Goal: Task Accomplishment & Management: Manage account settings

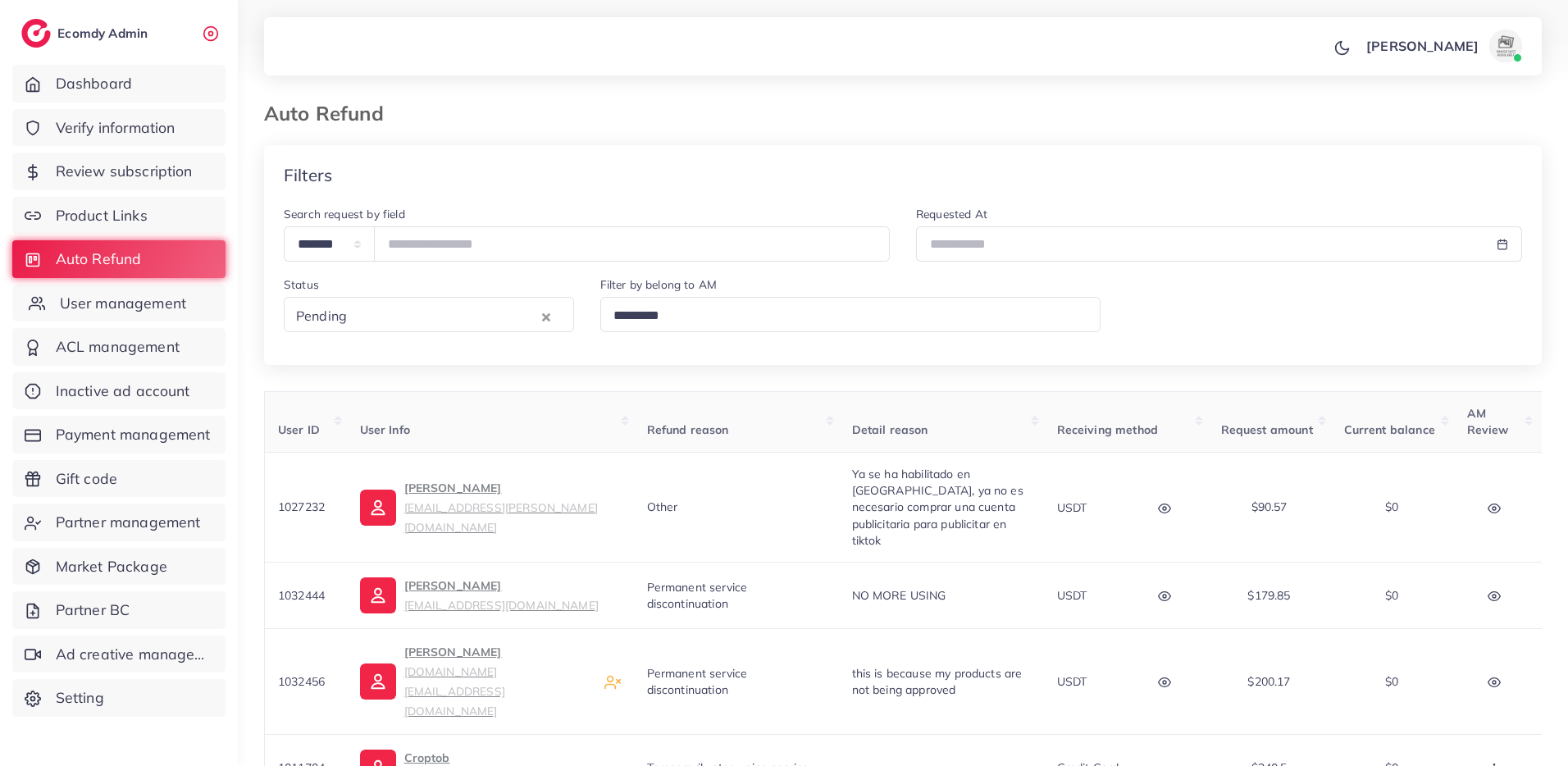
click at [154, 315] on link "User management" at bounding box center [118, 303] width 213 height 38
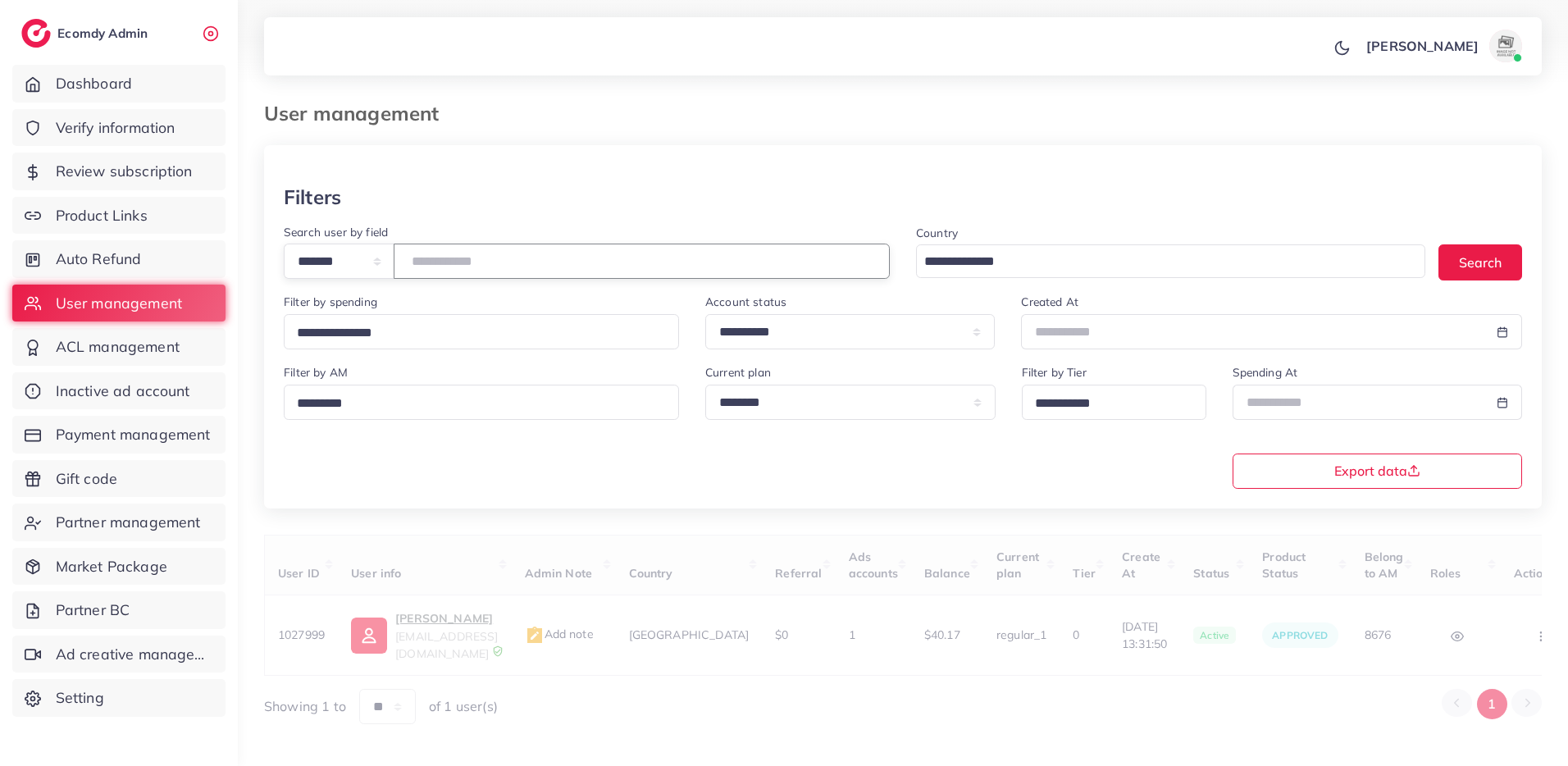
click at [528, 257] on input "number" at bounding box center [641, 262] width 496 height 35
paste input "*******"
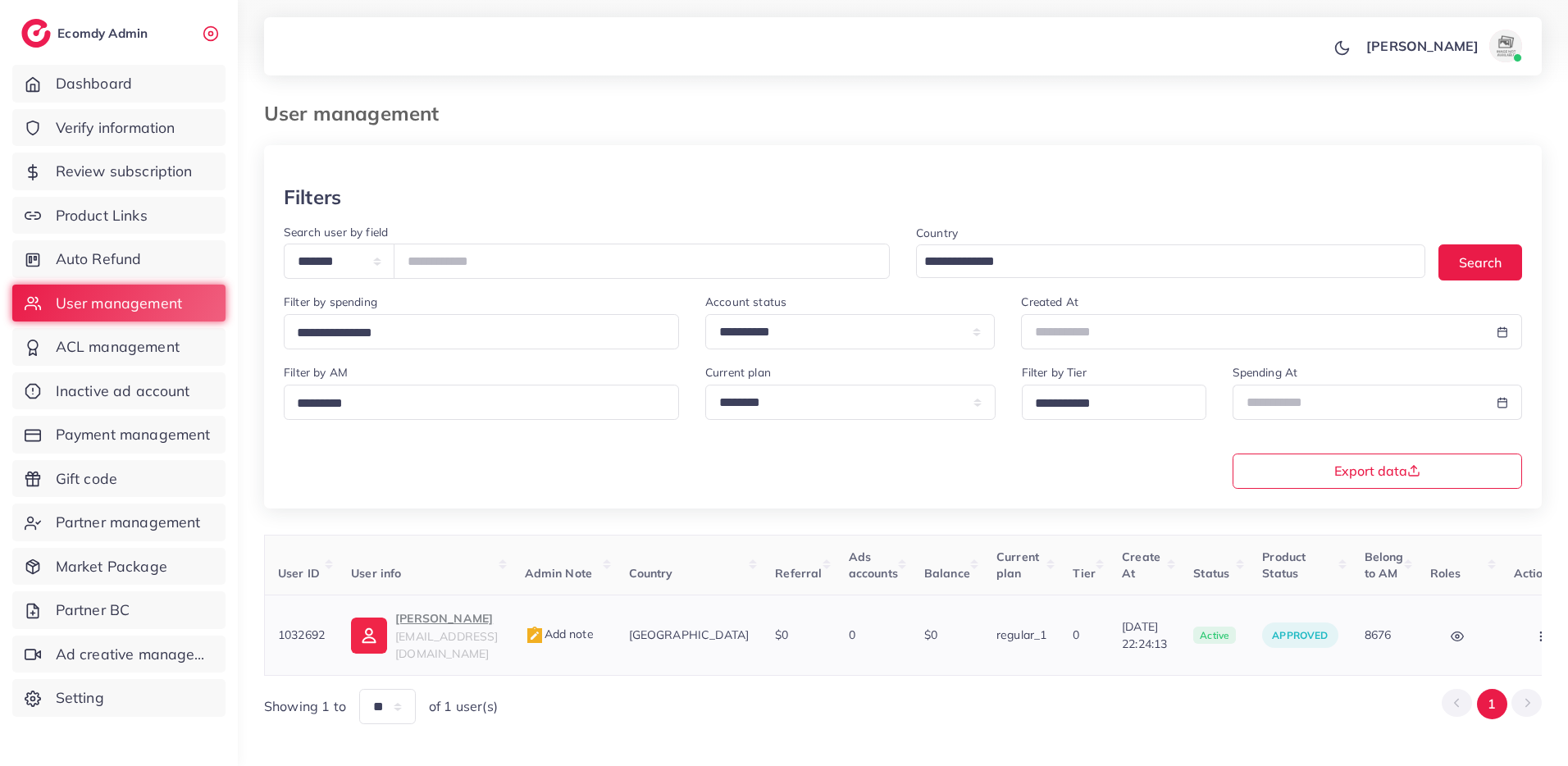
click at [472, 613] on p "Charlotte BAGNON" at bounding box center [447, 618] width 102 height 20
click at [449, 262] on input "*******" at bounding box center [641, 262] width 496 height 35
paste input "number"
type input "*******"
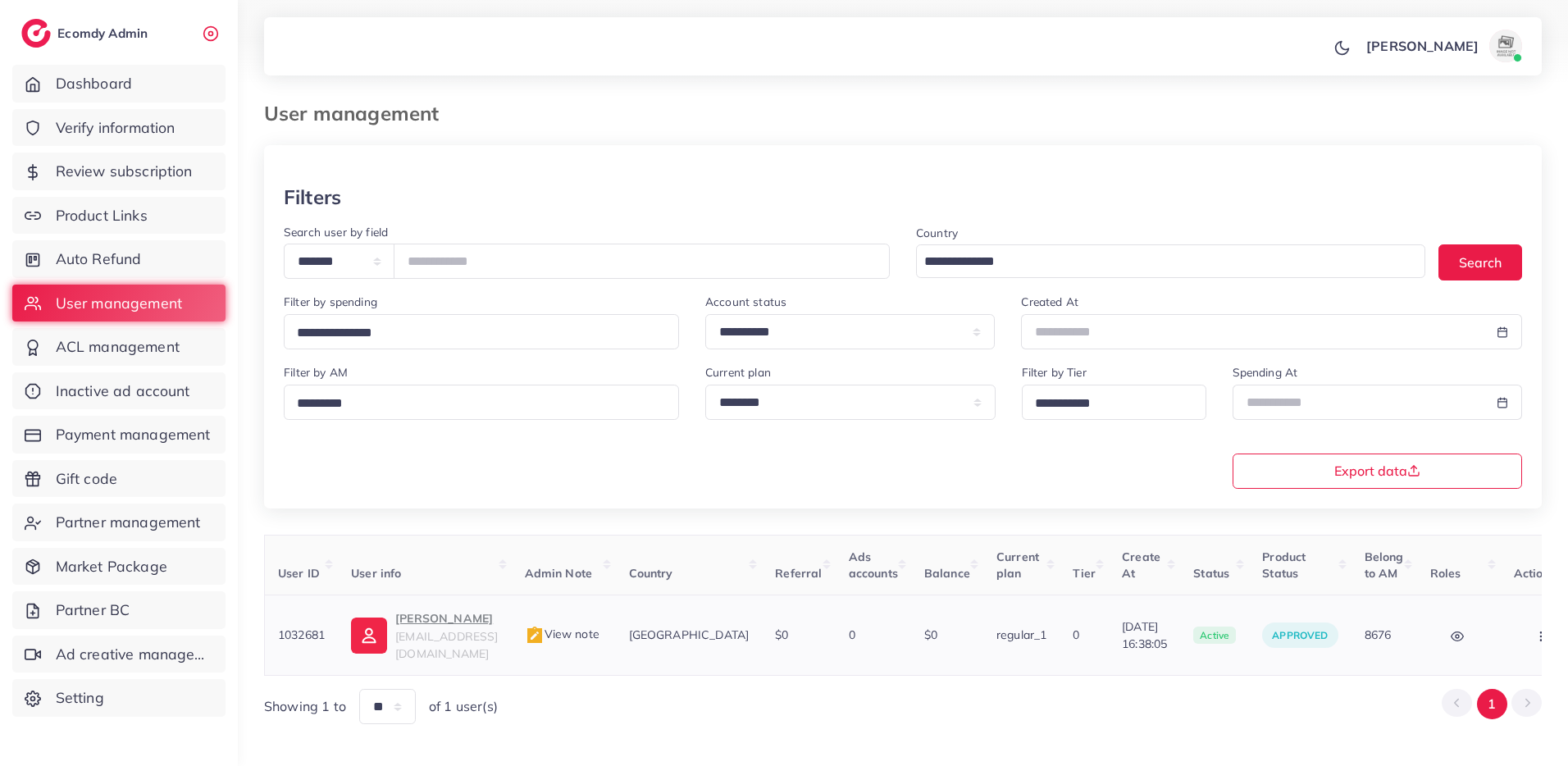
click at [476, 625] on p "[PERSON_NAME]" at bounding box center [447, 618] width 102 height 20
click at [160, 132] on span "Verify information" at bounding box center [119, 128] width 120 height 21
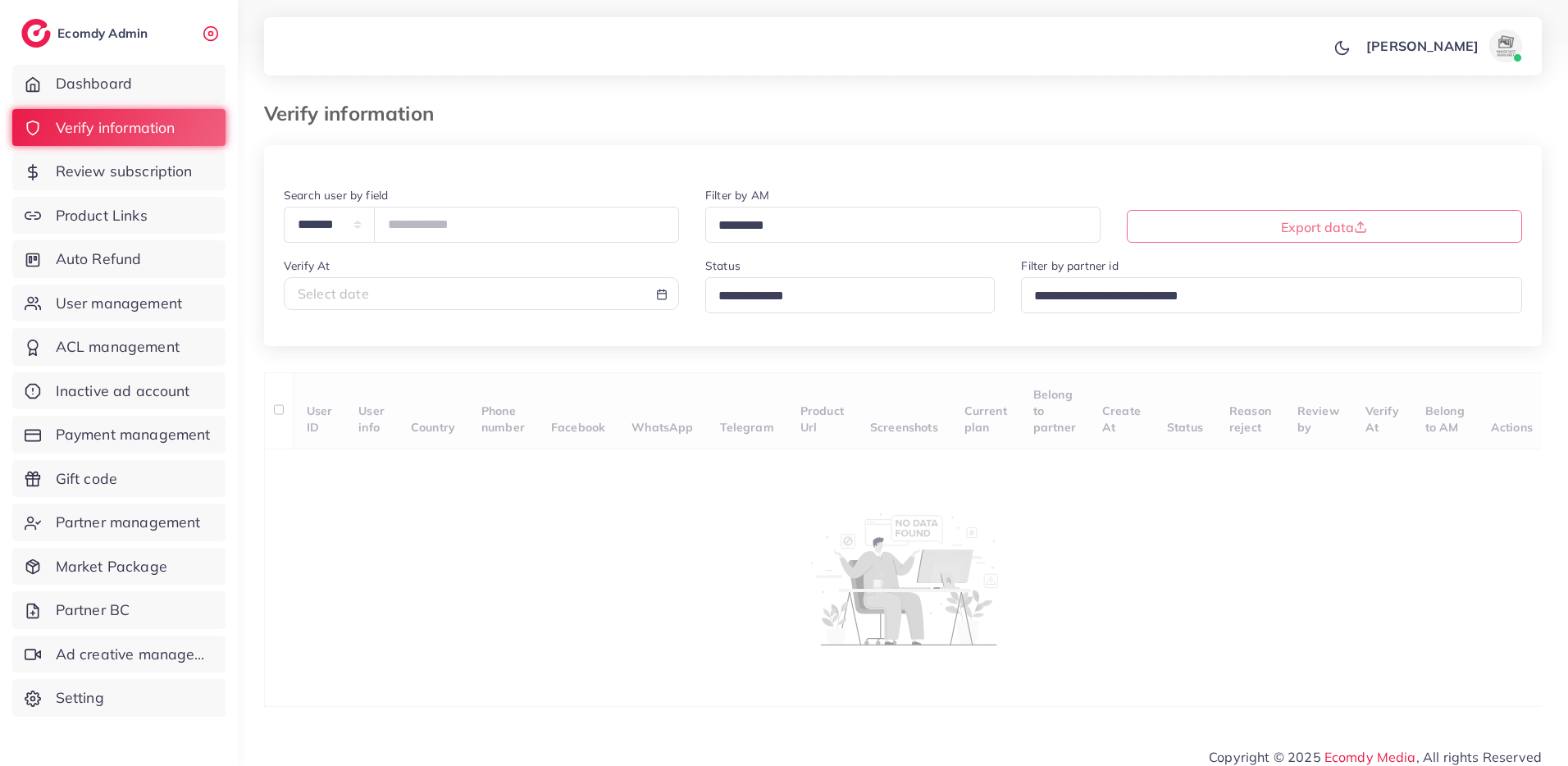
click at [399, 299] on div "Select date" at bounding box center [481, 294] width 368 height 19
select select "*"
click at [677, 405] on td "6" at bounding box center [675, 402] width 30 height 24
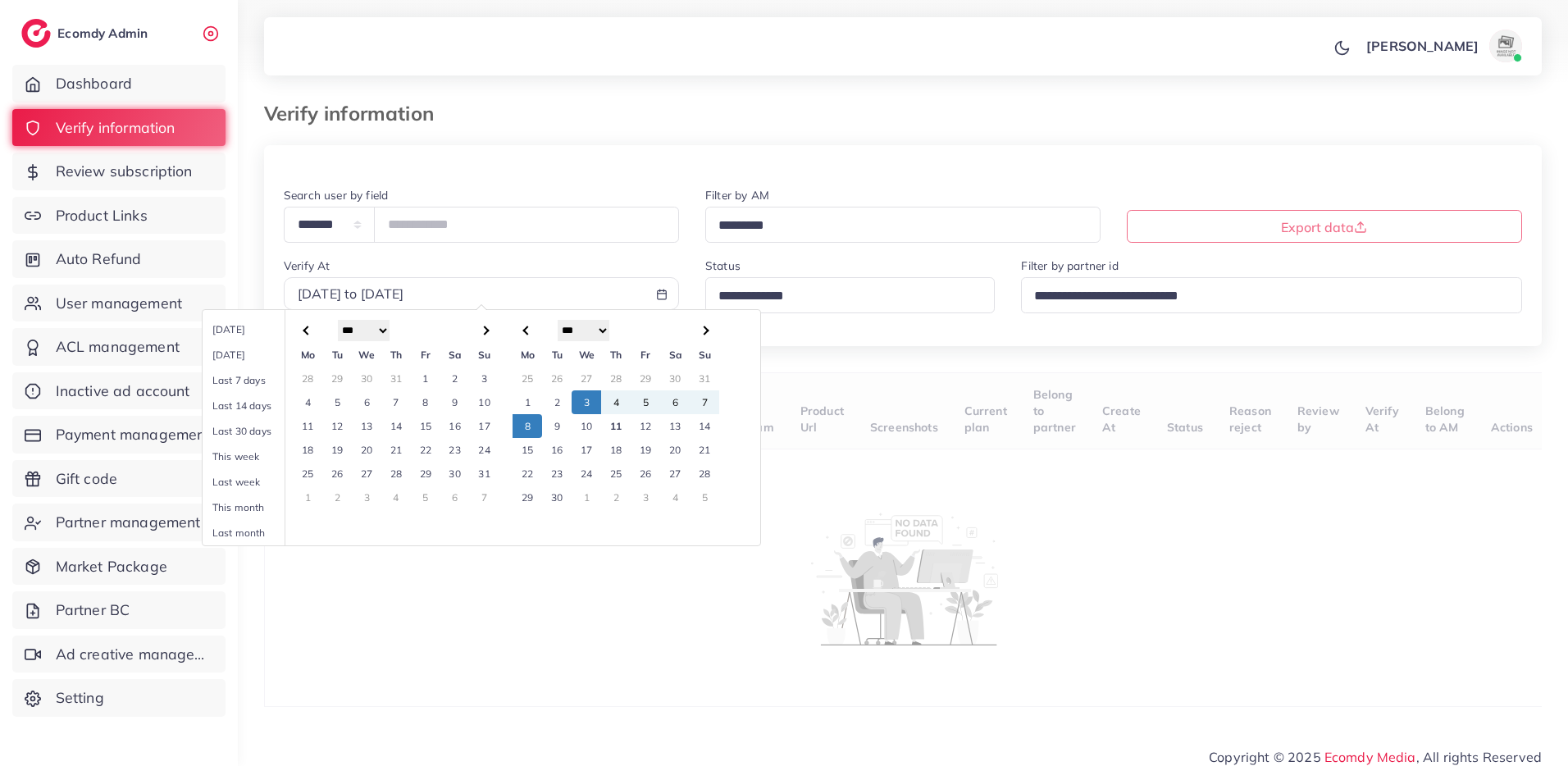
click at [523, 425] on td "8" at bounding box center [528, 426] width 30 height 24
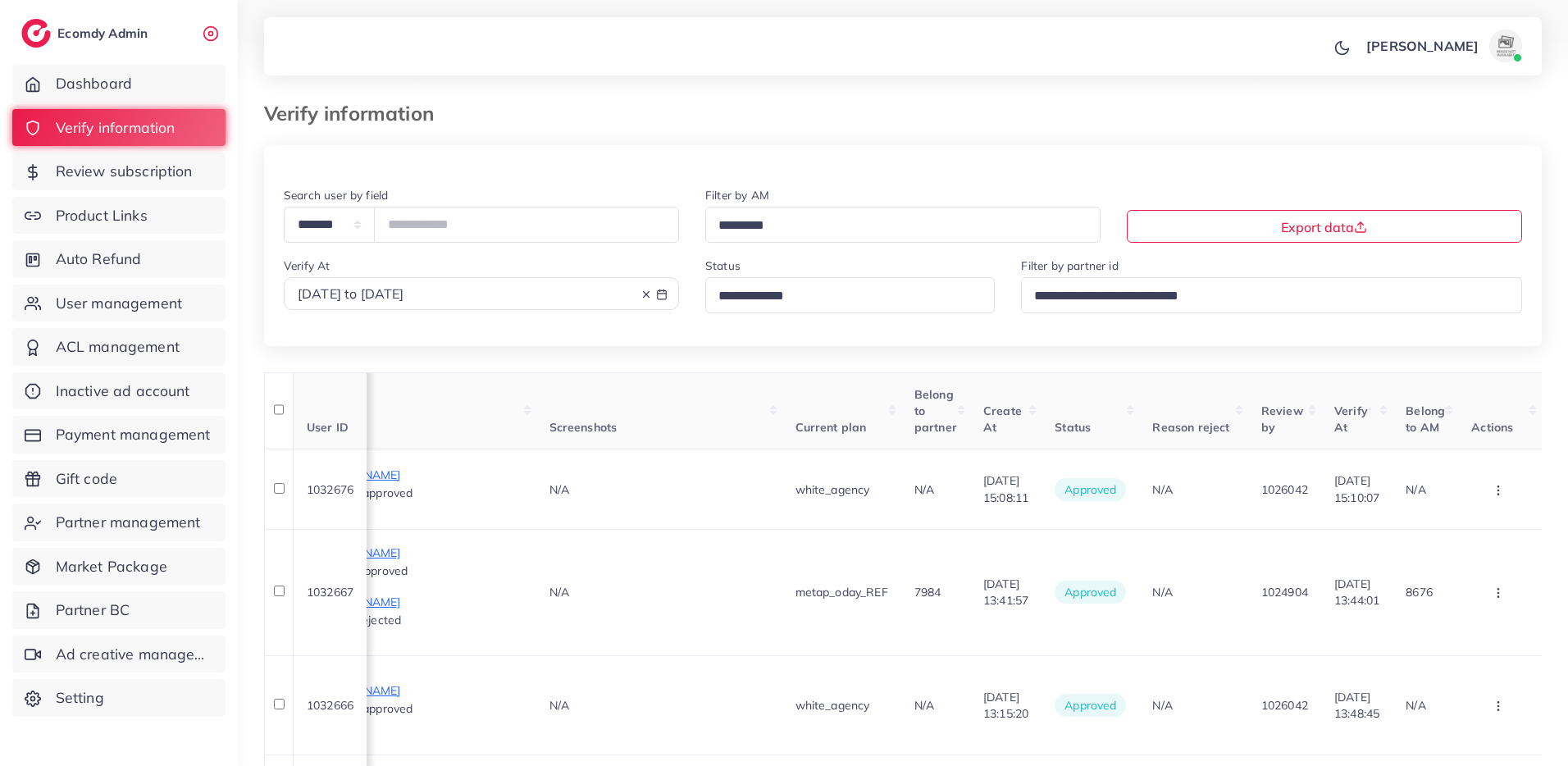
click at [489, 294] on div "2025-09-03 to 2025-09-08" at bounding box center [481, 294] width 368 height 19
select select "*"
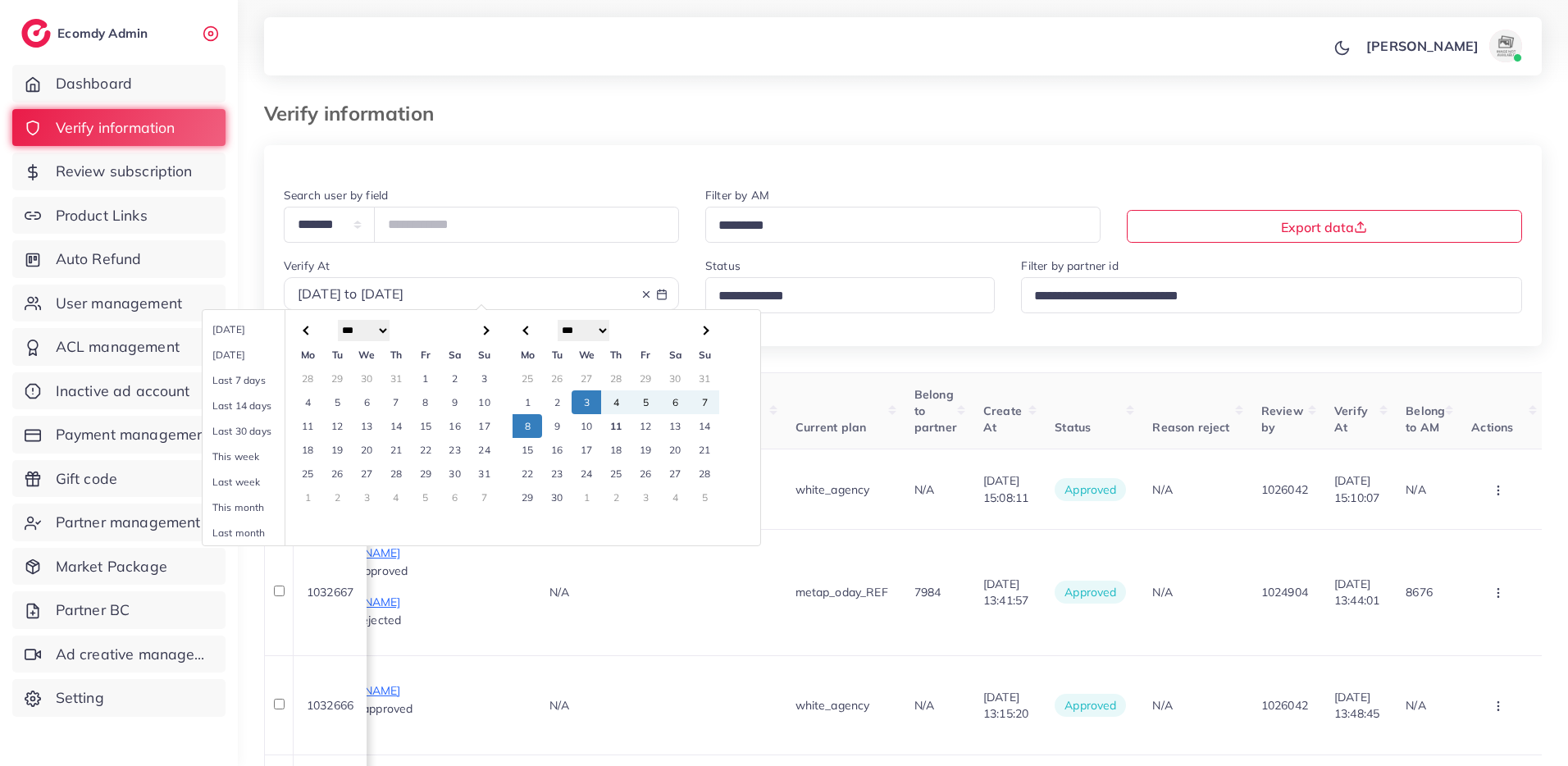
click at [673, 404] on td "6" at bounding box center [675, 402] width 30 height 24
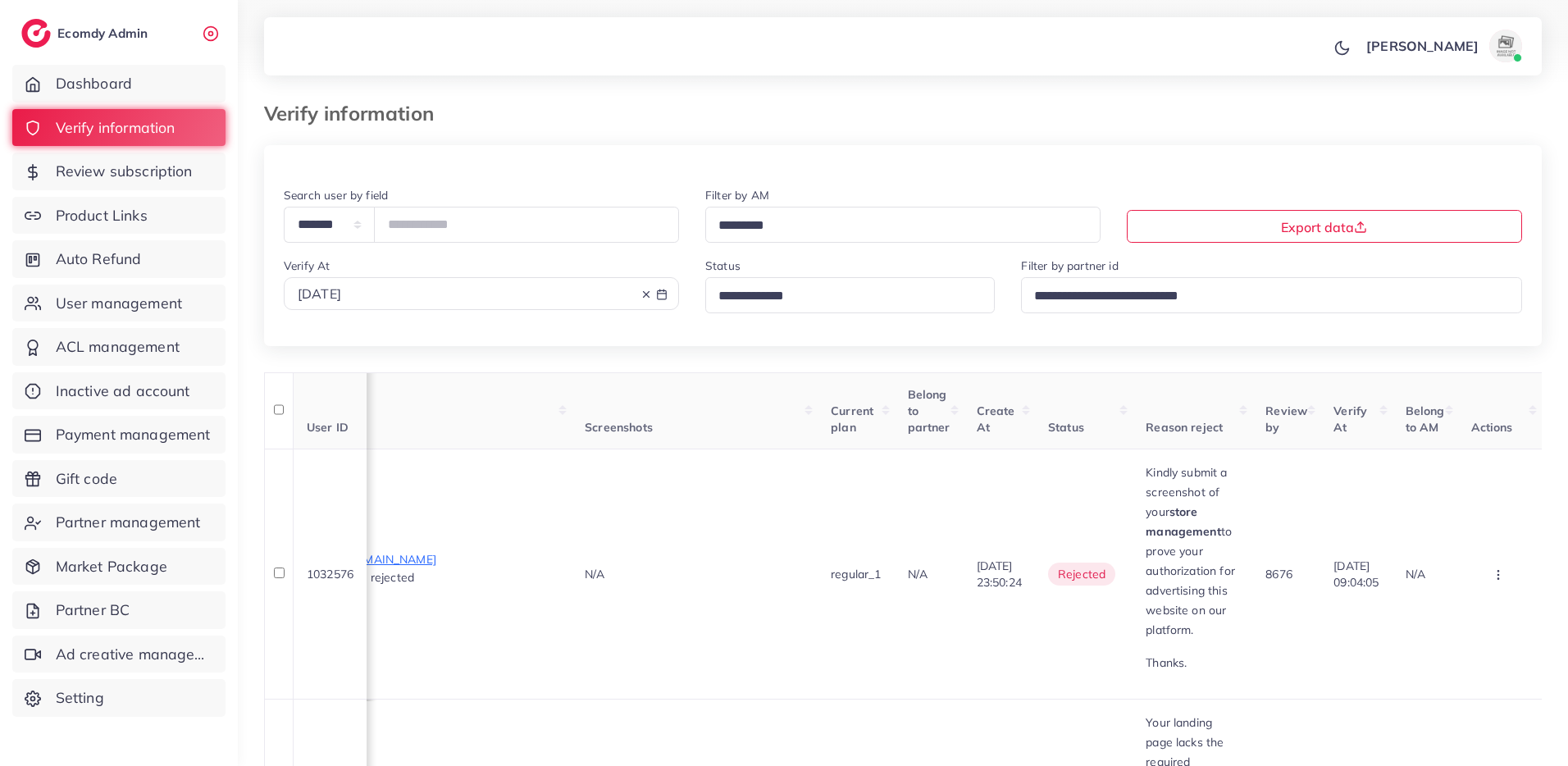
click at [369, 310] on div "Verify At 2025-09-06" at bounding box center [481, 291] width 422 height 71
click at [379, 299] on div "2025-09-06" at bounding box center [481, 294] width 368 height 19
select select "*"
click at [669, 402] on td "6" at bounding box center [675, 402] width 30 height 24
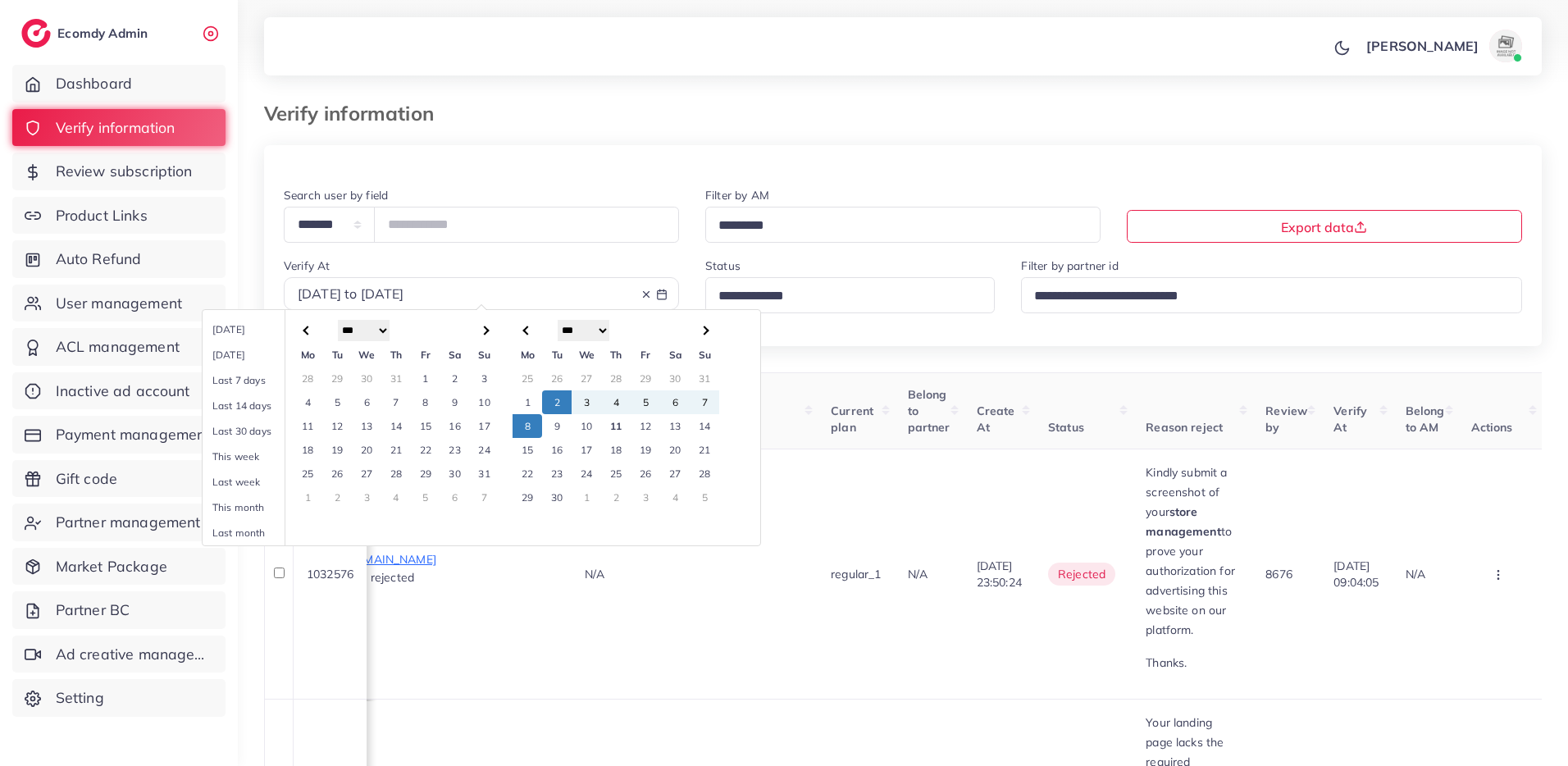
click at [526, 424] on td "8" at bounding box center [528, 426] width 30 height 24
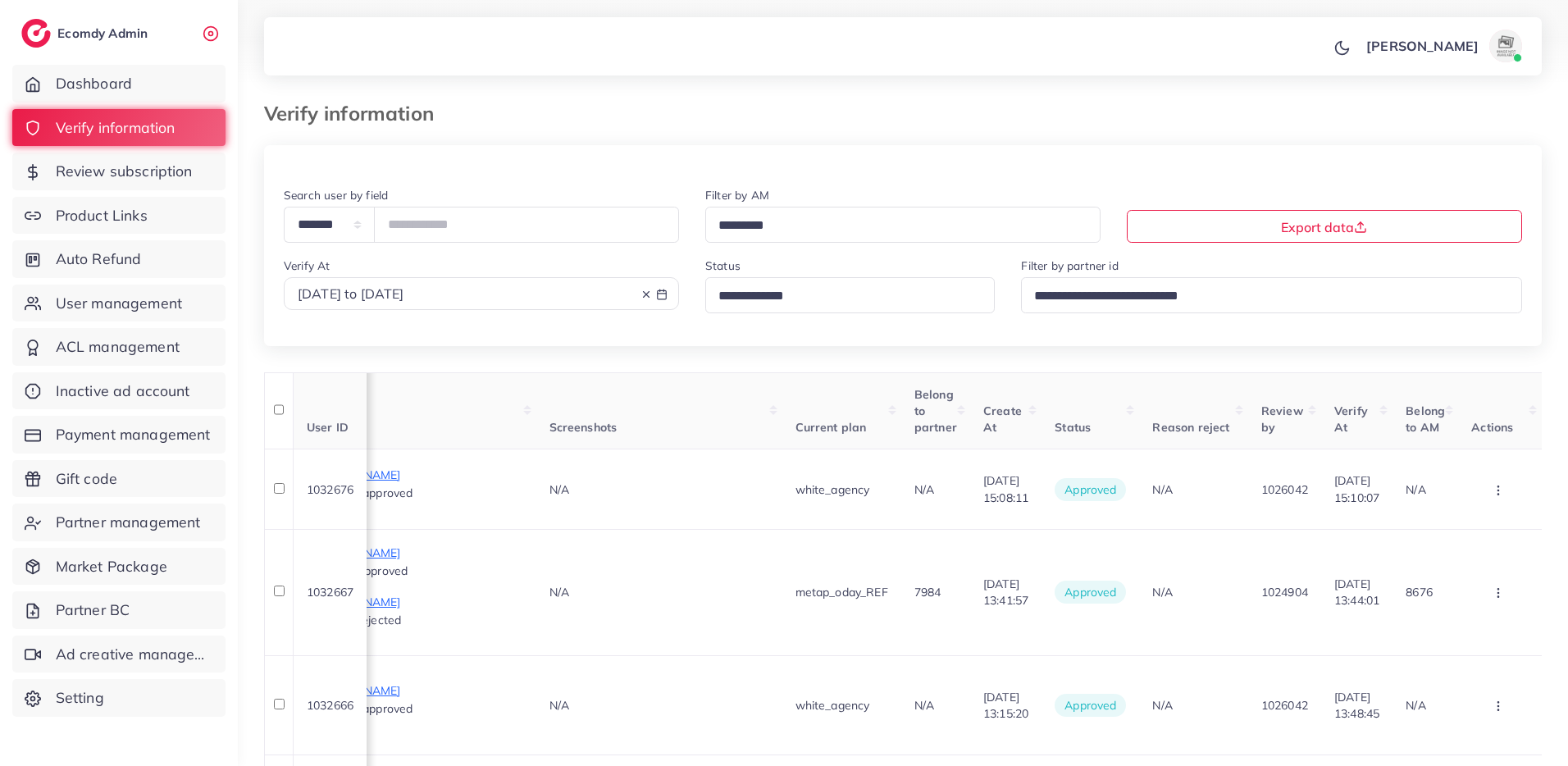
click at [404, 293] on span "2025-09-02 to 2025-09-08" at bounding box center [351, 294] width 107 height 17
select select "*"
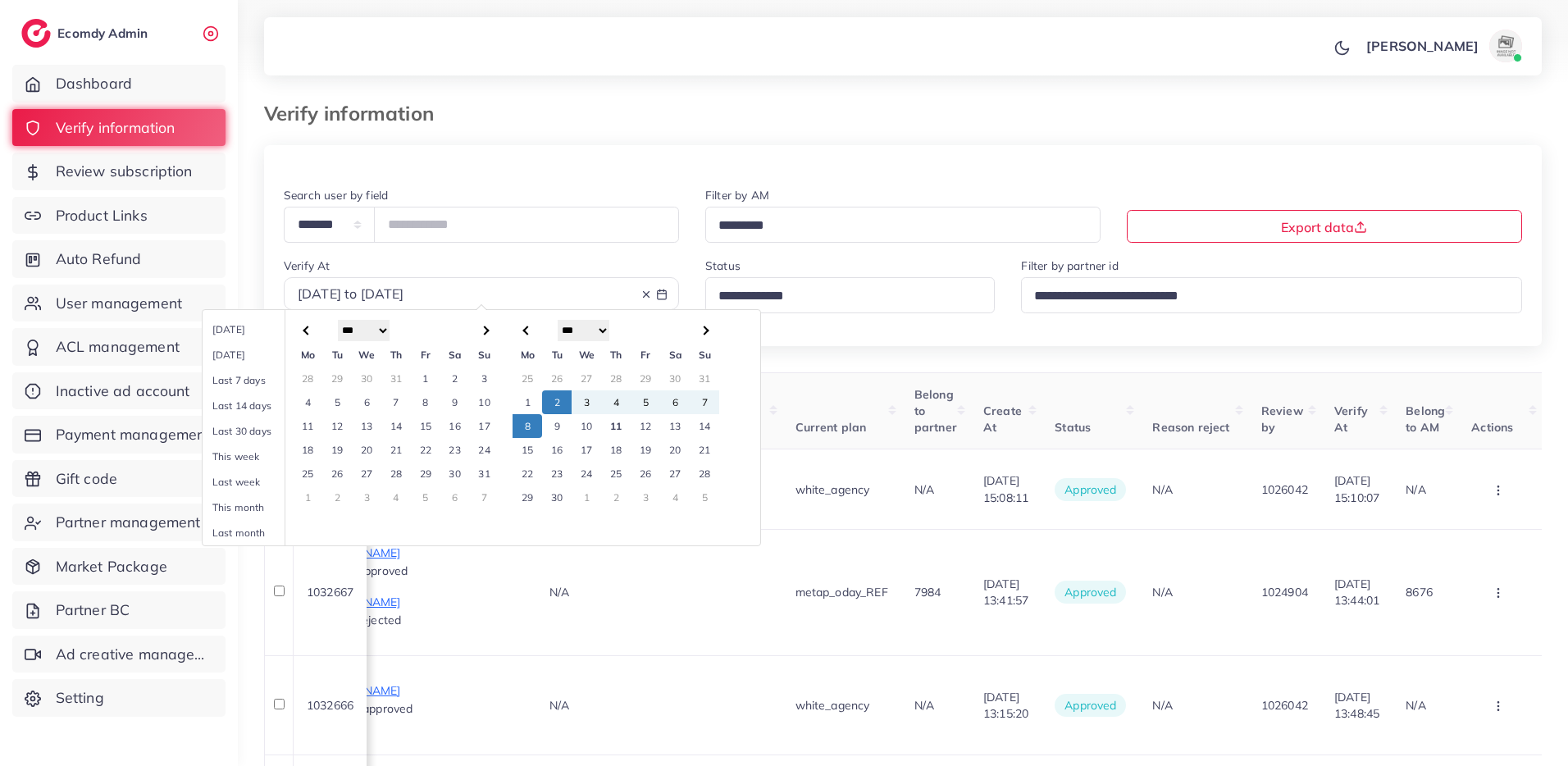
click at [671, 400] on td "6" at bounding box center [675, 402] width 30 height 24
click at [533, 430] on td "8" at bounding box center [528, 426] width 30 height 24
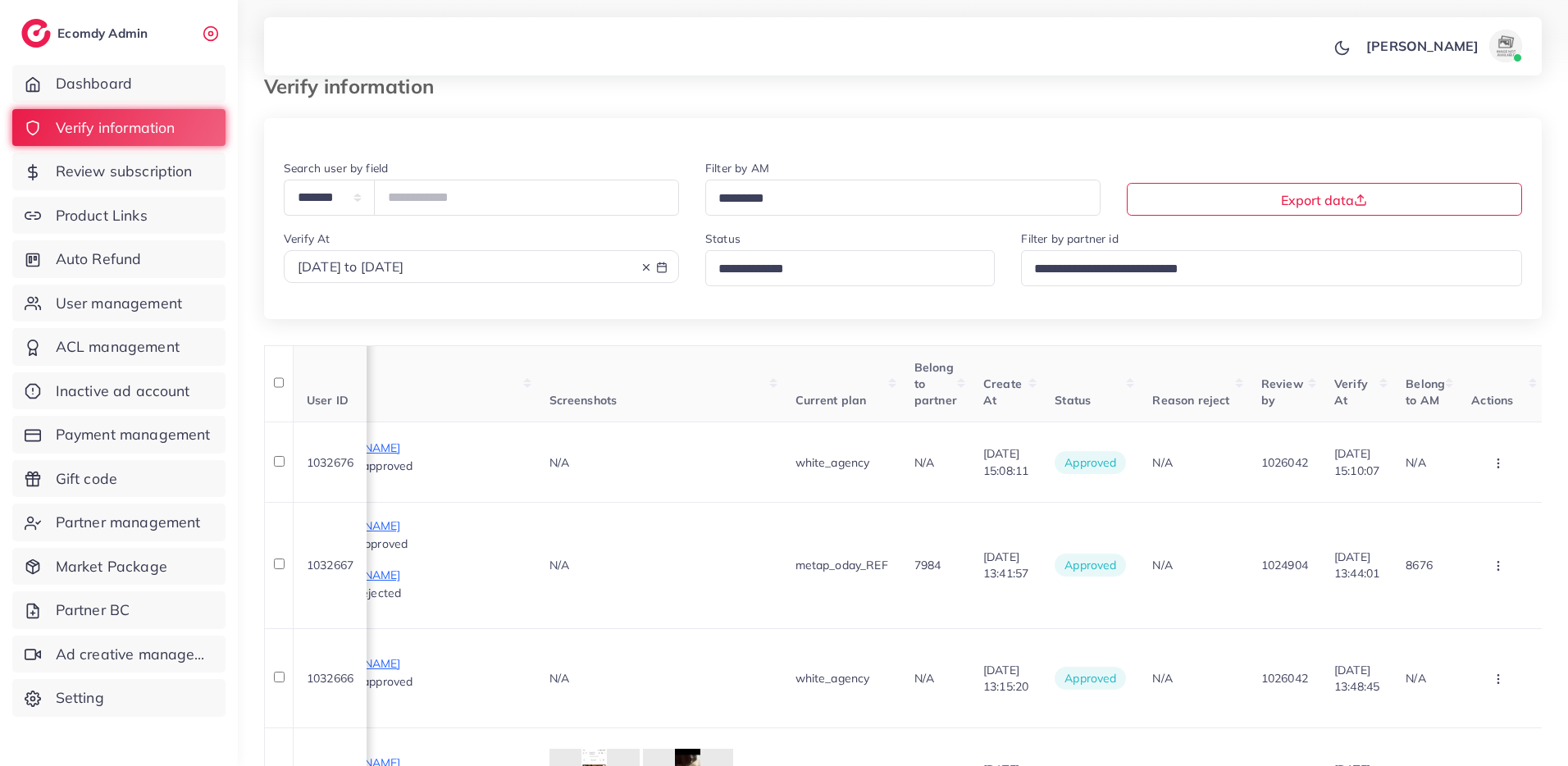
scroll to position [29, 0]
click at [844, 270] on input "Search for option" at bounding box center [843, 267] width 261 height 25
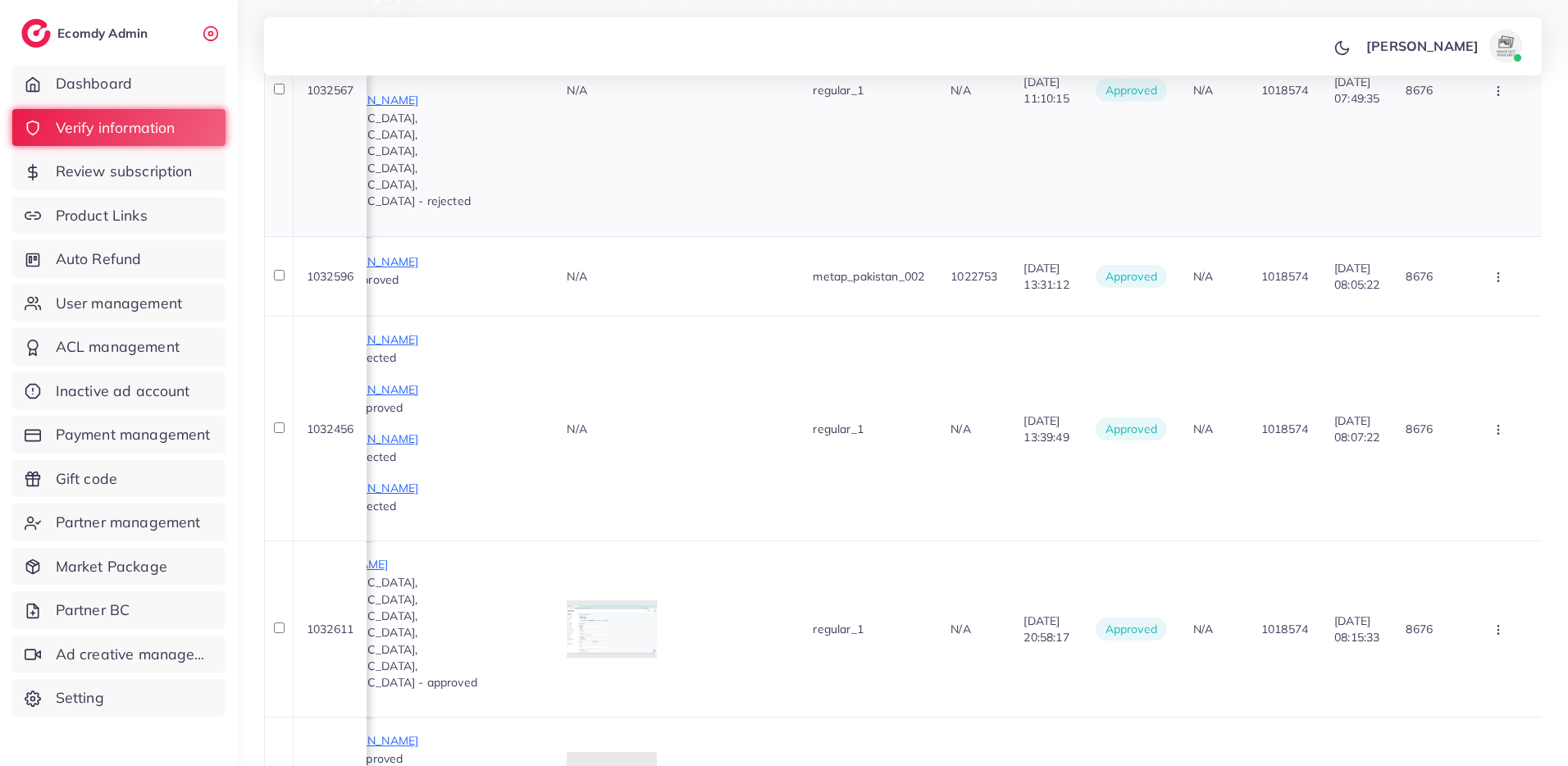
scroll to position [895, 0]
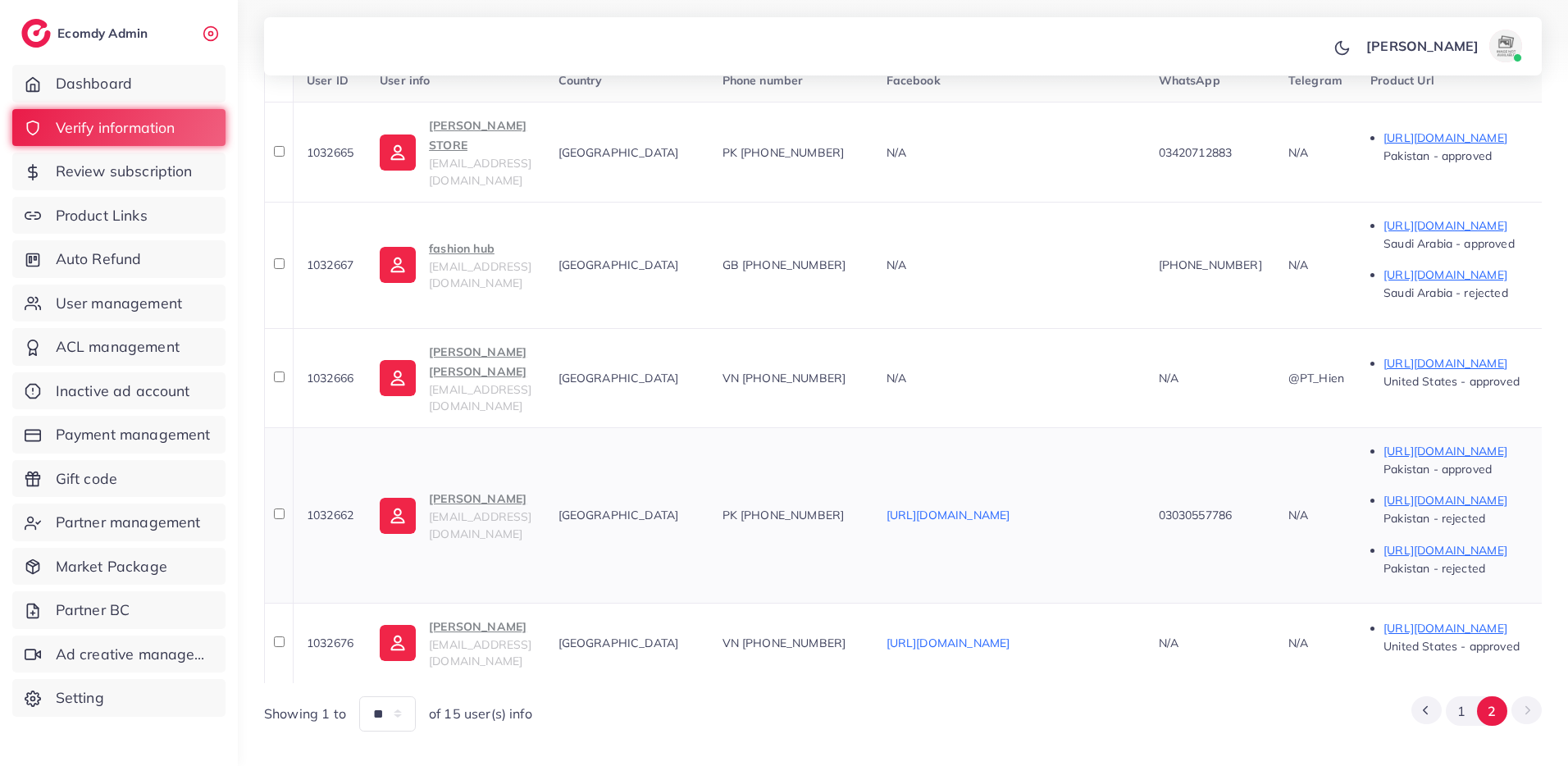
scroll to position [0, 0]
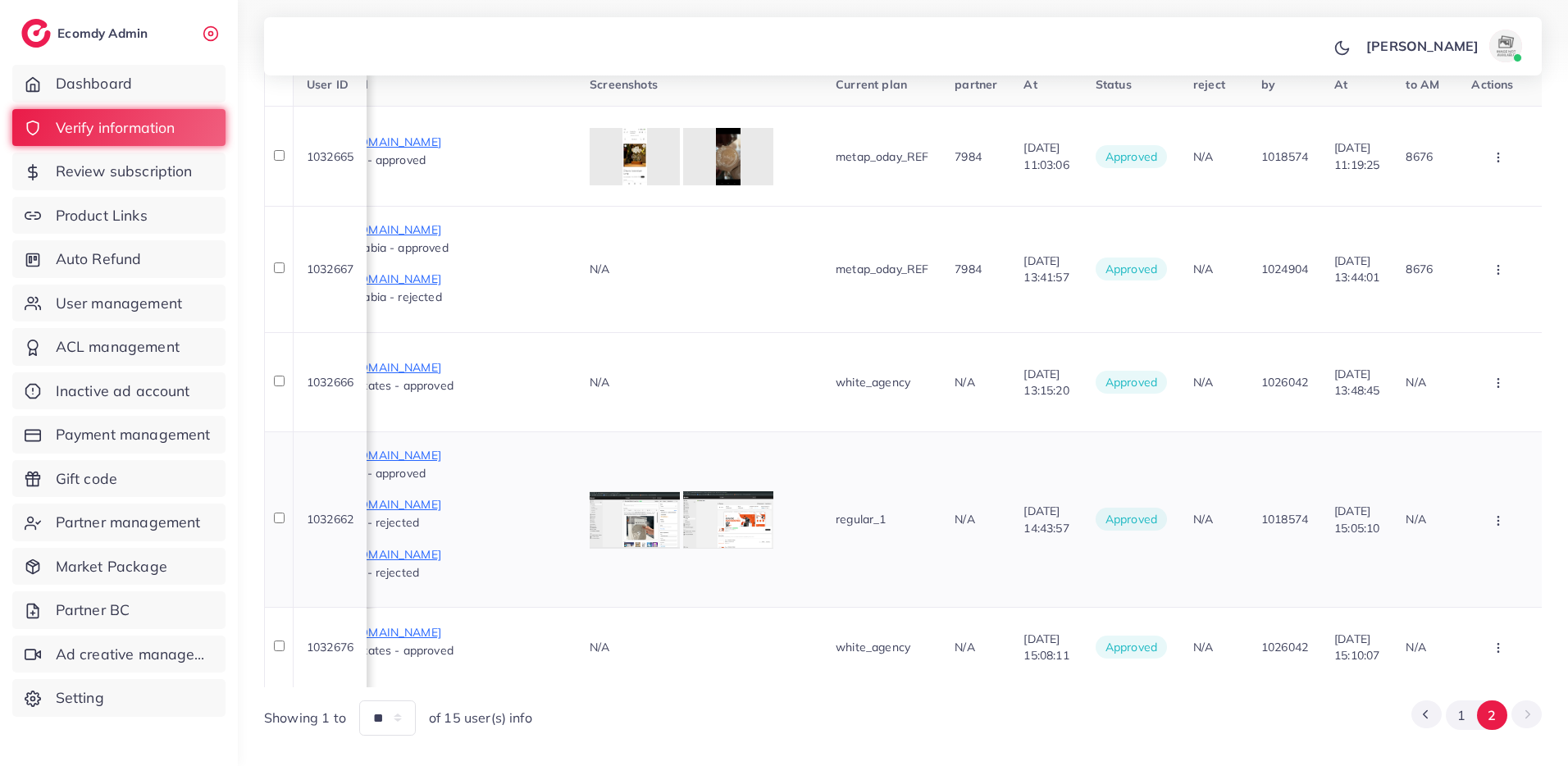
click at [1488, 501] on button "button" at bounding box center [1500, 519] width 58 height 37
click at [1486, 633] on span "Assign to AM" at bounding box center [1467, 641] width 84 height 17
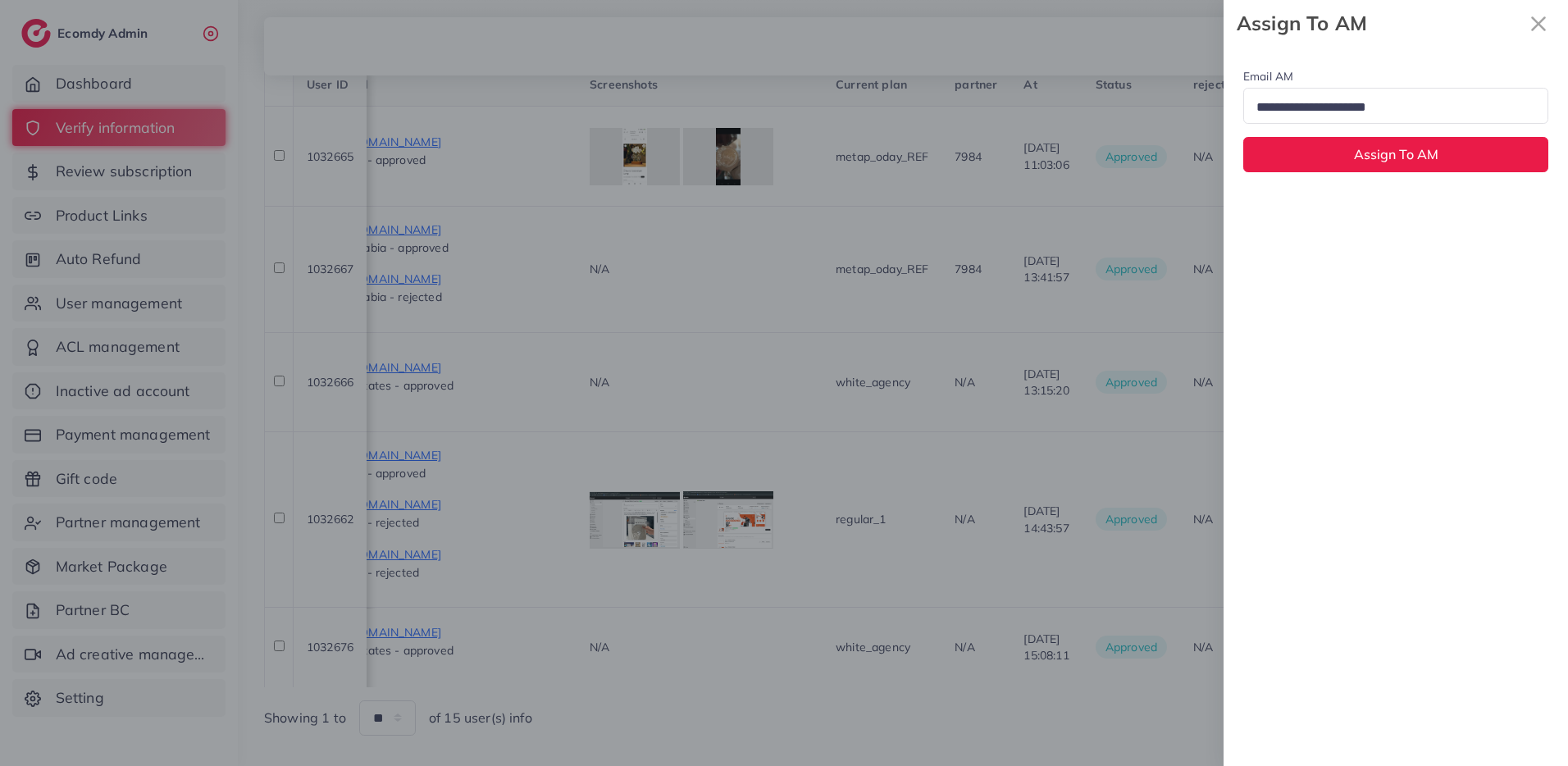
click at [1150, 692] on div at bounding box center [784, 383] width 1568 height 766
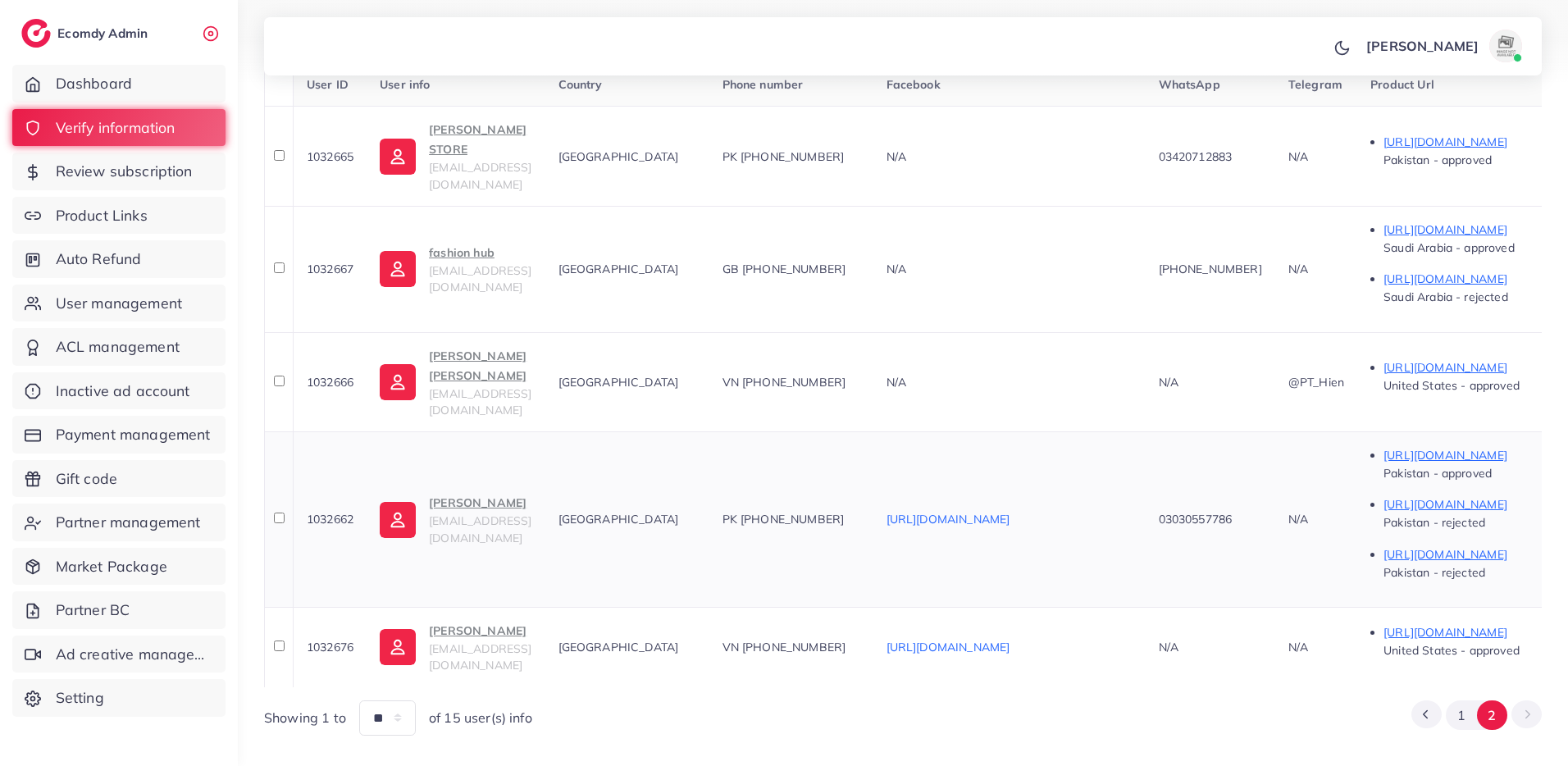
click at [317, 512] on span "1032662" at bounding box center [330, 519] width 47 height 15
copy span "1032662"
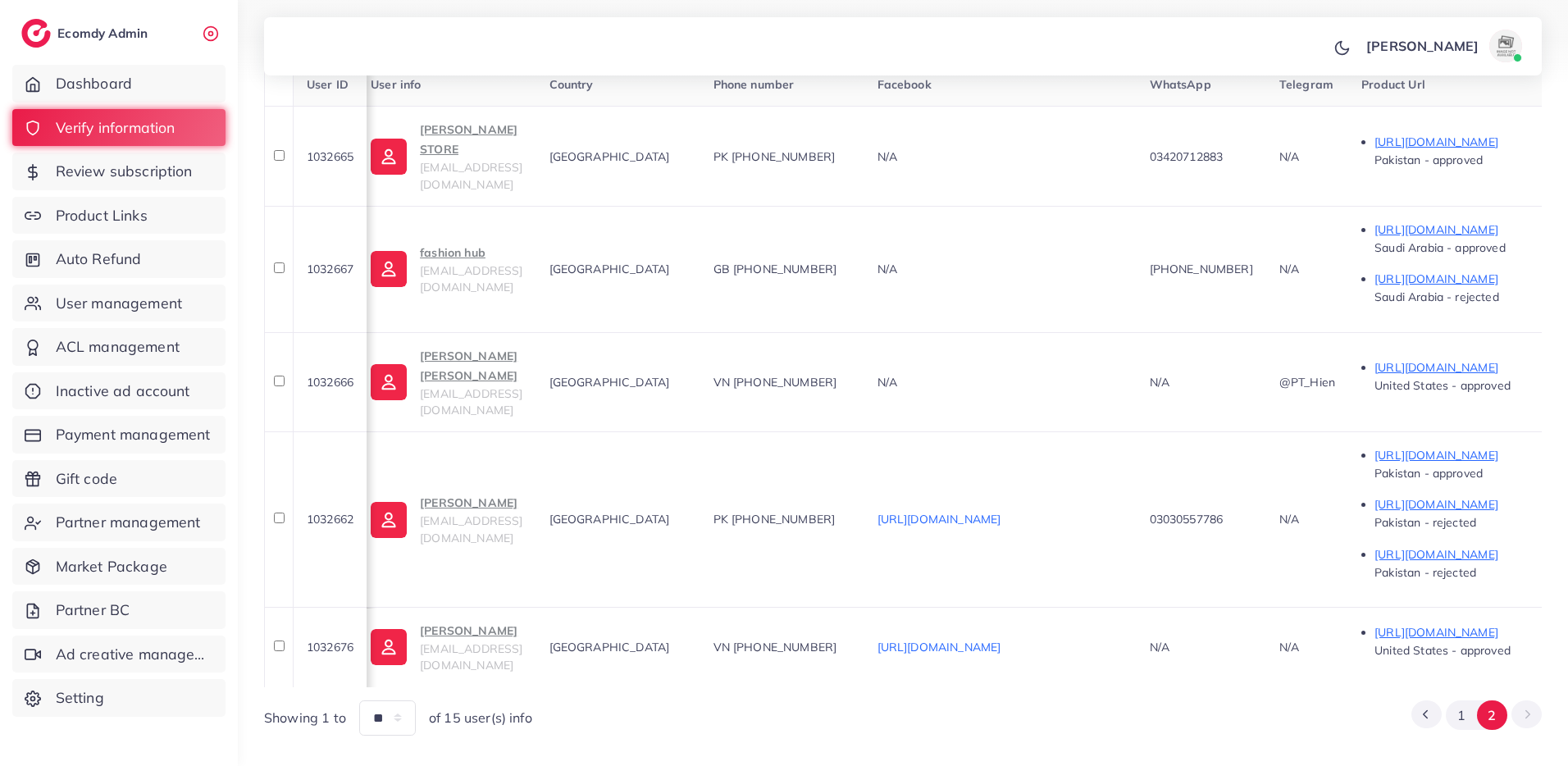
scroll to position [0, 8]
click at [260, 451] on div "**********" at bounding box center [903, 209] width 1330 height 1105
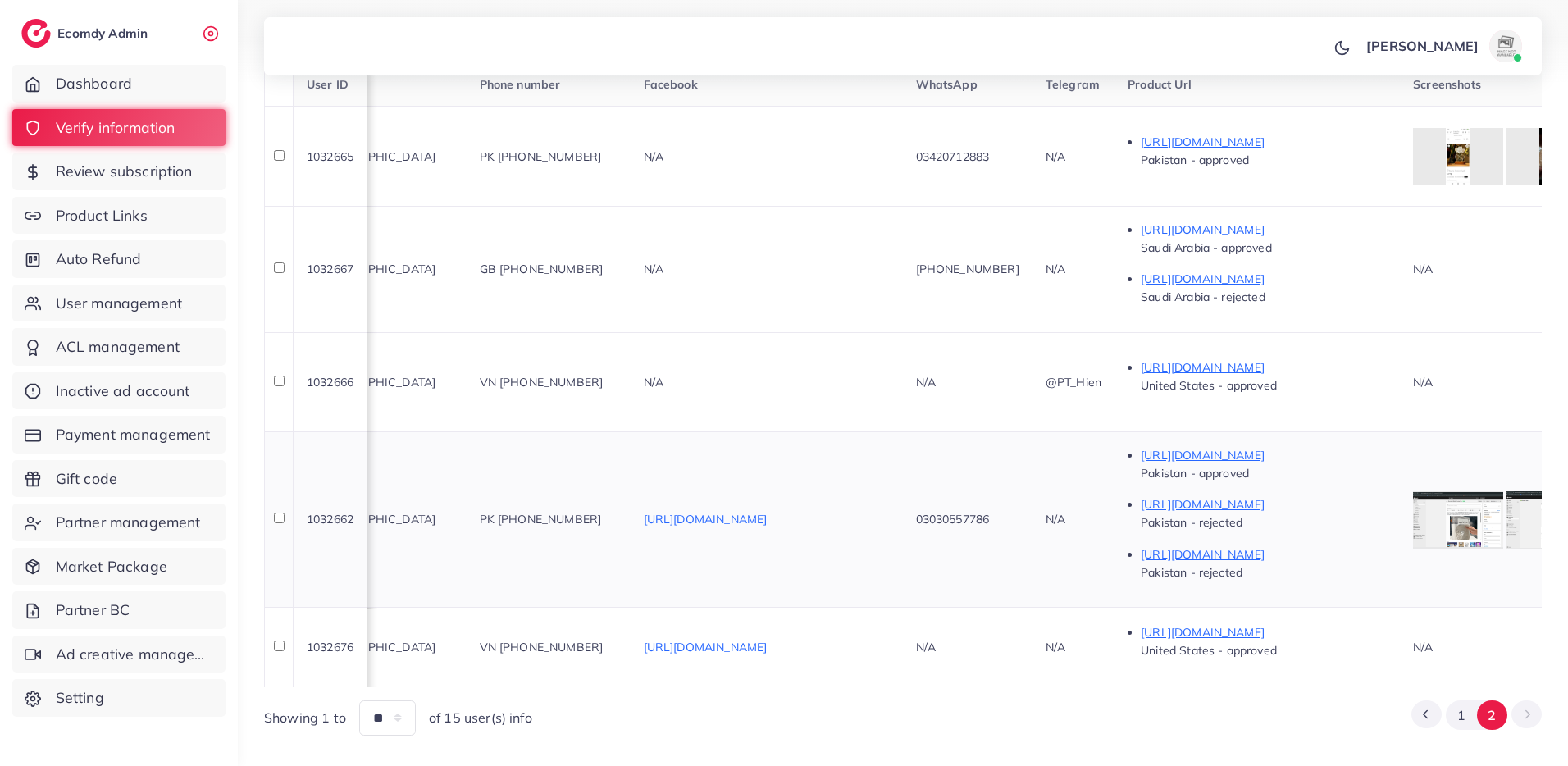
scroll to position [0, 0]
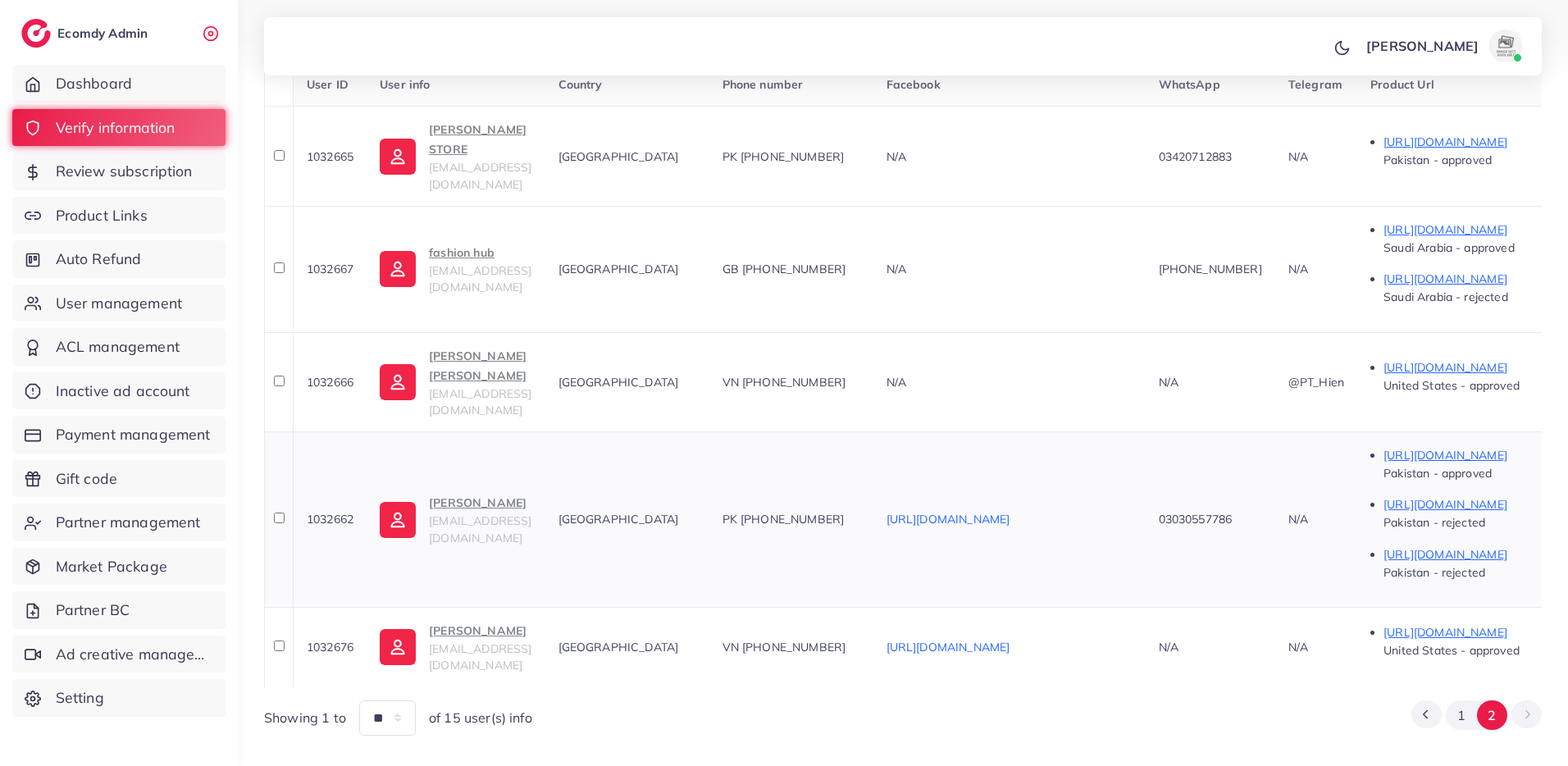
click at [317, 512] on span "1032662" at bounding box center [330, 519] width 47 height 15
copy span "1032662"
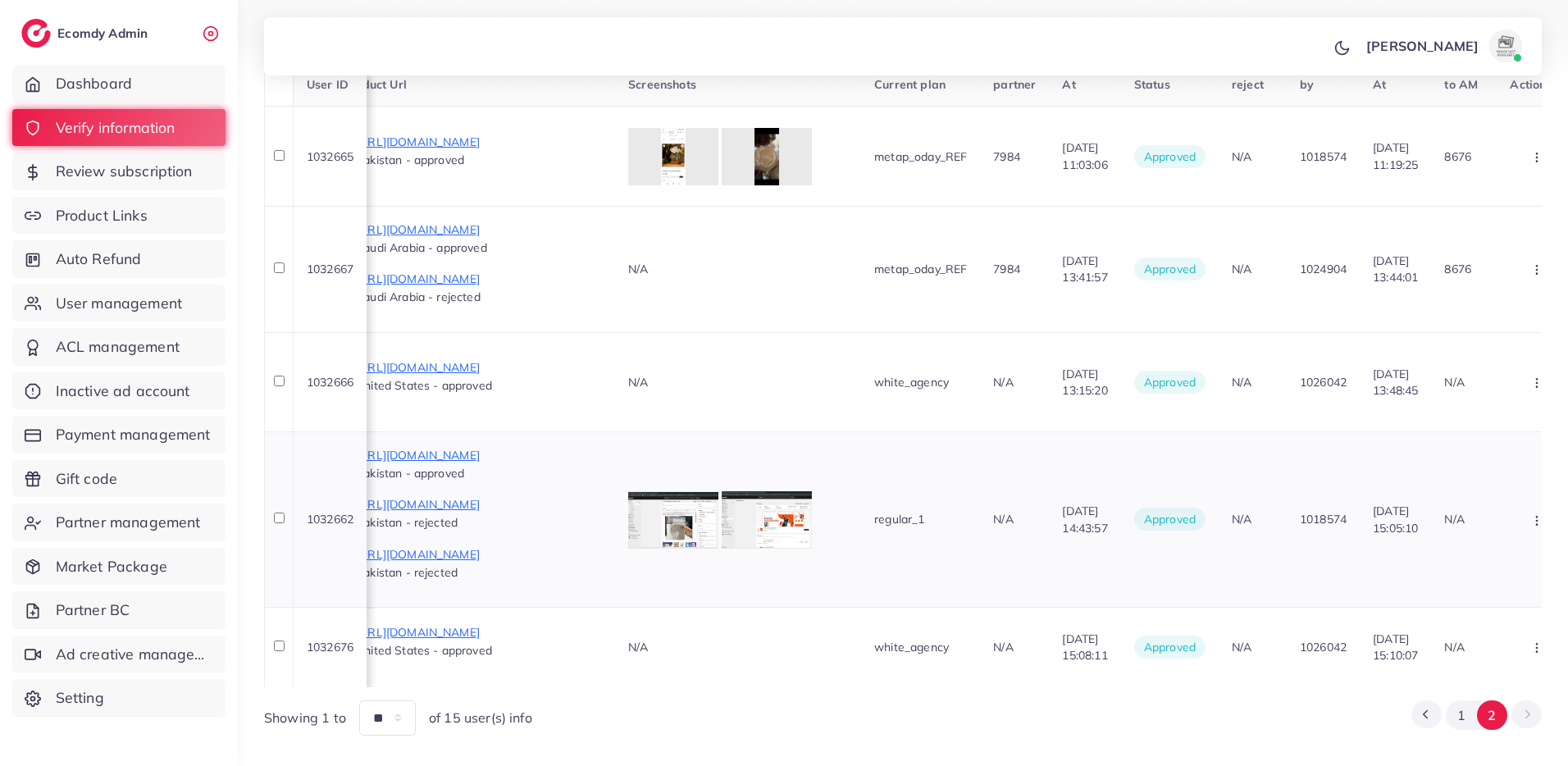
scroll to position [0, 1177]
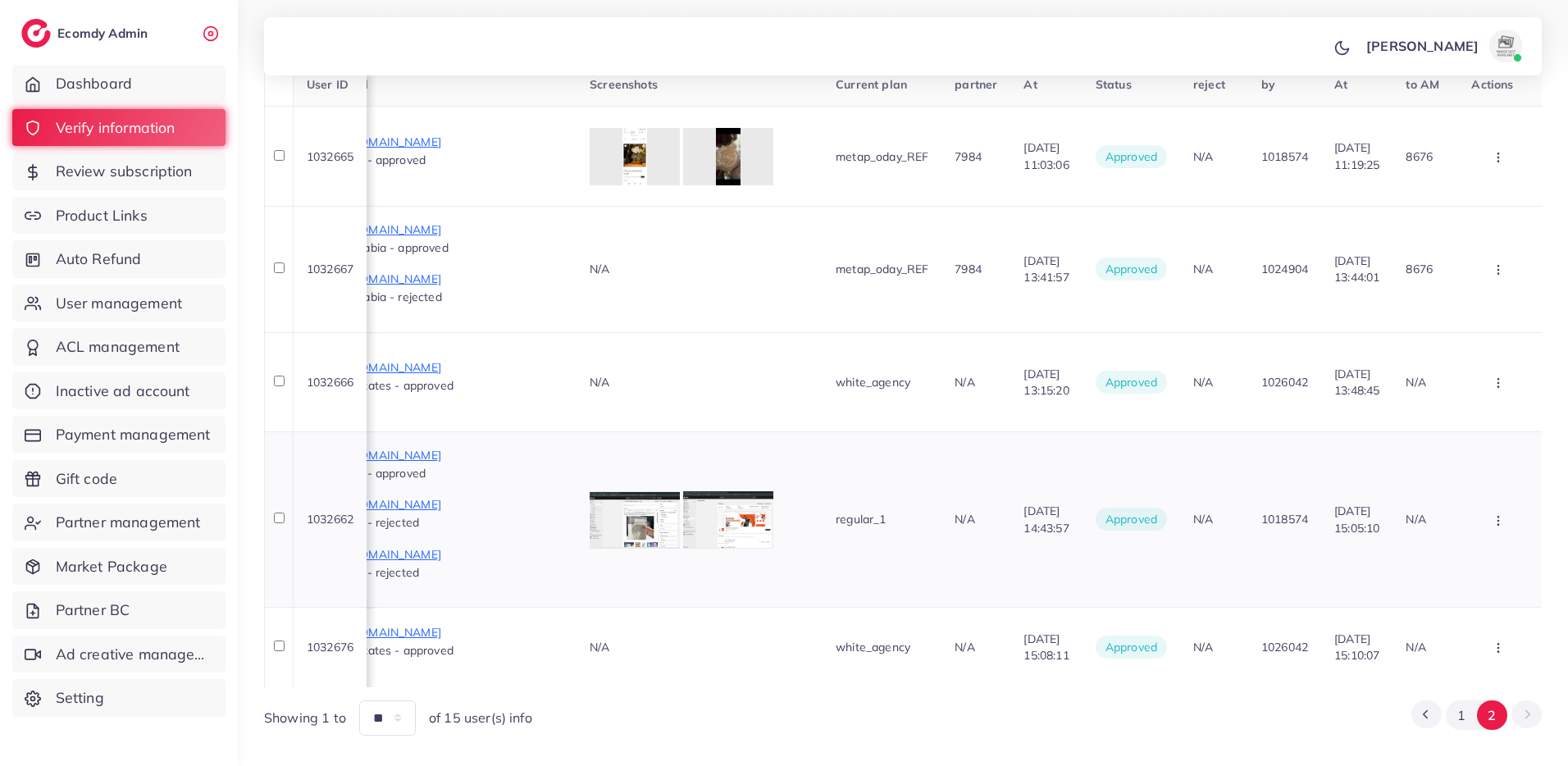
click at [1508, 501] on button "button" at bounding box center [1500, 519] width 58 height 37
click at [1011, 531] on td "08/09/2025, 14:43:57" at bounding box center [1046, 519] width 72 height 176
click at [1500, 515] on icon "button" at bounding box center [1498, 521] width 13 height 13
click at [1464, 633] on span "Assign to AM" at bounding box center [1467, 641] width 84 height 17
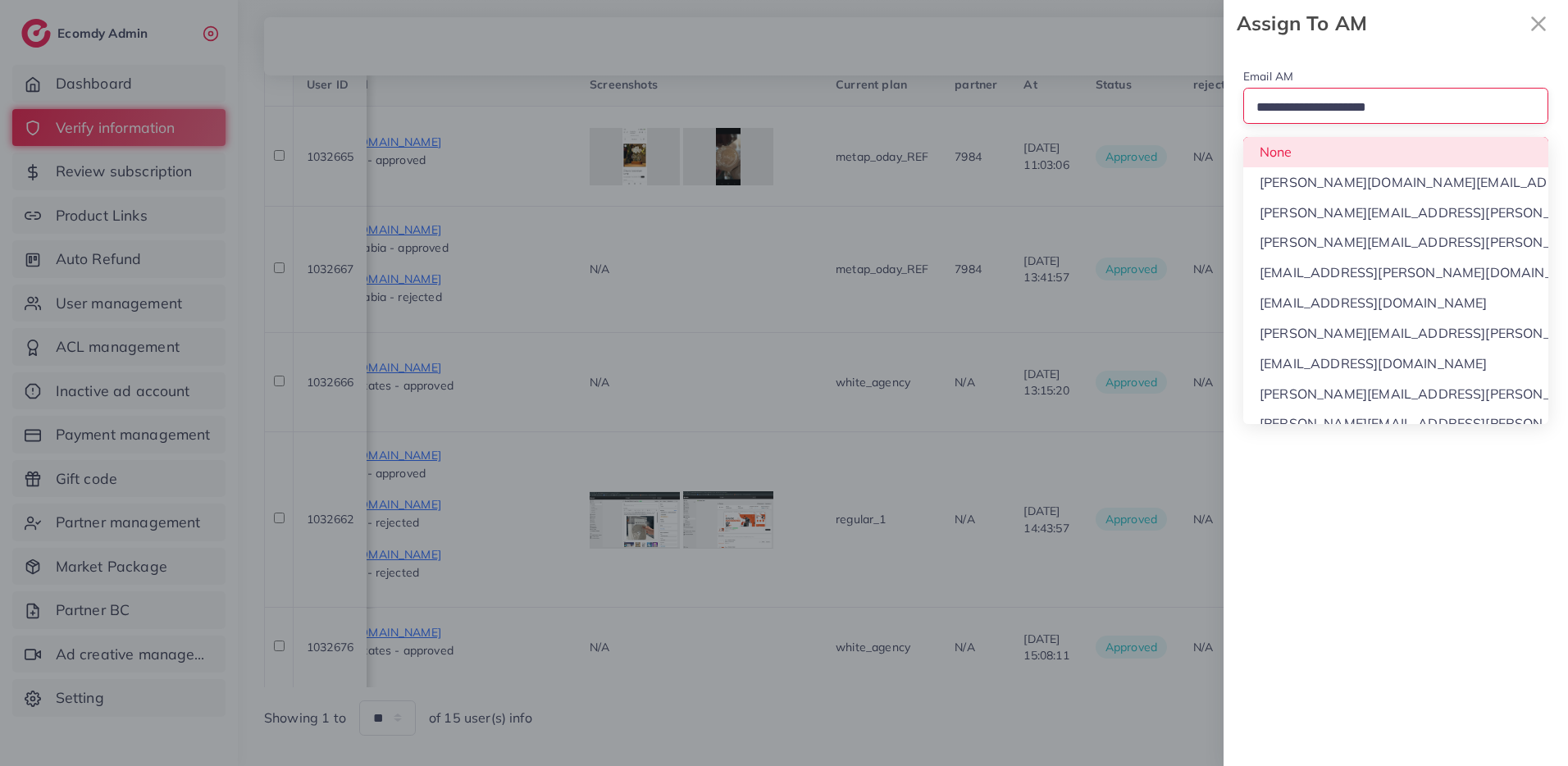
click at [1386, 100] on input "Search for option" at bounding box center [1388, 107] width 276 height 25
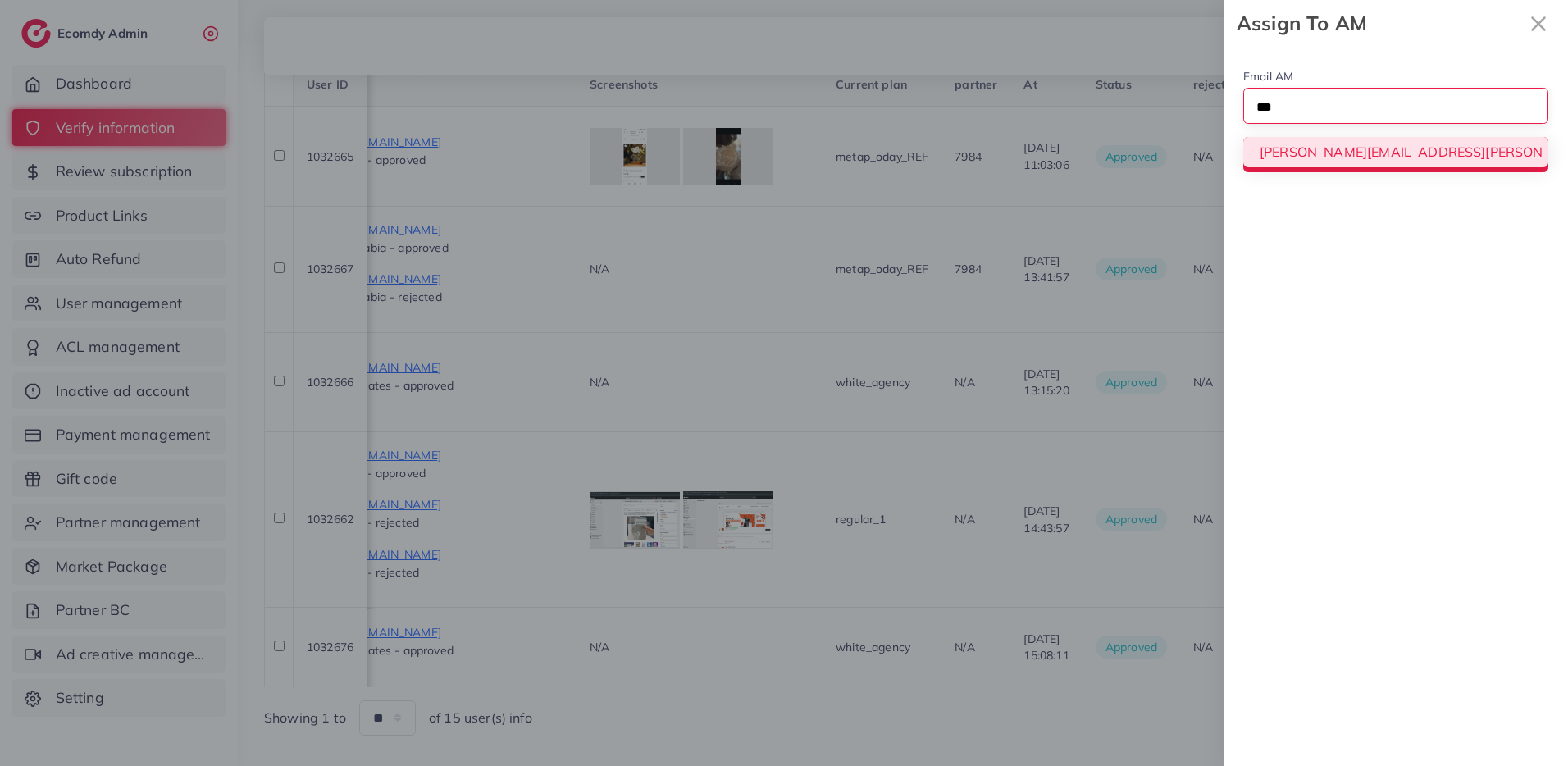
type input "***"
click at [1387, 158] on div "Email AM Loading... trinh.trinh@ecomdy.com Assign To AM" at bounding box center [1396, 119] width 344 height 145
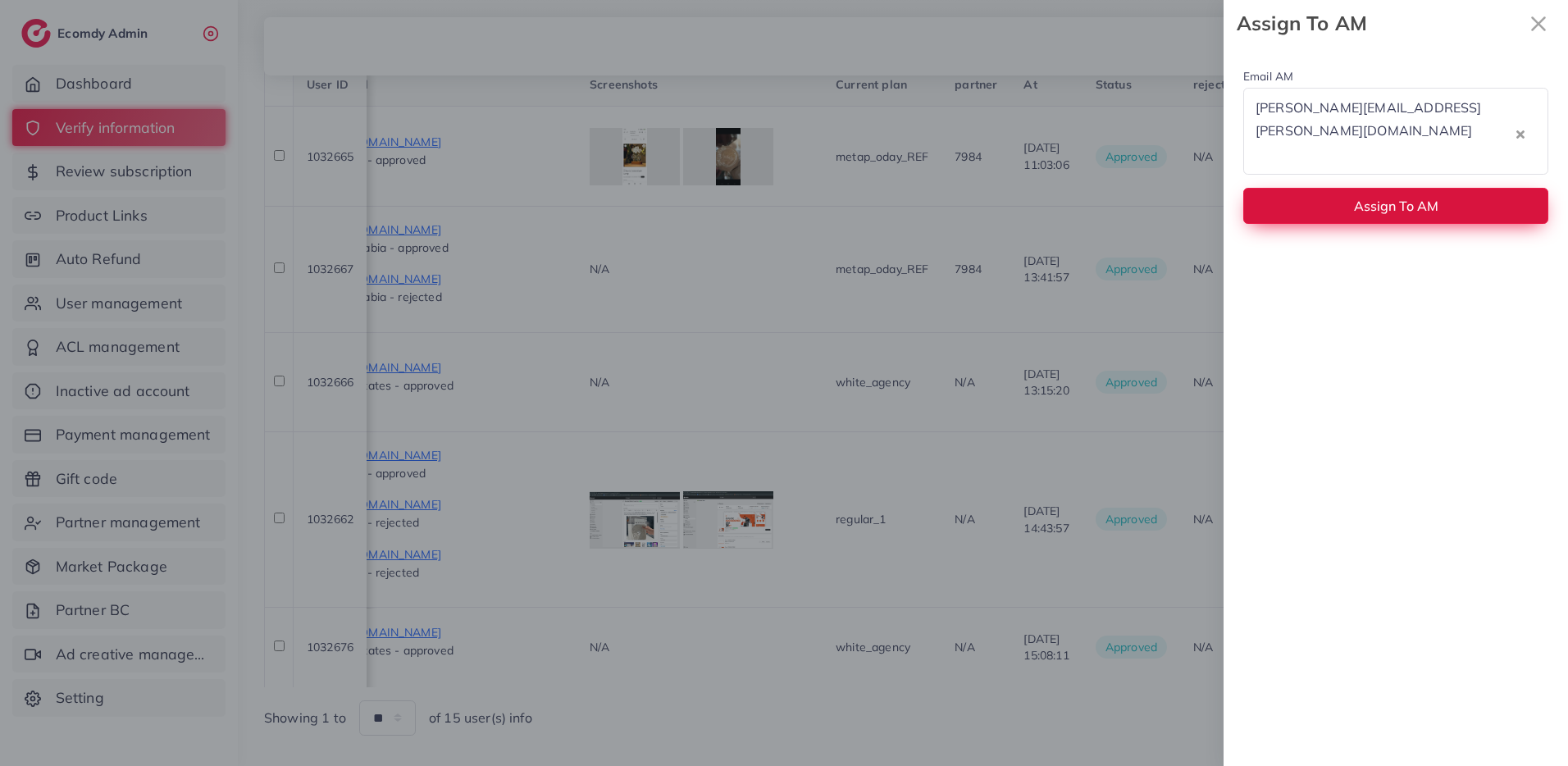
click at [1385, 197] on span "Assign To AM" at bounding box center [1396, 206] width 85 height 17
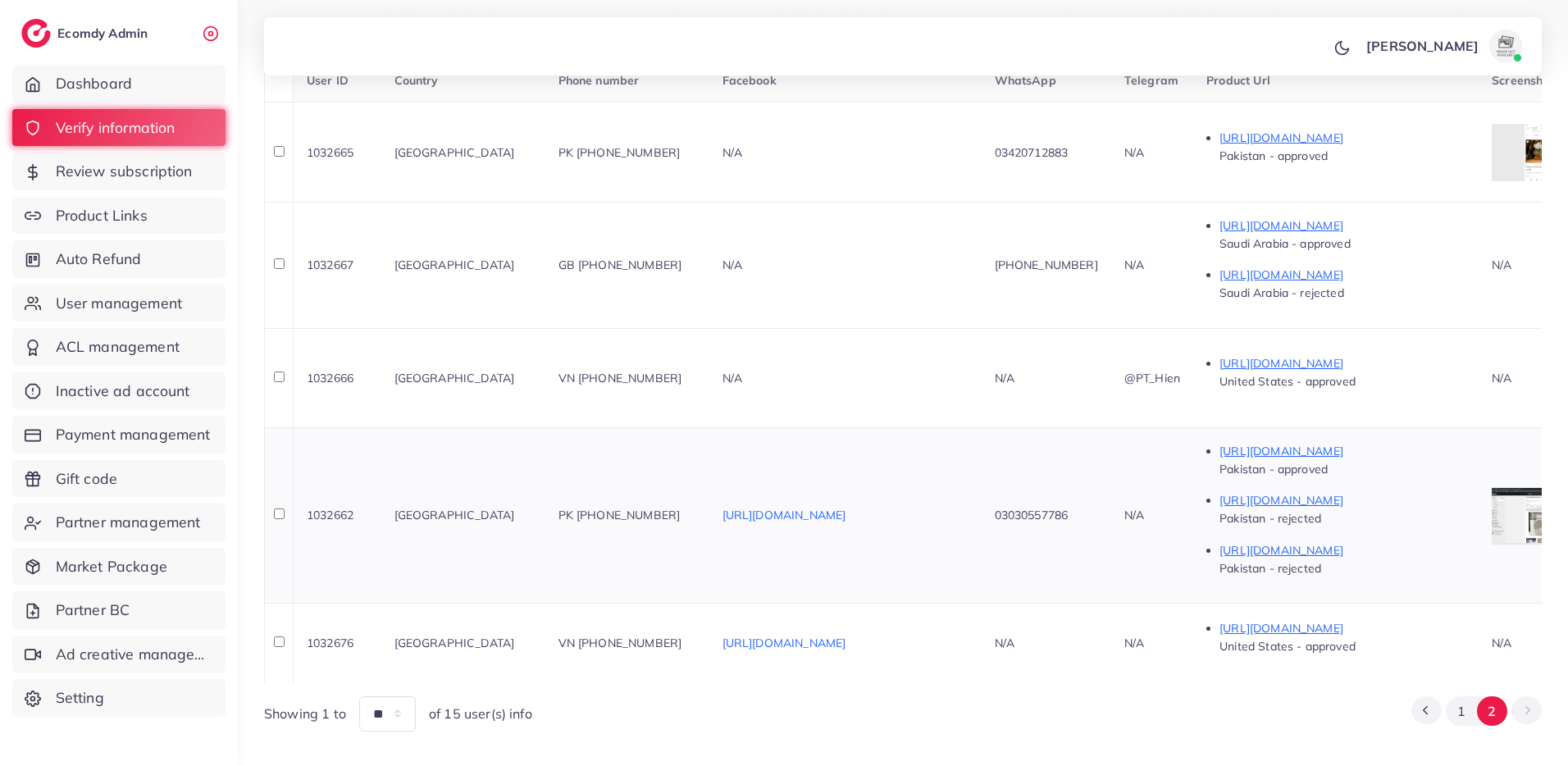
scroll to position [0, 0]
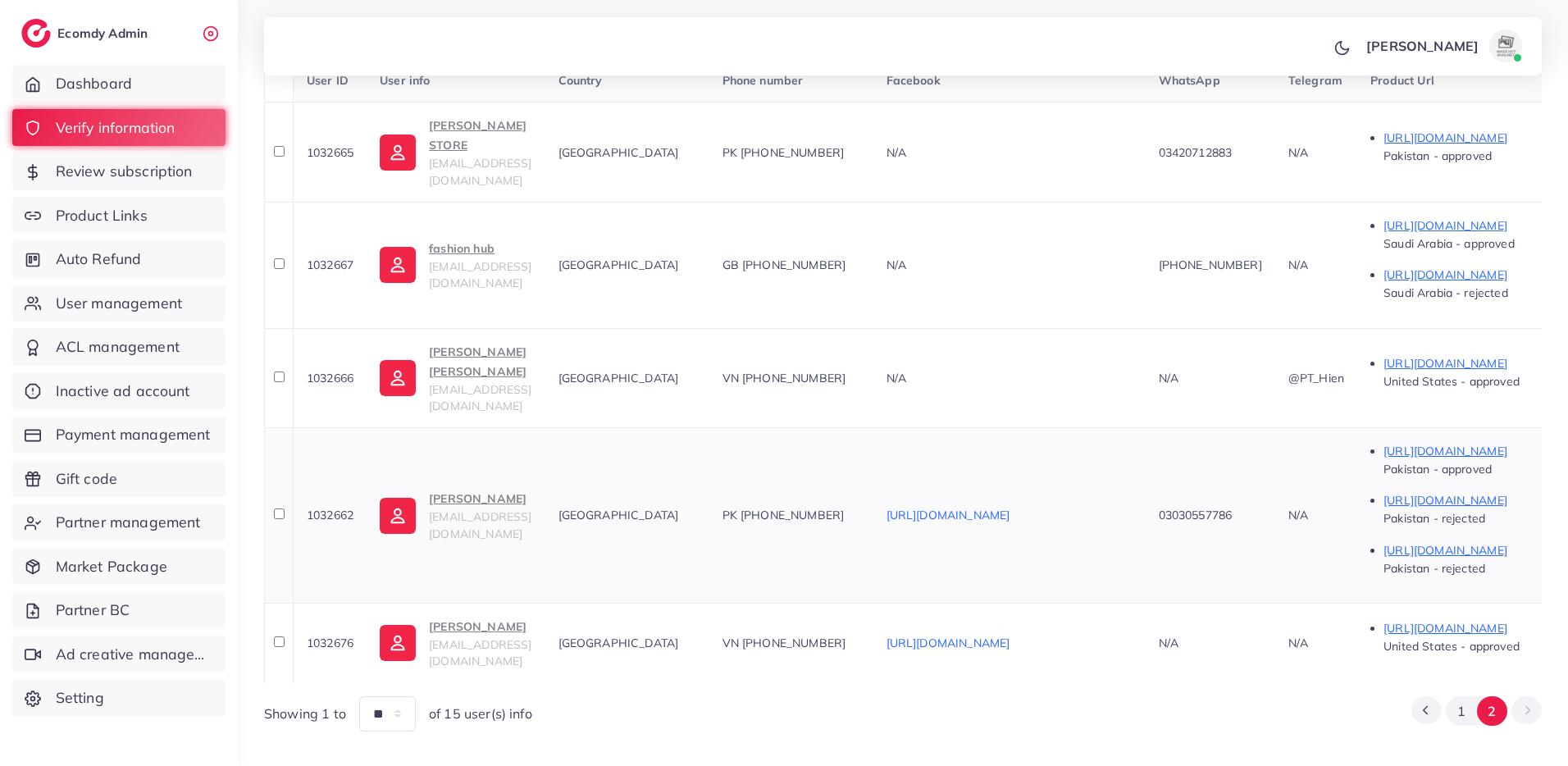
click at [327, 507] on span "1032662" at bounding box center [330, 515] width 47 height 15
copy span "1032662"
drag, startPoint x: 920, startPoint y: 477, endPoint x: 855, endPoint y: 477, distance: 65.0
click at [855, 507] on div "PK +9203030557786" at bounding box center [791, 516] width 138 height 17
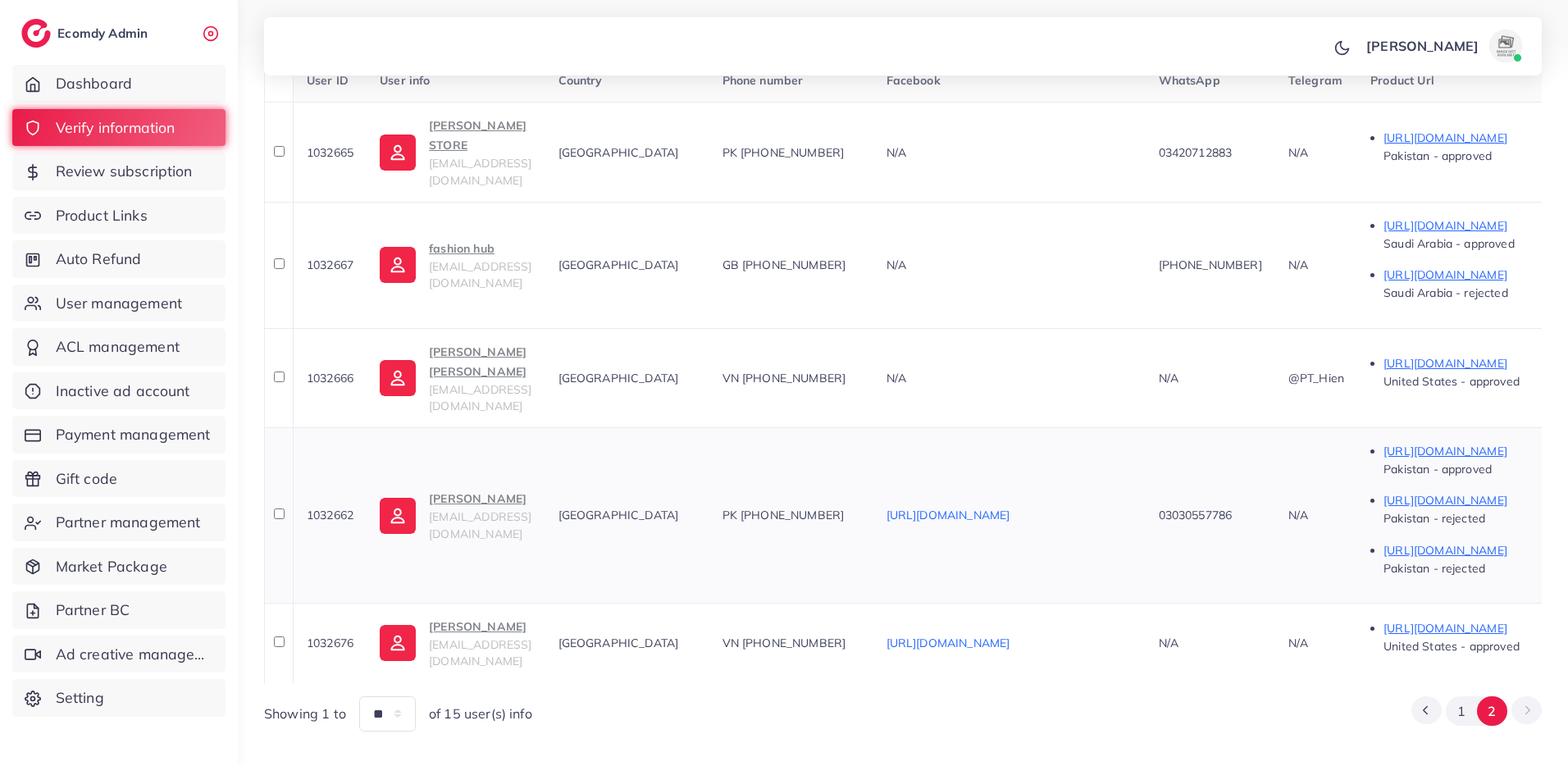
copy span "03030557786"
click at [874, 466] on td "PK +9203030557786" at bounding box center [791, 515] width 164 height 176
drag, startPoint x: 946, startPoint y: 481, endPoint x: 861, endPoint y: 477, distance: 85.1
click at [860, 507] on div "PK +9203030557786" at bounding box center [791, 516] width 138 height 17
copy span "3030557786"
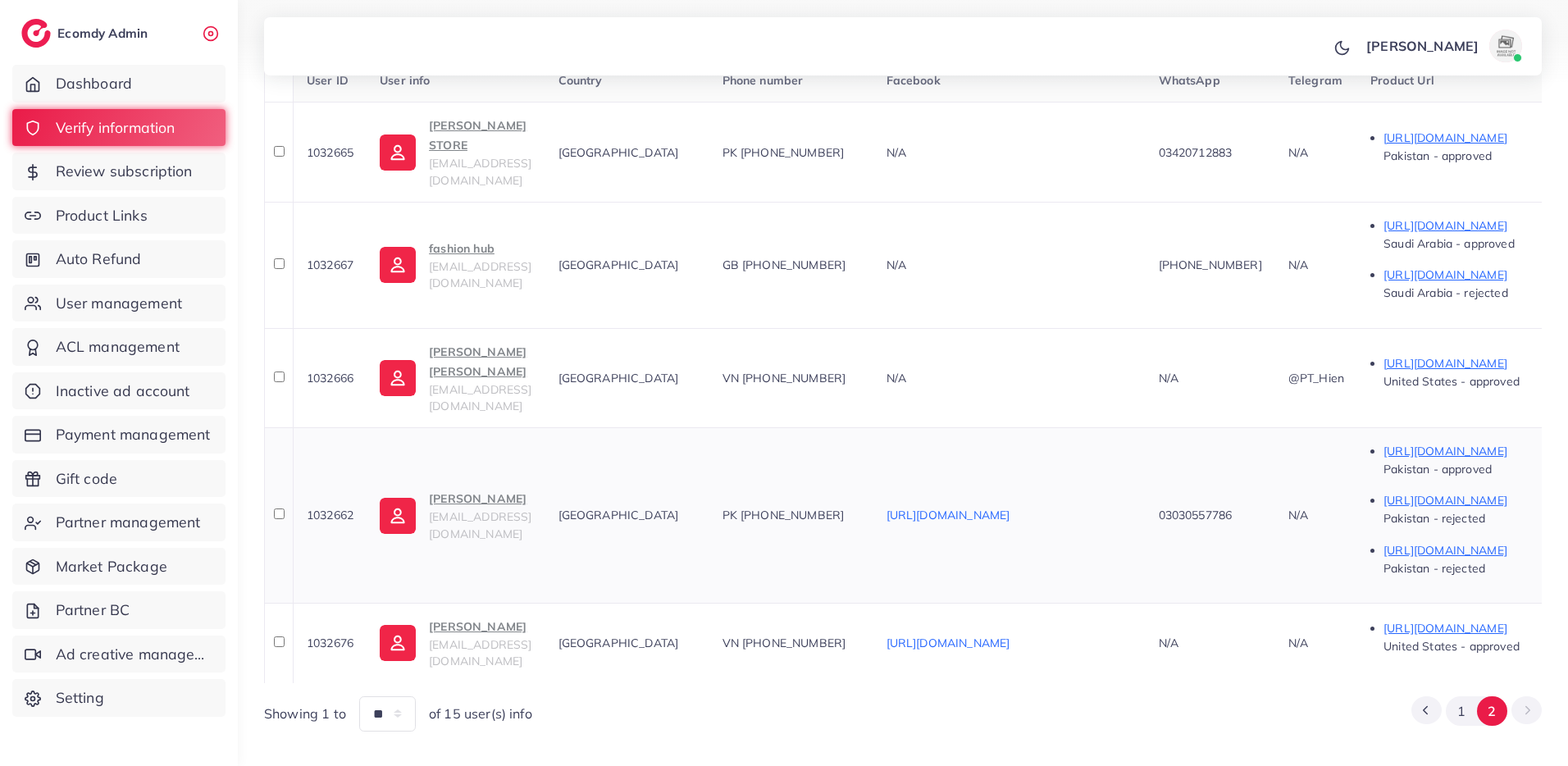
click at [709, 510] on td "[GEOGRAPHIC_DATA]" at bounding box center [627, 515] width 164 height 176
click at [312, 507] on span "1032662" at bounding box center [330, 515] width 47 height 15
copy span "1032662"
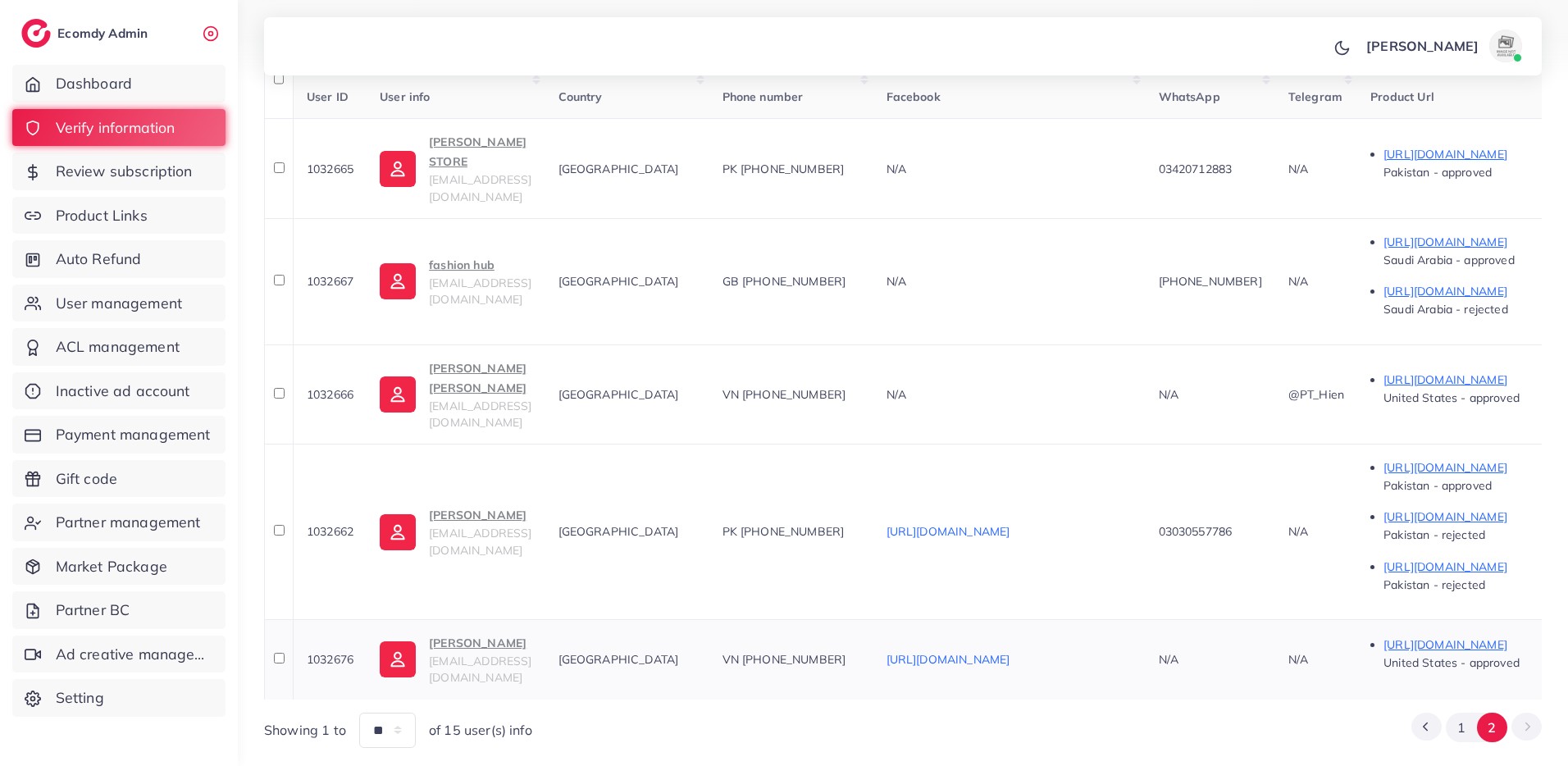
scroll to position [311, 0]
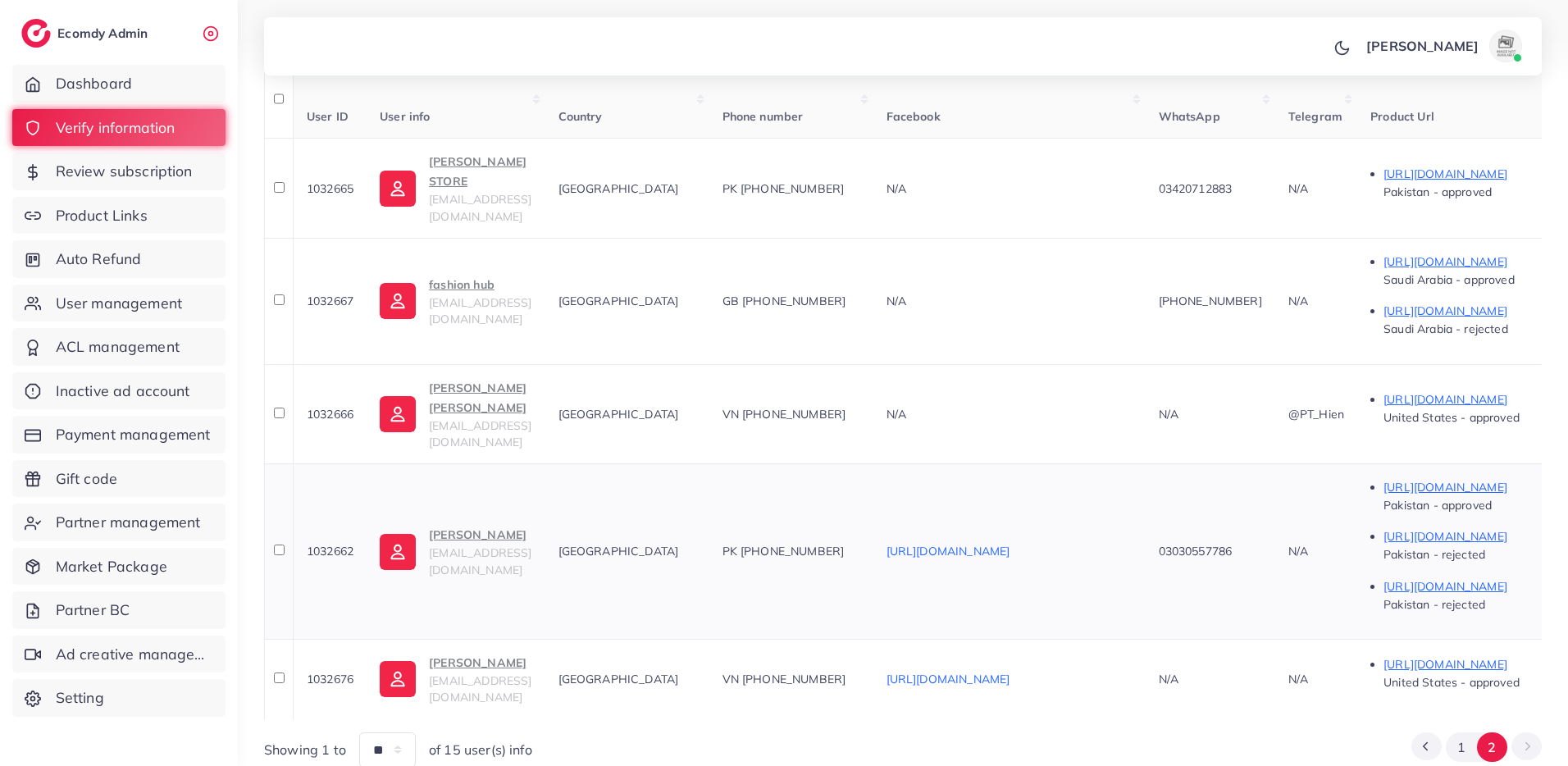
drag, startPoint x: 904, startPoint y: 514, endPoint x: 864, endPoint y: 515, distance: 40.0
click at [860, 543] on div "PK +9203030557786" at bounding box center [791, 551] width 138 height 17
copy span "3030557786"
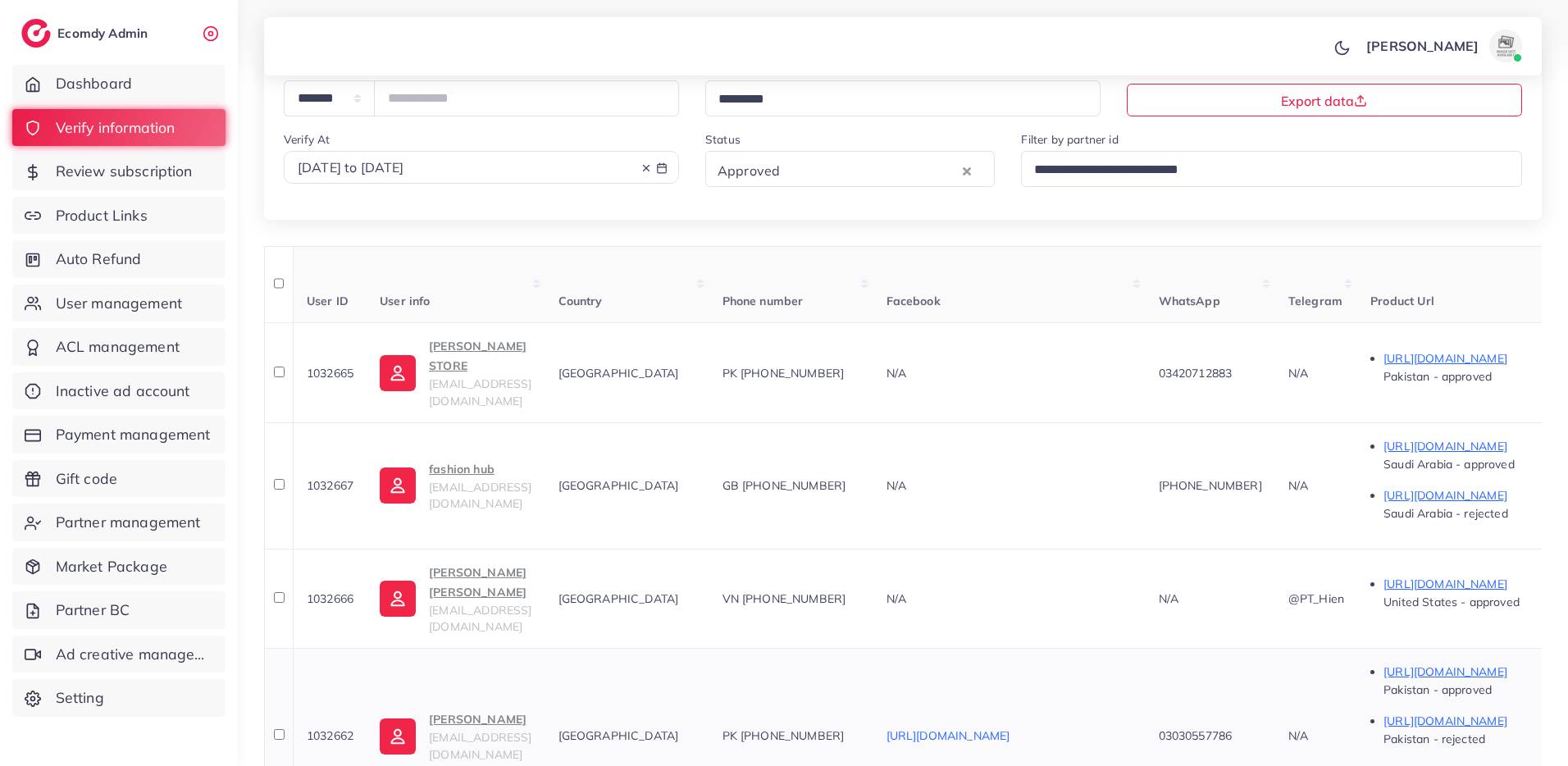
scroll to position [0, 0]
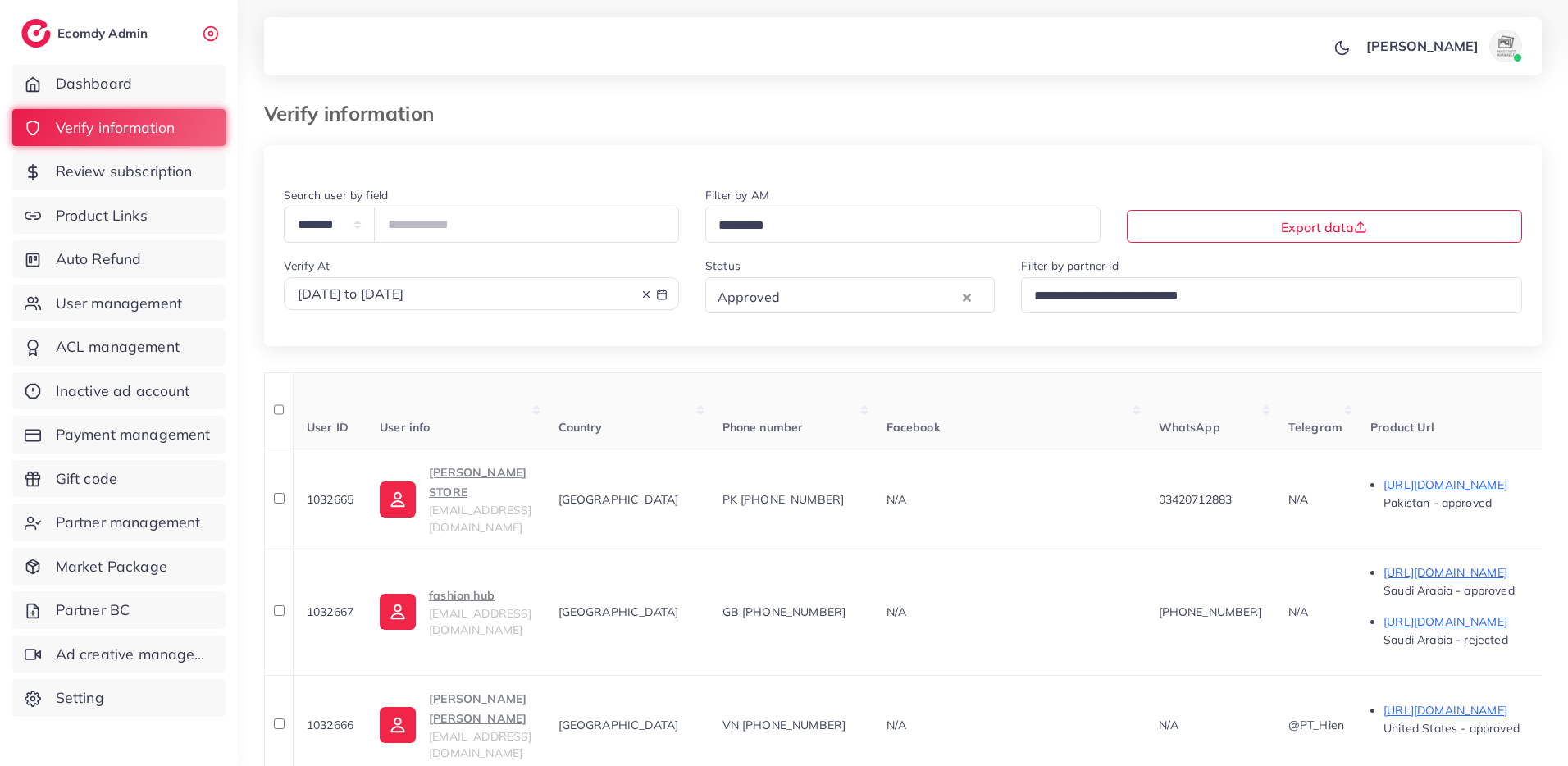
click at [592, 298] on div "2025-09-06 to 2025-09-08" at bounding box center [481, 294] width 368 height 19
select select "*"
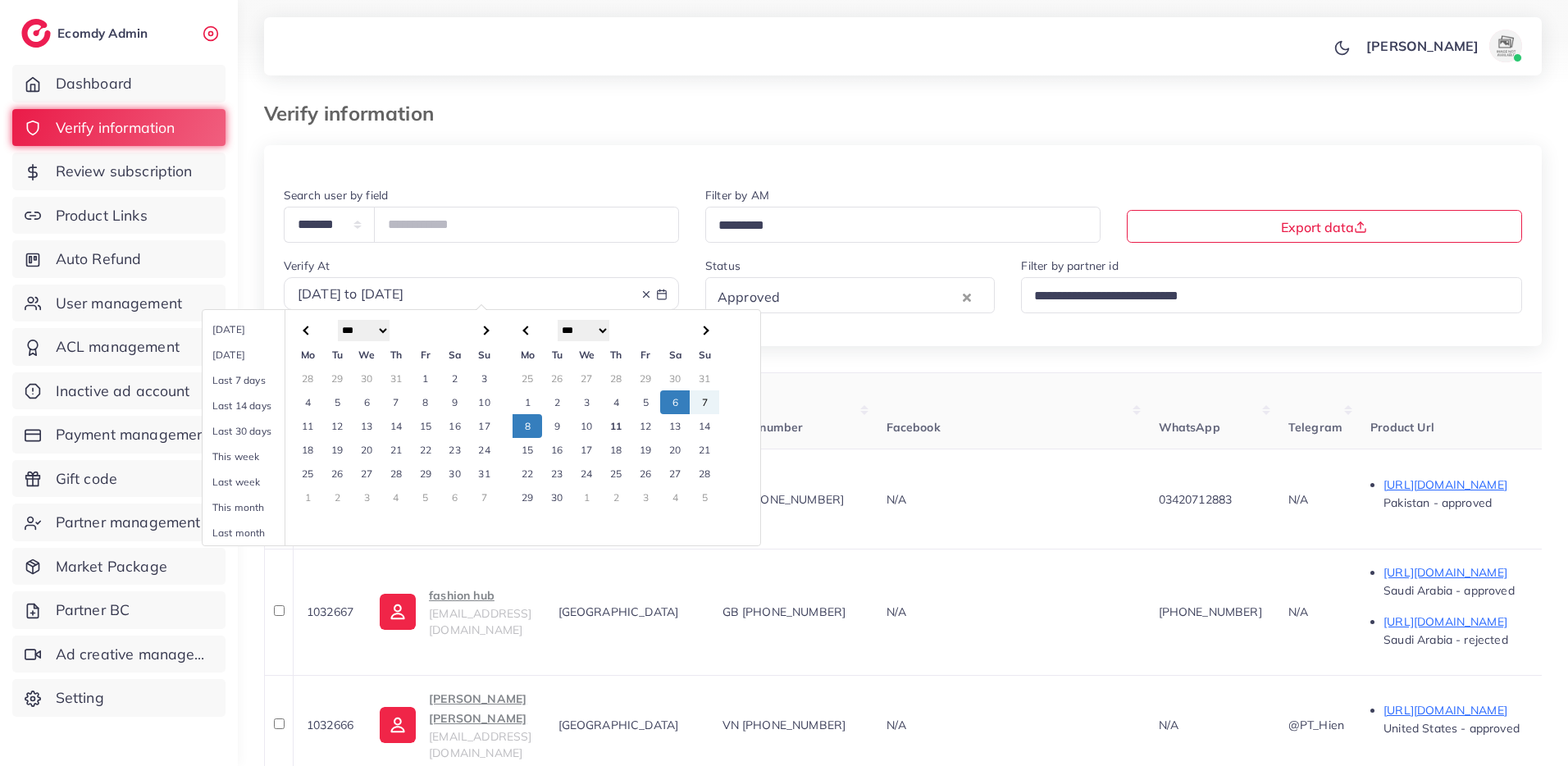
click at [556, 426] on td "9" at bounding box center [556, 426] width 30 height 24
click at [610, 426] on td "11" at bounding box center [616, 426] width 30 height 24
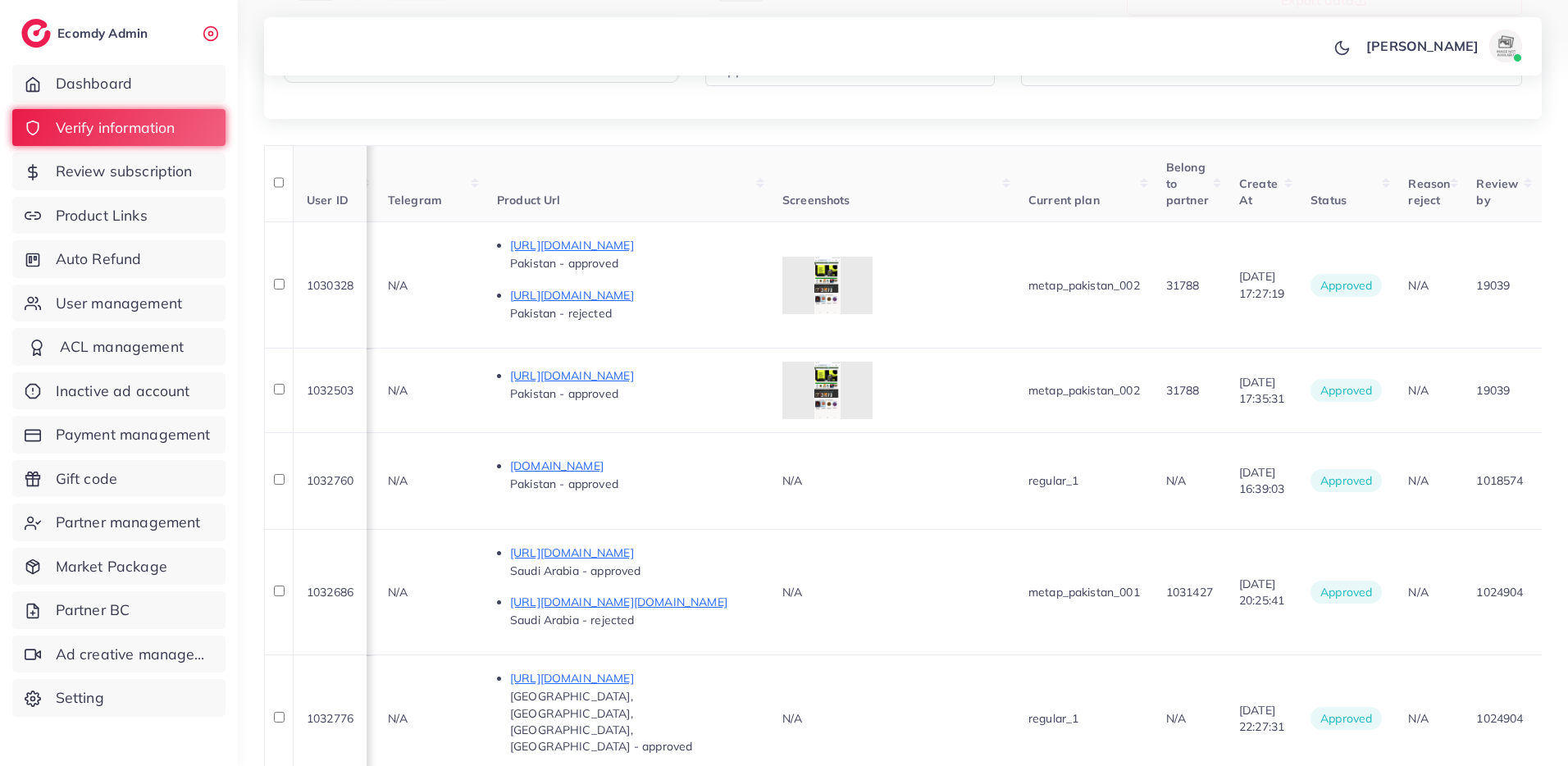
scroll to position [0, 1213]
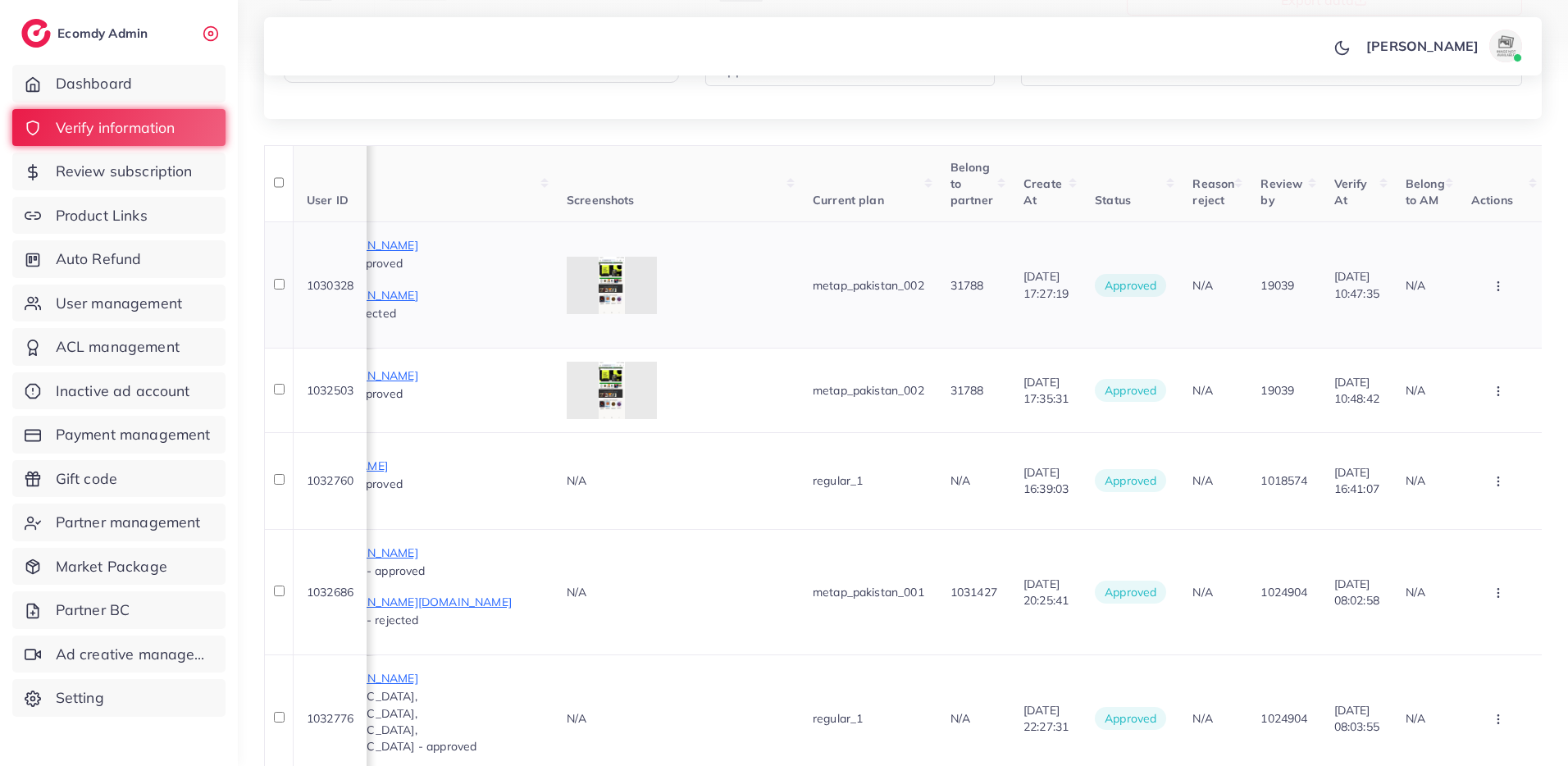
click at [1498, 286] on circle "button" at bounding box center [1497, 286] width 1 height 1
click at [1487, 410] on span "Assign to AM" at bounding box center [1466, 407] width 84 height 17
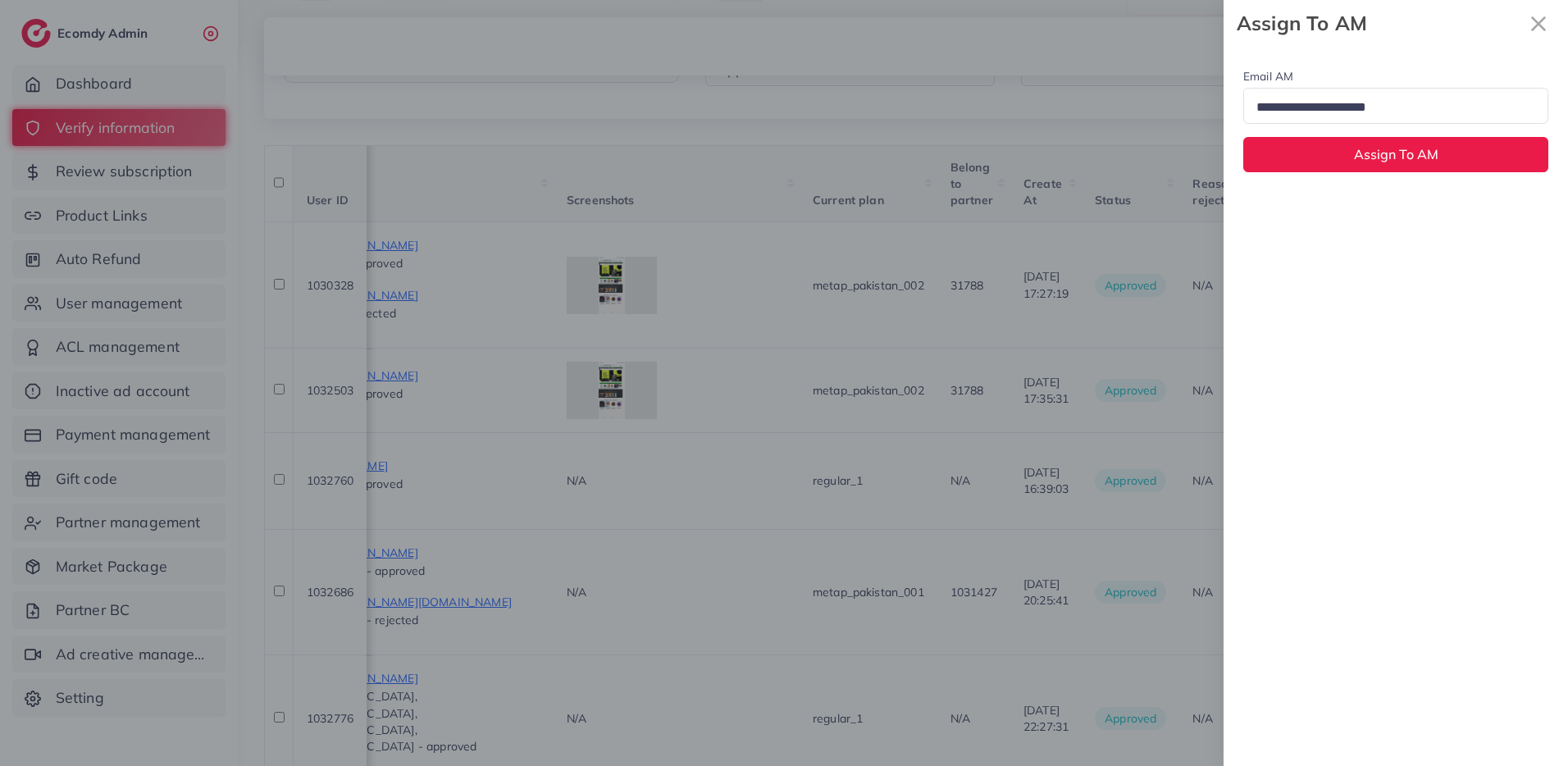
click at [1371, 111] on input "Search for option" at bounding box center [1388, 107] width 276 height 25
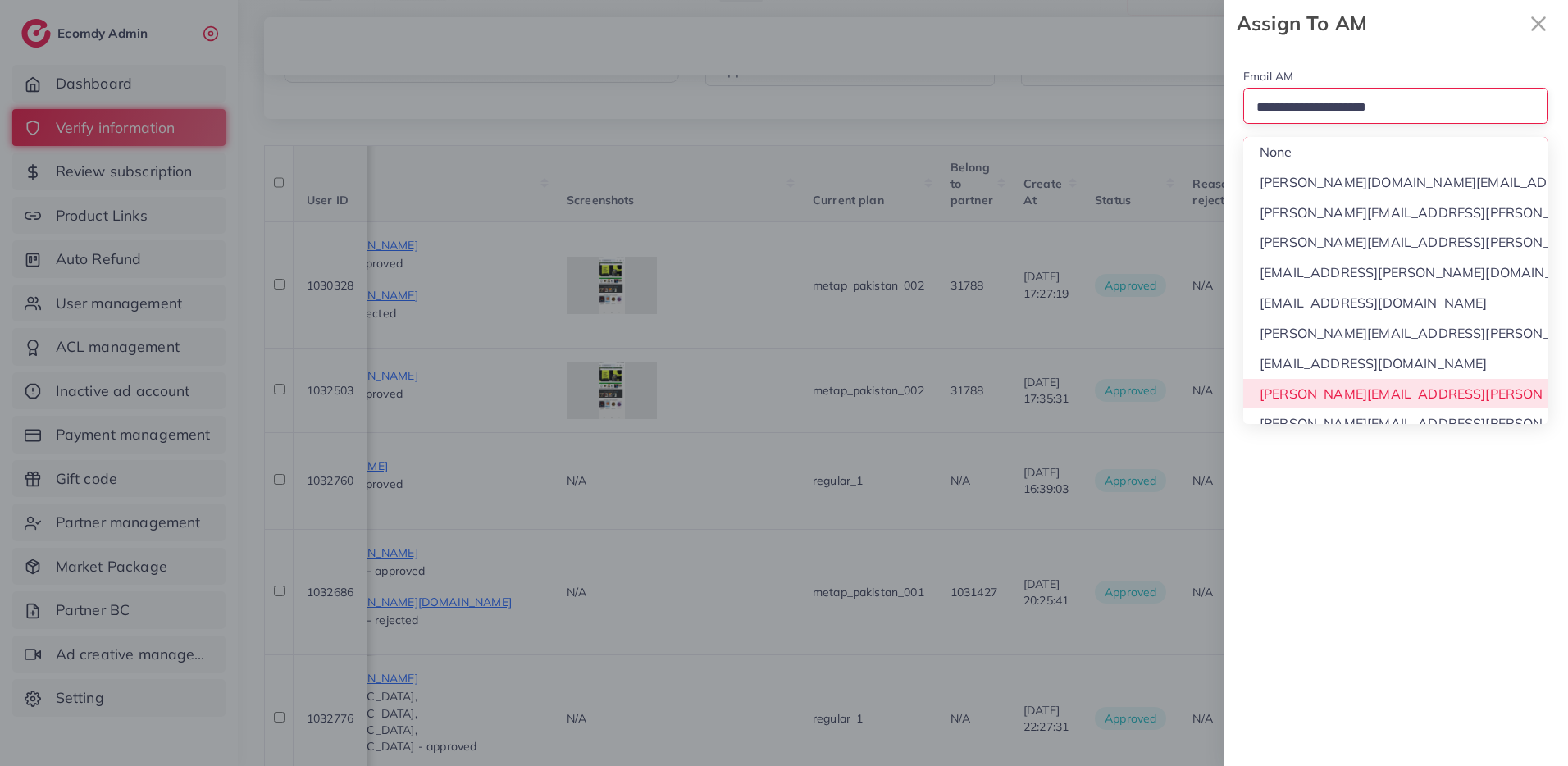
scroll to position [16, 0]
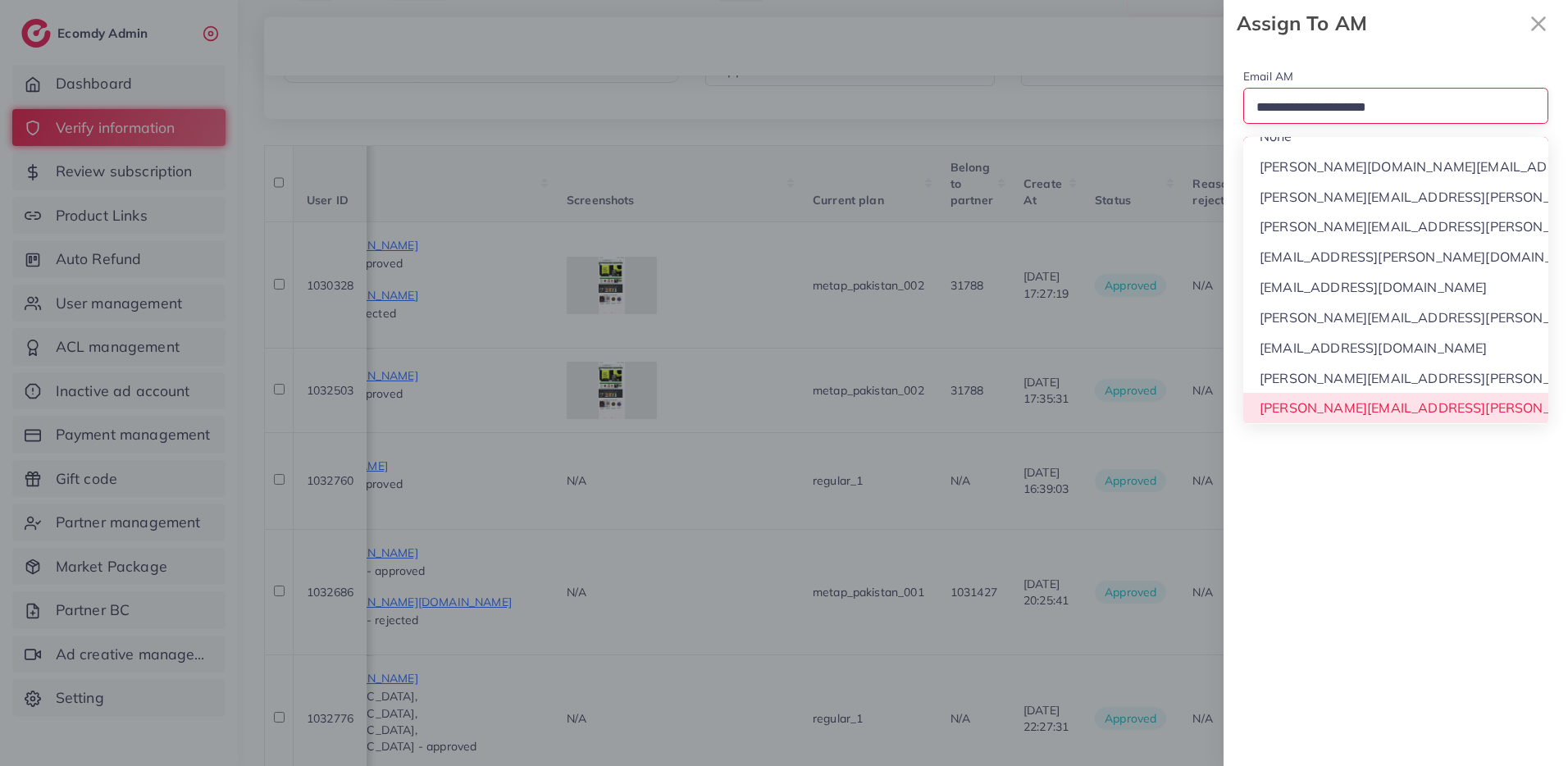
click at [1315, 417] on div "Email AM Loading... None phuong.ly@ecomdy.com quynh.phan@ecomdy.com huong.tran@…" at bounding box center [1396, 406] width 344 height 719
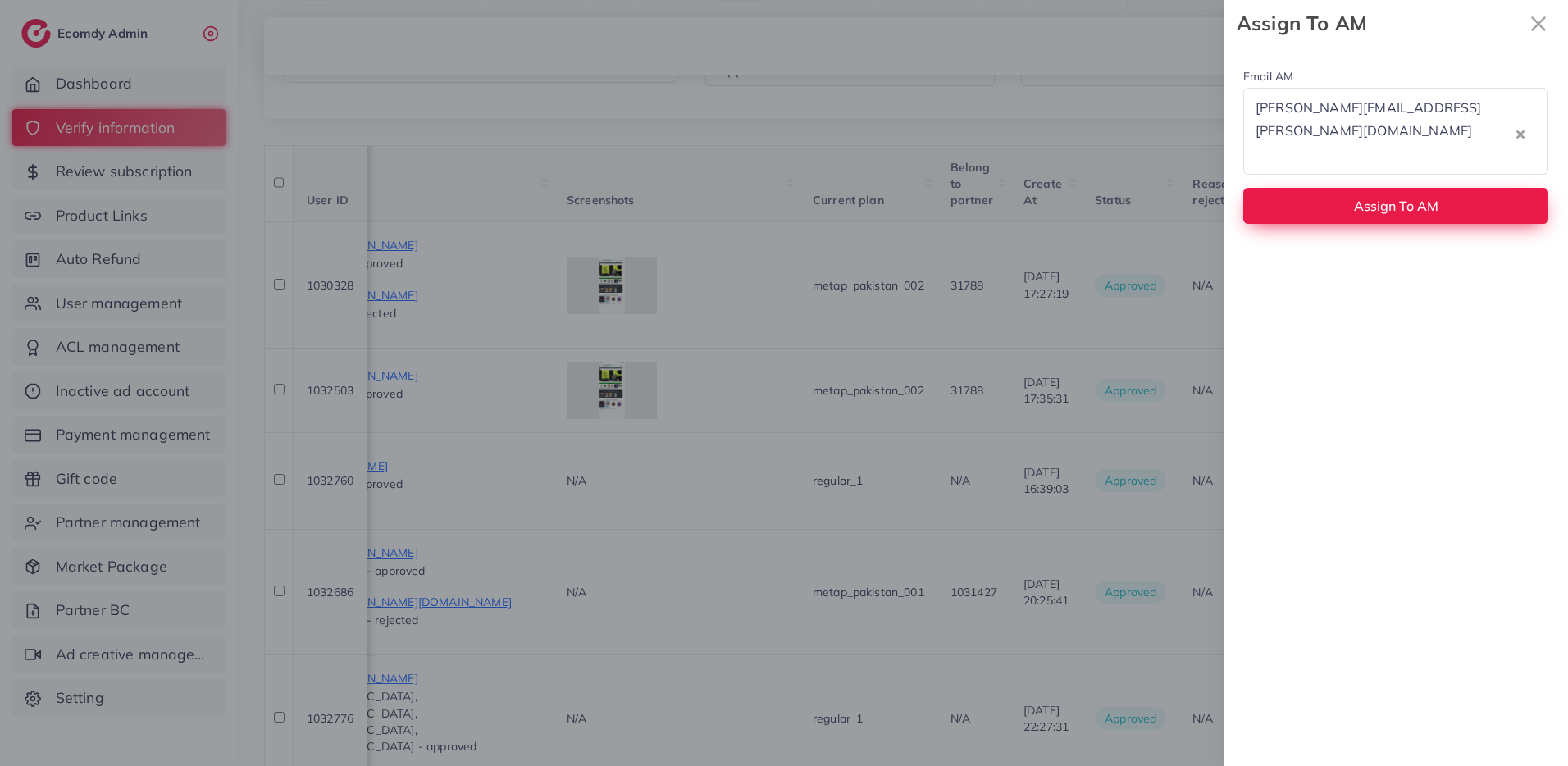
click at [1411, 175] on div "Email AM trinh.trinh@ecomdy.com Loading... Assign To AM" at bounding box center [1396, 144] width 344 height 196
click at [1411, 188] on button "Assign To AM" at bounding box center [1396, 206] width 305 height 35
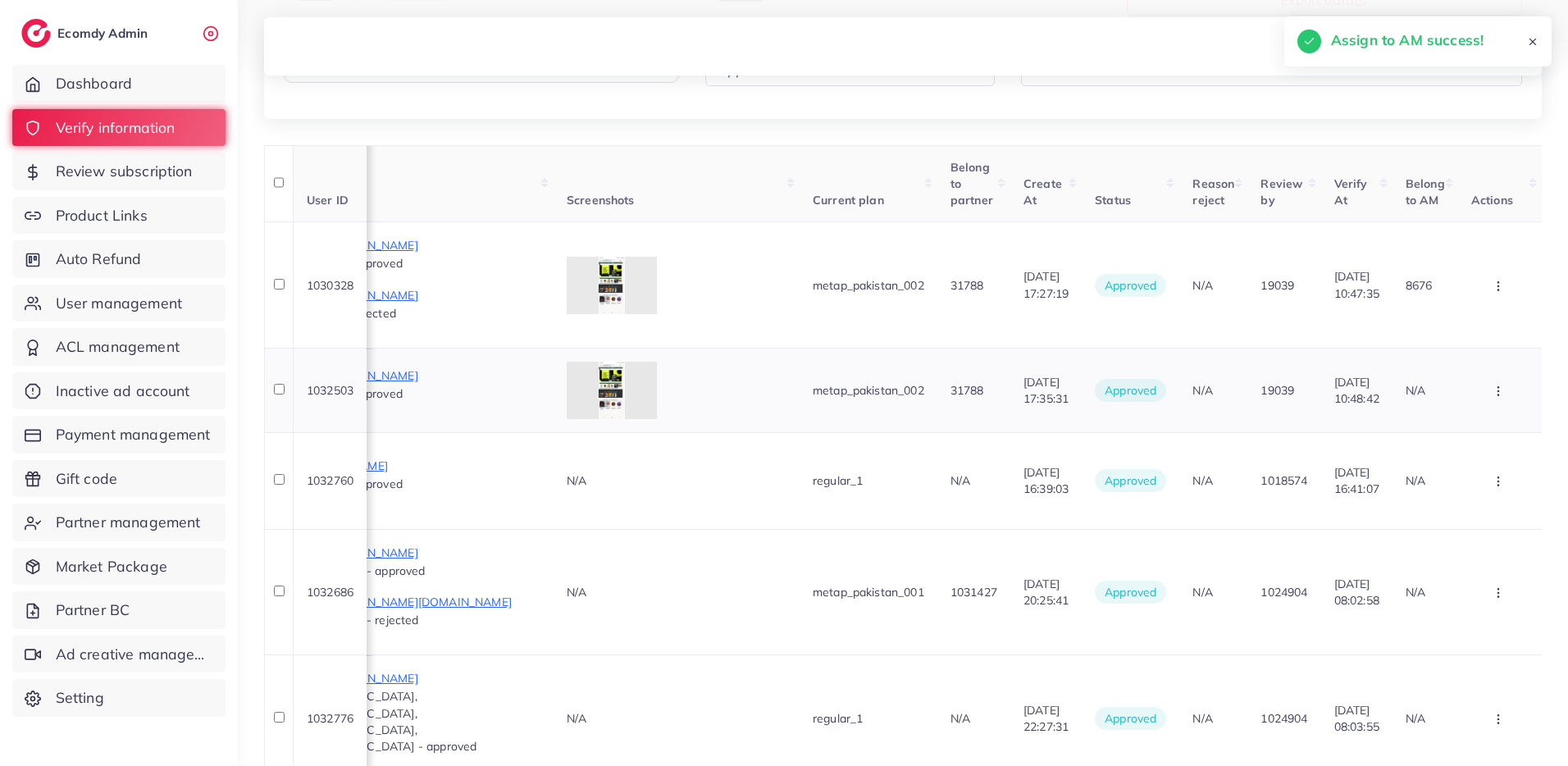
click at [1501, 386] on icon "button" at bounding box center [1498, 391] width 13 height 13
click at [1482, 511] on span "Assign to AM" at bounding box center [1466, 513] width 84 height 17
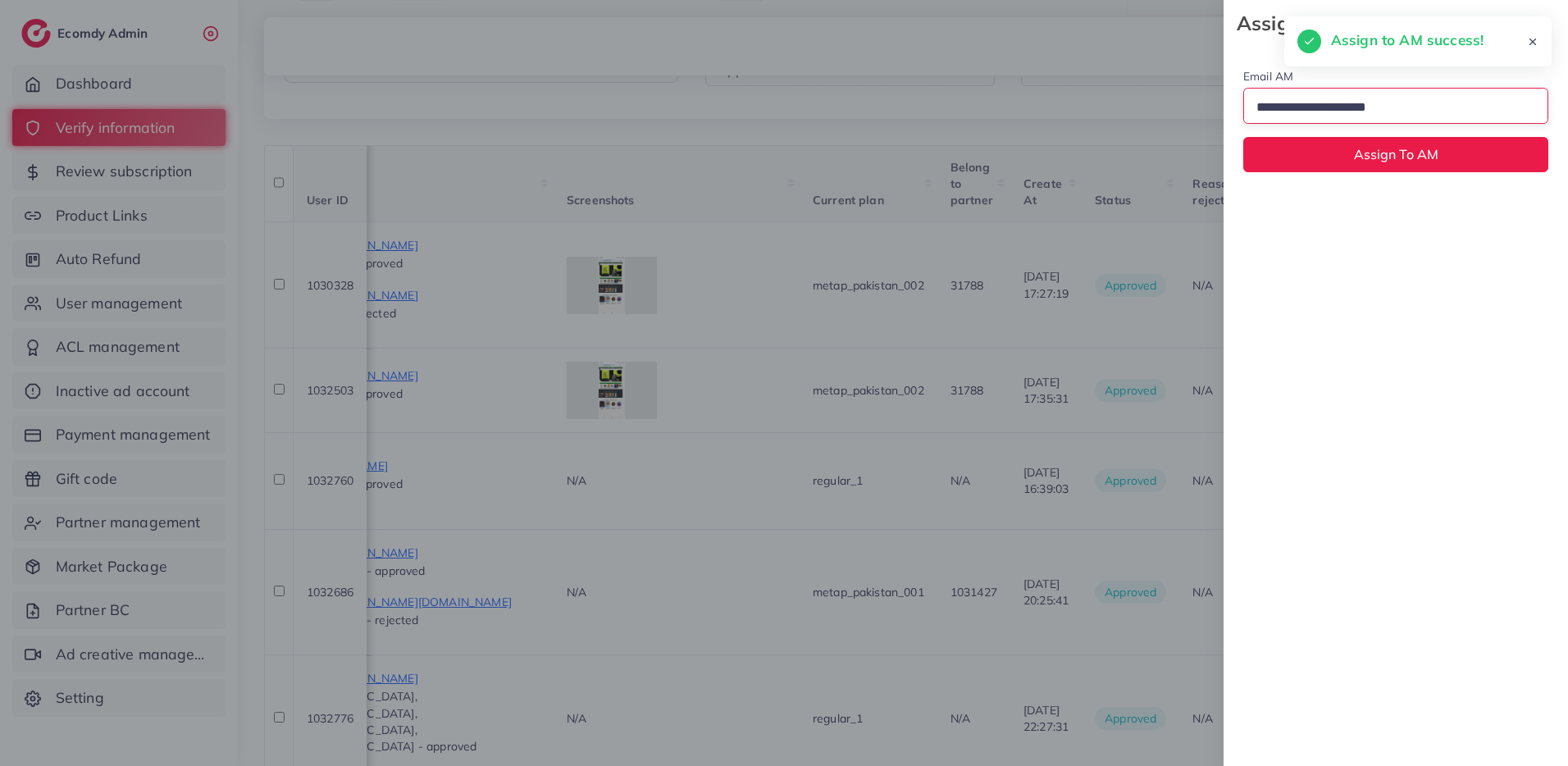
click at [1400, 103] on input "Search for option" at bounding box center [1388, 107] width 276 height 25
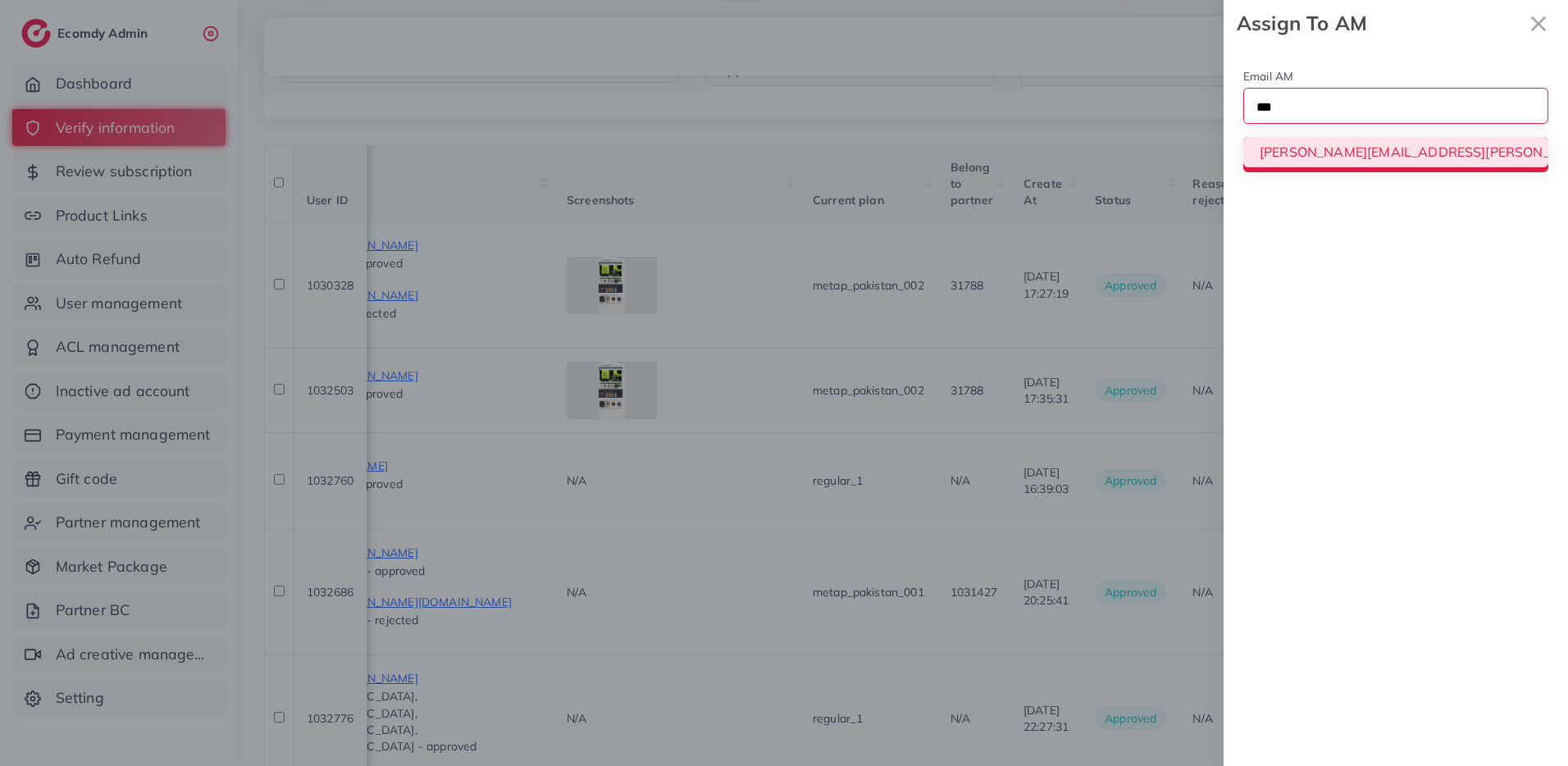
type input "***"
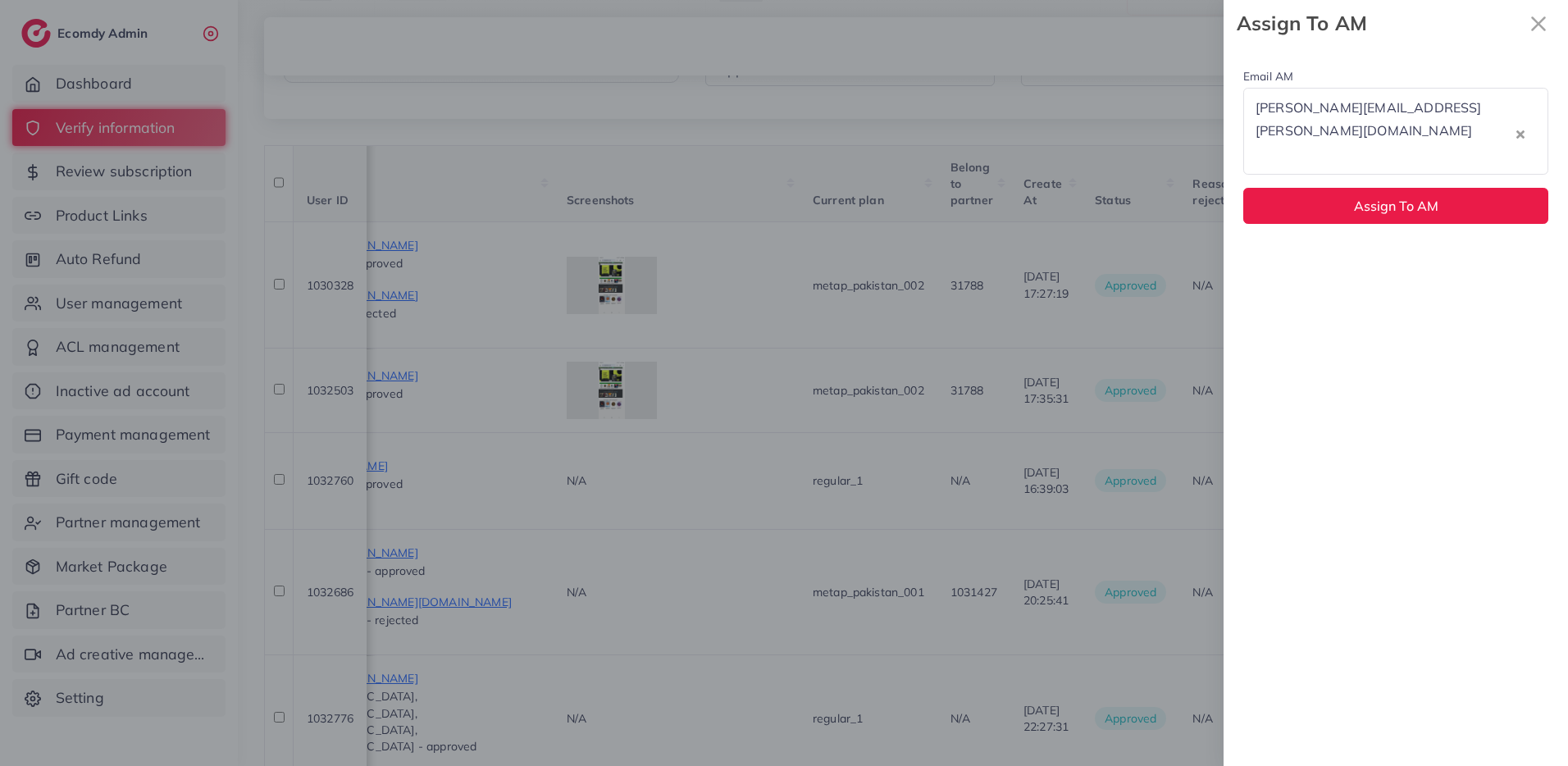
click at [1387, 150] on div "Email AM trinh.trinh@ecomdy.com Loading... trinh.trinh@ecomdy.com Assign To AM" at bounding box center [1396, 144] width 344 height 196
click at [1449, 188] on button "Assign To AM" at bounding box center [1396, 206] width 305 height 35
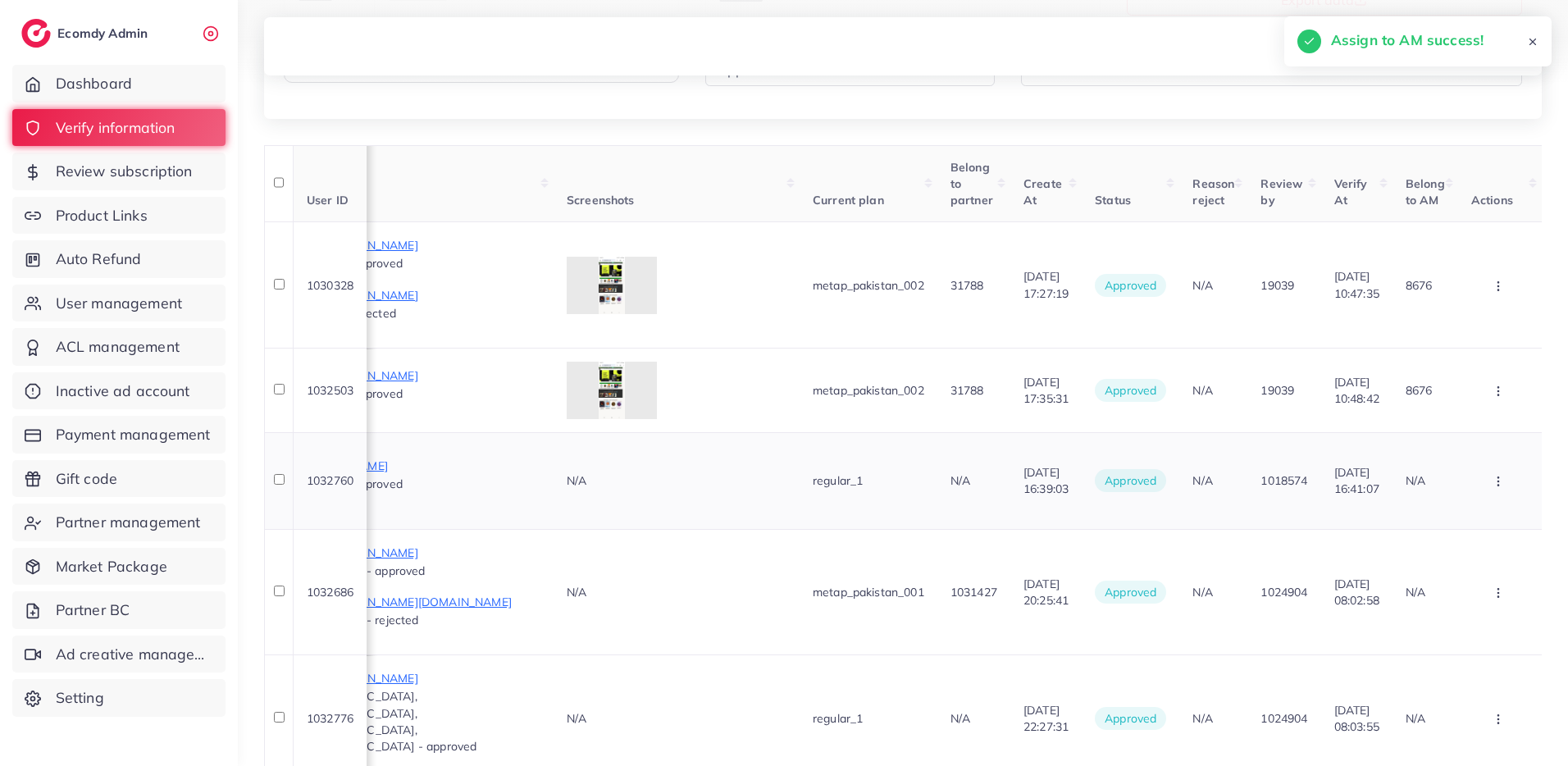
click at [1490, 469] on button "button" at bounding box center [1500, 481] width 58 height 37
click at [1473, 595] on span "Assign to AM" at bounding box center [1466, 603] width 84 height 17
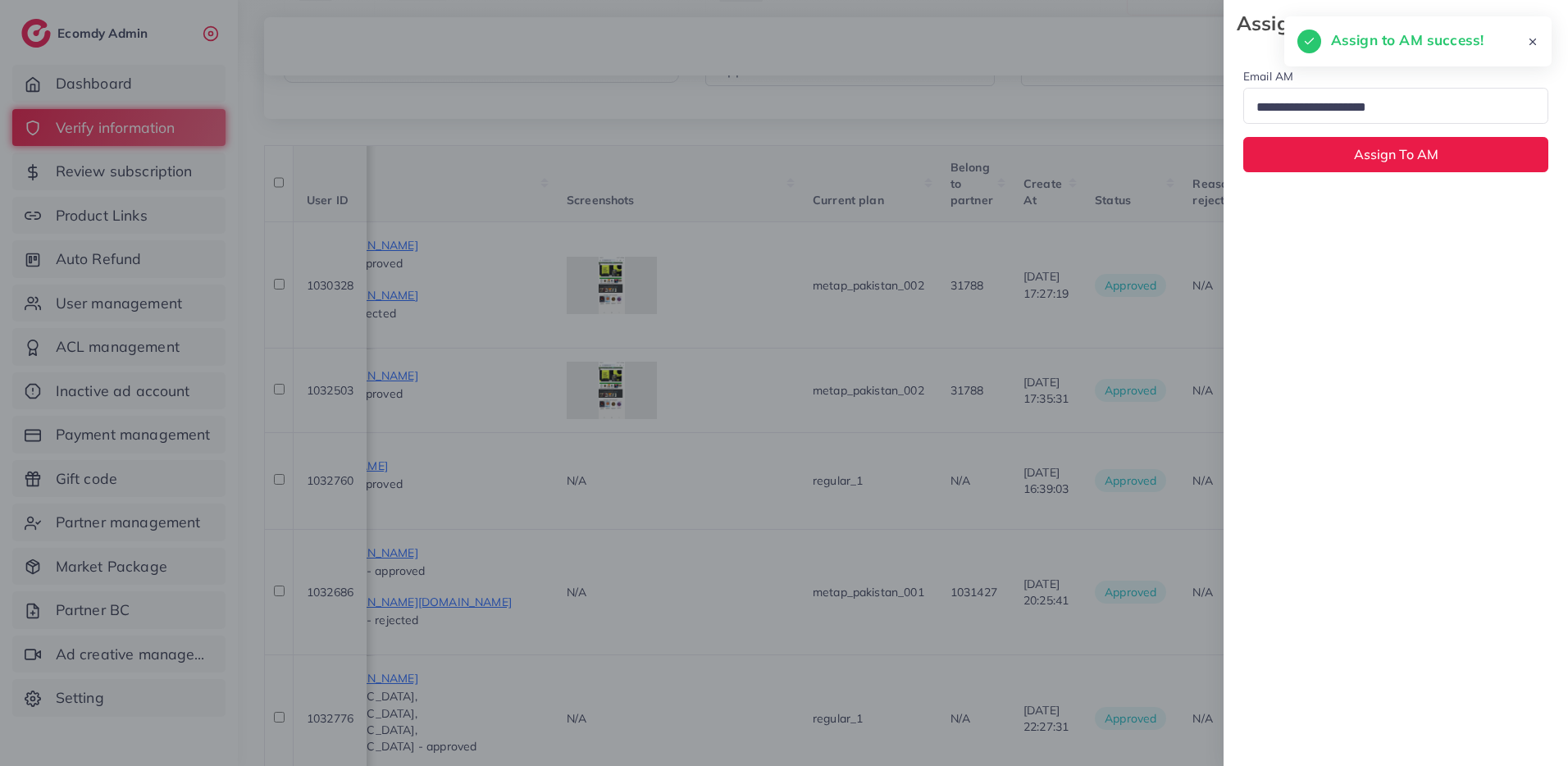
click at [1376, 105] on input "Search for option" at bounding box center [1388, 107] width 276 height 25
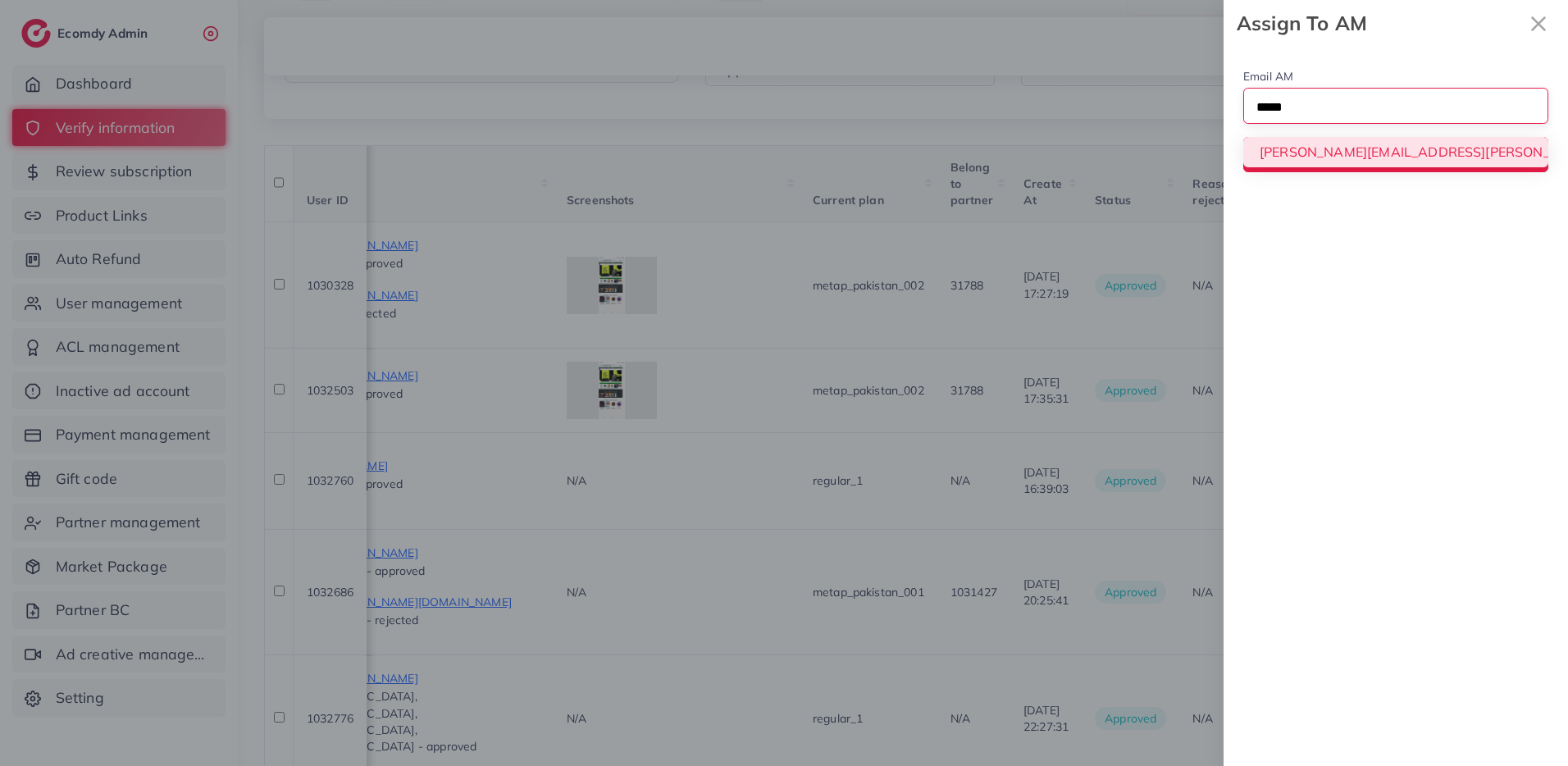
type input "*****"
click at [1375, 148] on div "Email AM Loading... trinh.trinh@ecomdy.com Assign To AM" at bounding box center [1396, 119] width 344 height 145
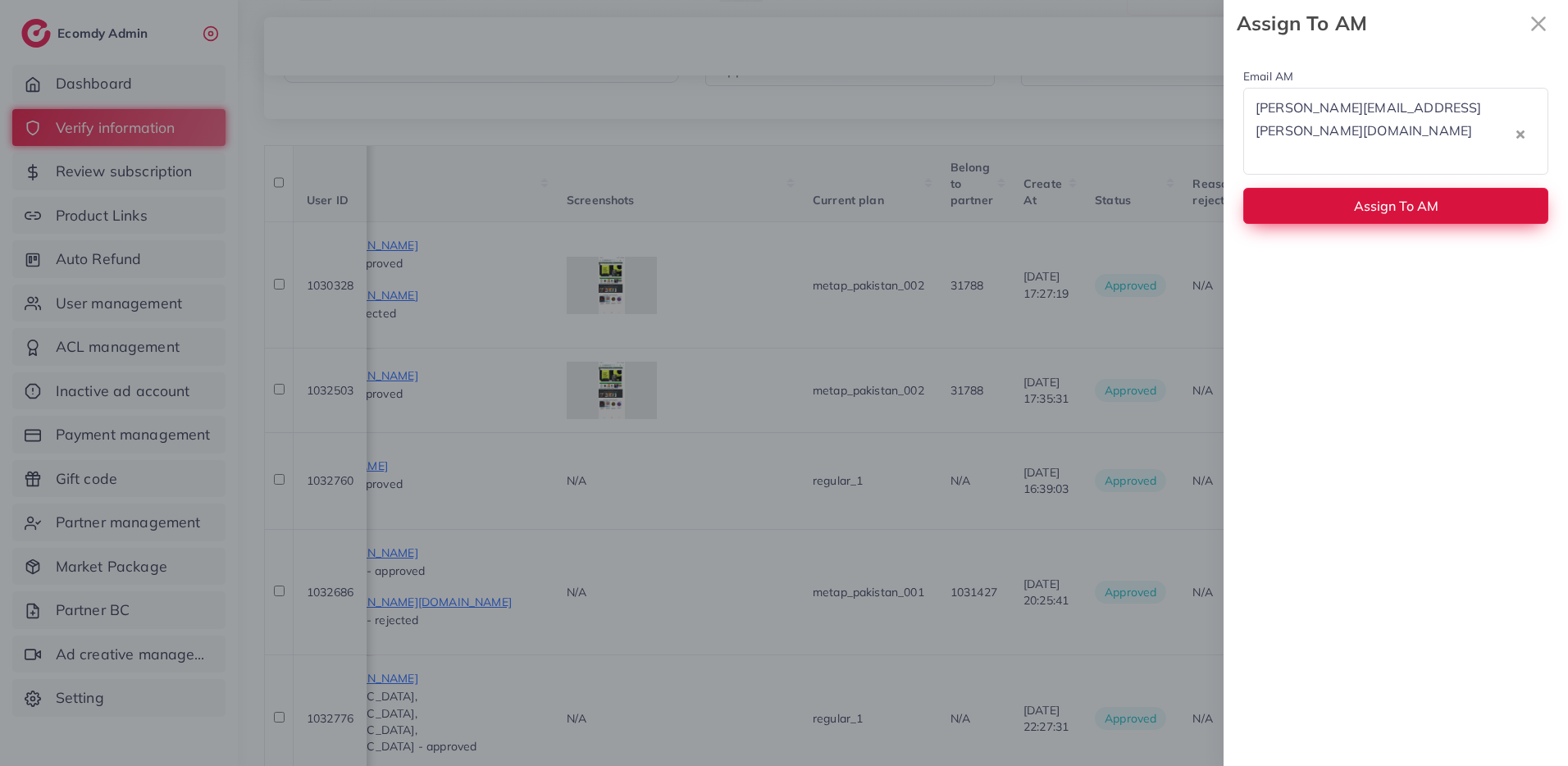
click at [1386, 197] on span "Assign To AM" at bounding box center [1396, 206] width 85 height 17
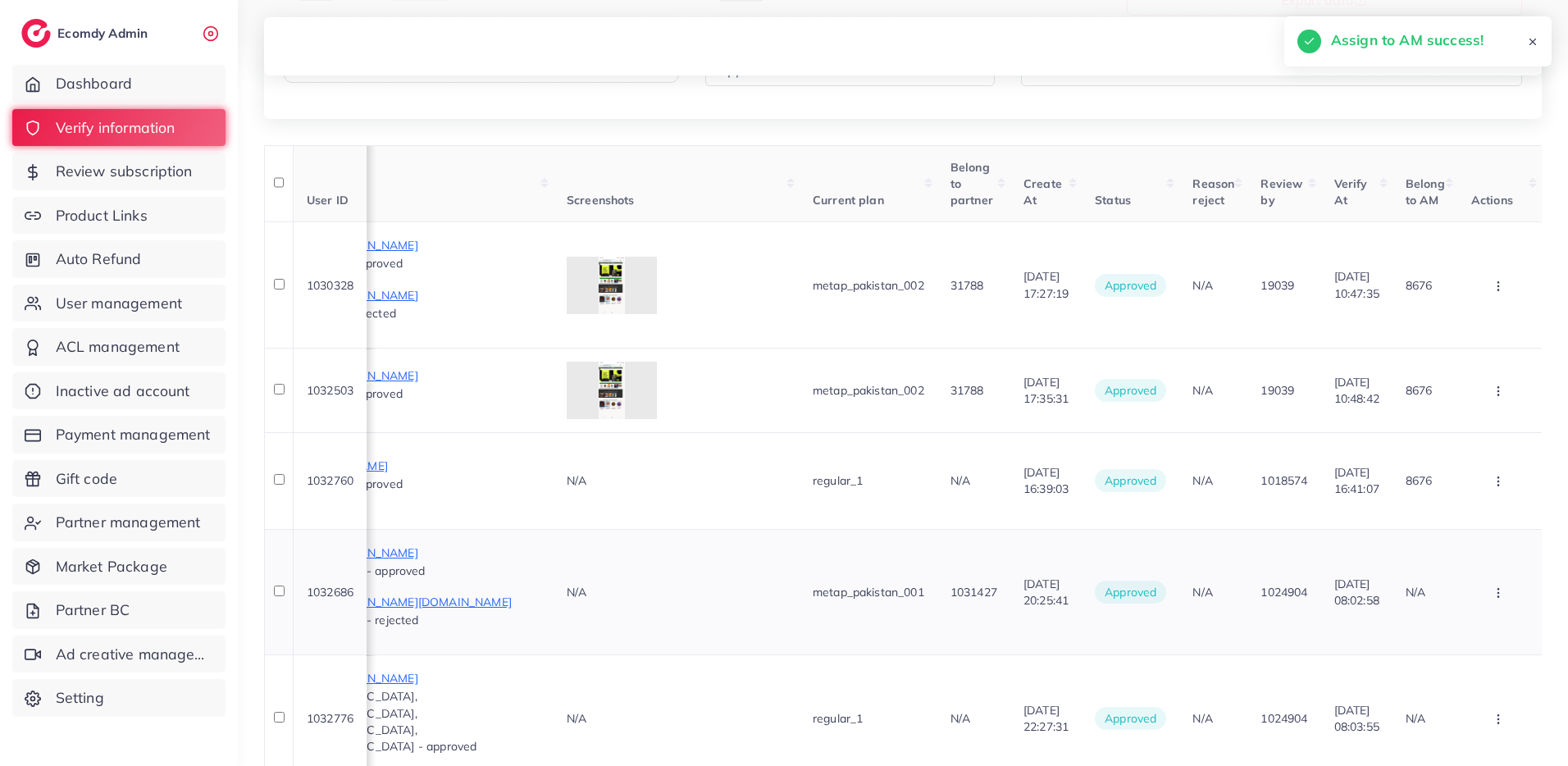
click at [1492, 586] on icon "button" at bounding box center [1498, 593] width 13 height 13
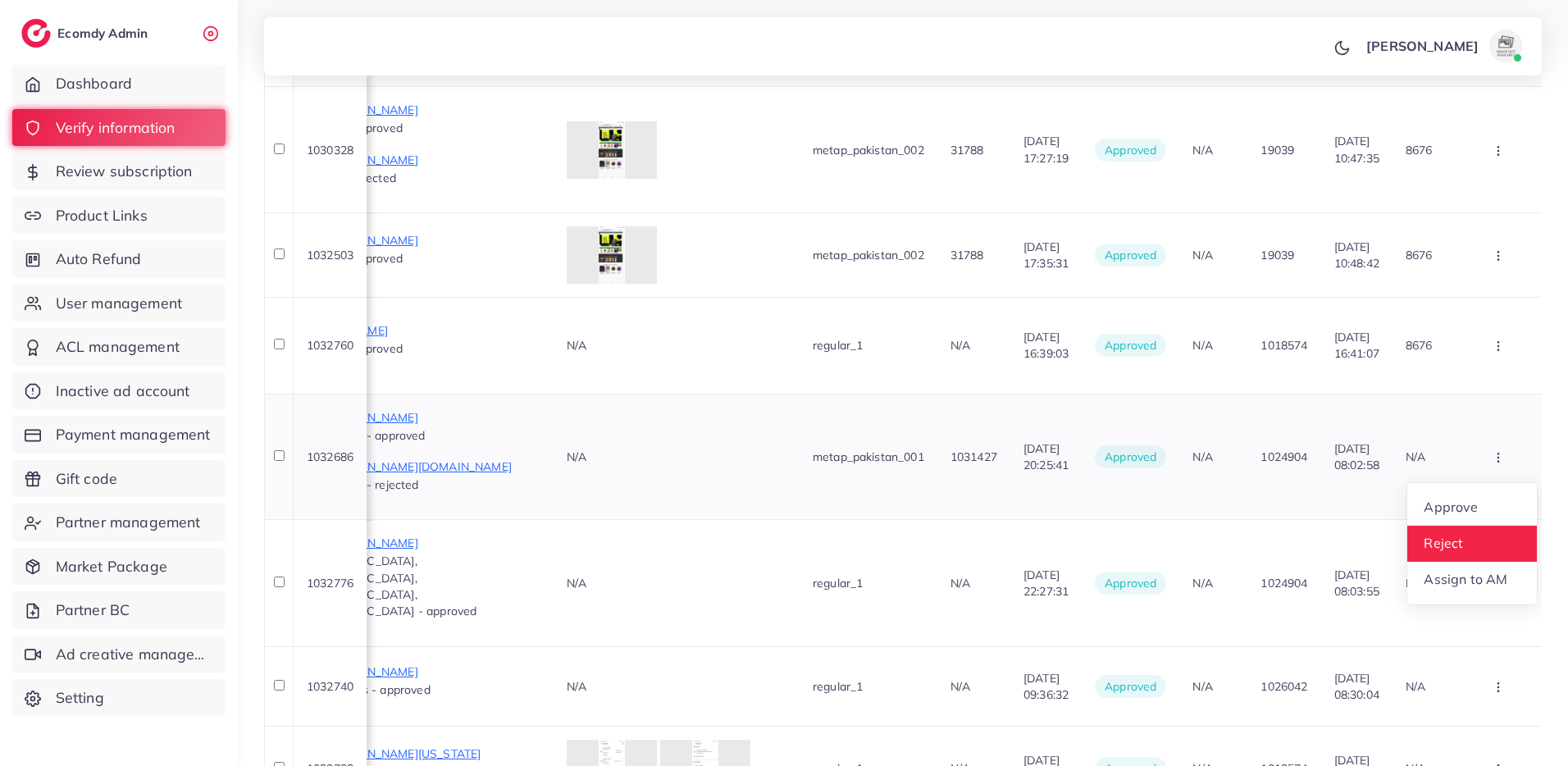
scroll to position [364, 0]
click at [1462, 570] on span "Assign to AM" at bounding box center [1466, 578] width 84 height 17
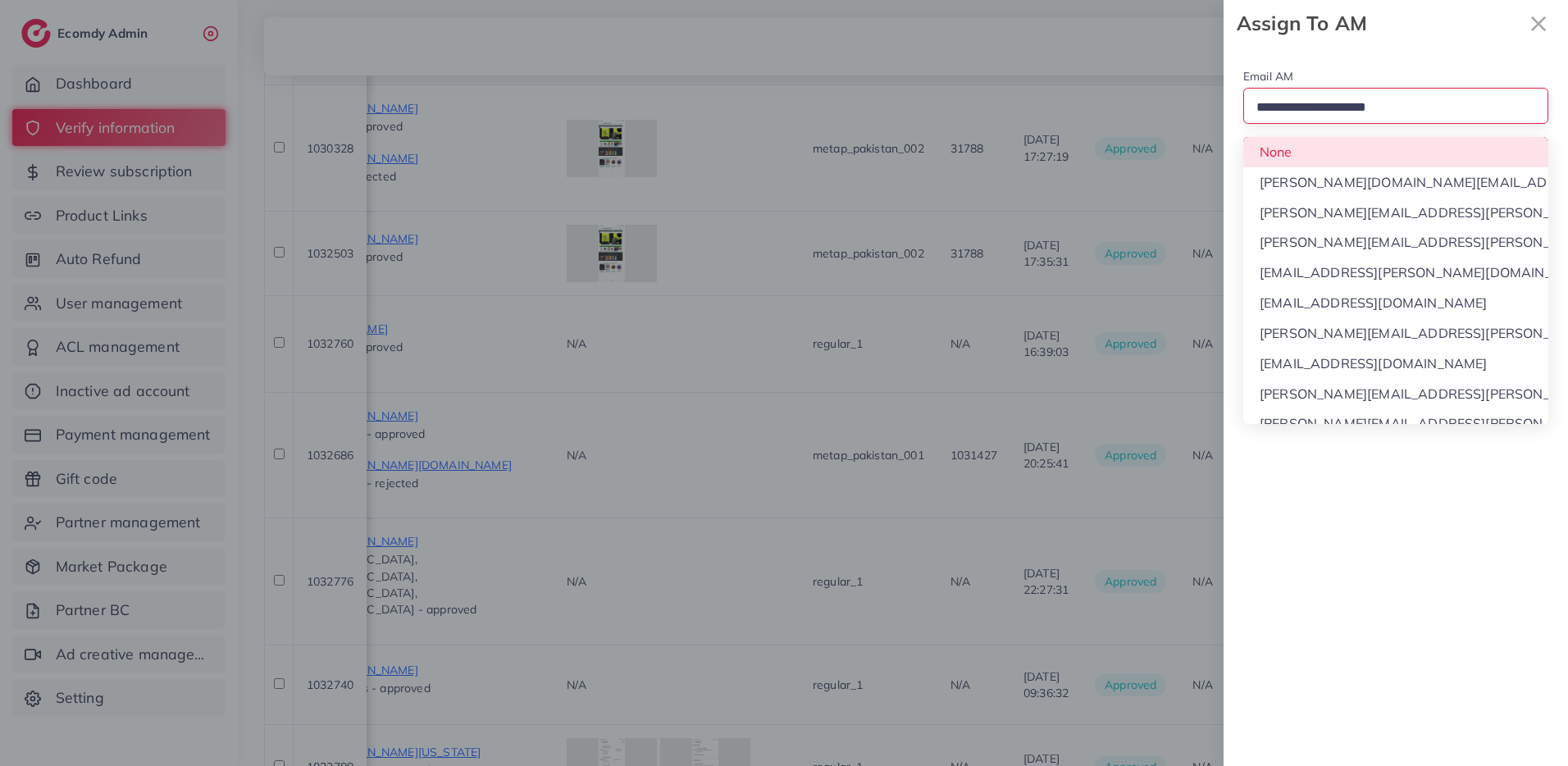
click at [1382, 105] on input "Search for option" at bounding box center [1388, 107] width 276 height 25
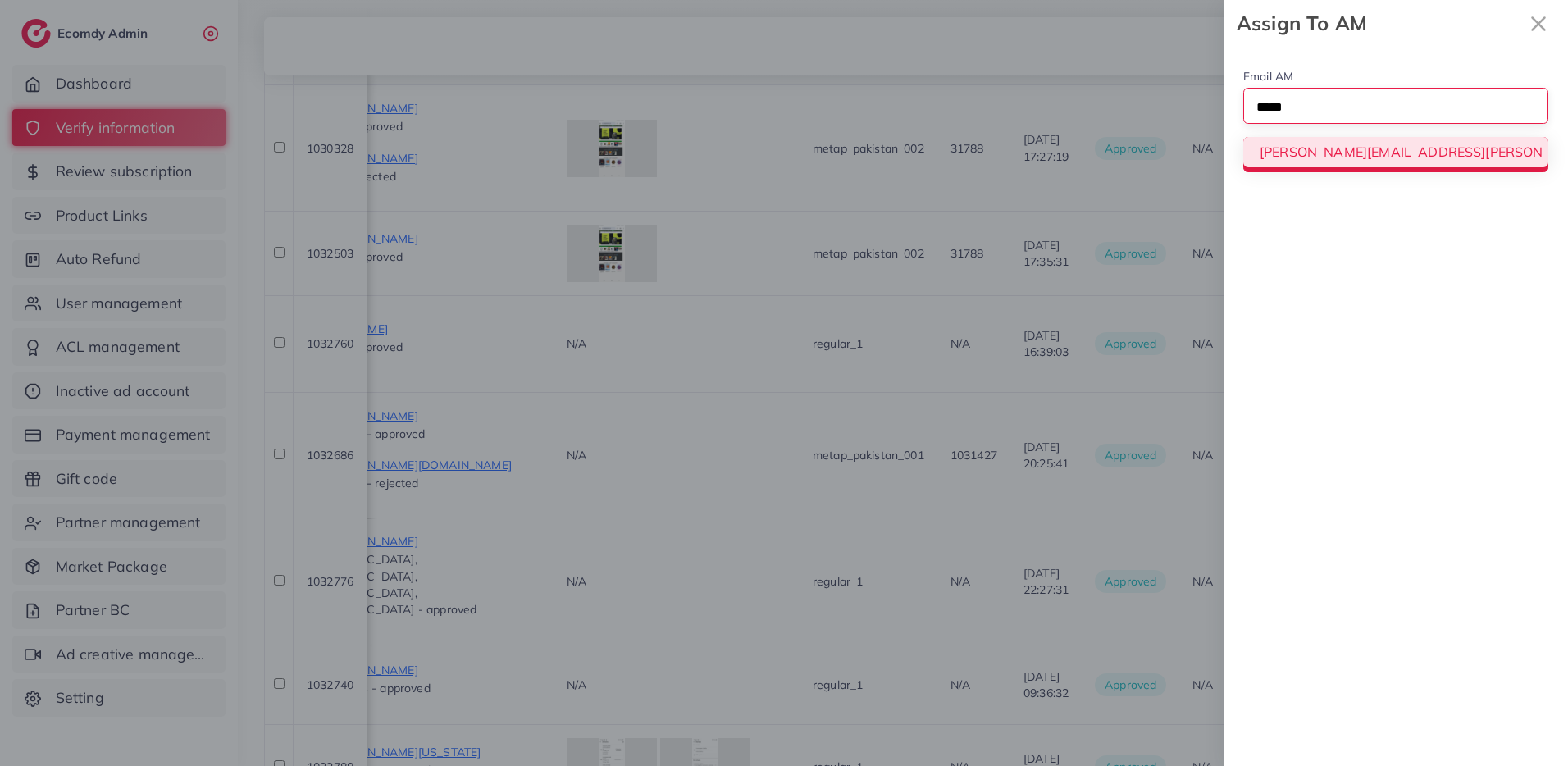
type input "*****"
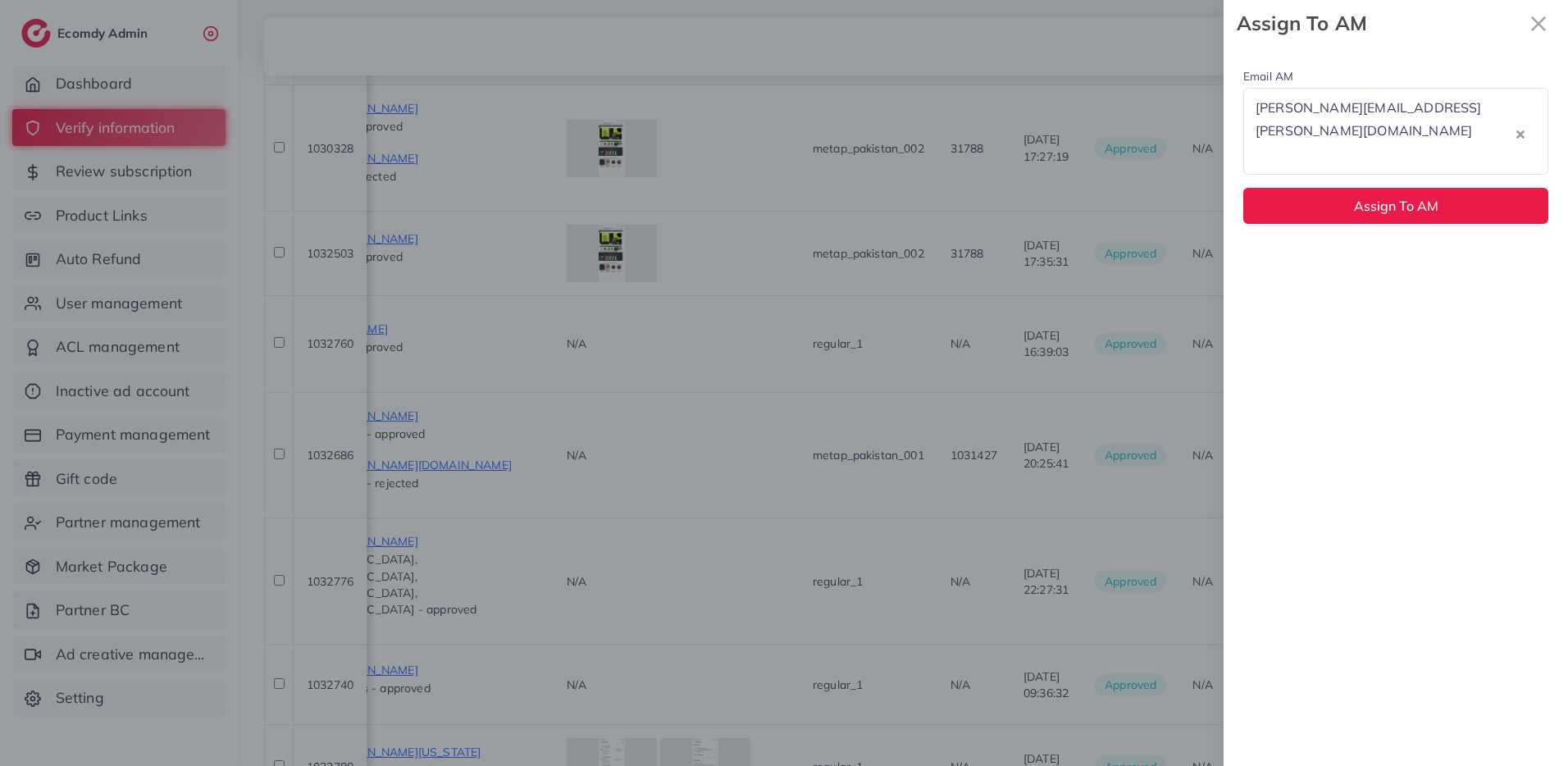
click at [1382, 152] on div "Email AM trinh.trinh@ecomdy.com Loading... trinh.trinh@ecomdy.com Assign To AM" at bounding box center [1396, 144] width 344 height 196
click at [1382, 197] on span "Assign To AM" at bounding box center [1396, 206] width 85 height 17
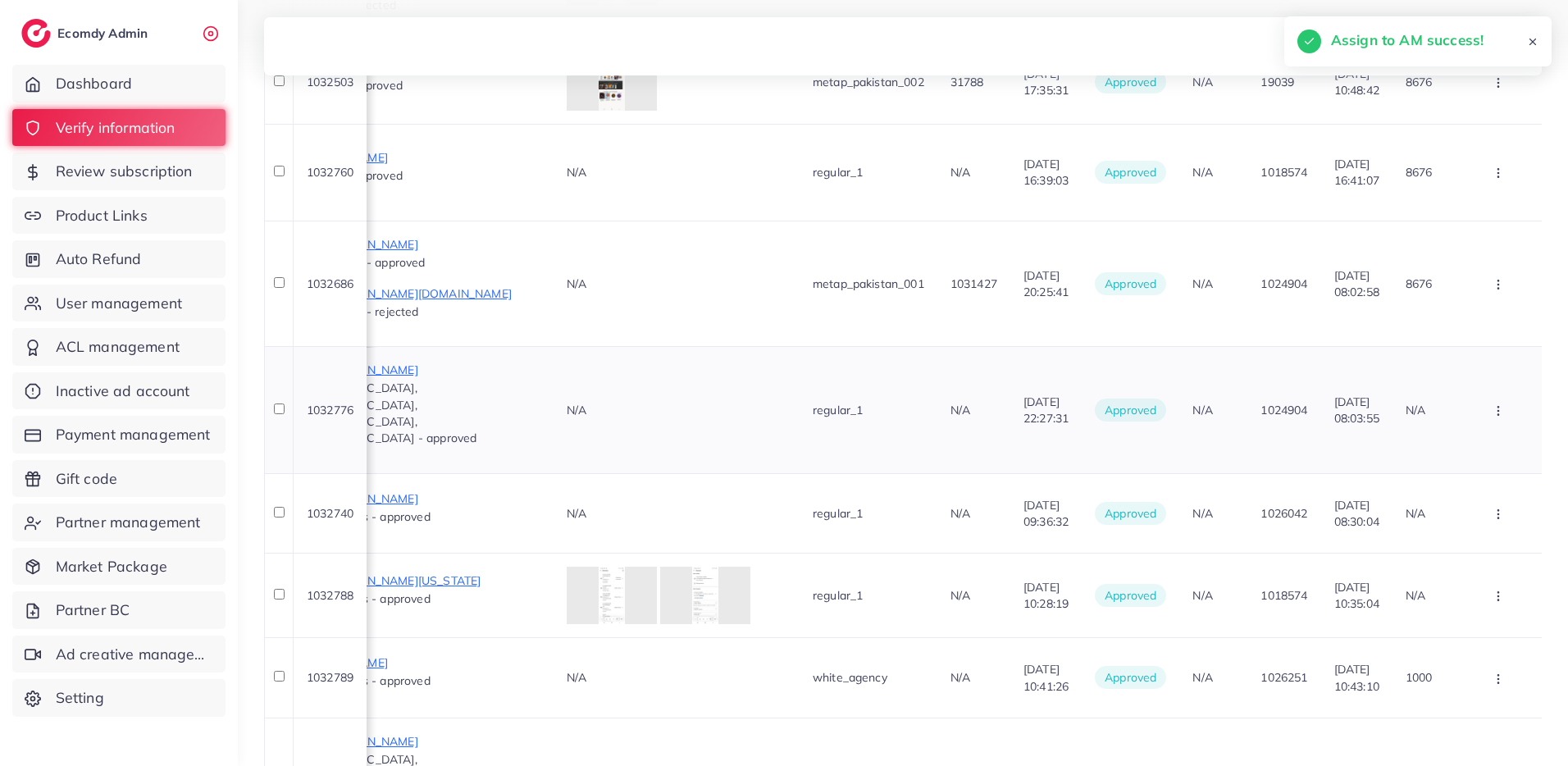
scroll to position [536, 0]
click at [1500, 404] on icon "button" at bounding box center [1498, 410] width 13 height 13
click at [1461, 523] on span "Assign to AM" at bounding box center [1466, 531] width 84 height 17
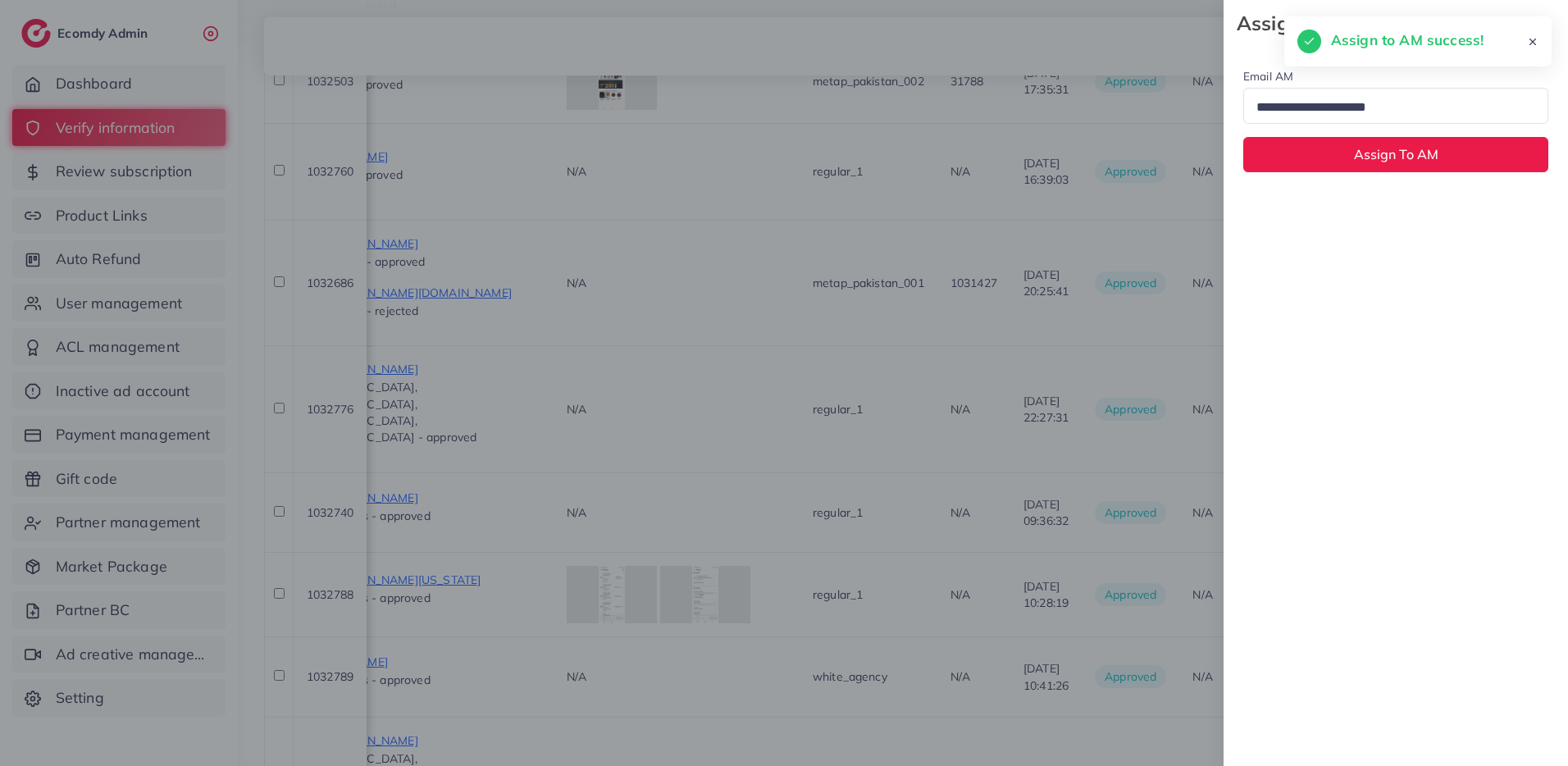
click at [1380, 102] on input "Search for option" at bounding box center [1388, 107] width 276 height 25
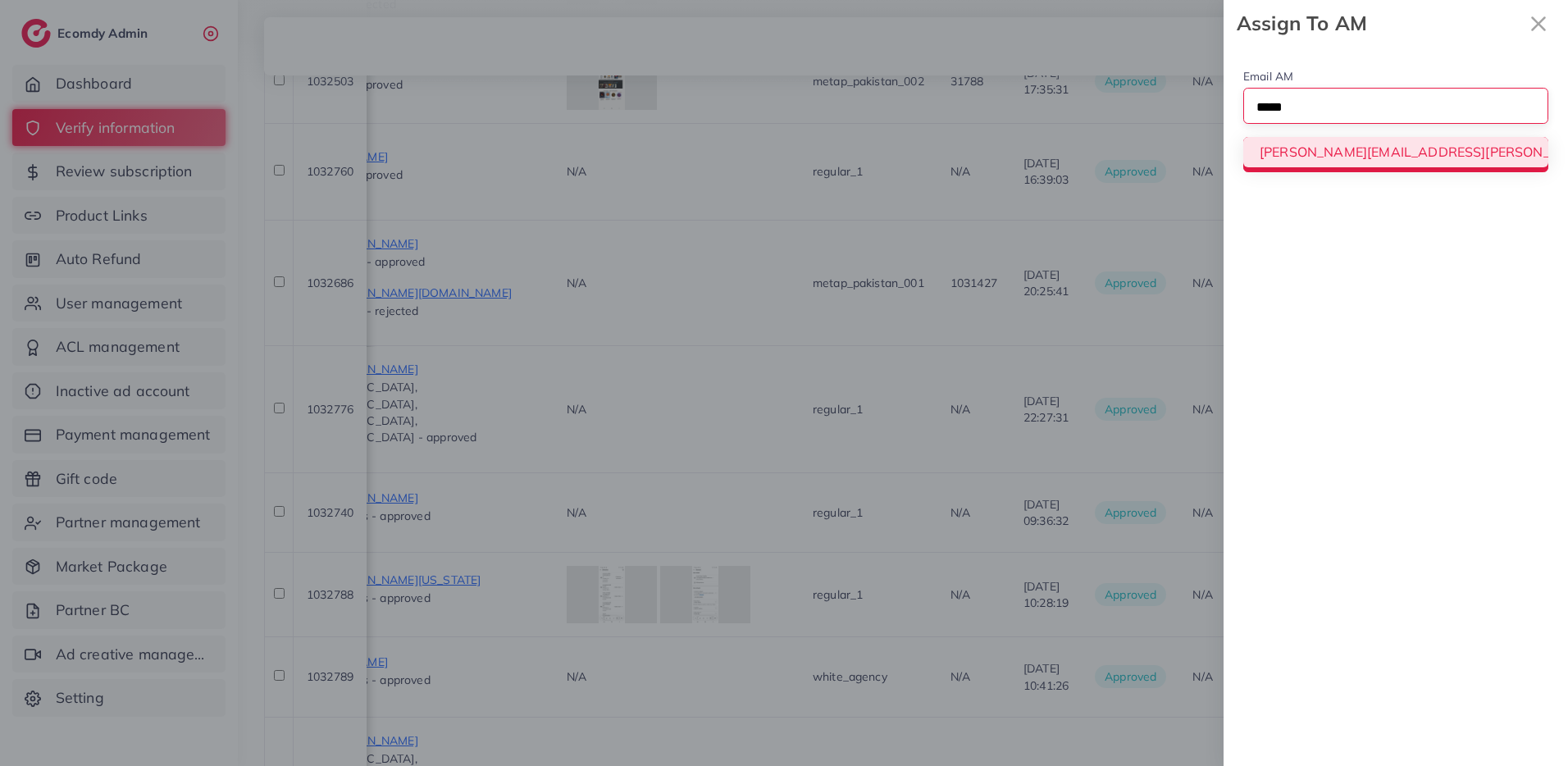
type input "*****"
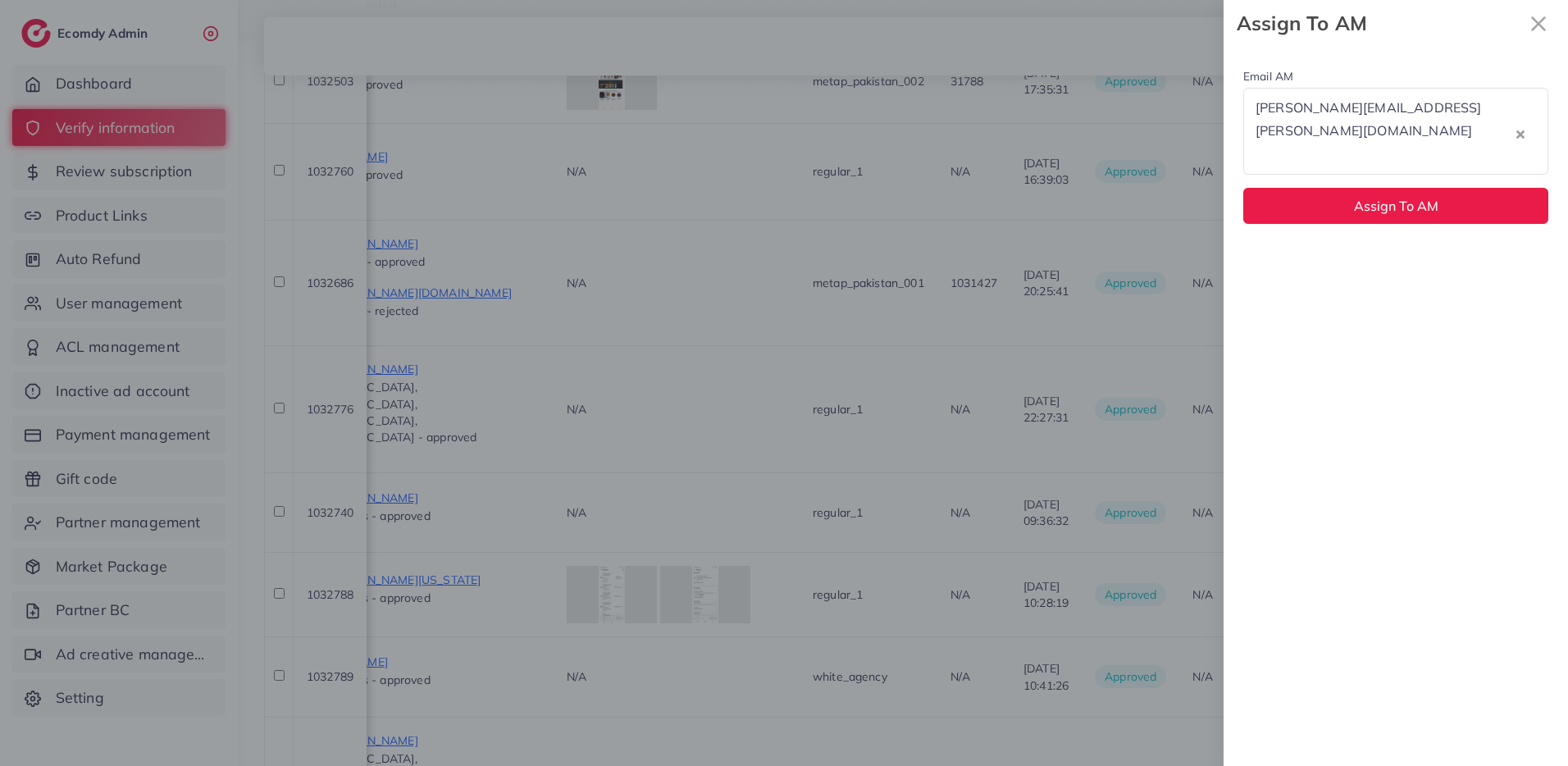
click at [1379, 150] on div "Email AM trinh.trinh@ecomdy.com Loading... trinh.trinh@ecomdy.com Assign To AM" at bounding box center [1396, 144] width 344 height 196
click at [1380, 197] on span "Assign To AM" at bounding box center [1396, 206] width 85 height 17
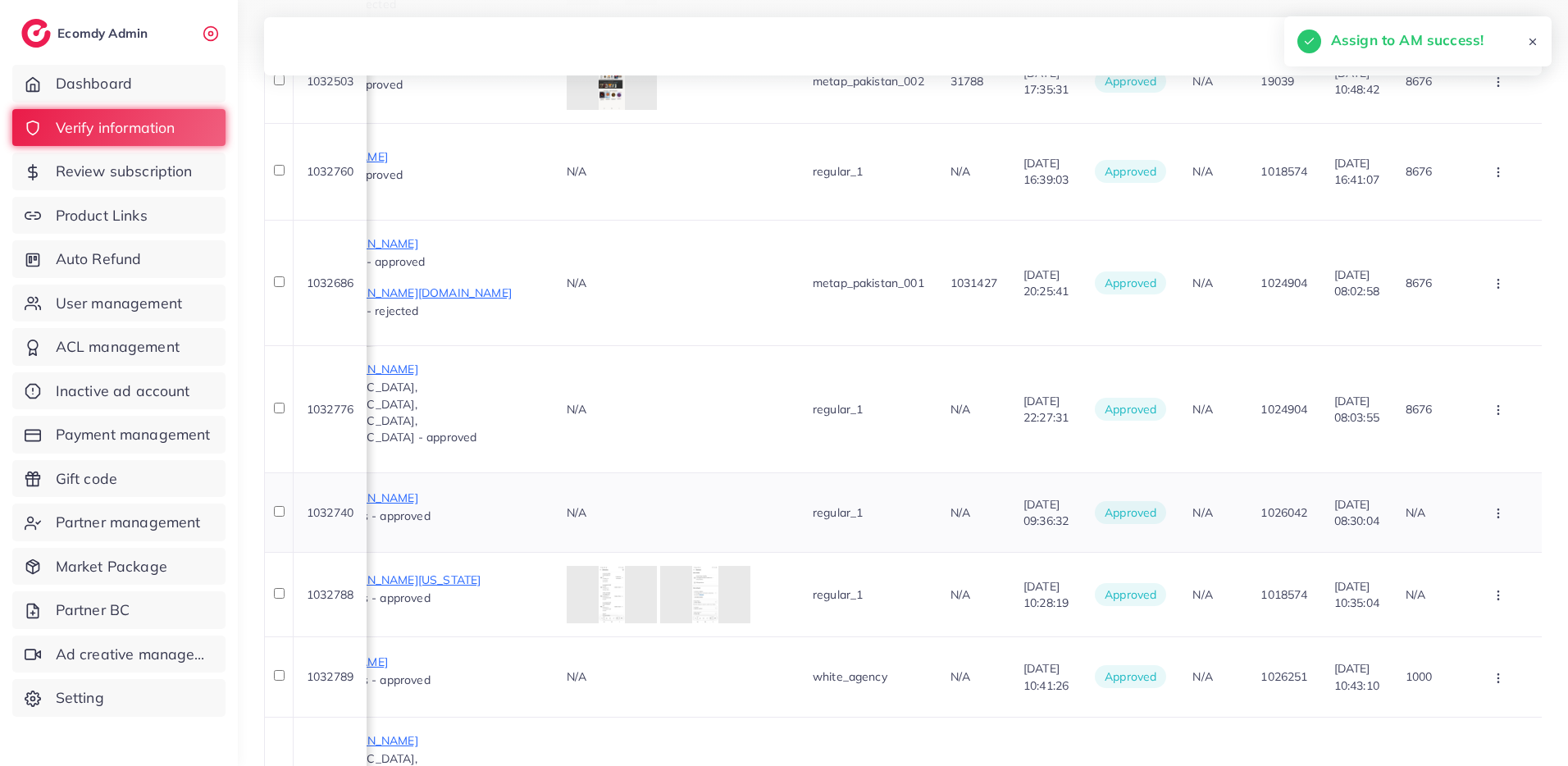
click at [1487, 493] on button "button" at bounding box center [1500, 512] width 58 height 37
click at [1452, 617] on link "Assign to AM" at bounding box center [1471, 635] width 129 height 36
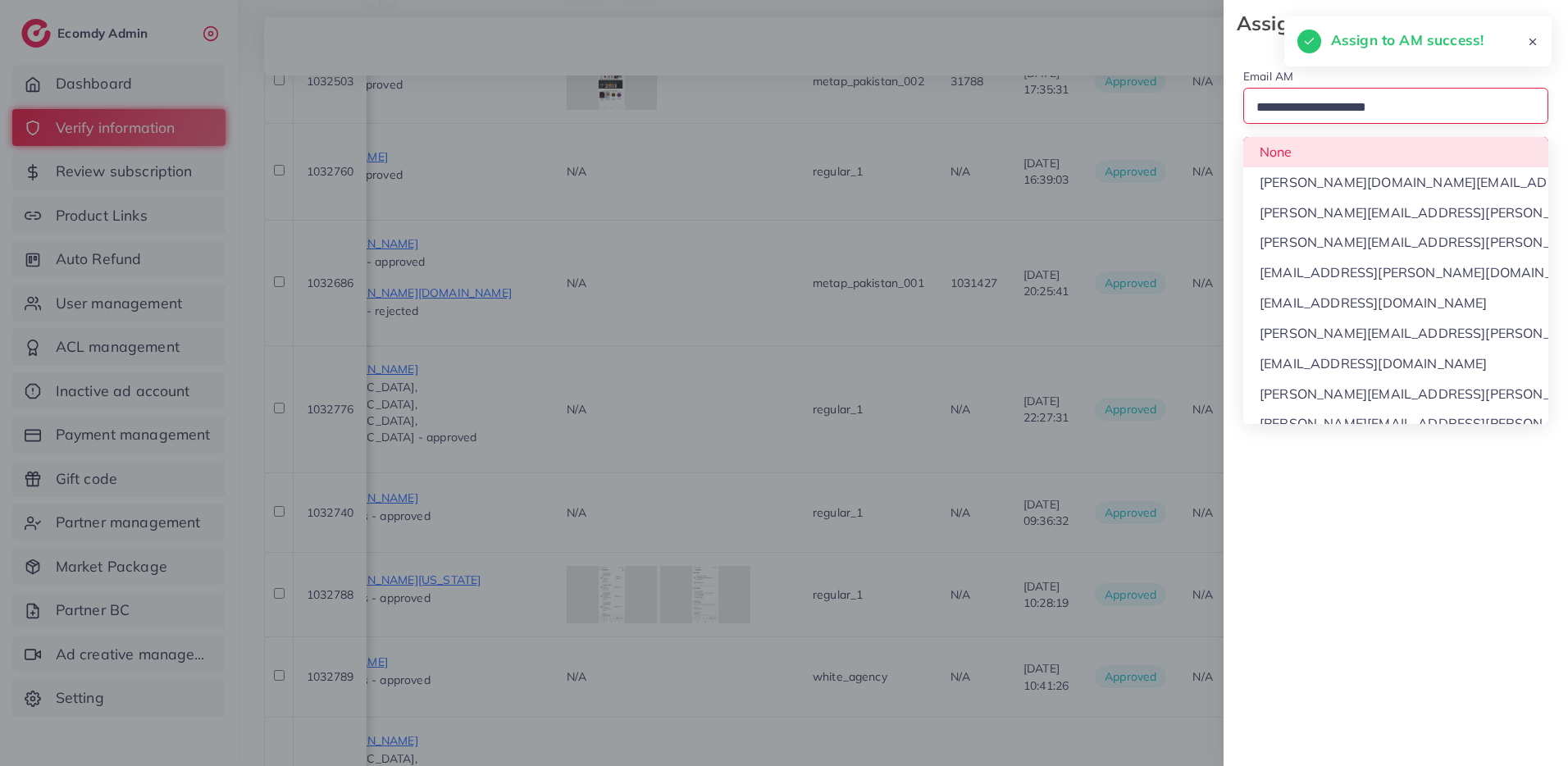
click at [1350, 107] on input "Search for option" at bounding box center [1388, 107] width 276 height 25
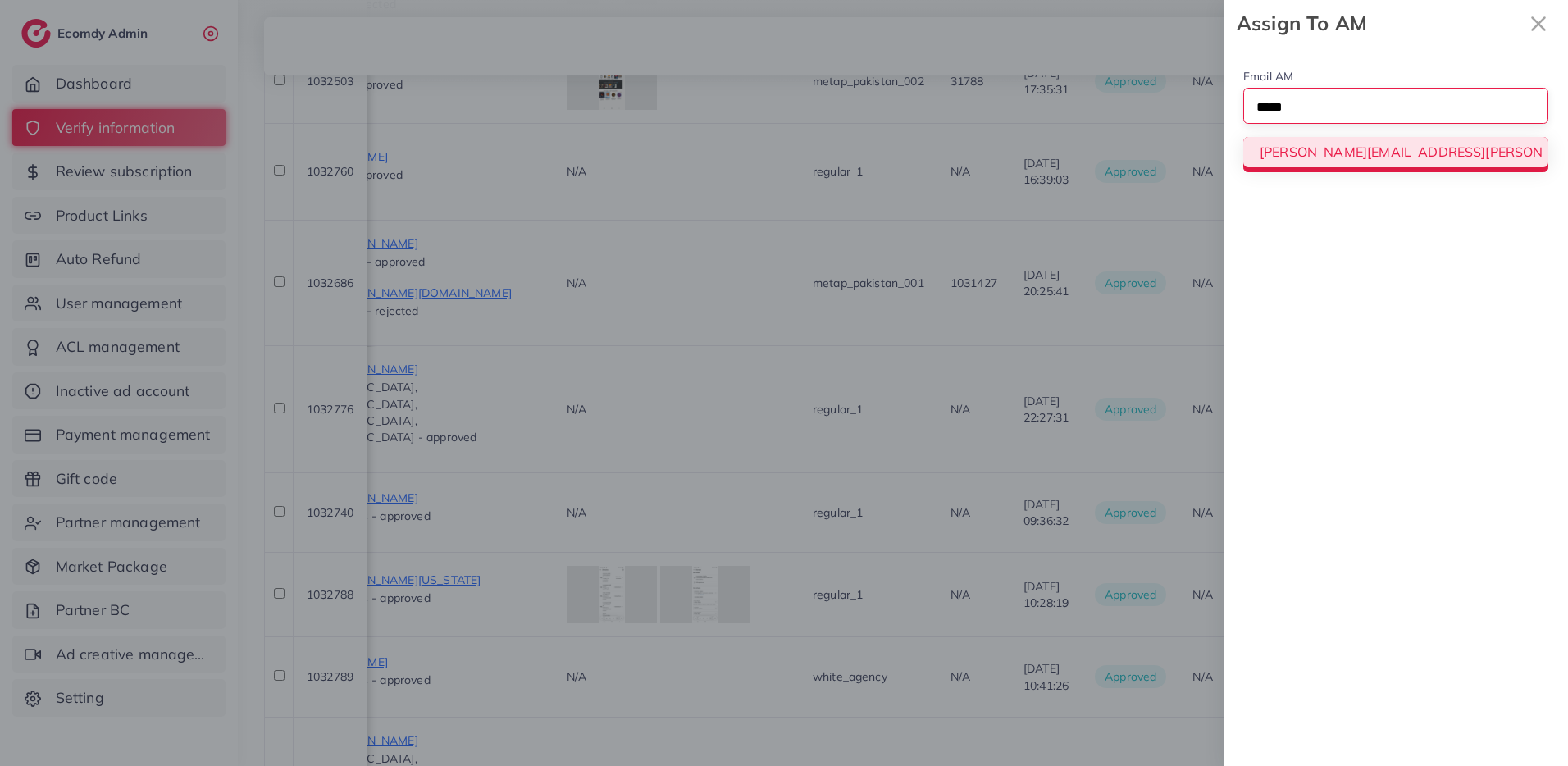
type input "*****"
click at [1354, 141] on div "Email AM Loading... trinh.trinh@ecomdy.com Assign To AM" at bounding box center [1396, 119] width 344 height 145
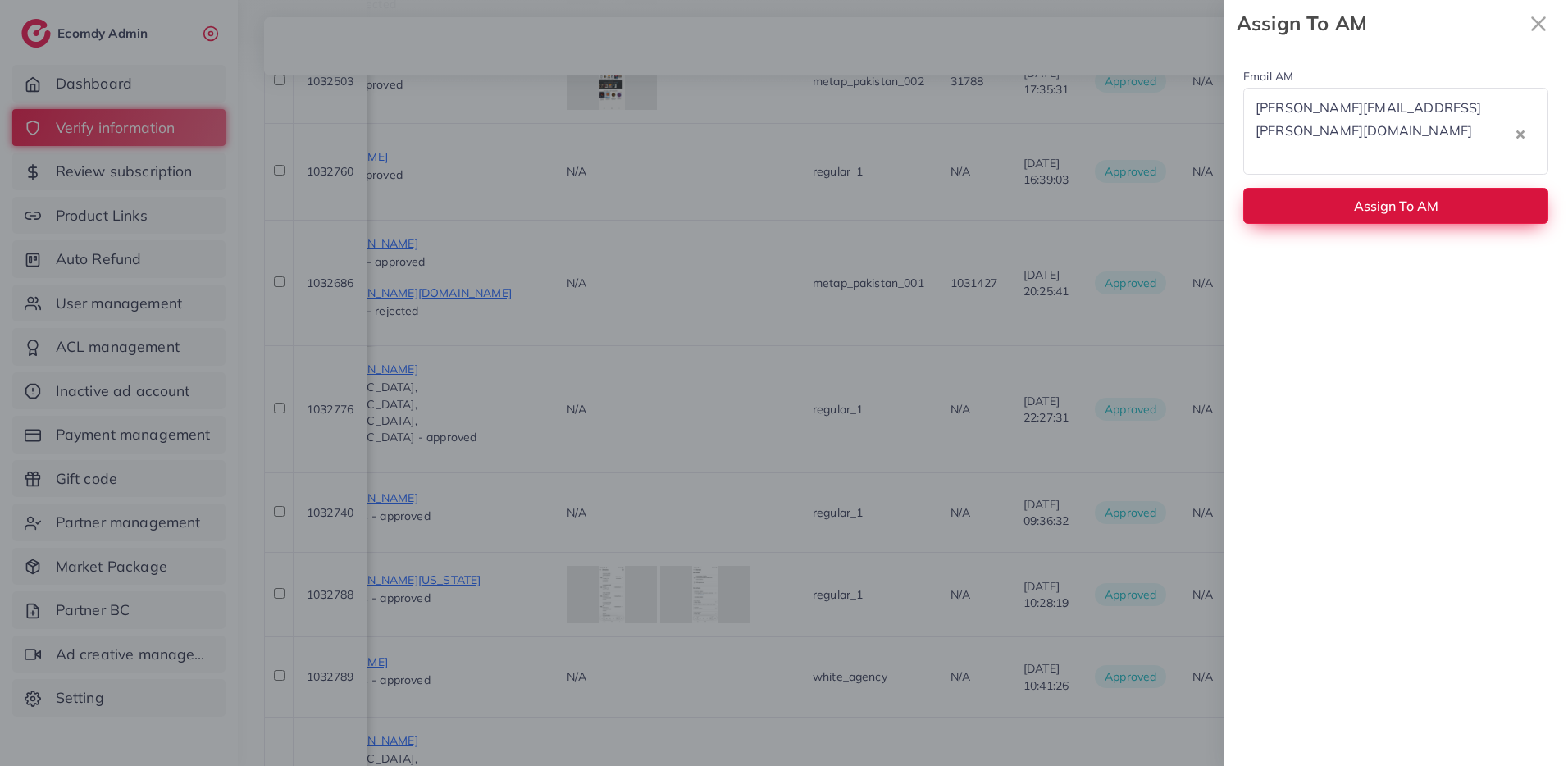
click at [1405, 197] on span "Assign To AM" at bounding box center [1396, 206] width 85 height 17
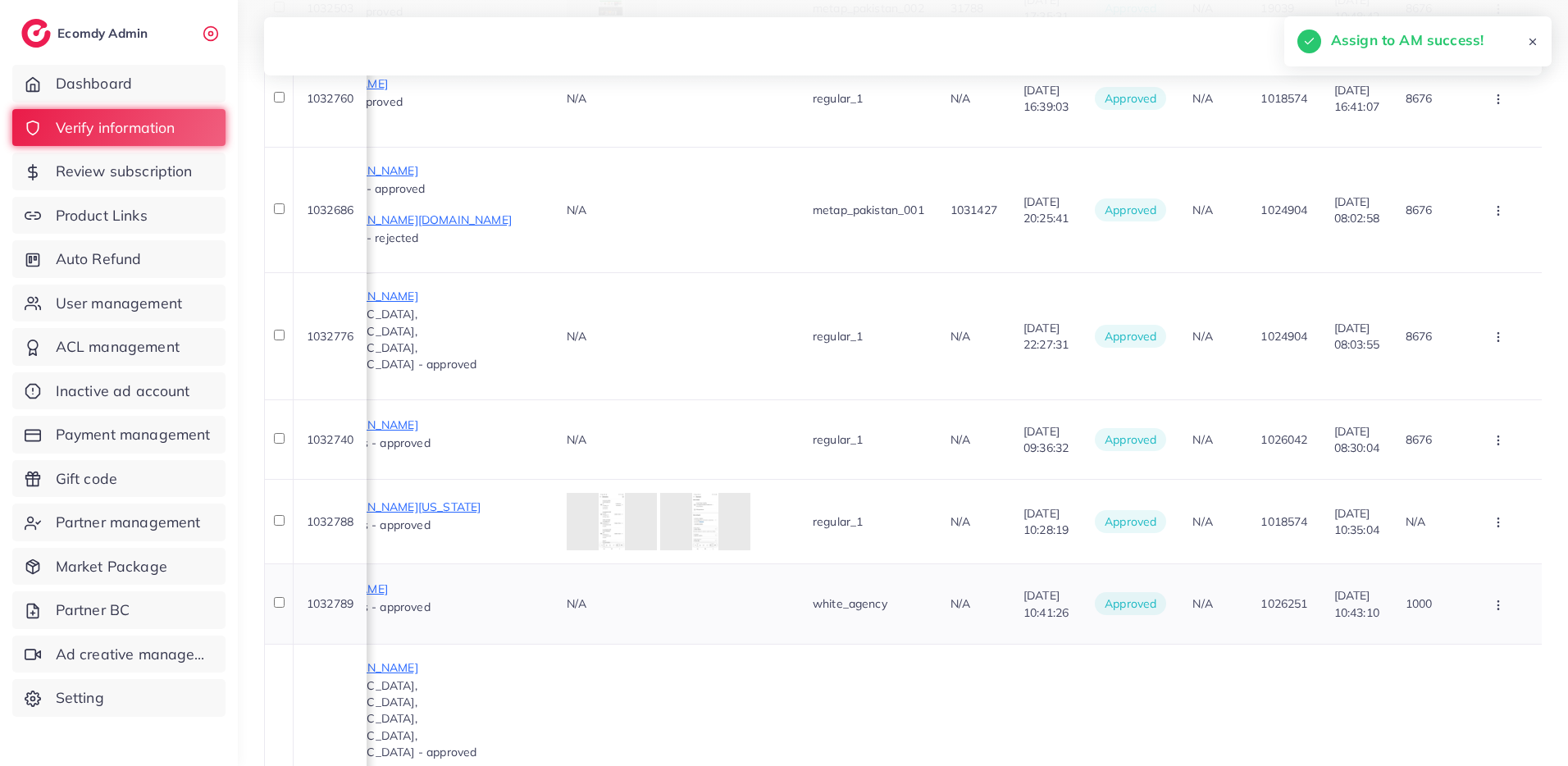
scroll to position [631, 0]
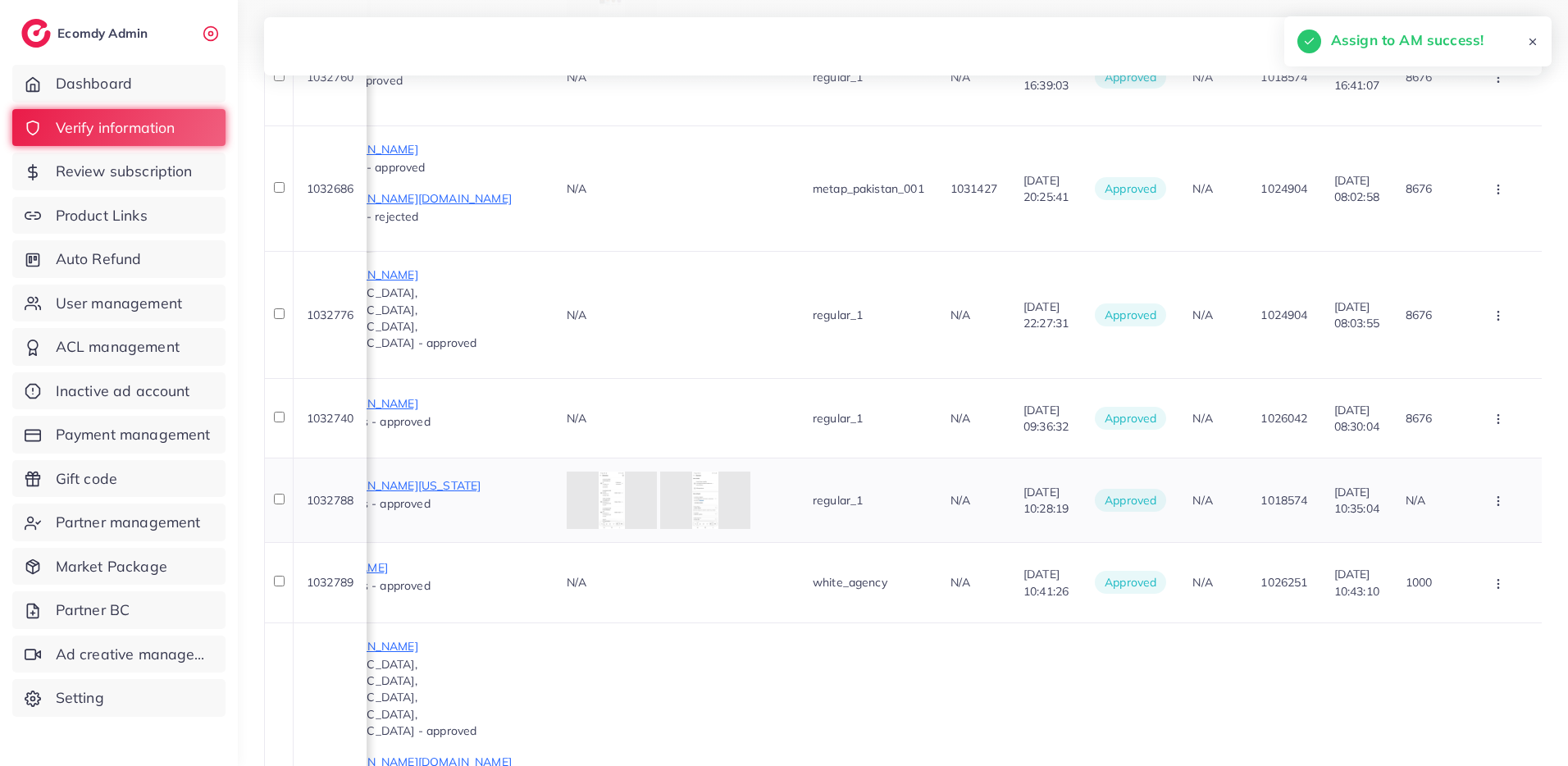
click at [1498, 501] on circle "button" at bounding box center [1497, 501] width 1 height 1
click at [1476, 614] on span "Assign to AM" at bounding box center [1466, 623] width 84 height 17
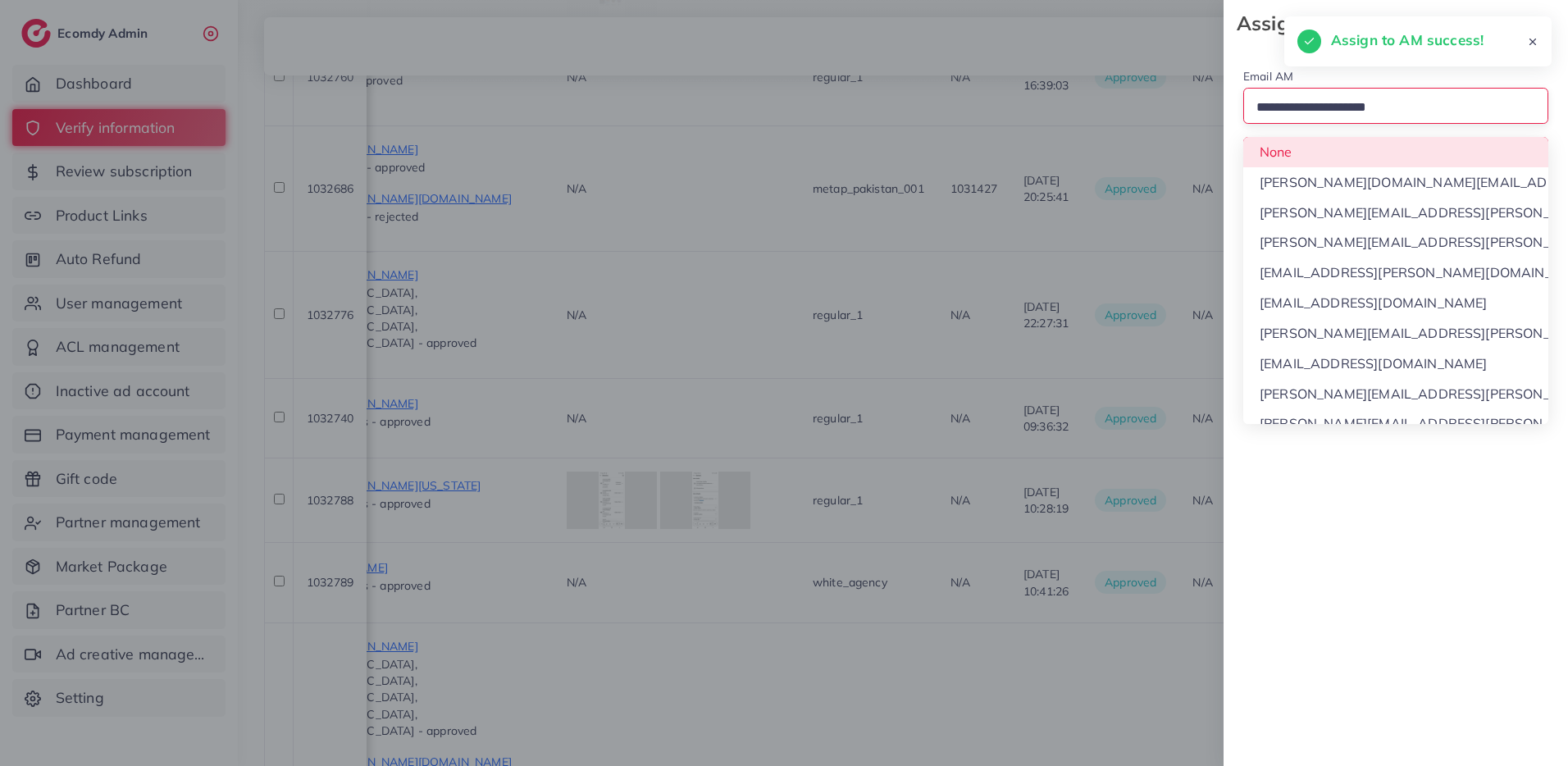
click at [1371, 95] on input "Search for option" at bounding box center [1388, 107] width 276 height 25
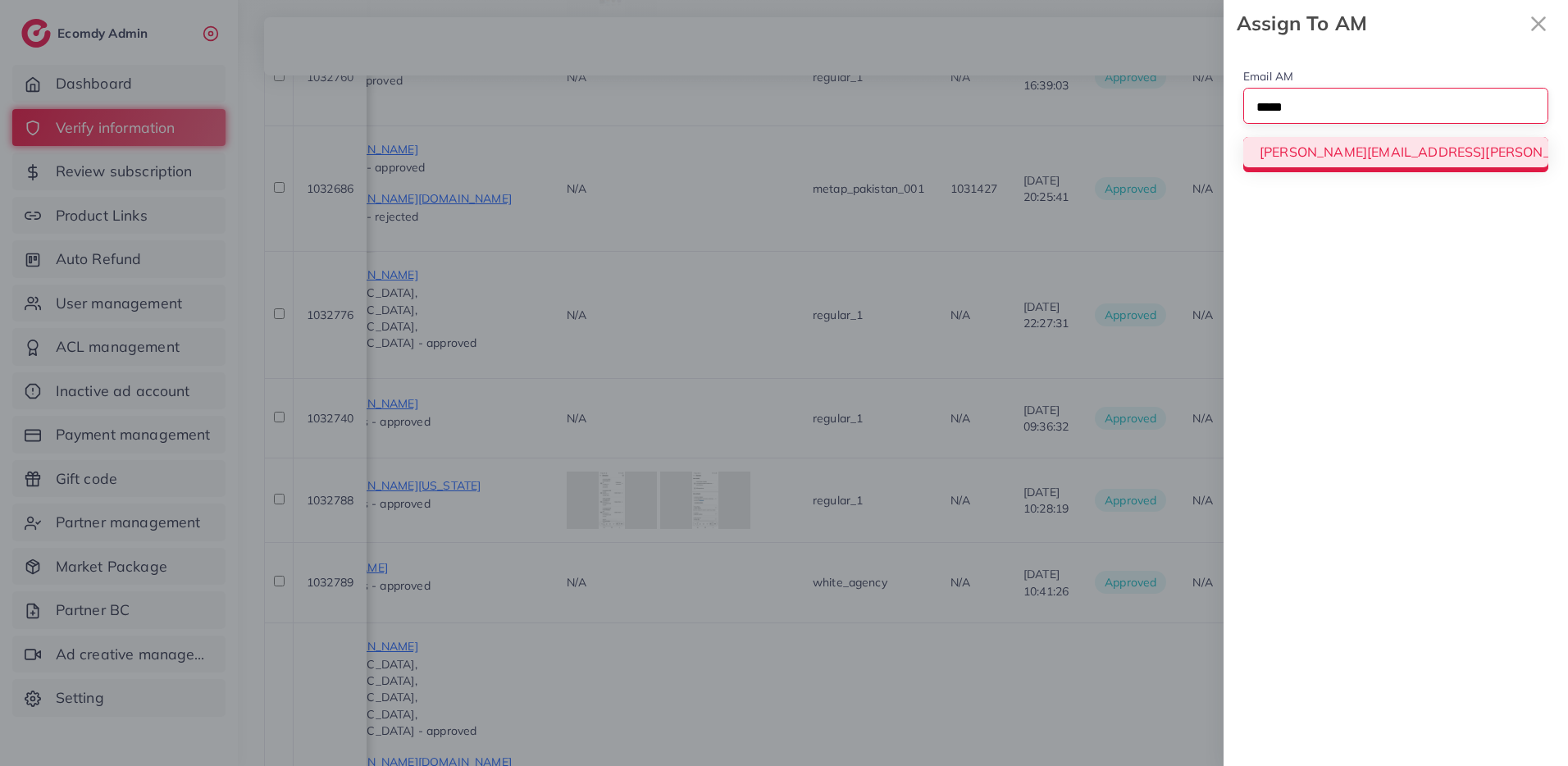
type input "*****"
click at [1373, 149] on div "Email AM Loading... trinh.trinh@ecomdy.com Assign To AM" at bounding box center [1396, 119] width 344 height 145
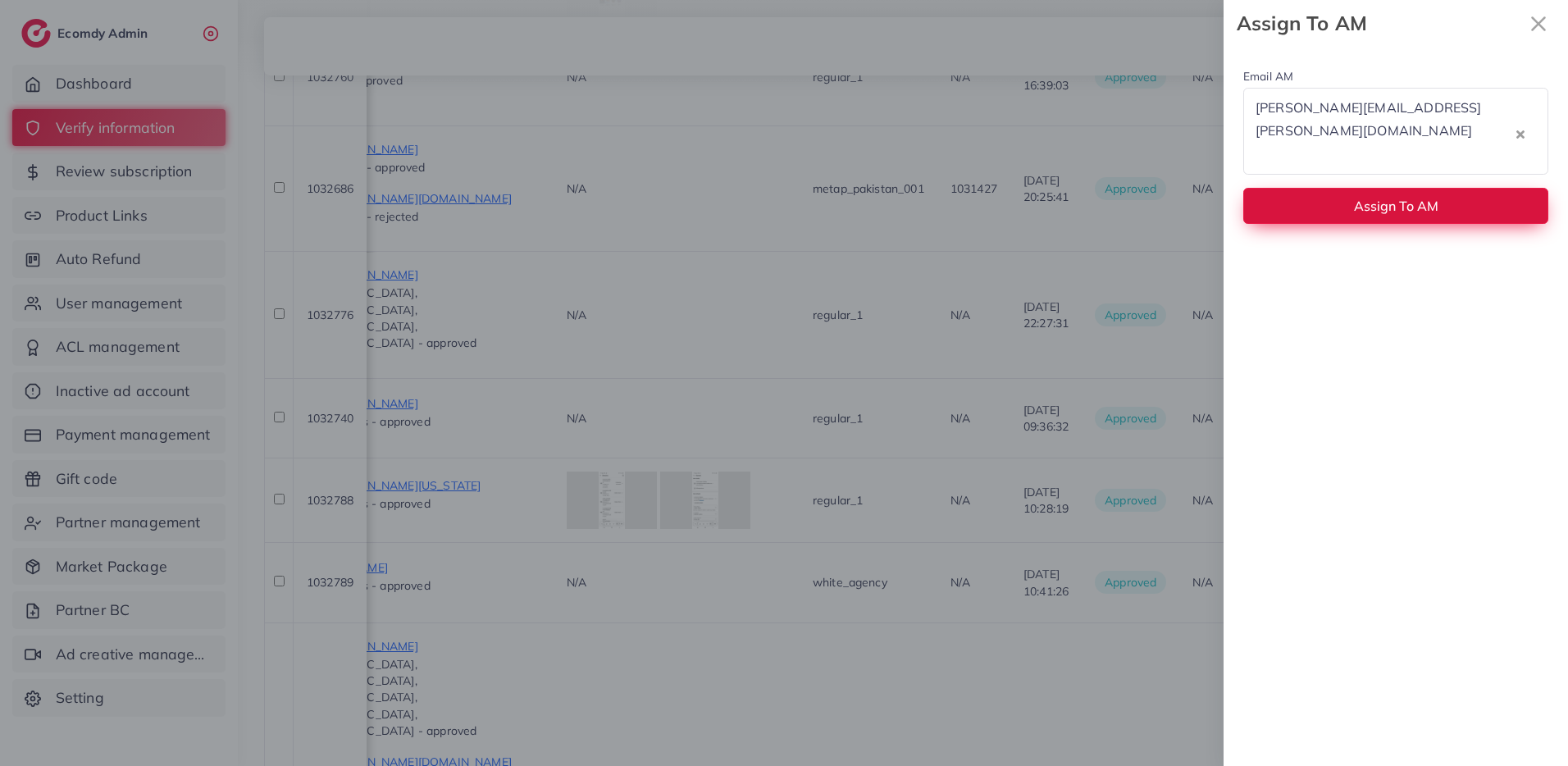
click at [1347, 188] on button "Assign To AM" at bounding box center [1396, 206] width 305 height 35
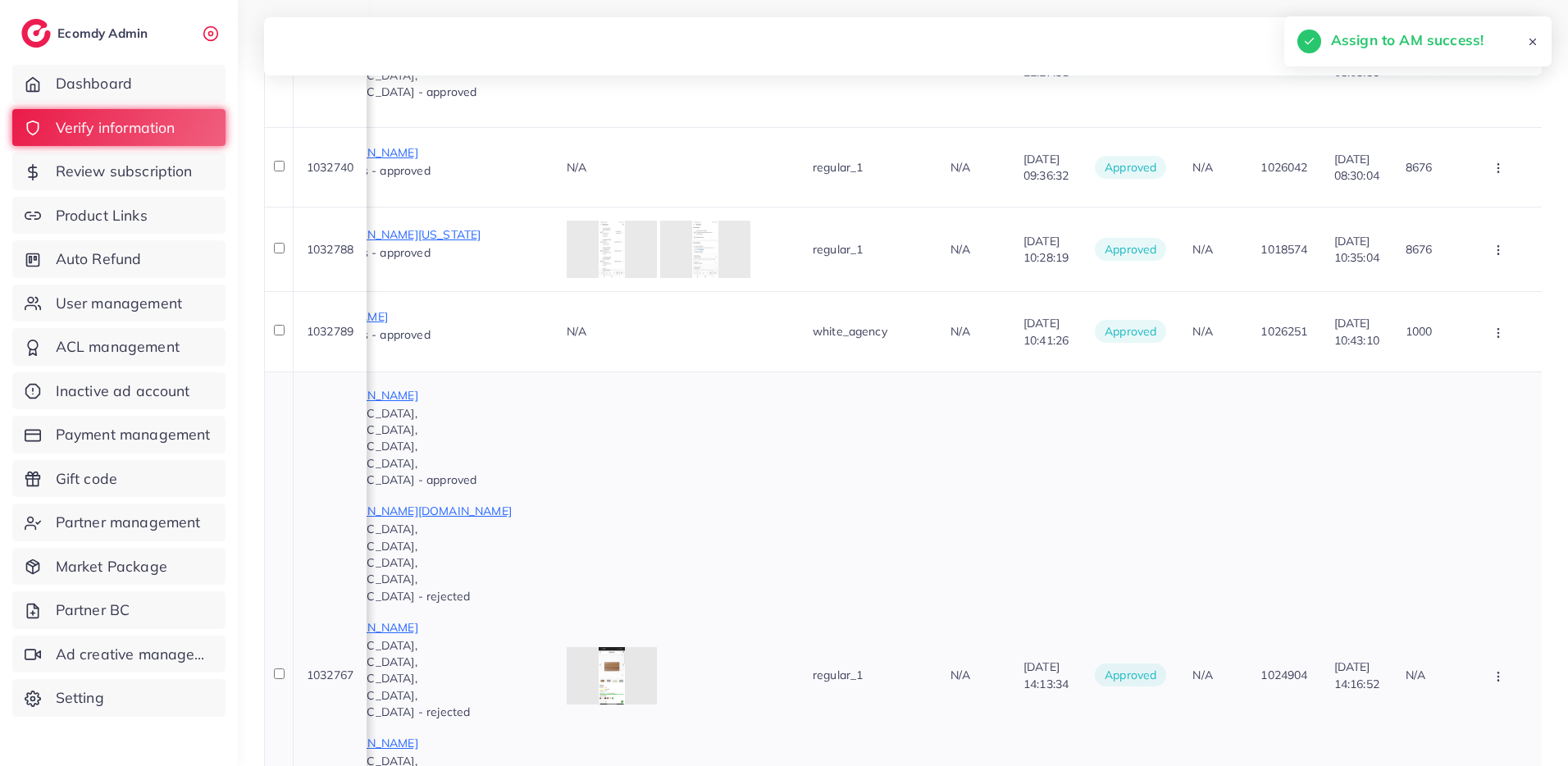
scroll to position [882, 0]
click at [1494, 656] on button "button" at bounding box center [1500, 675] width 58 height 37
click at [1481, 707] on link "Approve" at bounding box center [1471, 725] width 129 height 36
click at [1494, 669] on icon "button" at bounding box center [1498, 676] width 13 height 13
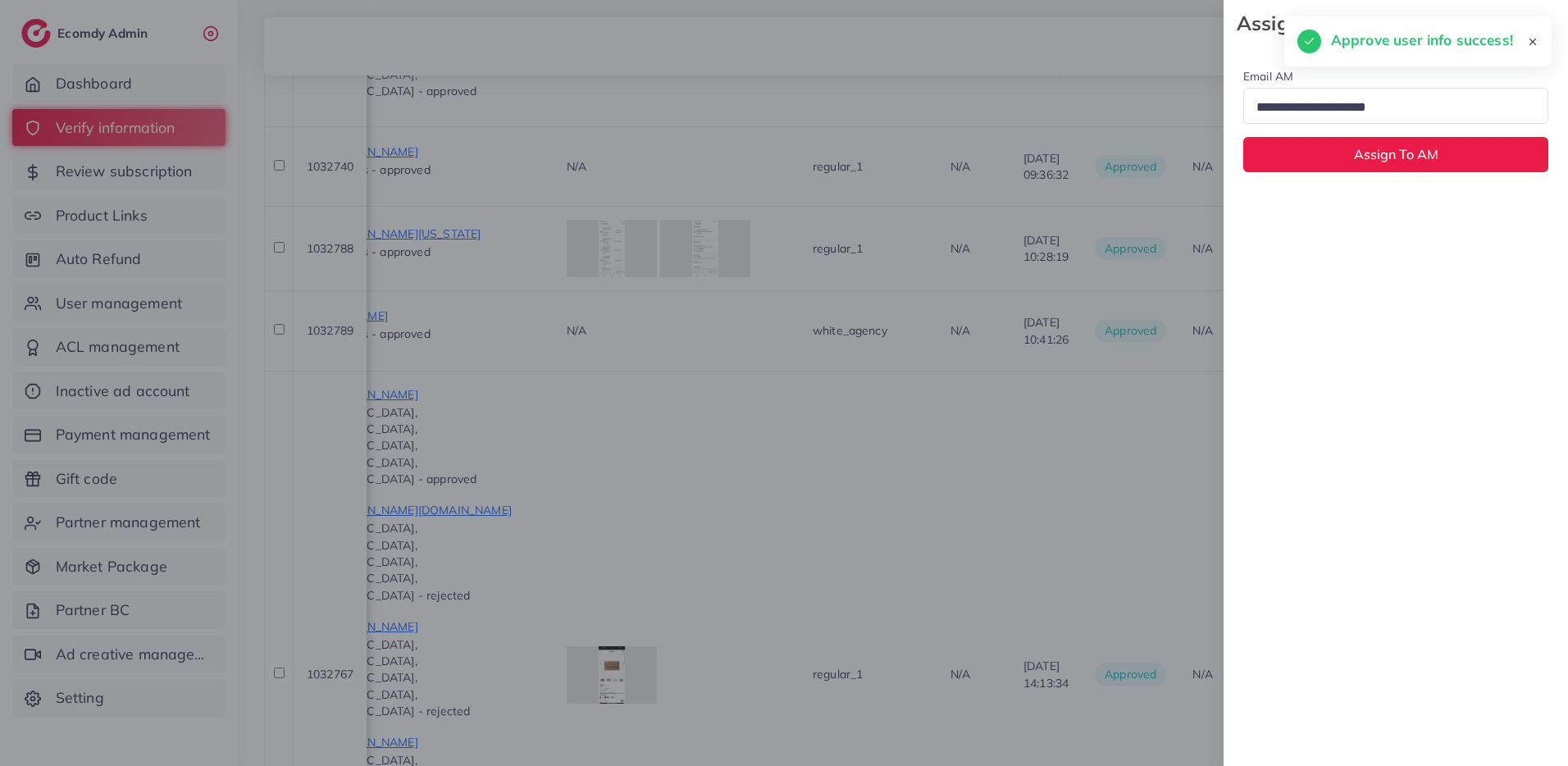
click at [1412, 92] on div "Search for option" at bounding box center [1388, 106] width 279 height 29
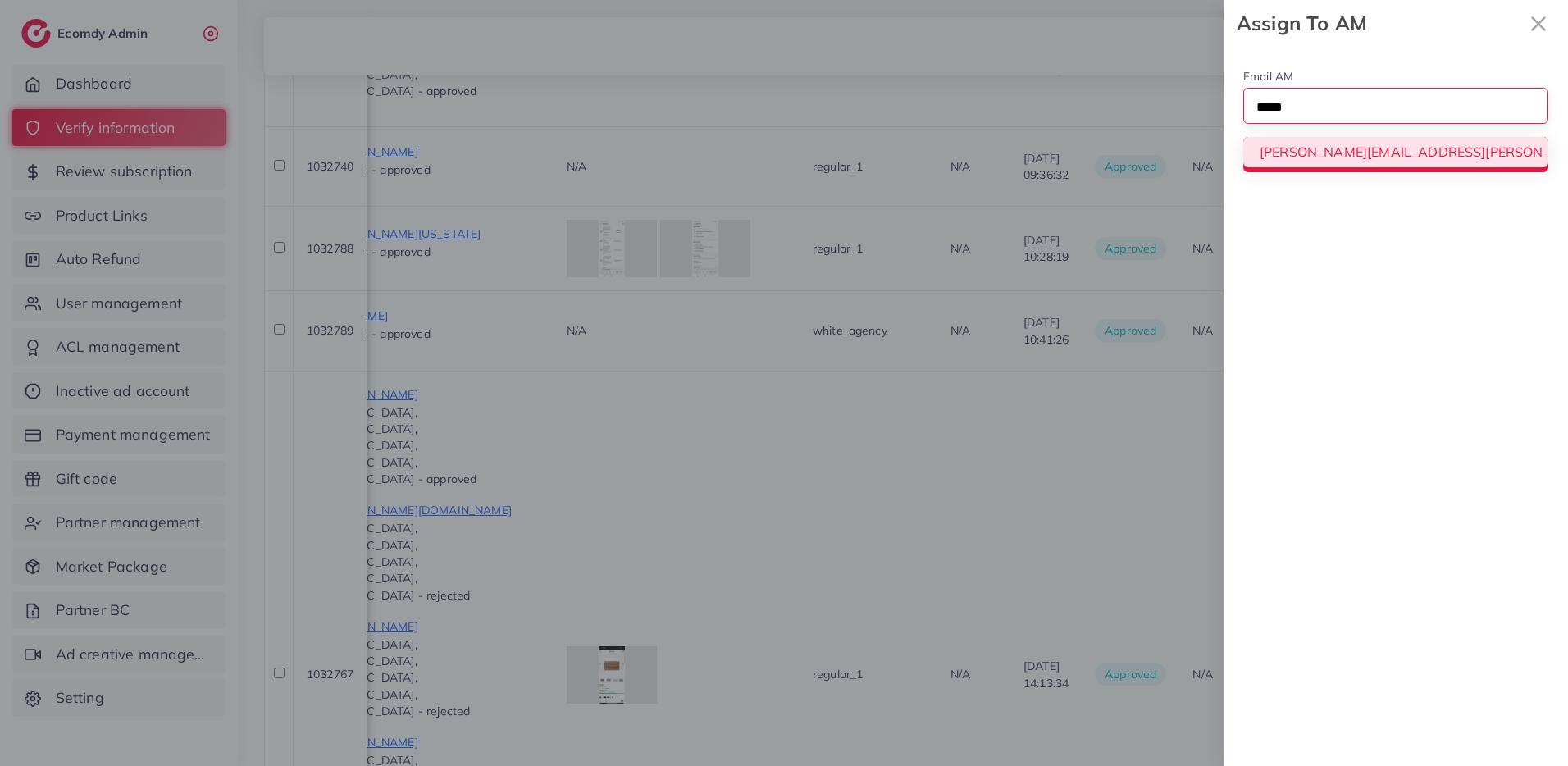
type input "*****"
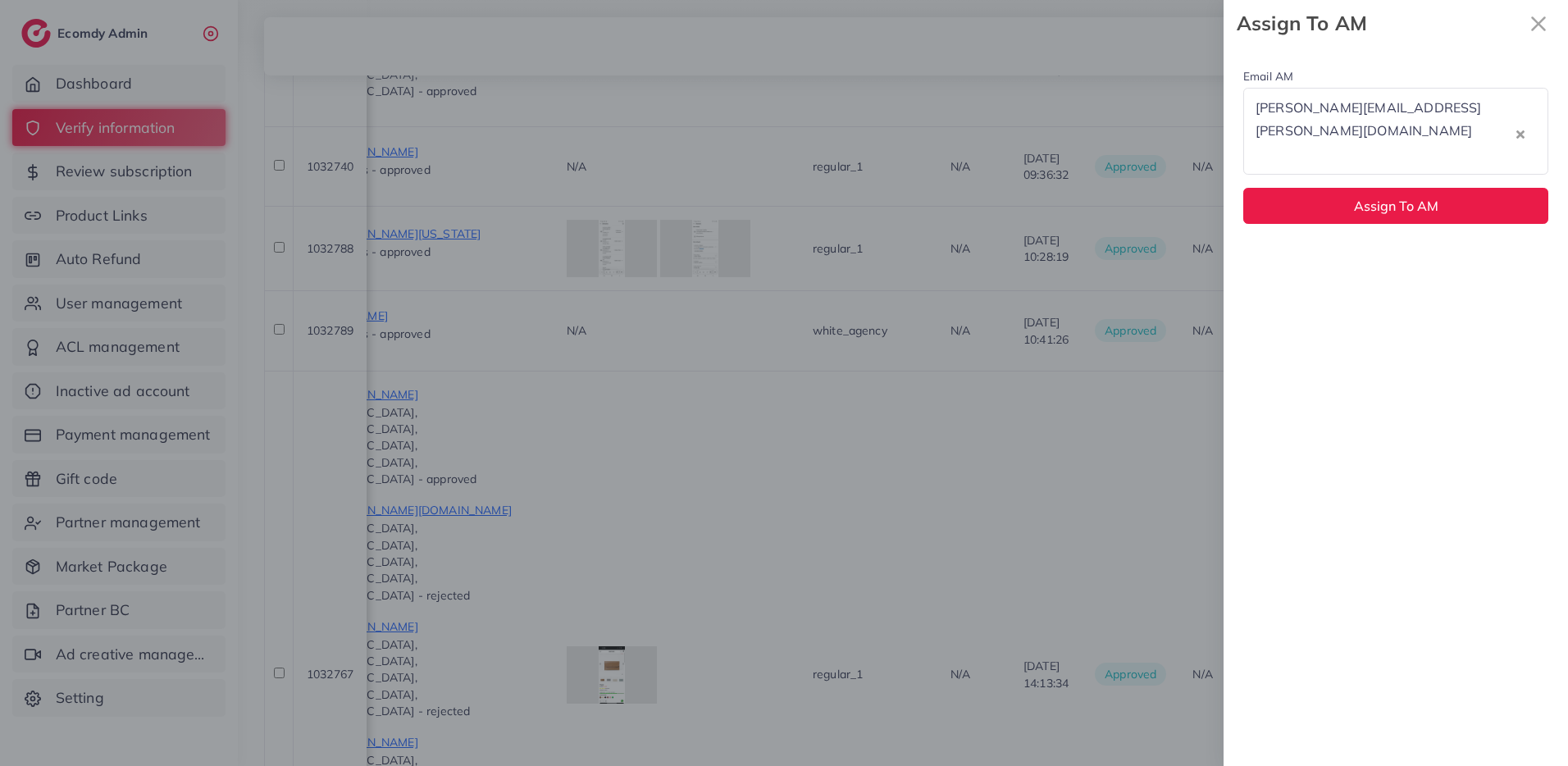
click at [1363, 149] on div "Email AM trinh.trinh@ecomdy.com Loading... trinh.trinh@ecomdy.com Assign To AM" at bounding box center [1396, 144] width 344 height 196
click at [1365, 197] on span "Assign To AM" at bounding box center [1396, 206] width 85 height 17
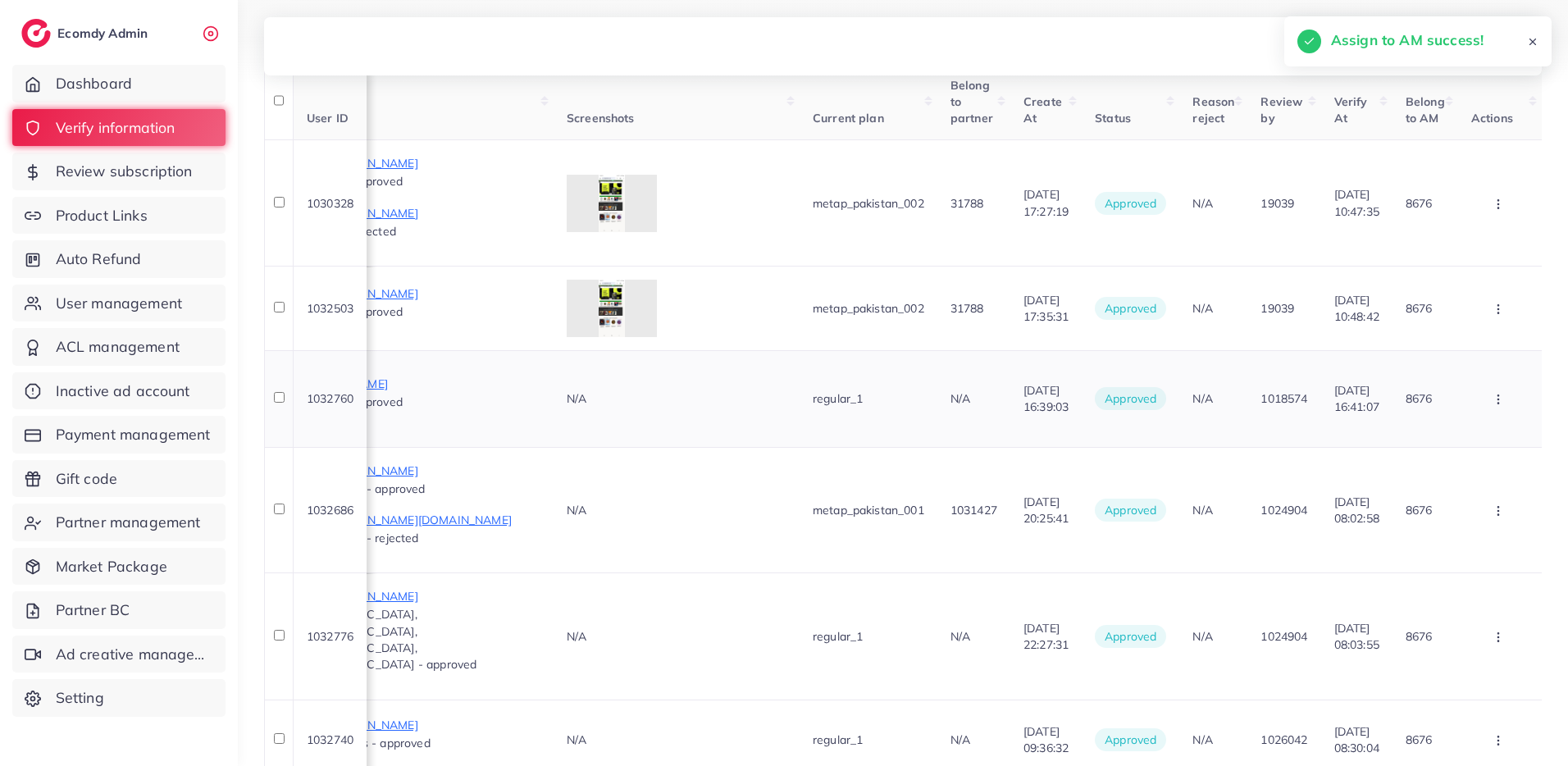
scroll to position [0, 0]
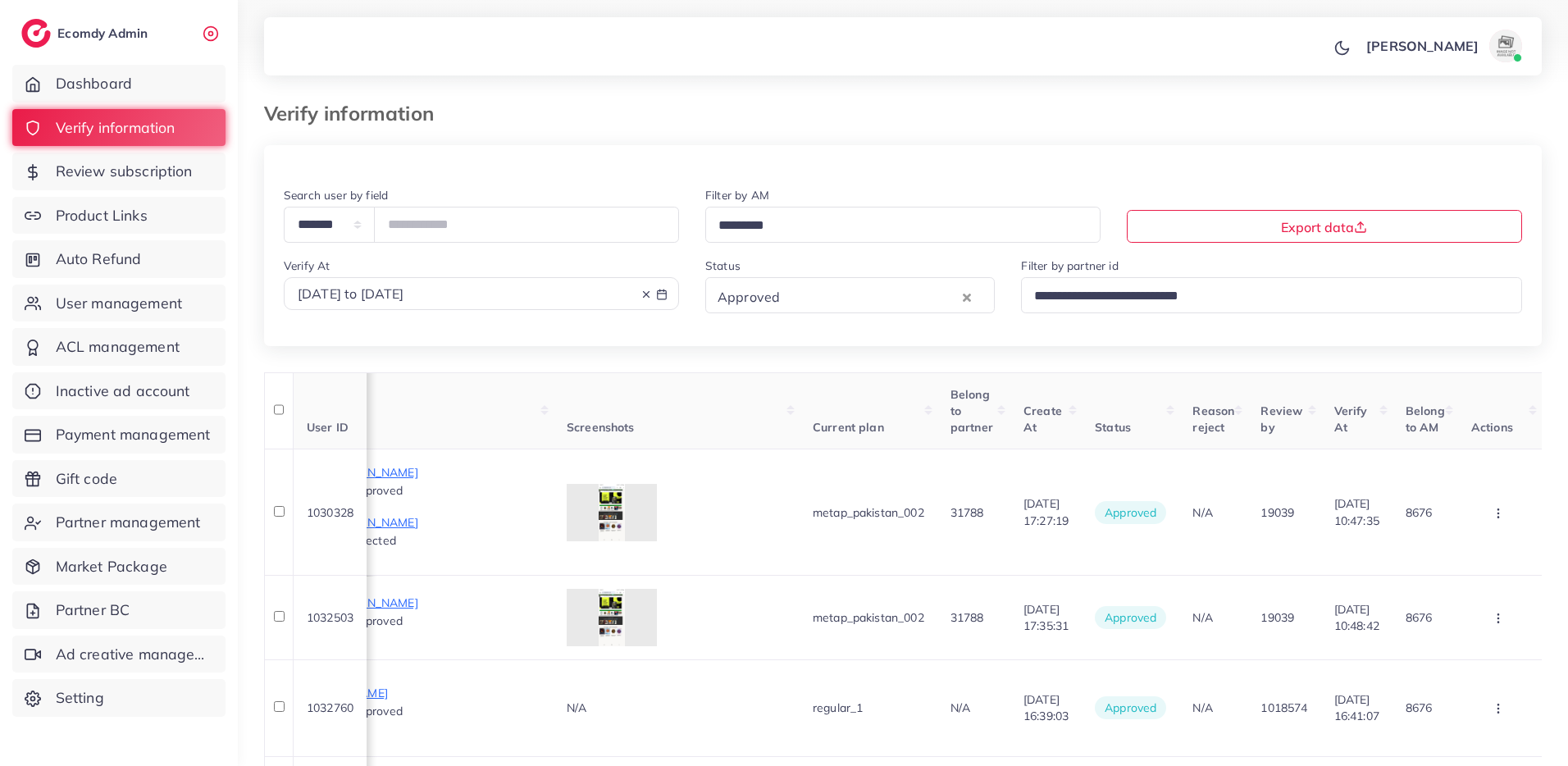
click at [797, 218] on input "Search for option" at bounding box center [896, 225] width 367 height 25
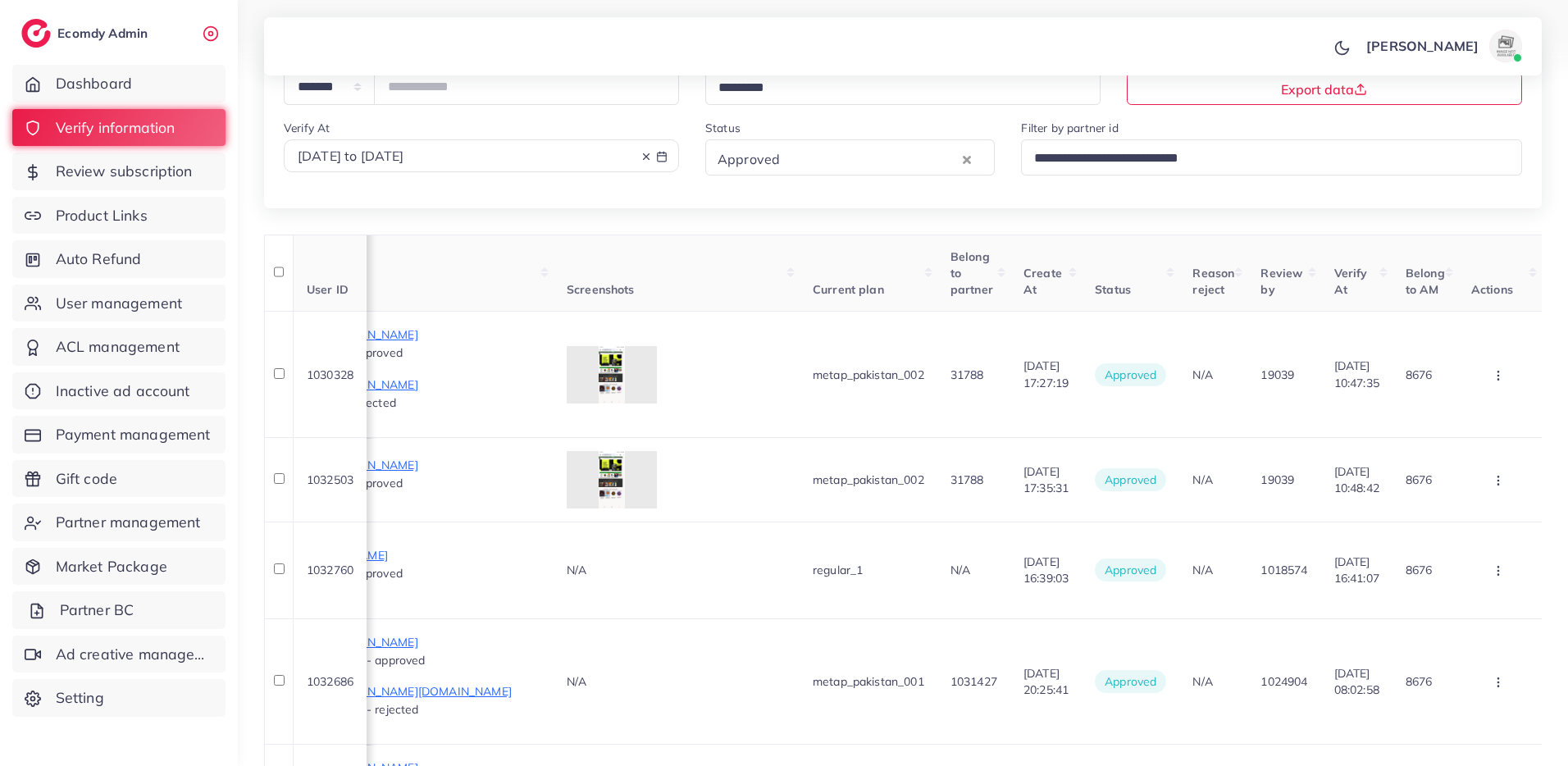
scroll to position [128, 0]
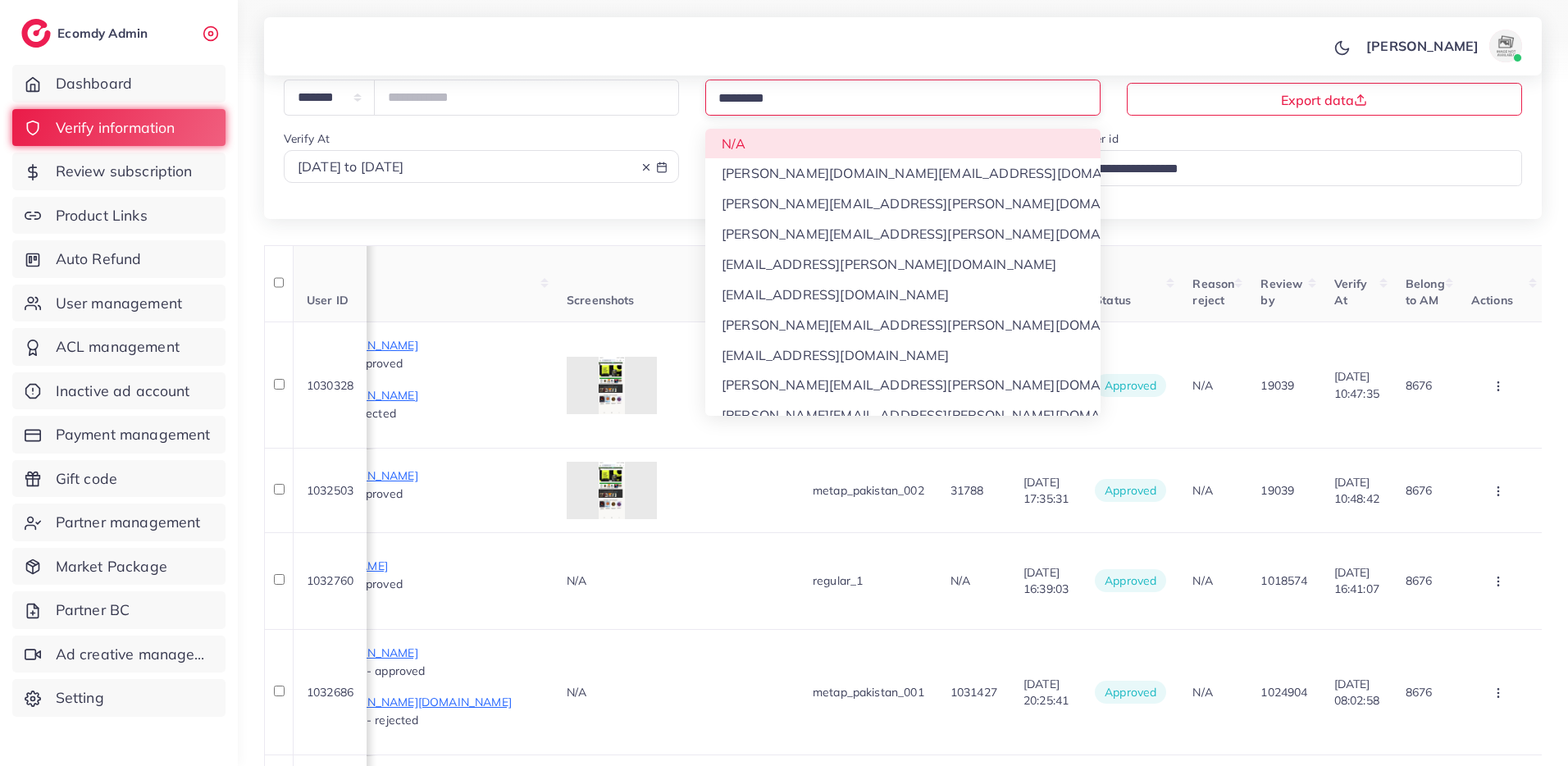
click at [534, 169] on div "2025-09-09 to 2025-09-11" at bounding box center [481, 167] width 368 height 19
select select "*"
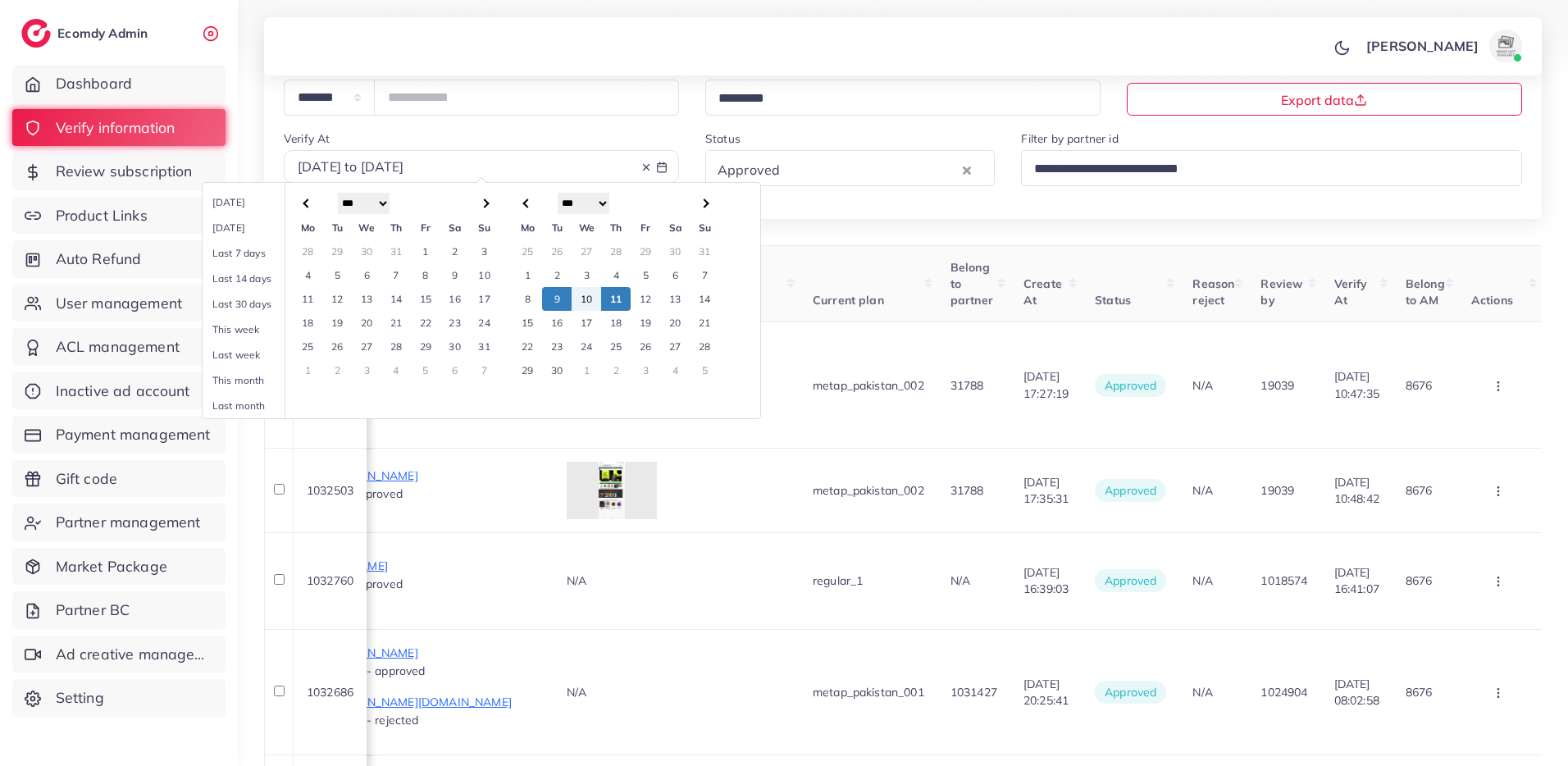
click at [526, 296] on td "8" at bounding box center [528, 299] width 30 height 24
click at [612, 298] on td "11" at bounding box center [616, 299] width 30 height 24
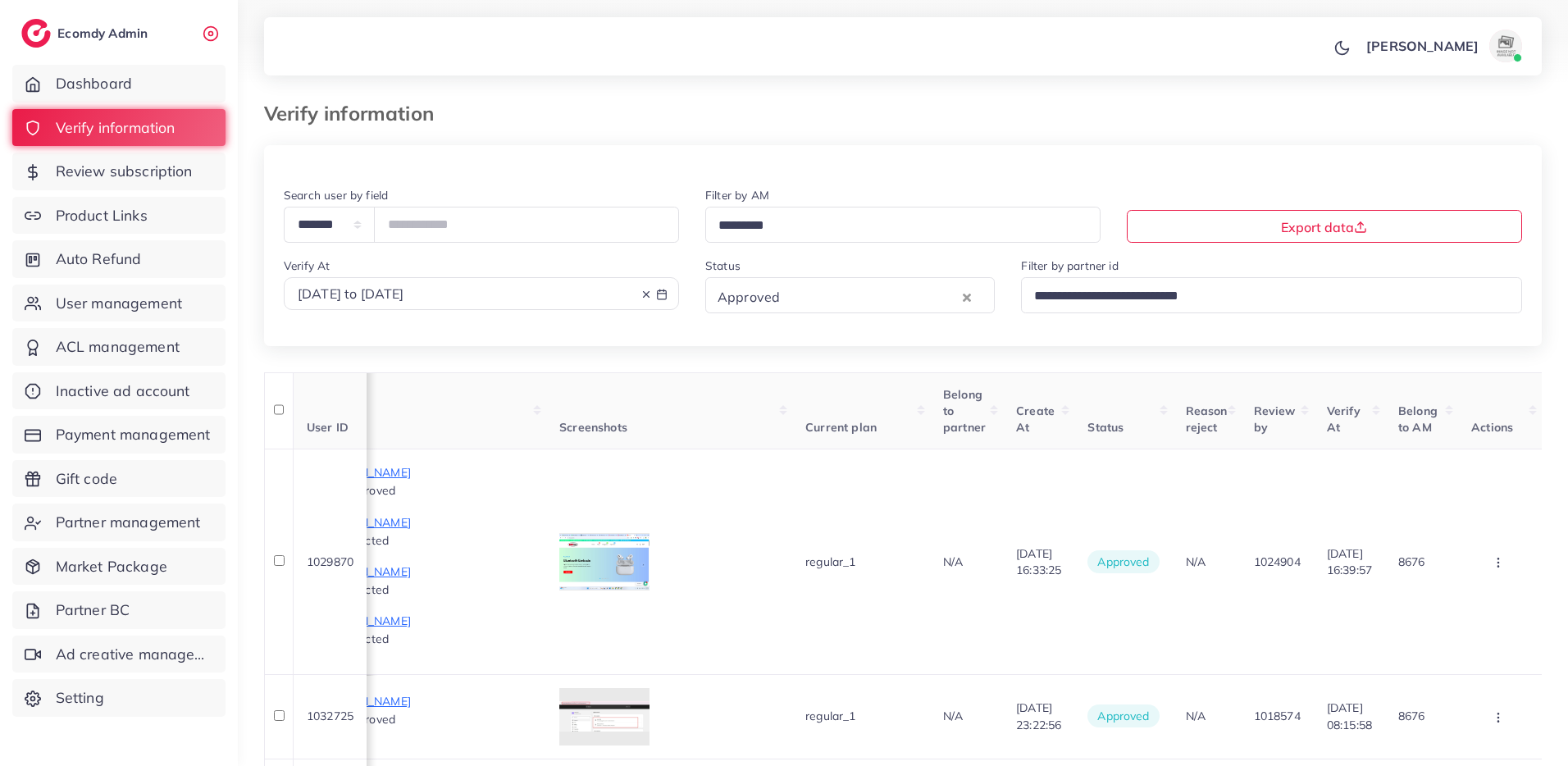
scroll to position [0, 1196]
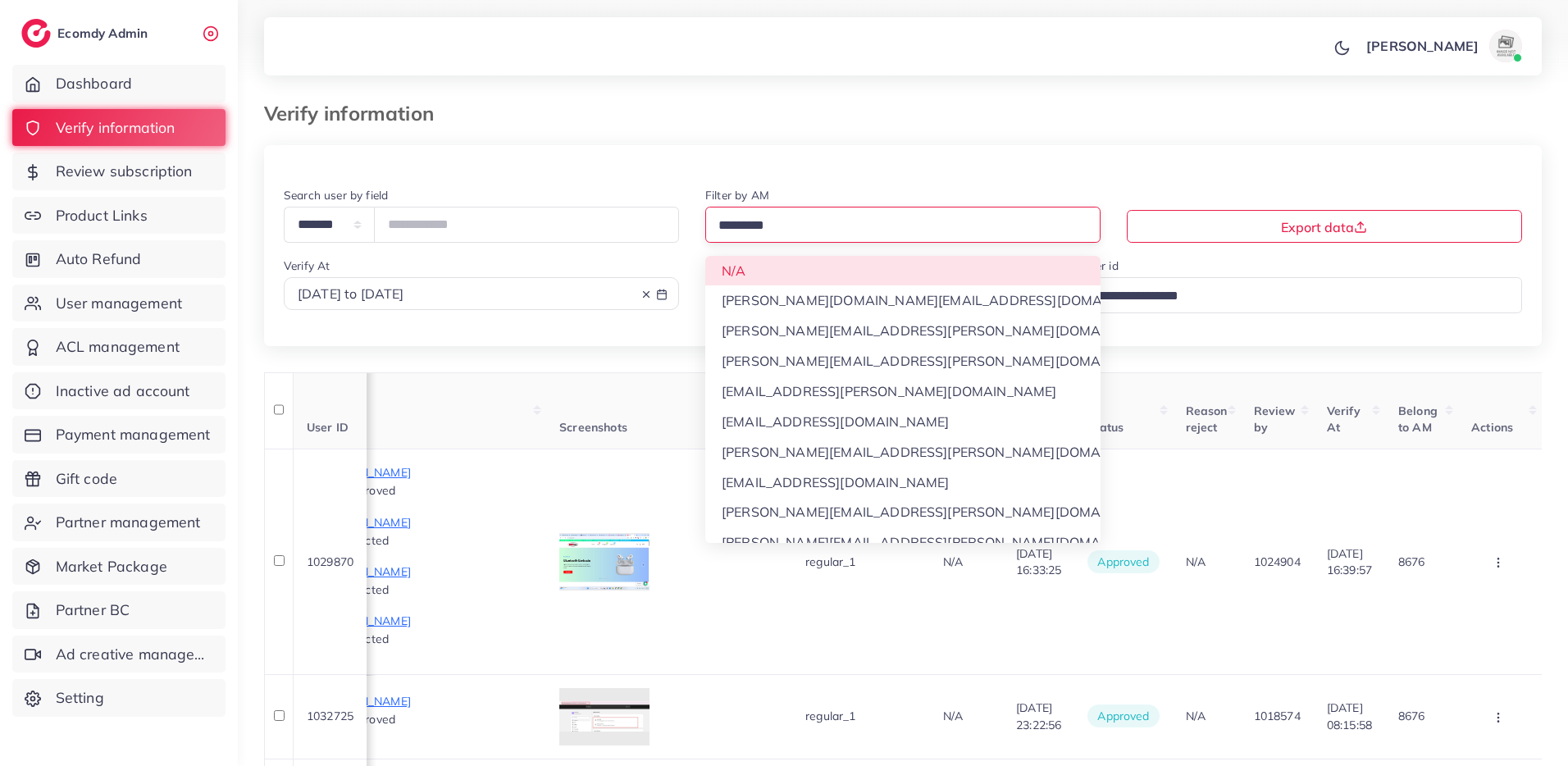
click at [787, 219] on input "Search for option" at bounding box center [896, 225] width 367 height 25
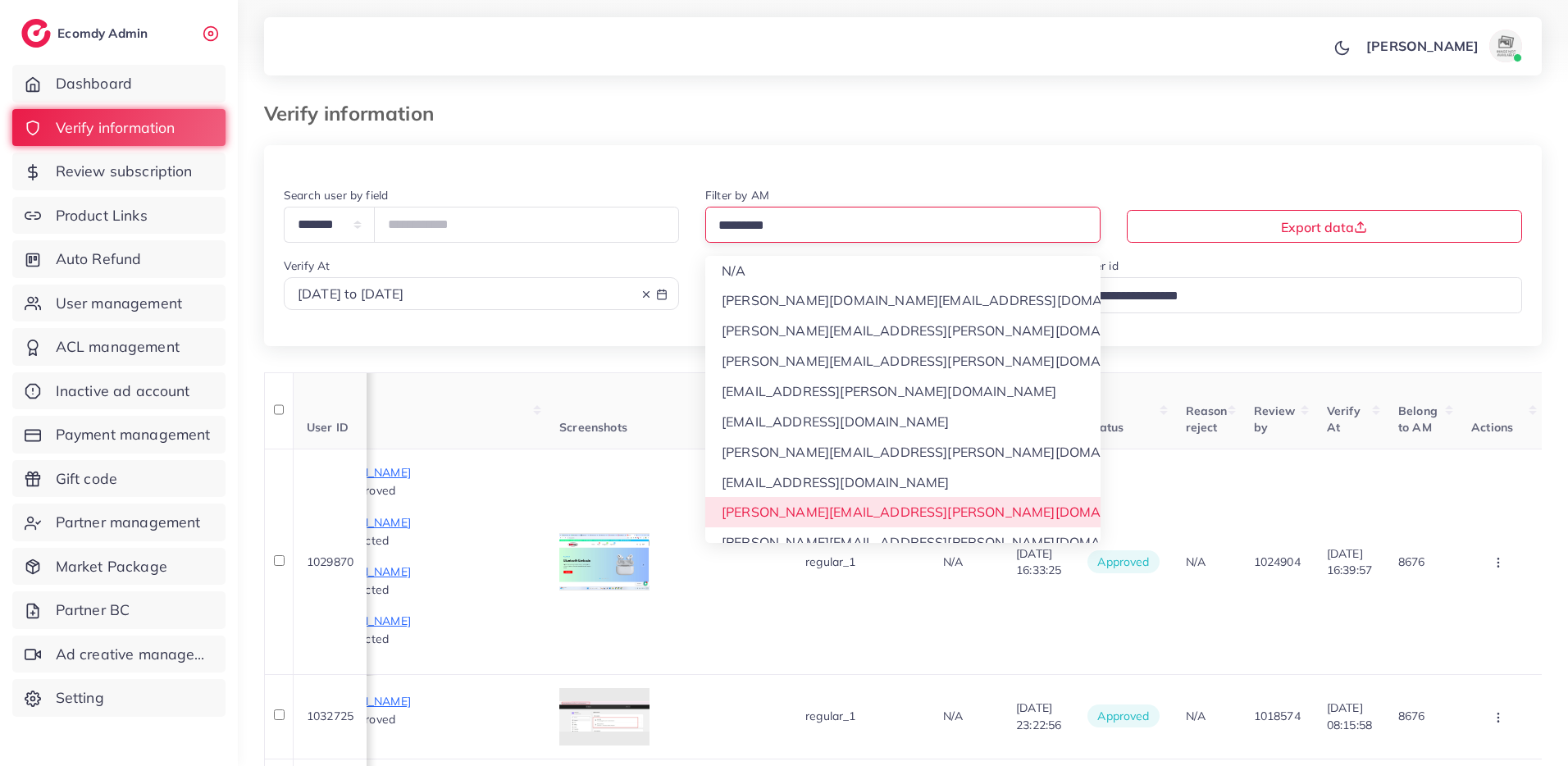
scroll to position [16, 0]
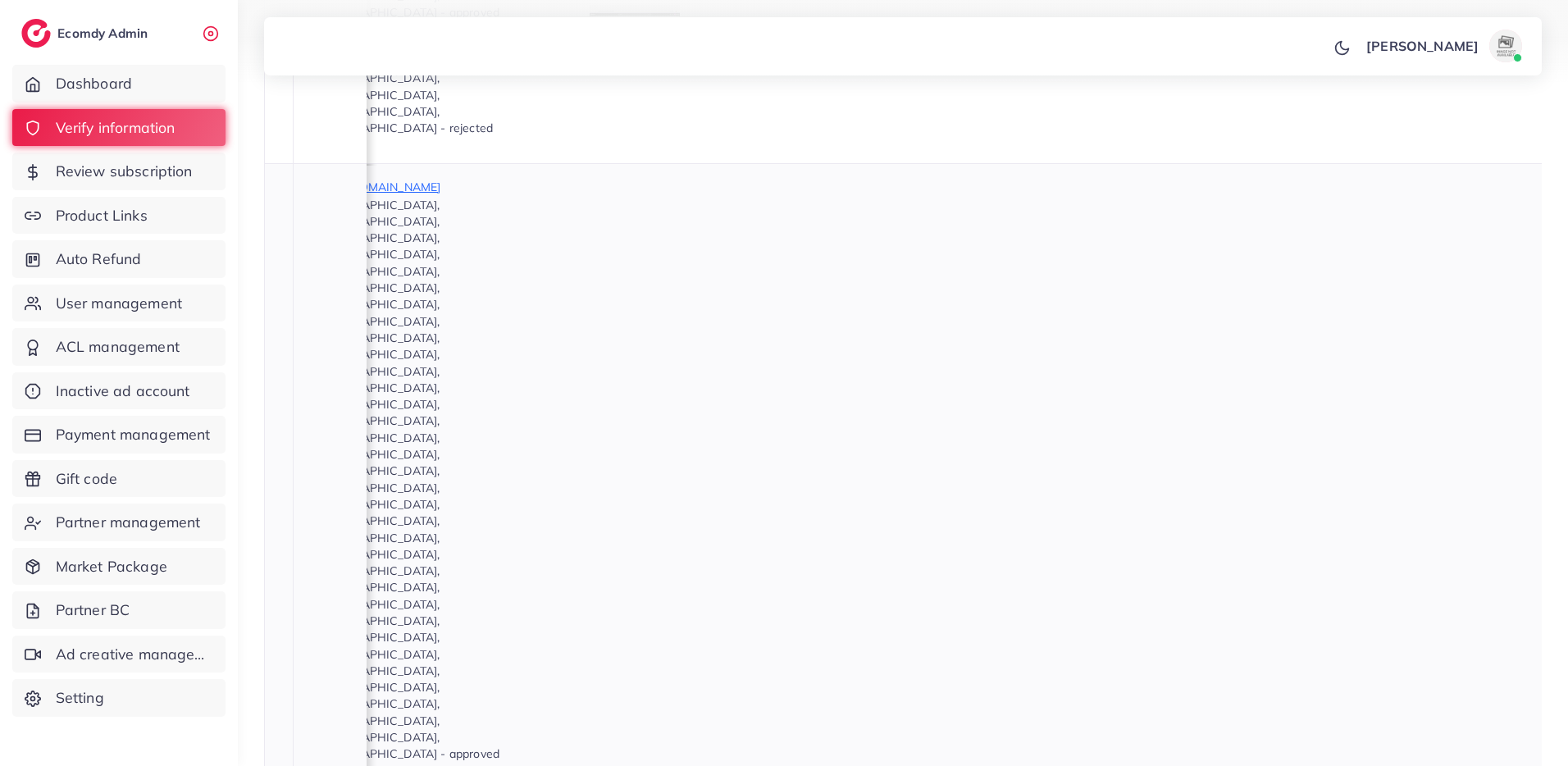
scroll to position [1072, 0]
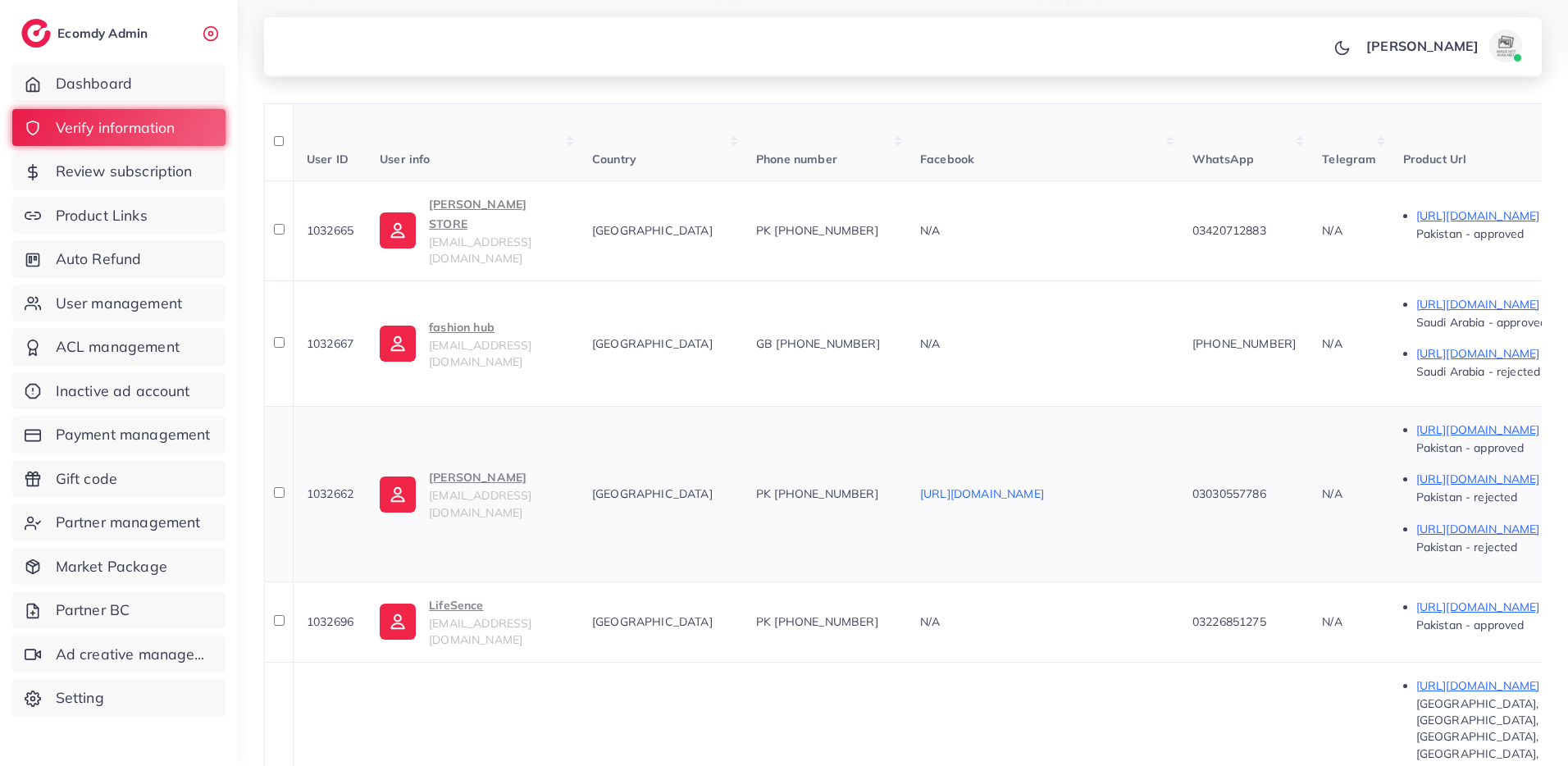
scroll to position [325, 0]
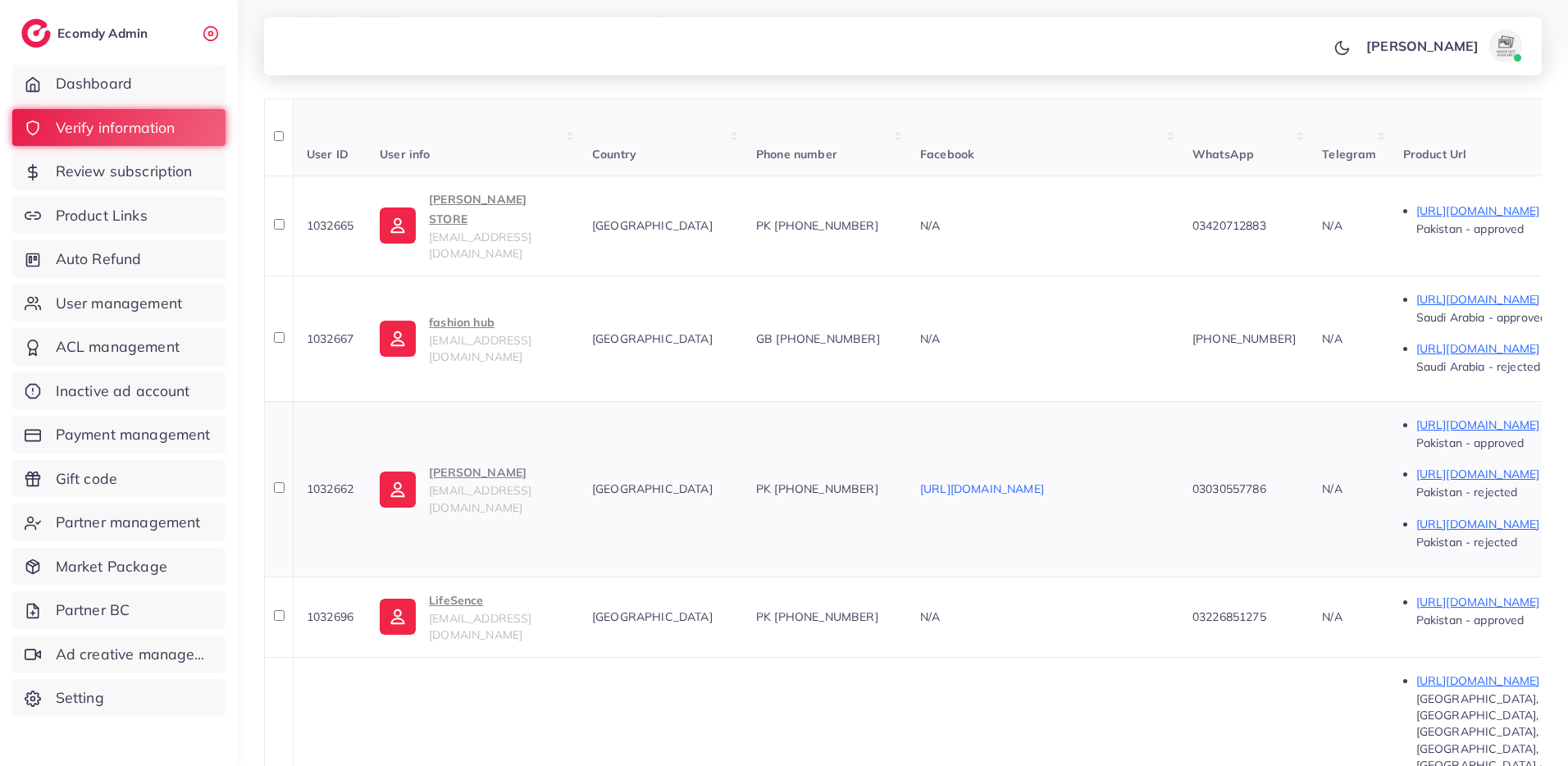
click at [340, 481] on span "1032662" at bounding box center [330, 489] width 47 height 15
copy span "1032662"
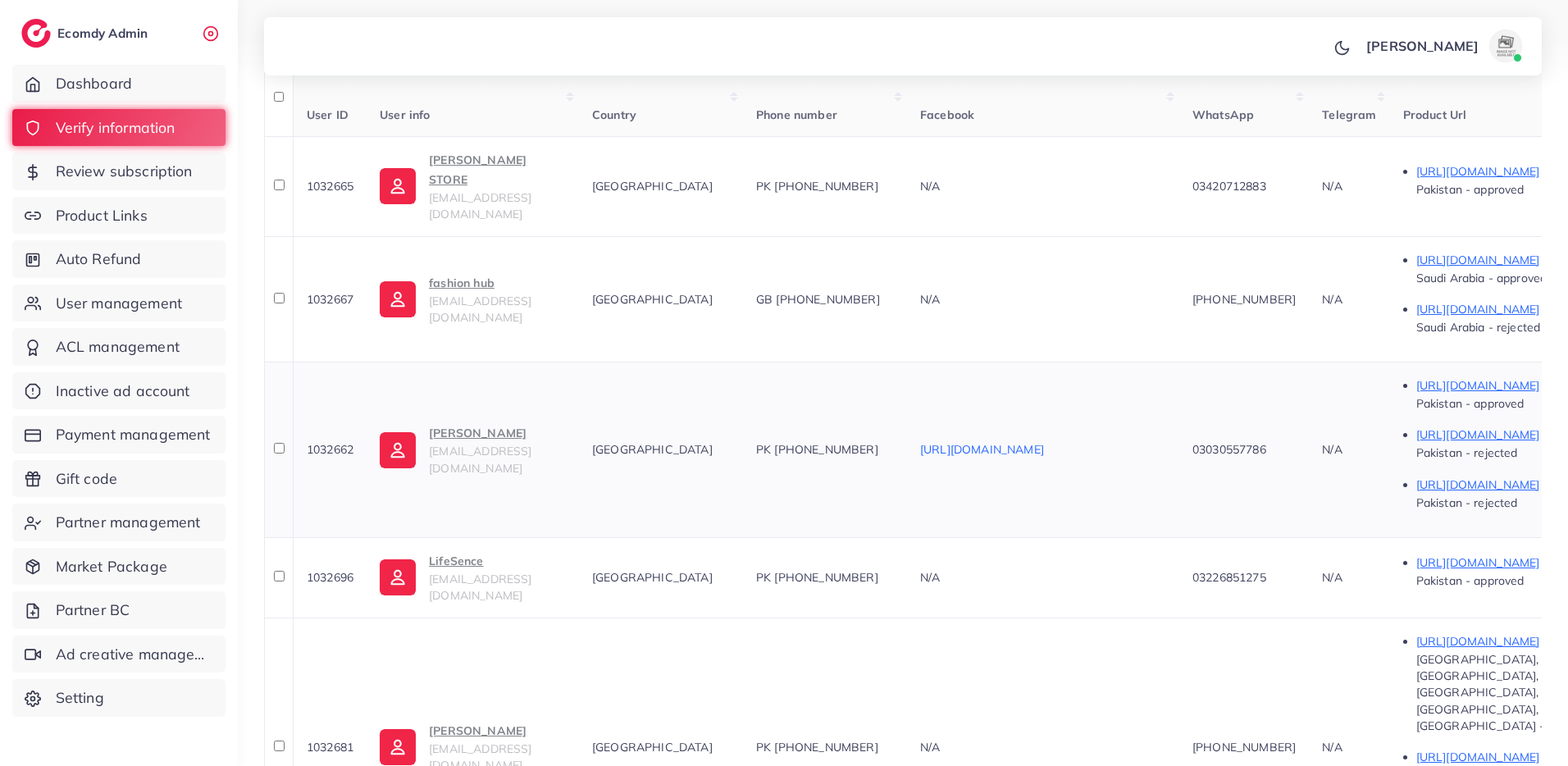
scroll to position [398, 0]
click at [345, 571] on span "1032696" at bounding box center [330, 578] width 47 height 15
copy span "1032696"
drag, startPoint x: 922, startPoint y: 514, endPoint x: 841, endPoint y: 511, distance: 81.1
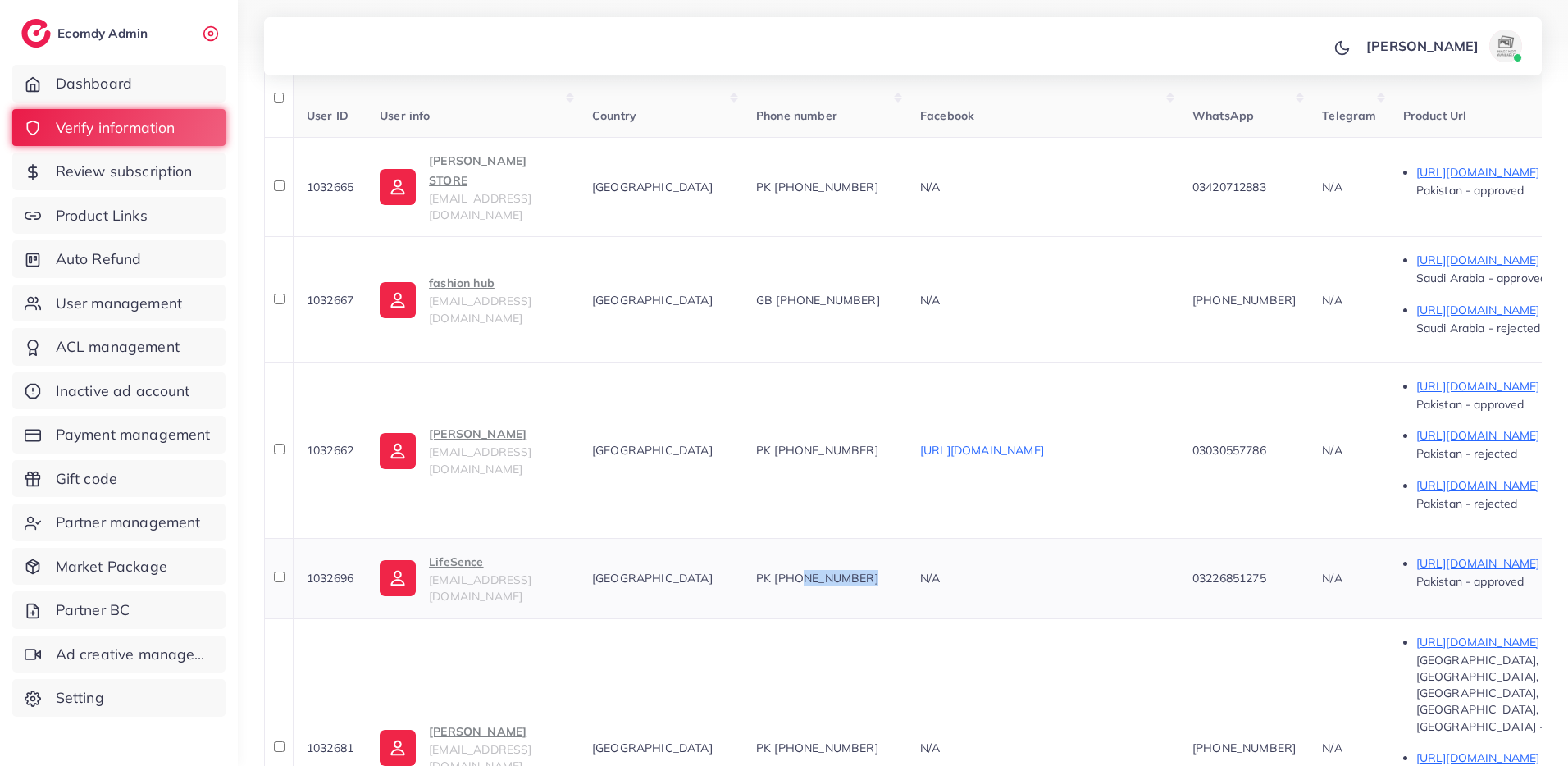
click at [841, 570] on div "PK +923226851275" at bounding box center [824, 578] width 138 height 17
copy span "3226851275"
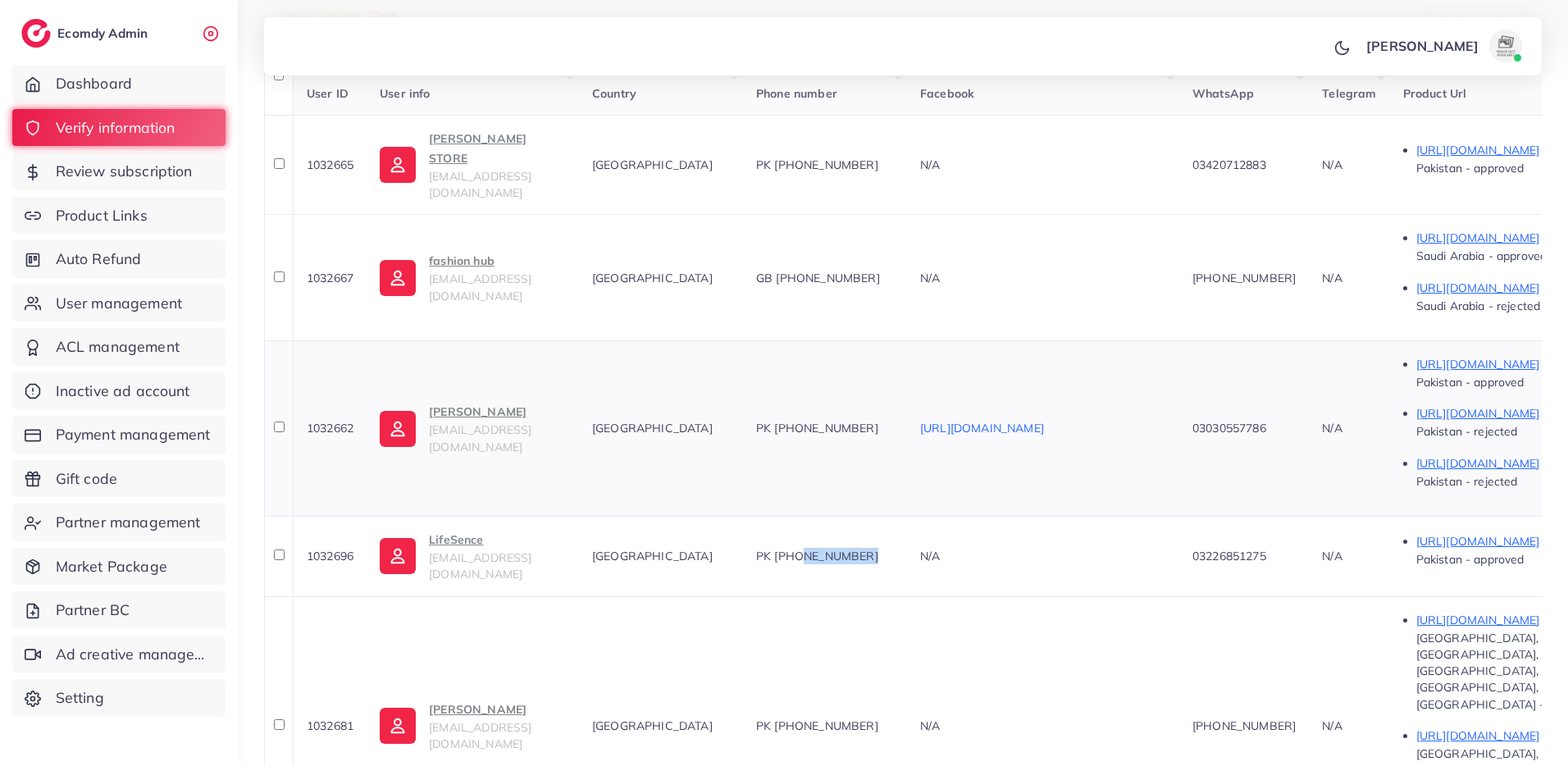
scroll to position [422, 0]
click at [270, 515] on th at bounding box center [278, 555] width 29 height 80
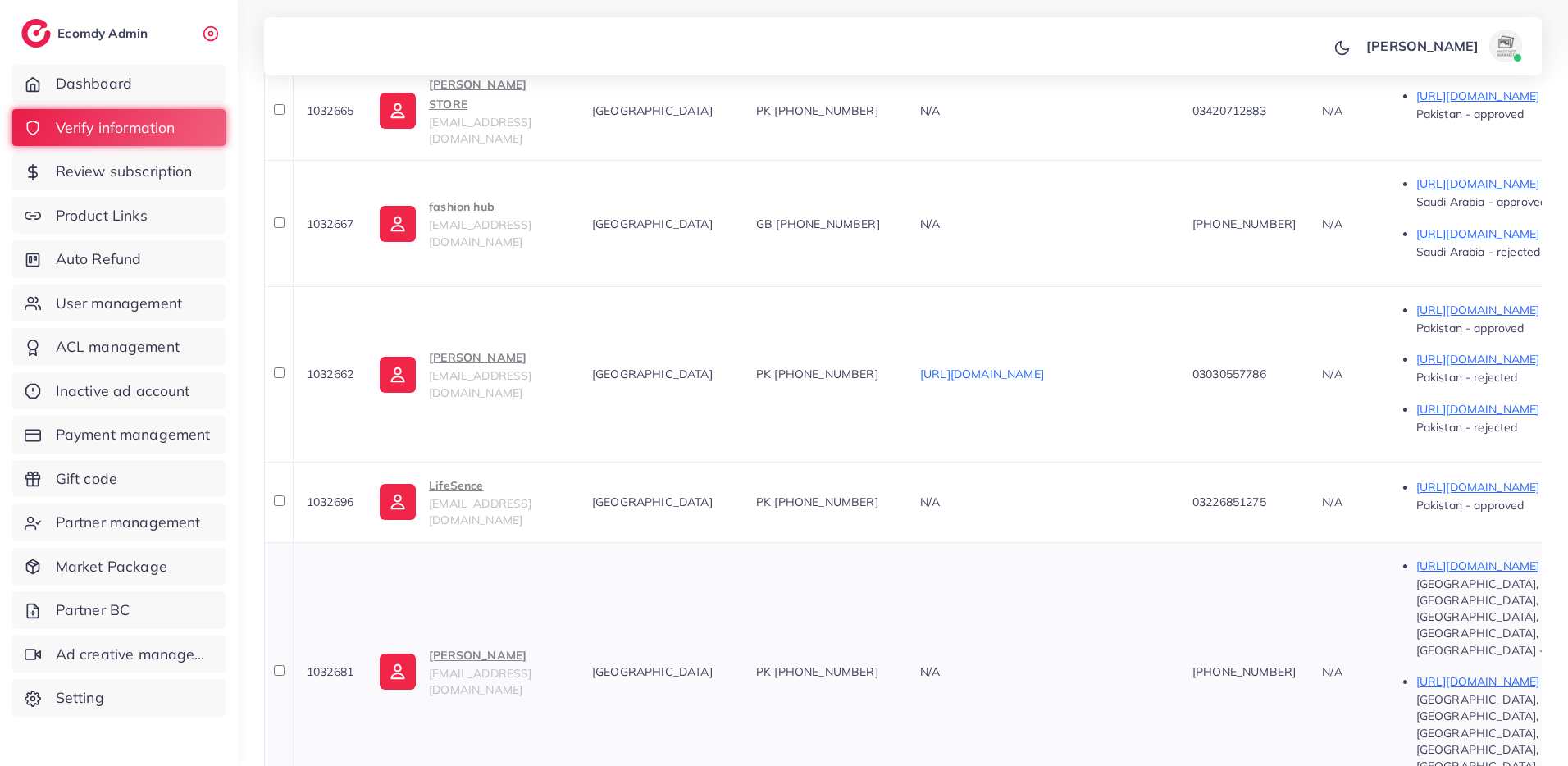
scroll to position [496, 0]
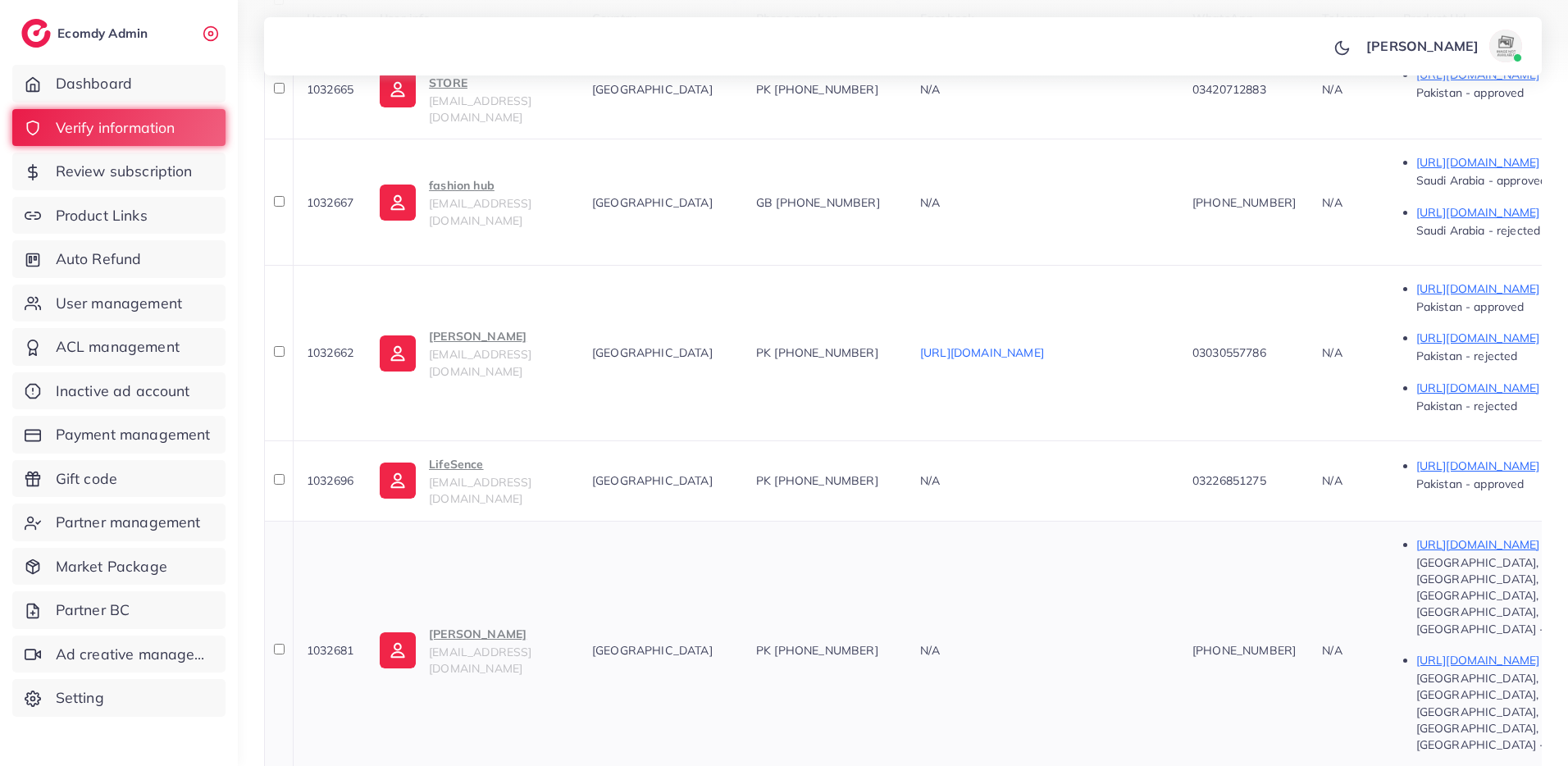
click at [335, 643] on span "1032681" at bounding box center [330, 651] width 47 height 15
drag, startPoint x: 925, startPoint y: 534, endPoint x: 843, endPoint y: 529, distance: 82.2
click at [843, 642] on div "PK +923115074504" at bounding box center [824, 651] width 138 height 17
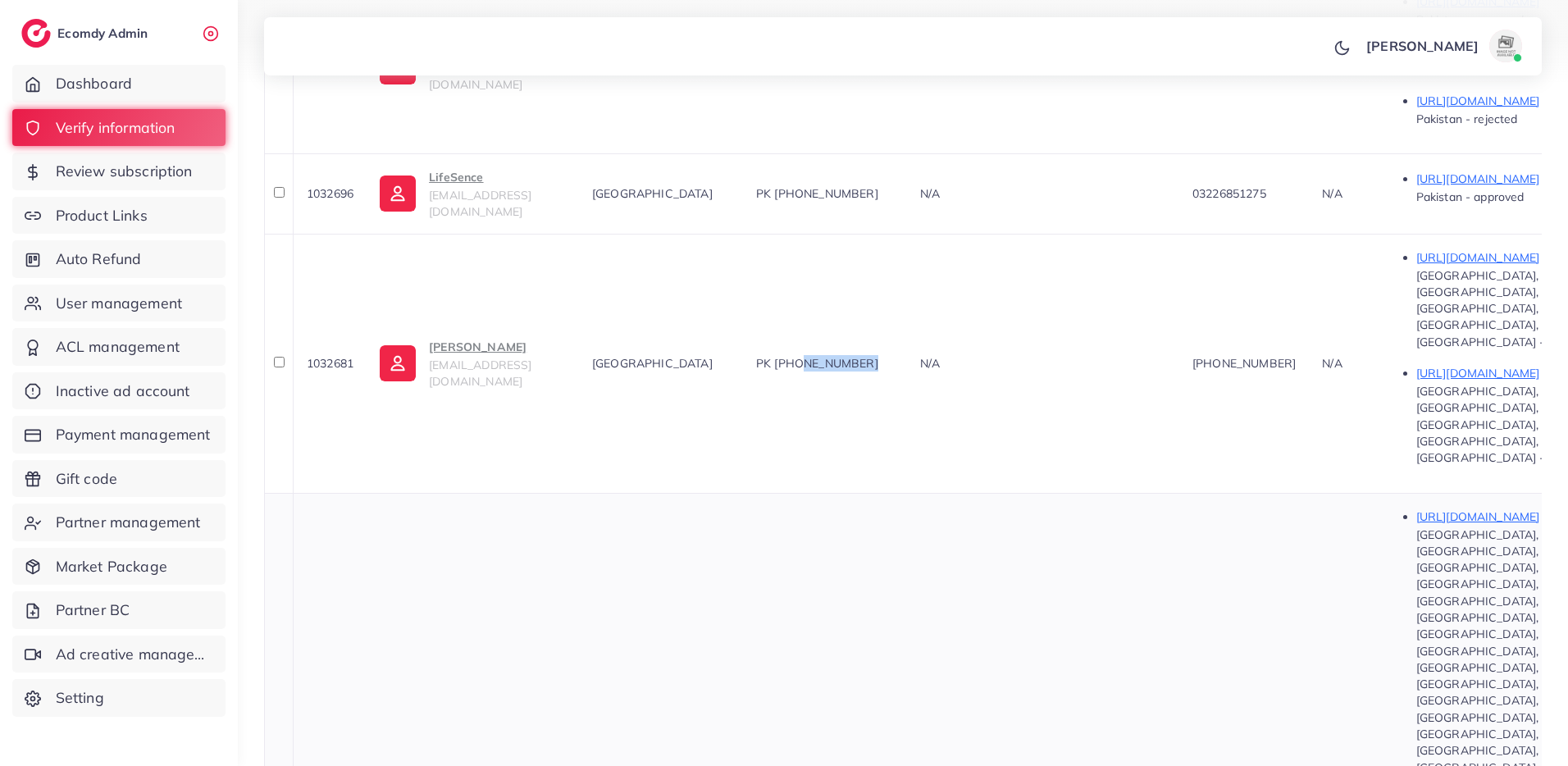
scroll to position [993, 0]
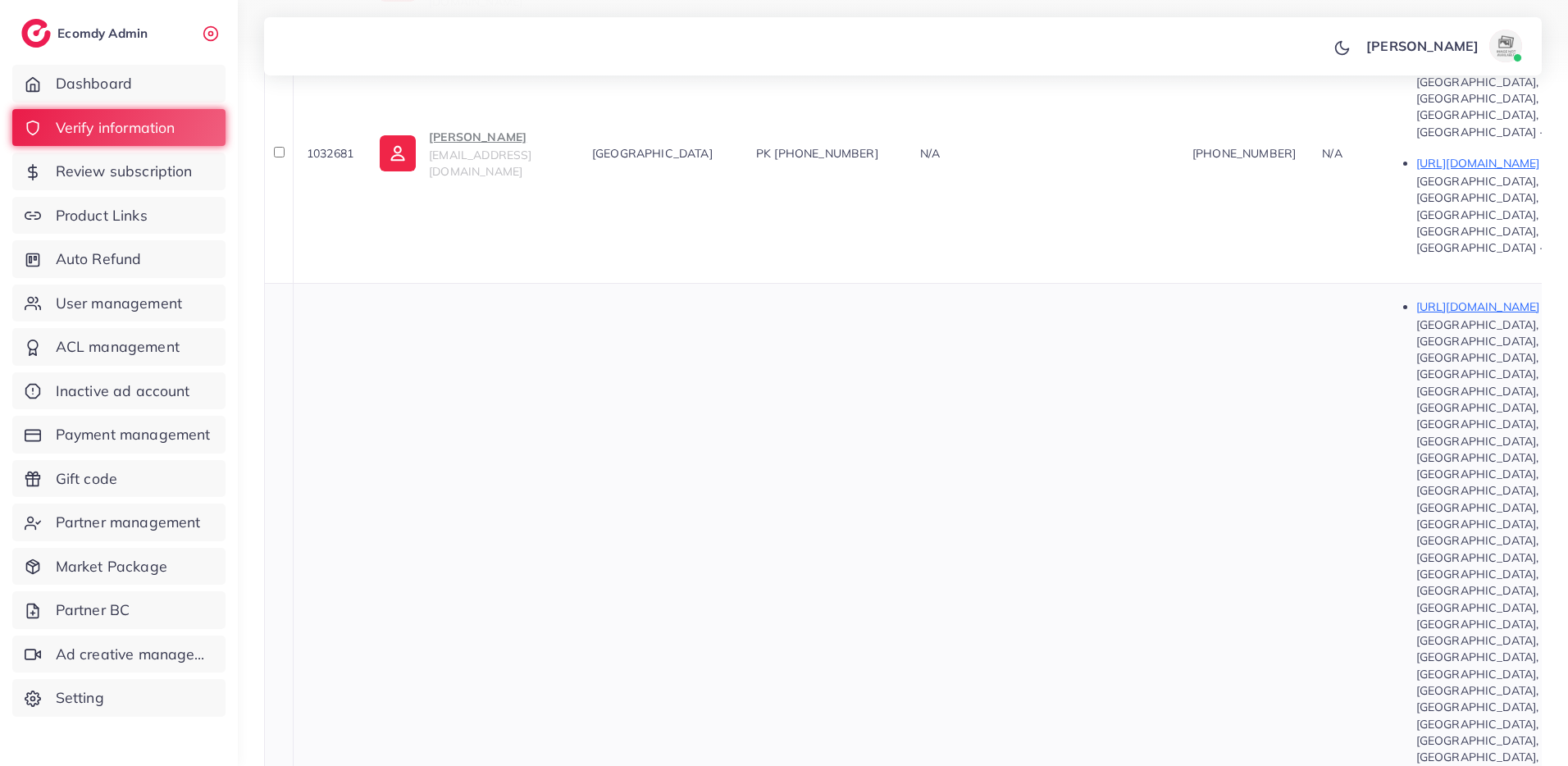
drag, startPoint x: 922, startPoint y: 401, endPoint x: 848, endPoint y: 404, distance: 74.1
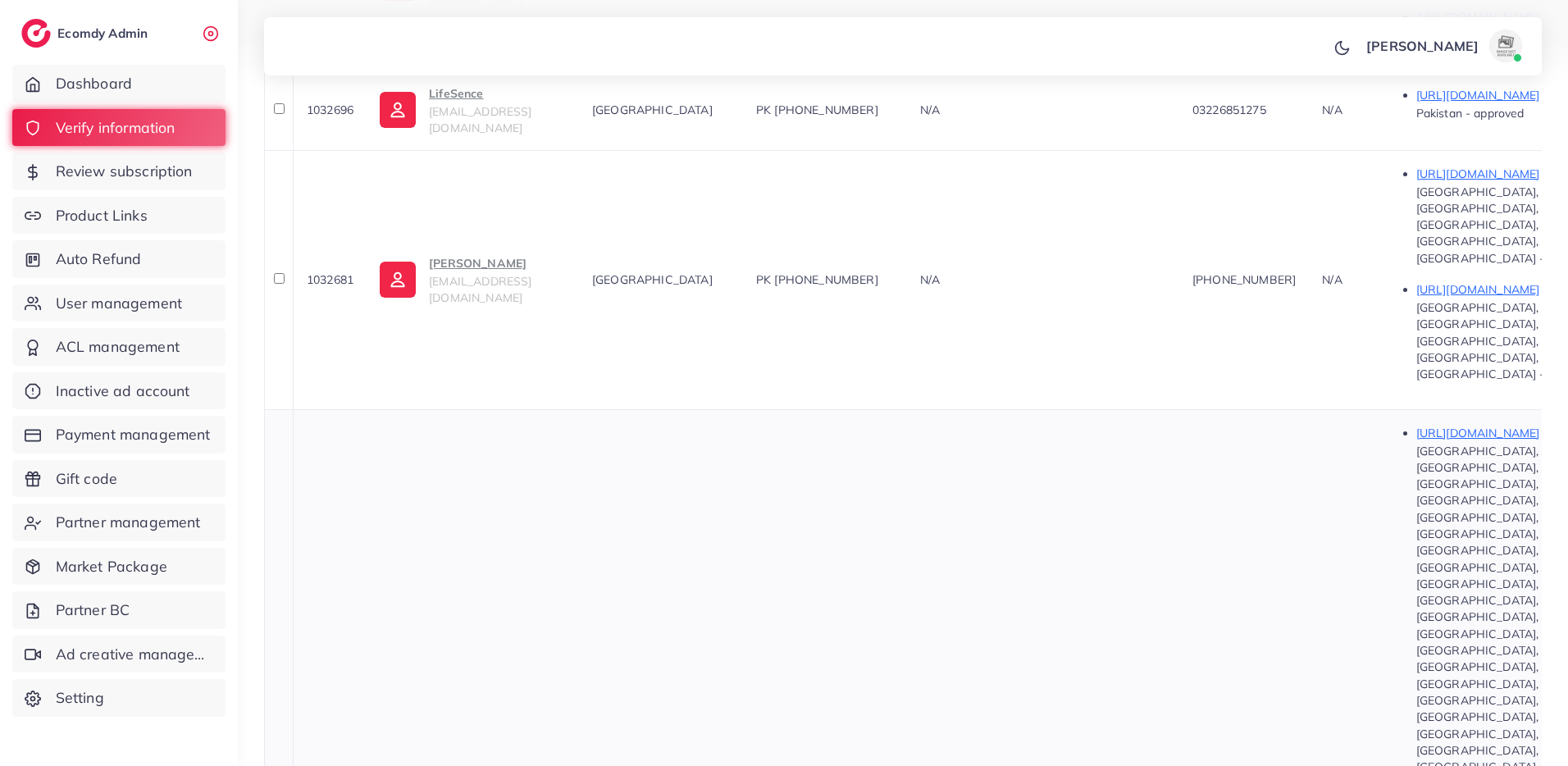
scroll to position [867, 0]
drag, startPoint x: 916, startPoint y: 521, endPoint x: 852, endPoint y: 525, distance: 64.1
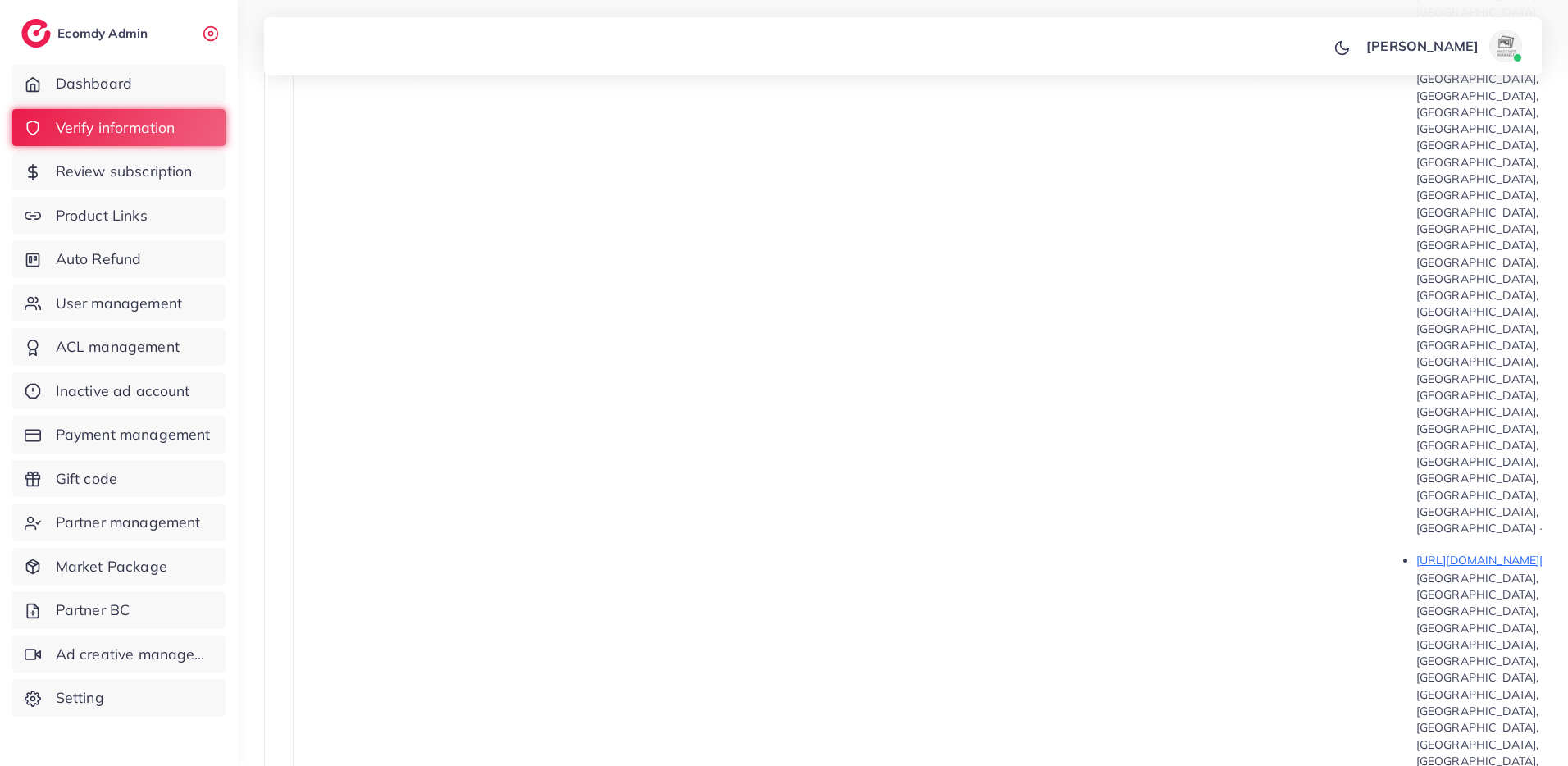
scroll to position [1435, 0]
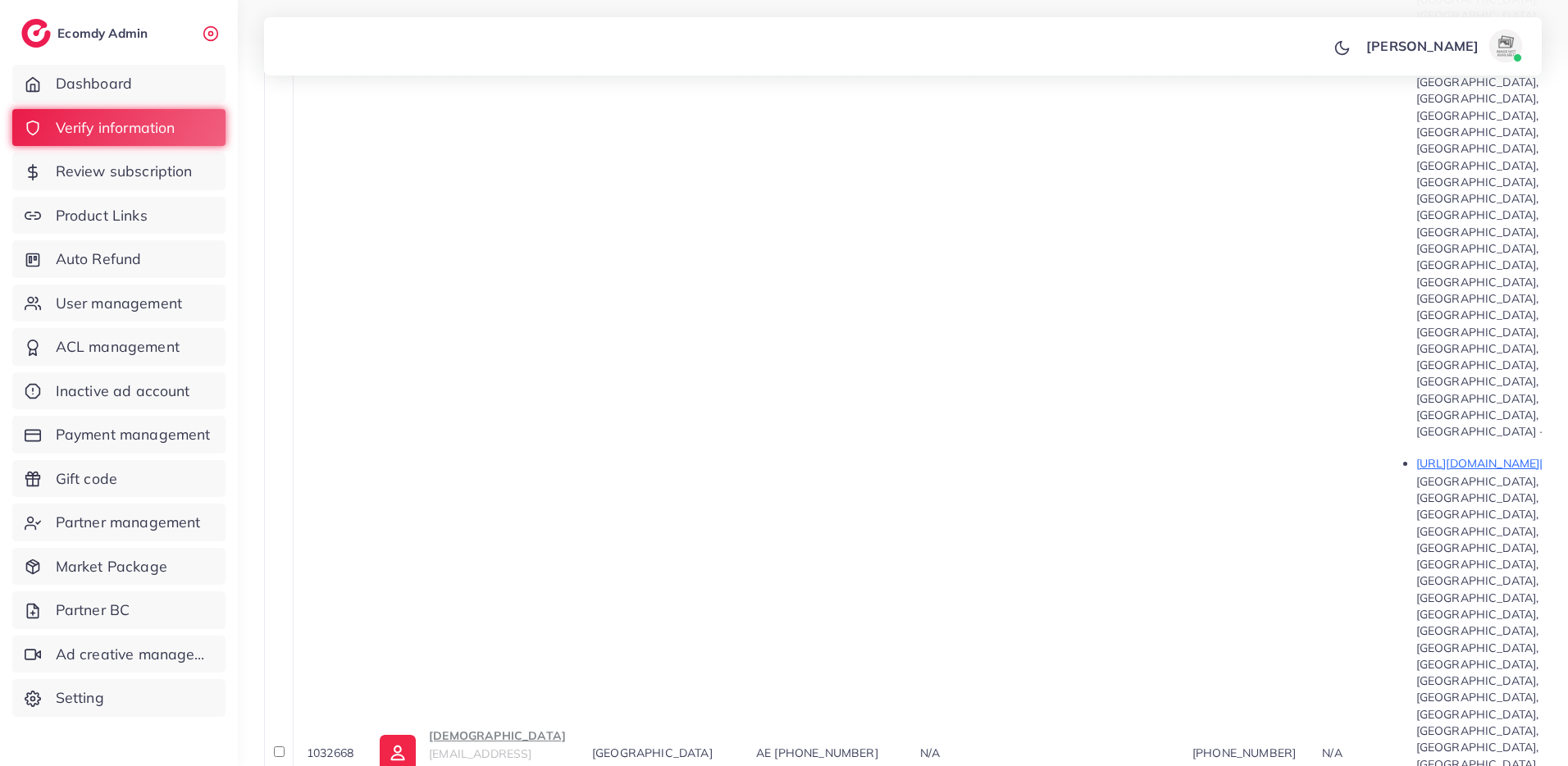
drag, startPoint x: 910, startPoint y: 360, endPoint x: 842, endPoint y: 359, distance: 68.0
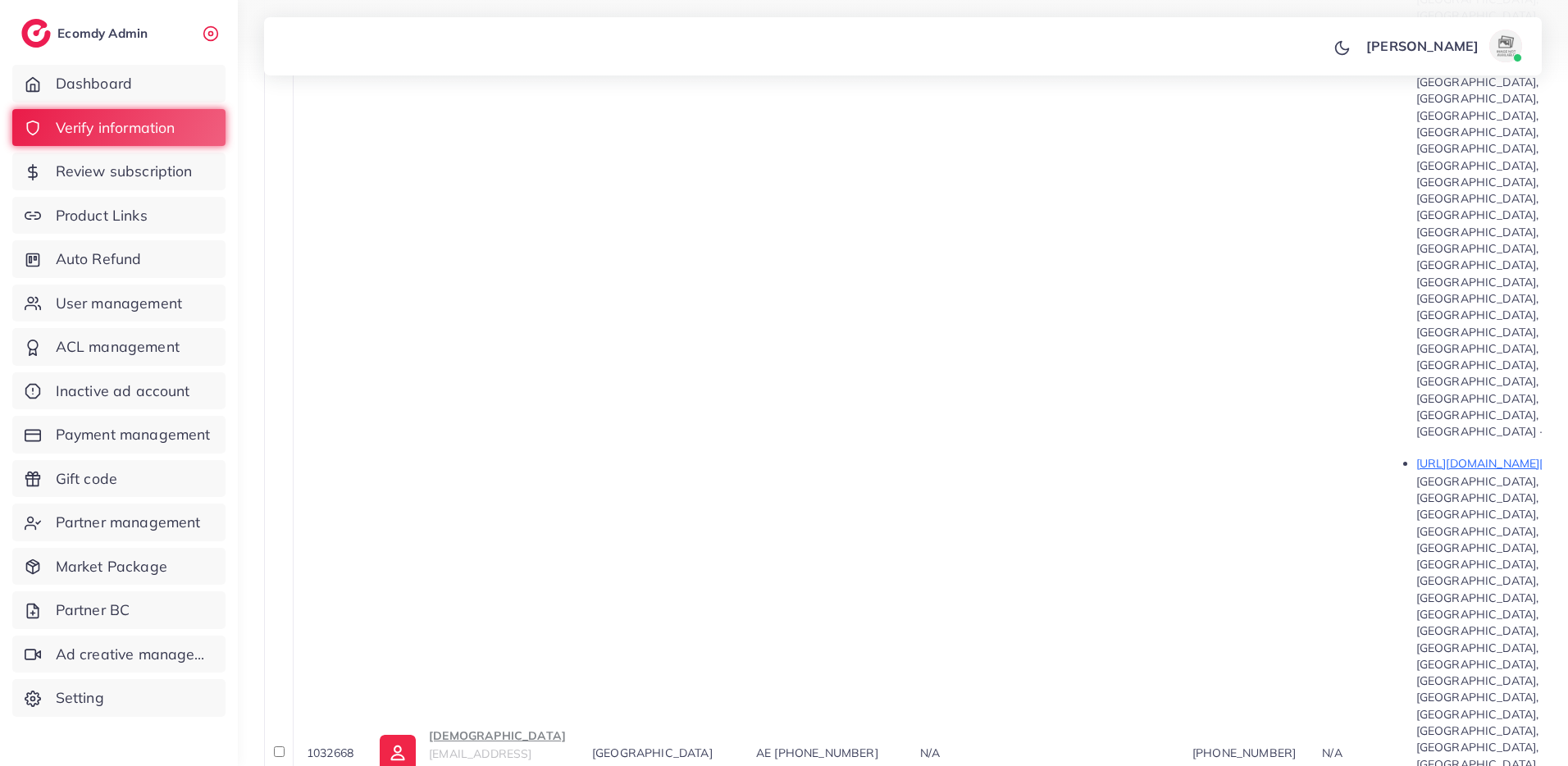
drag, startPoint x: 901, startPoint y: 512, endPoint x: 843, endPoint y: 512, distance: 58.0
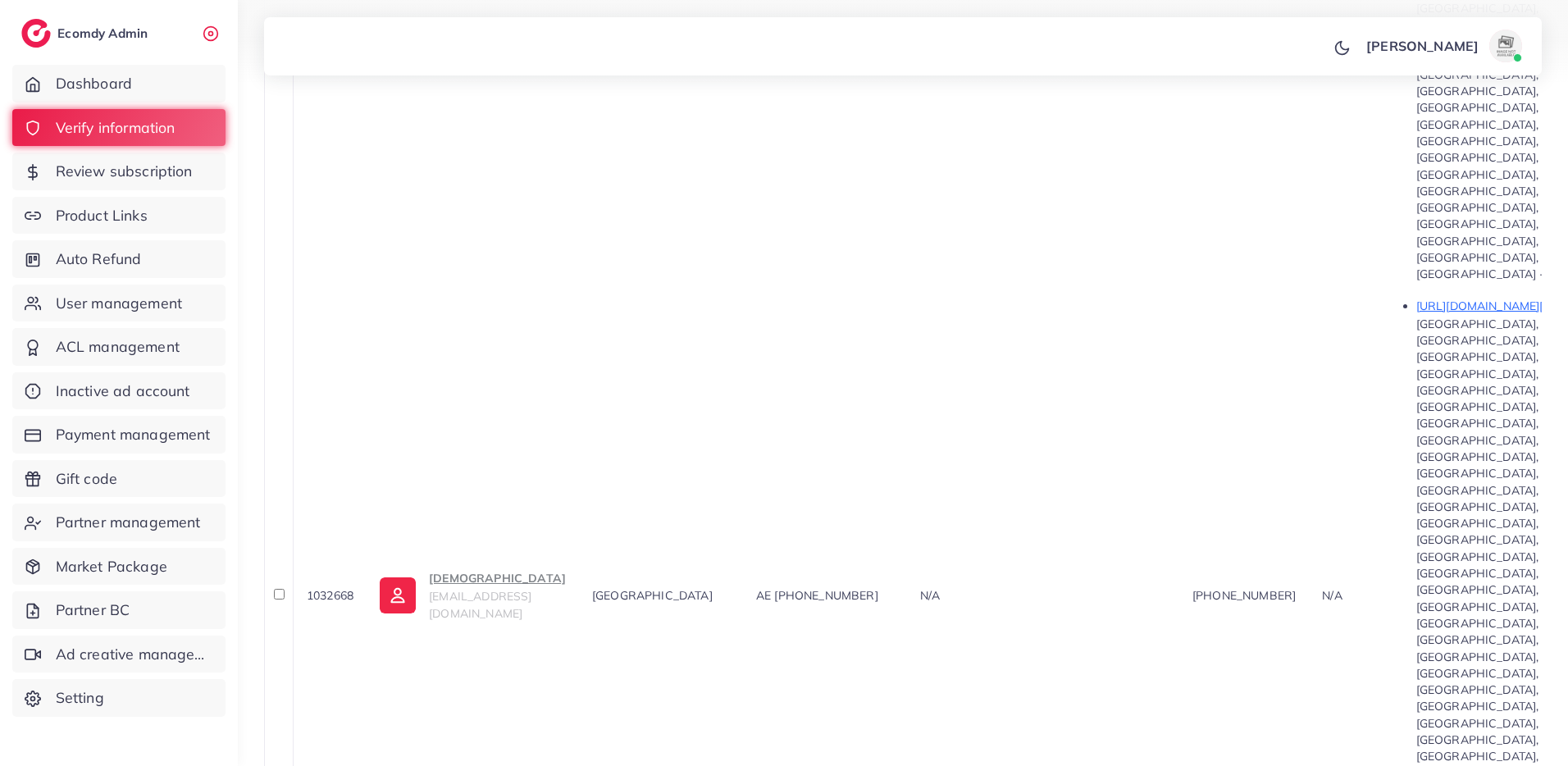
scroll to position [1585, 0]
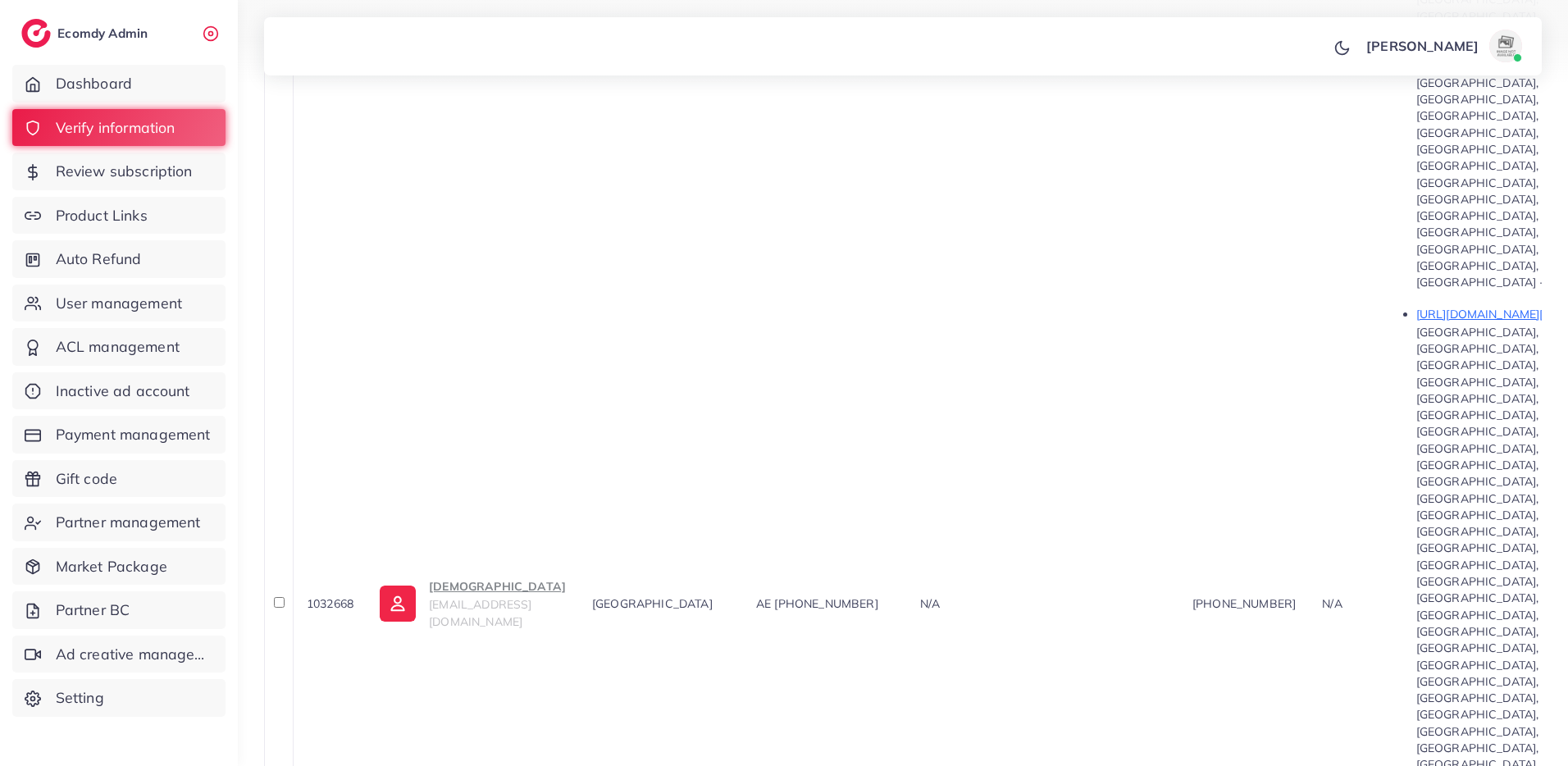
drag, startPoint x: 907, startPoint y: 491, endPoint x: 844, endPoint y: 492, distance: 63.0
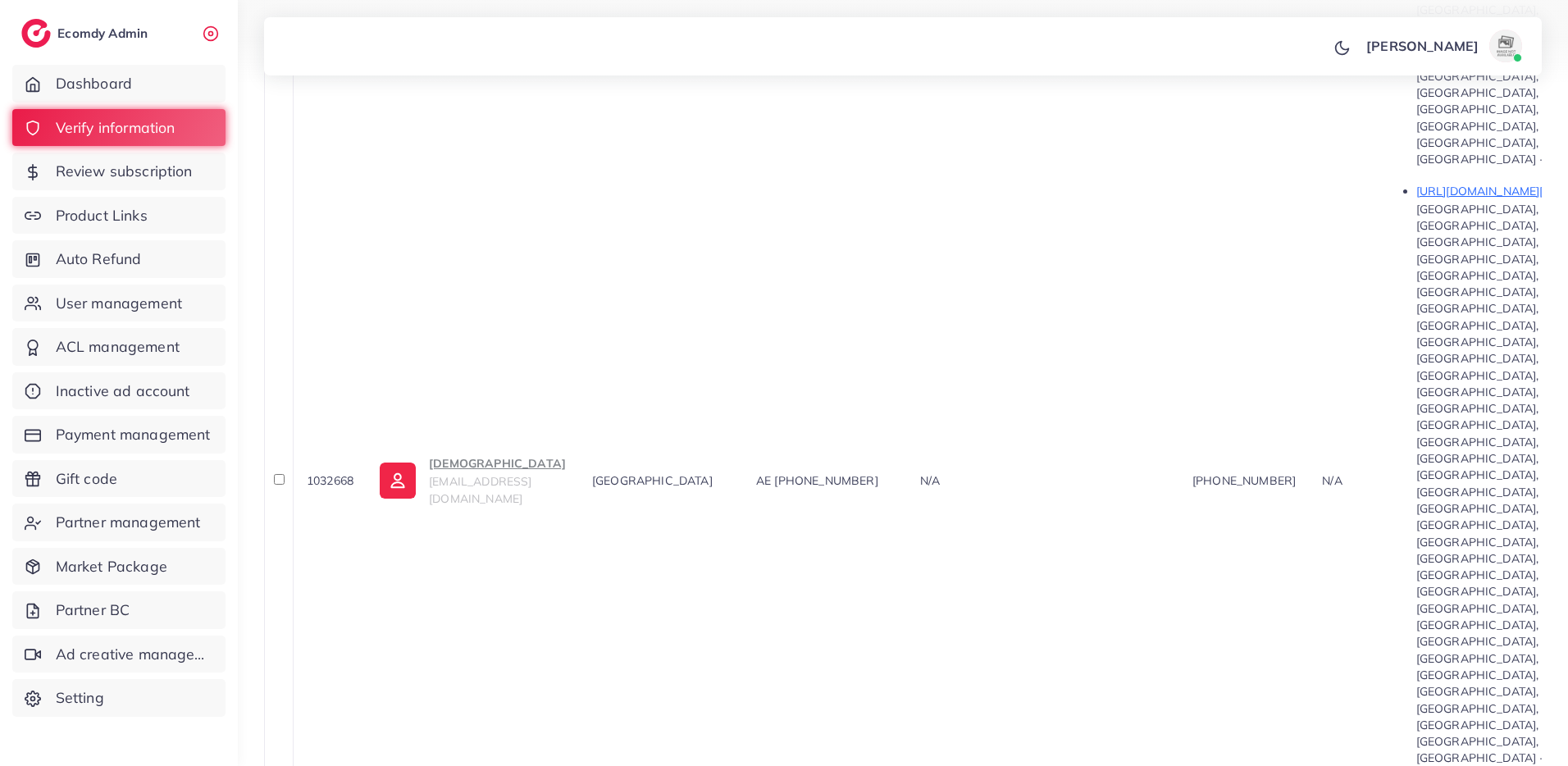
scroll to position [1784, 0]
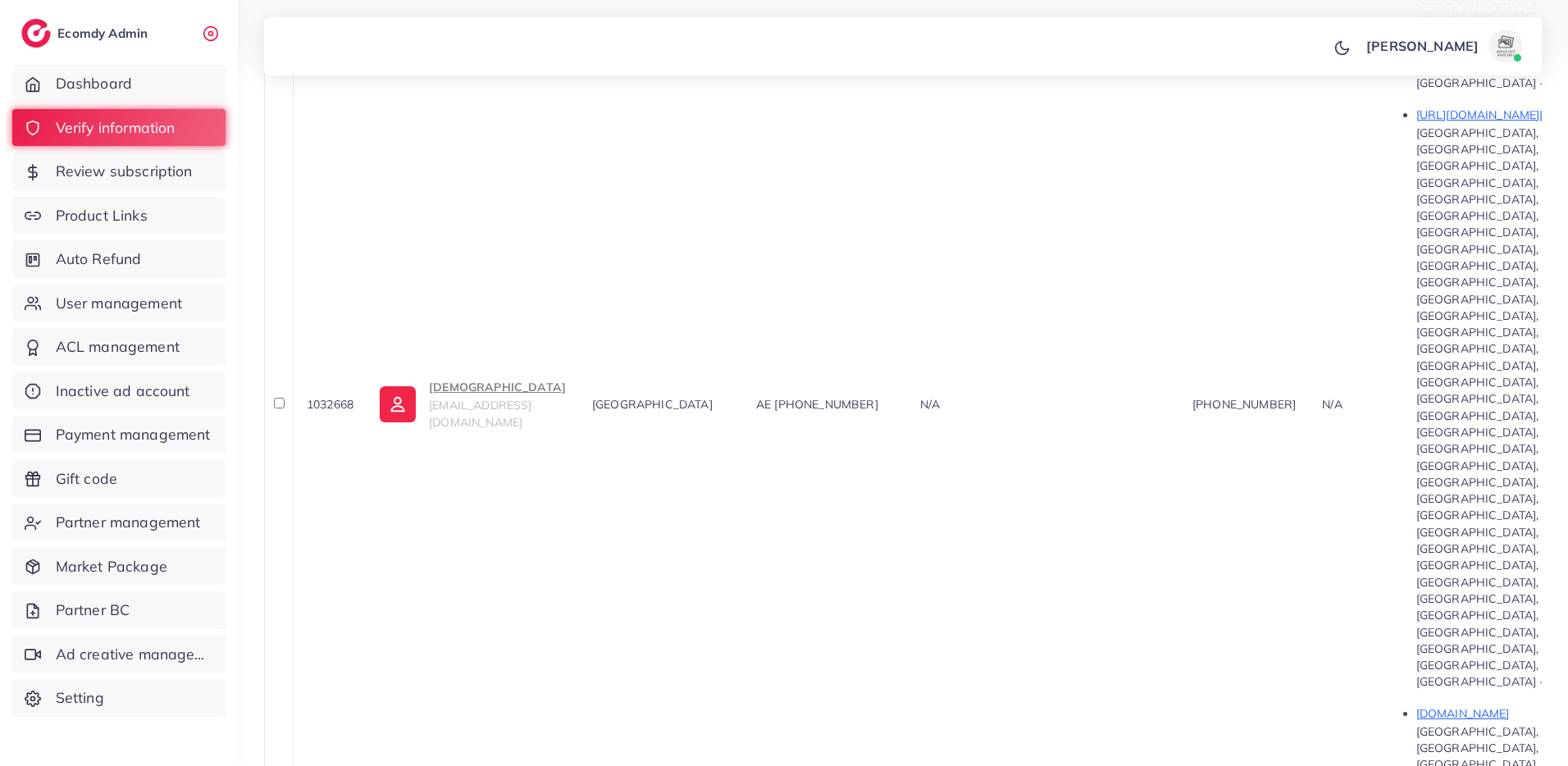
drag, startPoint x: 916, startPoint y: 509, endPoint x: 835, endPoint y: 511, distance: 81.0
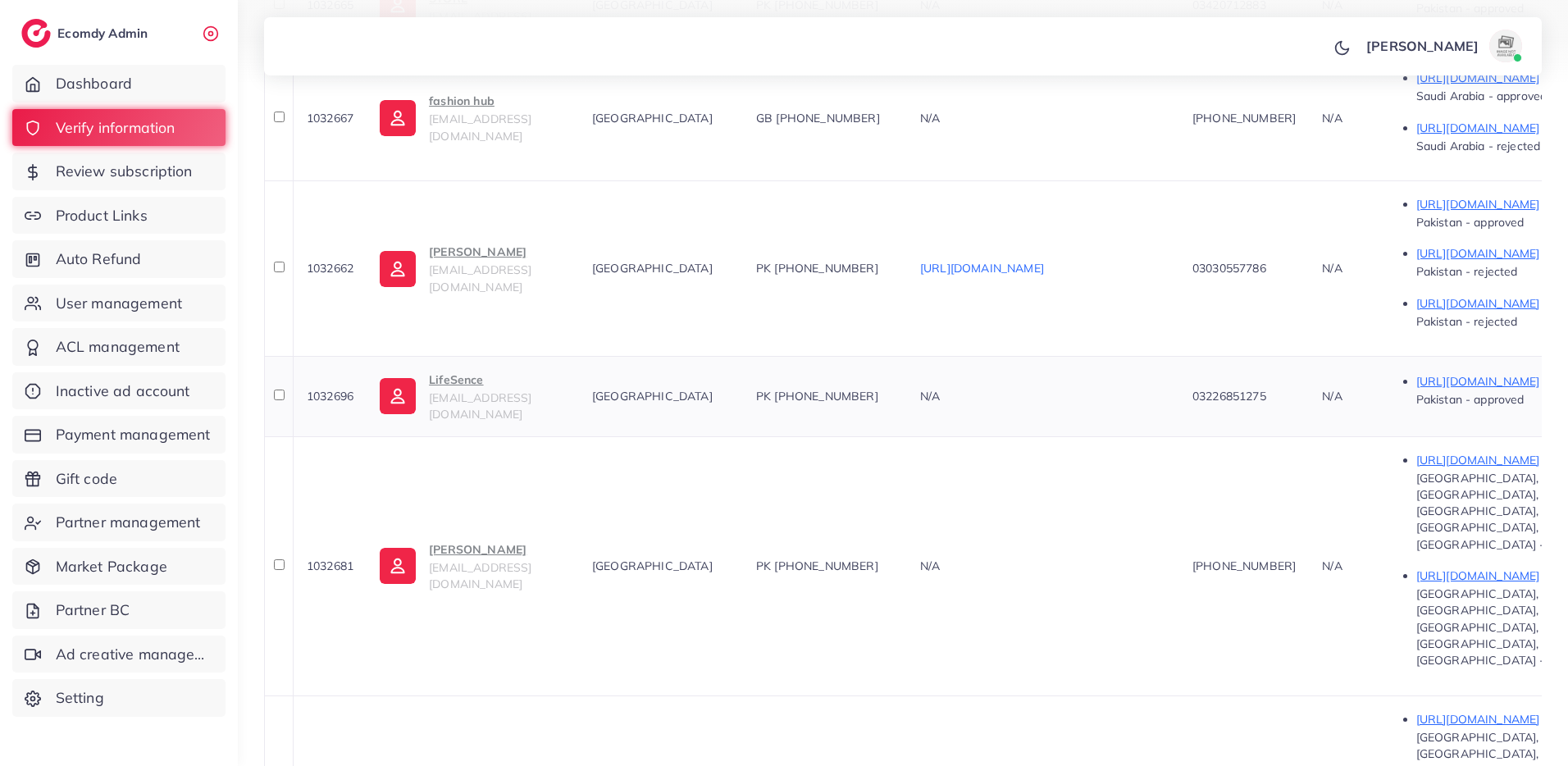
scroll to position [587, 0]
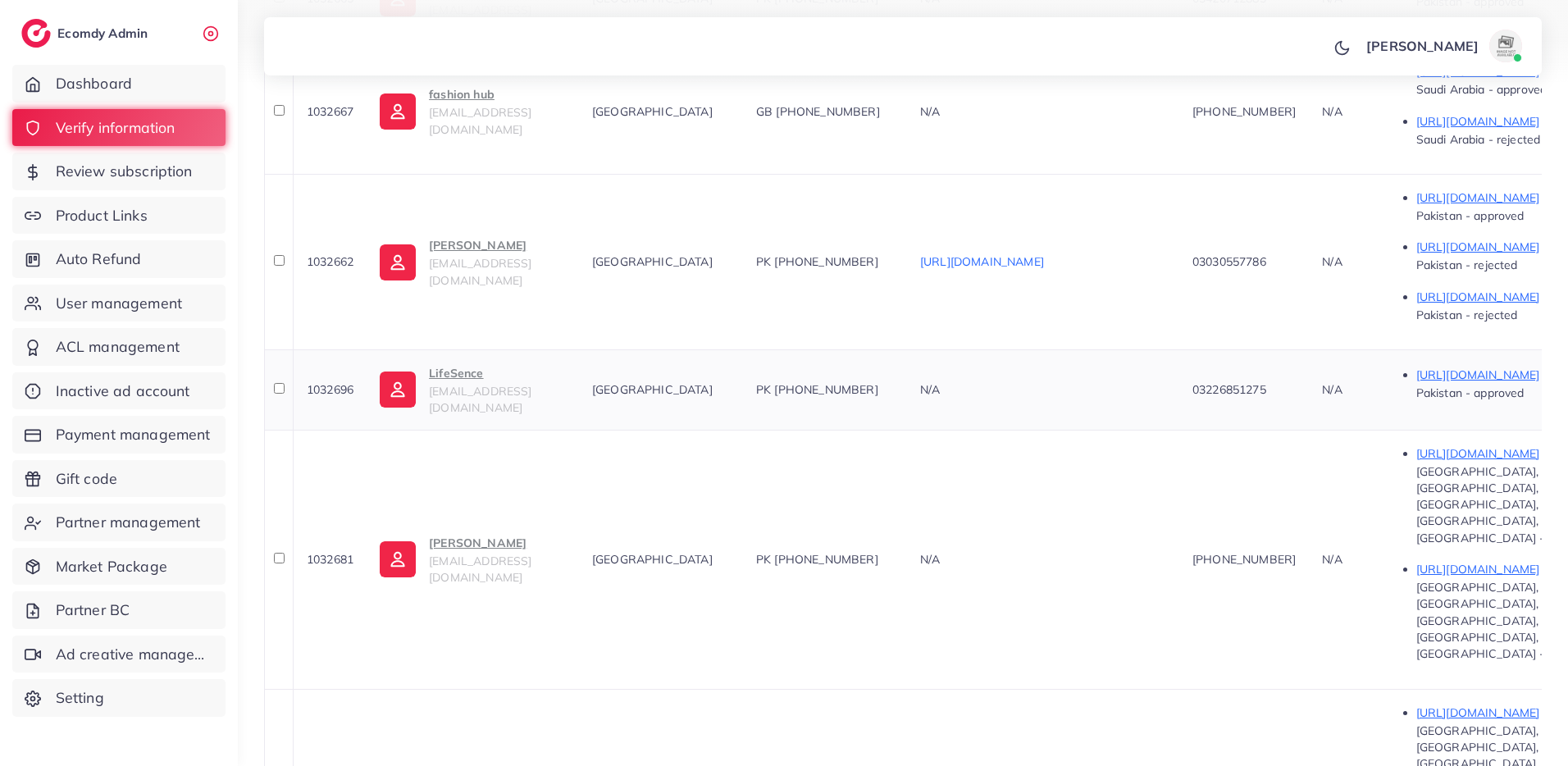
click at [346, 383] on span "1032696" at bounding box center [330, 390] width 47 height 15
click at [335, 385] on span "1032696" at bounding box center [330, 393] width 47 height 15
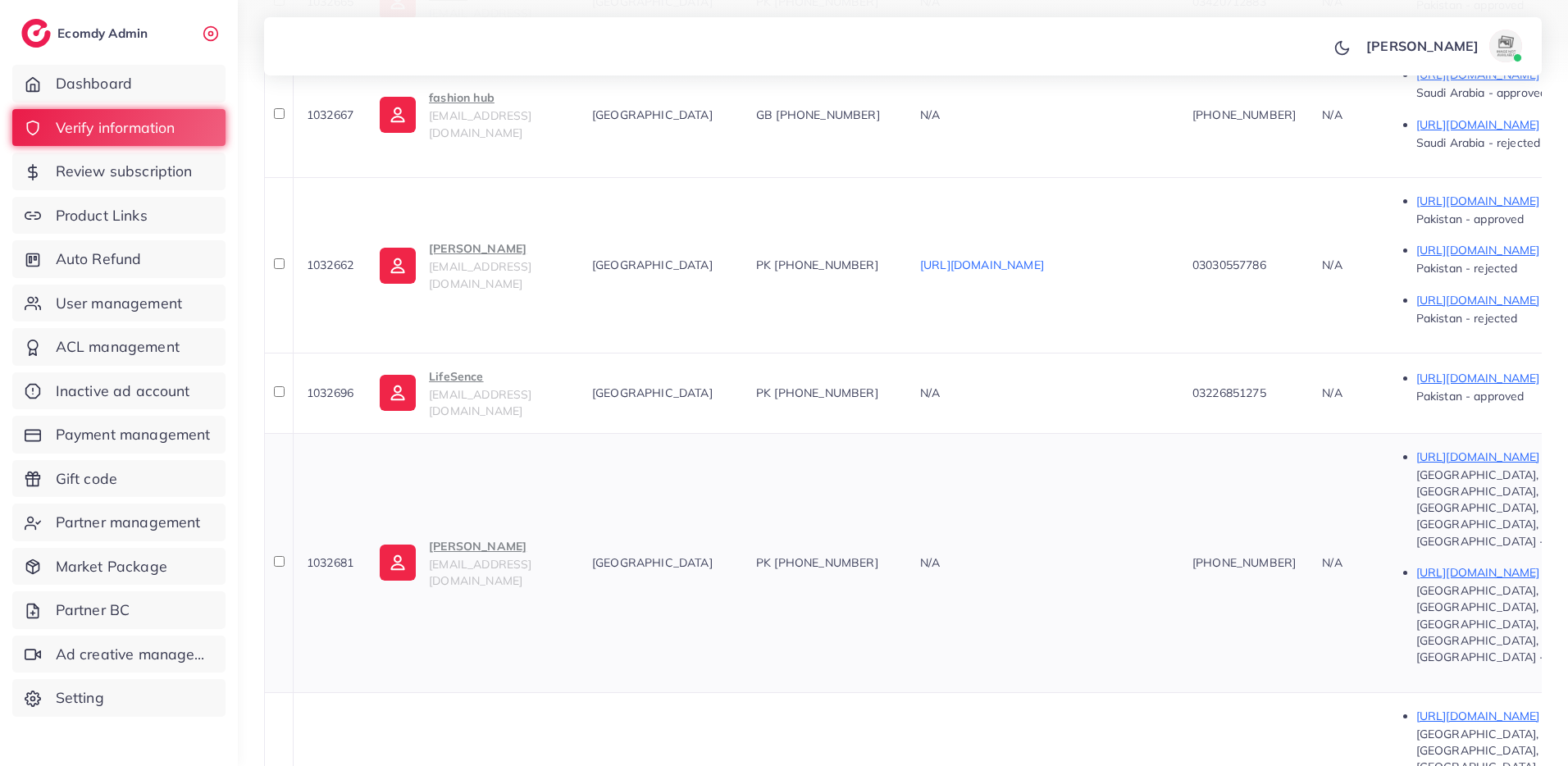
click at [333, 556] on span "1032681" at bounding box center [330, 563] width 47 height 15
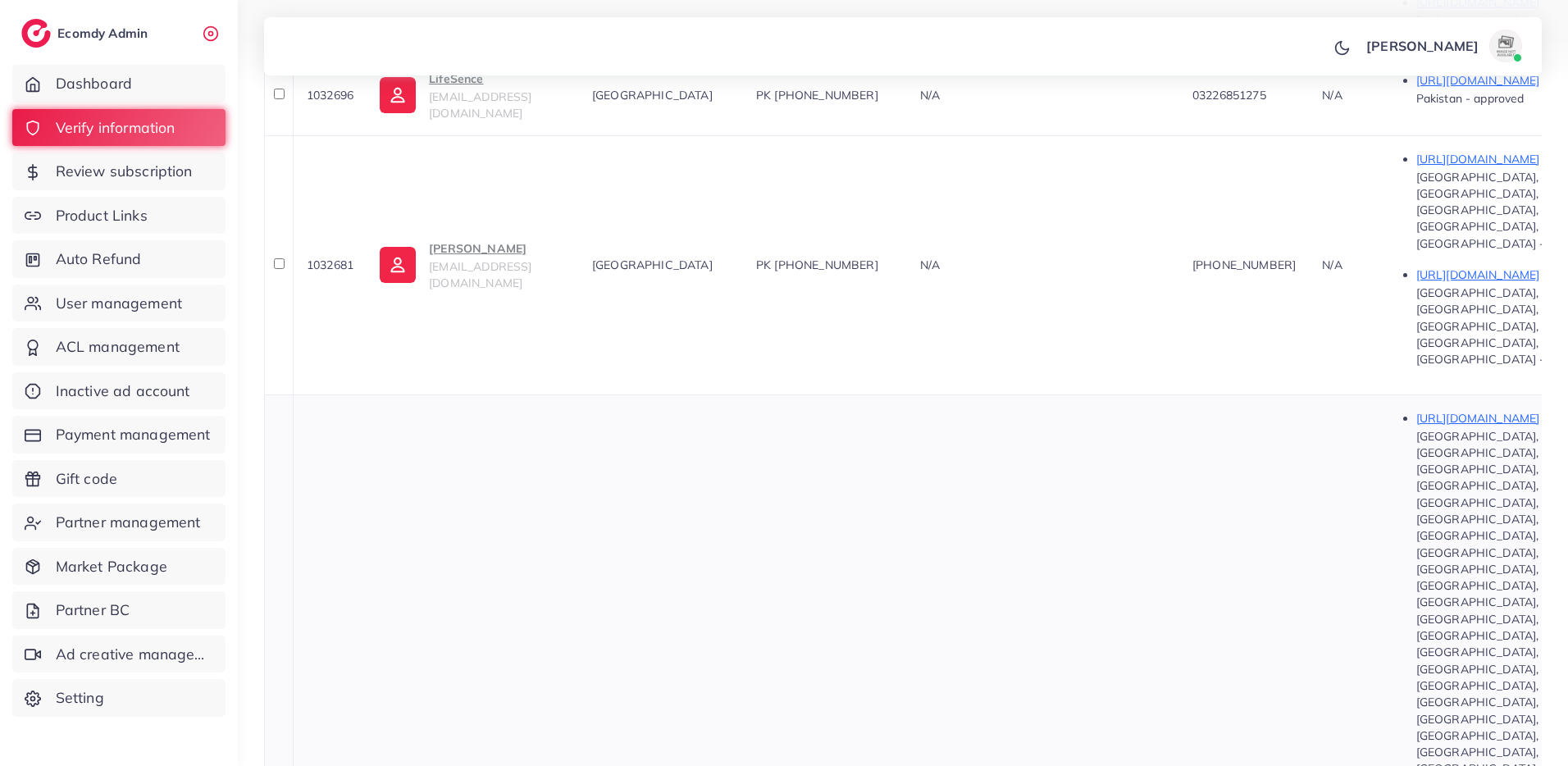
scroll to position [964, 0]
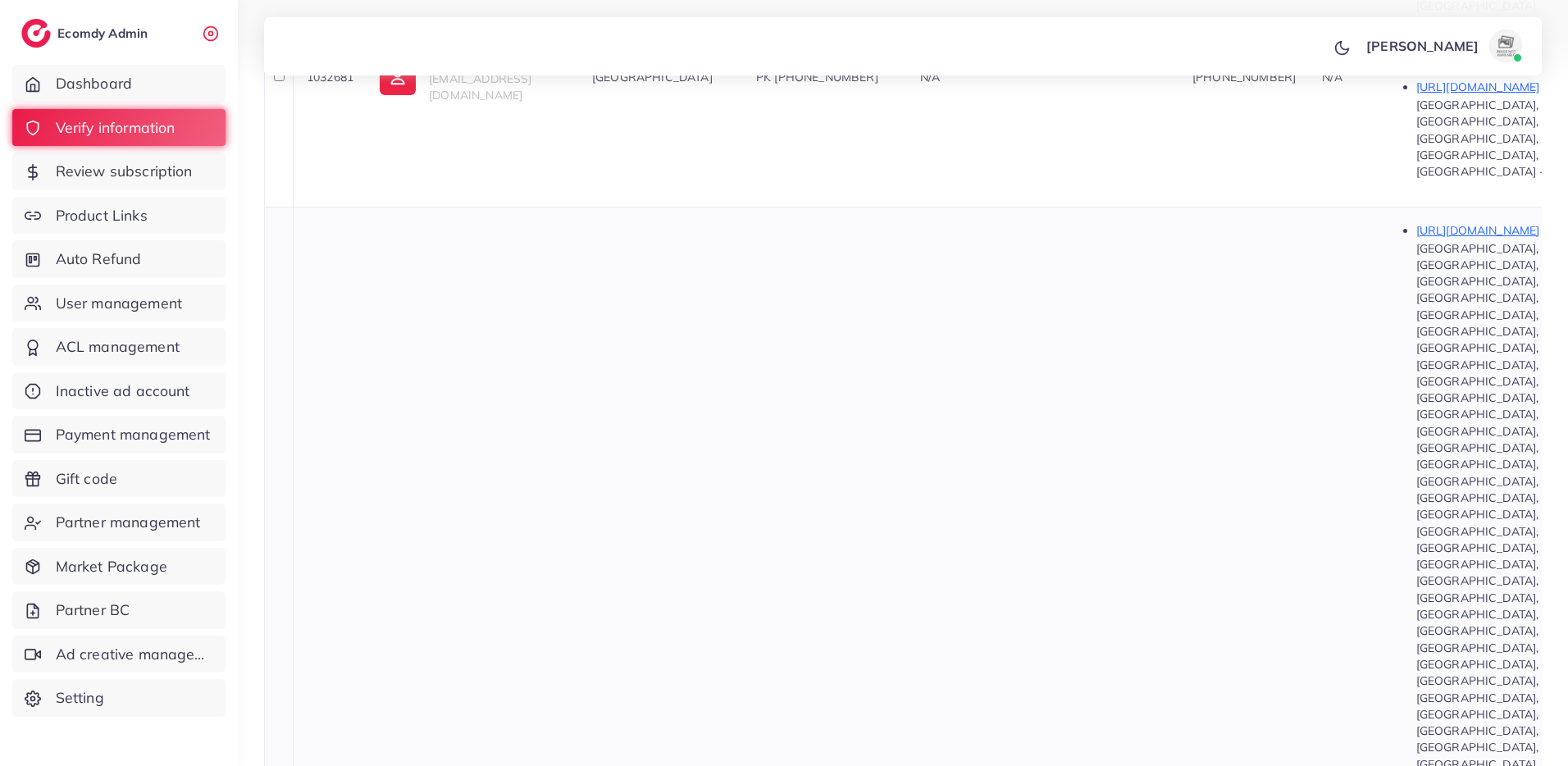
scroll to position [1524, 0]
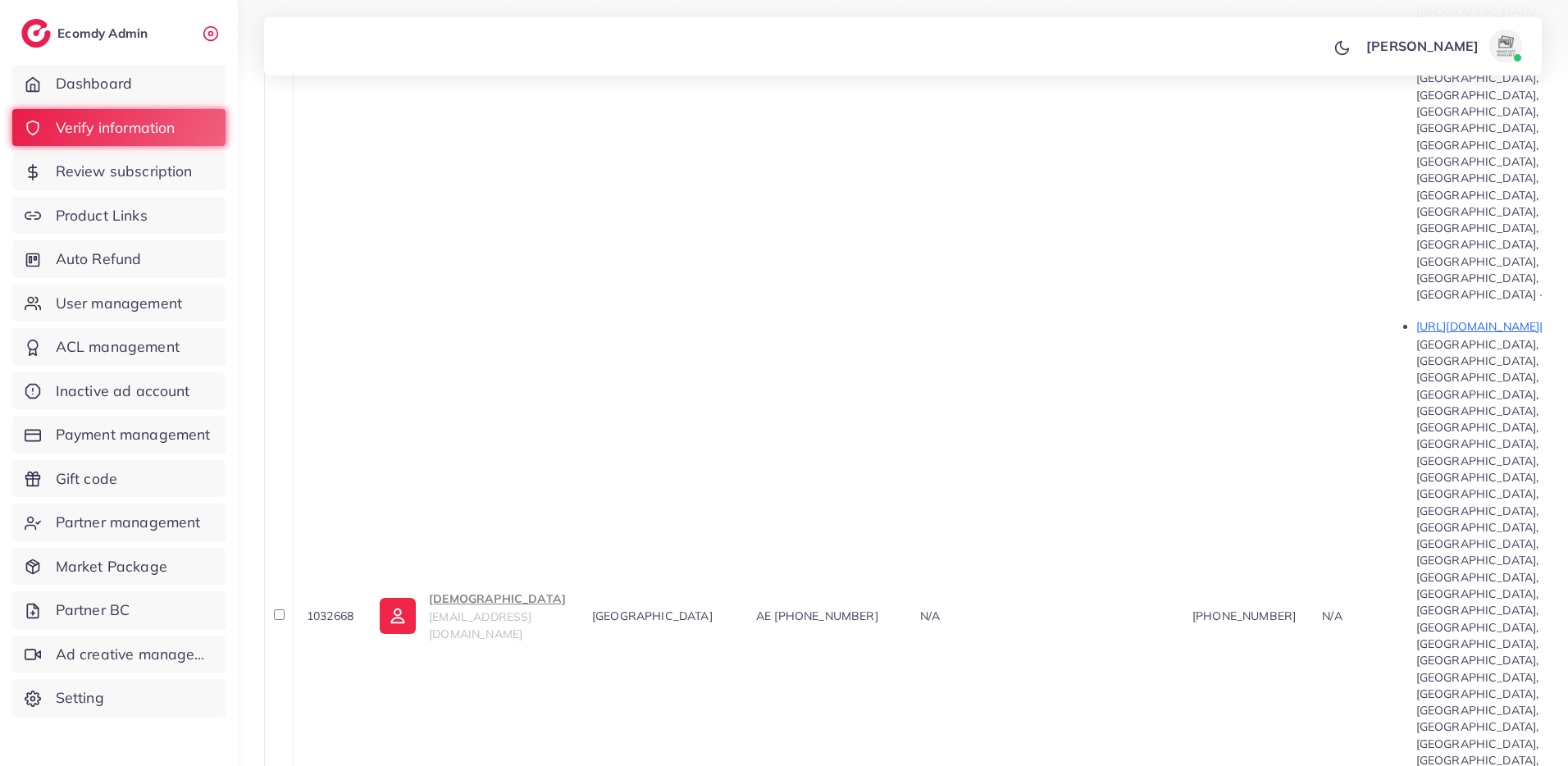
scroll to position [1614, 0]
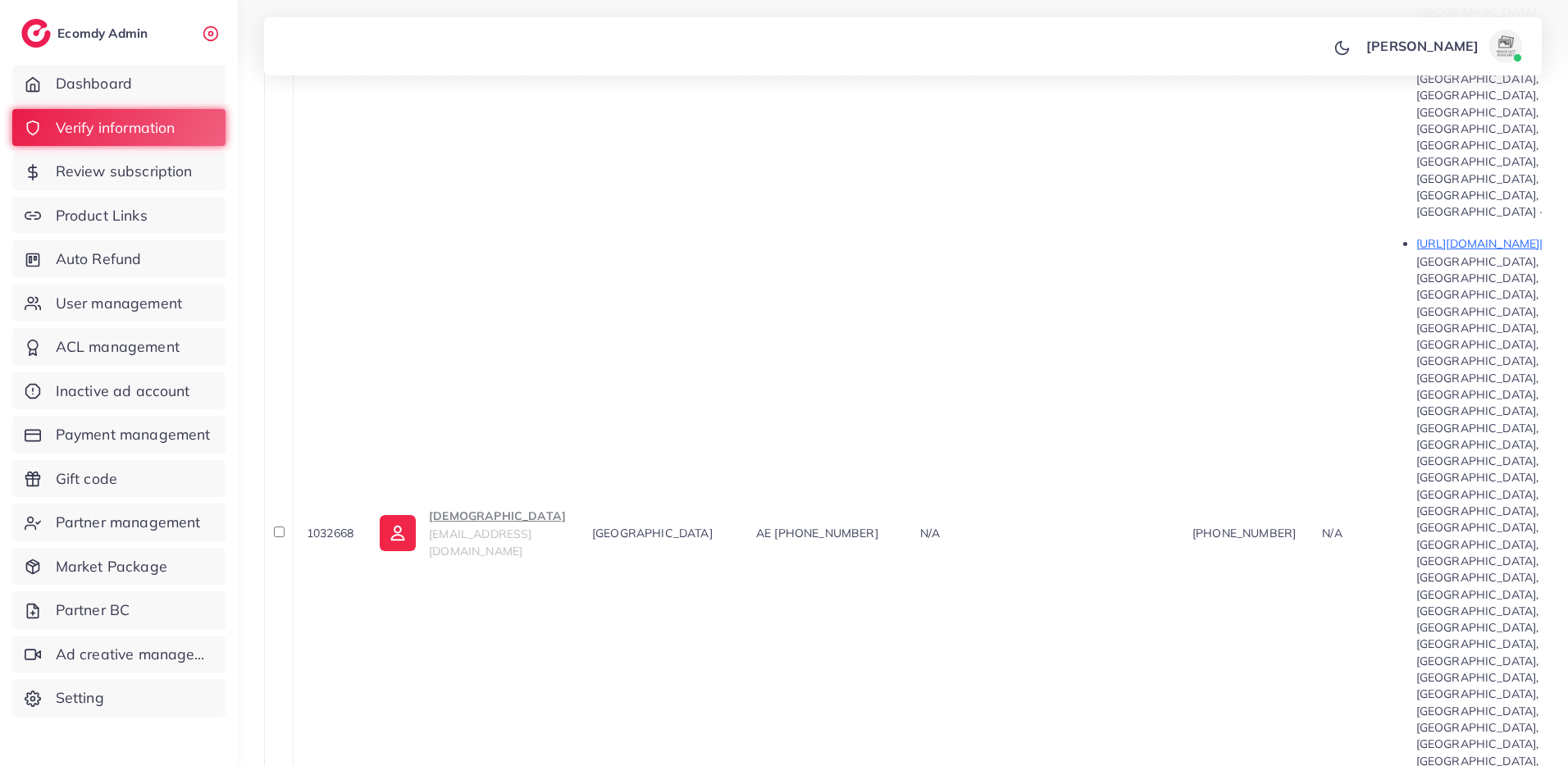
scroll to position [1665, 0]
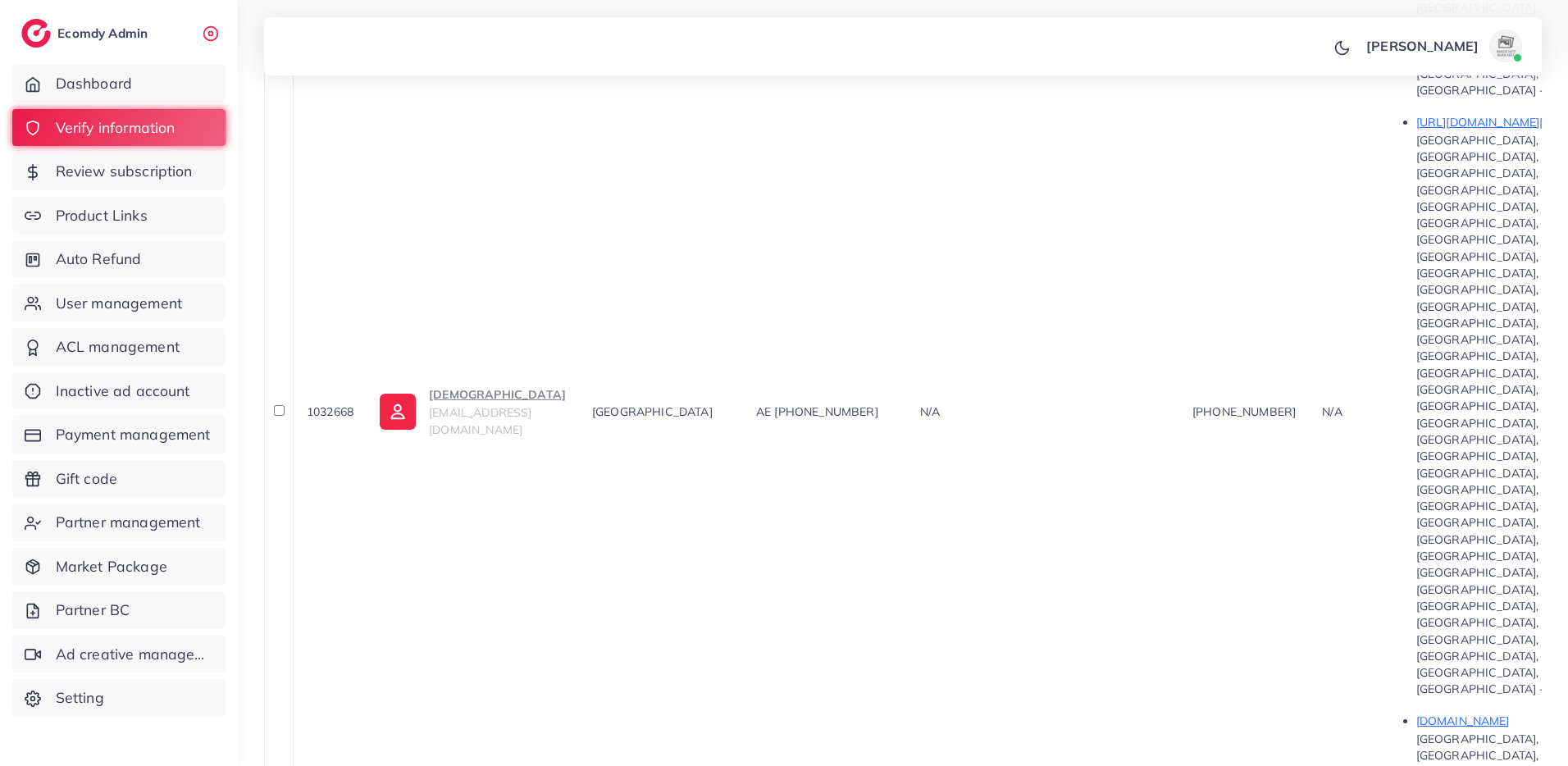
scroll to position [1784, 0]
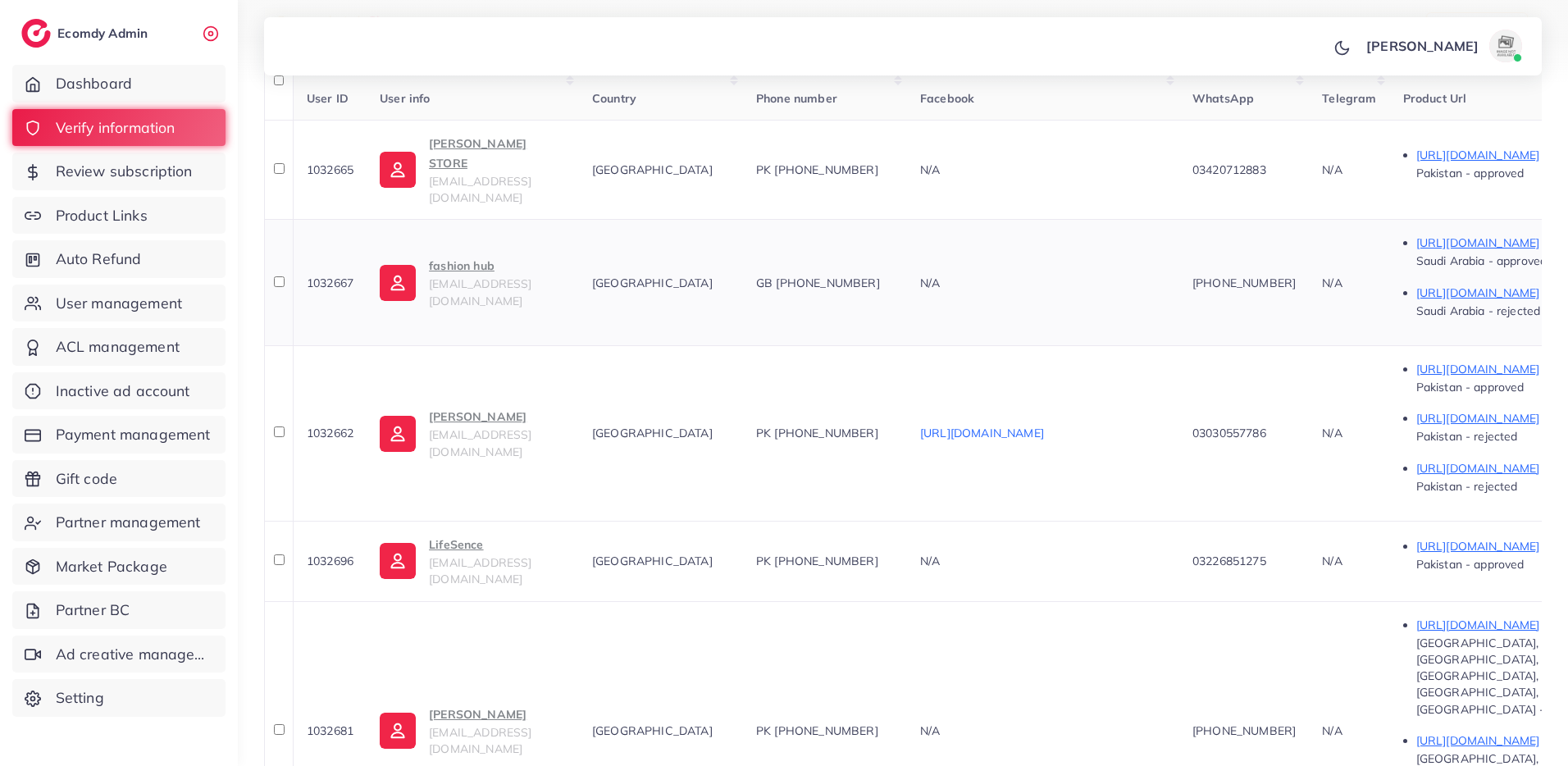
scroll to position [489, 0]
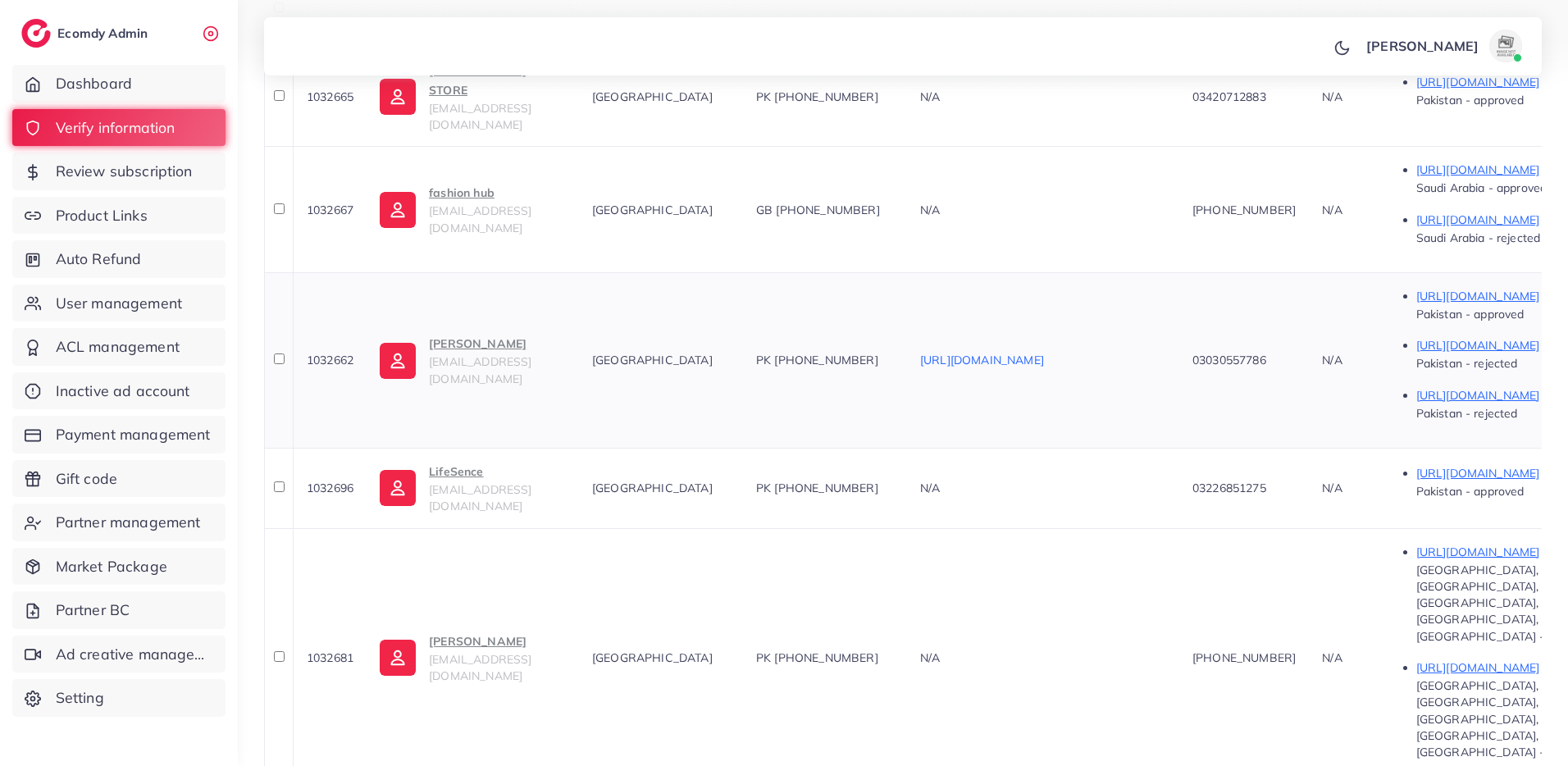
click at [334, 353] on span "1032662" at bounding box center [330, 360] width 47 height 15
drag, startPoint x: 432, startPoint y: 271, endPoint x: 566, endPoint y: 281, distance: 134.4
click at [566, 281] on td "ISTEHSAN AHMAD istehsanbusiness786@gmail.com" at bounding box center [473, 360] width 212 height 176
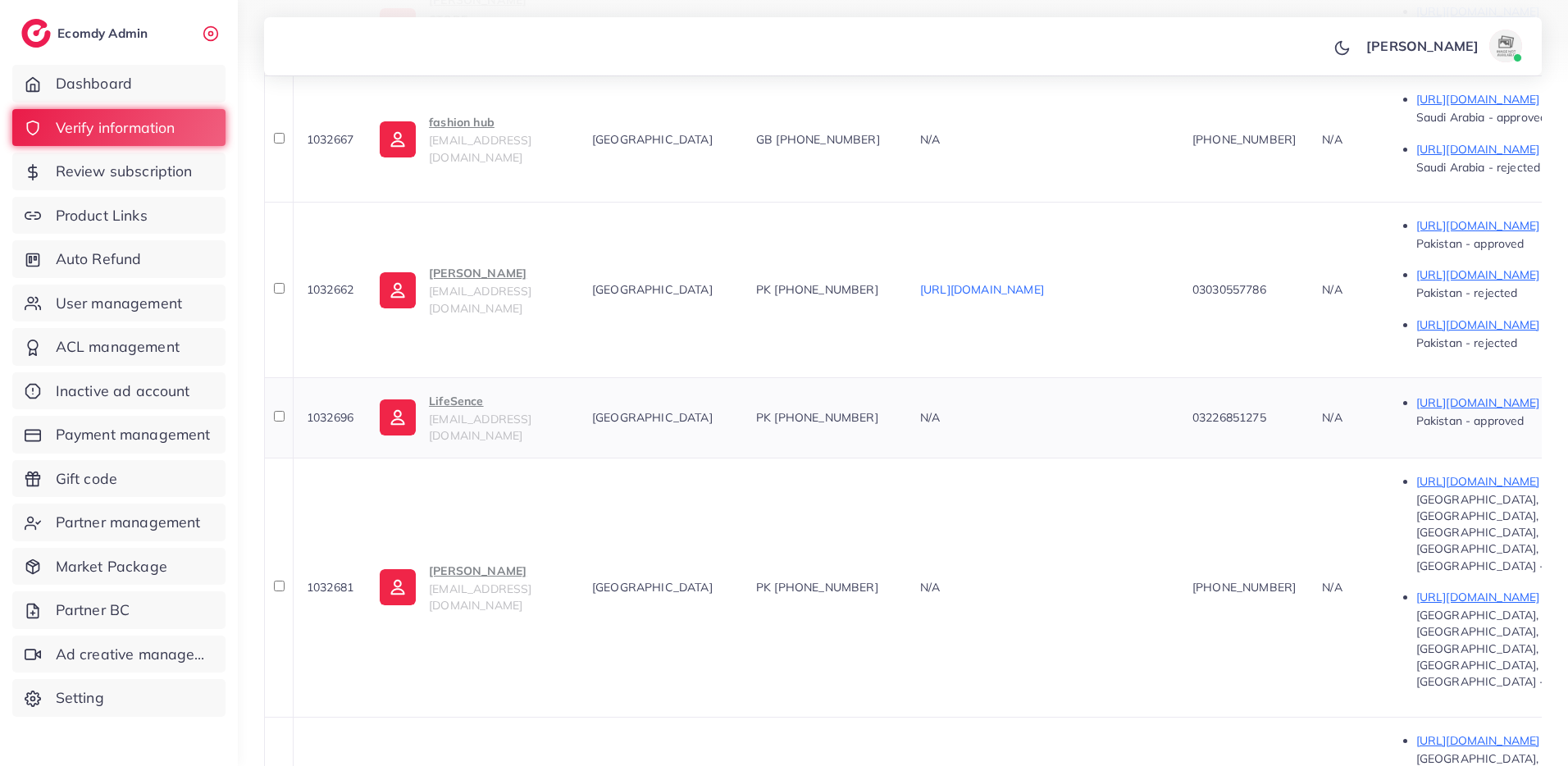
scroll to position [678, 0]
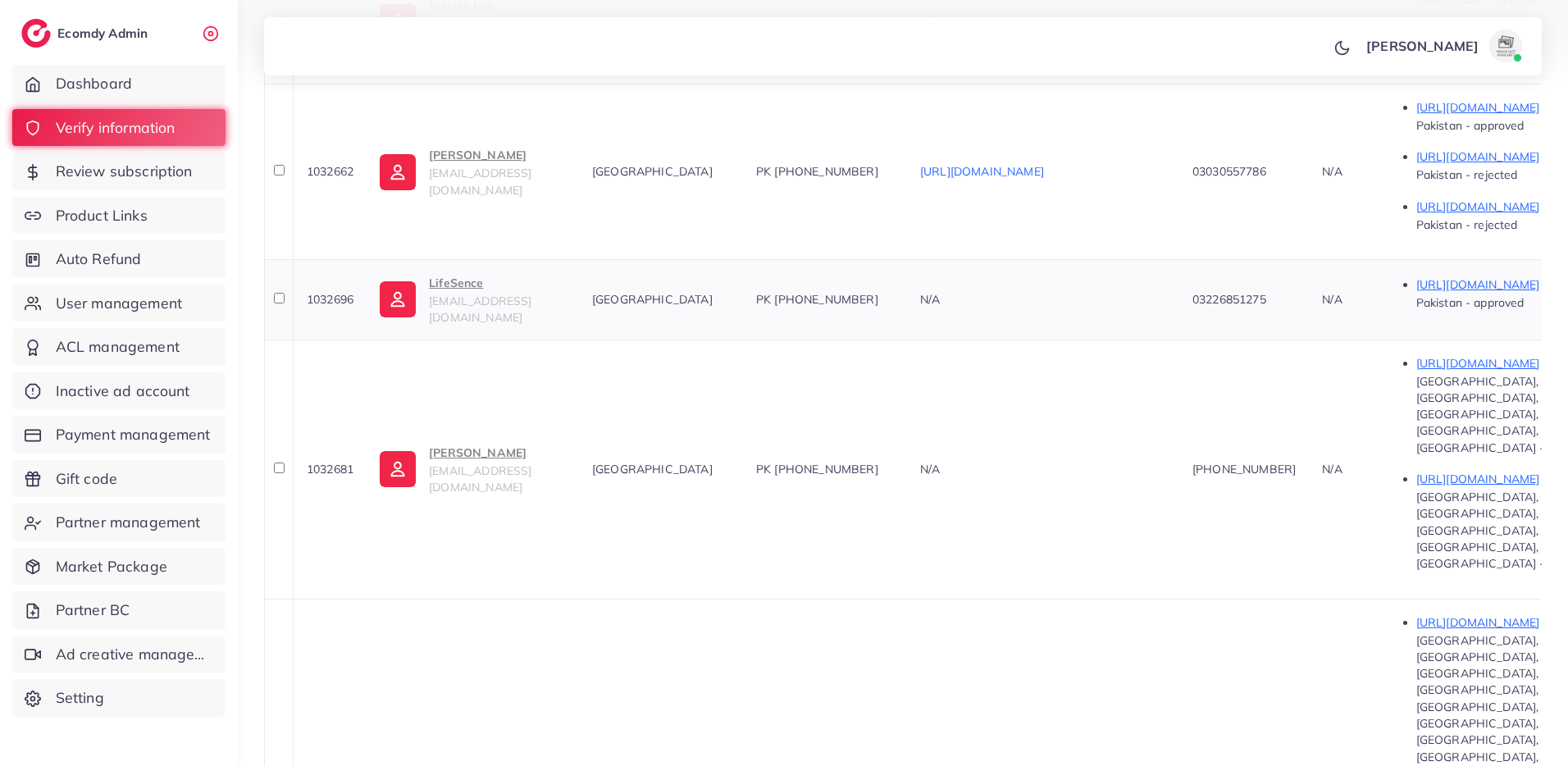
click at [324, 292] on span "1032696" at bounding box center [330, 300] width 47 height 15
drag, startPoint x: 432, startPoint y: 208, endPoint x: 496, endPoint y: 213, distance: 64.2
click at [496, 259] on td "LifeSence lifesence836@gmail.com" at bounding box center [473, 299] width 212 height 80
click at [340, 462] on span "1032681" at bounding box center [330, 469] width 47 height 15
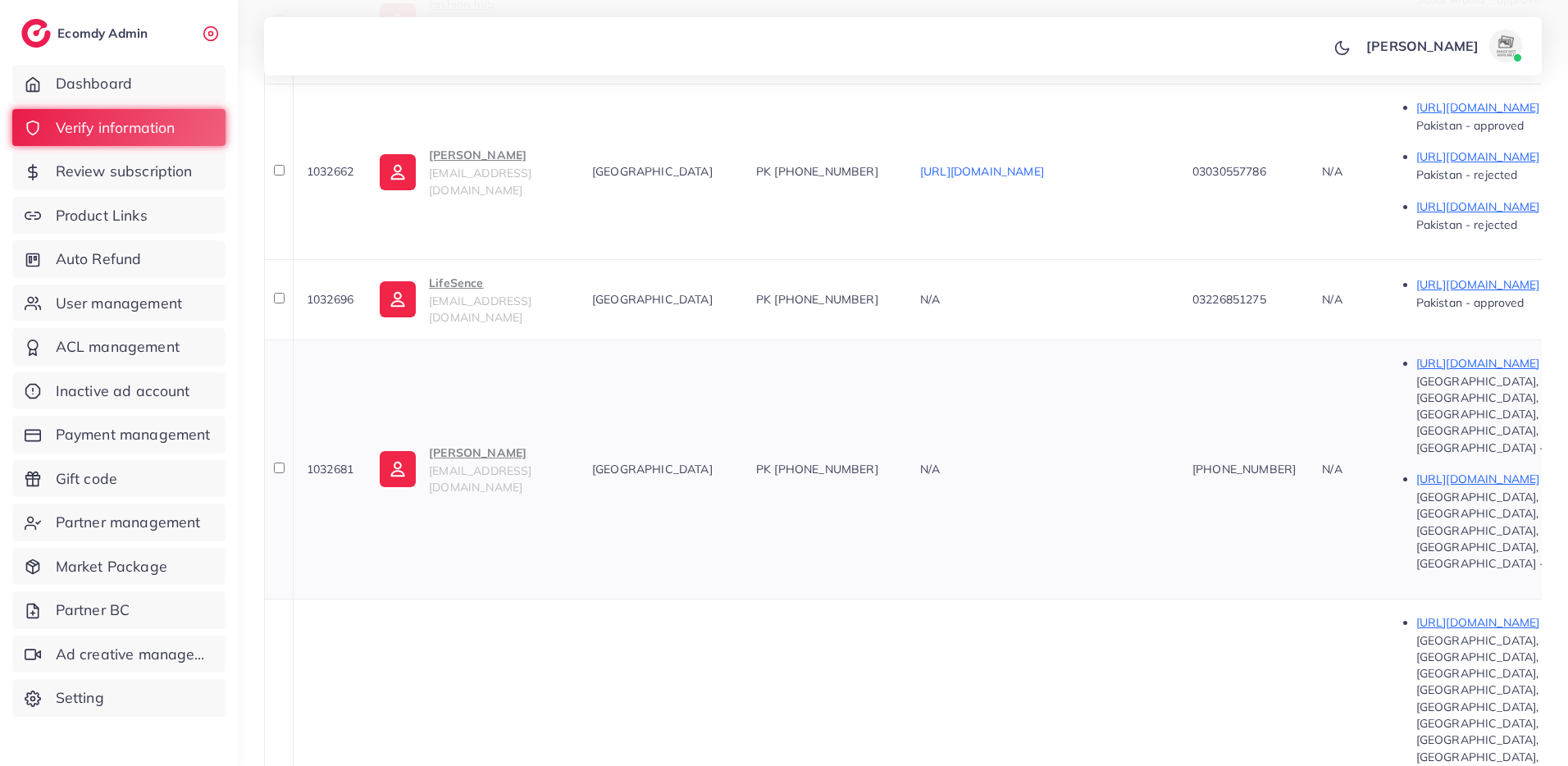
click at [340, 462] on span "1032681" at bounding box center [330, 469] width 47 height 15
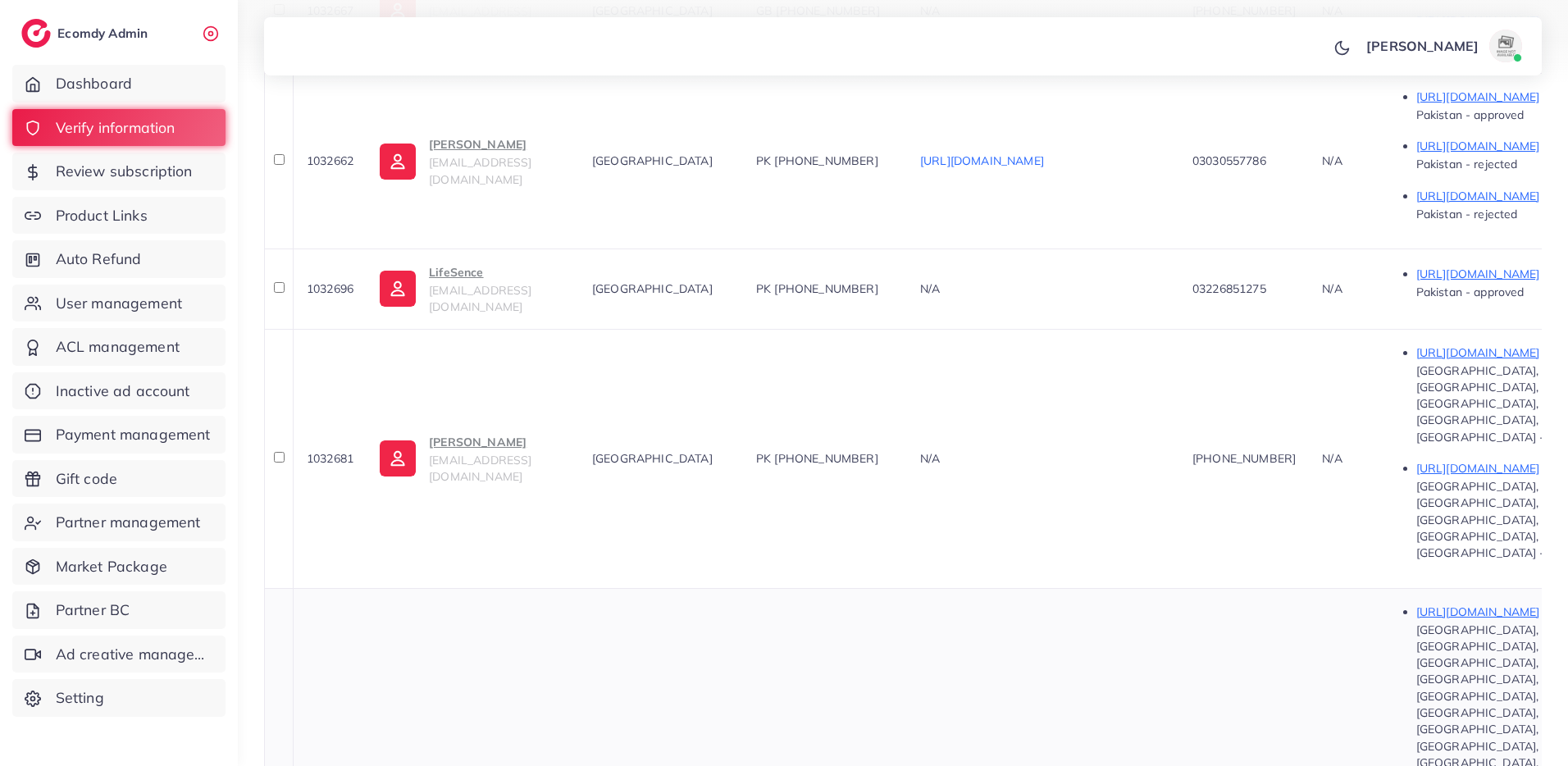
scroll to position [672, 0]
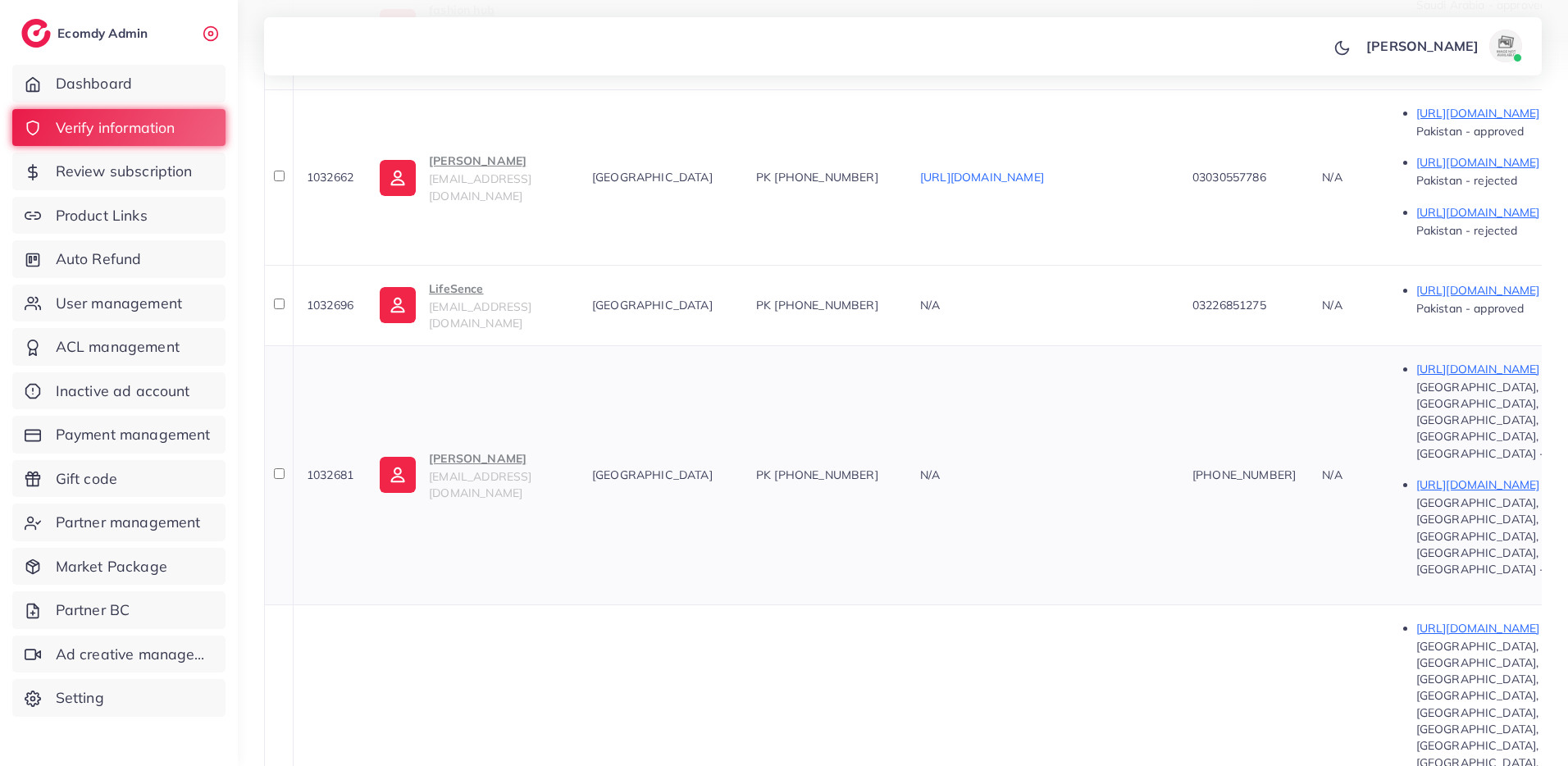
click at [345, 467] on span "1032681" at bounding box center [330, 475] width 47 height 15
drag, startPoint x: 437, startPoint y: 336, endPoint x: 571, endPoint y: 273, distance: 148.1
click at [519, 345] on td "Habeel Zafar info.justkatch@gmail.com" at bounding box center [473, 475] width 212 height 259
click at [333, 298] on span "1032696" at bounding box center [330, 305] width 47 height 15
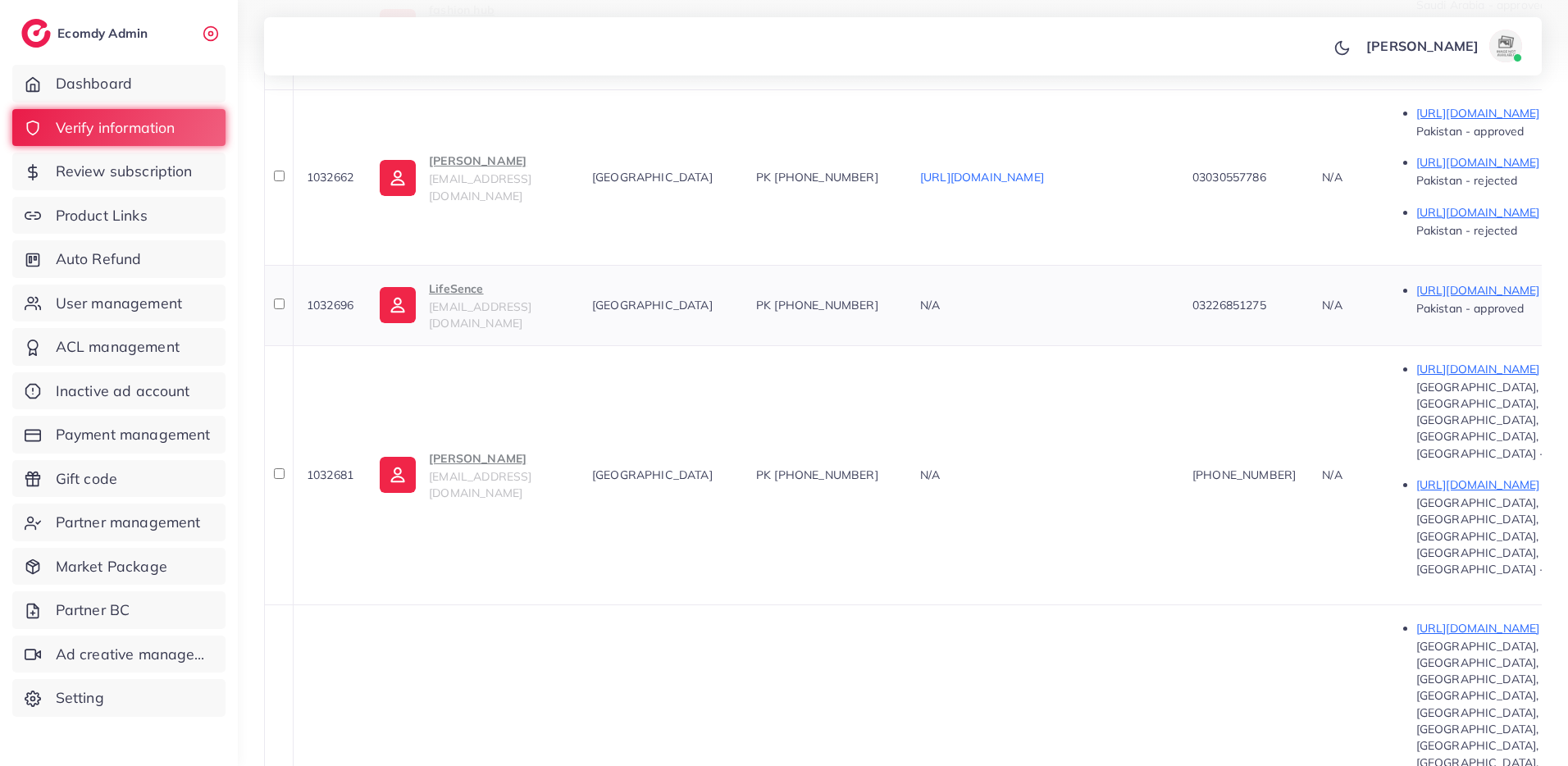
click at [333, 298] on span "1032696" at bounding box center [330, 305] width 47 height 15
click at [336, 345] on td "1032681" at bounding box center [329, 475] width 74 height 259
drag, startPoint x: 435, startPoint y: 335, endPoint x: 511, endPoint y: 341, distance: 76.2
click at [511, 345] on td "Habeel Zafar info.justkatch@gmail.com" at bounding box center [473, 475] width 212 height 259
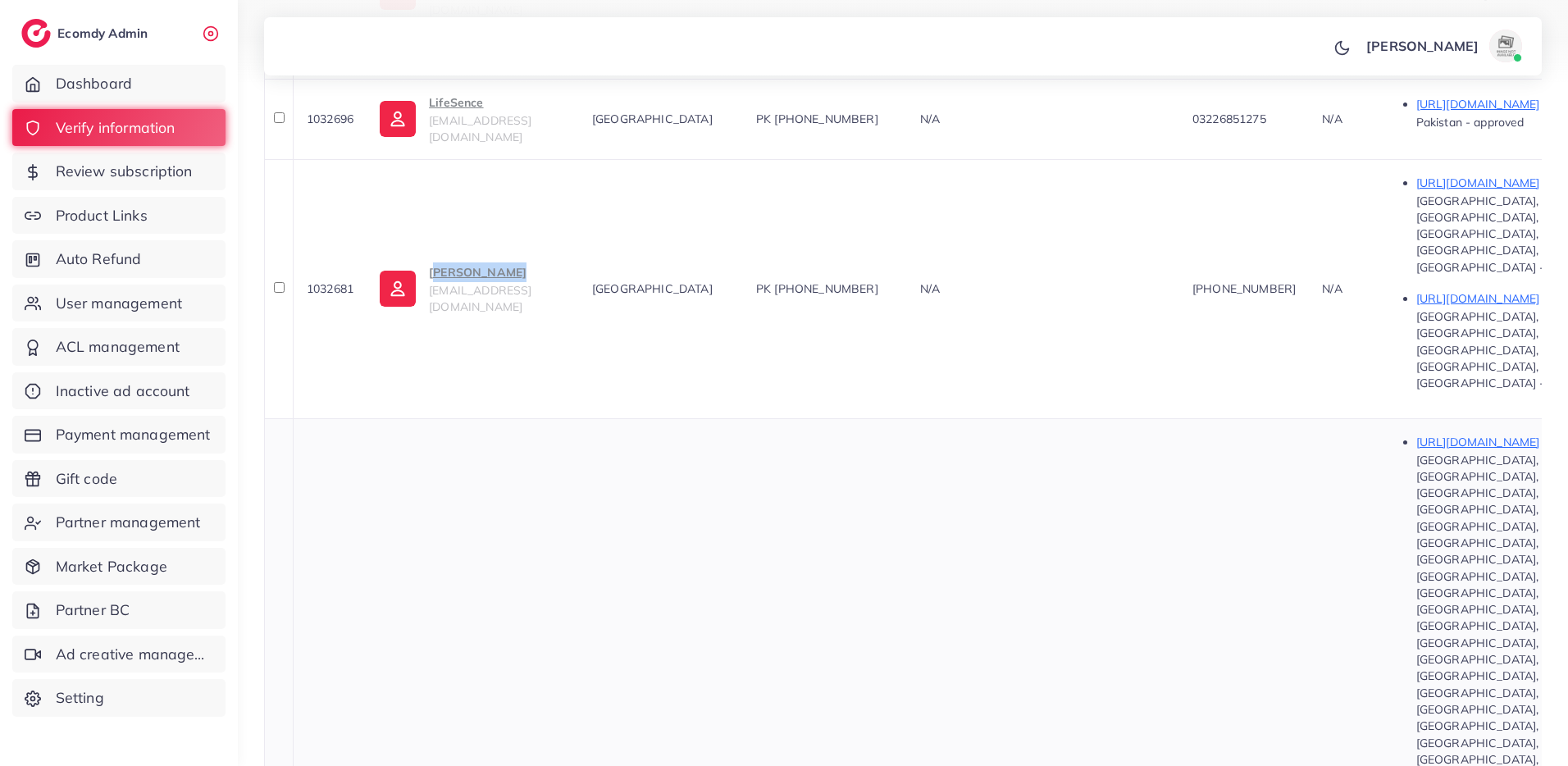
scroll to position [947, 0]
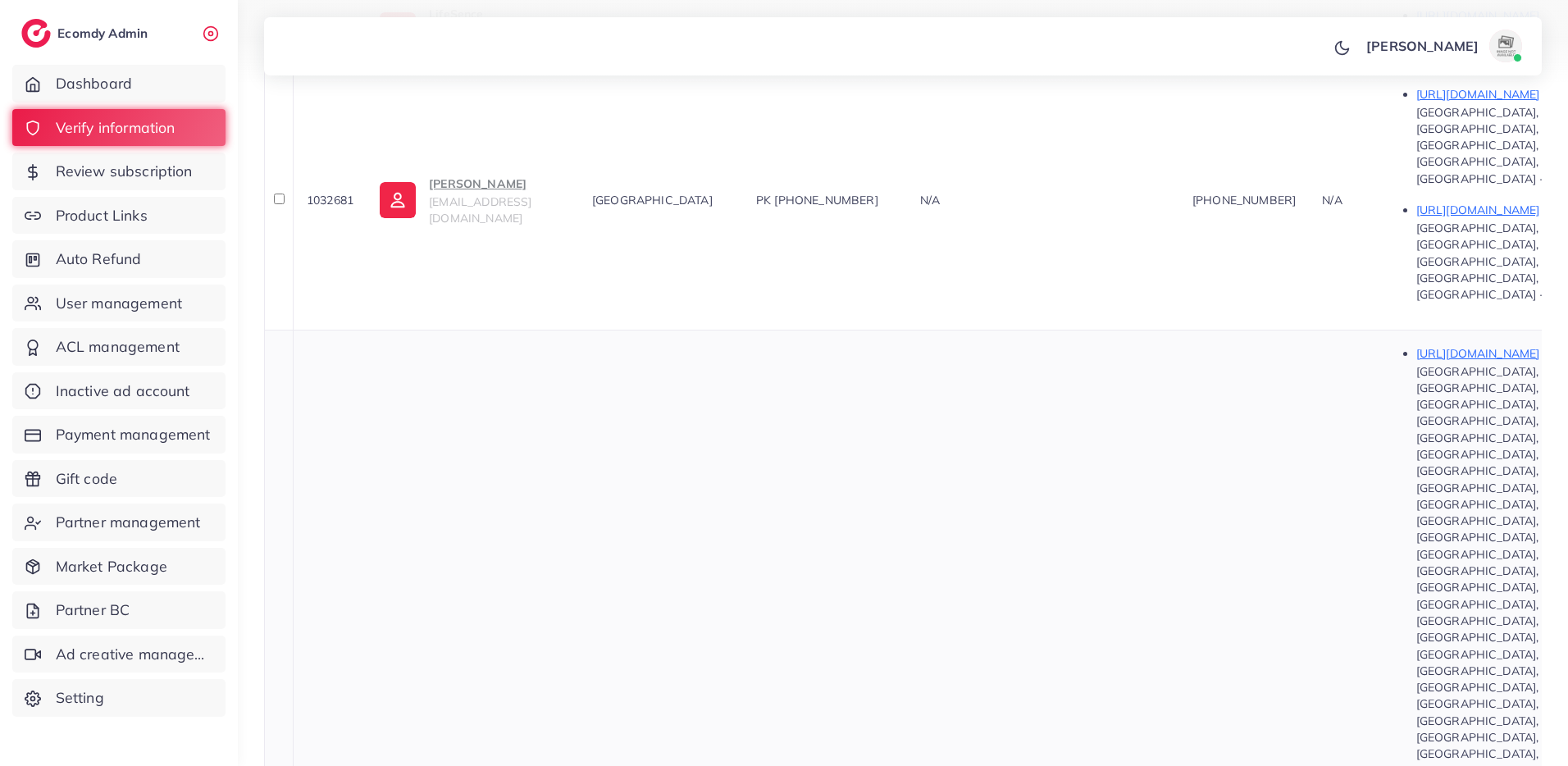
drag, startPoint x: 430, startPoint y: 425, endPoint x: 508, endPoint y: 434, distance: 78.5
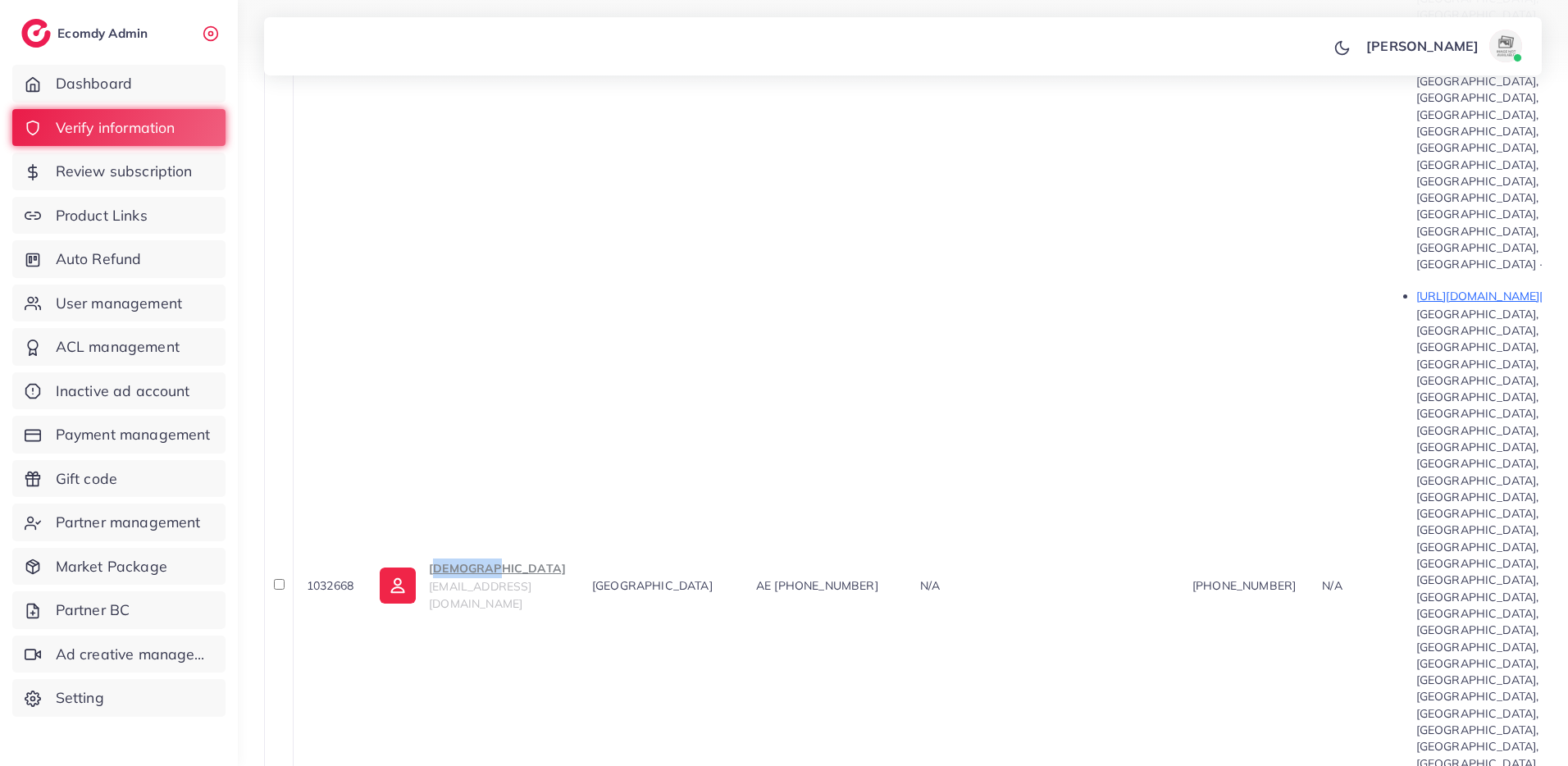
scroll to position [1643, 0]
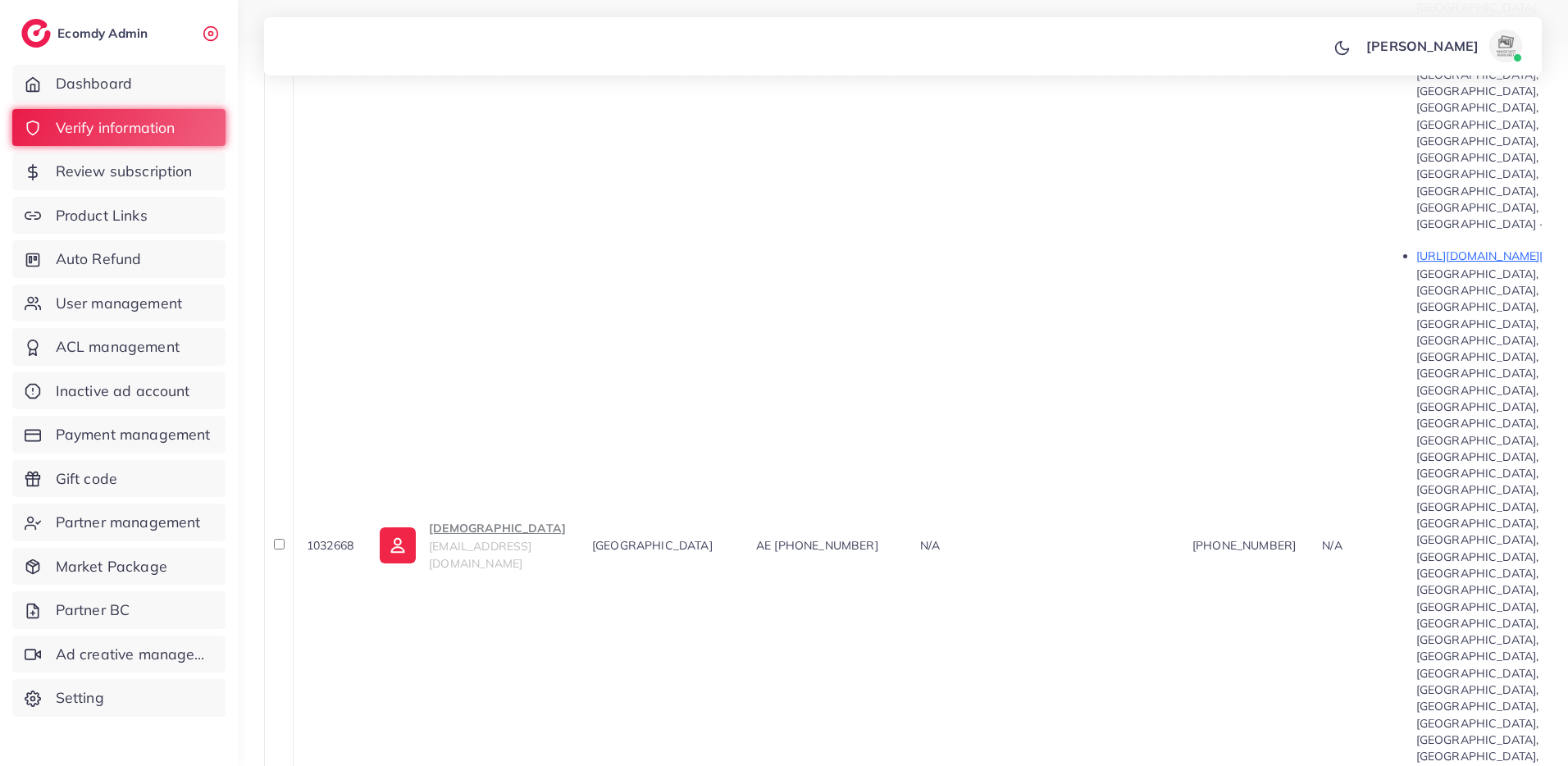
drag, startPoint x: 427, startPoint y: 129, endPoint x: 482, endPoint y: 137, distance: 55.6
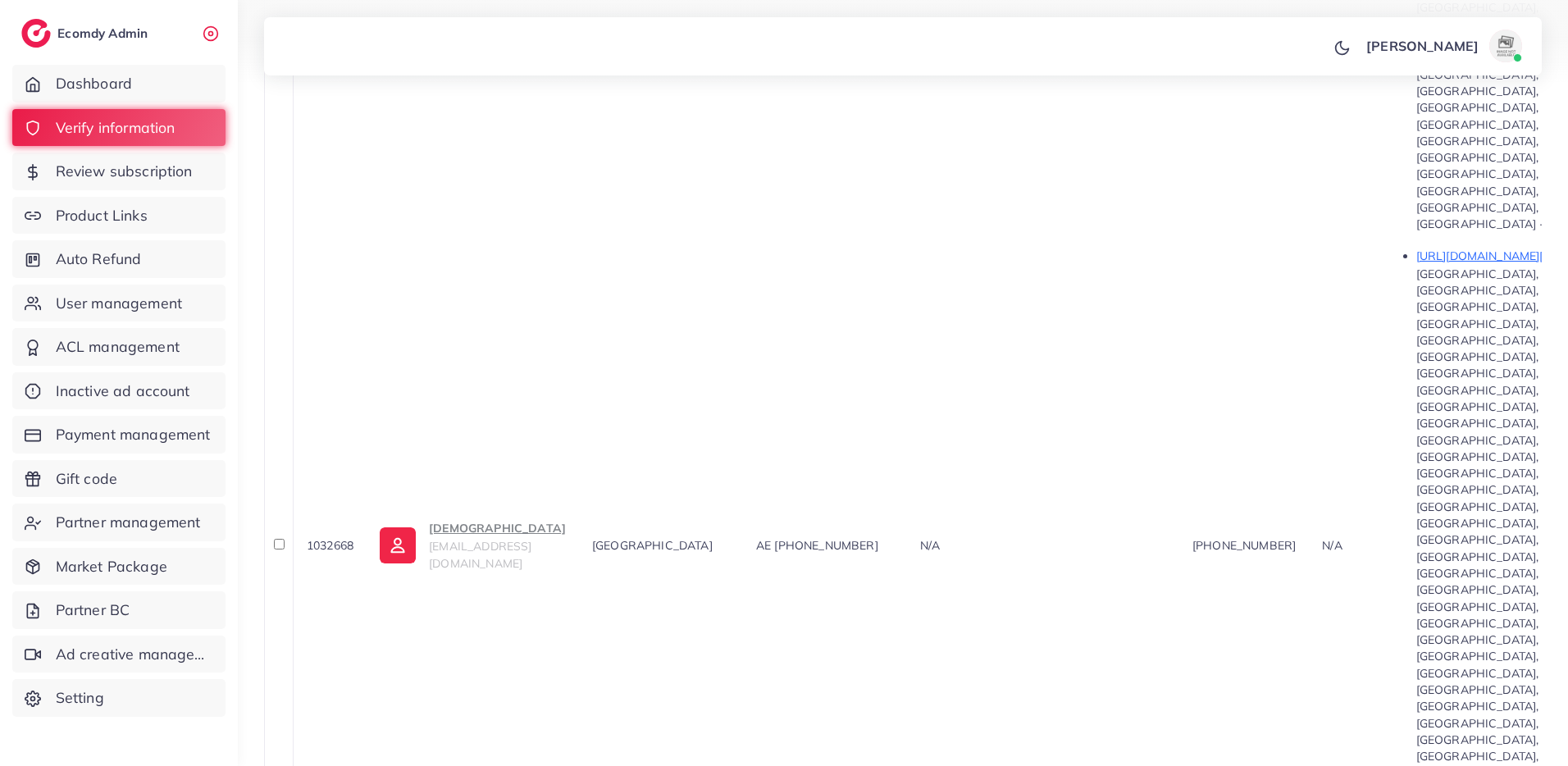
drag, startPoint x: 452, startPoint y: 139, endPoint x: 490, endPoint y: 141, distance: 38.1
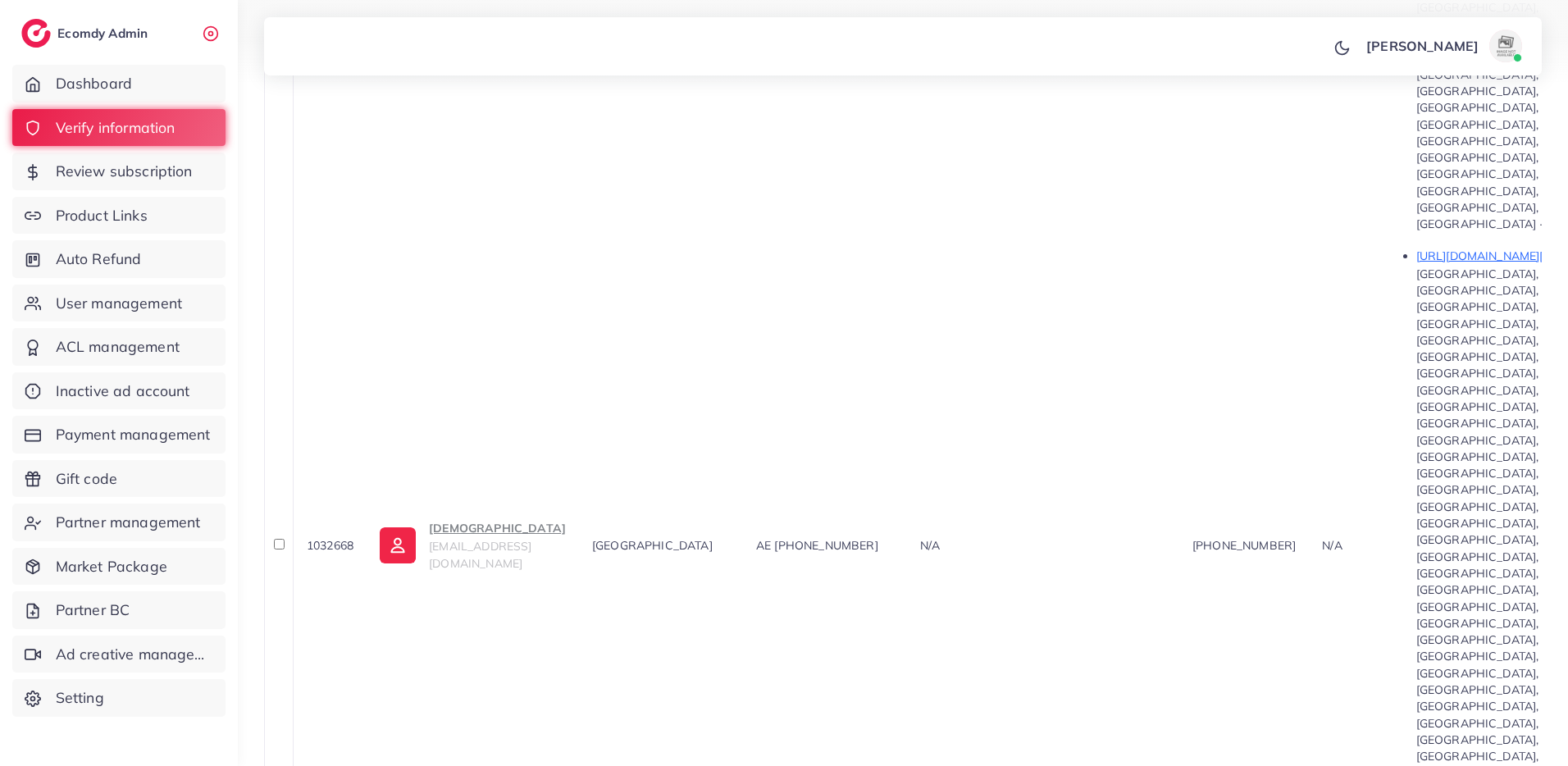
drag, startPoint x: 438, startPoint y: 288, endPoint x: 529, endPoint y: 291, distance: 91.0
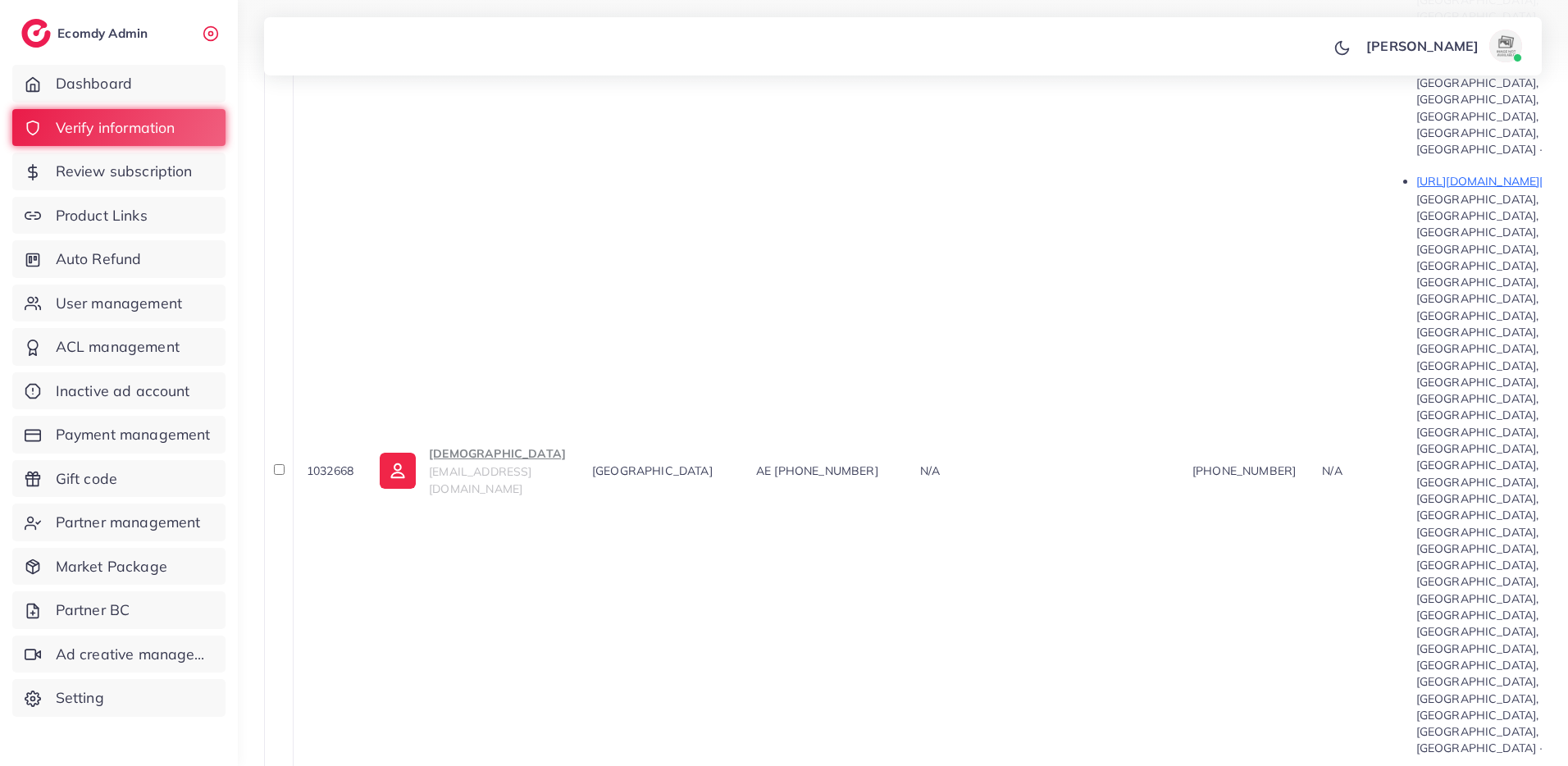
scroll to position [1784, 0]
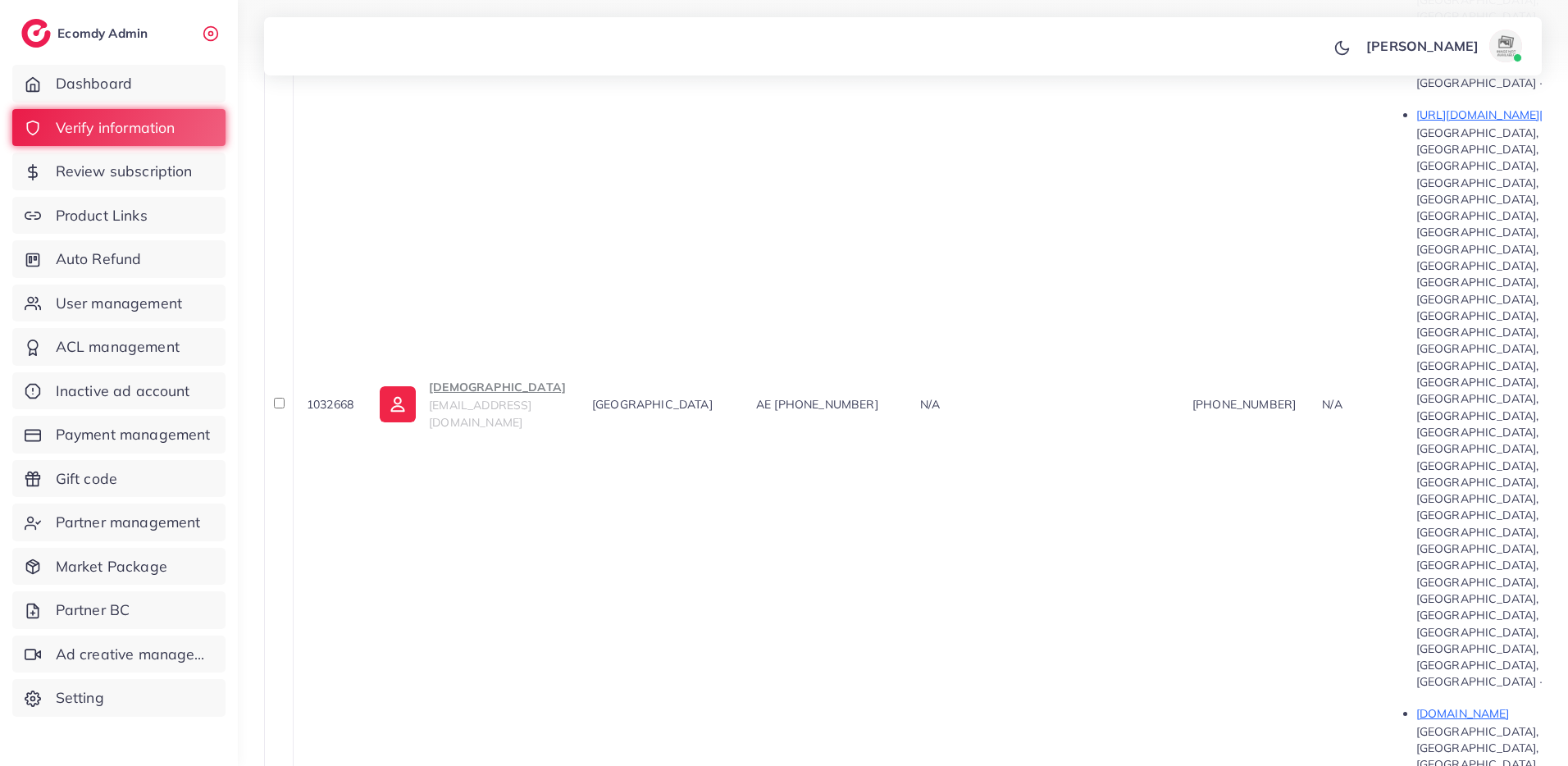
drag, startPoint x: 432, startPoint y: 270, endPoint x: 591, endPoint y: 249, distance: 160.4
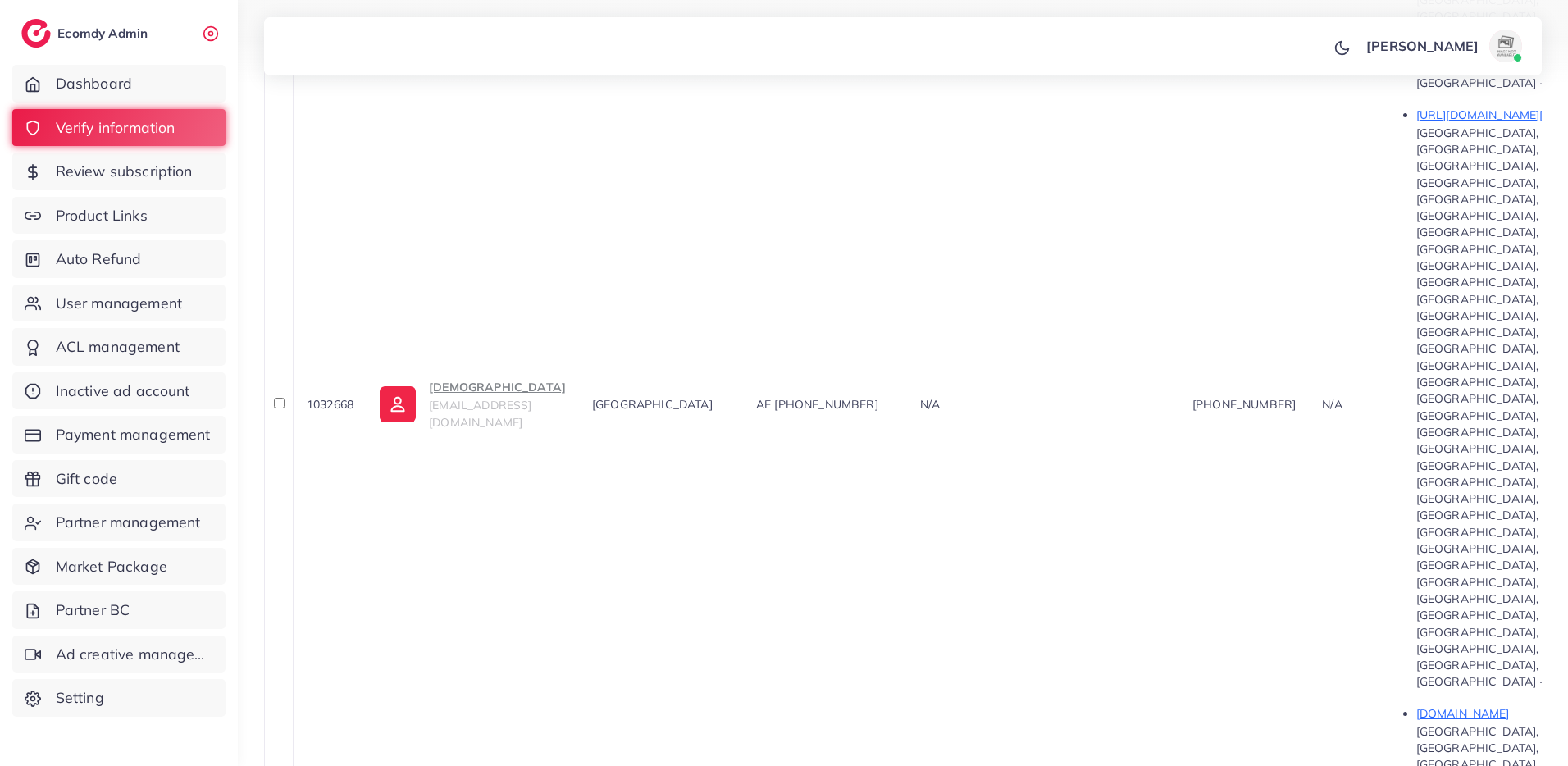
drag, startPoint x: 432, startPoint y: 489, endPoint x: 560, endPoint y: 497, distance: 128.2
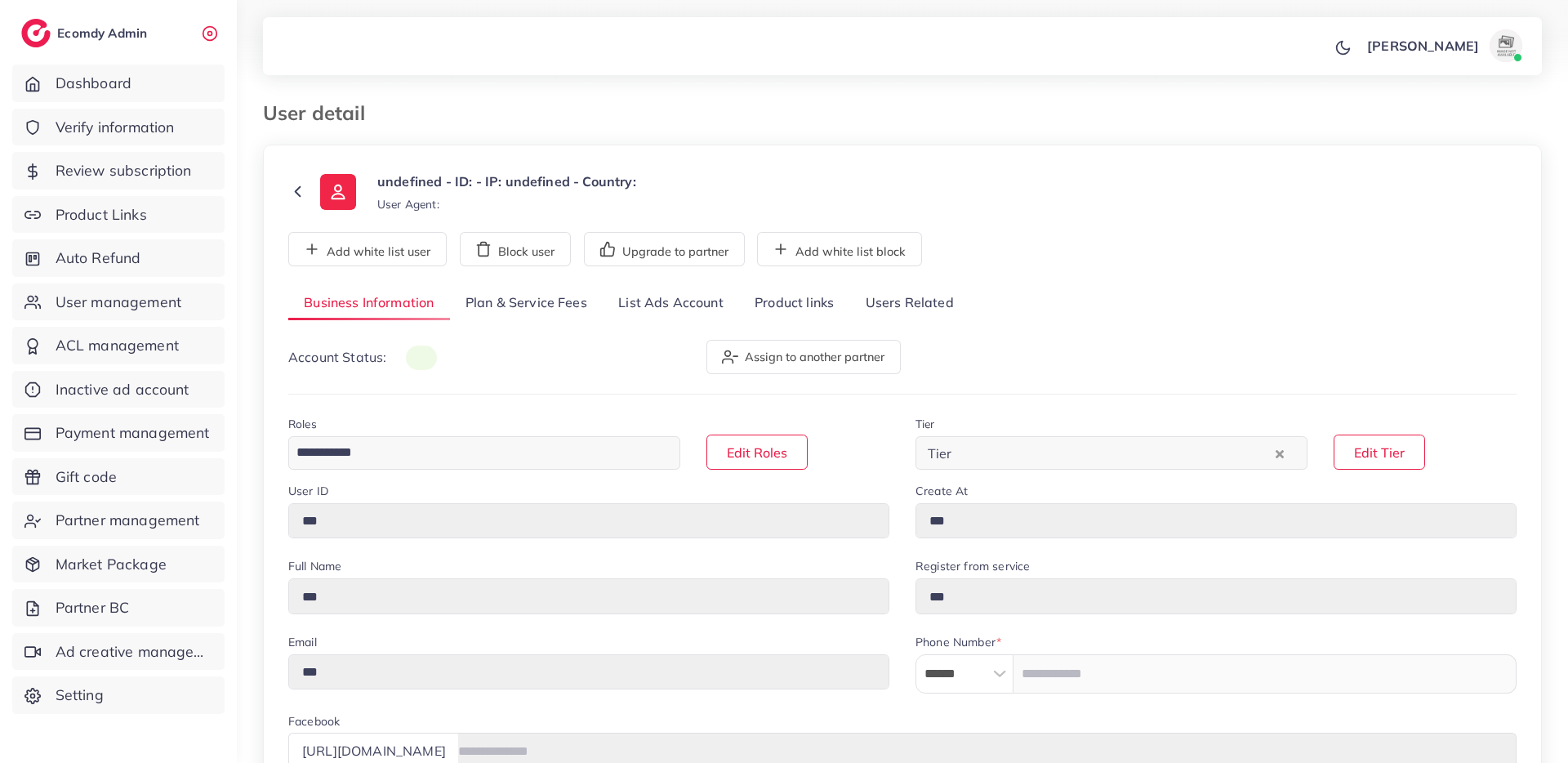
type input "*******"
type input "**********"
type input "*****"
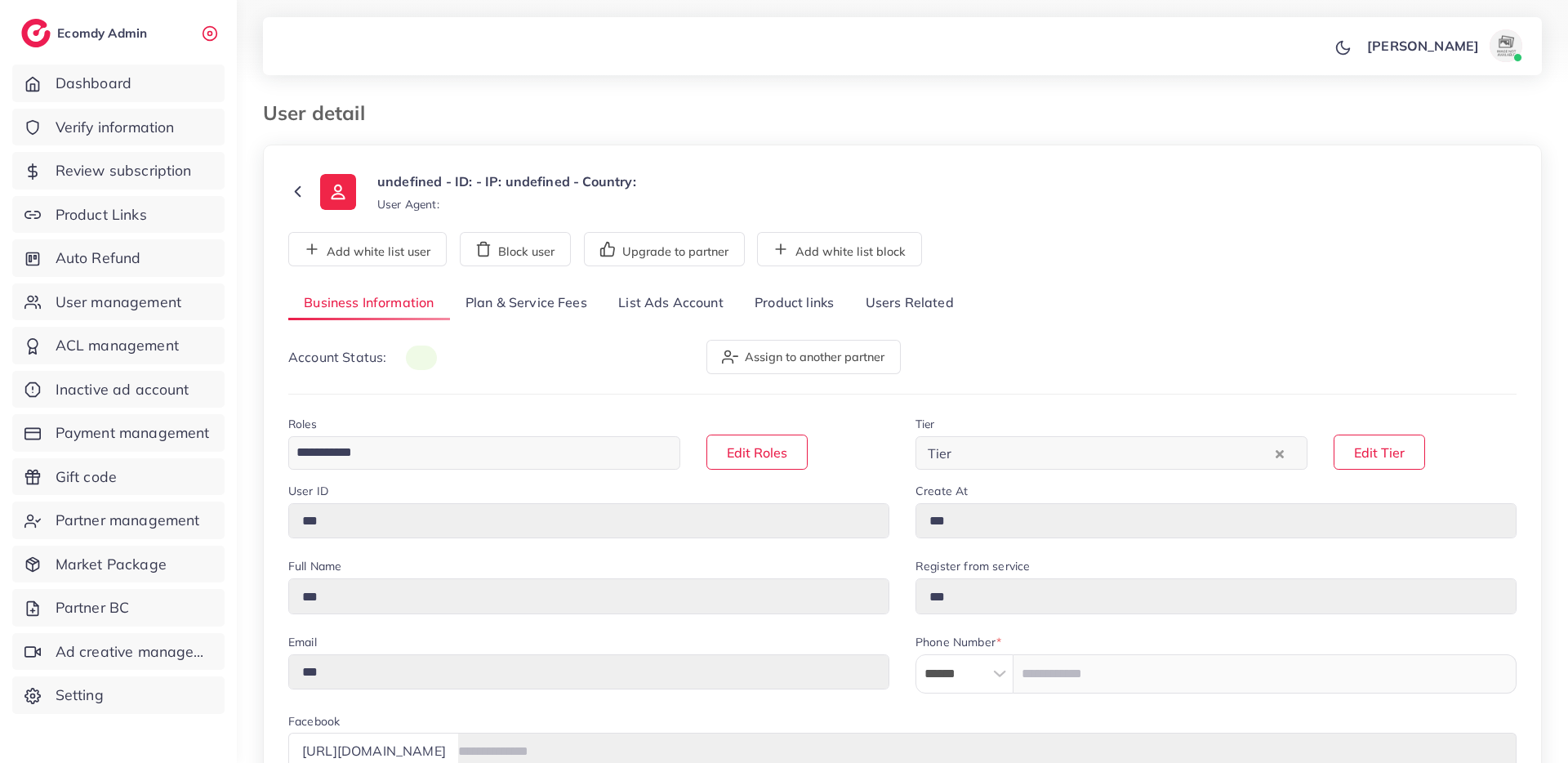
type input "**********"
select select "******"
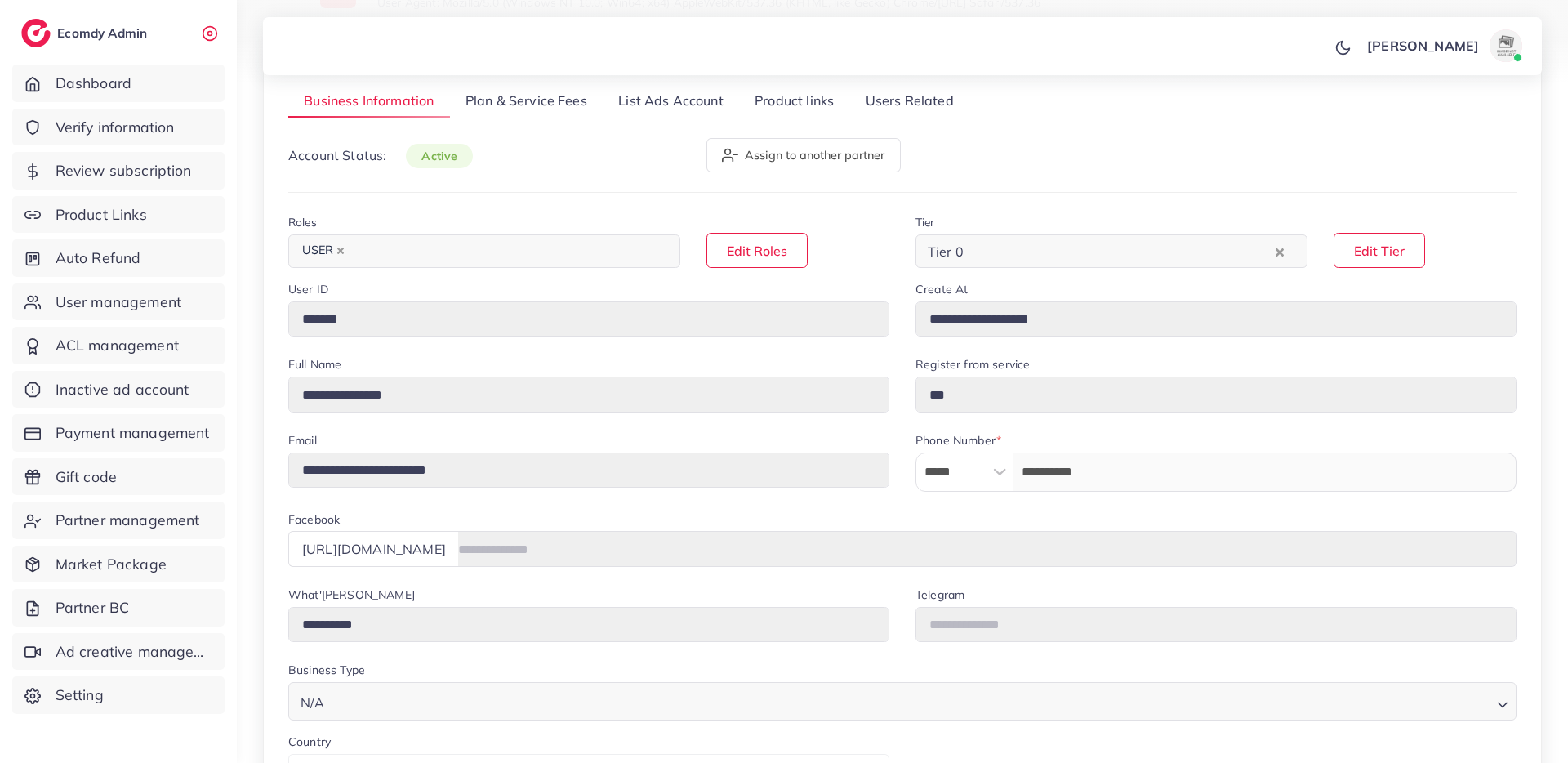
scroll to position [198, 0]
click at [564, 104] on link "Plan & Service Fees" at bounding box center [526, 105] width 153 height 35
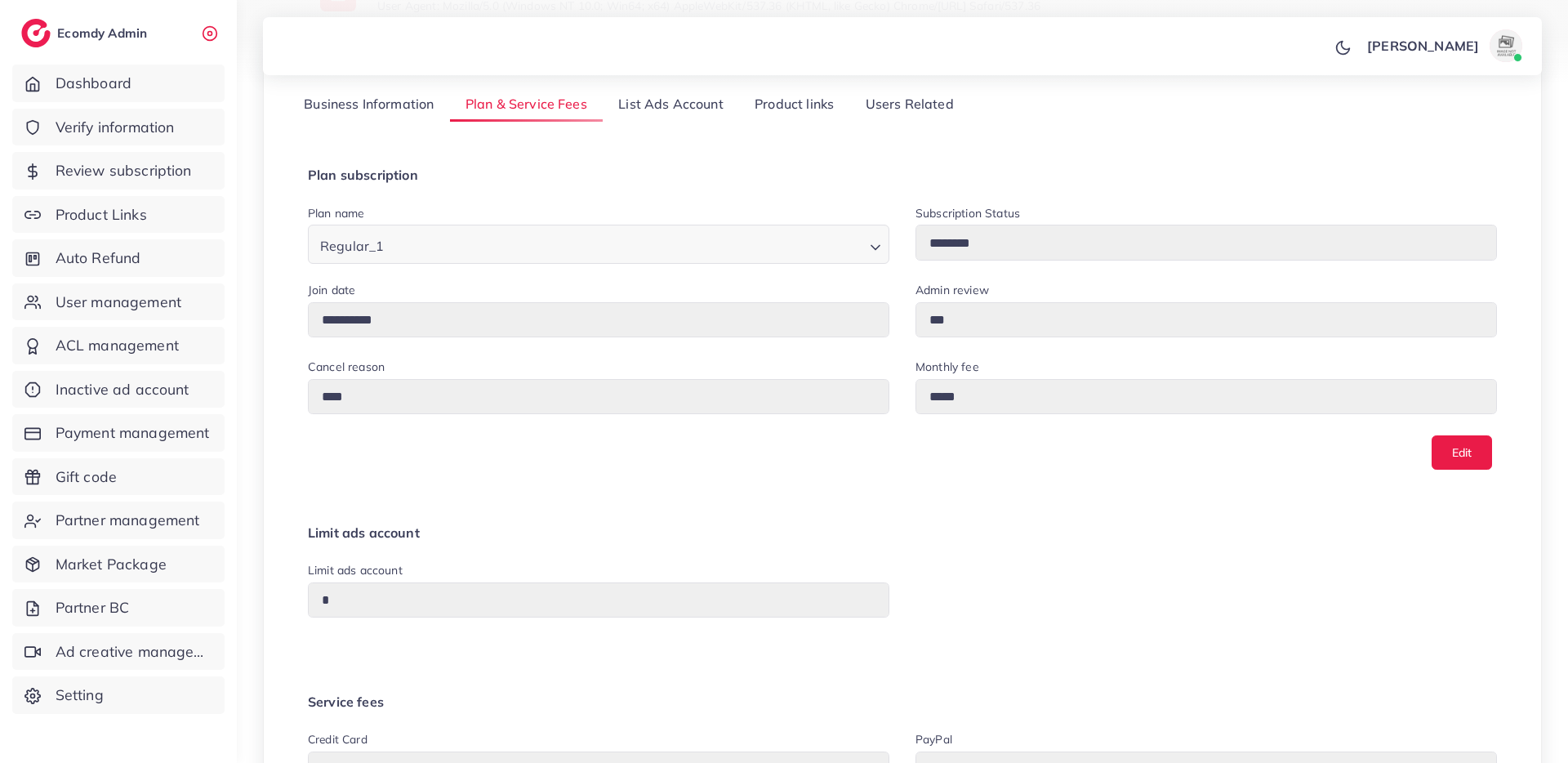
click at [416, 107] on link "Business Information" at bounding box center [369, 105] width 161 height 35
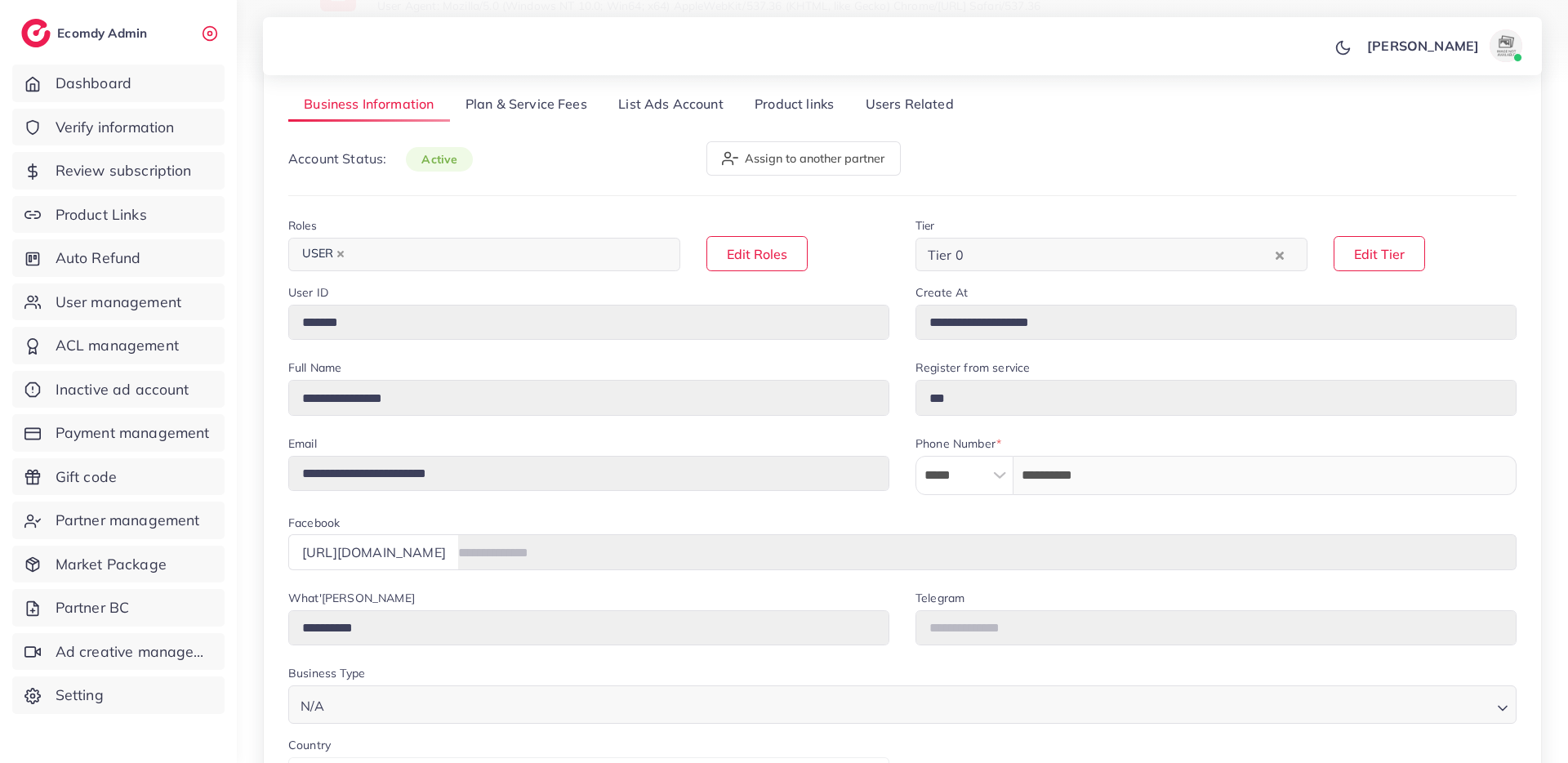
click at [542, 109] on link "Plan & Service Fees" at bounding box center [526, 105] width 153 height 35
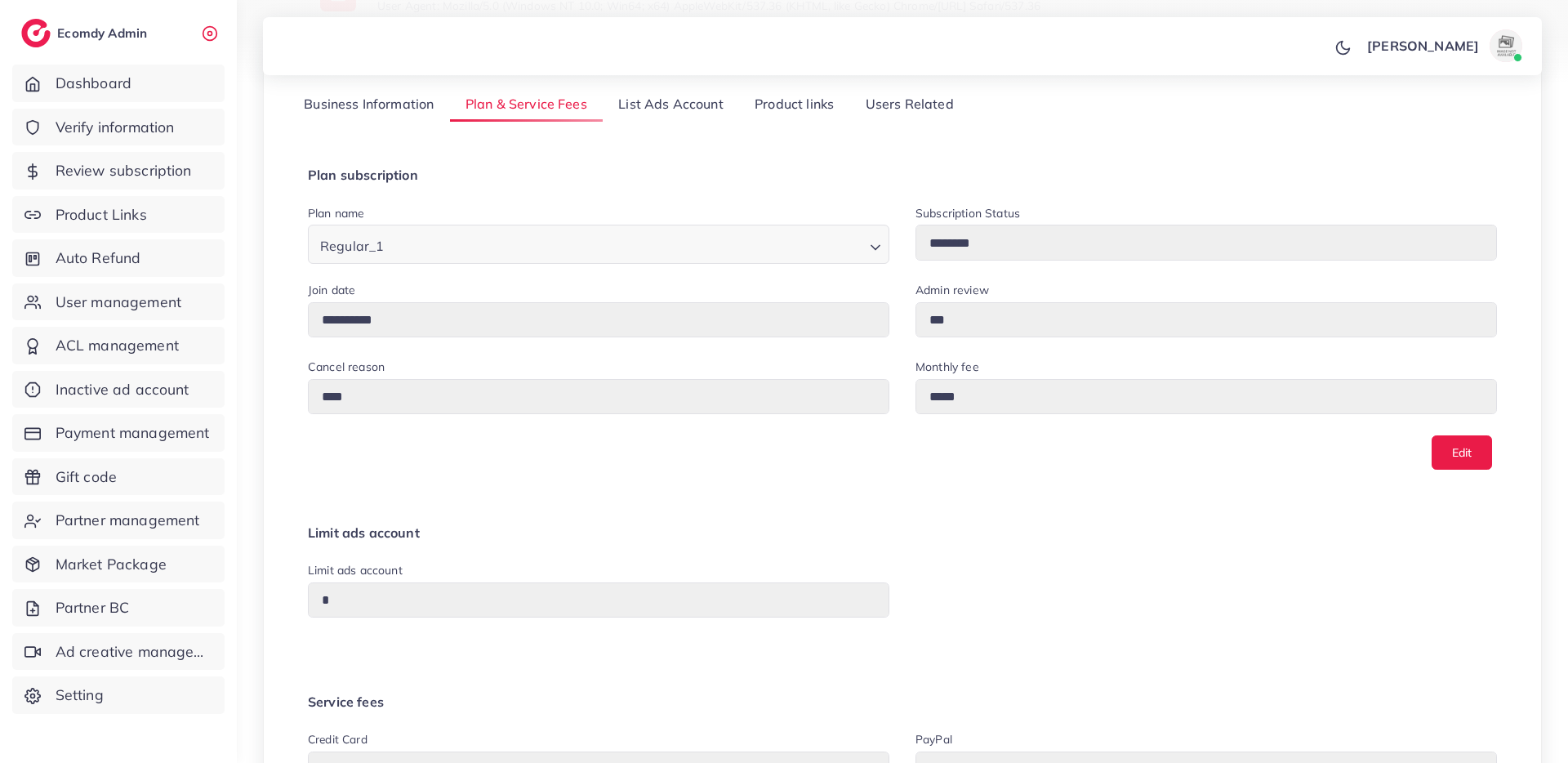
click at [643, 111] on link "List Ads Account" at bounding box center [670, 105] width 136 height 35
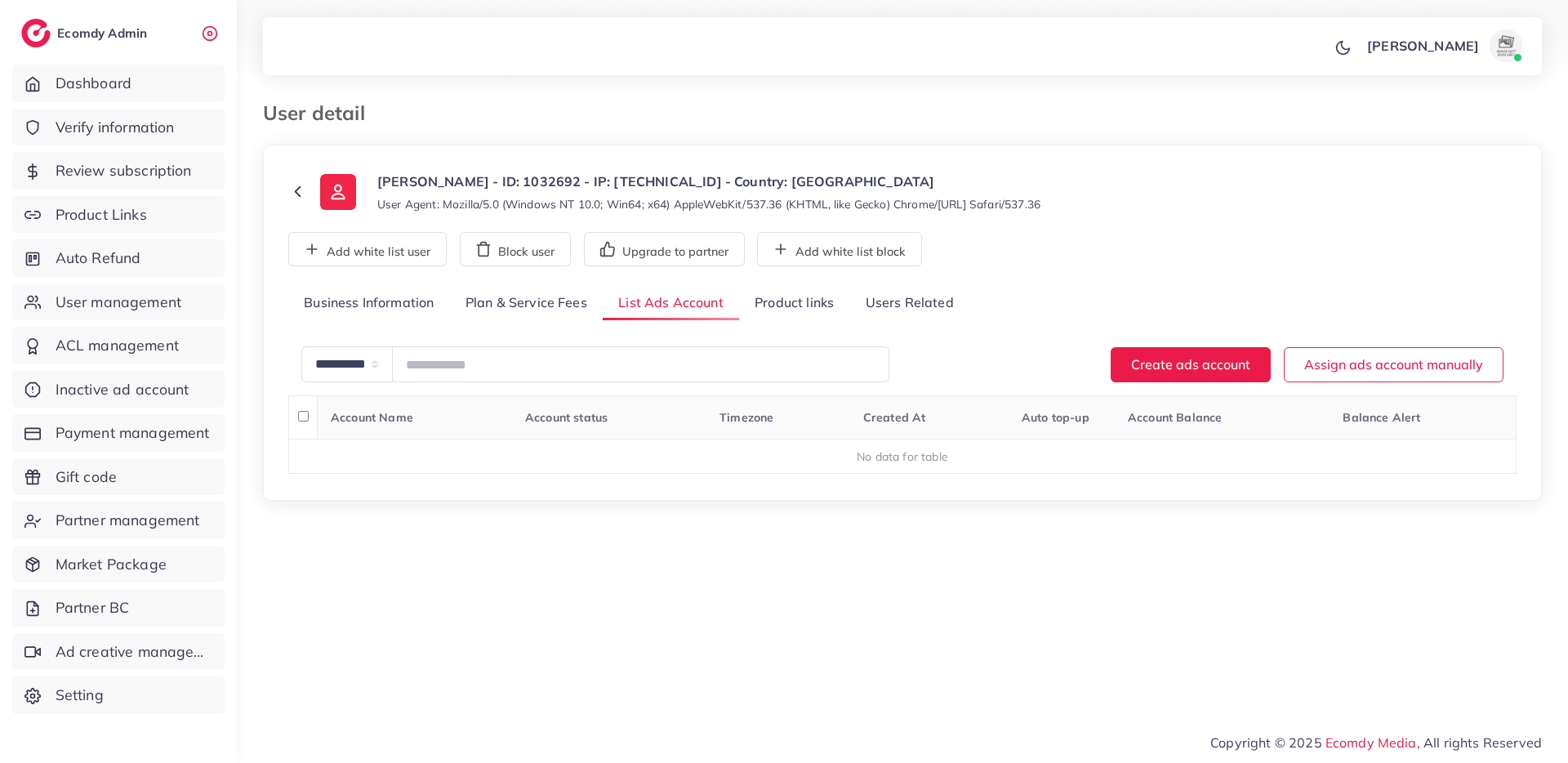
scroll to position [0, 0]
click at [375, 312] on link "Business Information" at bounding box center [369, 303] width 161 height 35
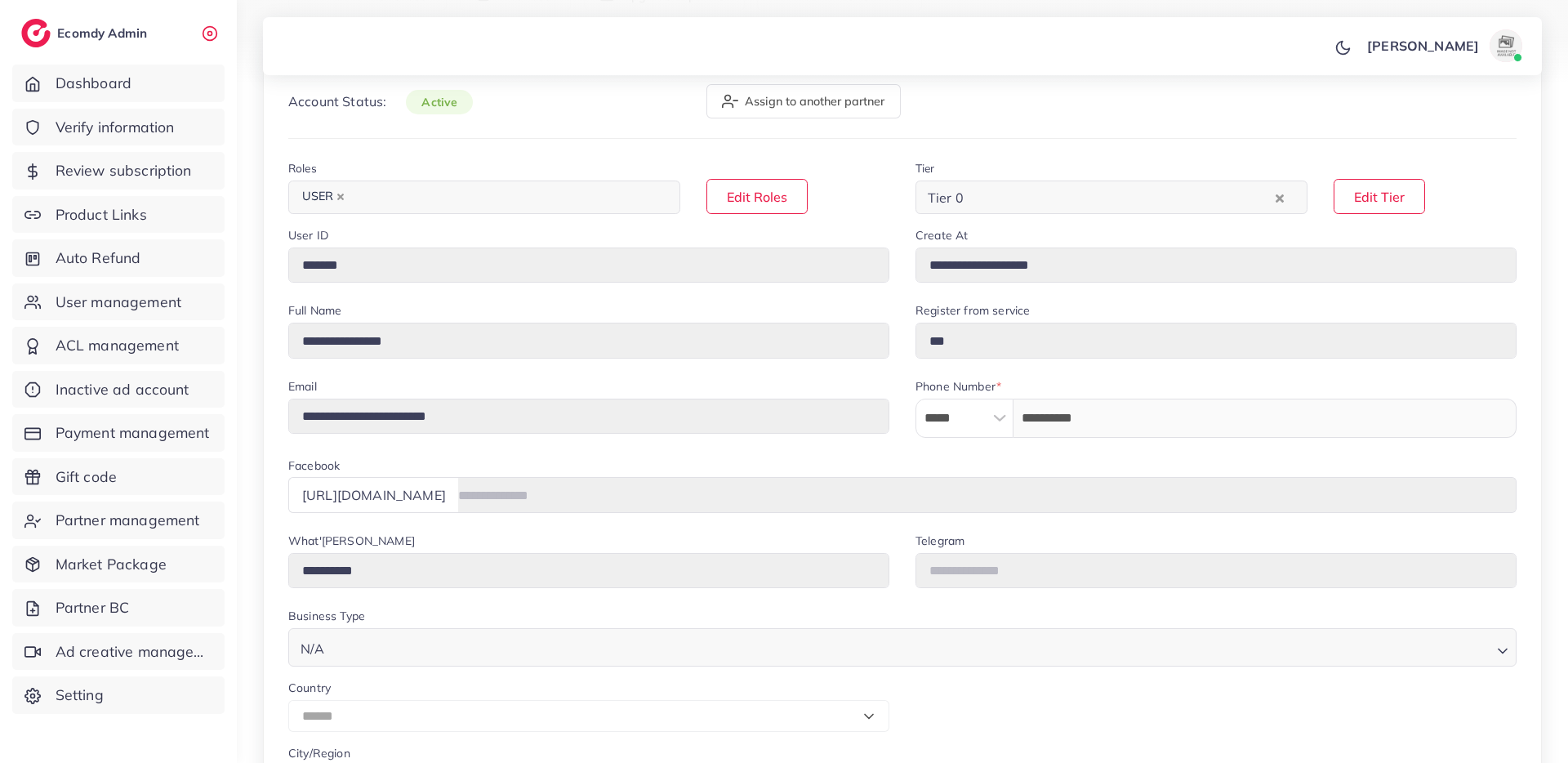
scroll to position [146, 0]
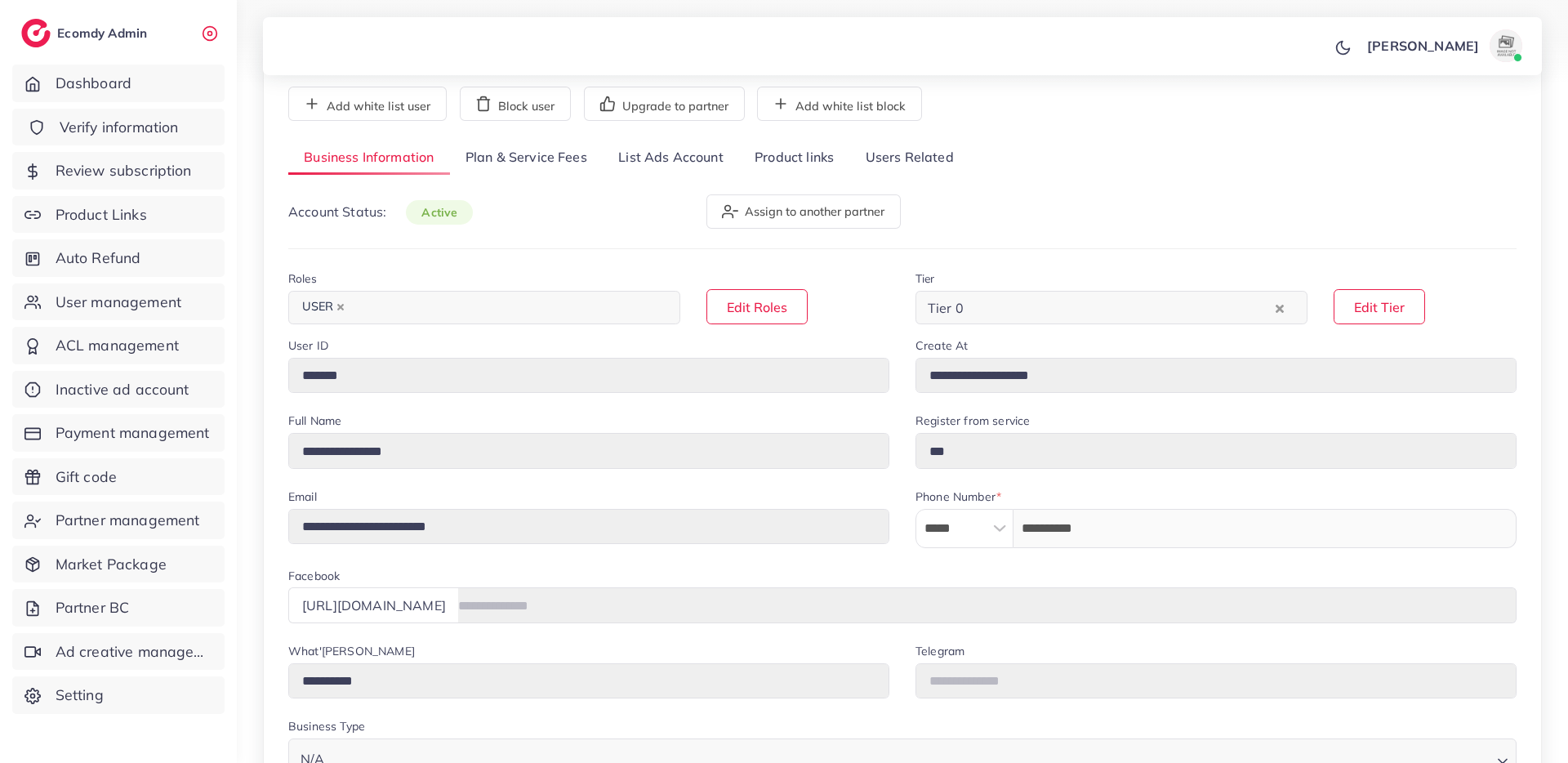
click at [107, 141] on link "Verify information" at bounding box center [118, 127] width 212 height 38
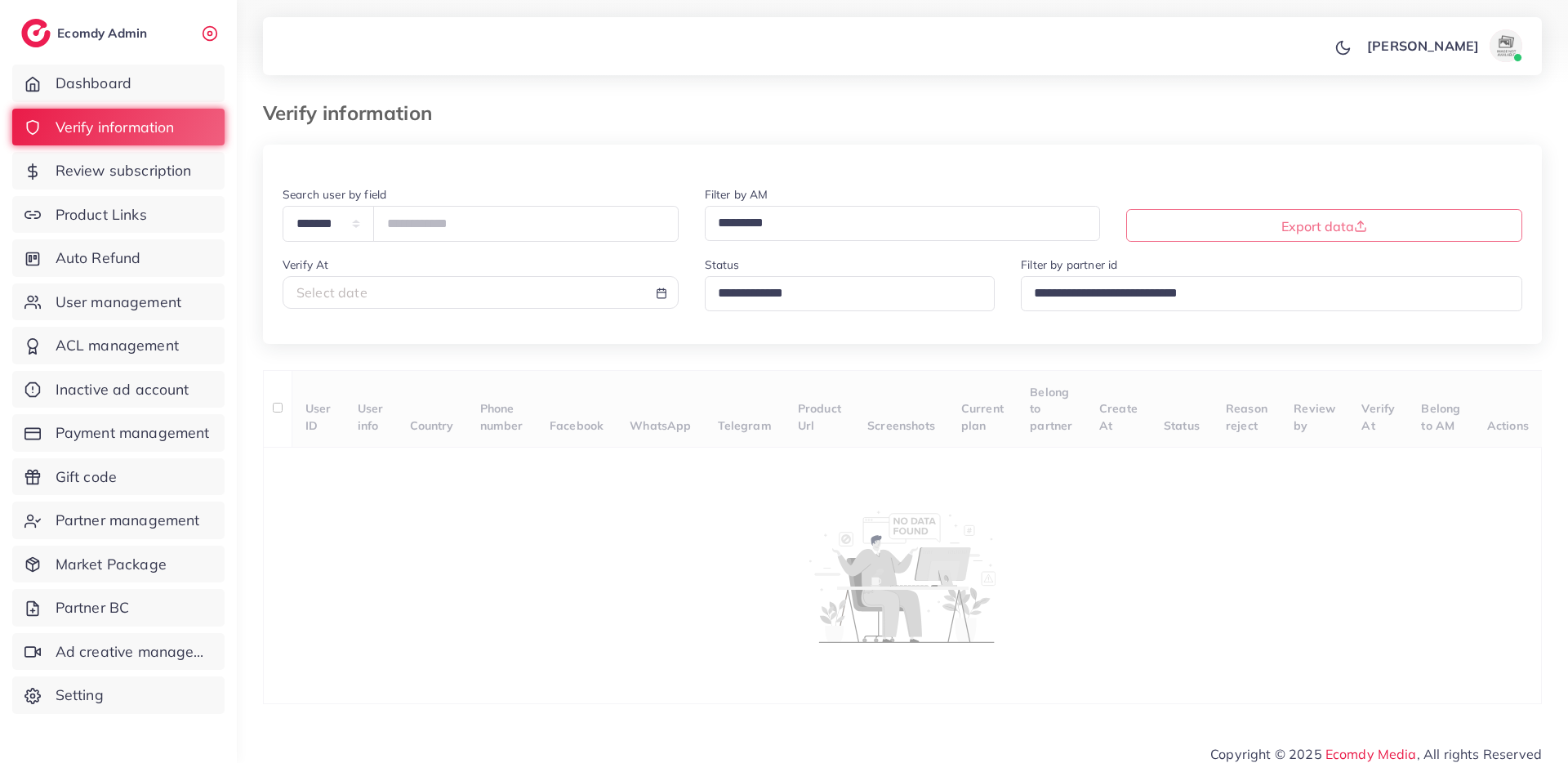
click at [388, 287] on div "Select date" at bounding box center [480, 293] width 368 height 19
select select "*"
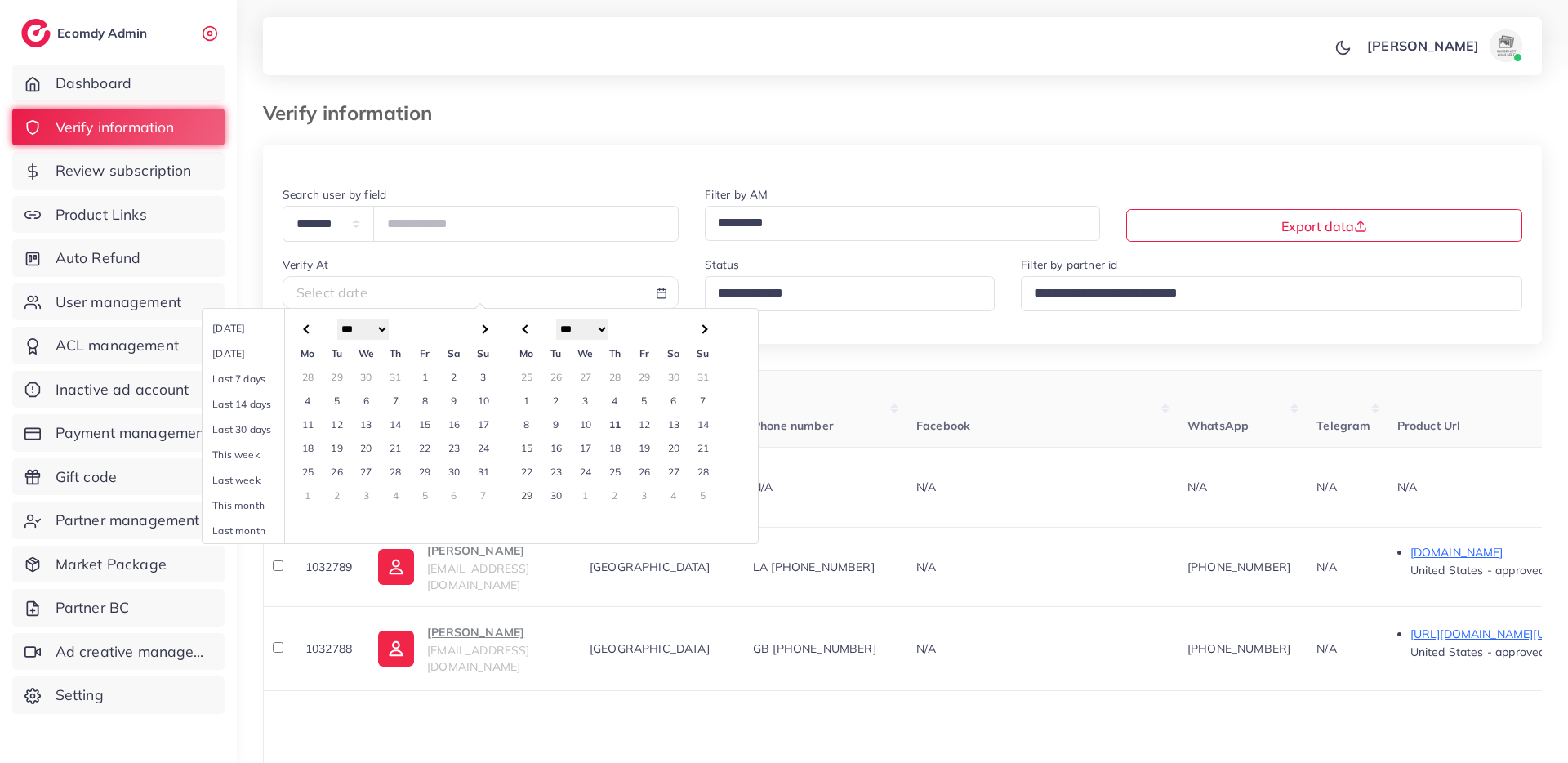
click at [641, 402] on td "5" at bounding box center [644, 401] width 30 height 24
click at [618, 422] on td "11" at bounding box center [615, 425] width 30 height 24
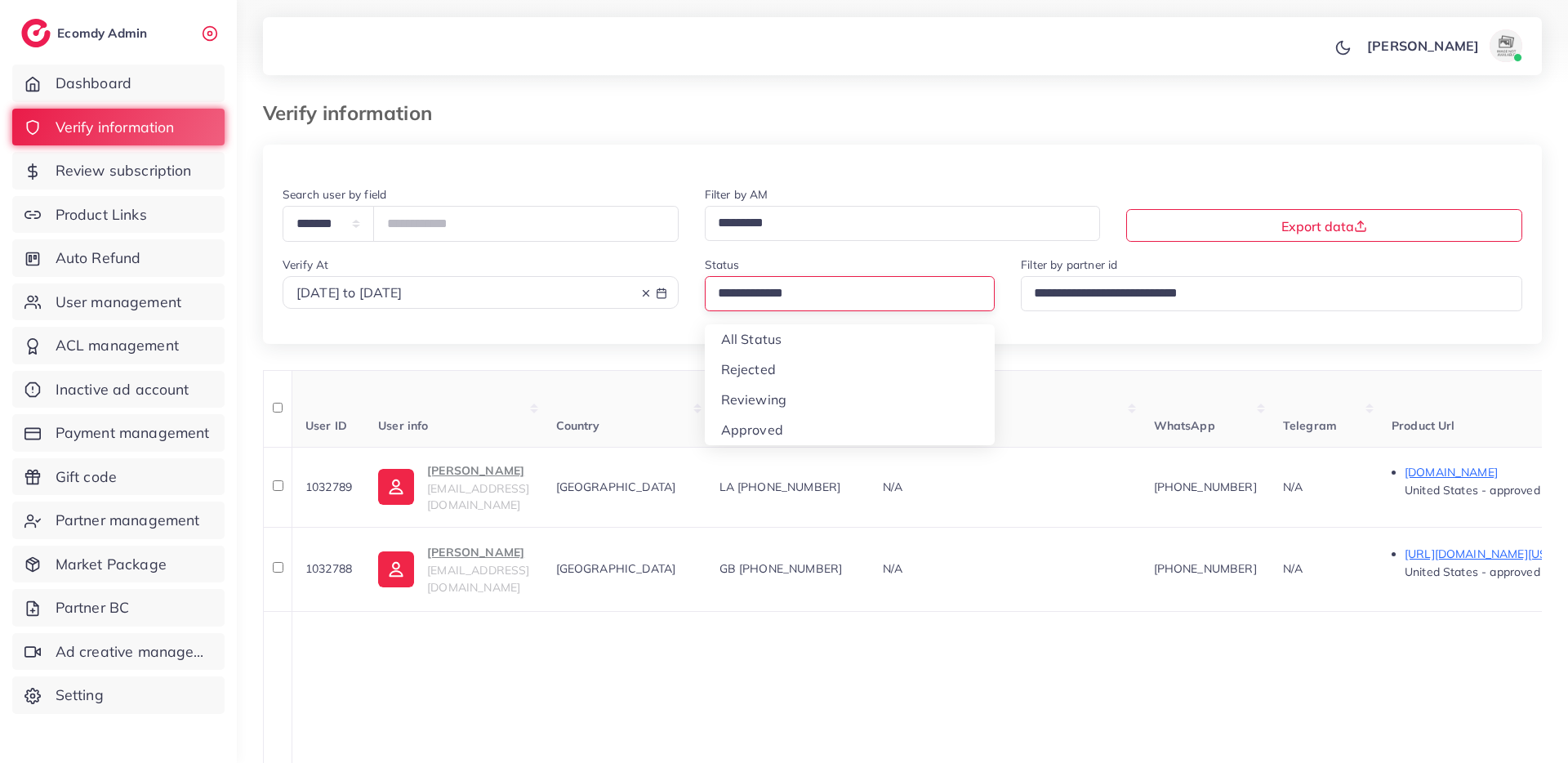
click at [833, 297] on input "Search for option" at bounding box center [842, 293] width 262 height 25
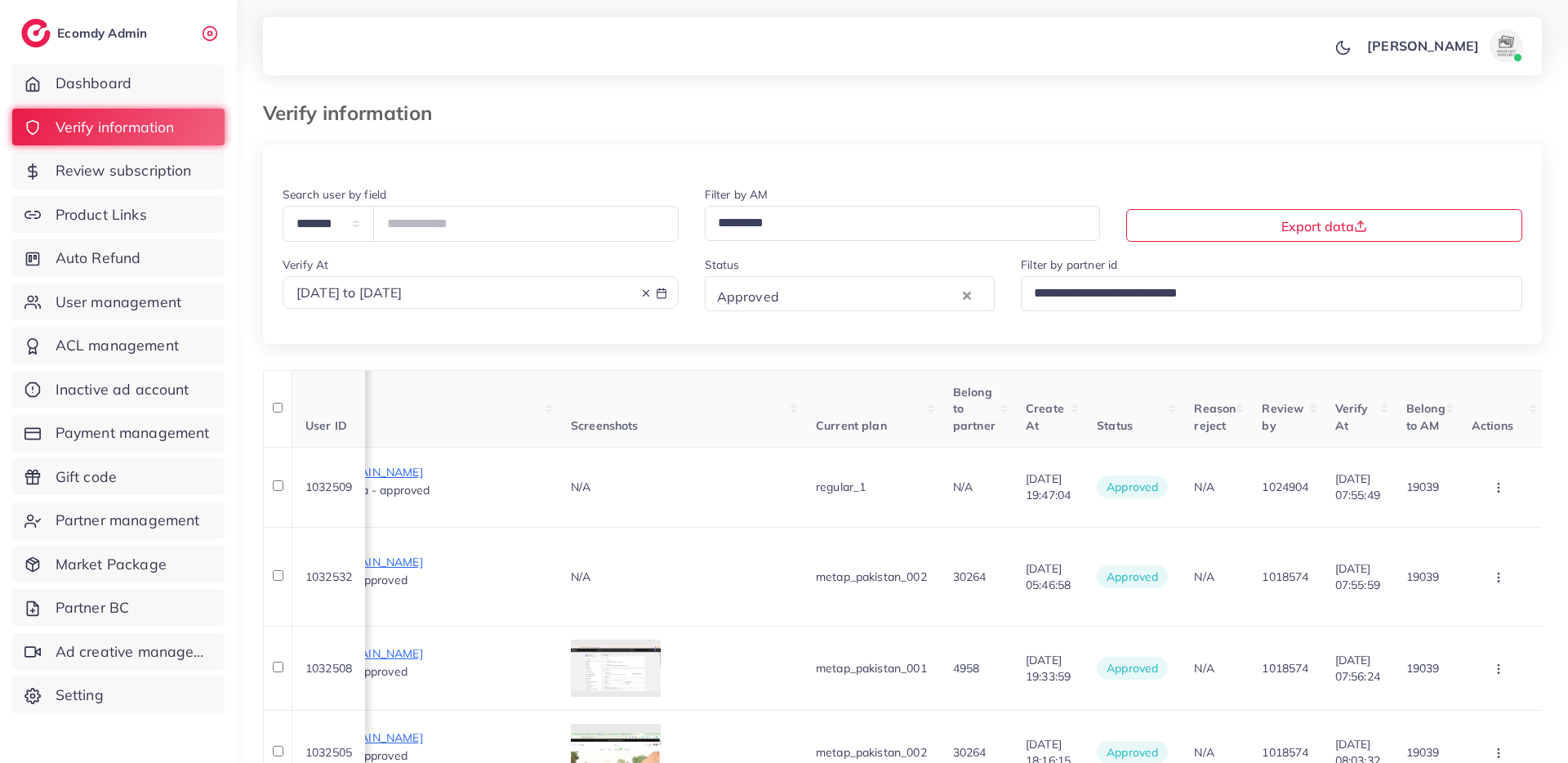
click at [402, 297] on span "2025-09-05 to 2025-09-11" at bounding box center [349, 293] width 107 height 17
select select "*"
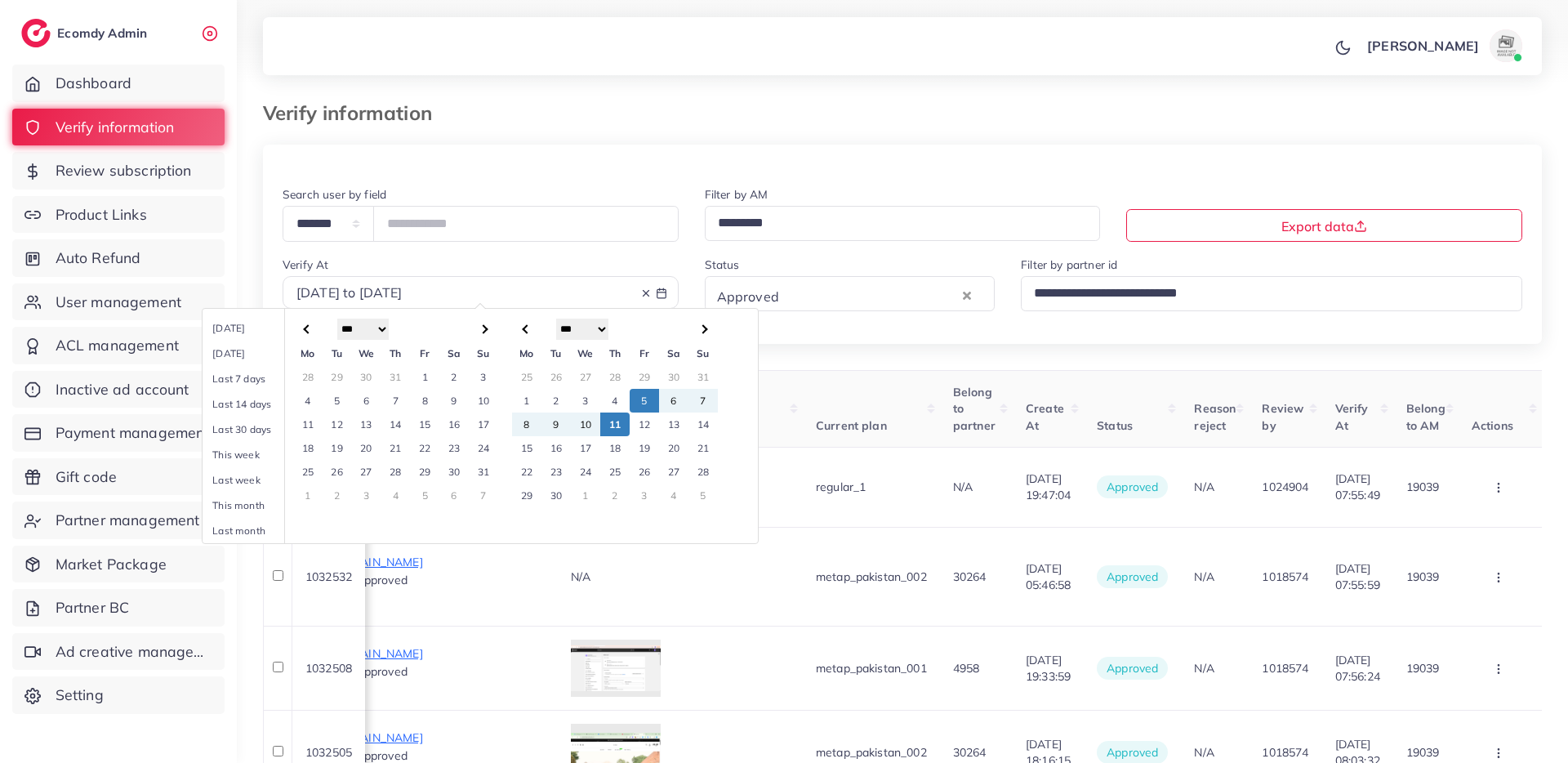
click at [834, 362] on div "**********" at bounding box center [903, 749] width 1279 height 1210
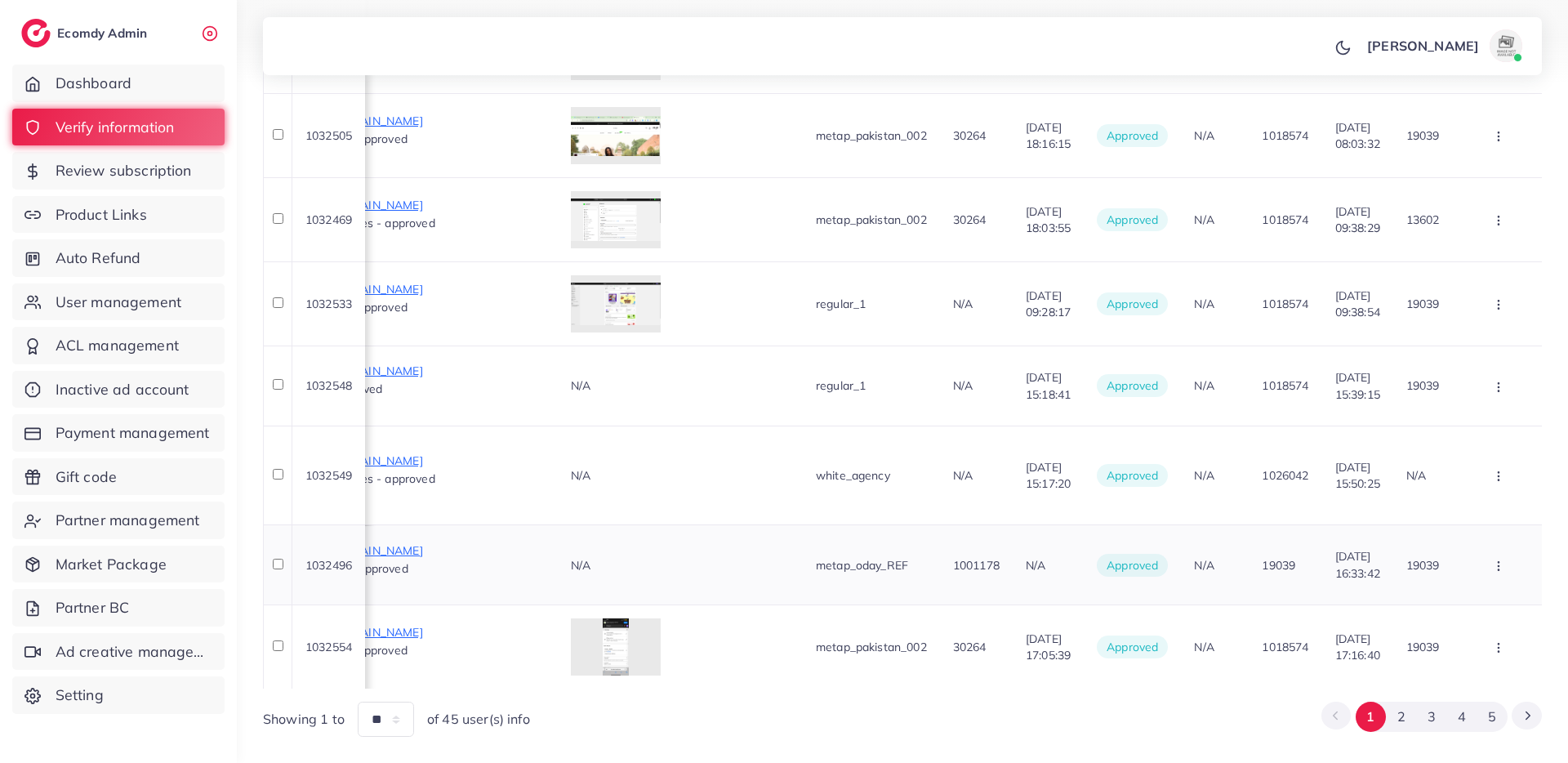
scroll to position [0, 1247]
click at [1402, 702] on button "2" at bounding box center [1400, 717] width 31 height 31
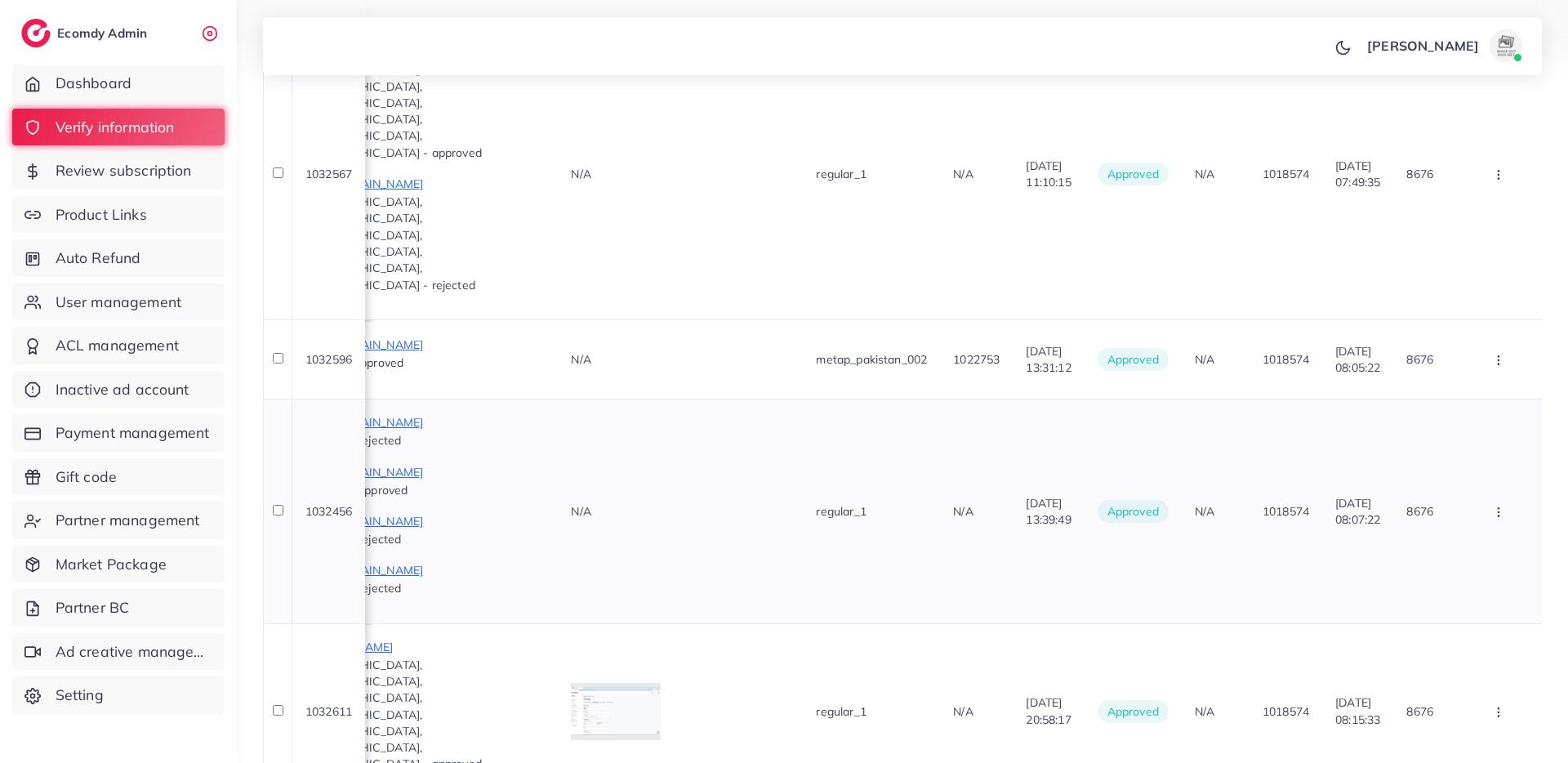
scroll to position [897, 0]
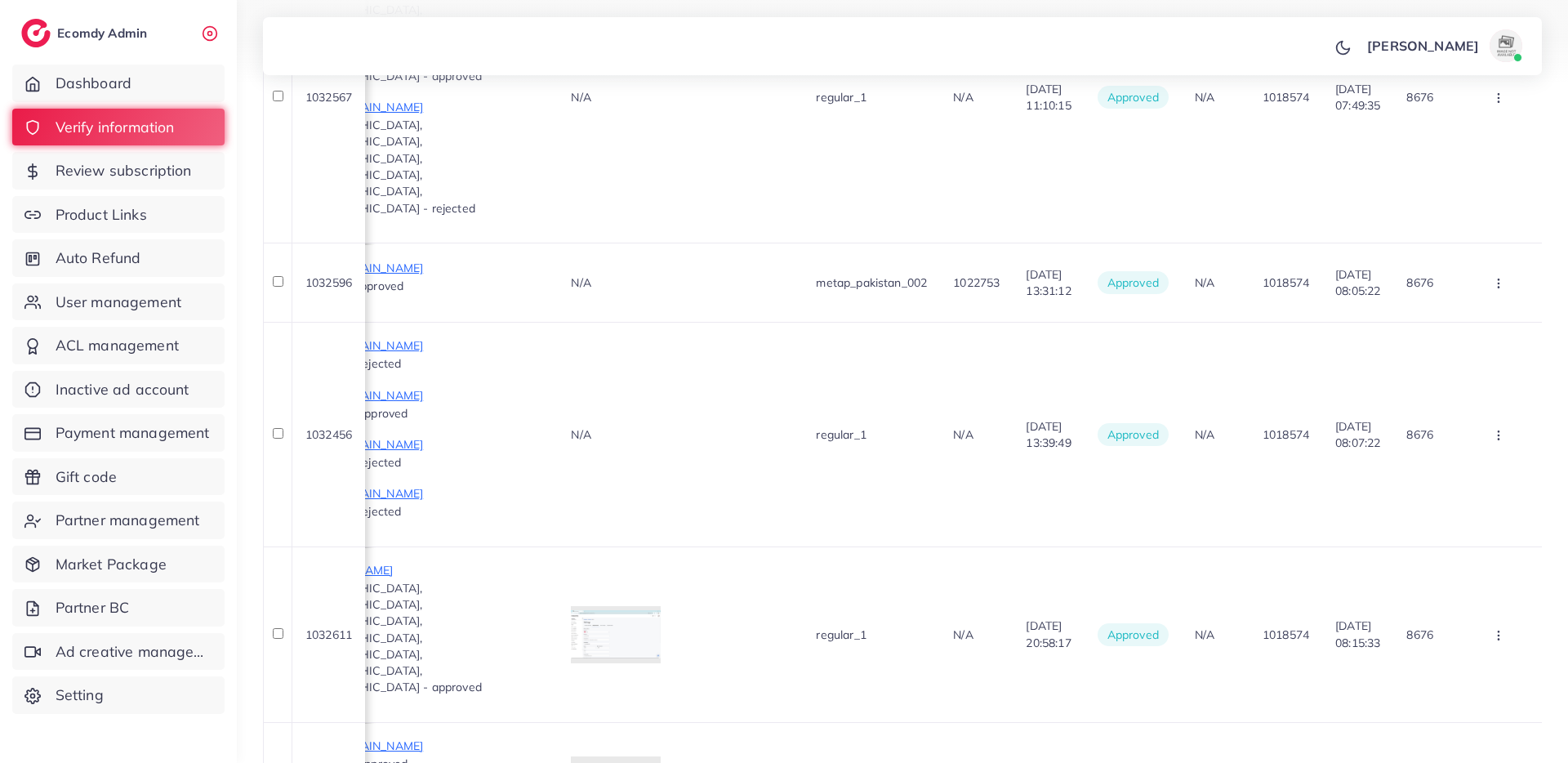
drag, startPoint x: 1428, startPoint y: 665, endPoint x: 1433, endPoint y: 649, distance: 16.8
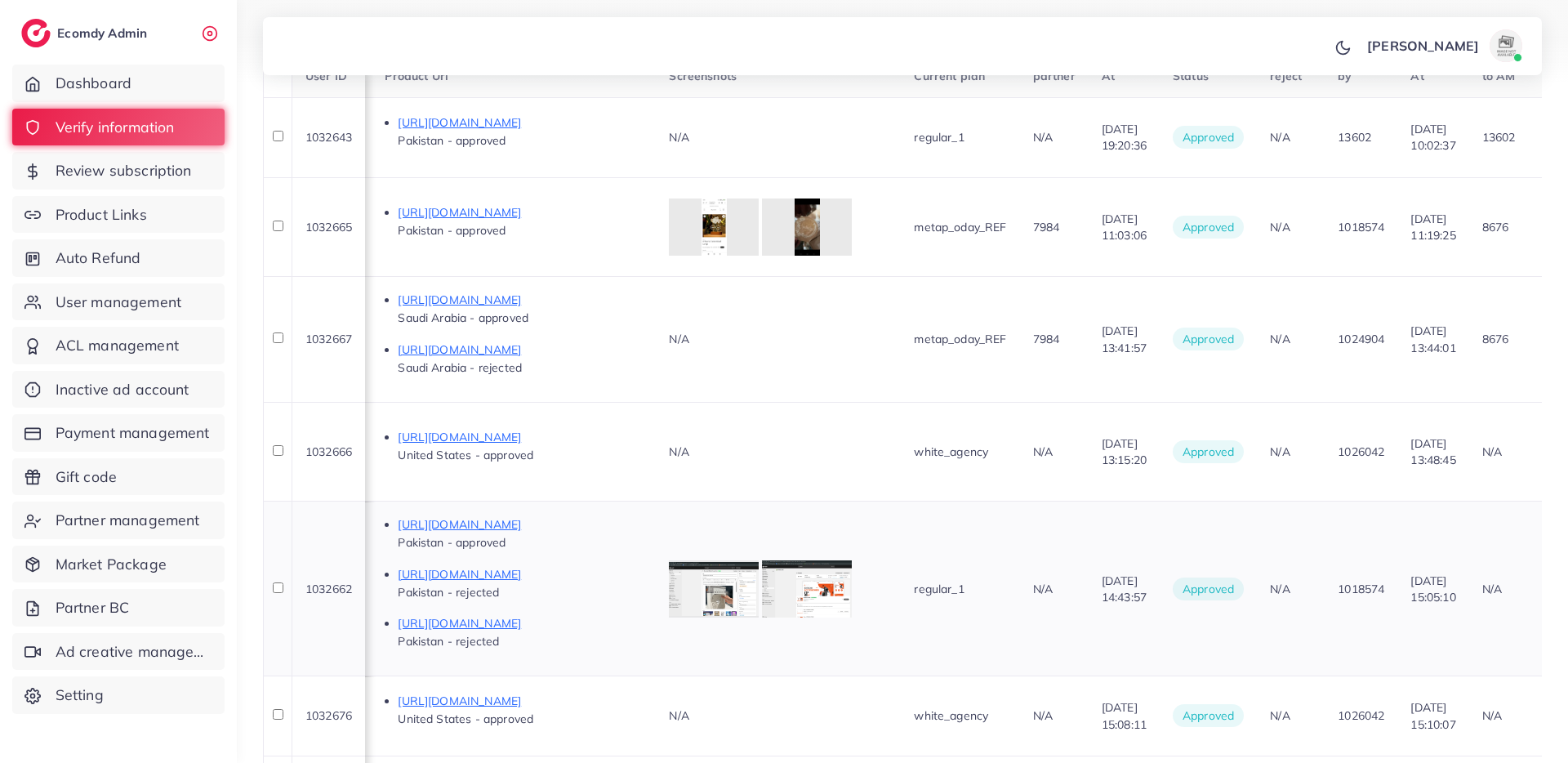
scroll to position [0, 1220]
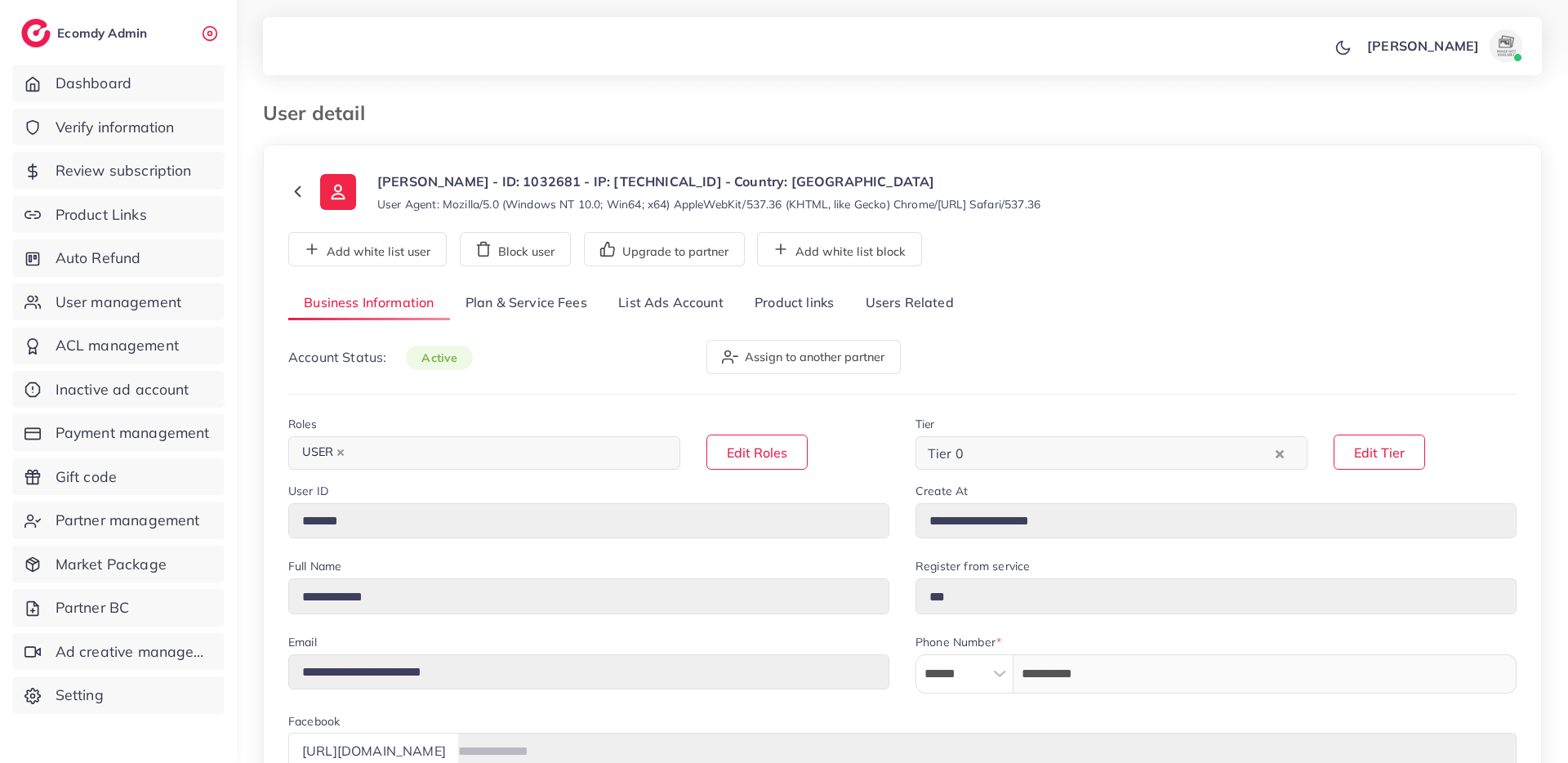
select select "********"
click at [653, 296] on link "List Ads Account" at bounding box center [670, 303] width 136 height 35
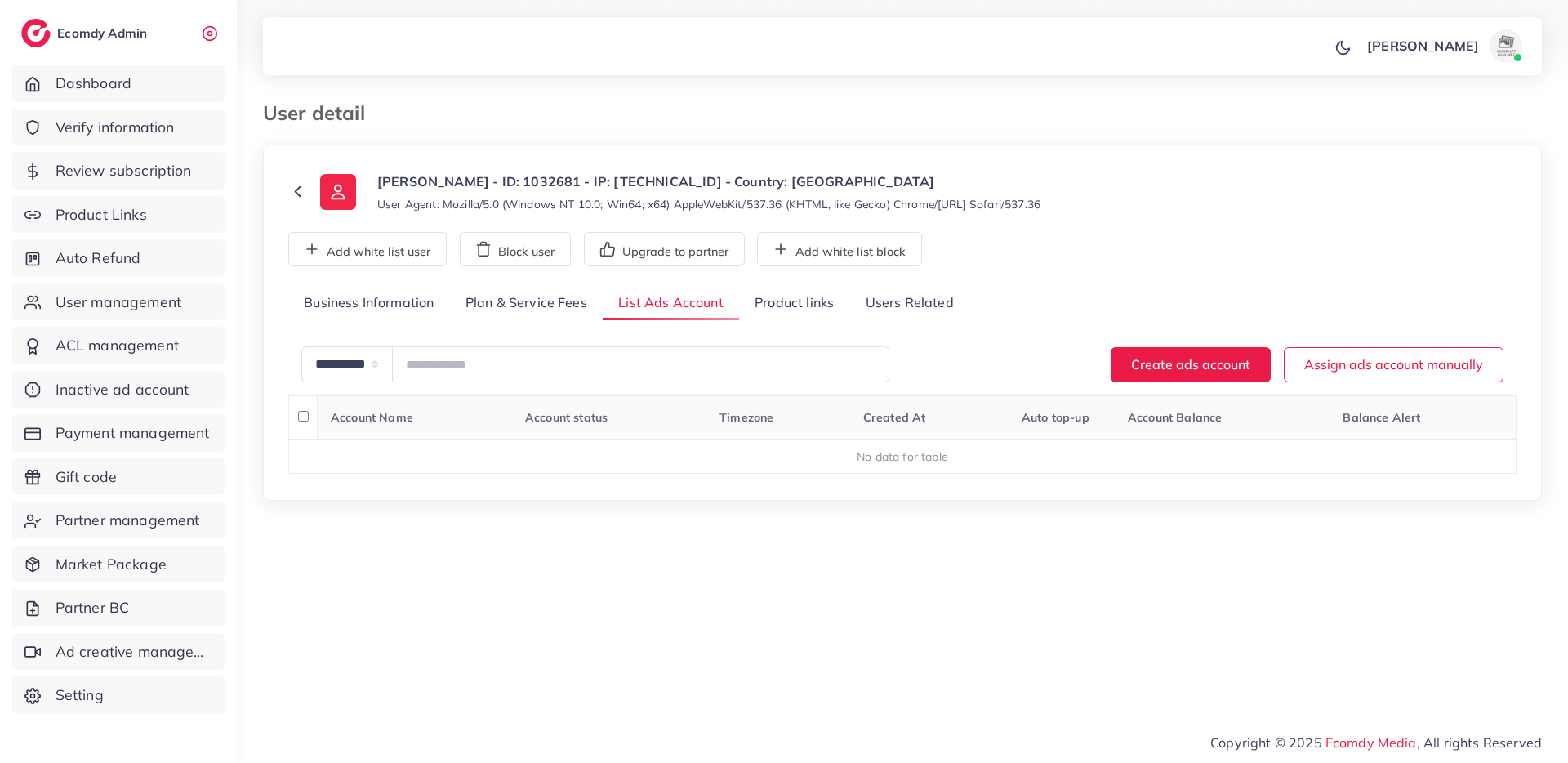
click at [520, 307] on link "Plan & Service Fees" at bounding box center [526, 303] width 153 height 35
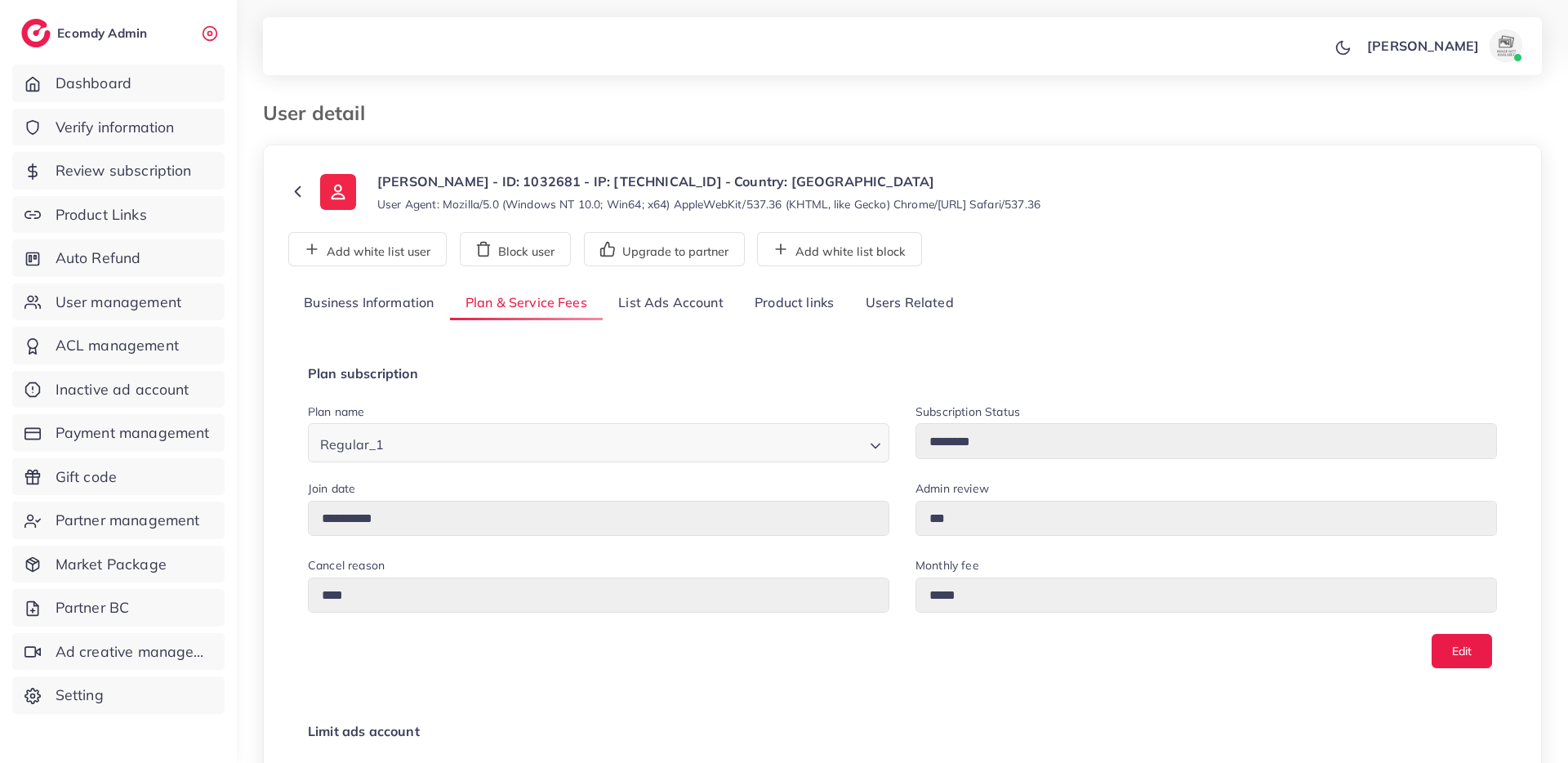
click at [792, 306] on link "Product links" at bounding box center [794, 303] width 110 height 35
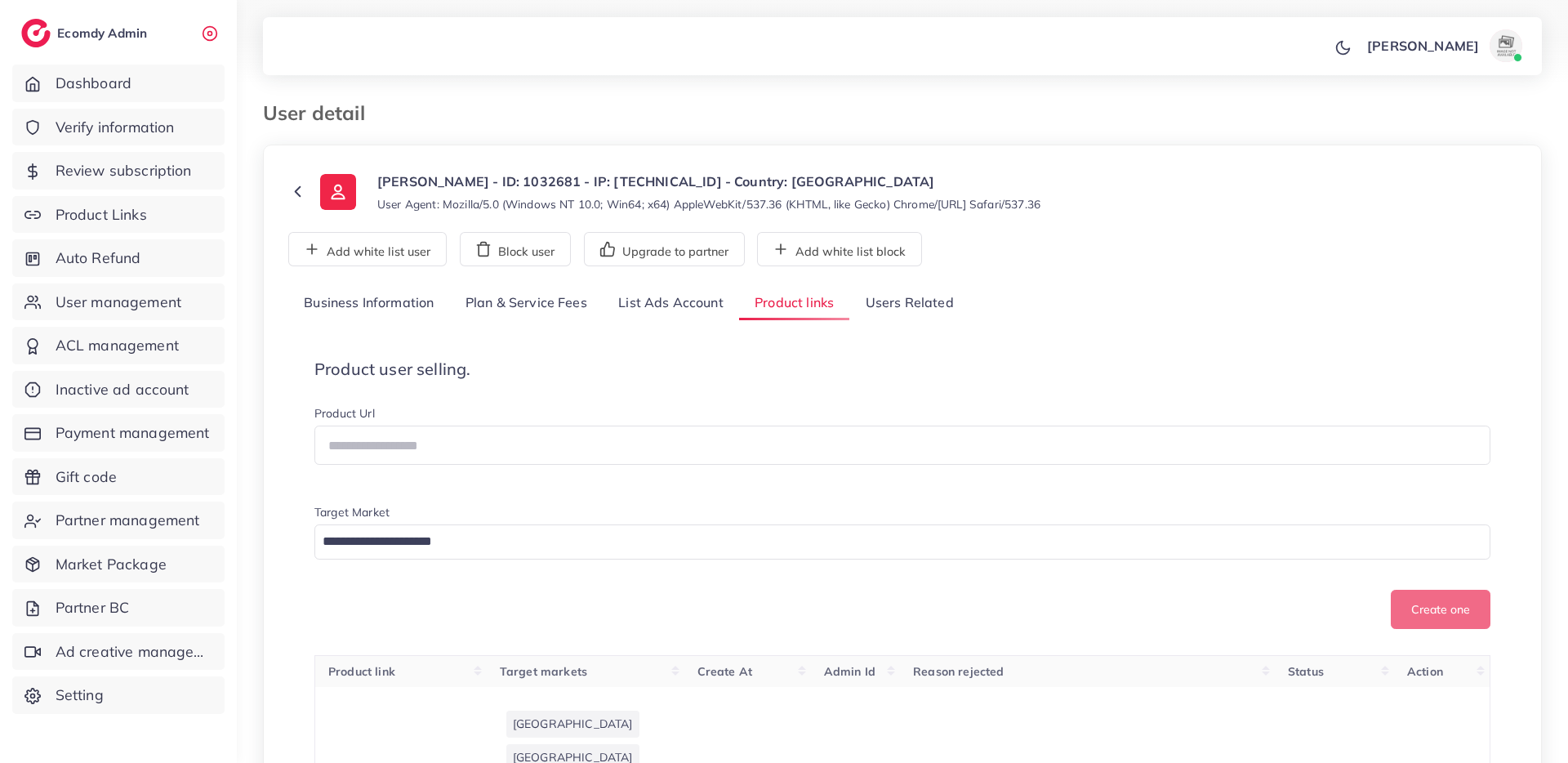
click at [476, 301] on link "Plan & Service Fees" at bounding box center [526, 303] width 153 height 35
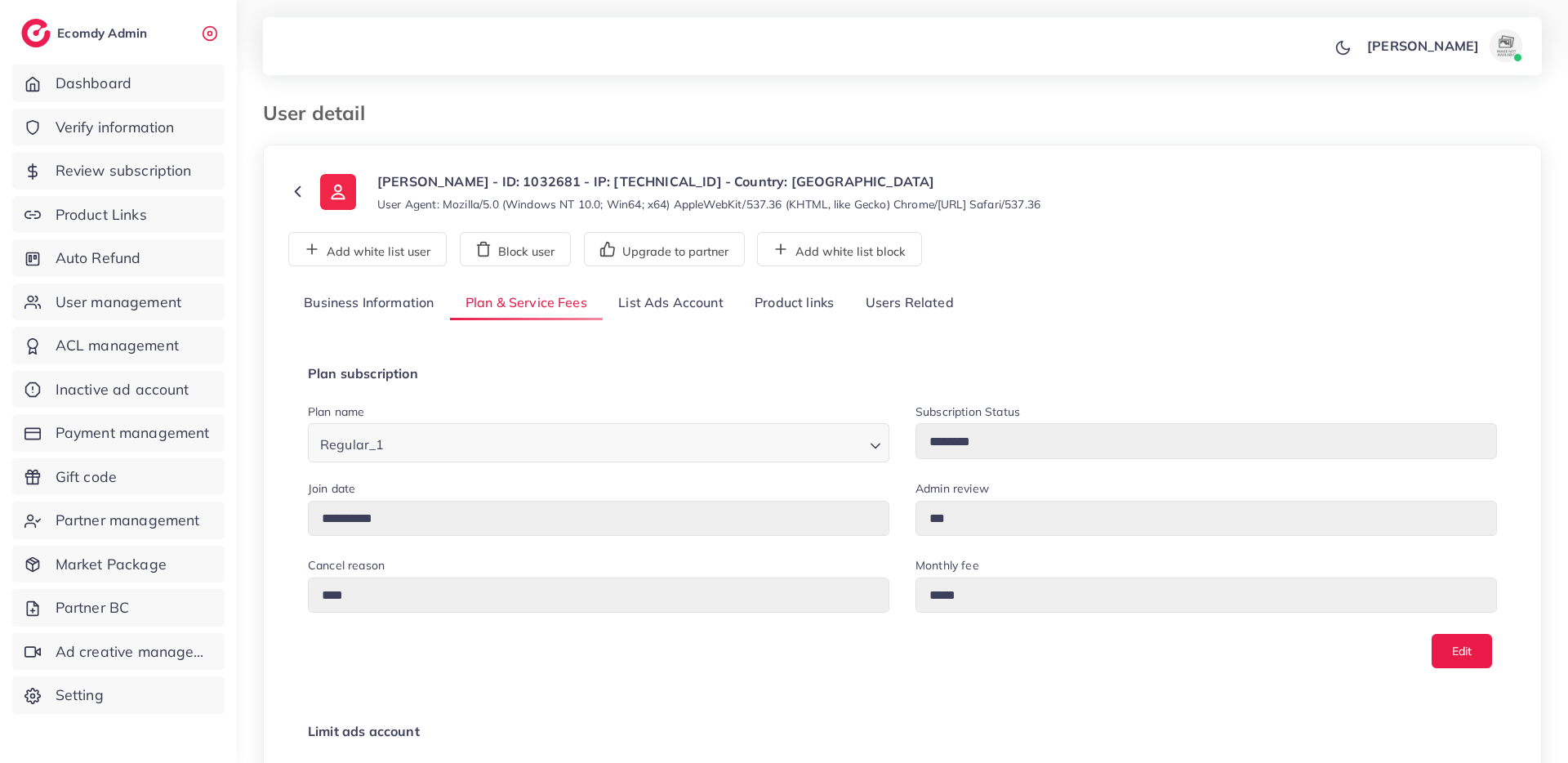
click at [380, 311] on link "Business Information" at bounding box center [369, 303] width 161 height 35
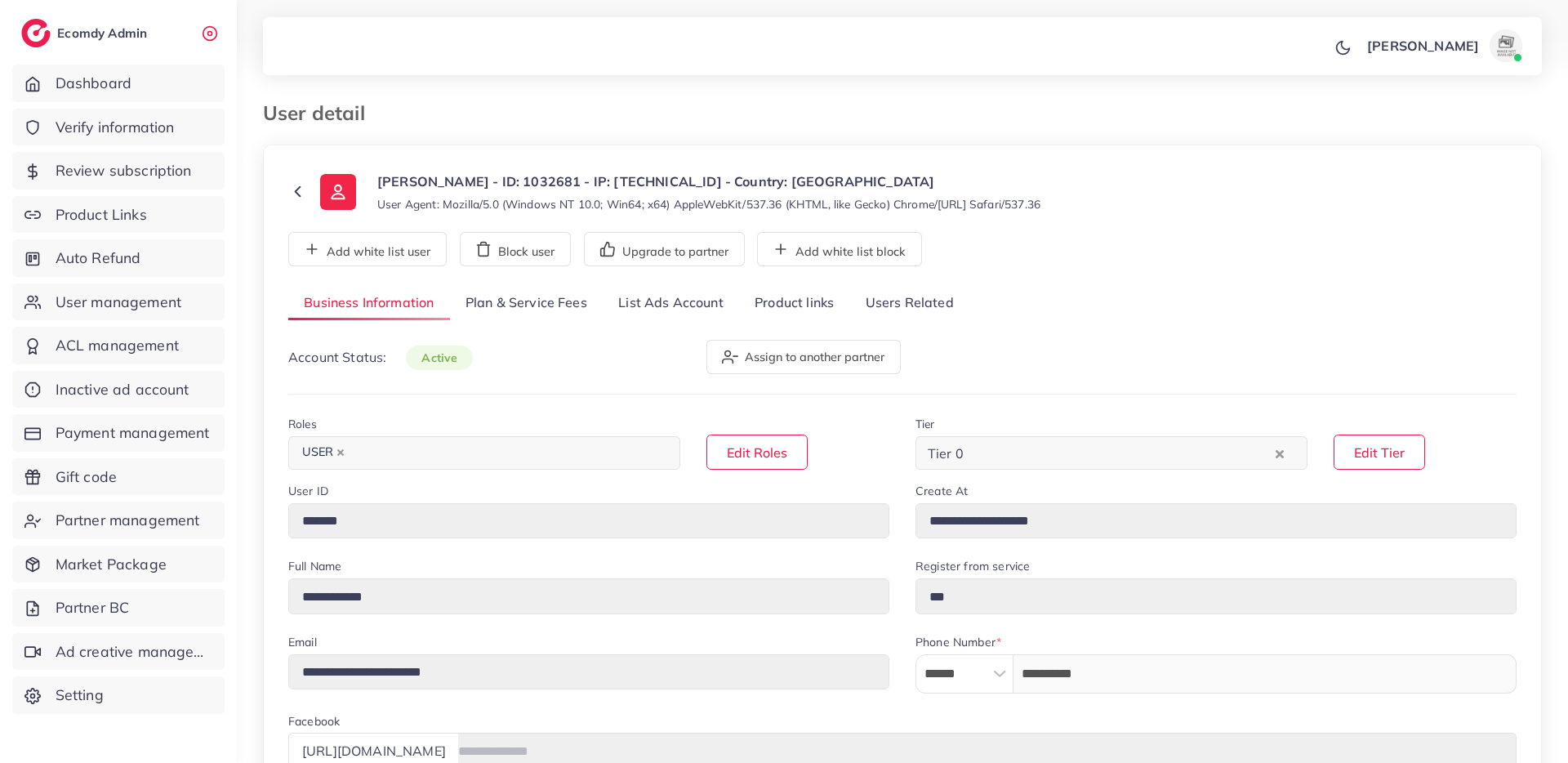
click at [514, 306] on link "Plan & Service Fees" at bounding box center [526, 303] width 153 height 35
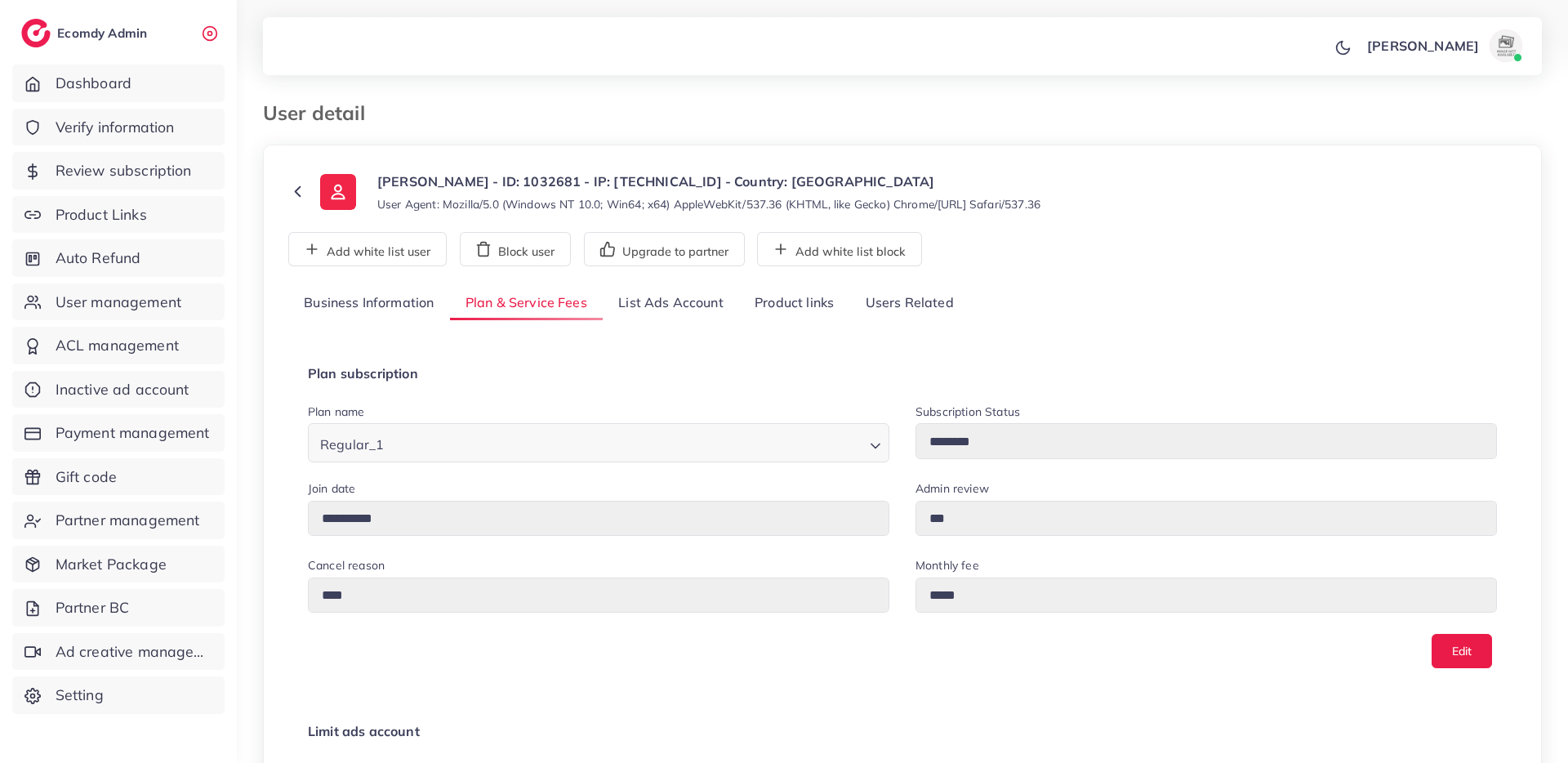
click at [638, 299] on link "List Ads Account" at bounding box center [670, 303] width 136 height 35
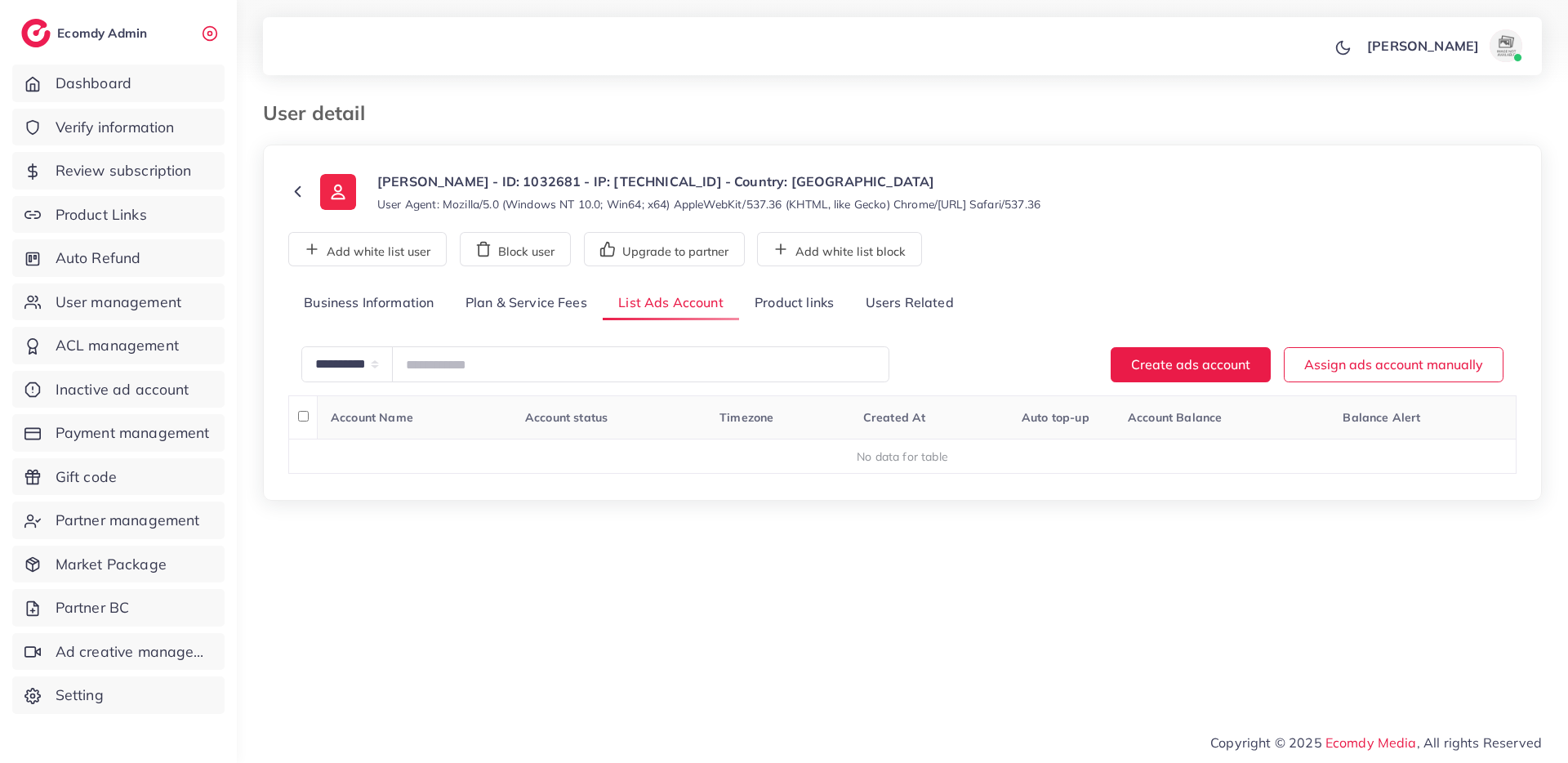
click at [373, 295] on link "Business Information" at bounding box center [369, 303] width 161 height 35
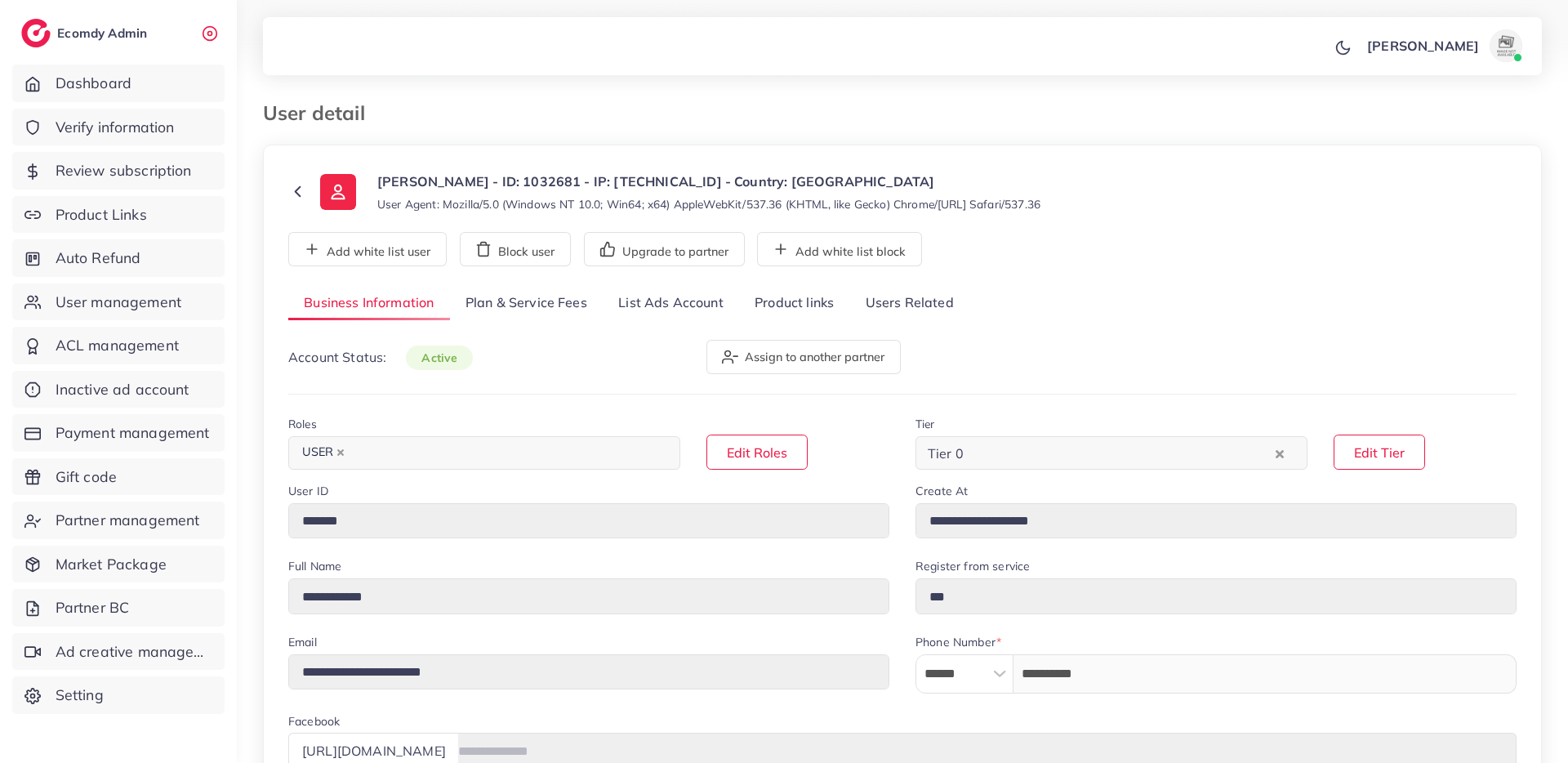
click at [554, 292] on link "Plan & Service Fees" at bounding box center [526, 303] width 153 height 35
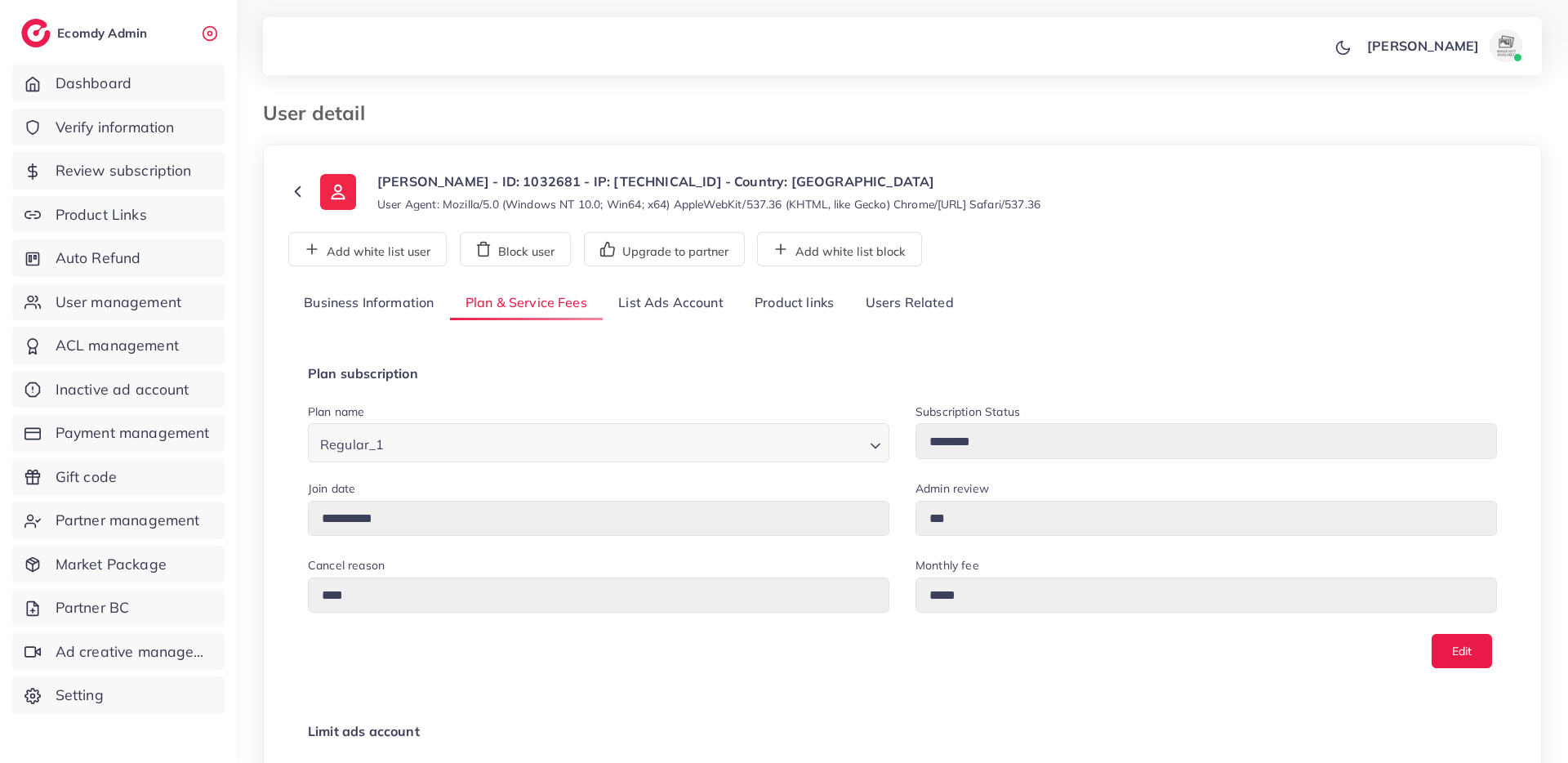
click at [358, 299] on link "Business Information" at bounding box center [369, 303] width 161 height 35
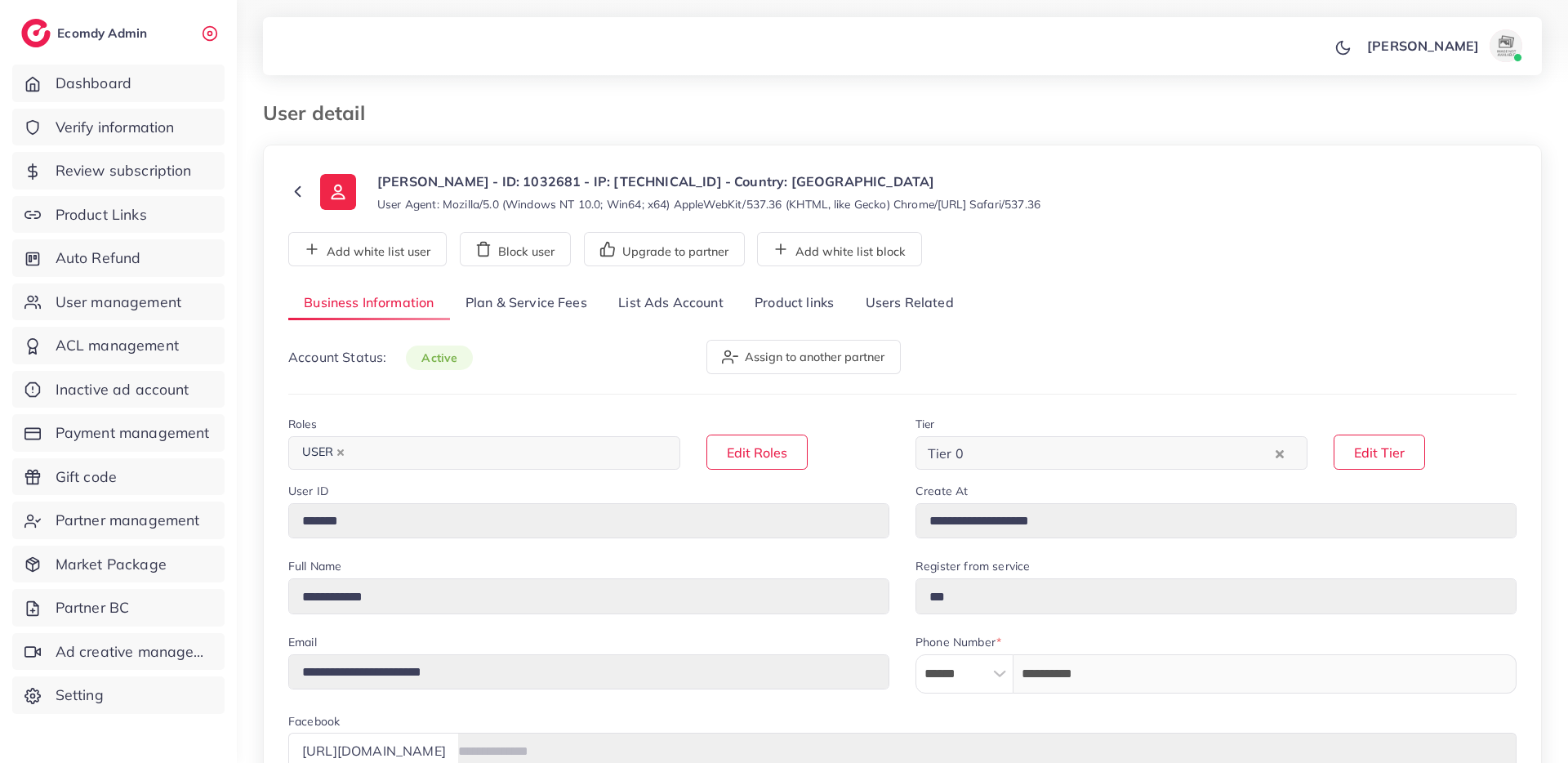
click at [629, 302] on link "List Ads Account" at bounding box center [670, 303] width 136 height 35
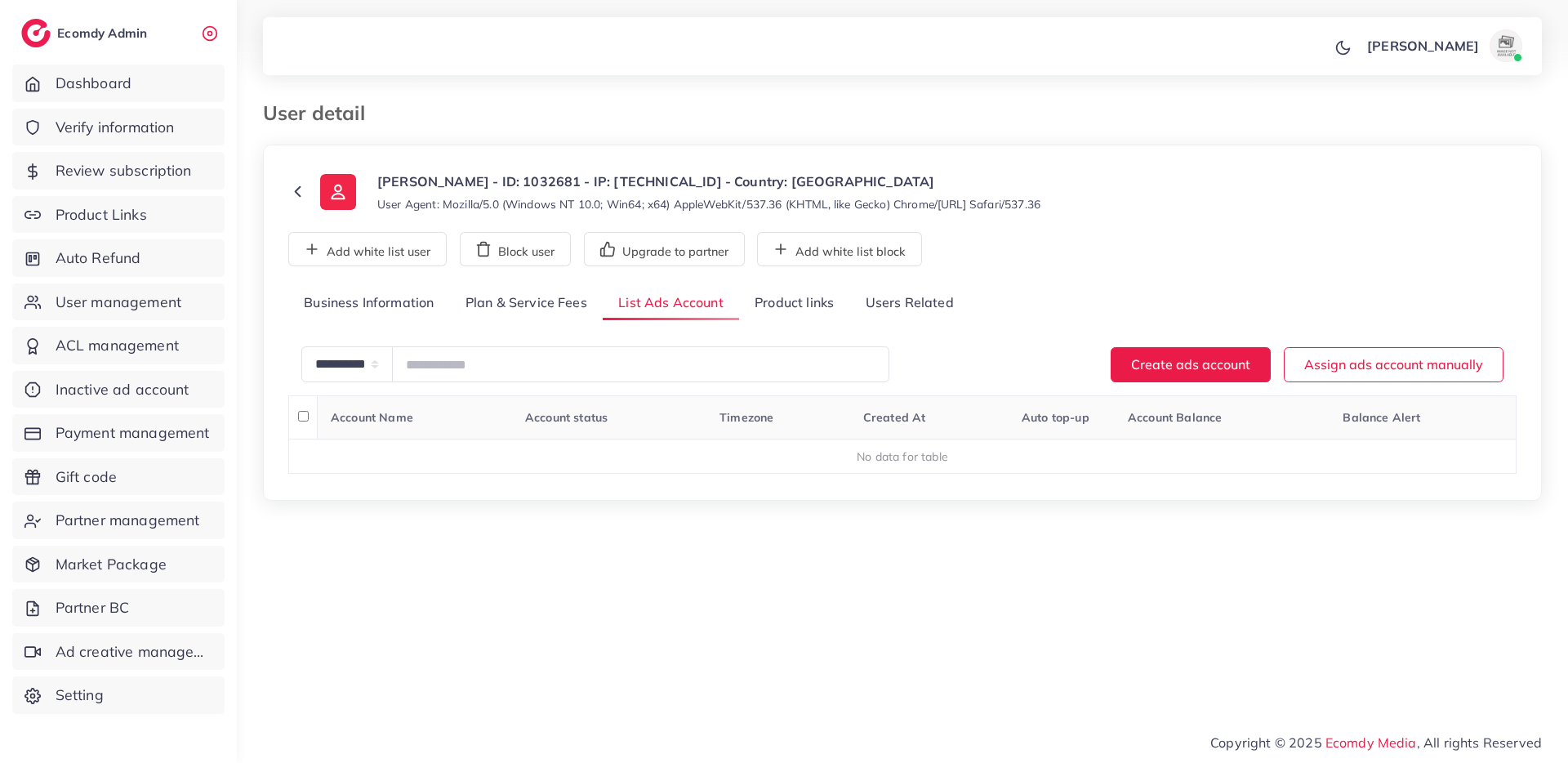
click at [552, 306] on link "Plan & Service Fees" at bounding box center [526, 303] width 153 height 35
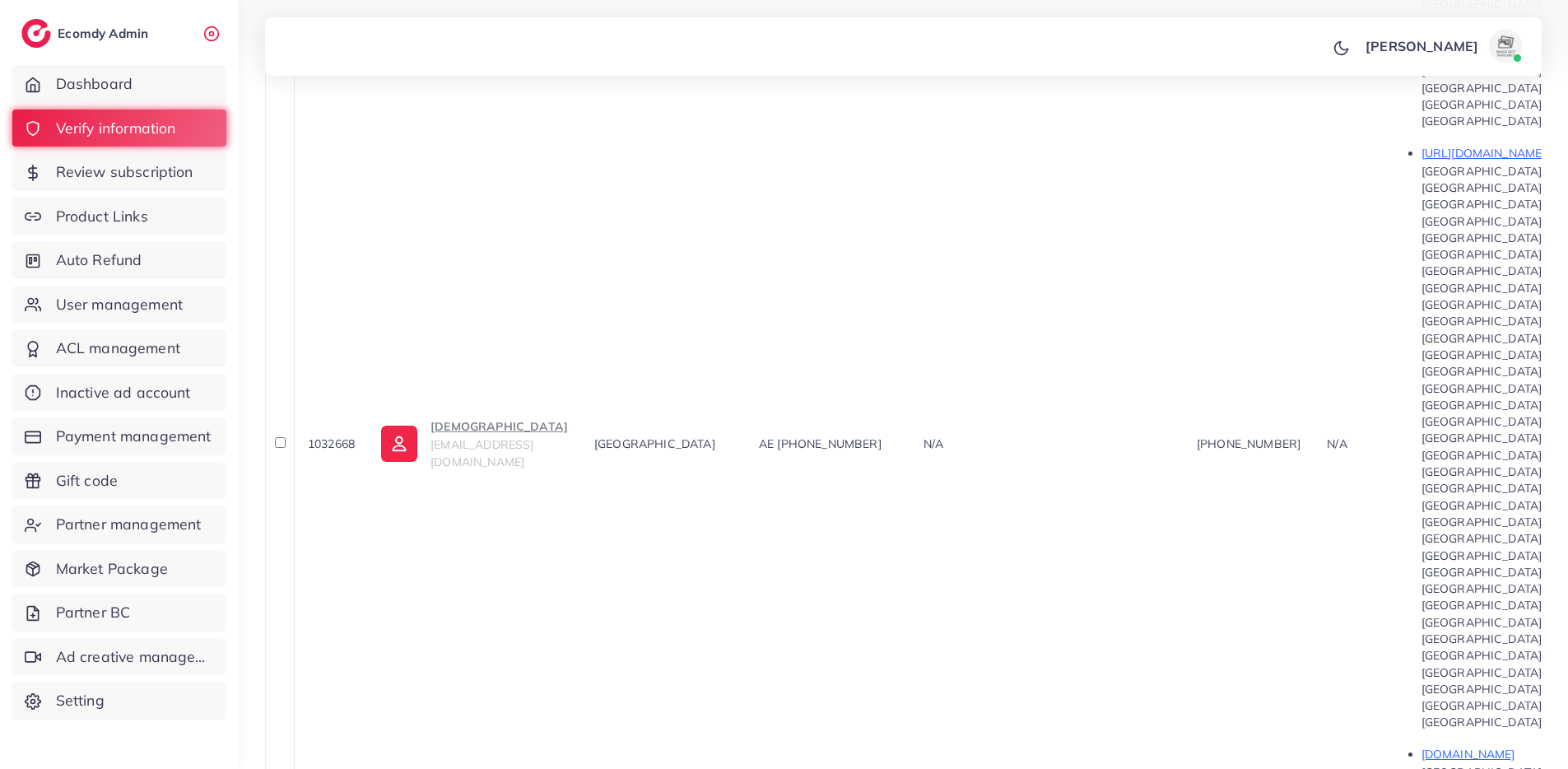
scroll to position [1759, 0]
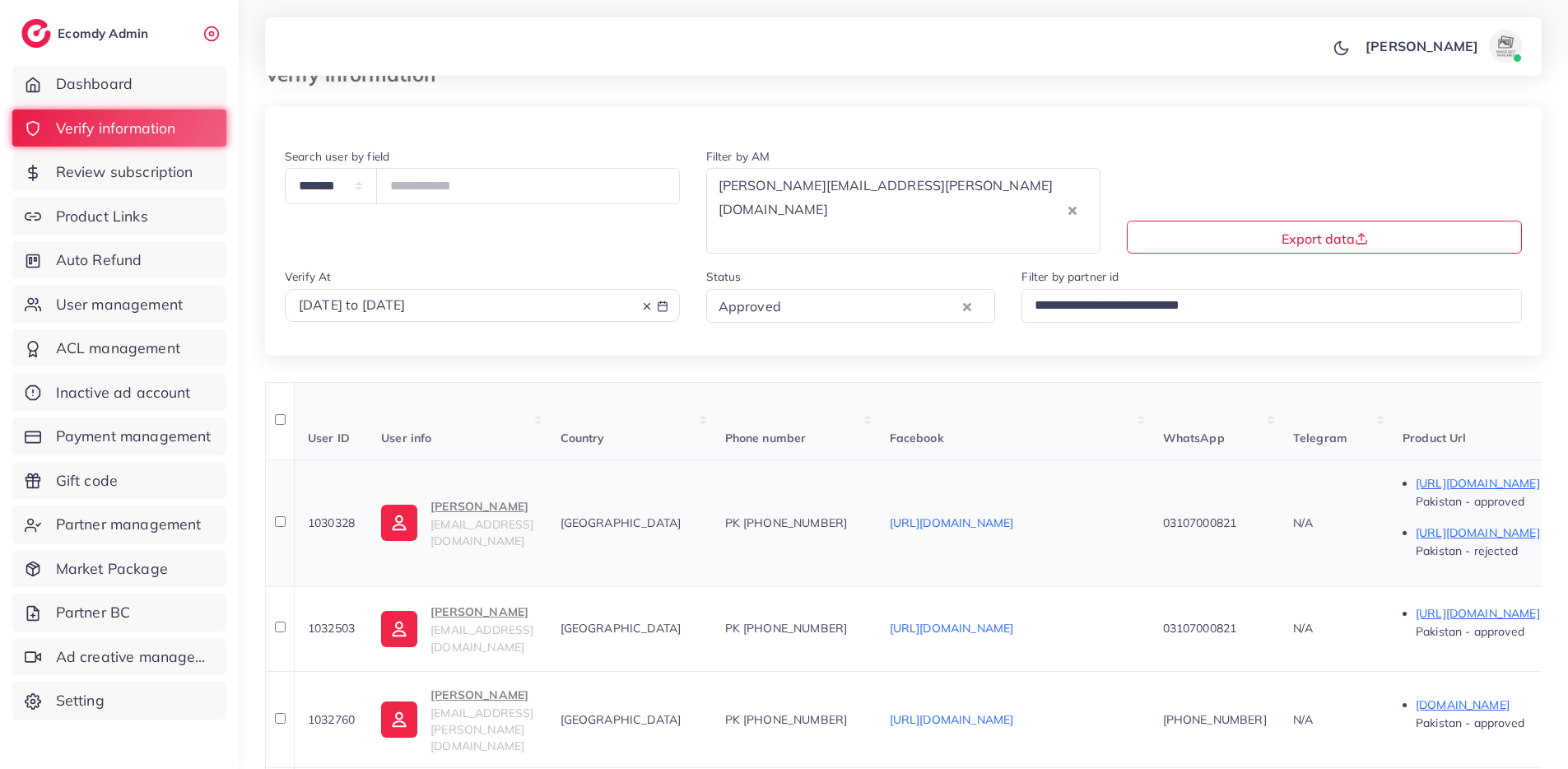
scroll to position [0, 0]
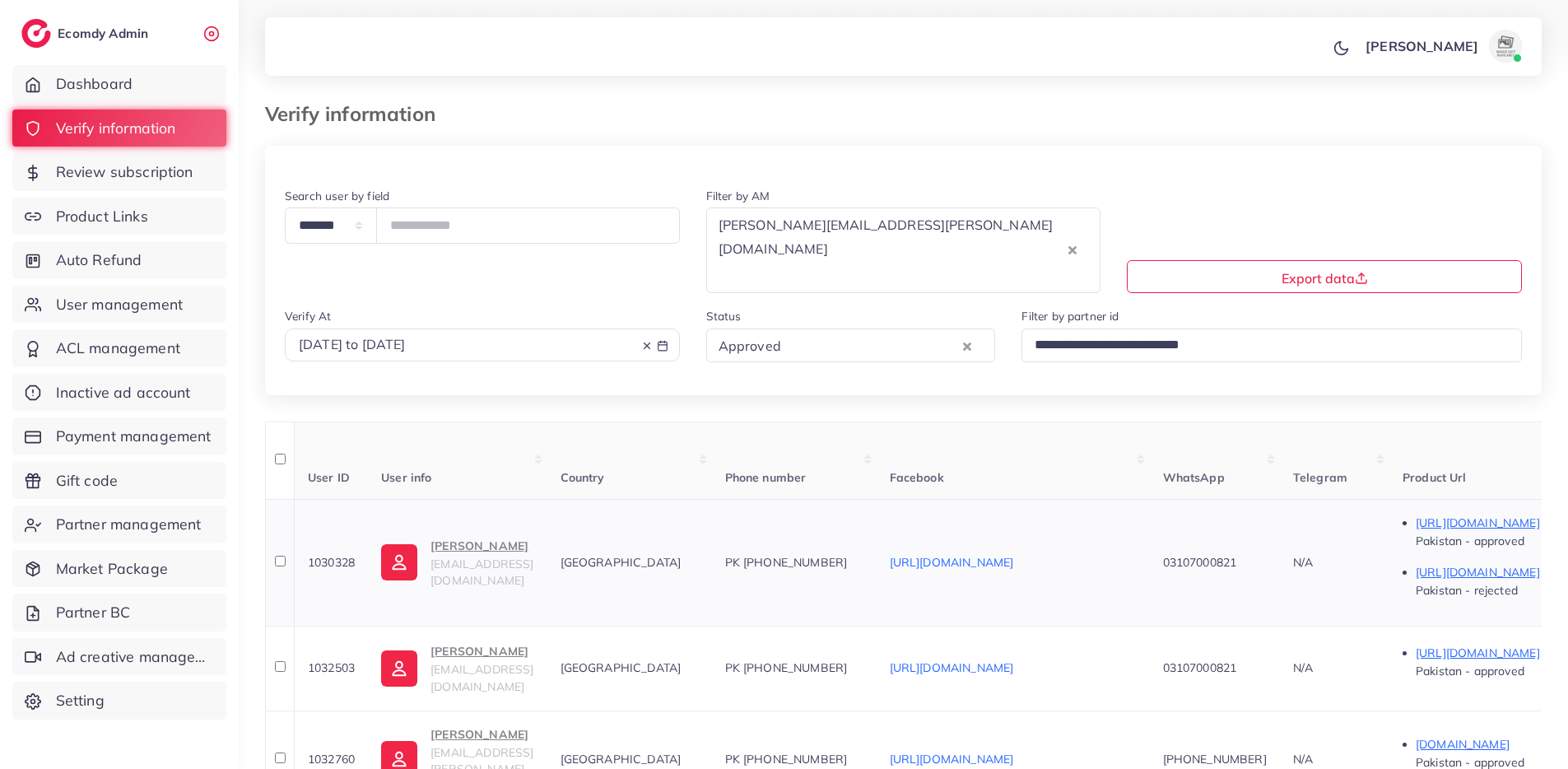
click at [350, 555] on span "1030328" at bounding box center [332, 563] width 47 height 15
copy span "1030328"
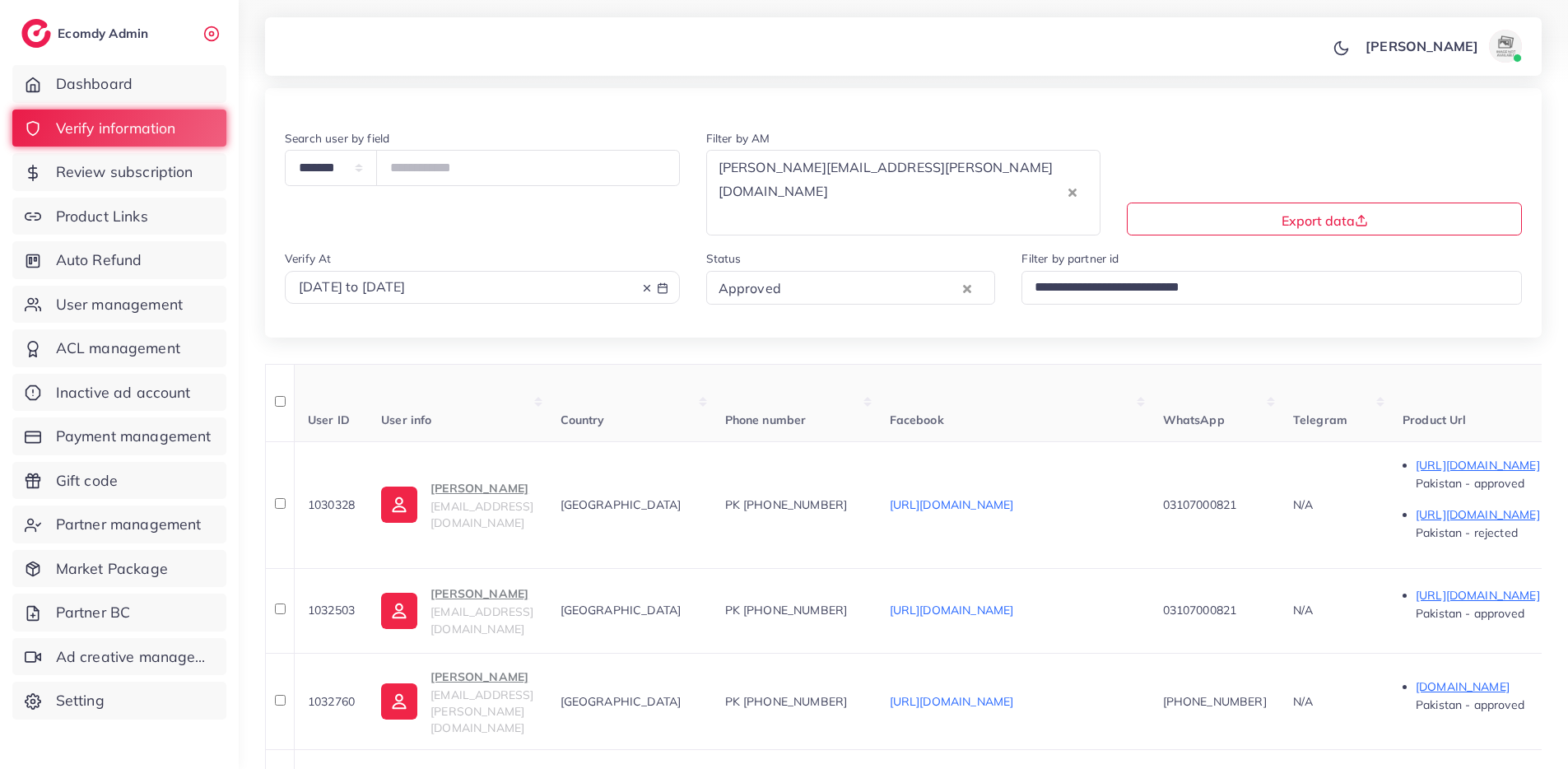
scroll to position [161, 0]
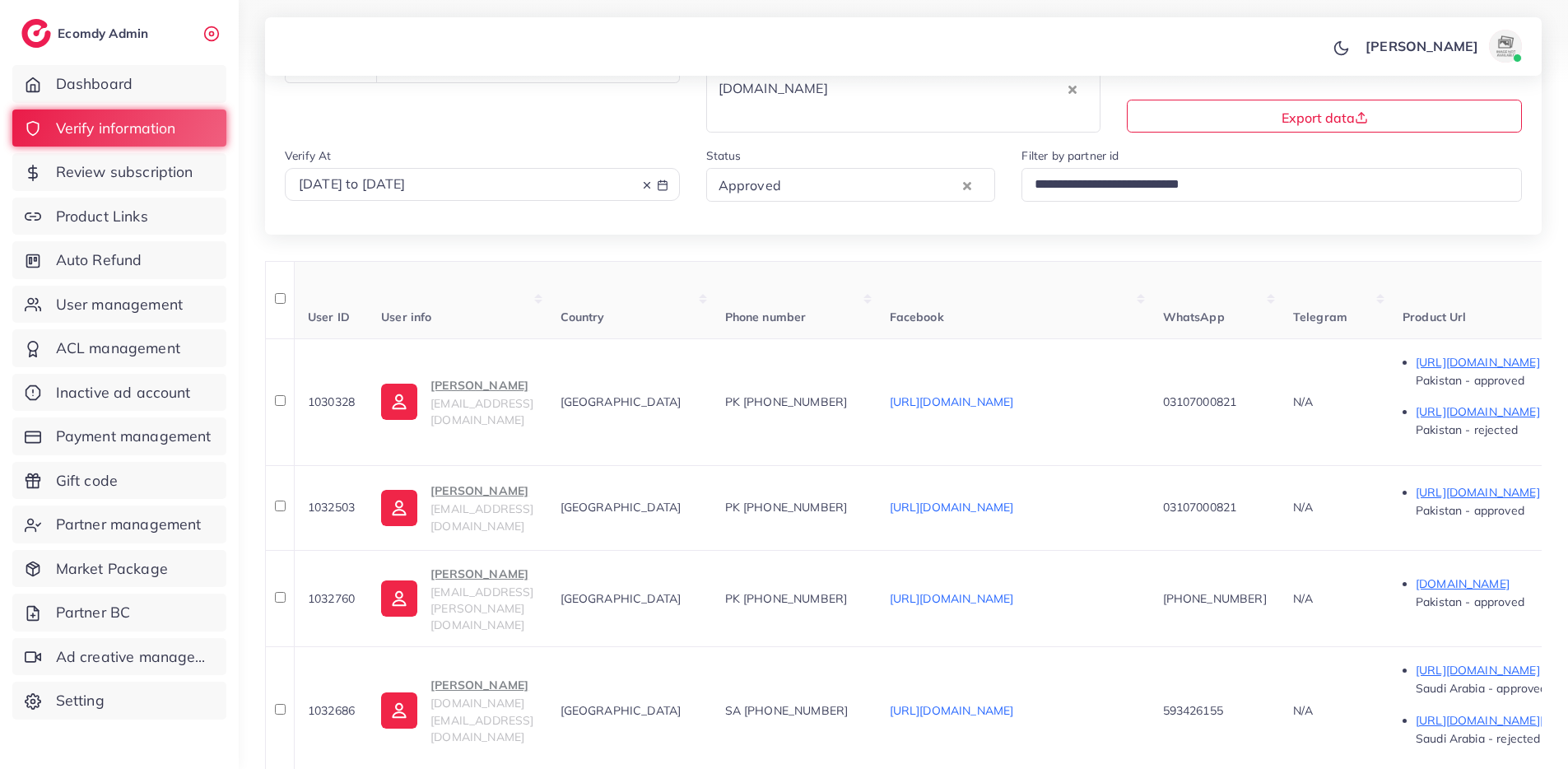
click at [350, 394] on span "1030328" at bounding box center [332, 402] width 47 height 15
copy span "1030328"
drag, startPoint x: 904, startPoint y: 355, endPoint x: 824, endPoint y: 350, distance: 80.2
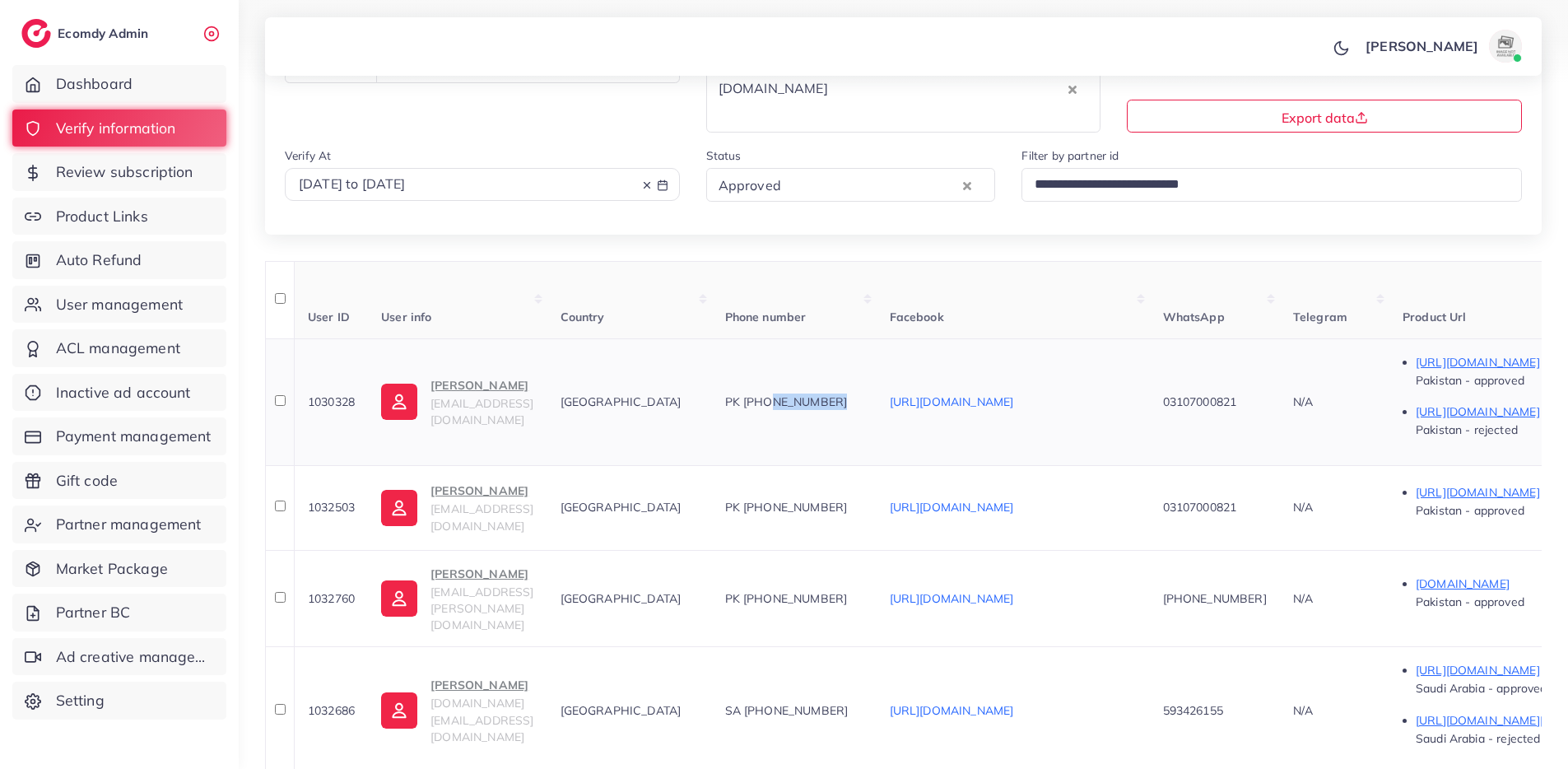
click at [824, 393] on div "PK +923107000821" at bounding box center [794, 402] width 138 height 17
copy span "3107000821"
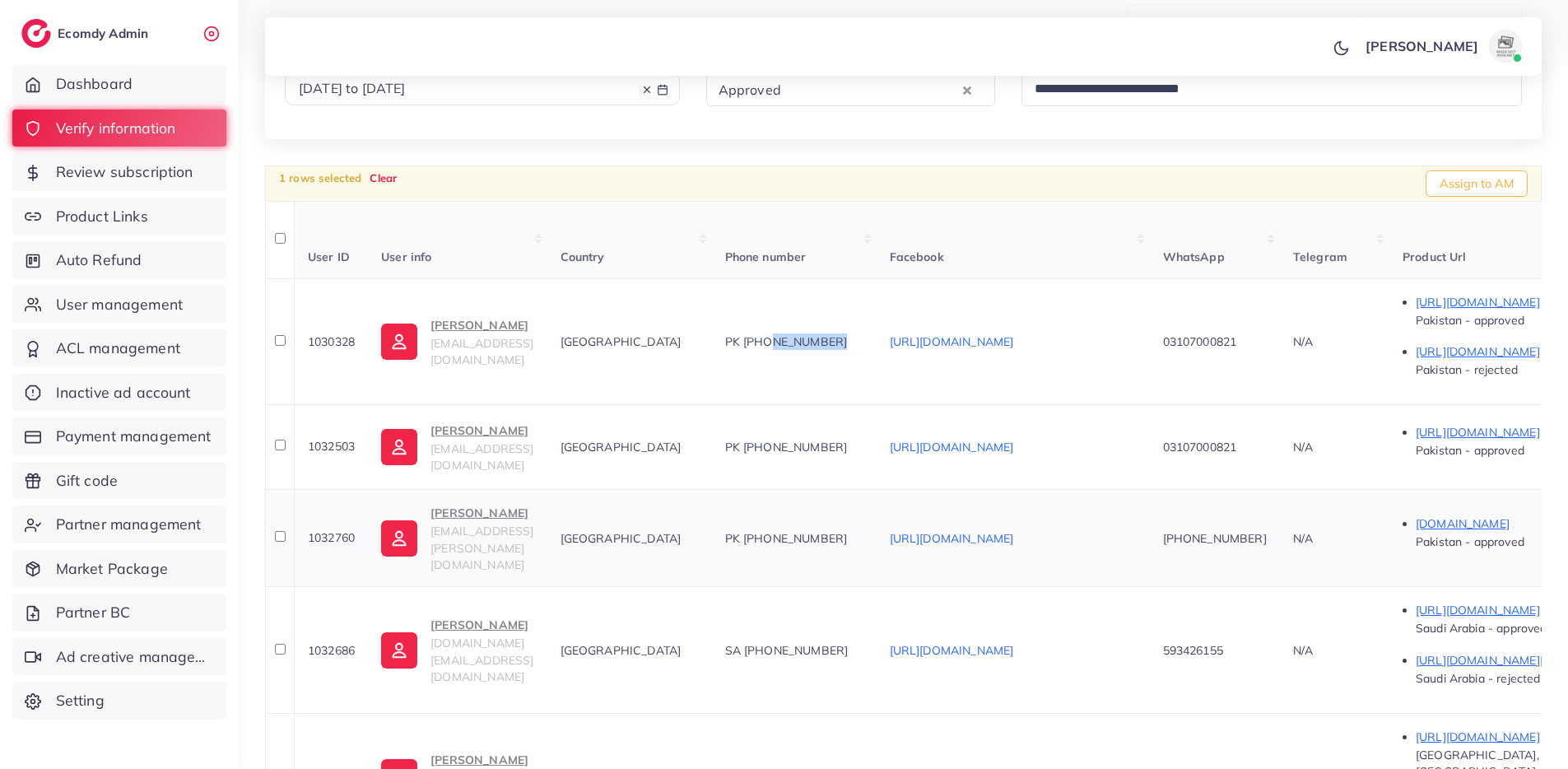
scroll to position [302, 0]
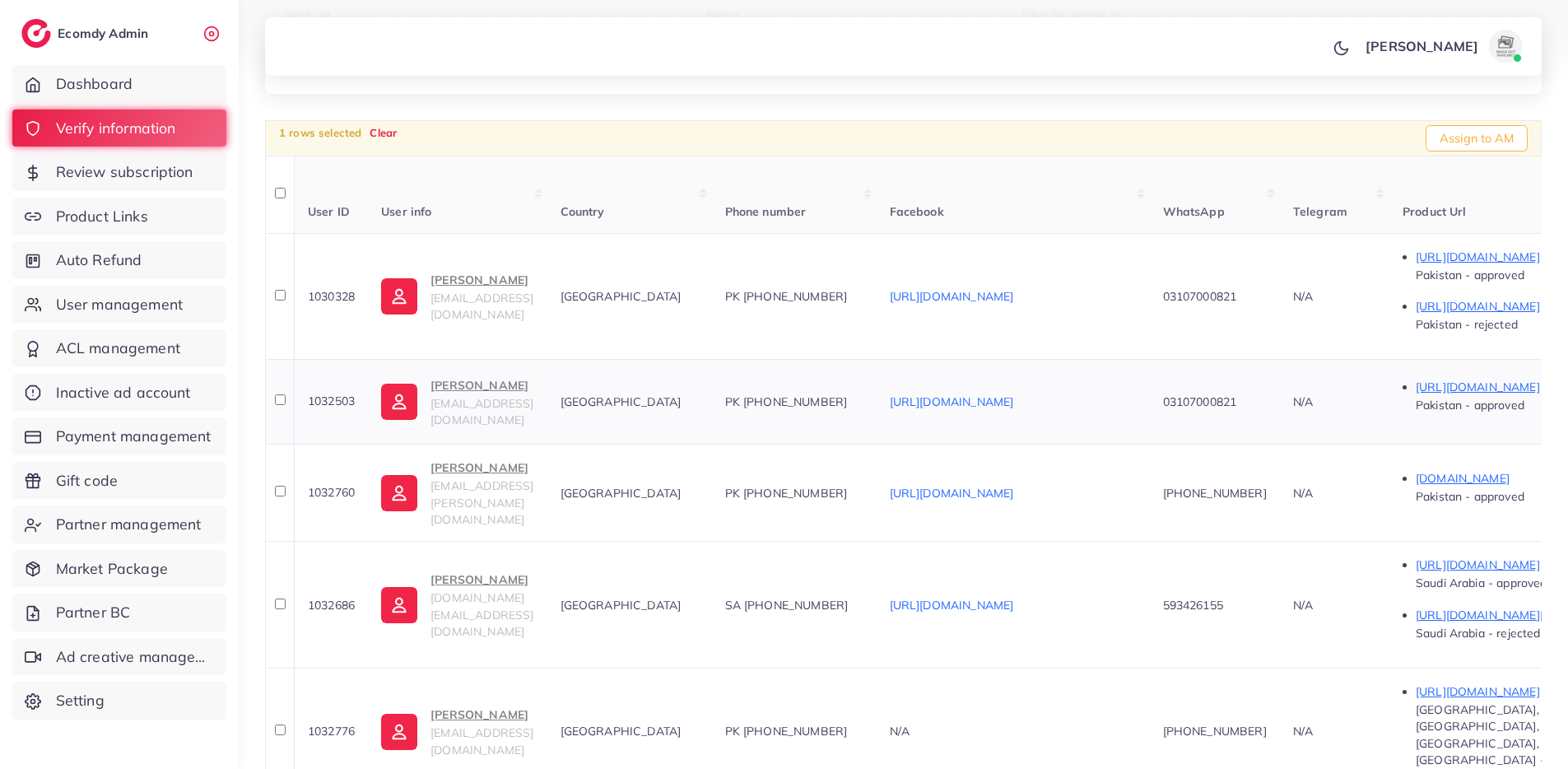
click at [343, 394] on span "1032503" at bounding box center [332, 402] width 47 height 15
copy span "1032503"
drag, startPoint x: 908, startPoint y: 353, endPoint x: 824, endPoint y: 351, distance: 84.0
click at [824, 393] on div "PK +923107000821" at bounding box center [794, 402] width 138 height 17
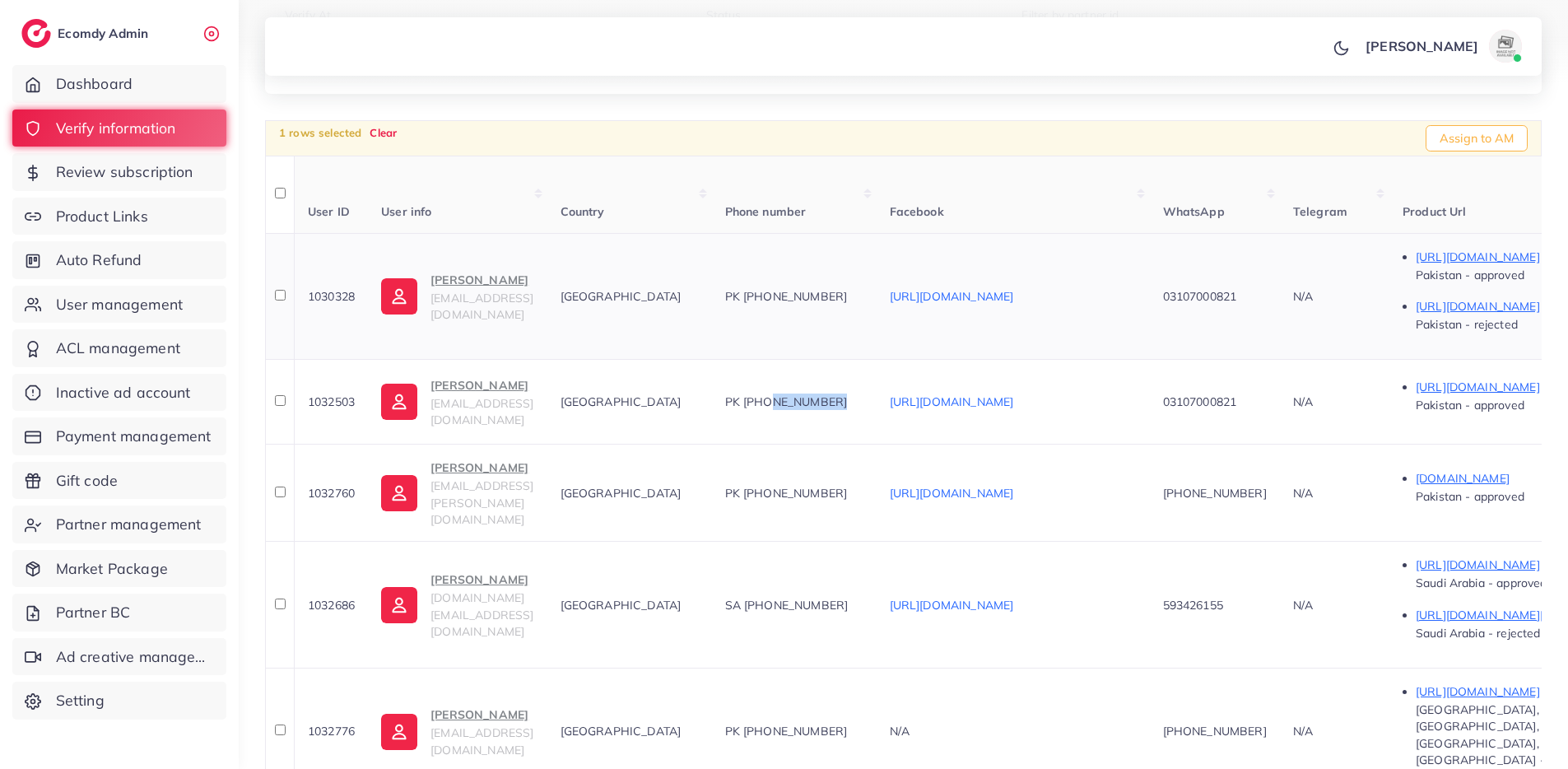
copy span "3107000821"
drag, startPoint x: 1299, startPoint y: 354, endPoint x: 1229, endPoint y: 356, distance: 70.0
click at [1229, 393] on div "03107000821" at bounding box center [1214, 402] width 104 height 17
copy span "3107000821"
click at [329, 394] on span "1032503" at bounding box center [332, 402] width 47 height 15
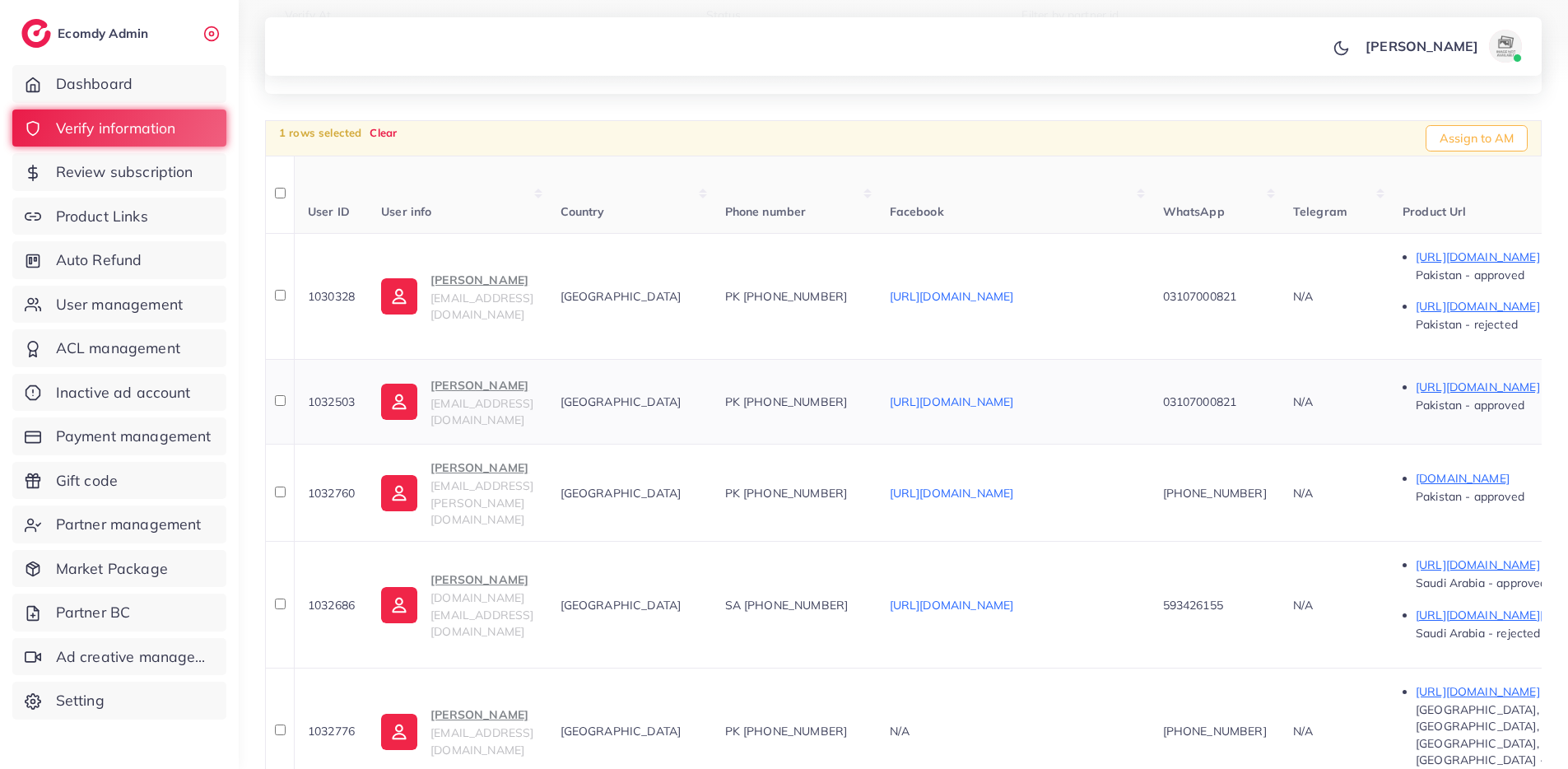
click at [329, 394] on span "1032503" at bounding box center [332, 402] width 47 height 15
copy span "1032503"
click at [344, 289] on span "1030328" at bounding box center [332, 296] width 47 height 15
copy span "1030328"
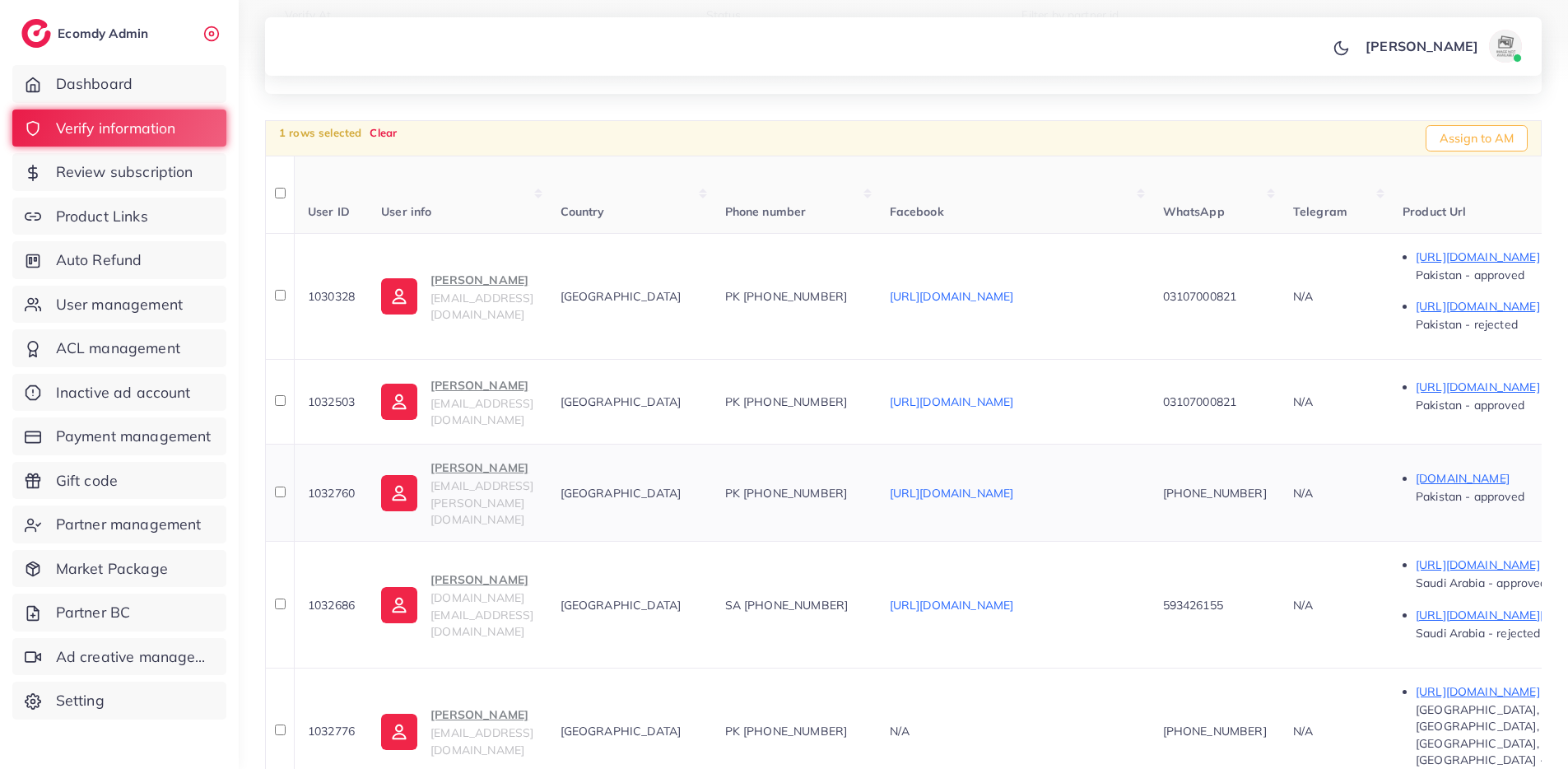
click at [320, 486] on span "1032760" at bounding box center [332, 493] width 47 height 15
copy span "1032760"
drag, startPoint x: 885, startPoint y: 434, endPoint x: 824, endPoint y: 434, distance: 61.0
click at [824, 444] on td "PK +923218428796" at bounding box center [794, 492] width 164 height 97
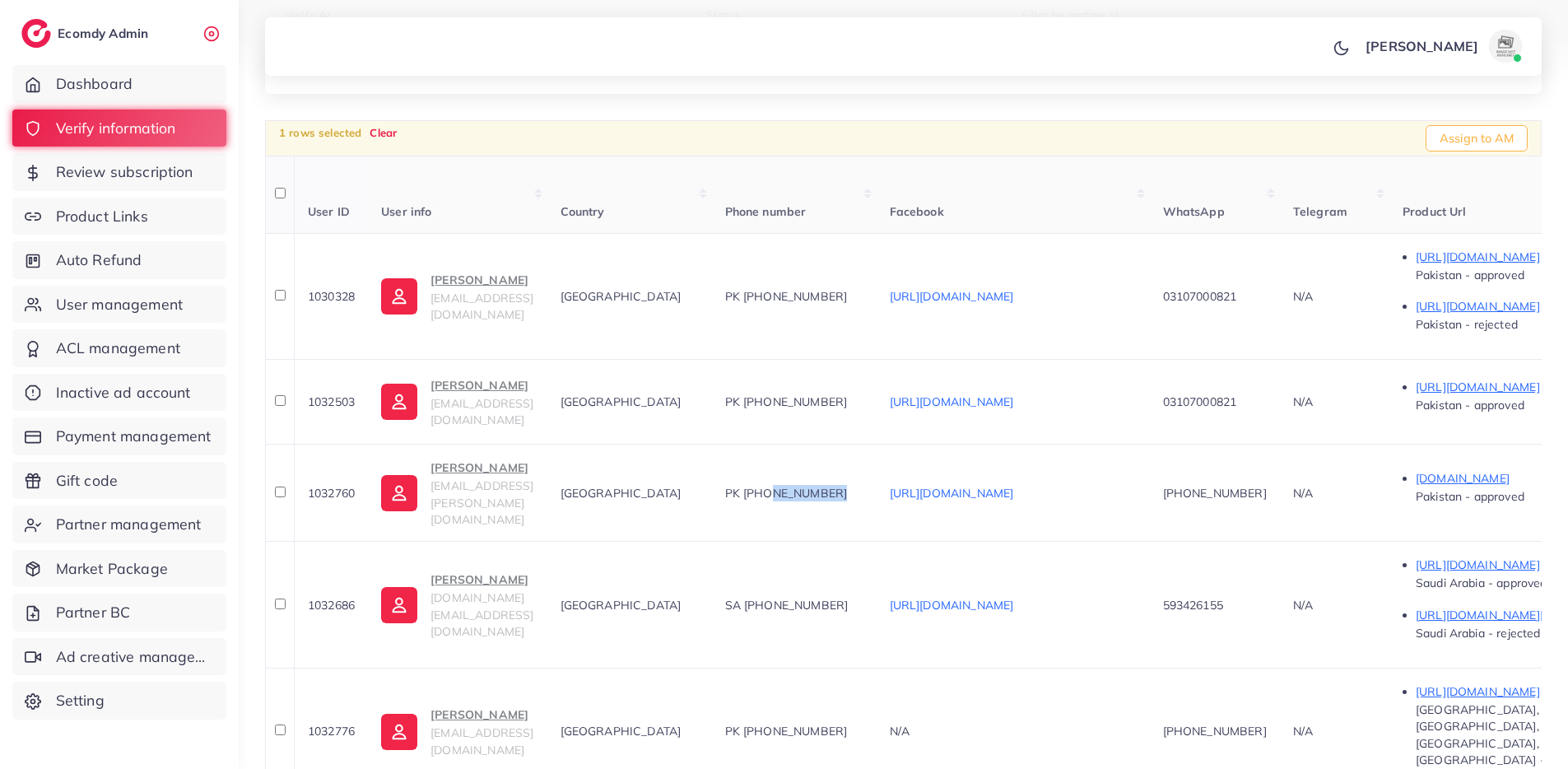
copy span "3218428796"
click at [277, 444] on th at bounding box center [279, 492] width 29 height 97
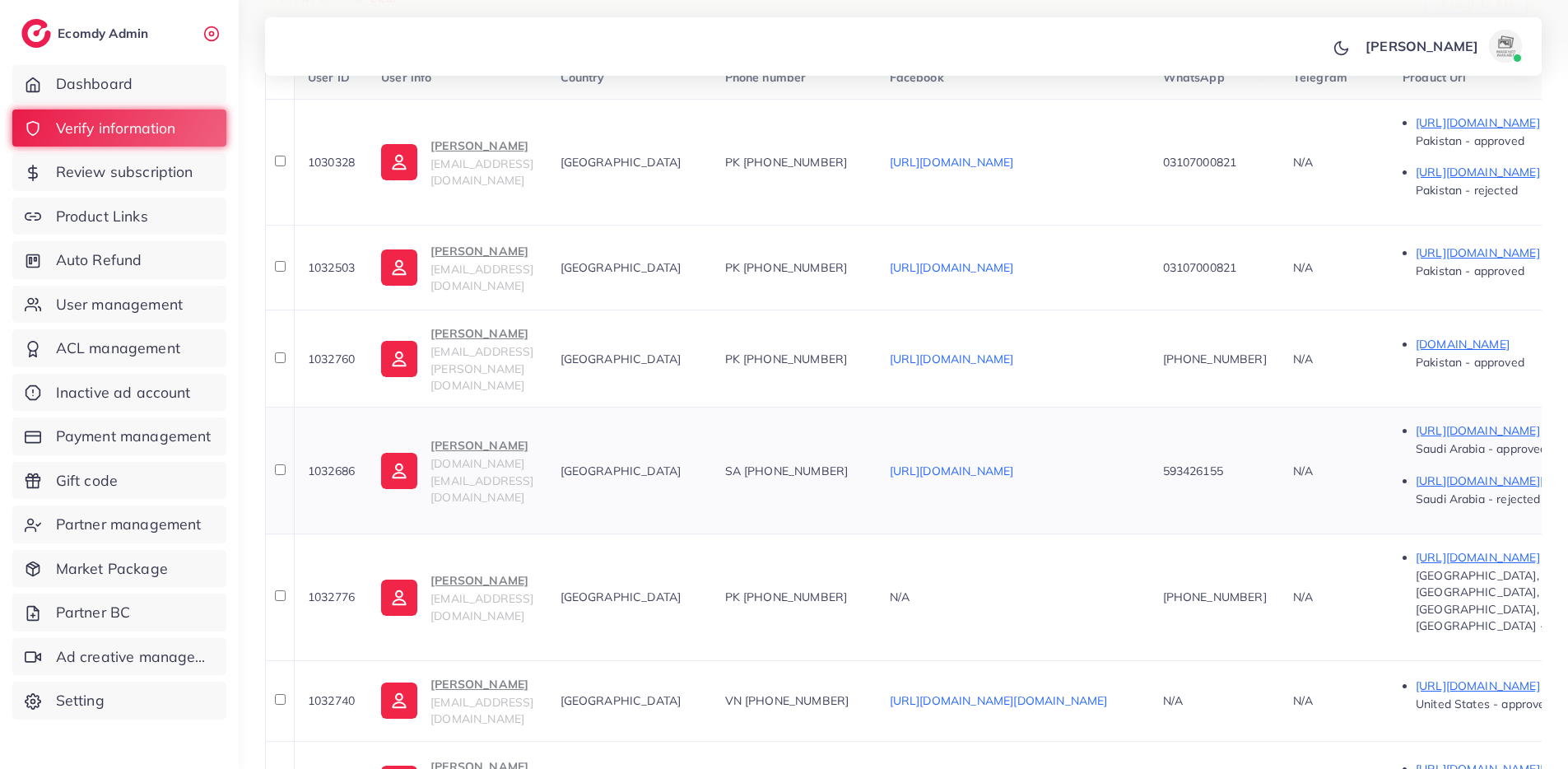
scroll to position [443, 0]
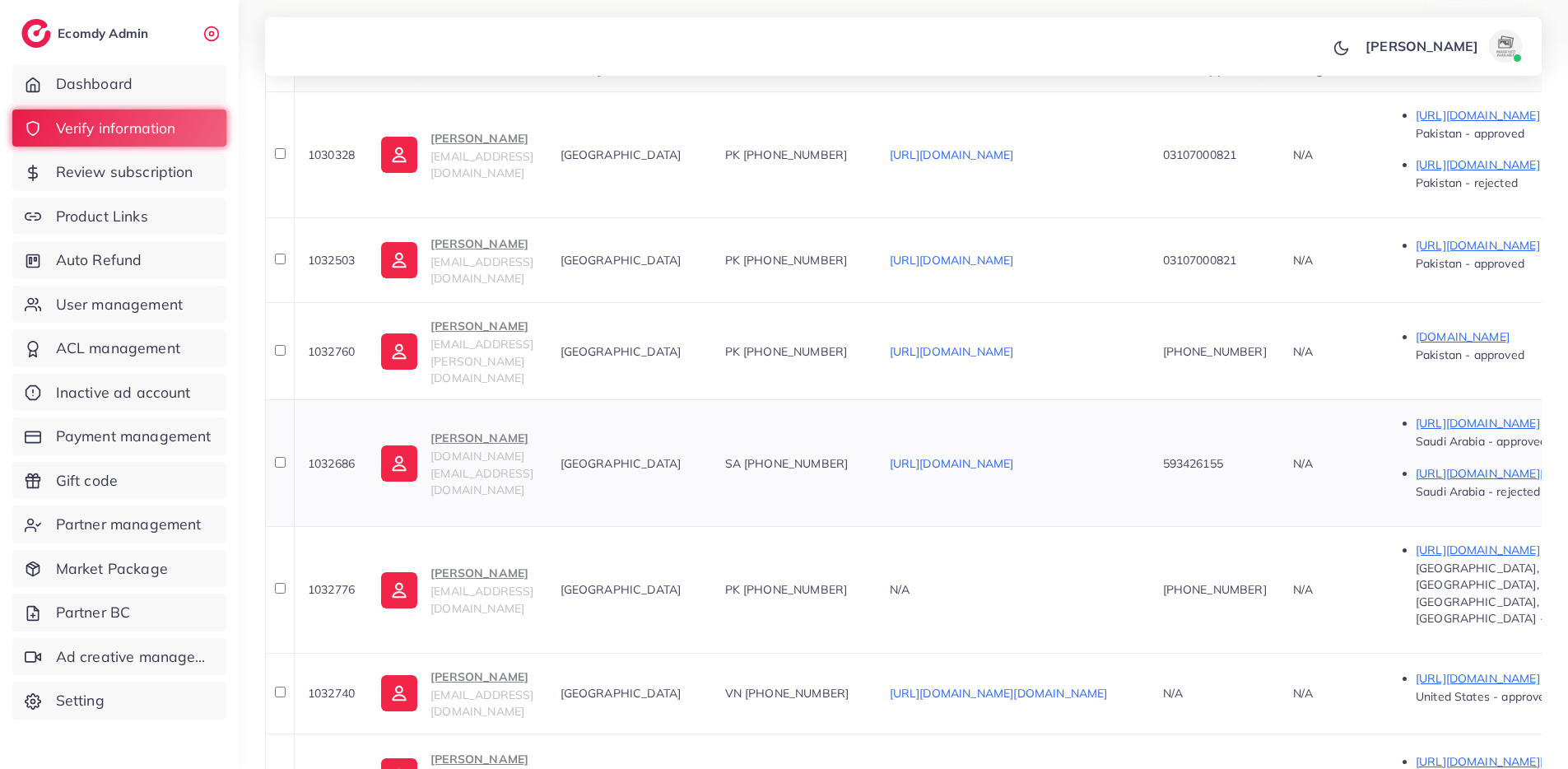
click at [335, 456] on span "1032686" at bounding box center [332, 463] width 47 height 15
drag, startPoint x: 911, startPoint y: 392, endPoint x: 825, endPoint y: 393, distance: 86.0
click at [825, 455] on div "SA +966593426155" at bounding box center [794, 463] width 138 height 17
click at [287, 399] on th at bounding box center [279, 463] width 29 height 127
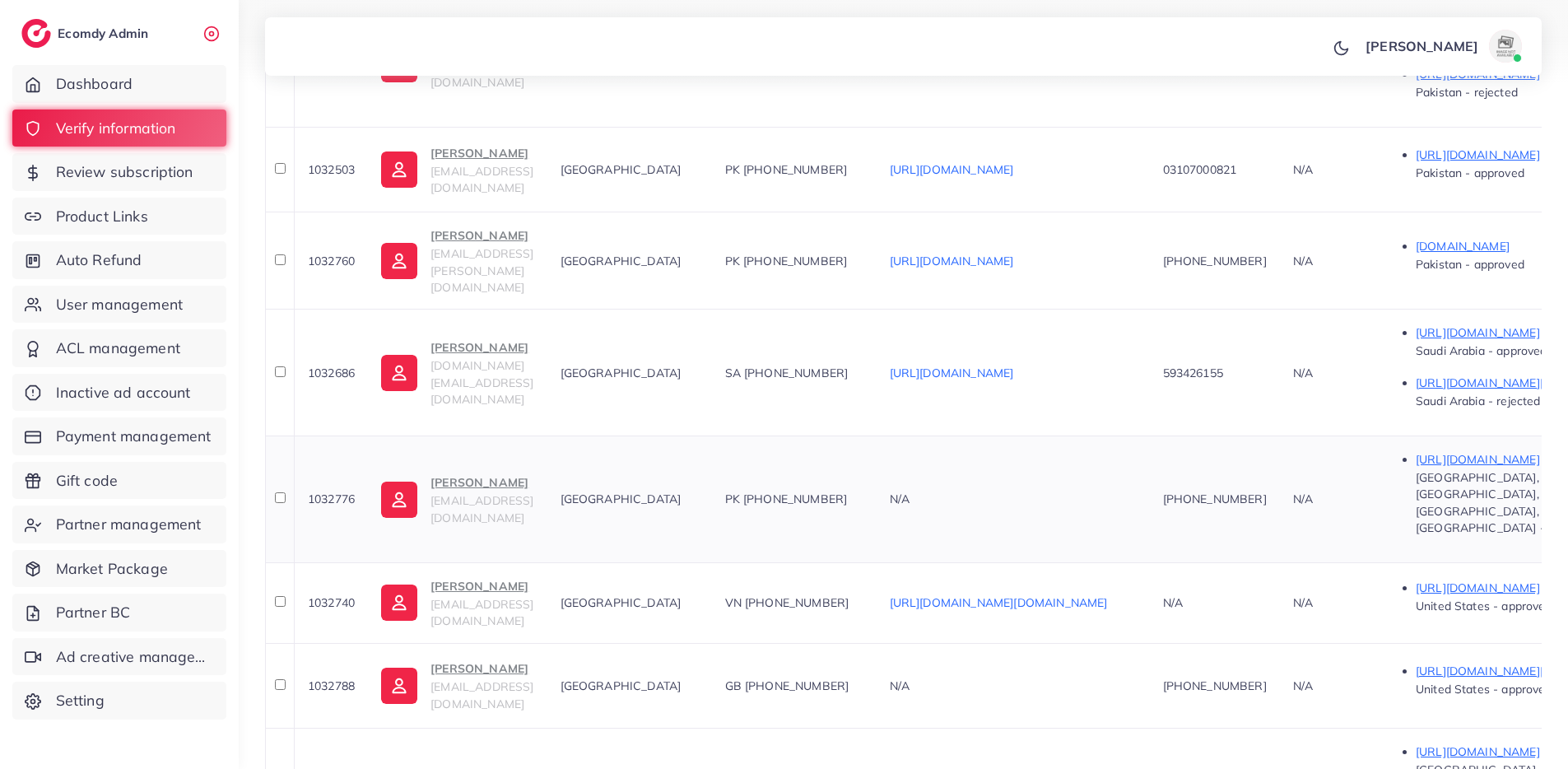
scroll to position [548, 0]
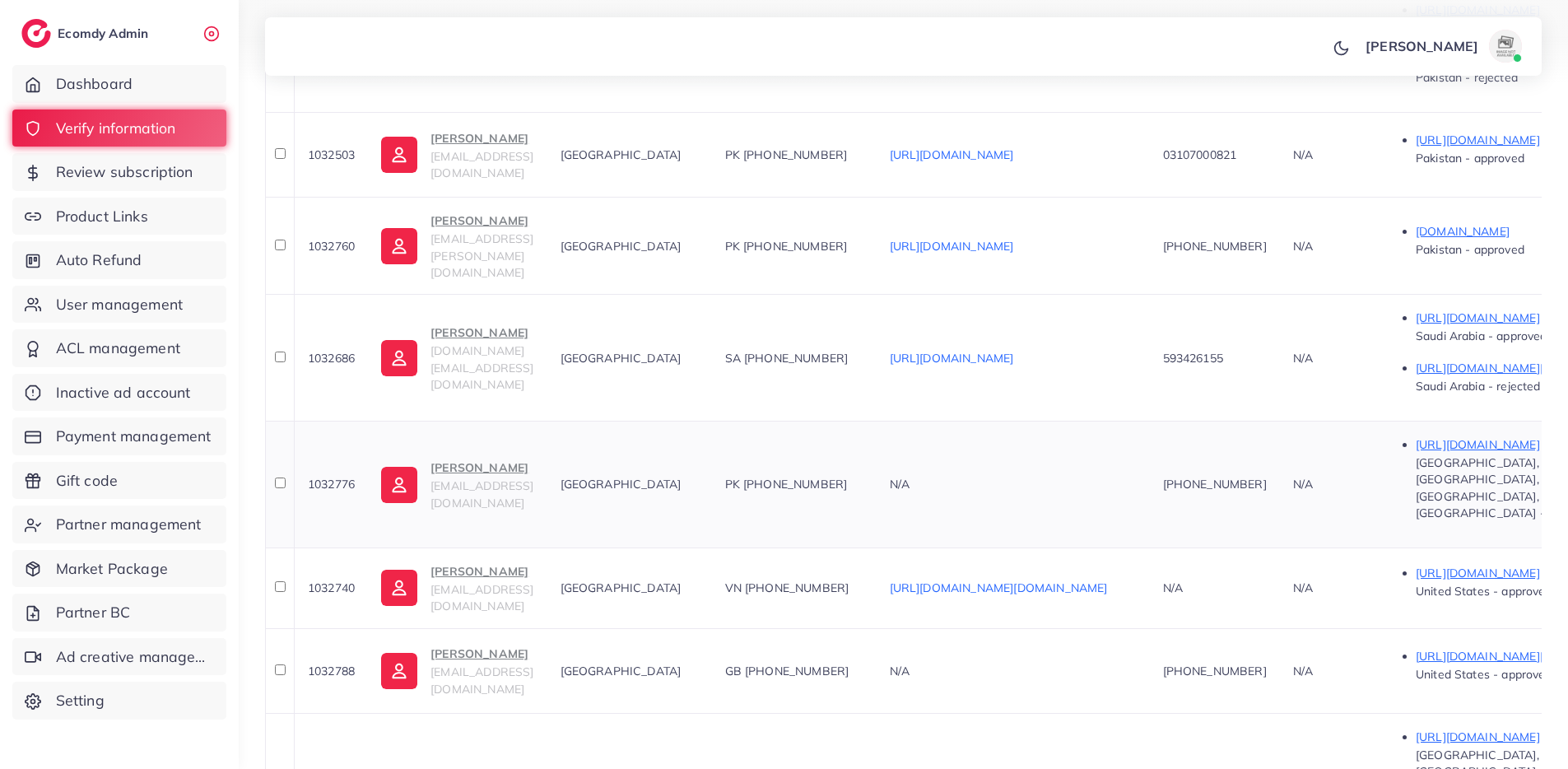
click at [355, 477] on span "1032776" at bounding box center [332, 484] width 47 height 15
click at [341, 477] on span "1032776" at bounding box center [332, 484] width 47 height 15
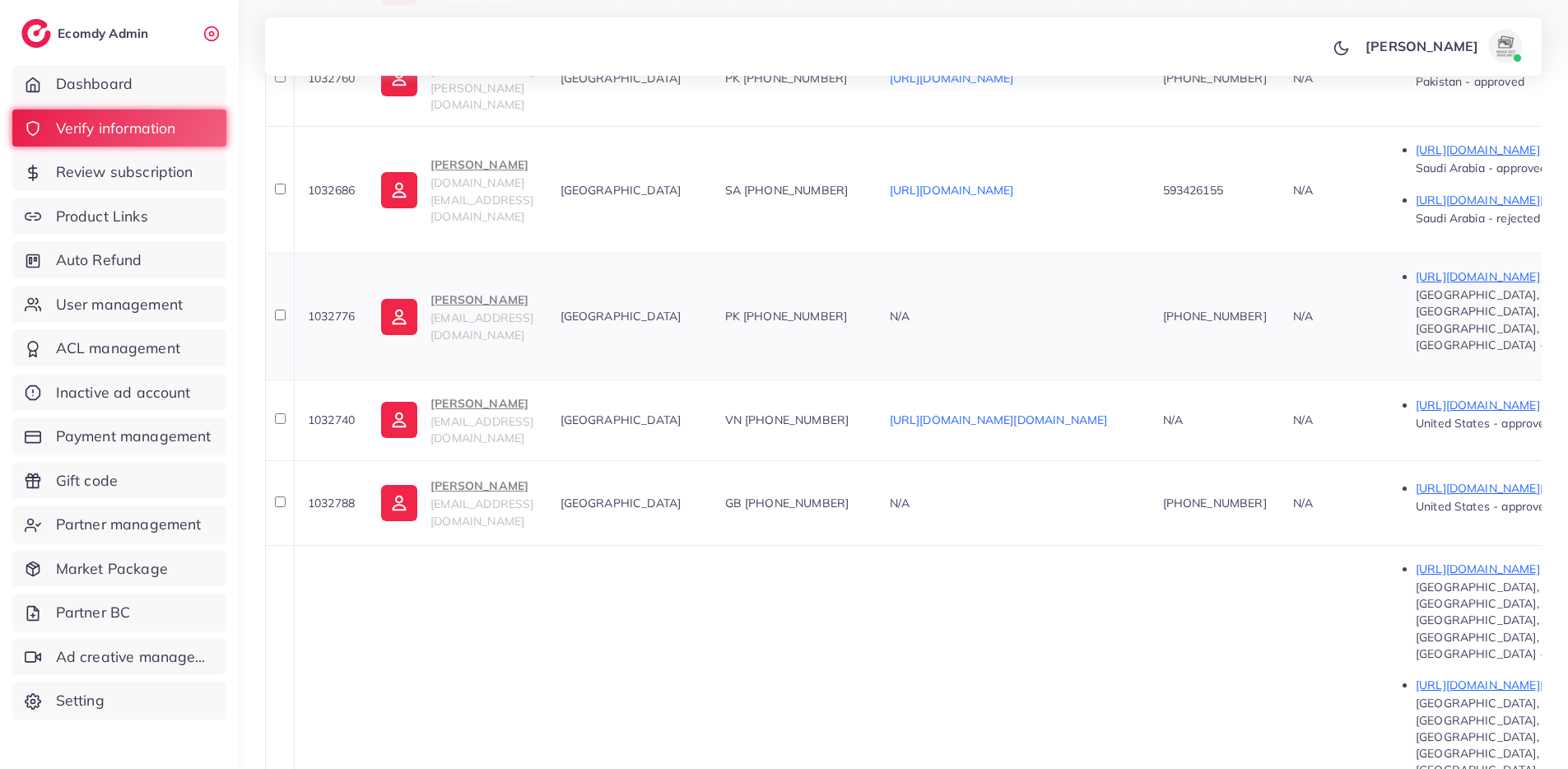
scroll to position [588, 0]
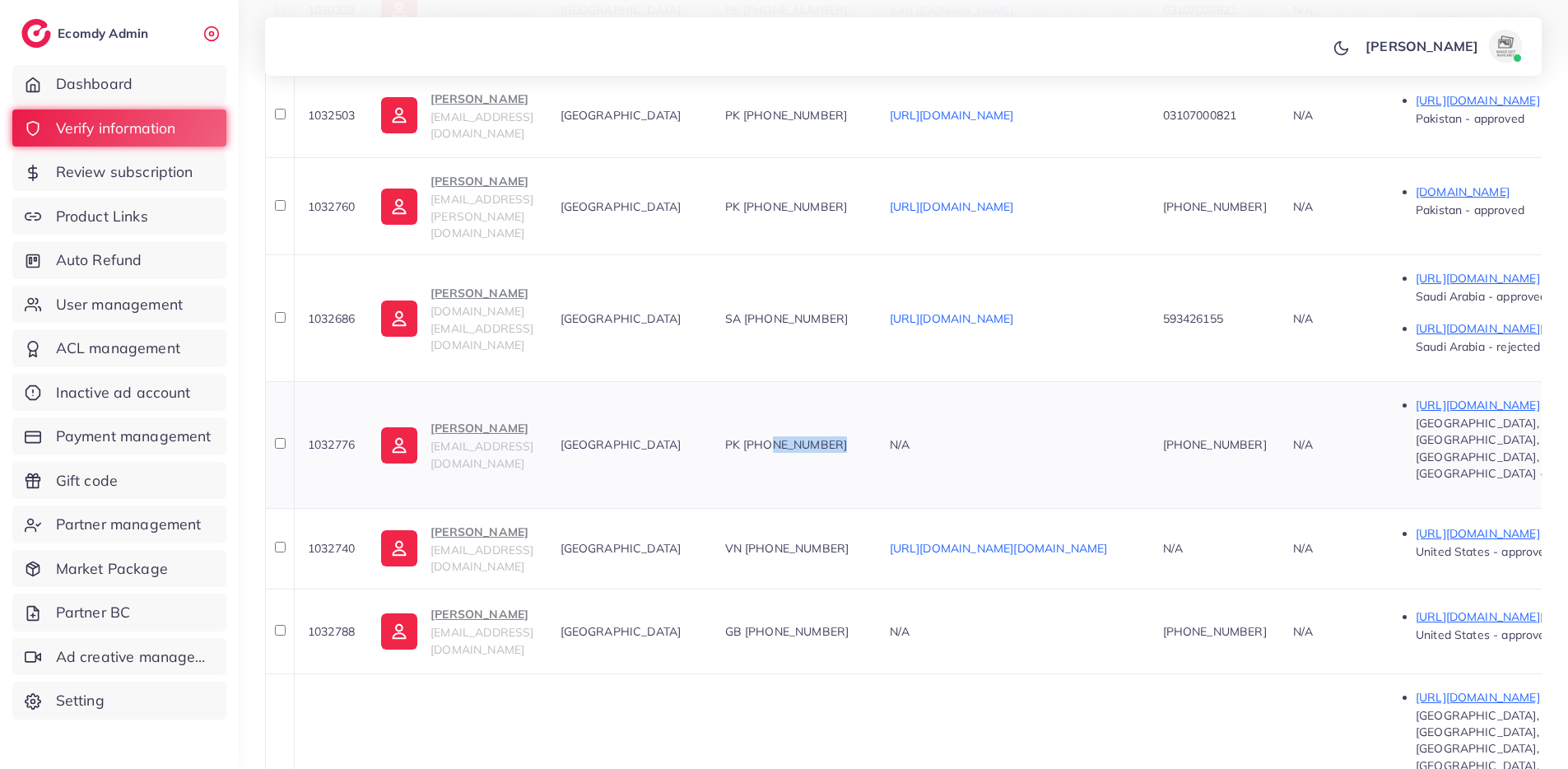
drag, startPoint x: 911, startPoint y: 361, endPoint x: 826, endPoint y: 361, distance: 85.0
click at [826, 436] on div "PK [PHONE_NUMBER]" at bounding box center [794, 445] width 138 height 17
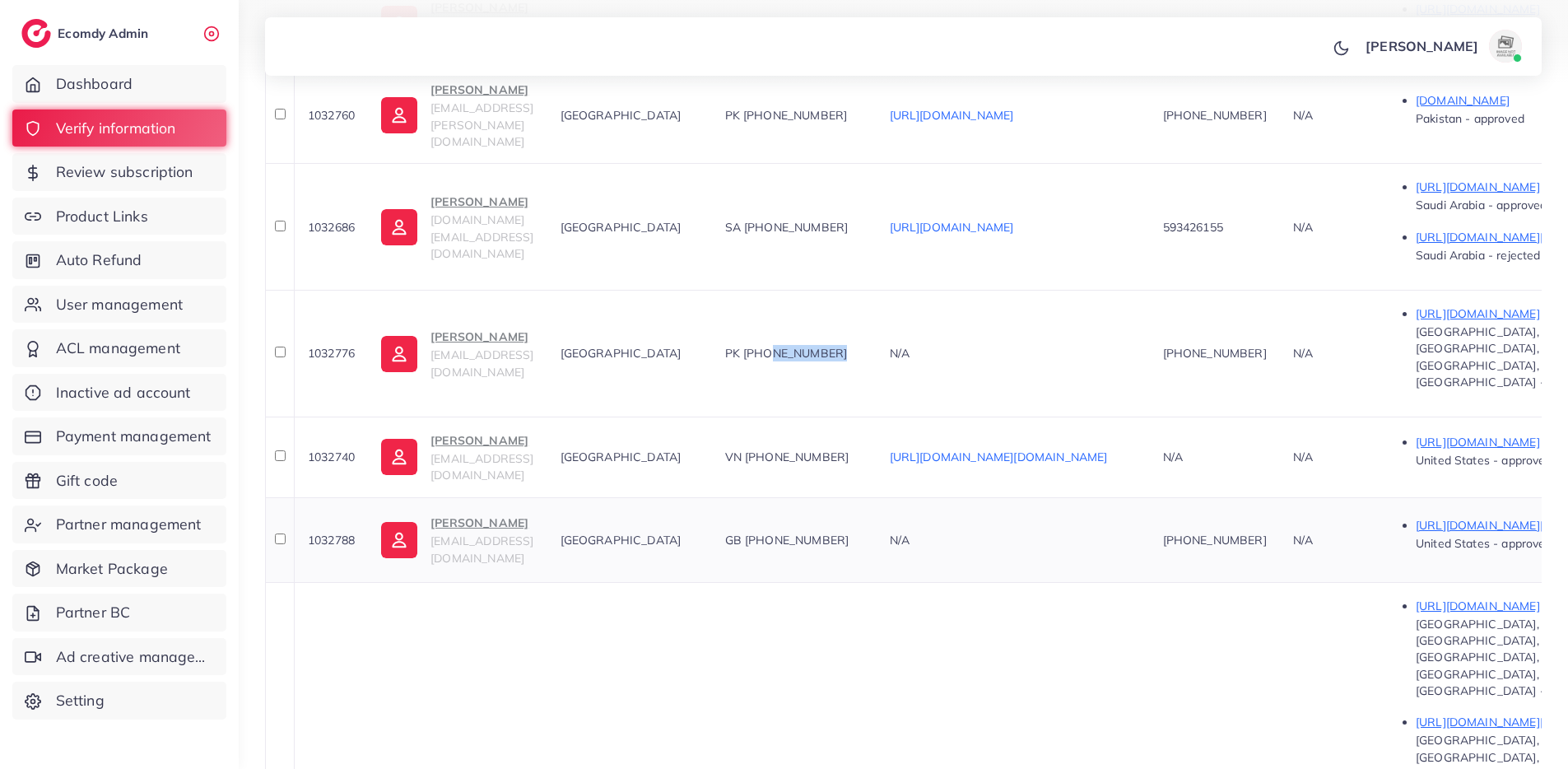
scroll to position [696, 0]
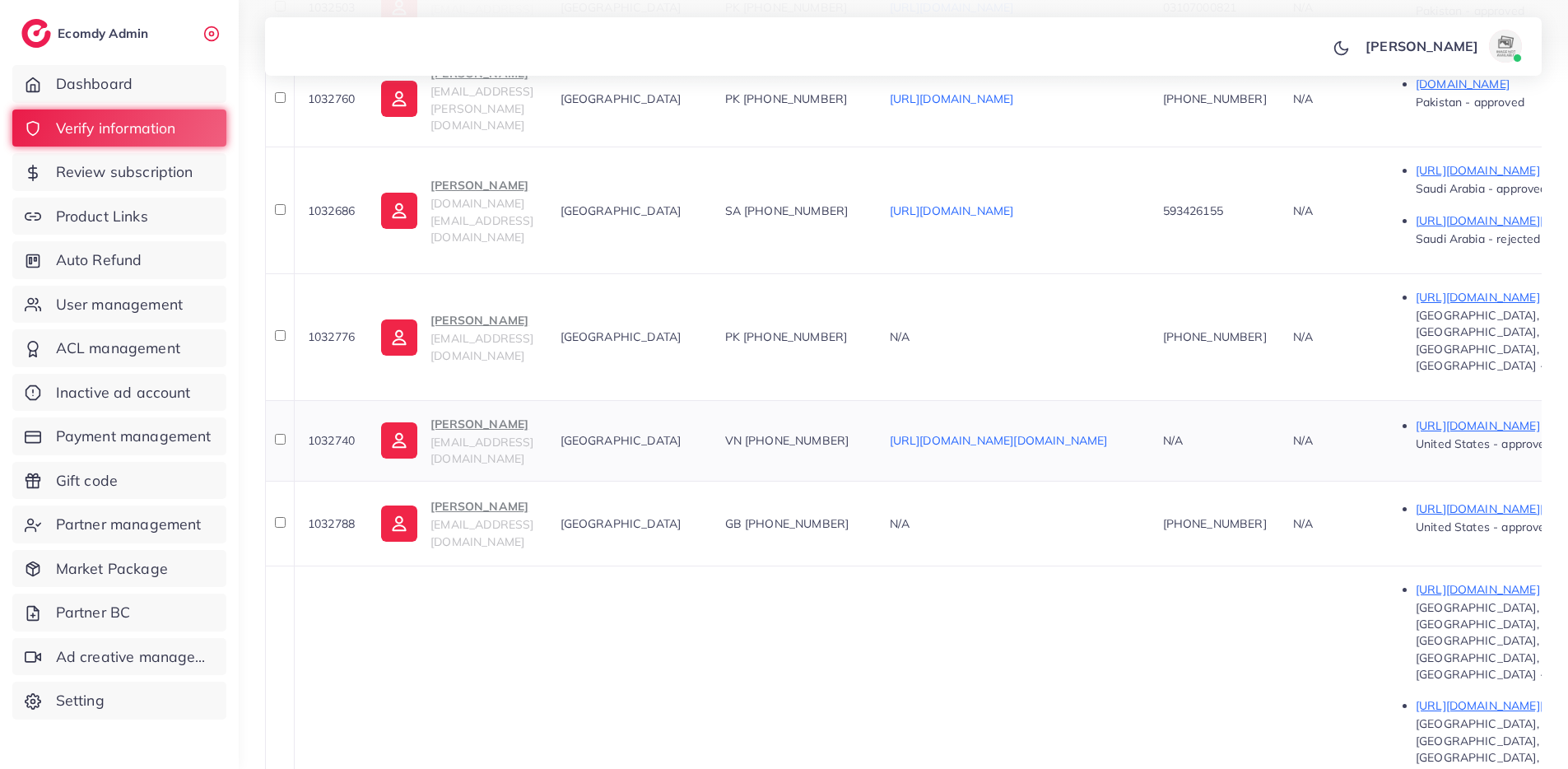
click at [336, 434] on span "1032740" at bounding box center [332, 441] width 47 height 15
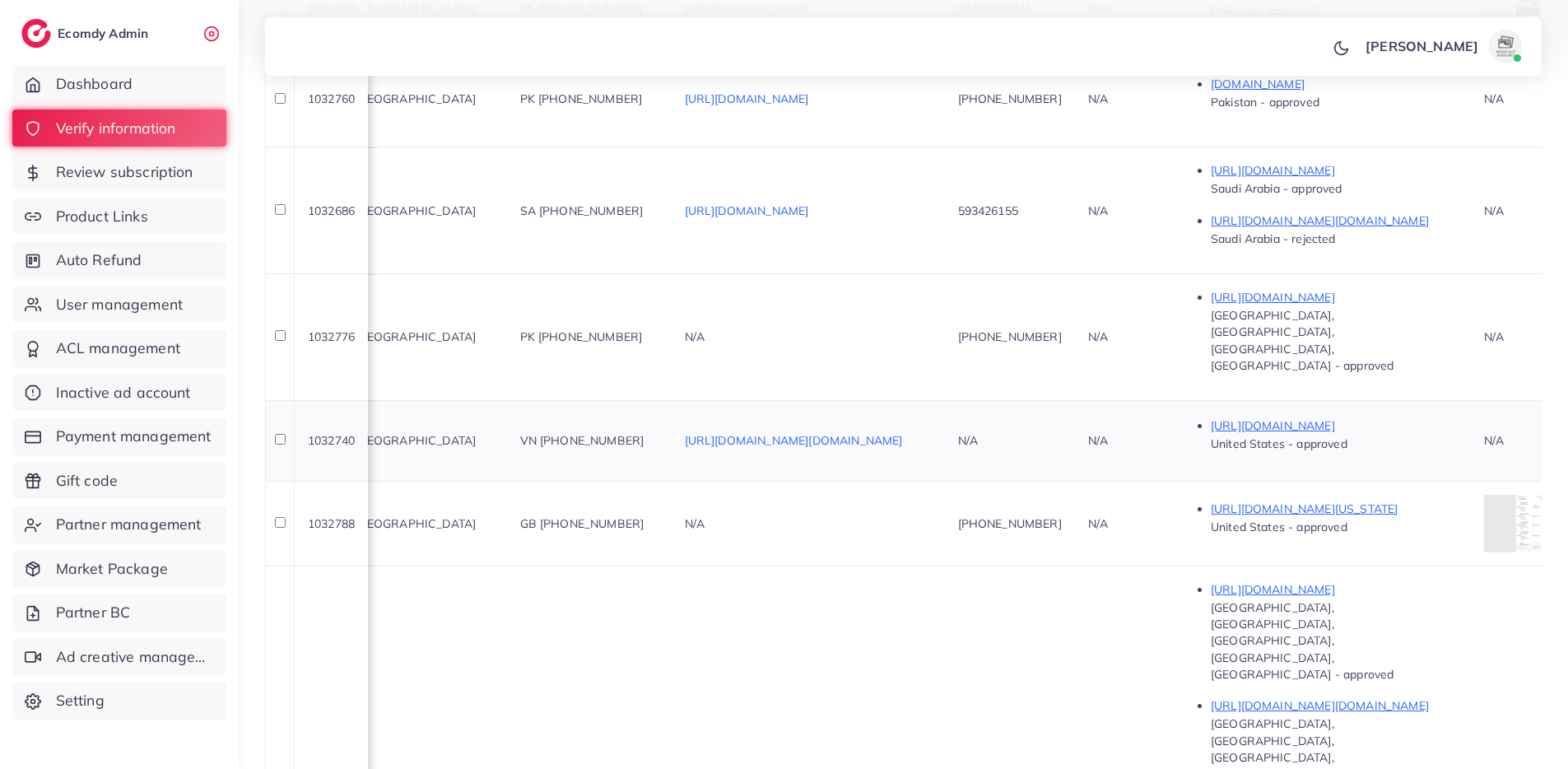
scroll to position [0, 1223]
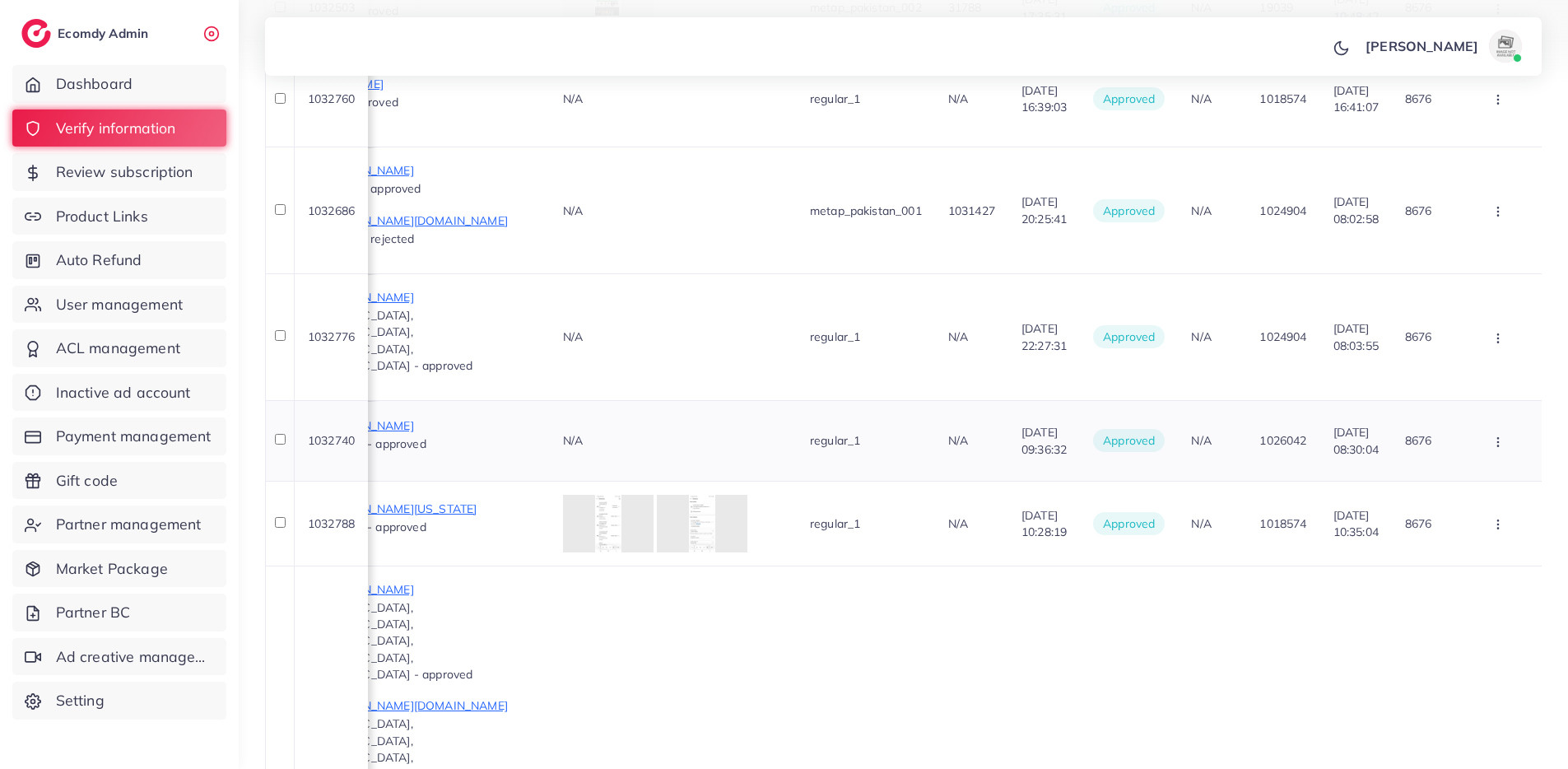
click at [1496, 435] on icon "button" at bounding box center [1498, 442] width 13 height 13
click at [1472, 555] on span "Assign to AM" at bounding box center [1465, 563] width 84 height 17
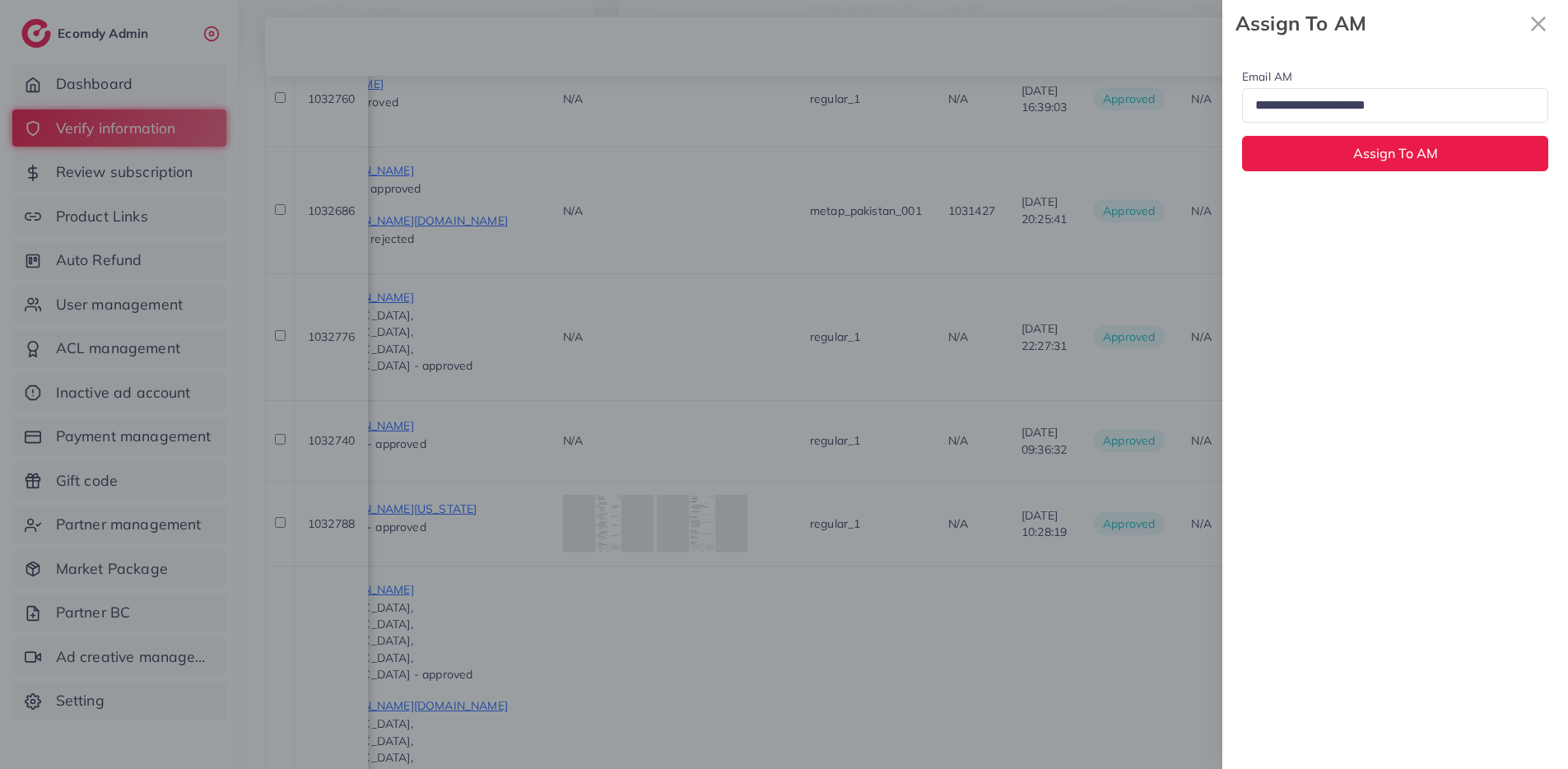
click at [1373, 108] on input "Search for option" at bounding box center [1388, 106] width 277 height 25
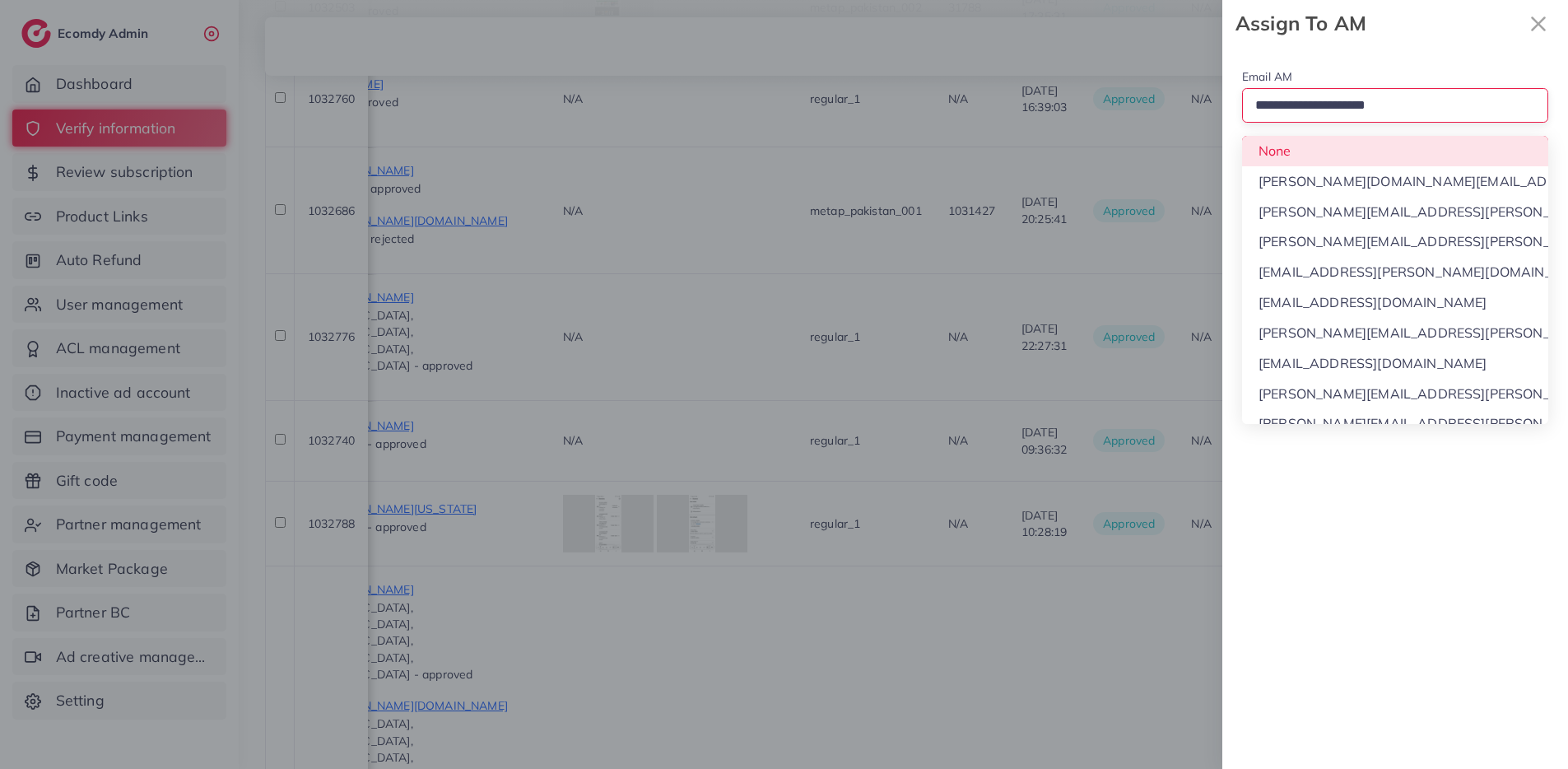
click at [1343, 147] on div "Email AM Loading... None phuong.ly@ecomdy.com quynh.phan@ecomdy.com huong.tran@…" at bounding box center [1395, 119] width 346 height 144
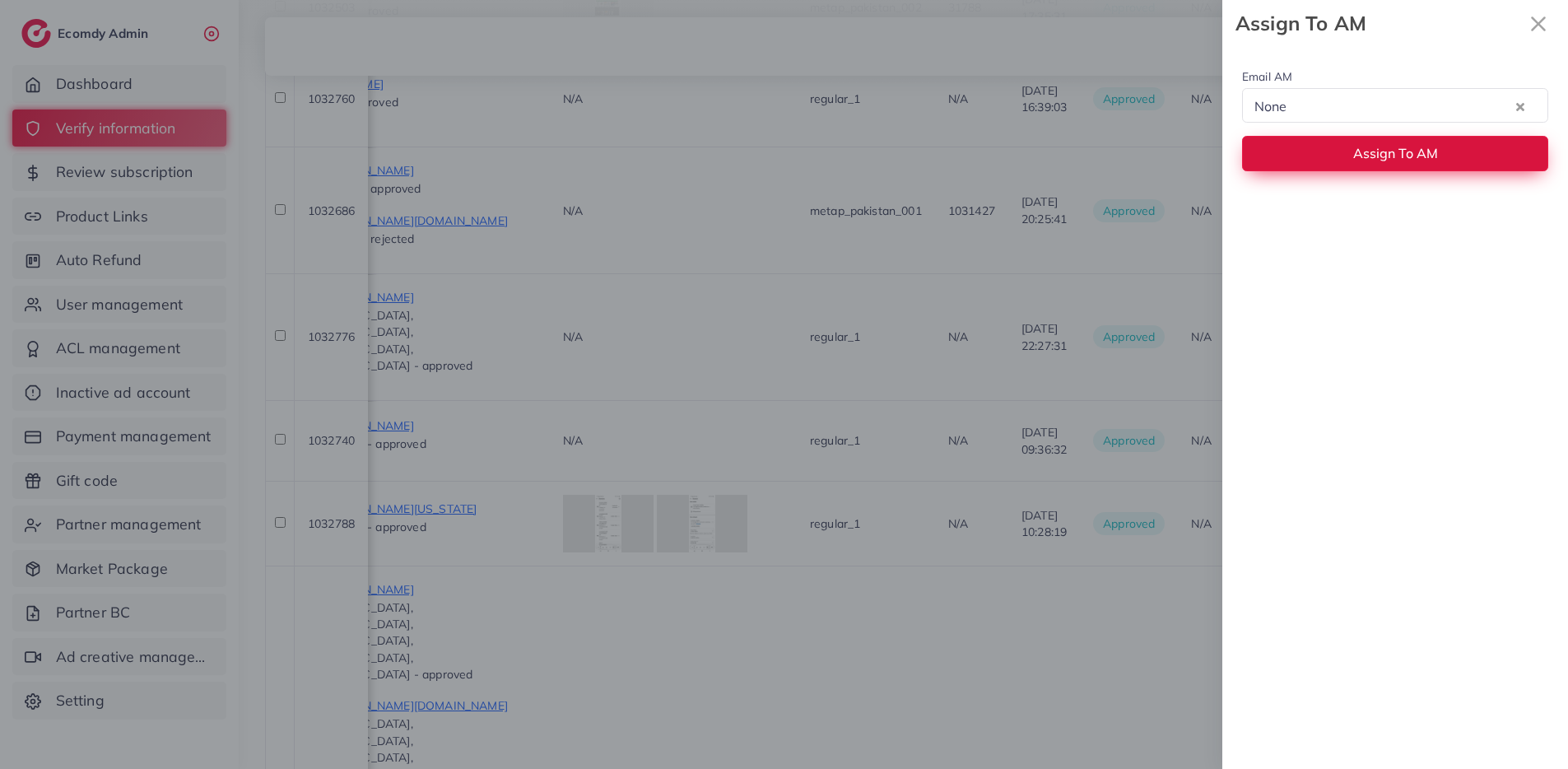
click at [1349, 158] on button "Assign To AM" at bounding box center [1395, 153] width 306 height 36
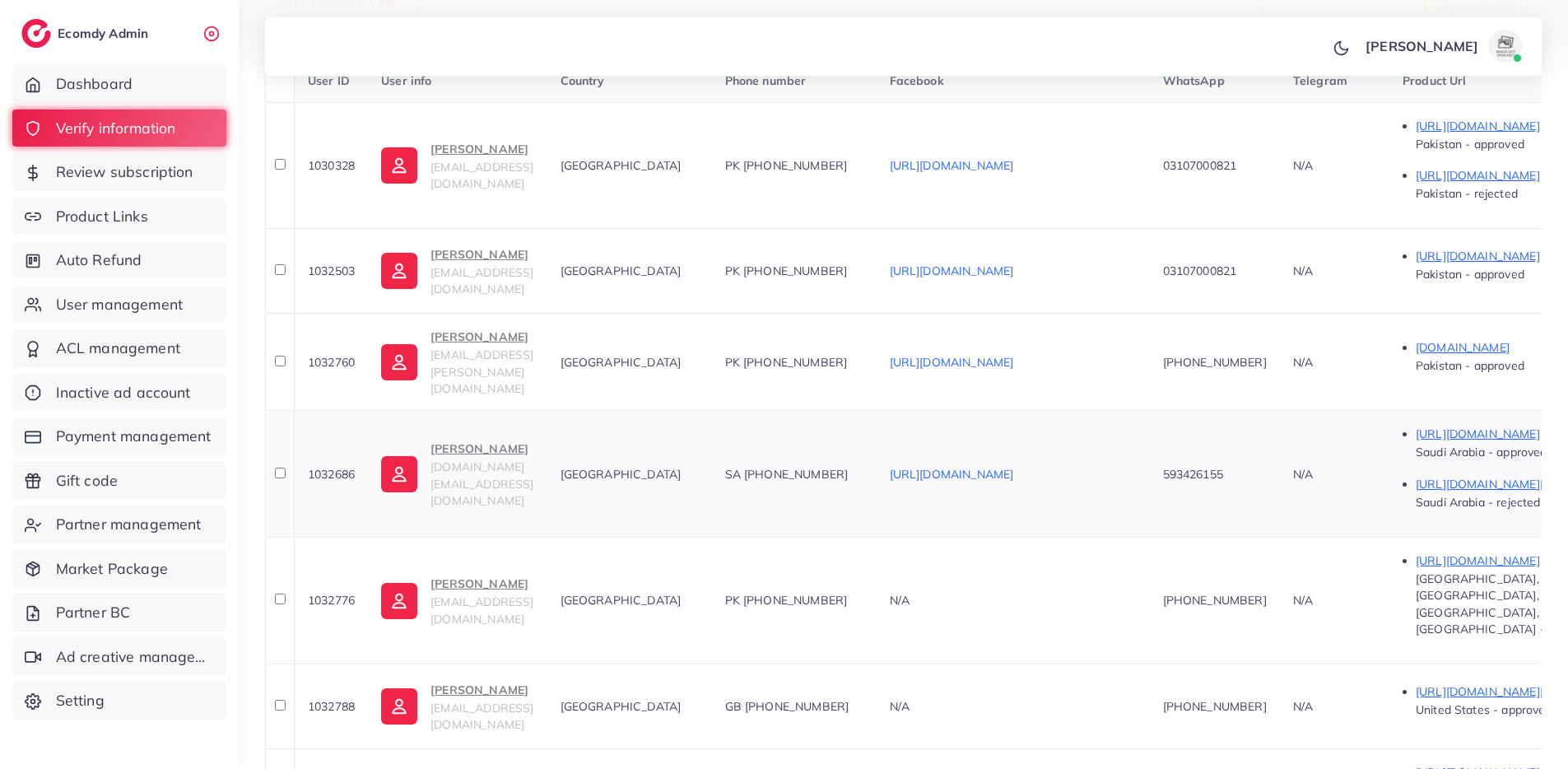
scroll to position [434, 0]
click at [343, 464] on span "1032686" at bounding box center [332, 472] width 47 height 15
click at [262, 417] on div "**********" at bounding box center [903, 498] width 1329 height 1866
click at [340, 591] on span "1032776" at bounding box center [332, 598] width 47 height 15
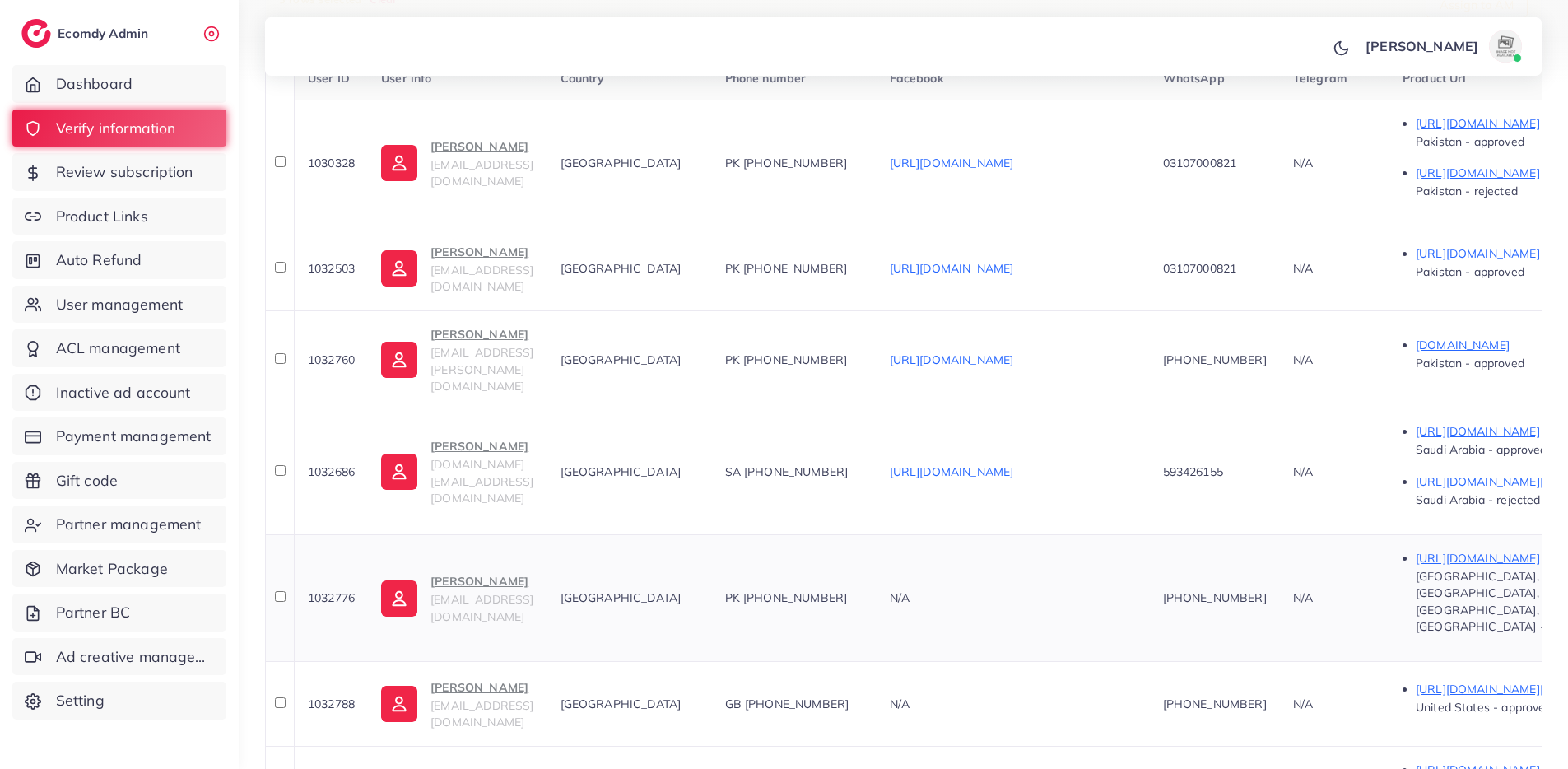
click at [340, 591] on span "1032776" at bounding box center [332, 598] width 47 height 15
drag, startPoint x: 885, startPoint y: 512, endPoint x: 821, endPoint y: 514, distance: 64.0
click at [821, 590] on div "PK [PHONE_NUMBER]" at bounding box center [794, 598] width 138 height 17
click at [342, 591] on span "1032776" at bounding box center [332, 598] width 47 height 15
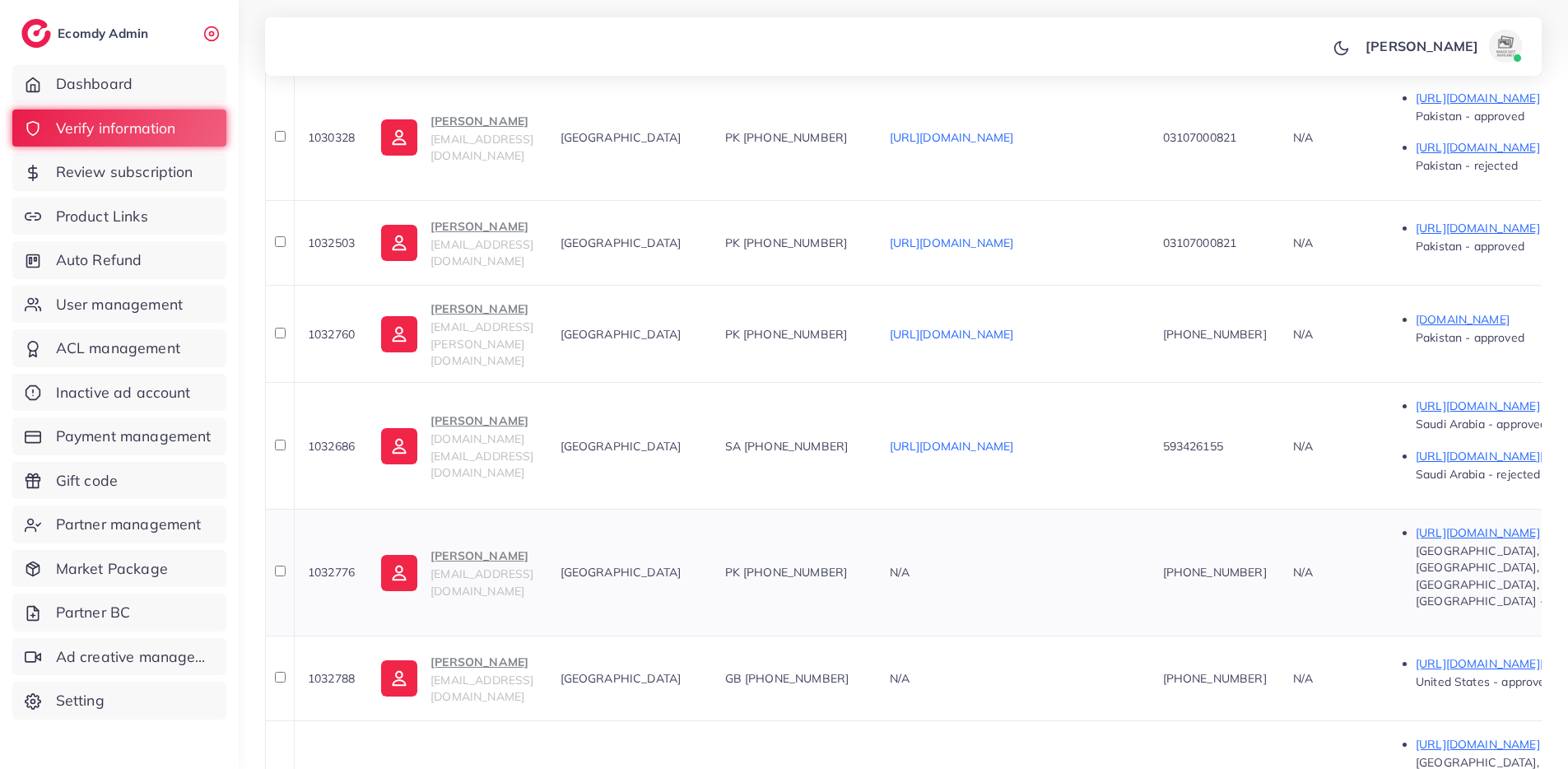
scroll to position [463, 0]
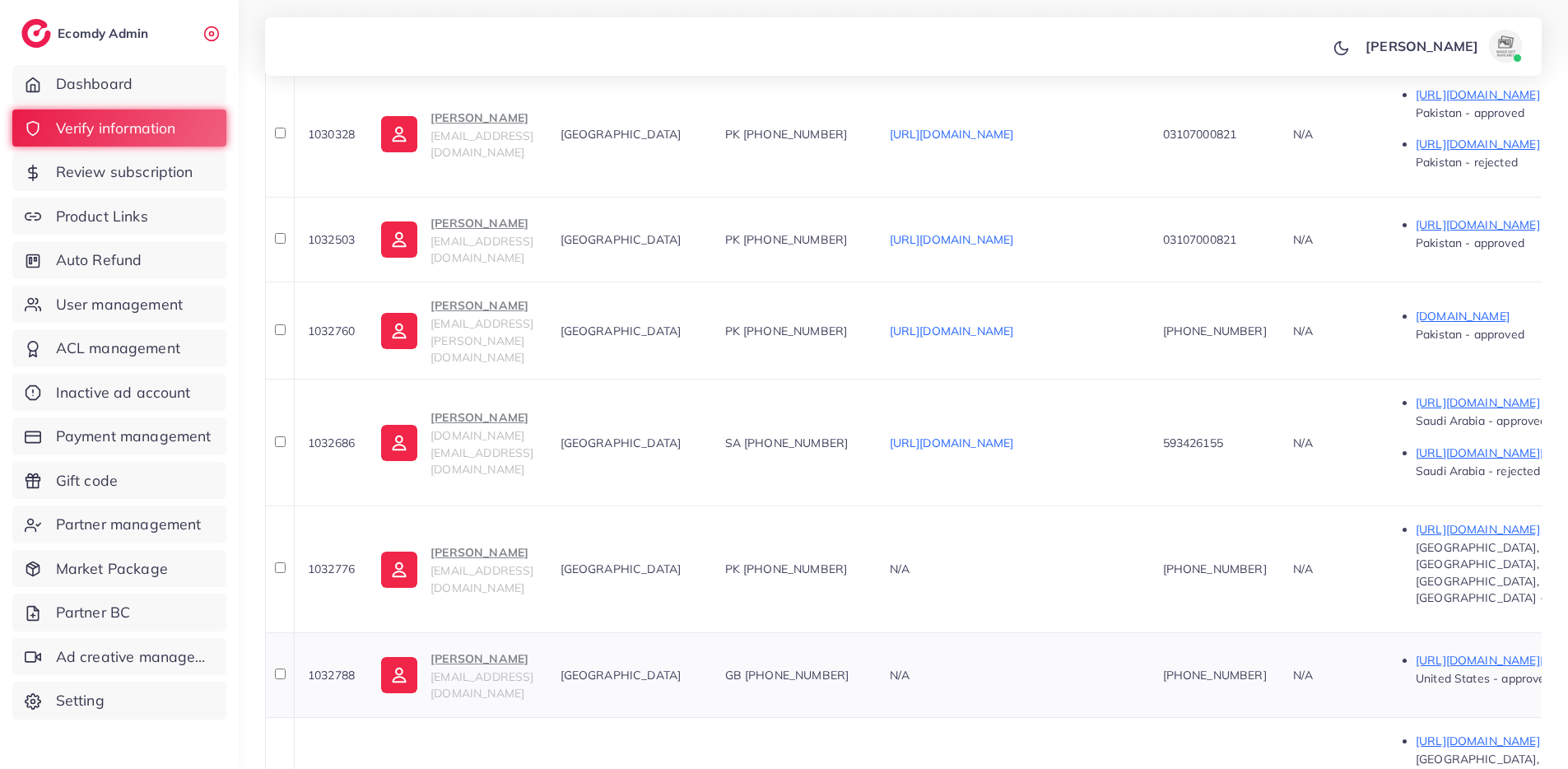
click at [329, 668] on span "1032788" at bounding box center [332, 676] width 47 height 15
drag, startPoint x: 888, startPoint y: 572, endPoint x: 827, endPoint y: 569, distance: 61.1
click at [827, 667] on div "GB [PHONE_NUMBER]" at bounding box center [794, 676] width 138 height 17
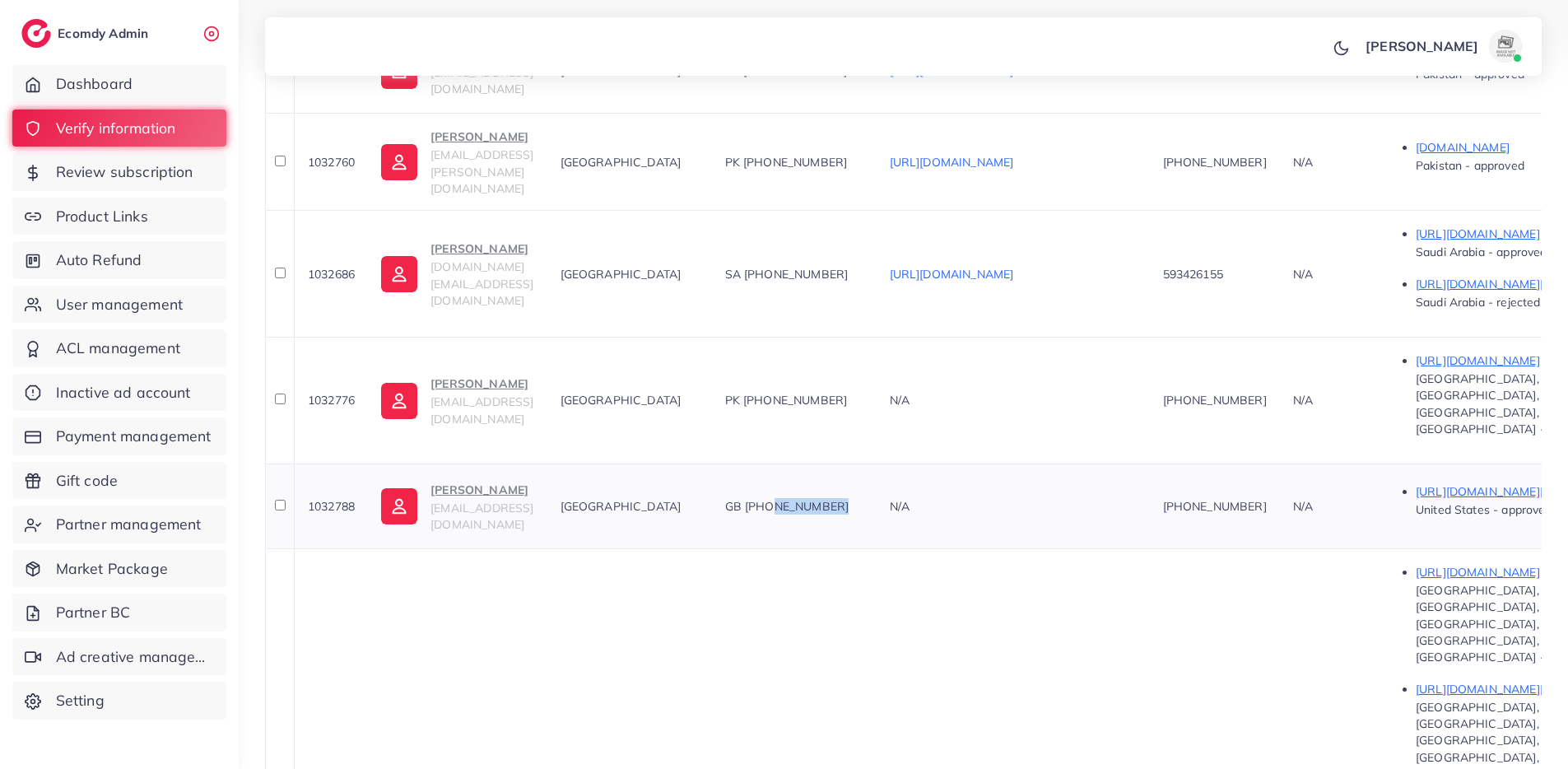
scroll to position [799, 0]
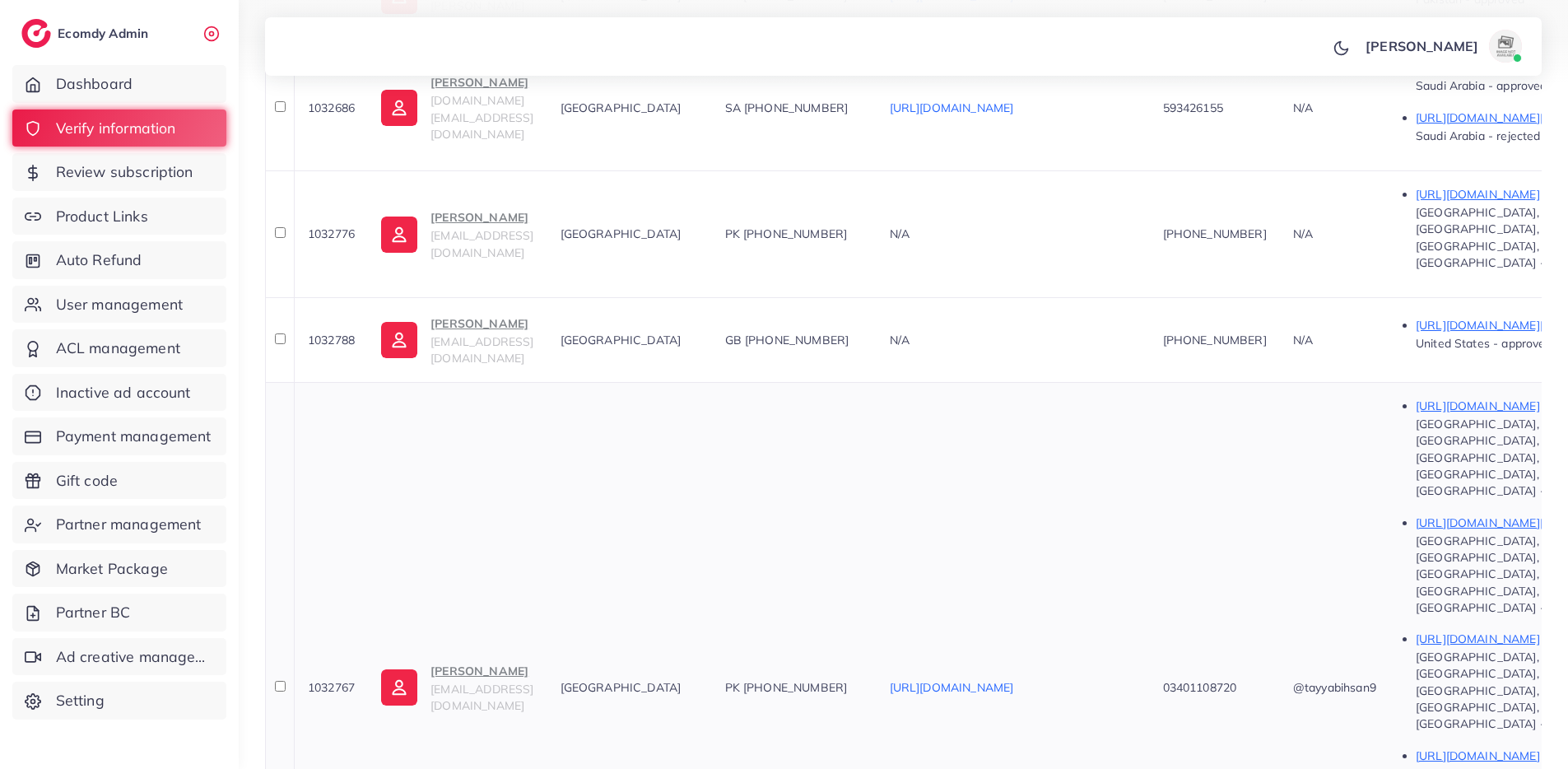
click at [335, 680] on span "1032767" at bounding box center [332, 688] width 47 height 15
drag, startPoint x: 911, startPoint y: 451, endPoint x: 833, endPoint y: 464, distance: 79.1
click at [833, 679] on div "PK [PHONE_NUMBER]" at bounding box center [794, 688] width 138 height 17
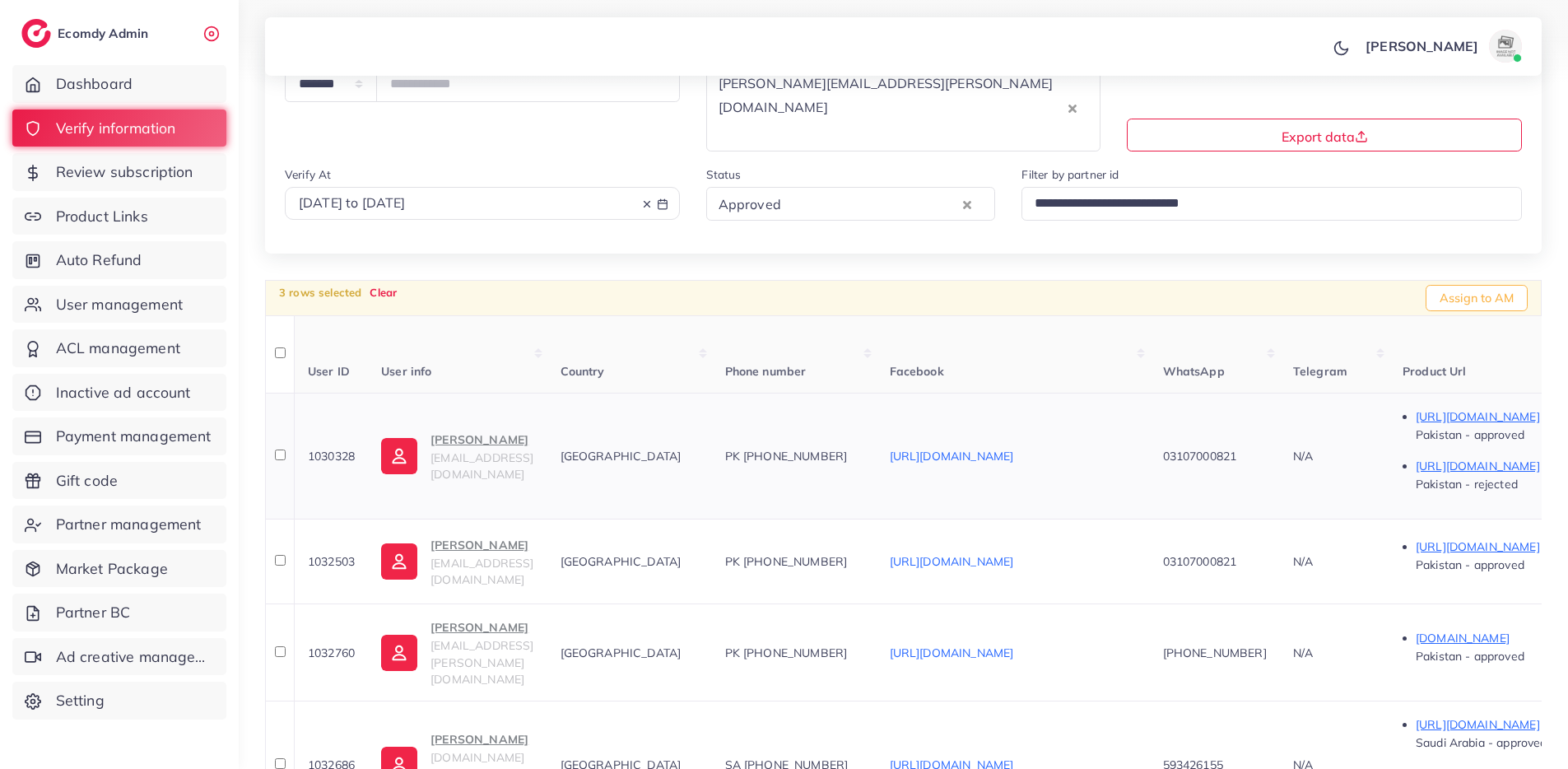
scroll to position [150, 0]
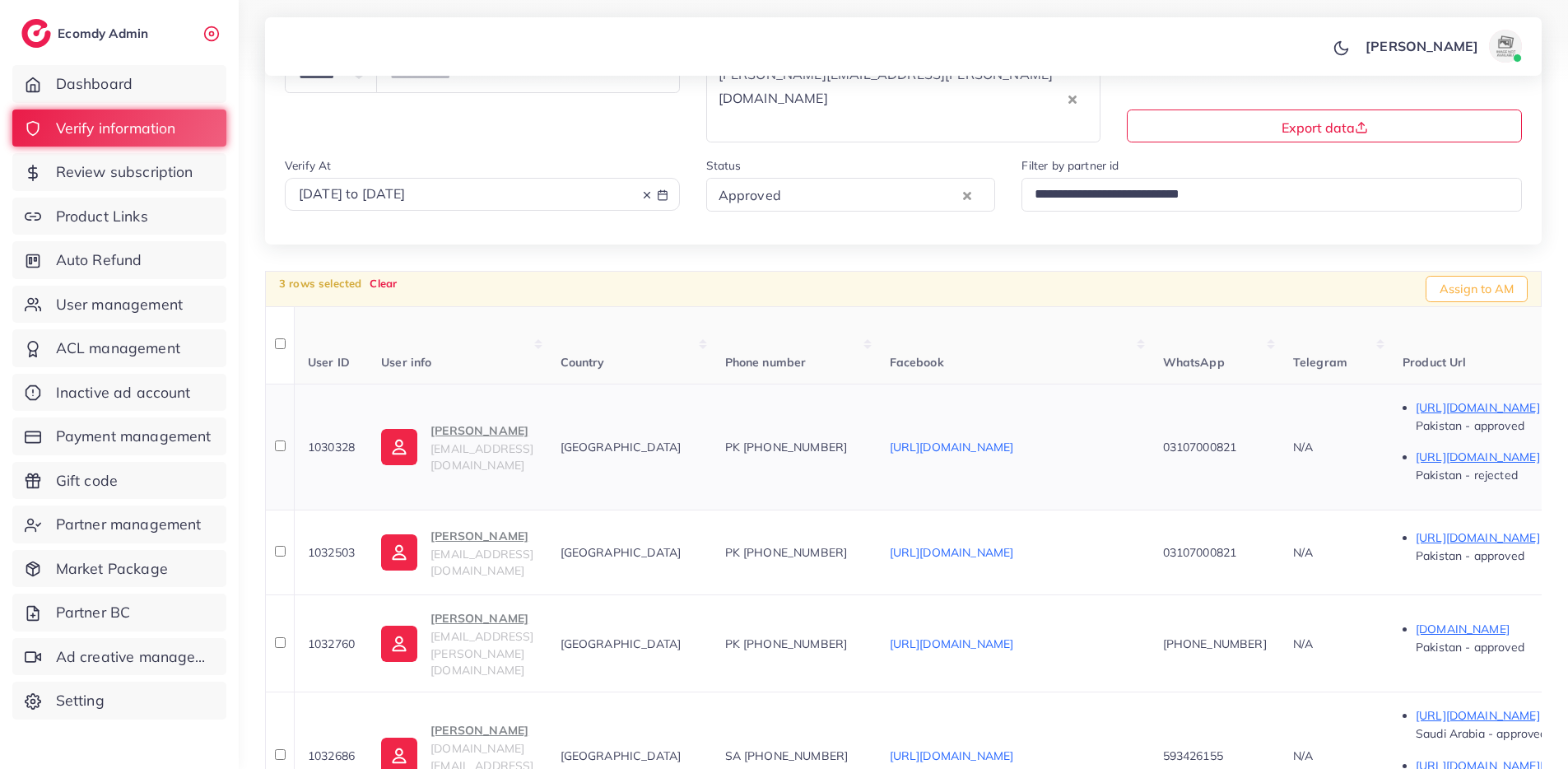
click at [343, 440] on span "1030328" at bounding box center [332, 448] width 47 height 15
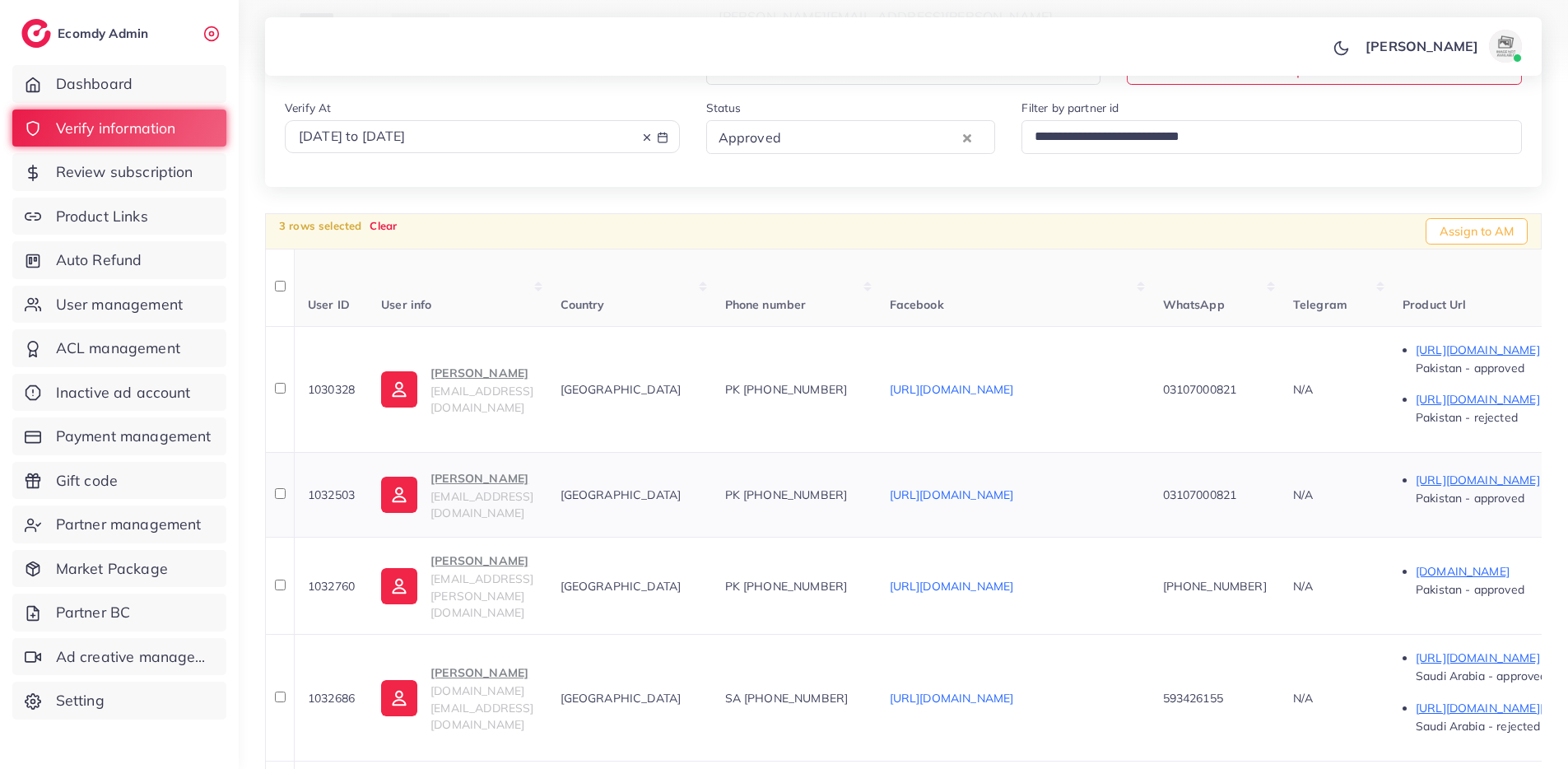
scroll to position [239, 0]
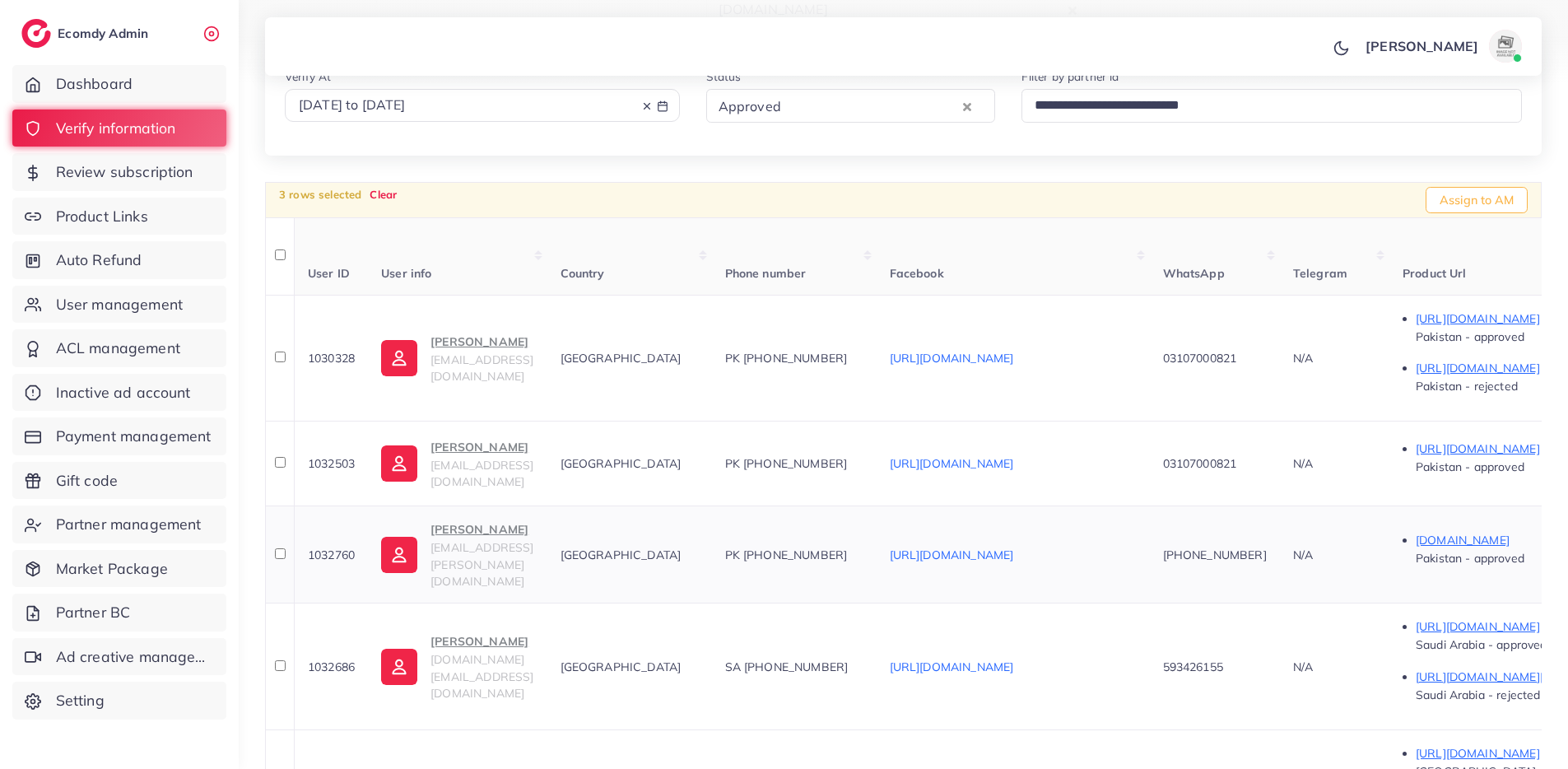
click at [329, 548] on span "1032760" at bounding box center [332, 555] width 47 height 15
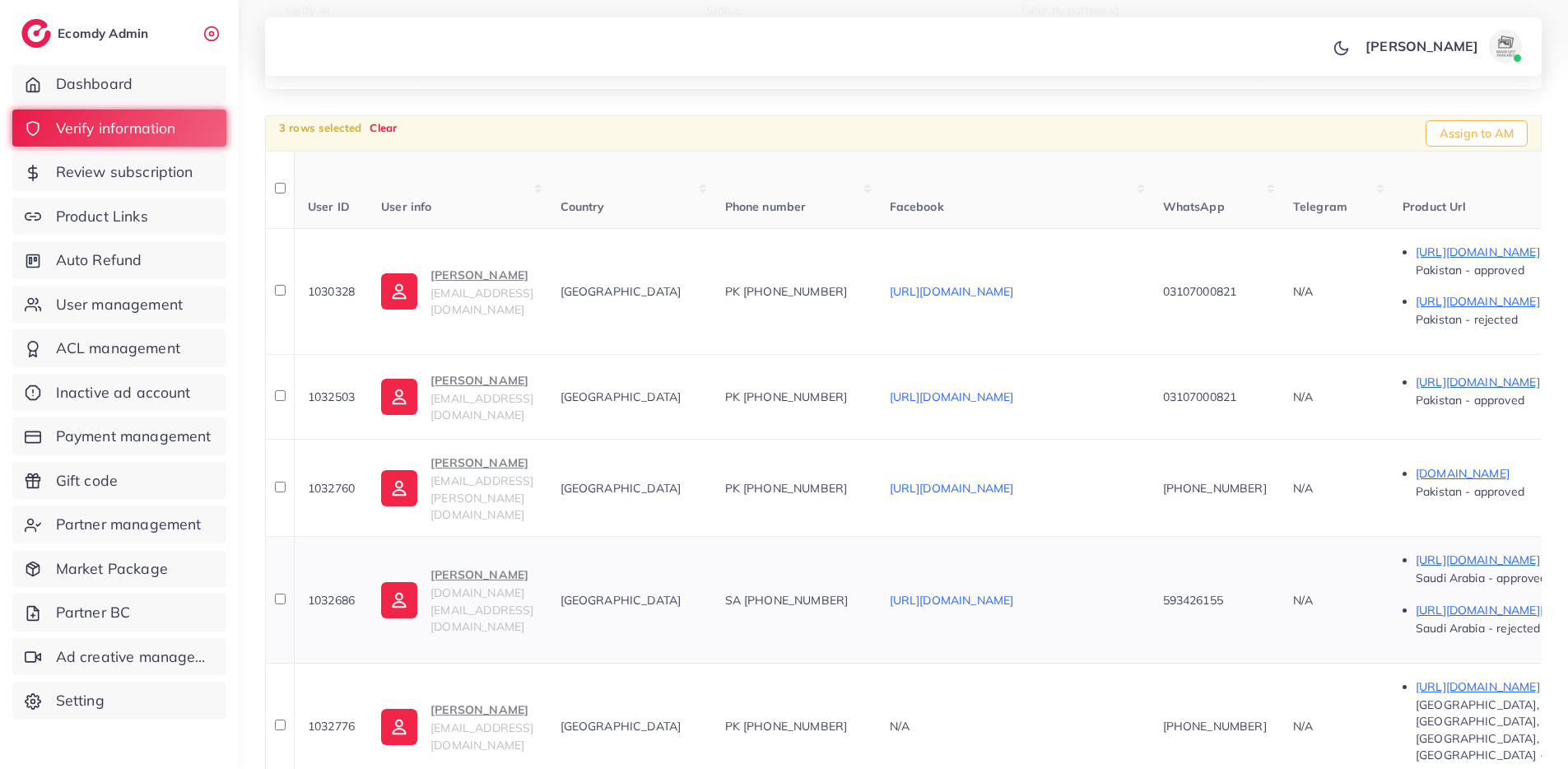
scroll to position [337, 0]
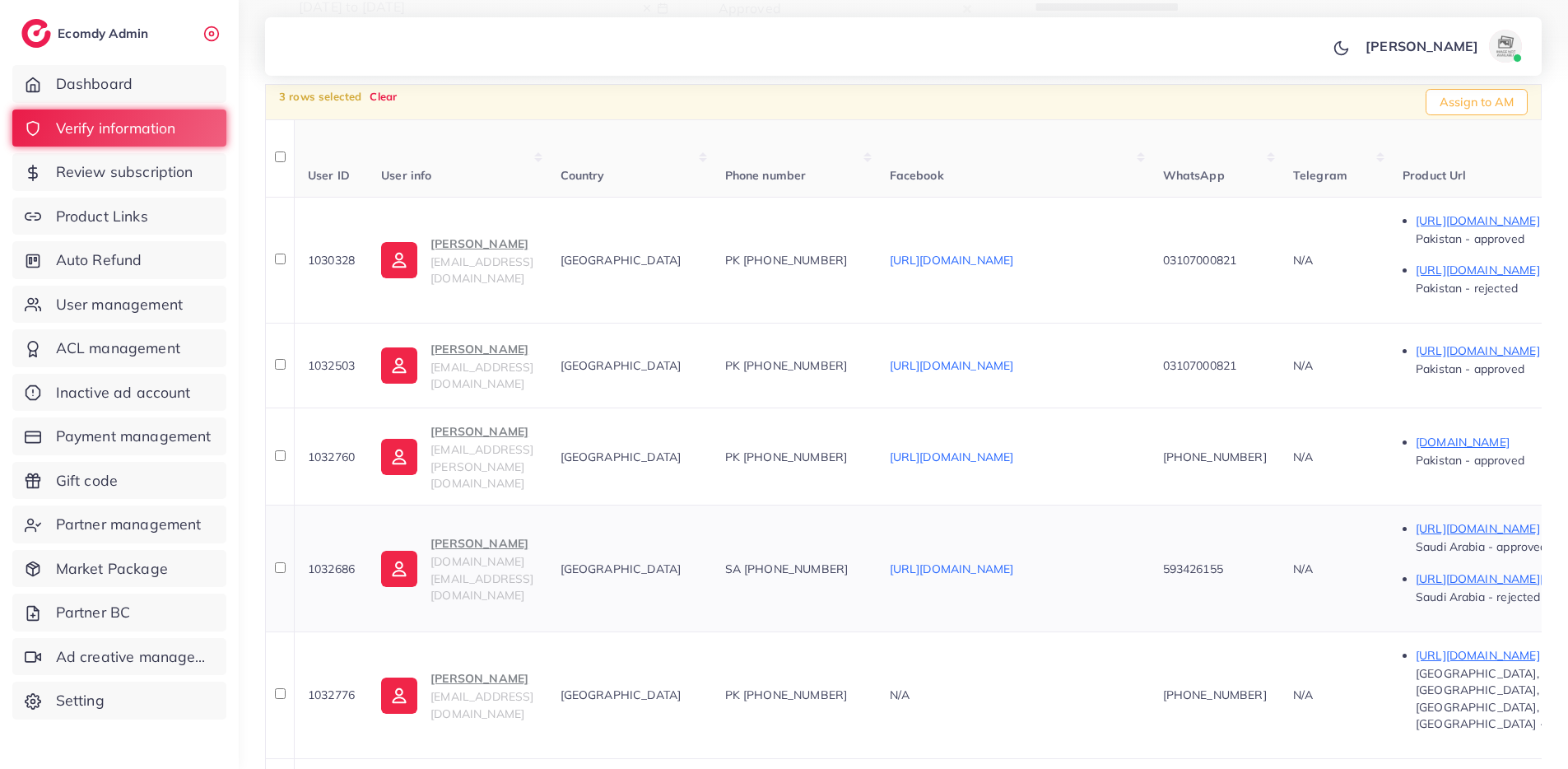
click at [343, 562] on span "1032686" at bounding box center [332, 569] width 47 height 15
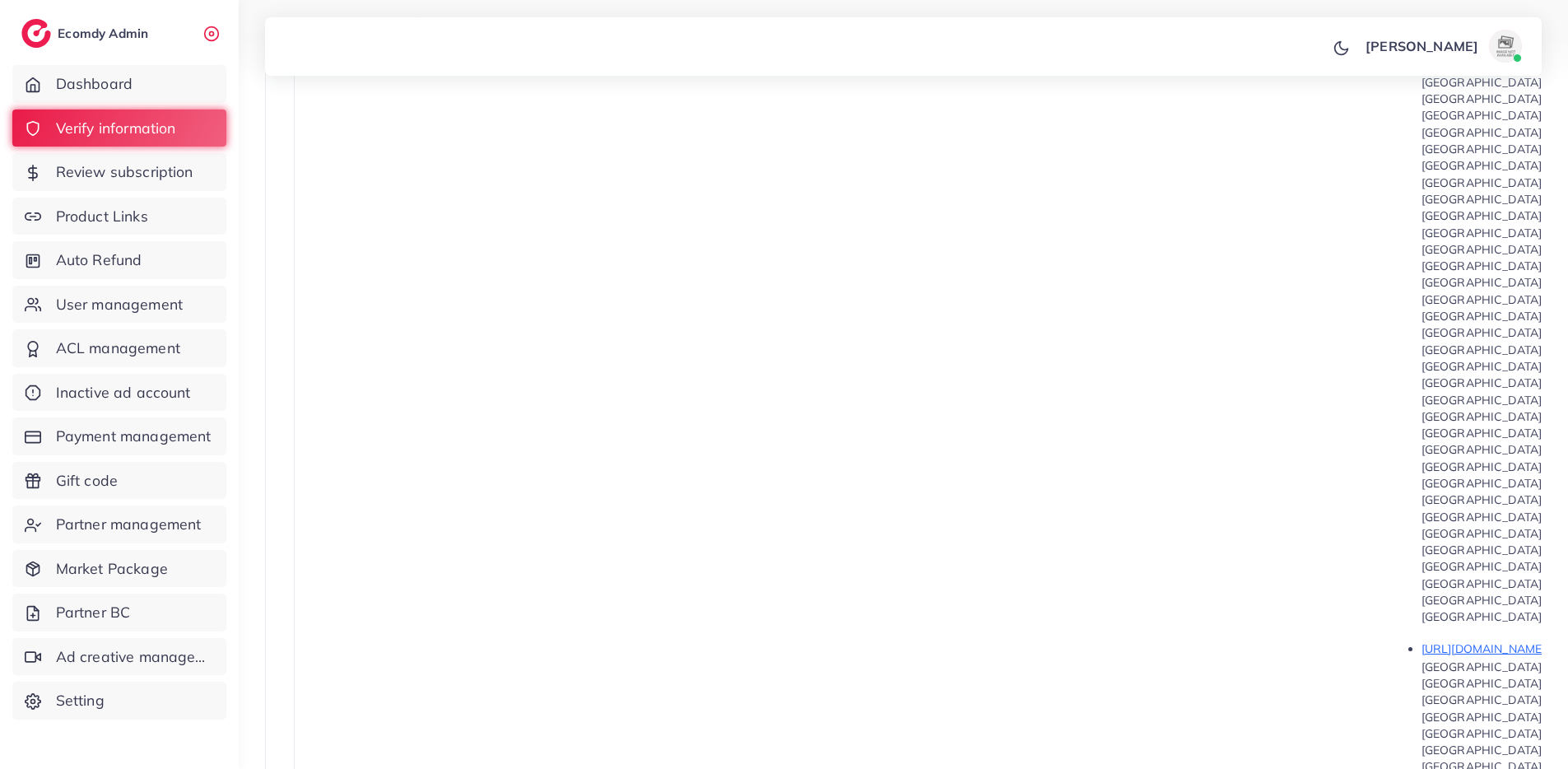
scroll to position [1759, 0]
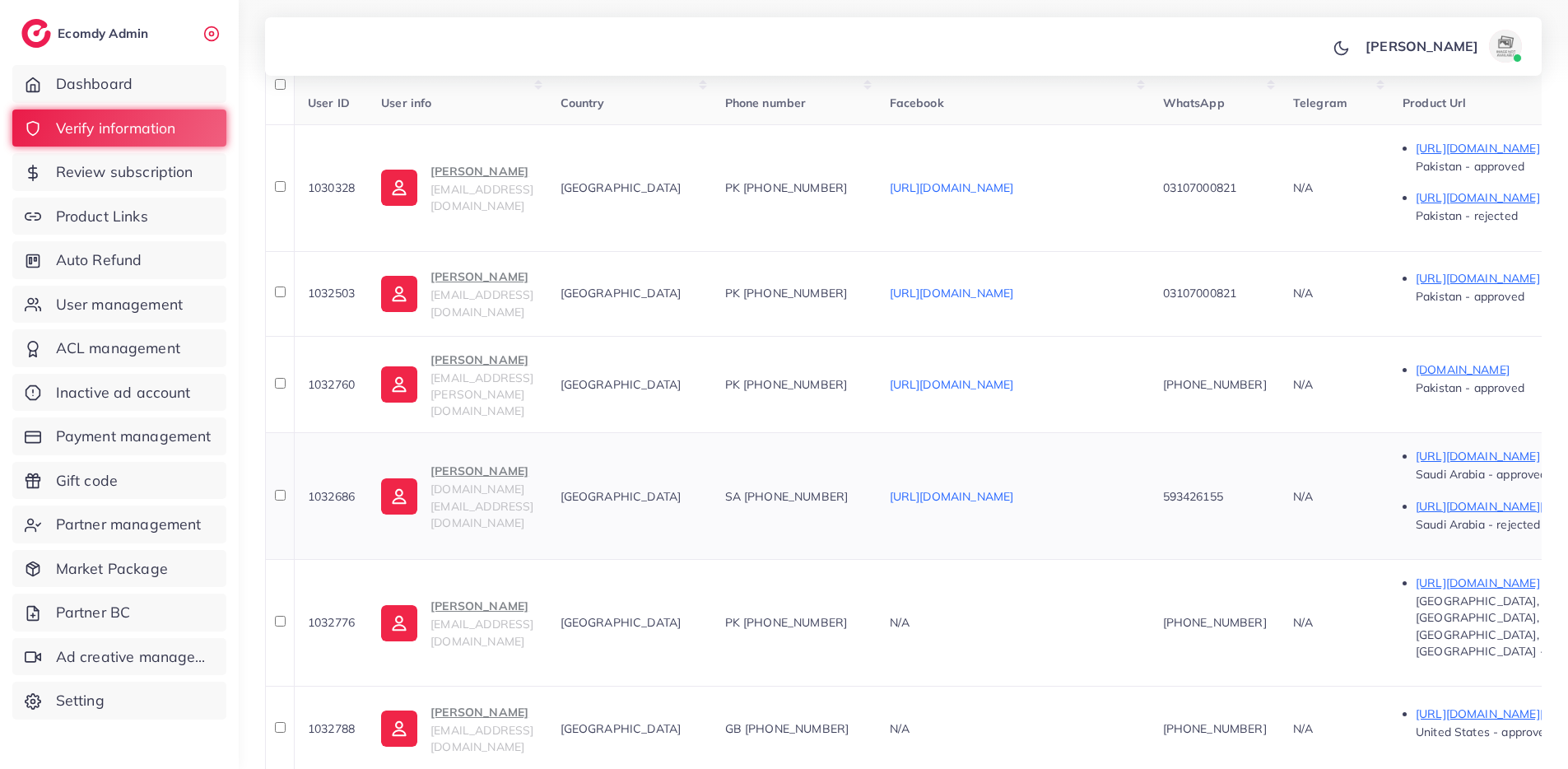
scroll to position [381, 0]
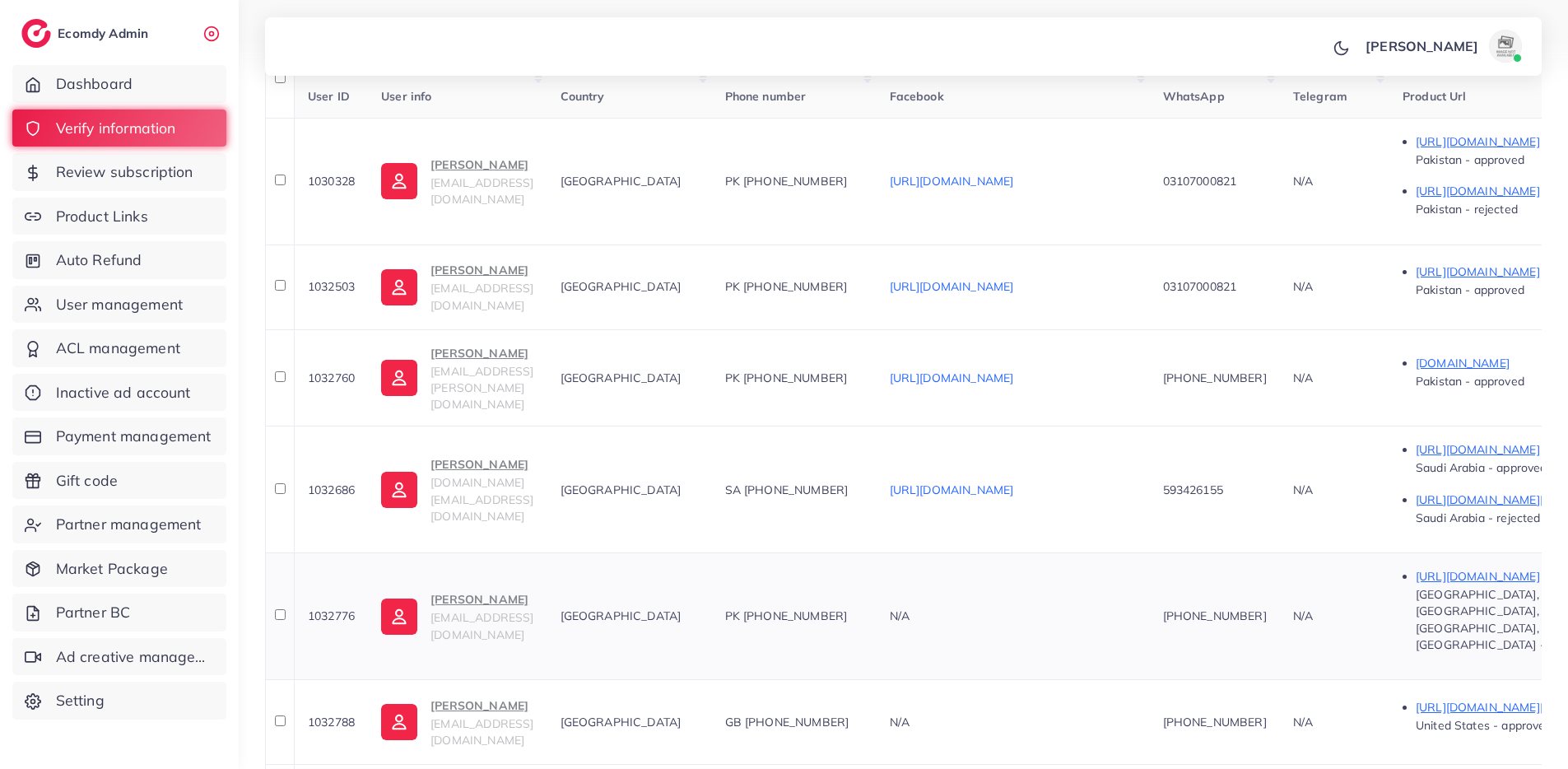
click at [329, 552] on td "1032776" at bounding box center [331, 616] width 74 height 127
copy span "1032776"
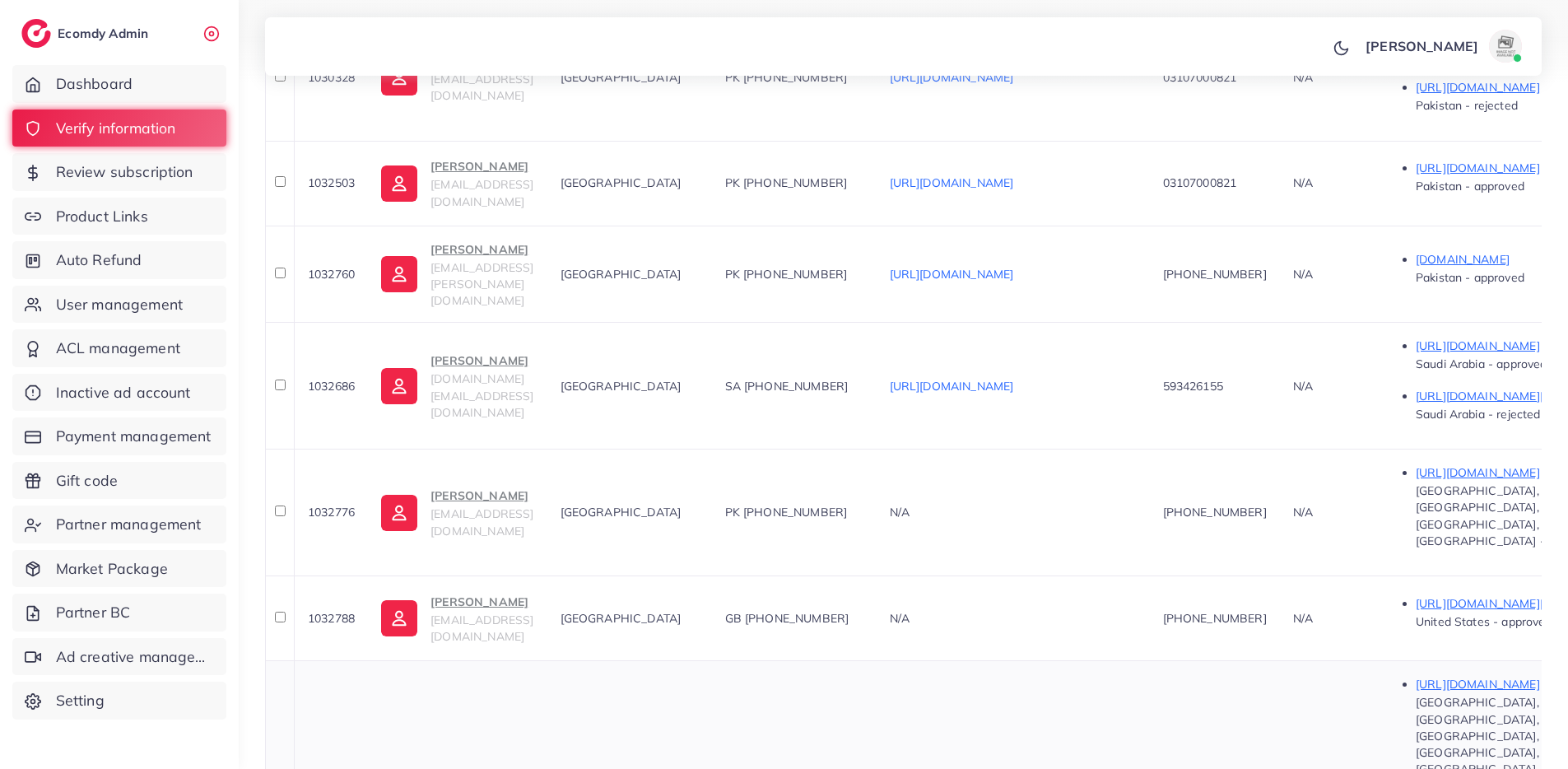
scroll to position [592, 0]
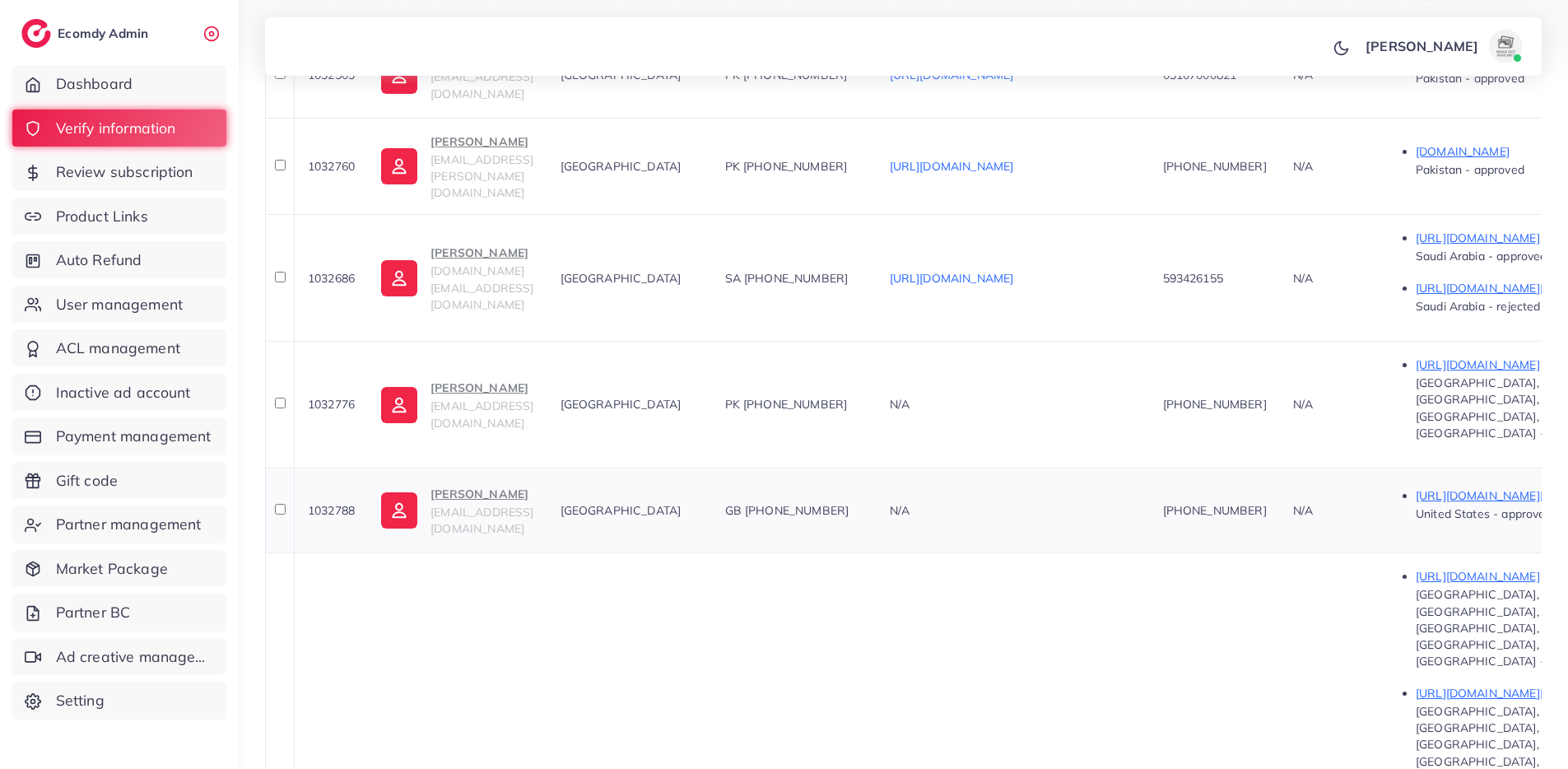
click at [349, 503] on span "1032788" at bounding box center [332, 510] width 47 height 15
copy span "1032788"
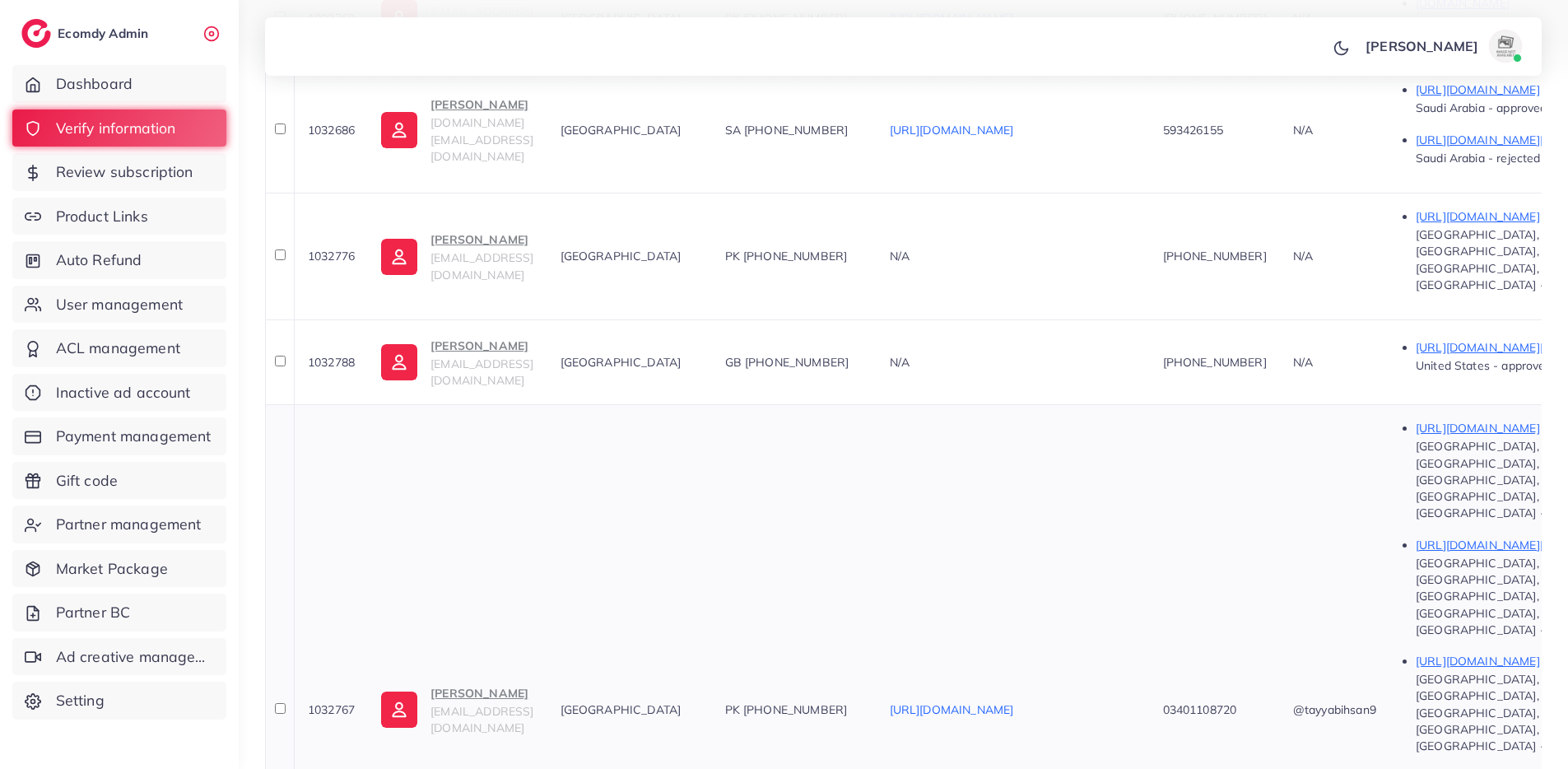
scroll to position [763, 0]
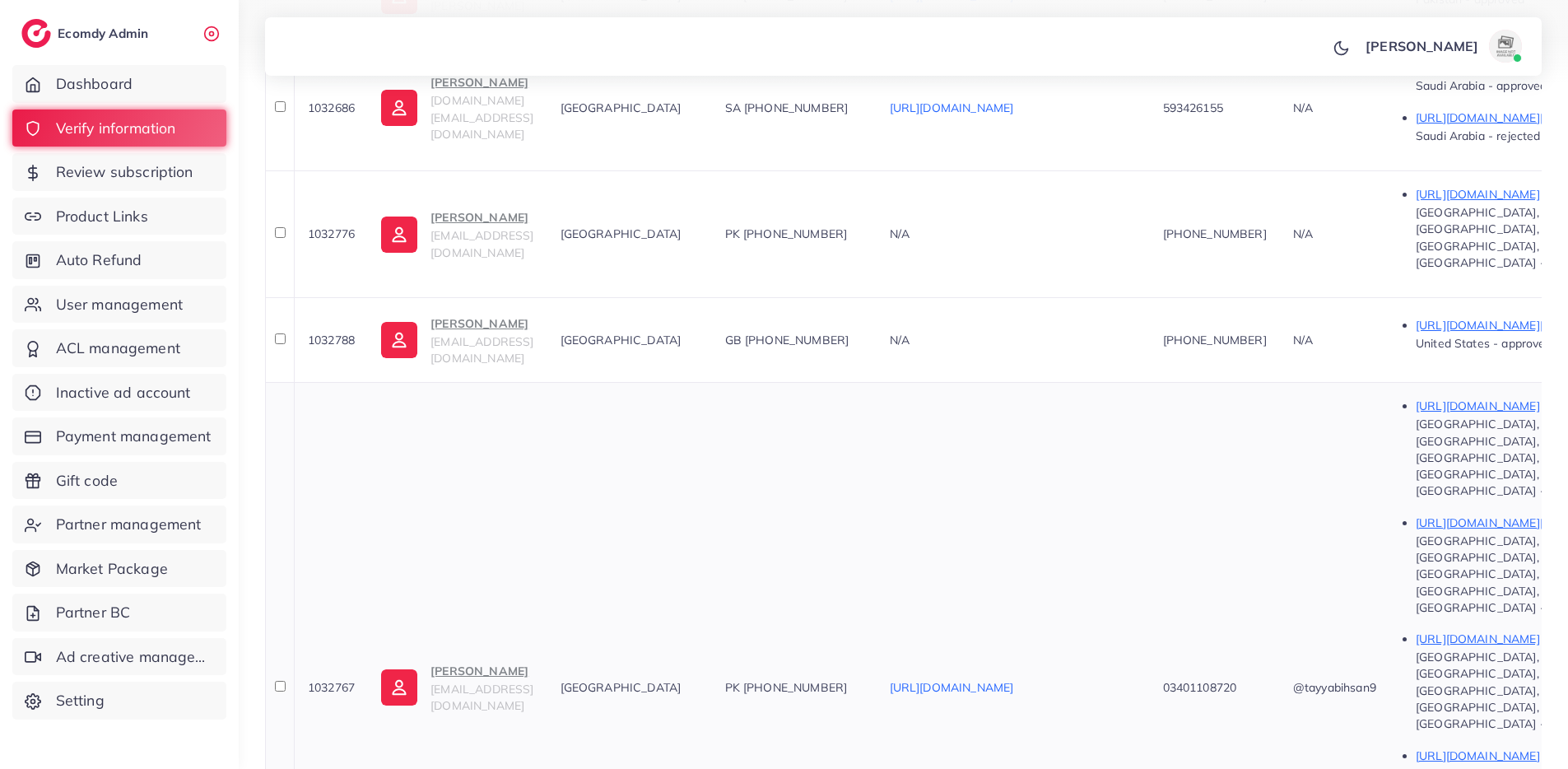
click at [325, 448] on td "1032767" at bounding box center [331, 687] width 74 height 609
copy span "1032767"
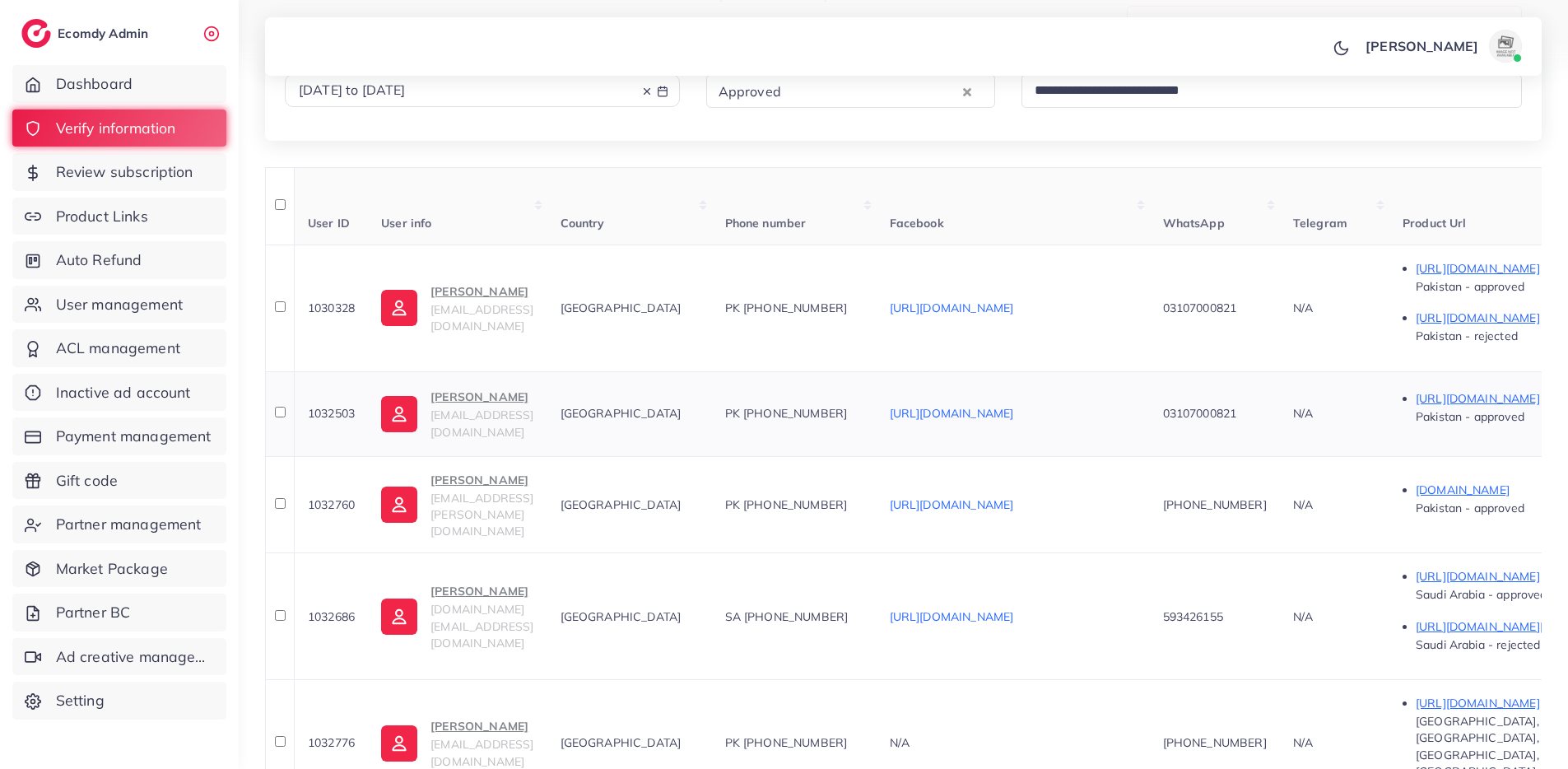
scroll to position [253, 0]
click at [333, 302] on span "1030328" at bounding box center [332, 309] width 47 height 15
copy span "1030328"
drag, startPoint x: 433, startPoint y: 240, endPoint x: 479, endPoint y: 246, distance: 46.4
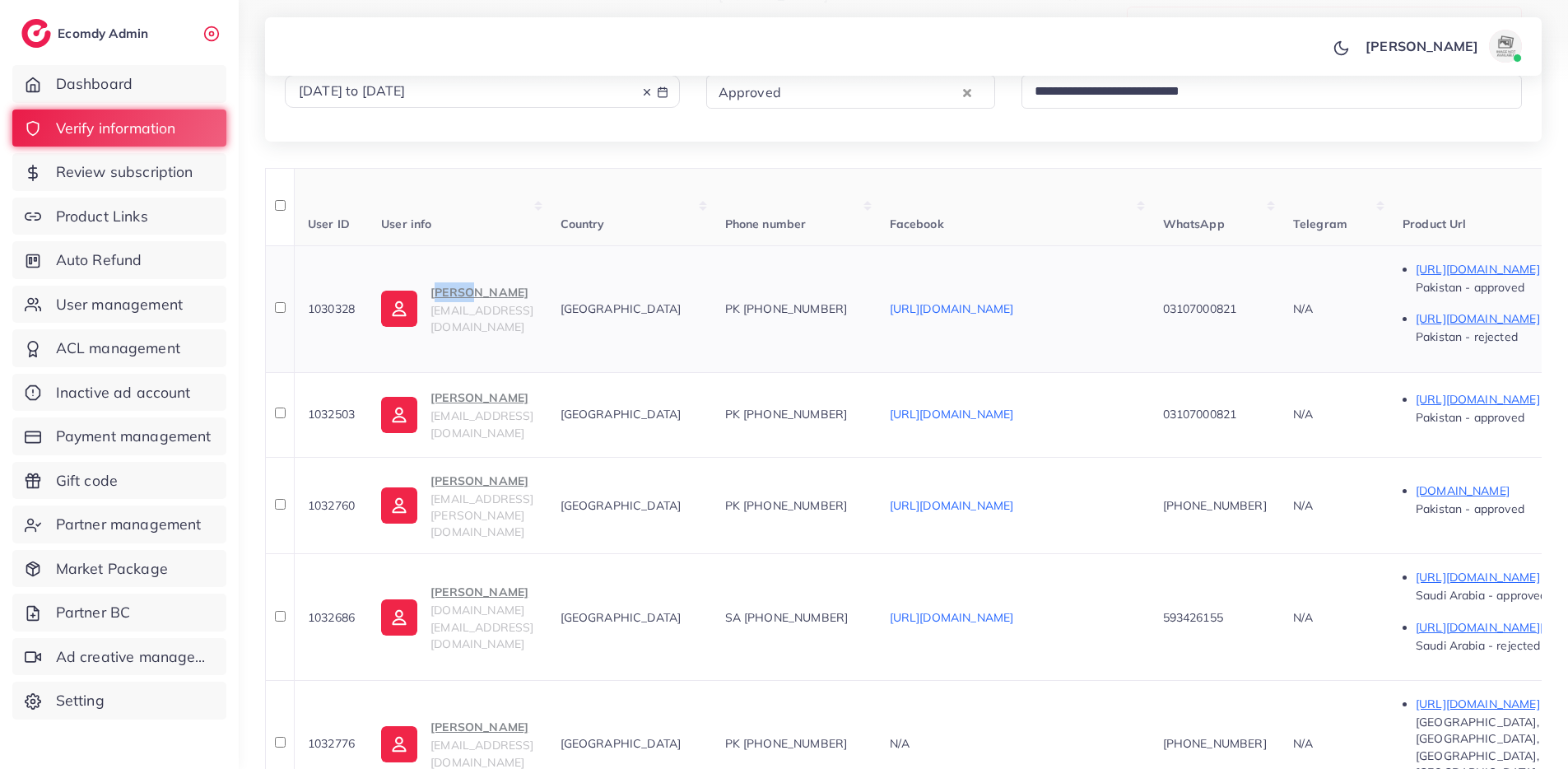
click at [479, 246] on td "[PERSON_NAME] [PERSON_NAME][EMAIL_ADDRESS][DOMAIN_NAME]" at bounding box center [457, 309] width 178 height 127
copy p "[PERSON_NAME]"
click at [286, 262] on th at bounding box center [279, 309] width 29 height 127
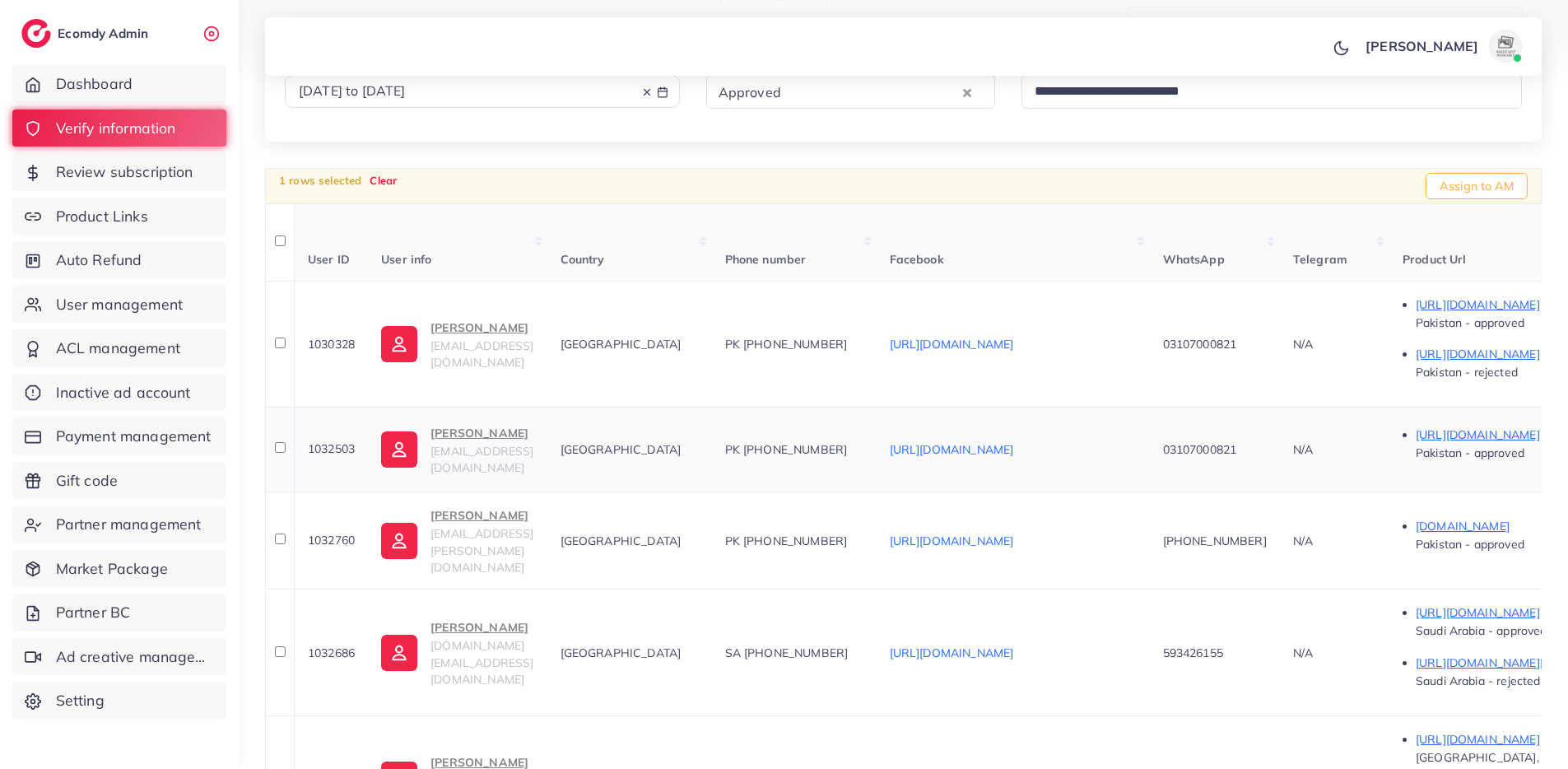
click at [340, 442] on span "1032503" at bounding box center [332, 449] width 47 height 15
copy span "1032503"
click at [349, 491] on td "1032760" at bounding box center [331, 540] width 74 height 97
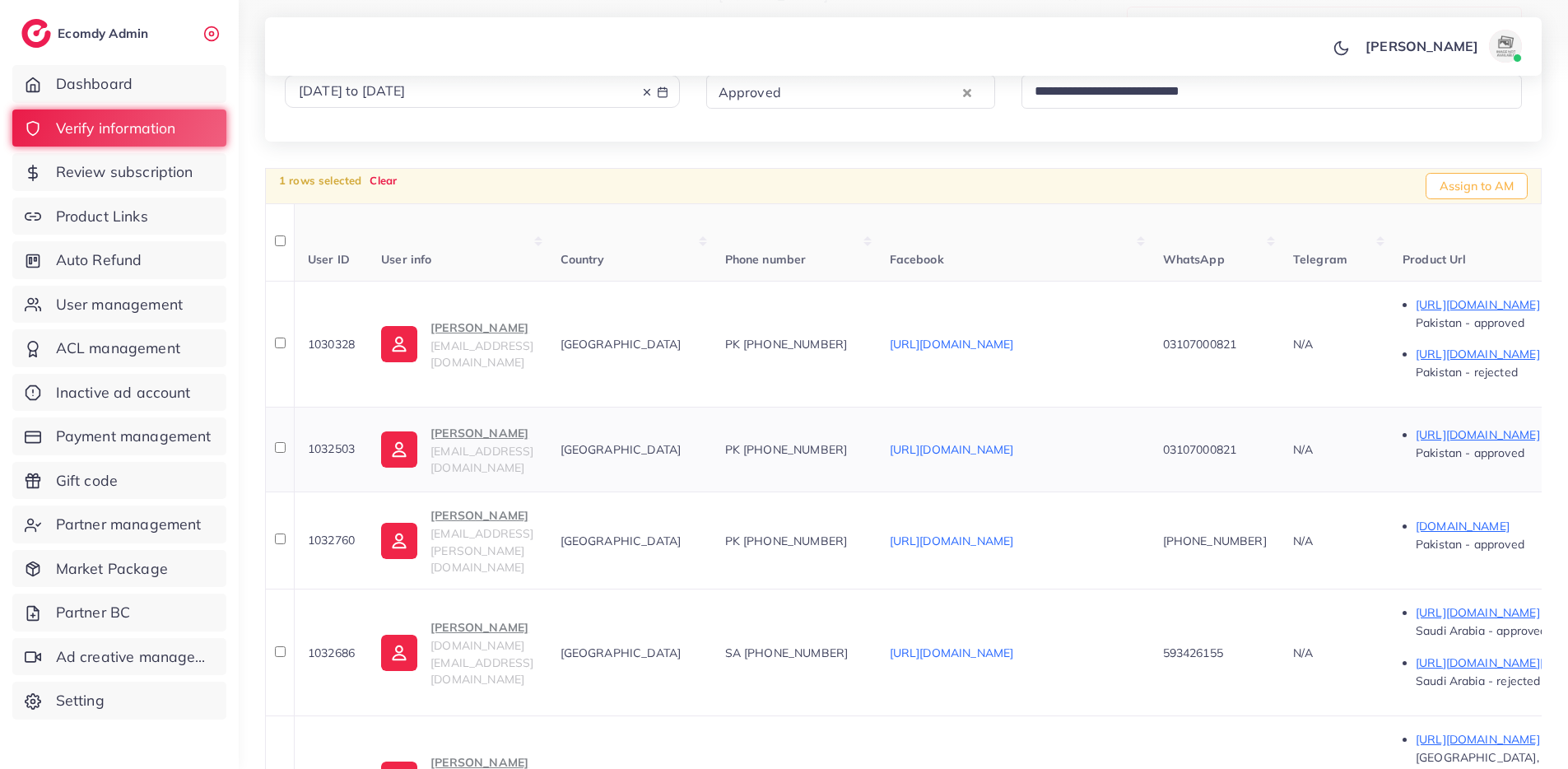
copy span "1032760"
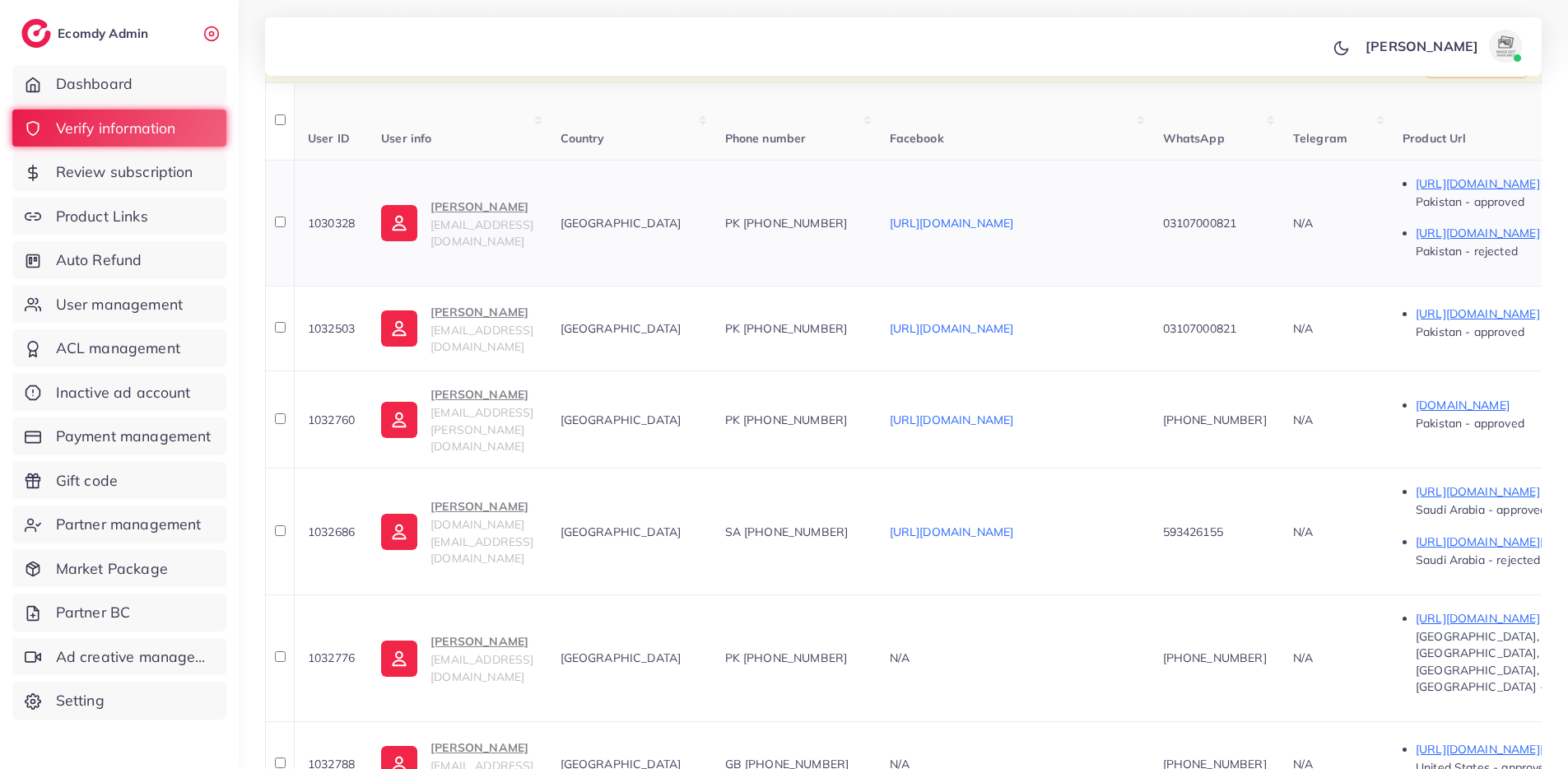
scroll to position [392, 0]
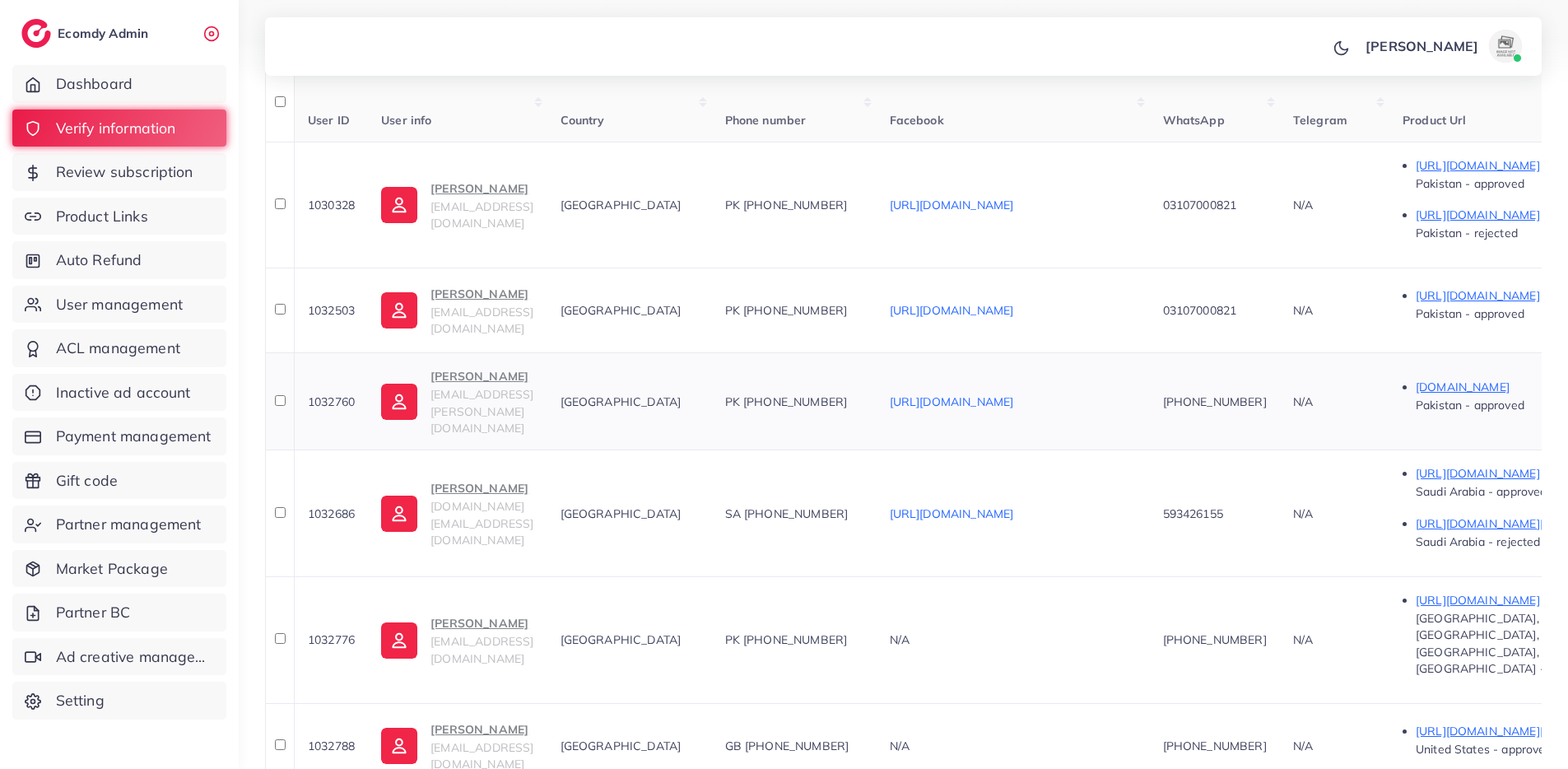
drag, startPoint x: 428, startPoint y: 320, endPoint x: 545, endPoint y: 325, distance: 117.1
click at [544, 352] on td "[PERSON_NAME] [EMAIL_ADDRESS][PERSON_NAME][DOMAIN_NAME]" at bounding box center [457, 401] width 178 height 97
copy p "[PERSON_NAME]"
click at [329, 506] on span "1032686" at bounding box center [332, 514] width 47 height 15
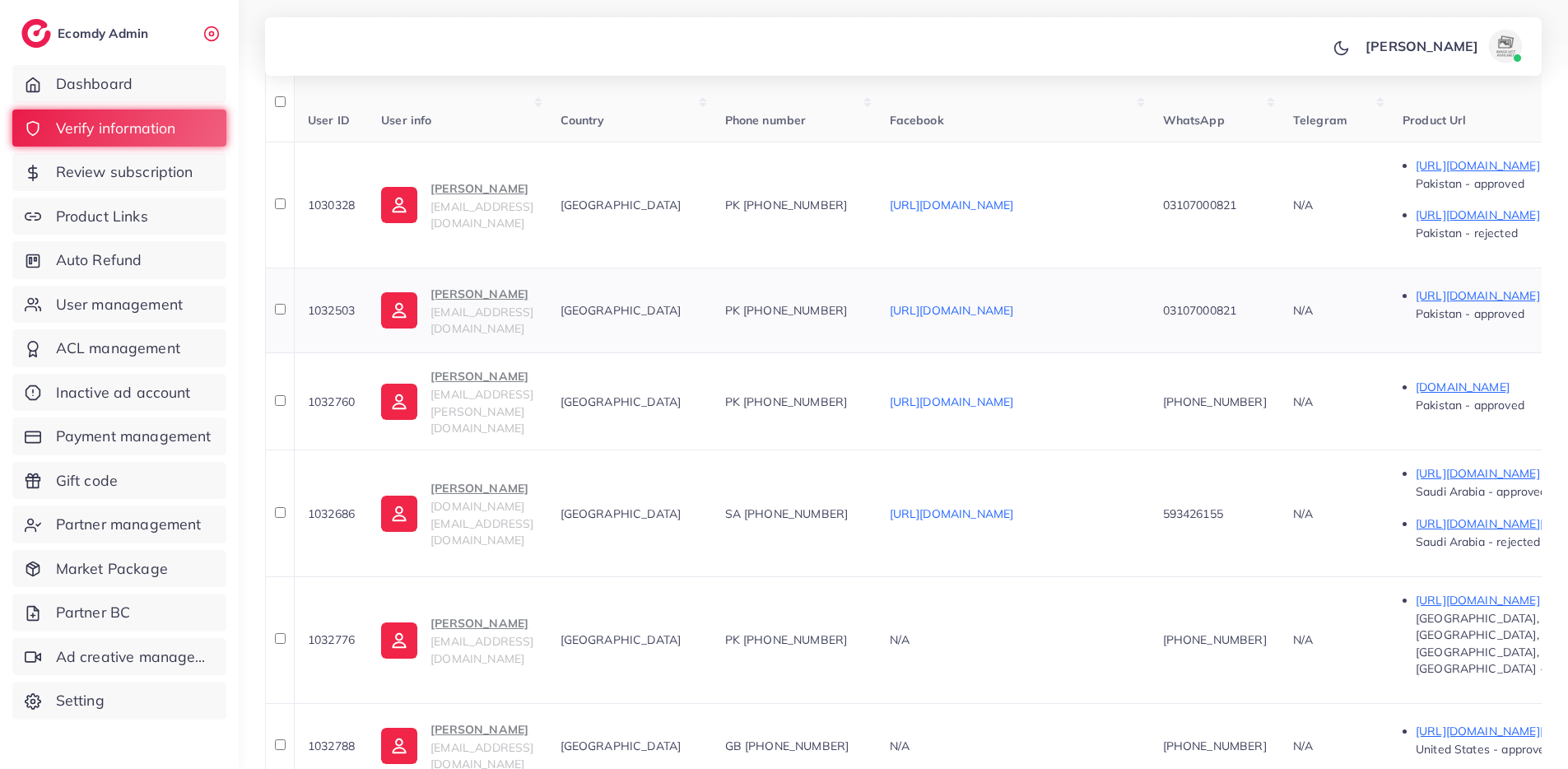
copy span "1032686"
drag, startPoint x: 437, startPoint y: 425, endPoint x: 558, endPoint y: 429, distance: 121.1
click at [546, 449] on td "[PERSON_NAME] [DOMAIN_NAME][EMAIL_ADDRESS][DOMAIN_NAME]" at bounding box center [457, 513] width 178 height 127
copy p "[PERSON_NAME]"
click at [332, 577] on td "1032776" at bounding box center [331, 640] width 74 height 127
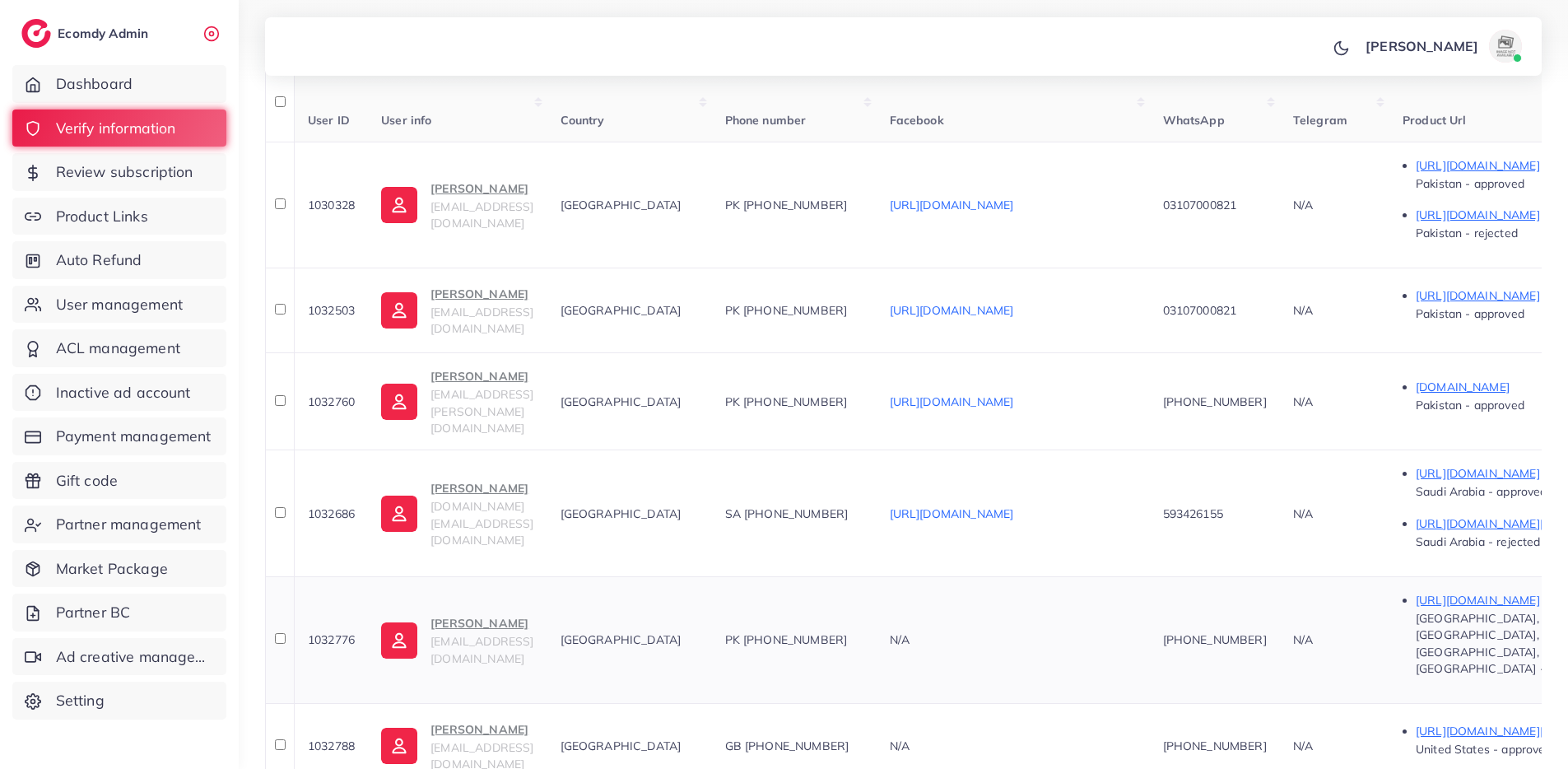
click at [332, 577] on td "1032776" at bounding box center [331, 640] width 74 height 127
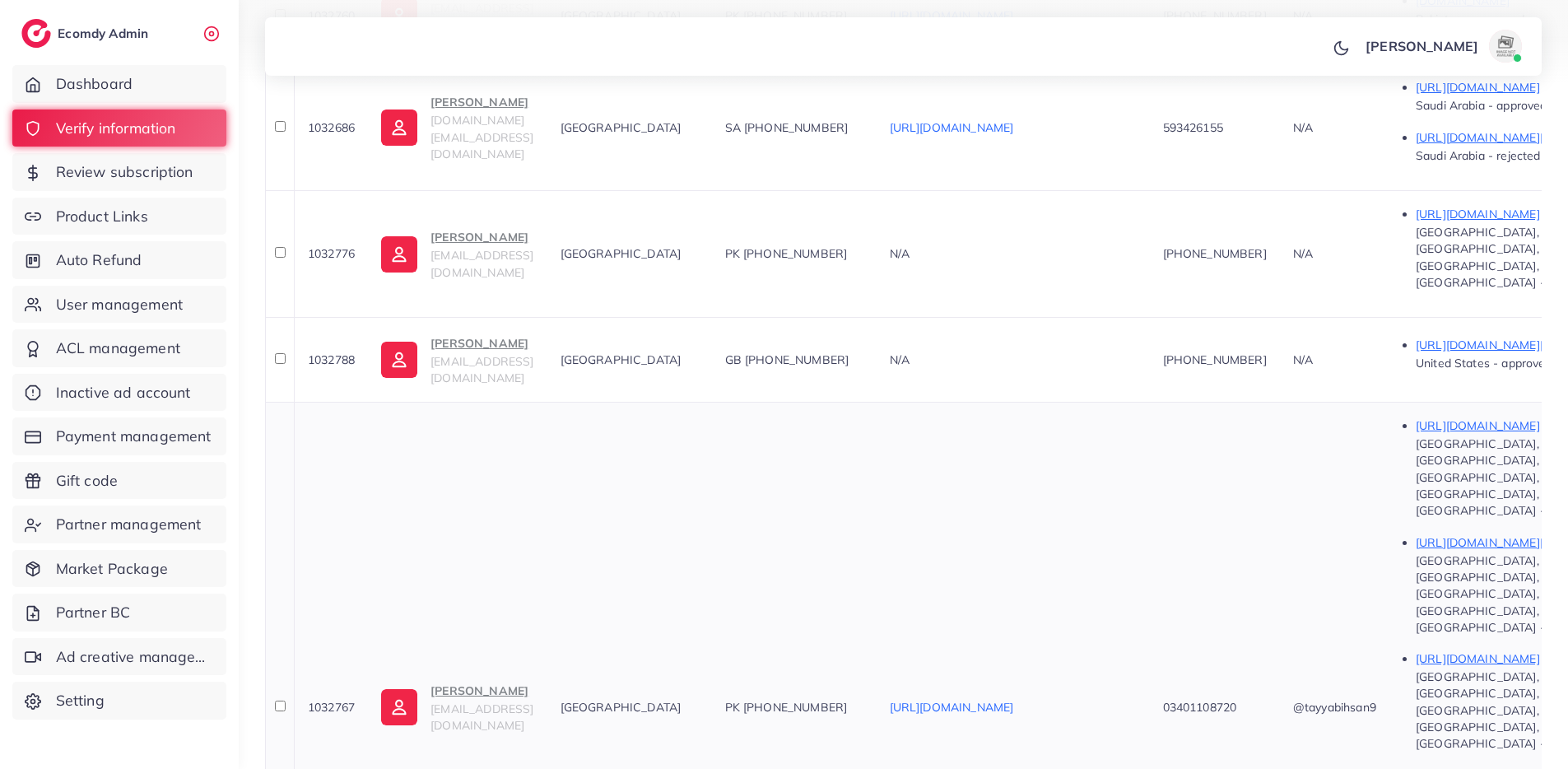
scroll to position [758, 0]
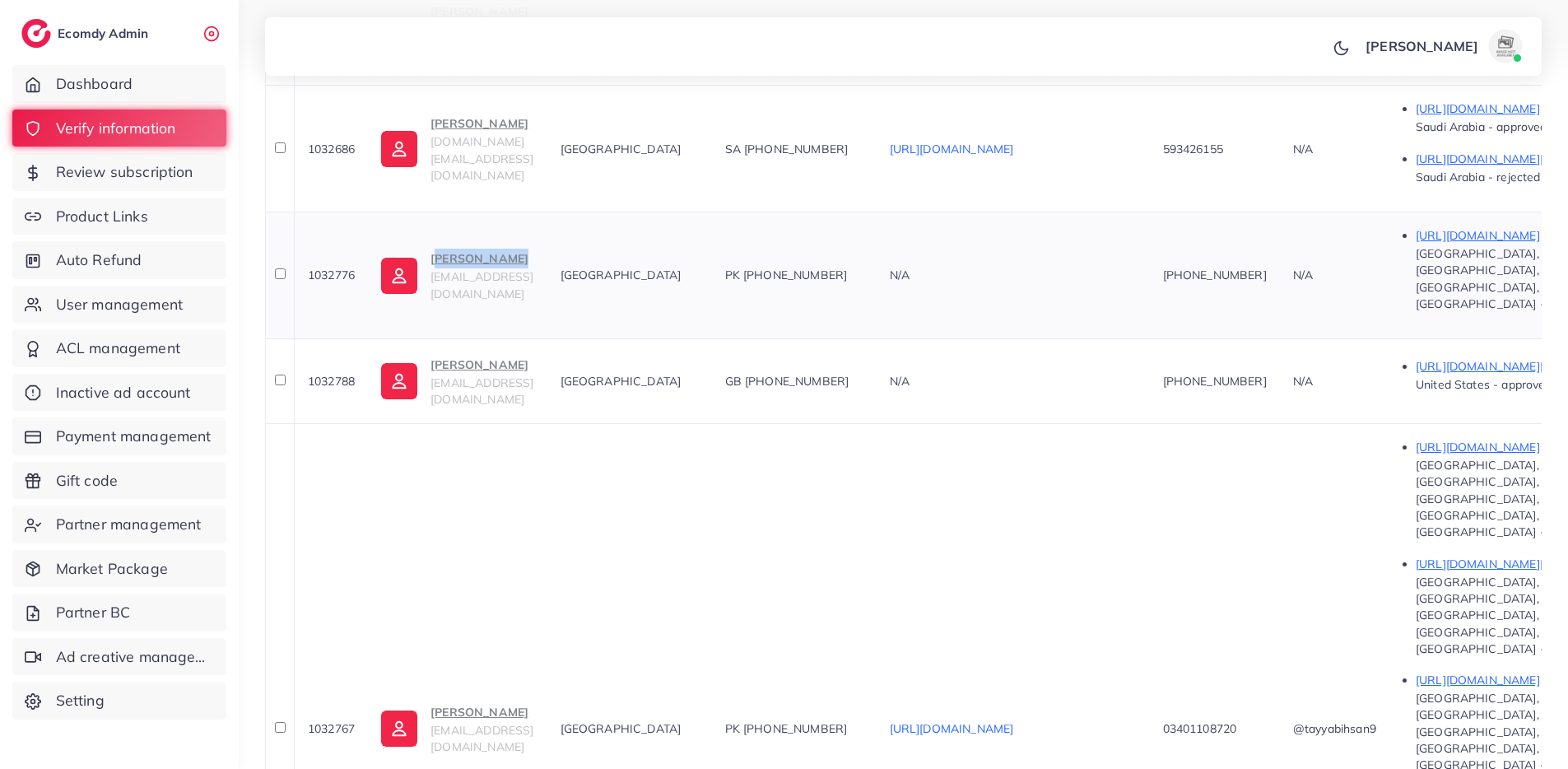
drag, startPoint x: 431, startPoint y: 169, endPoint x: 520, endPoint y: 170, distance: 89.0
click at [520, 211] on td "[PERSON_NAME] [EMAIL_ADDRESS][DOMAIN_NAME]" at bounding box center [457, 275] width 178 height 127
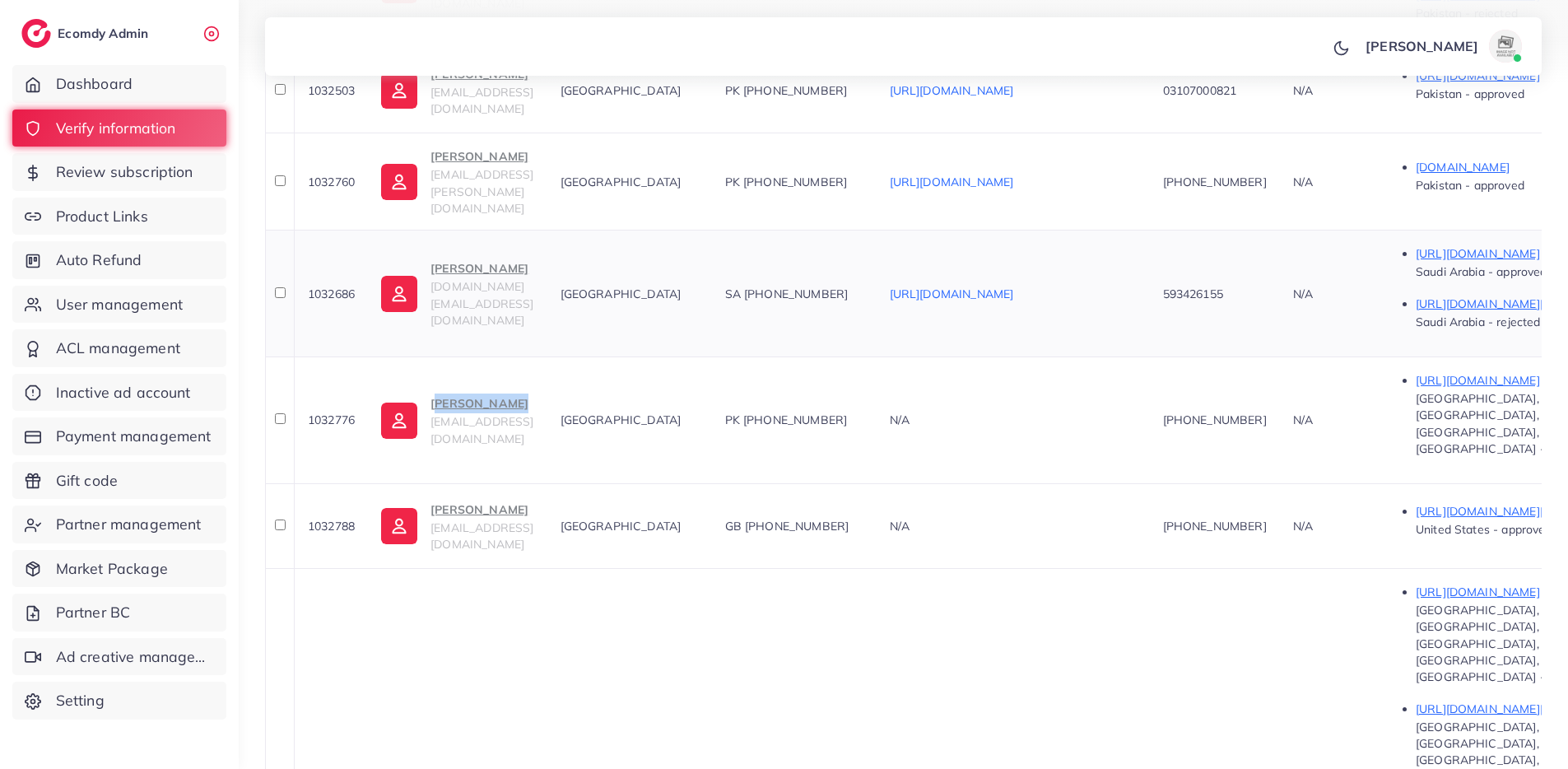
scroll to position [601, 0]
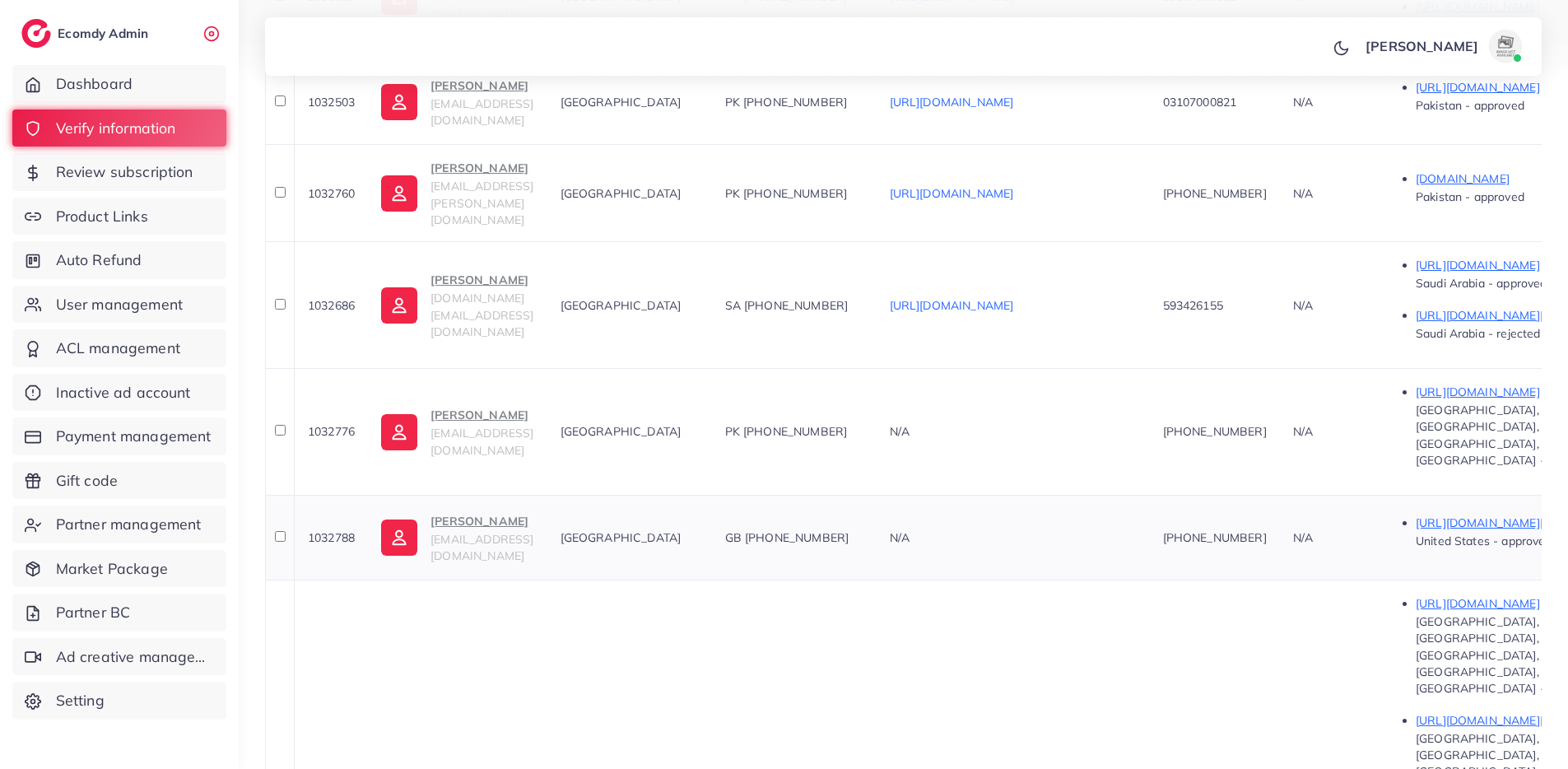
click at [334, 531] on span "1032788" at bounding box center [332, 538] width 47 height 15
drag, startPoint x: 428, startPoint y: 414, endPoint x: 567, endPoint y: 266, distance: 203.0
click at [474, 495] on td "Liem sufidanistudios1@gmail.com" at bounding box center [457, 537] width 178 height 85
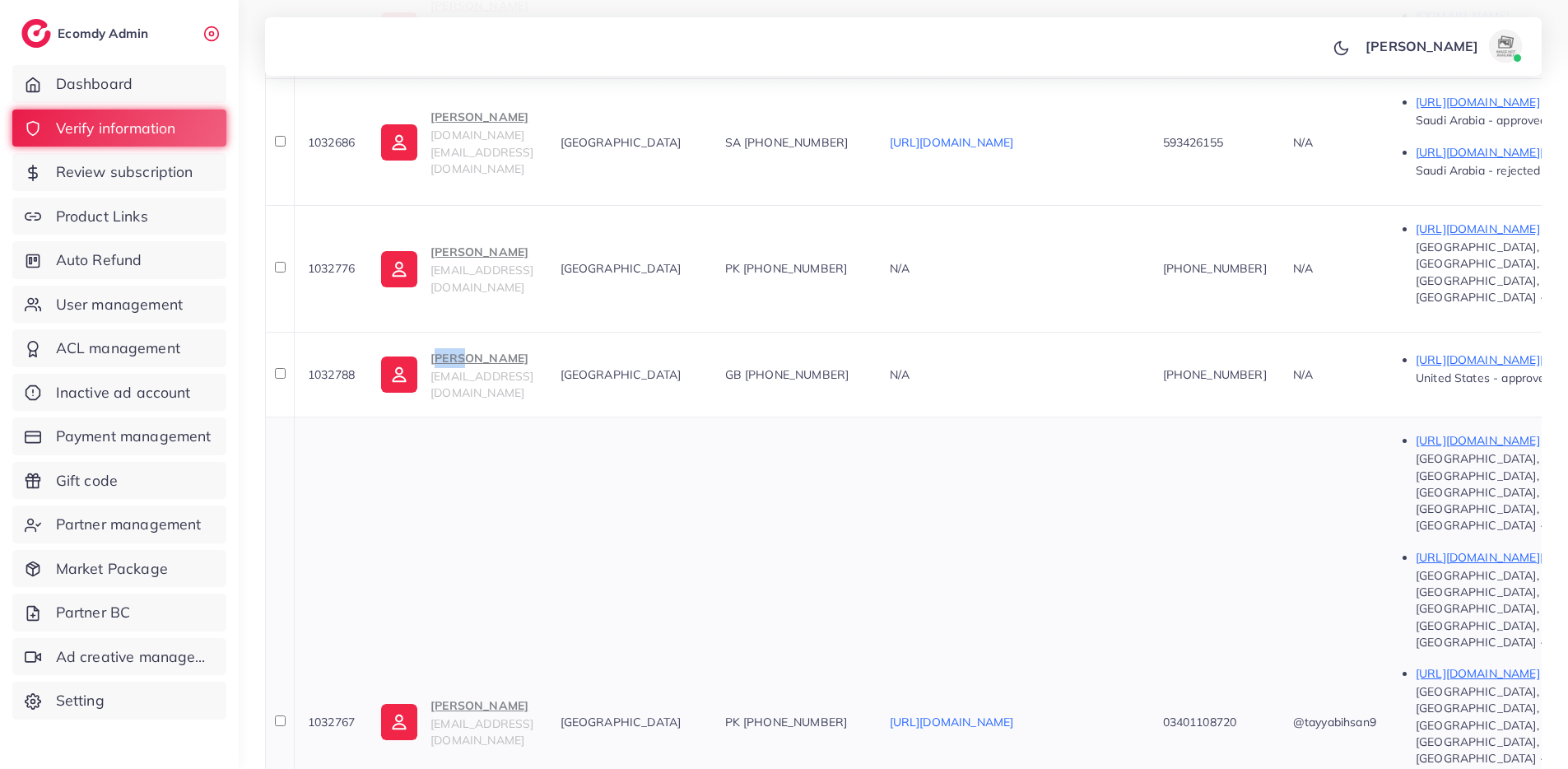
scroll to position [763, 0]
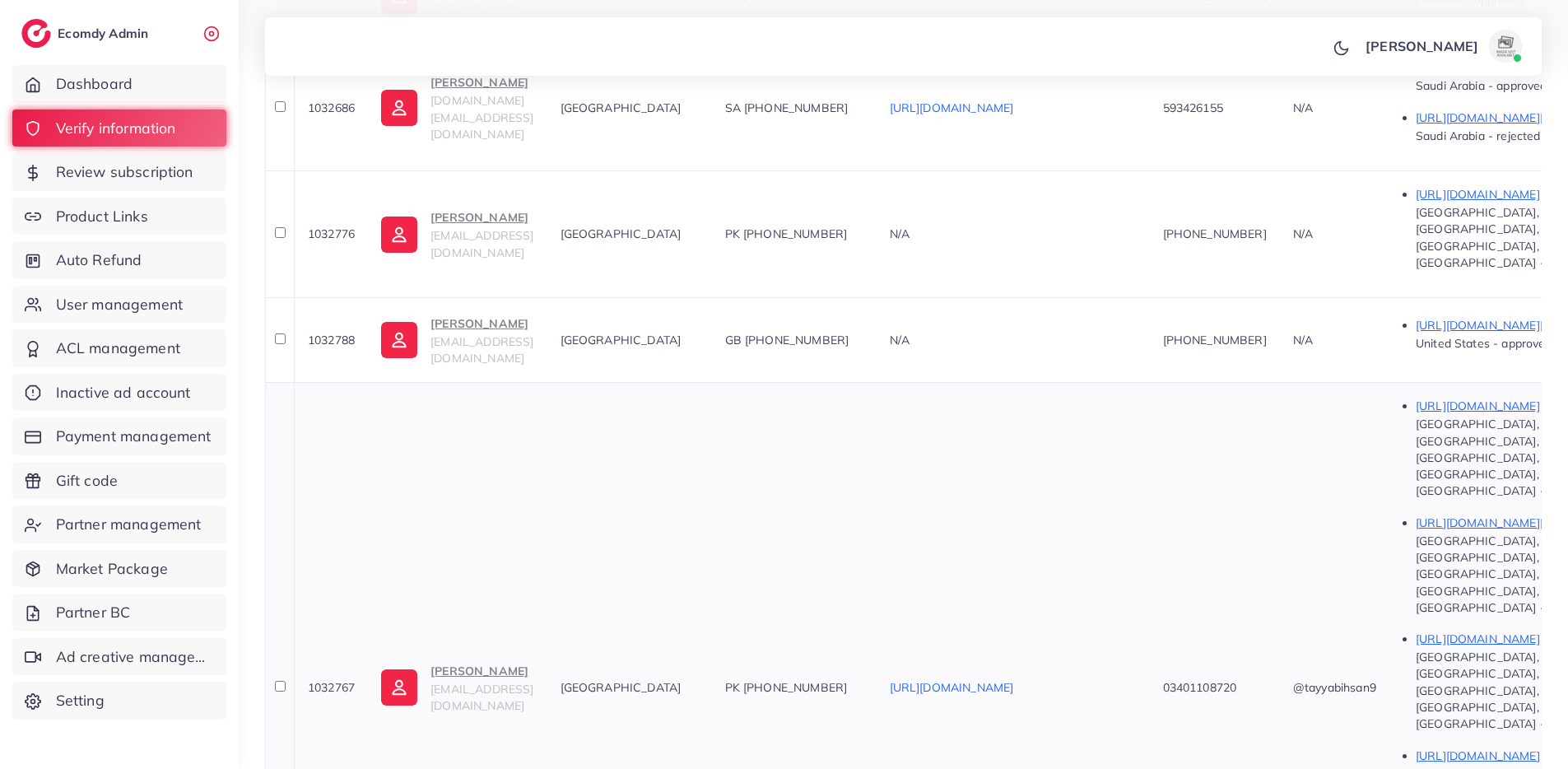
click at [322, 680] on span "1032767" at bounding box center [332, 688] width 47 height 15
drag, startPoint x: 433, startPoint y: 431, endPoint x: 521, endPoint y: 442, distance: 88.7
click at [521, 442] on td "Tayyab Ihsan tayyabihsan09@gmail.com" at bounding box center [457, 687] width 178 height 609
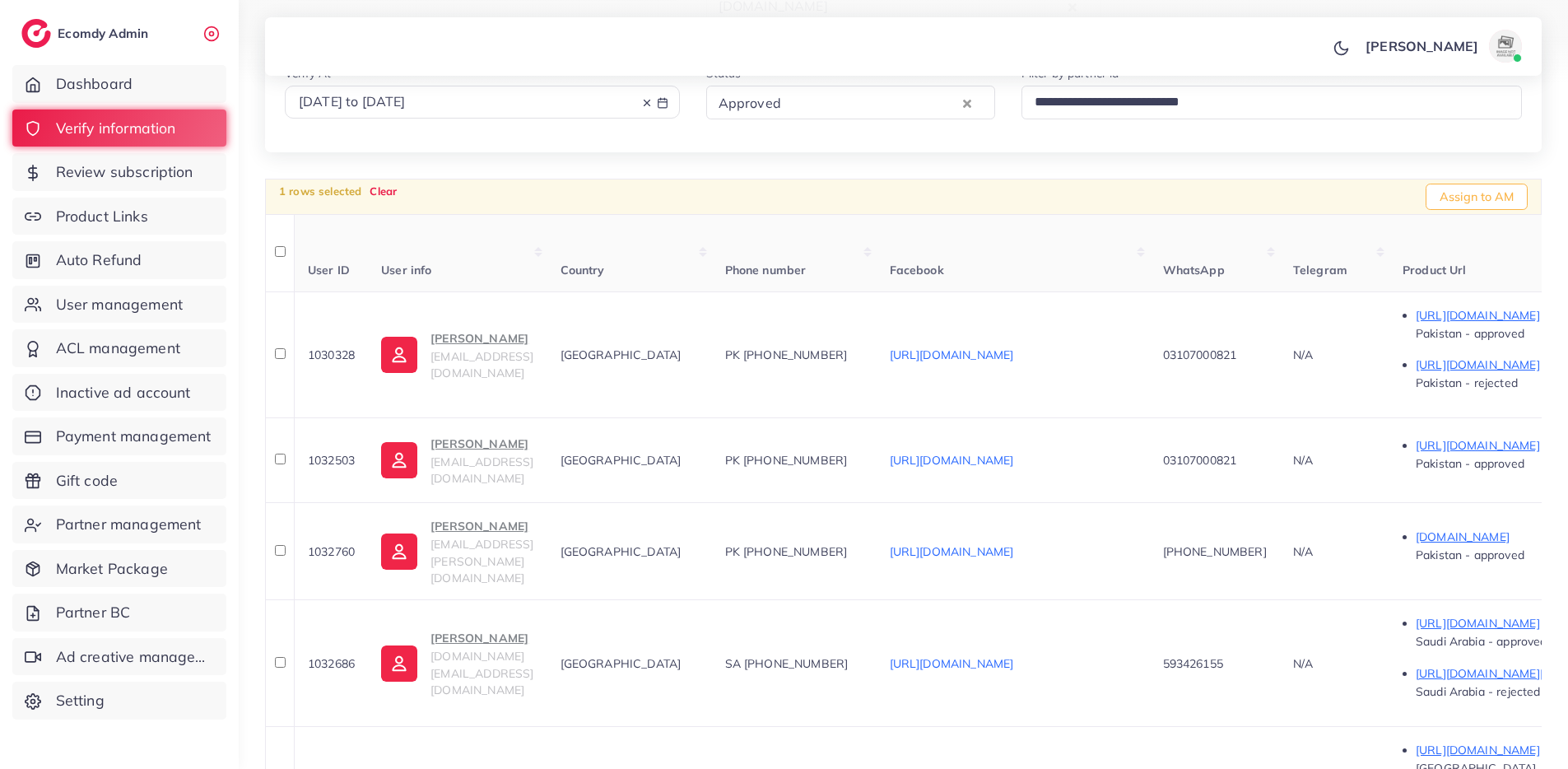
scroll to position [0, 0]
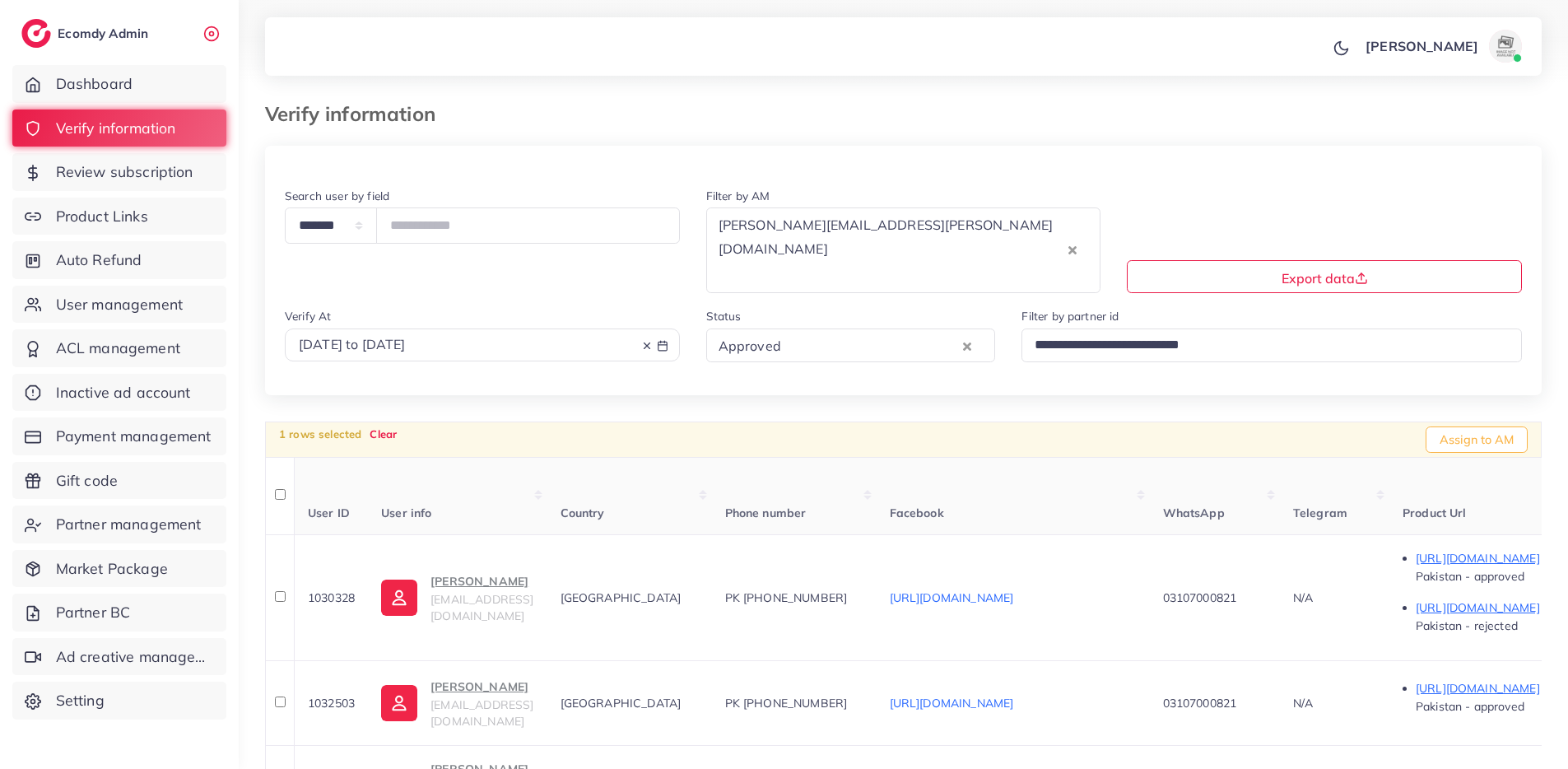
click at [405, 336] on span "2025-09-08 to 2025-09-11" at bounding box center [352, 345] width 107 height 17
select select "*"
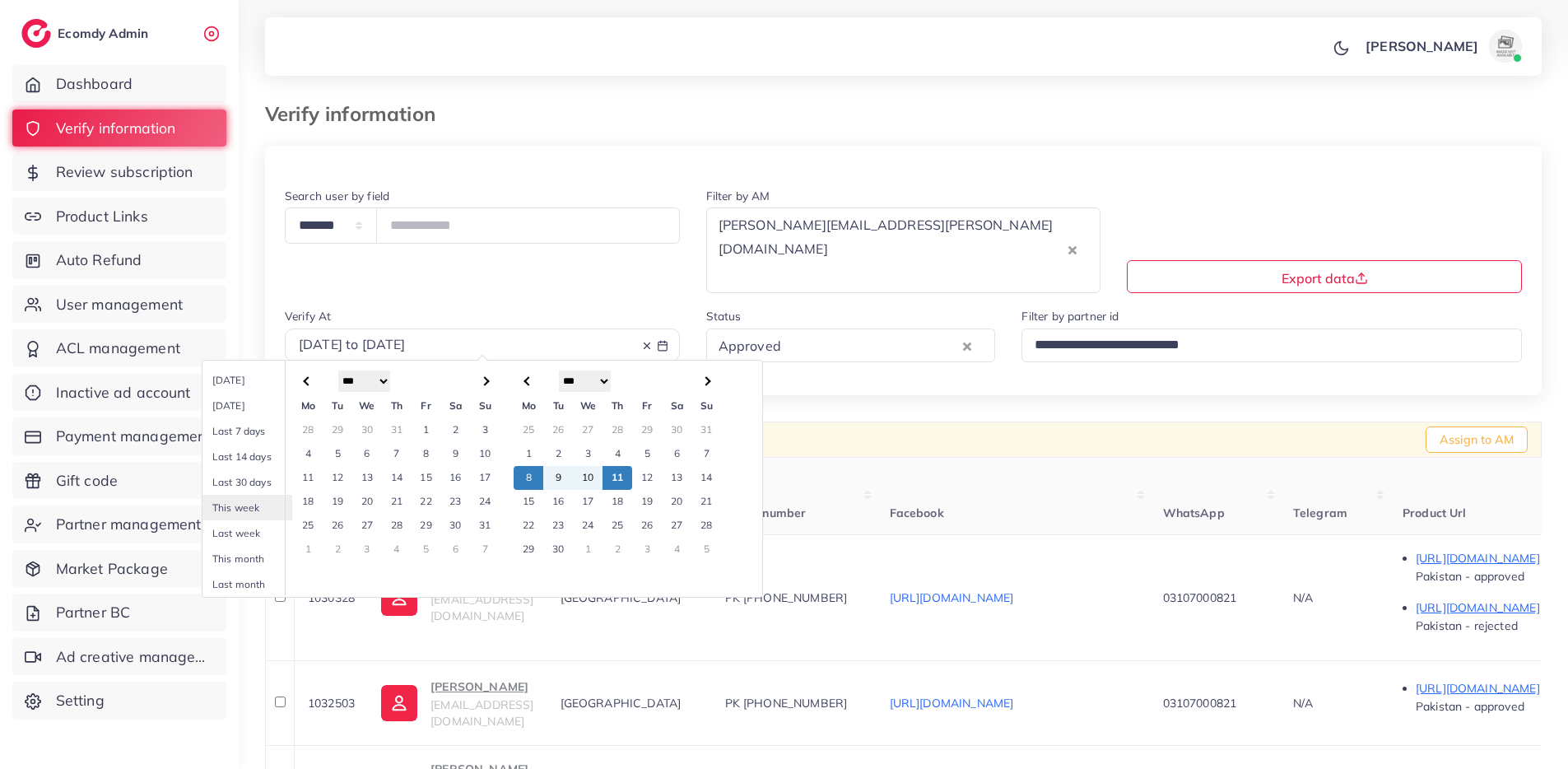
click at [679, 442] on td "6" at bounding box center [677, 454] width 30 height 24
click at [620, 466] on td "11" at bounding box center [617, 478] width 30 height 24
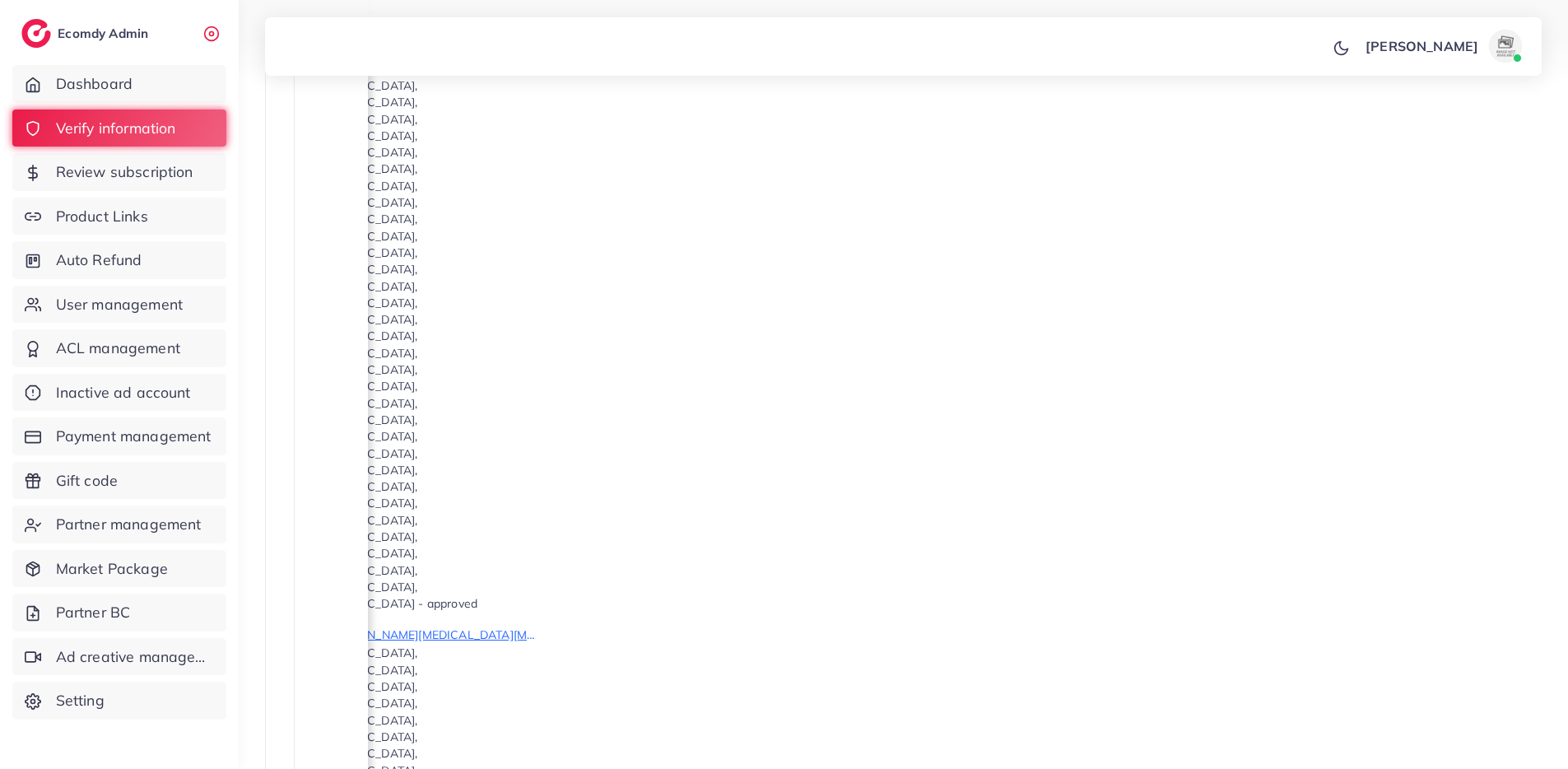
scroll to position [1759, 0]
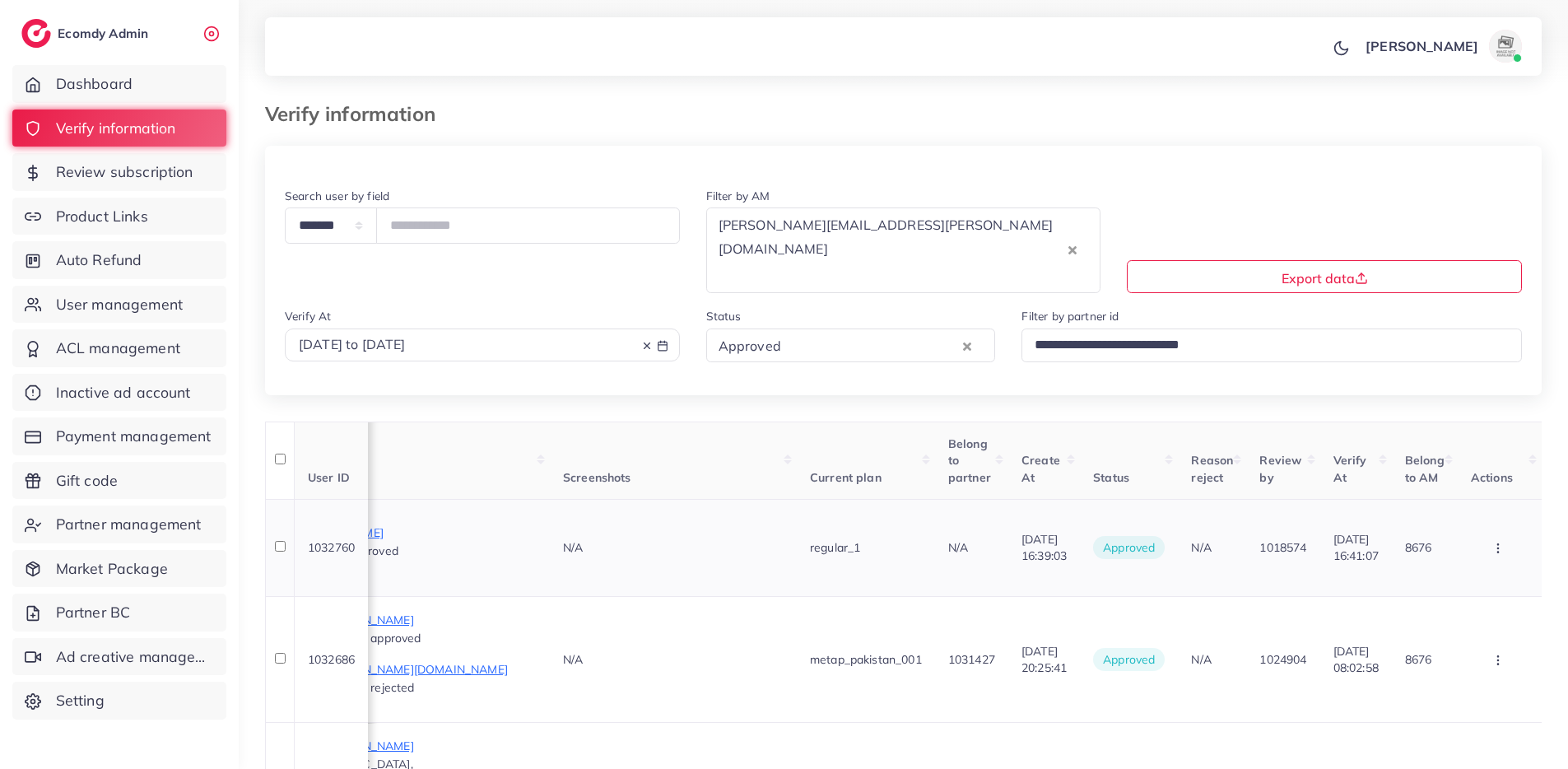
scroll to position [552, 0]
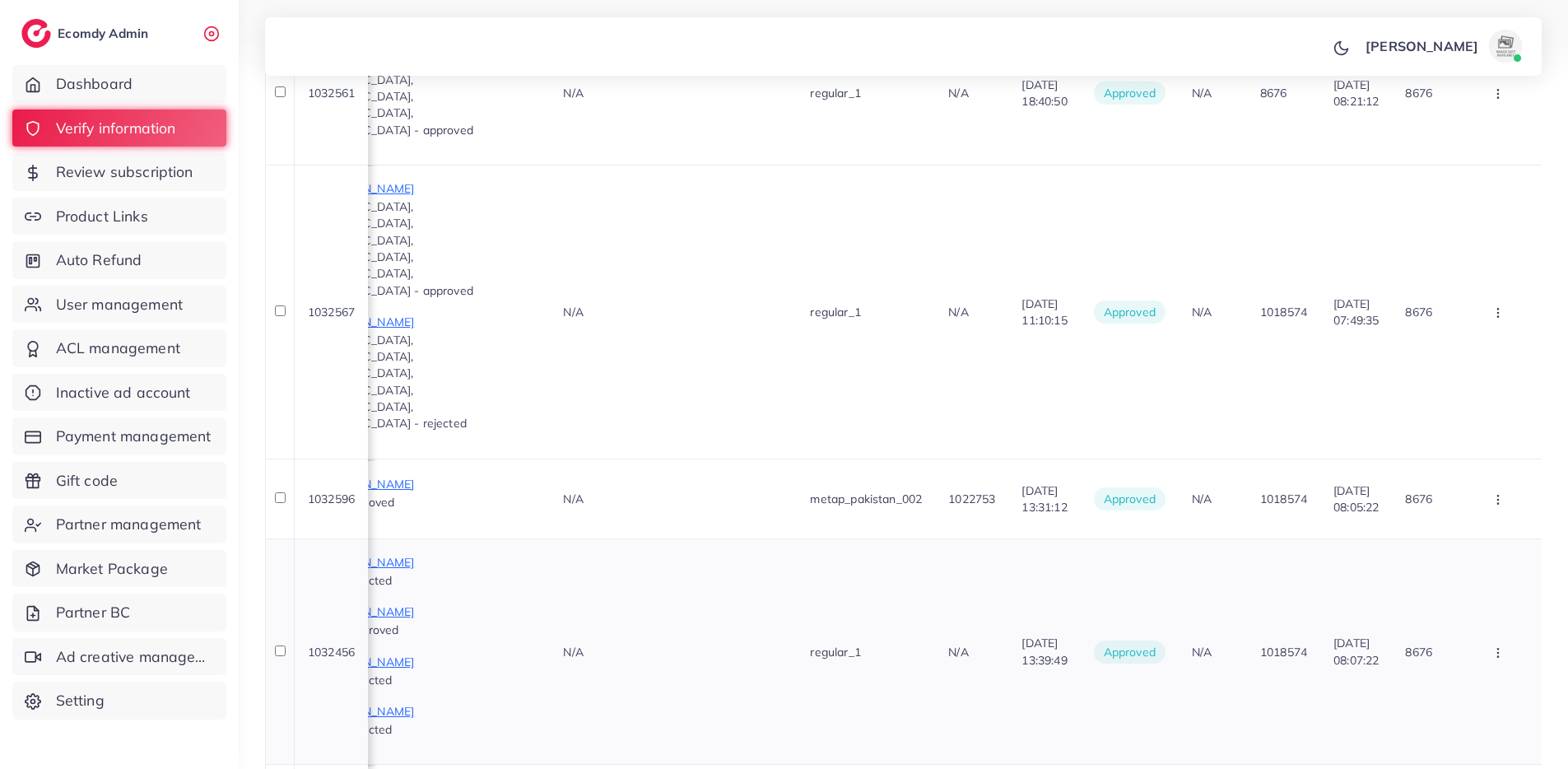
scroll to position [0, 0]
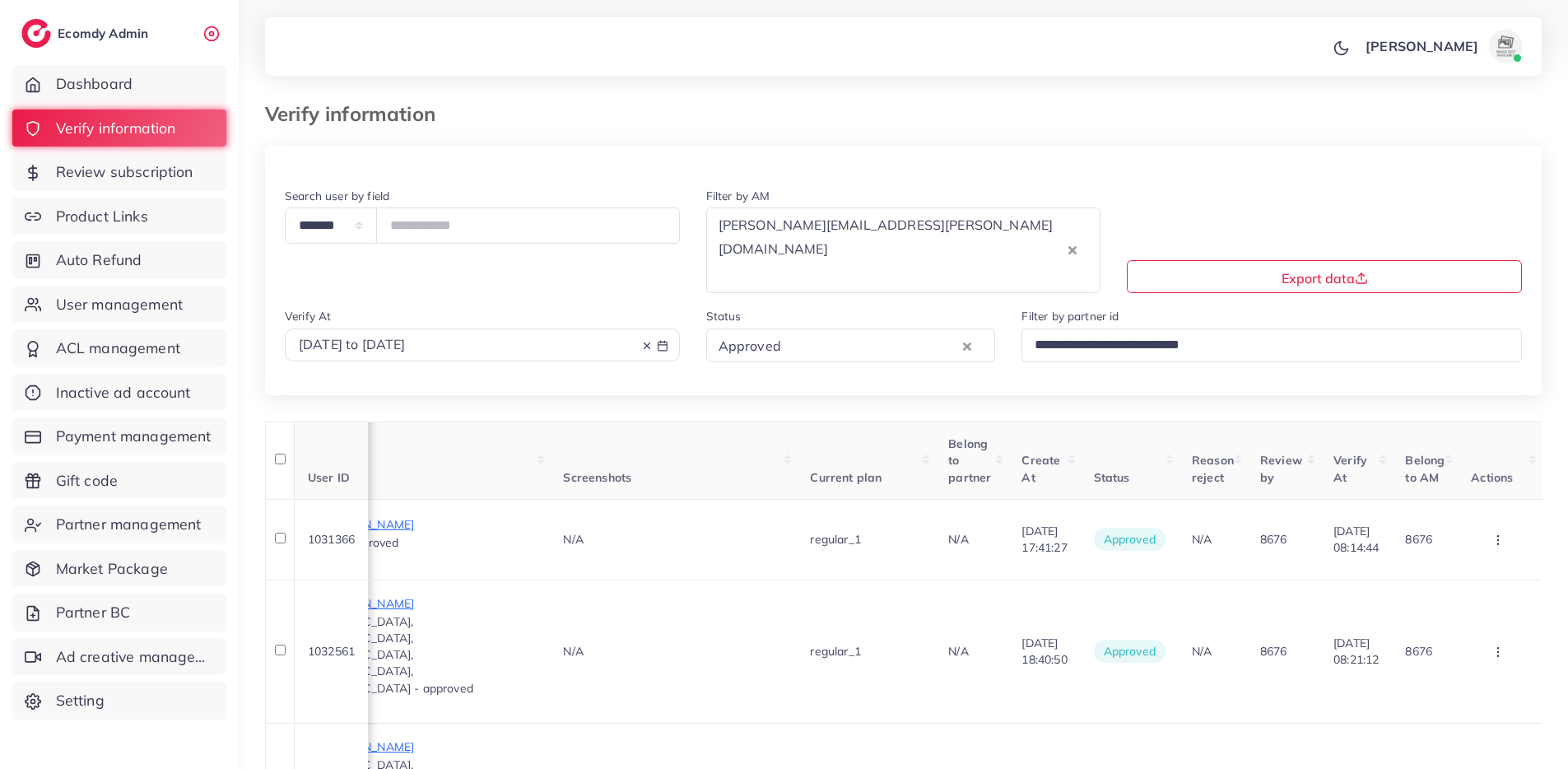
click at [405, 336] on span "2025-09-06 to 2025-09-11" at bounding box center [352, 345] width 107 height 17
select select "*"
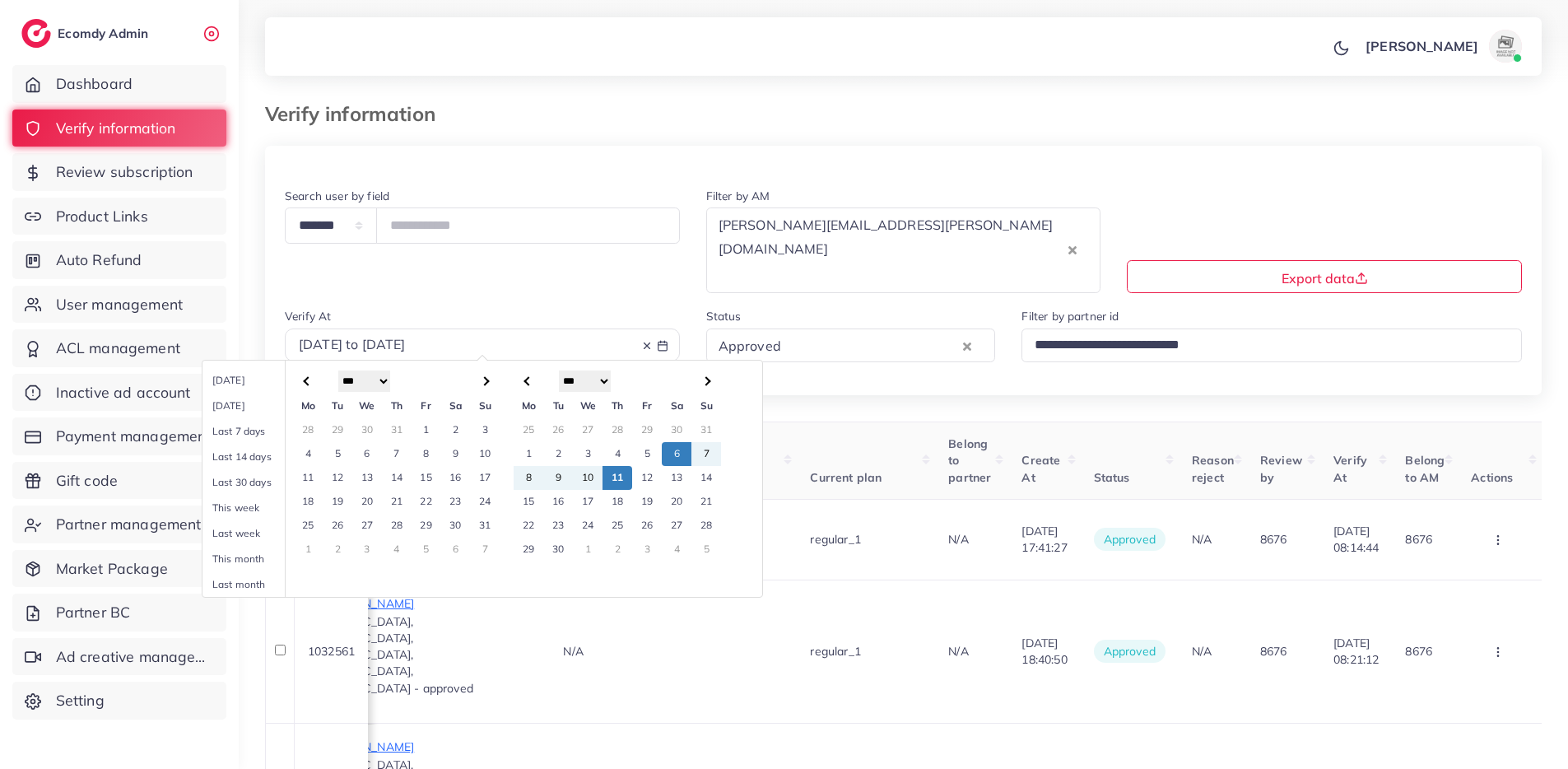
click at [530, 442] on td "1" at bounding box center [529, 454] width 30 height 24
click at [612, 466] on td "11" at bounding box center [617, 478] width 30 height 24
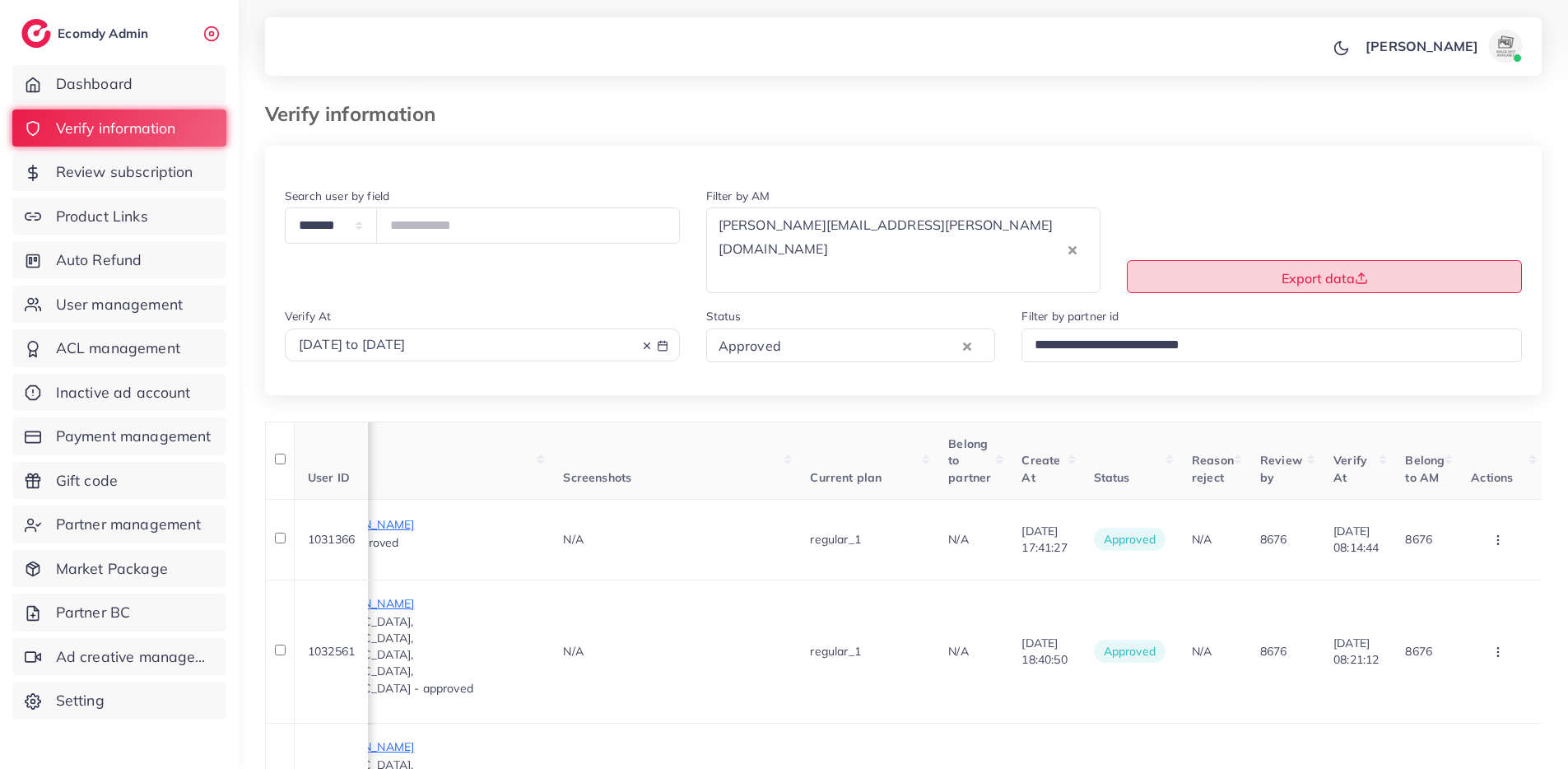
click at [1237, 260] on button "Export data" at bounding box center [1323, 276] width 395 height 33
click at [148, 308] on span "User management" at bounding box center [123, 305] width 127 height 21
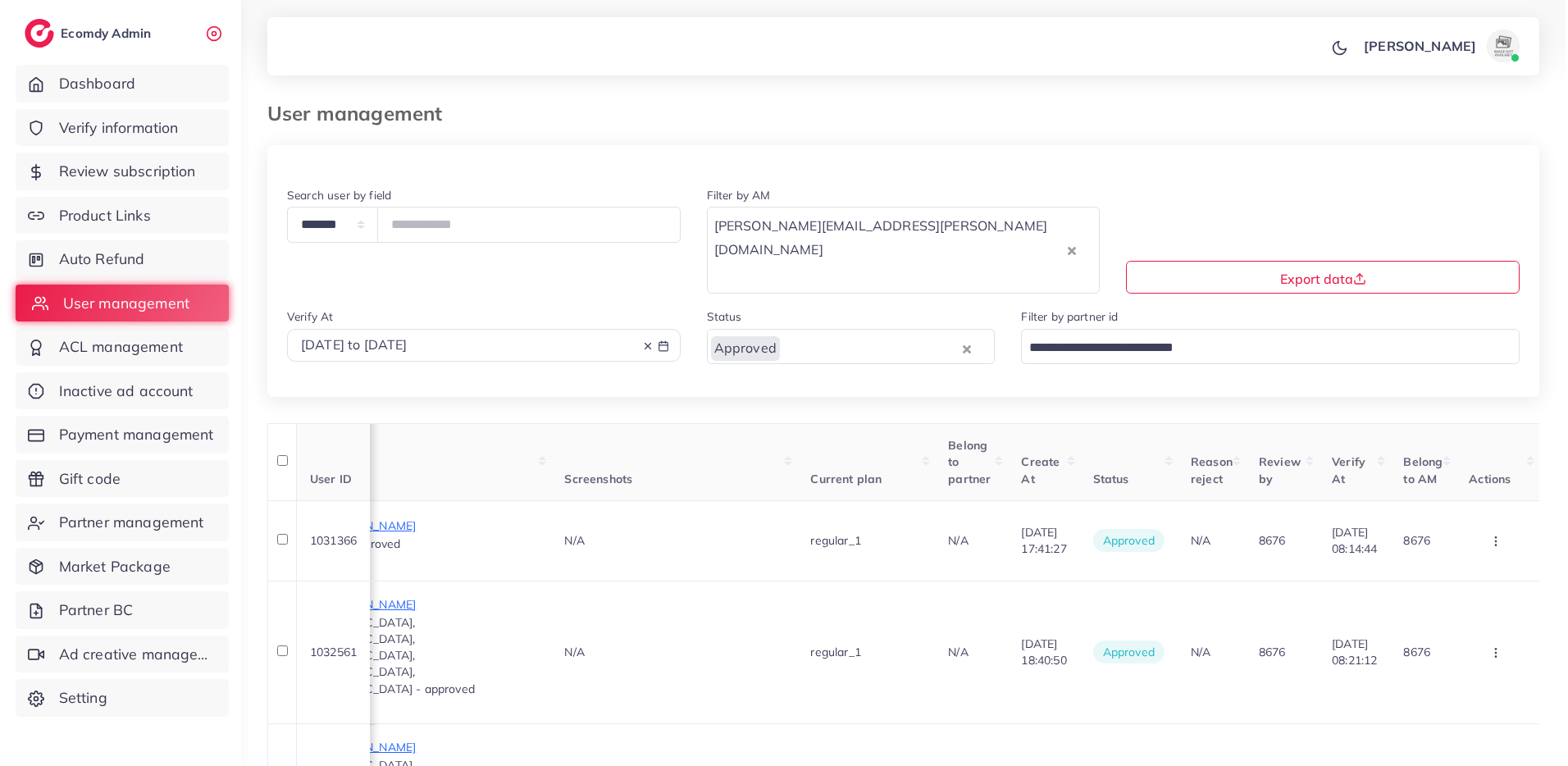
scroll to position [0, 1179]
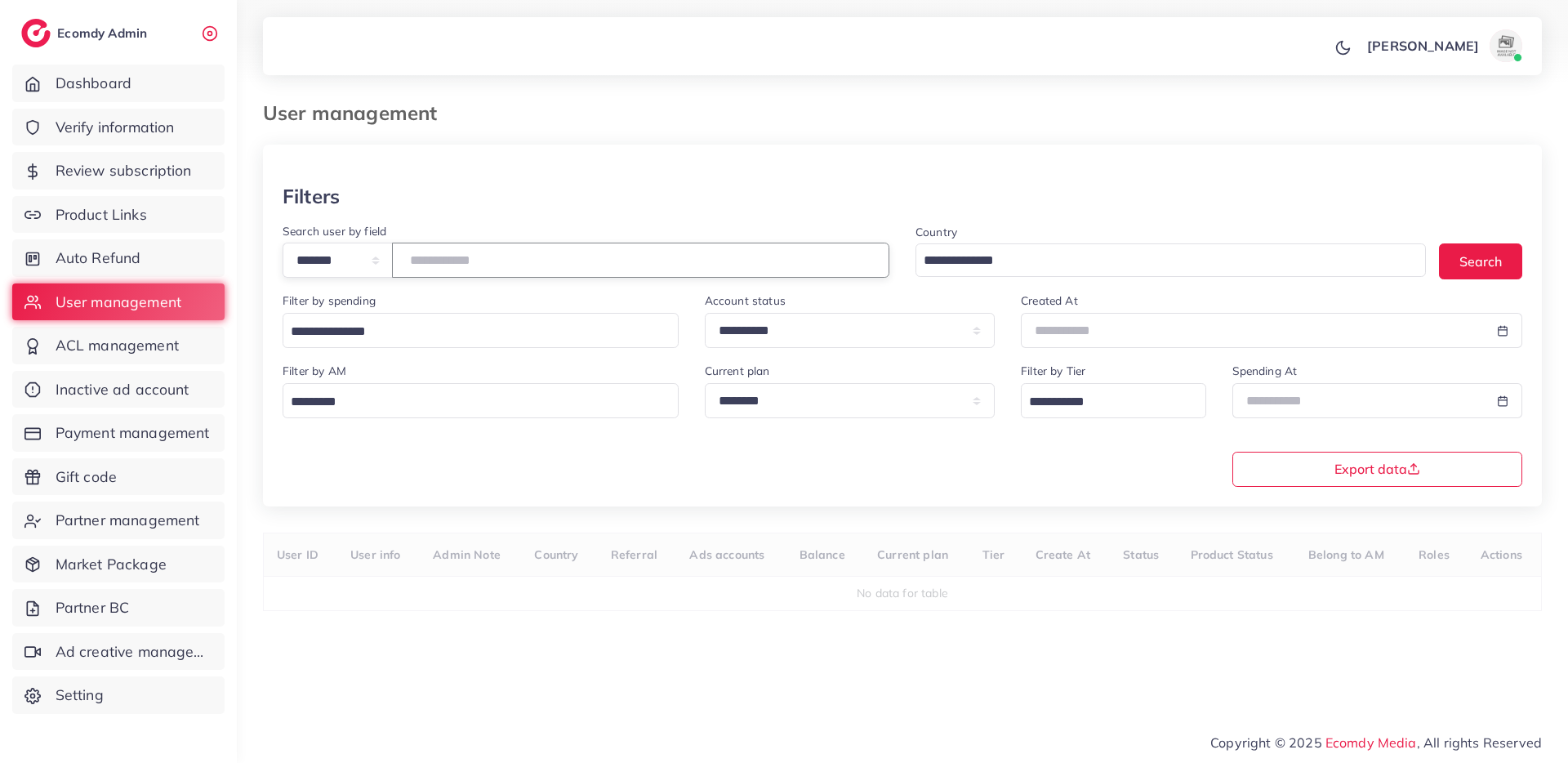
click at [435, 248] on input "number" at bounding box center [640, 261] width 498 height 35
paste input "*******"
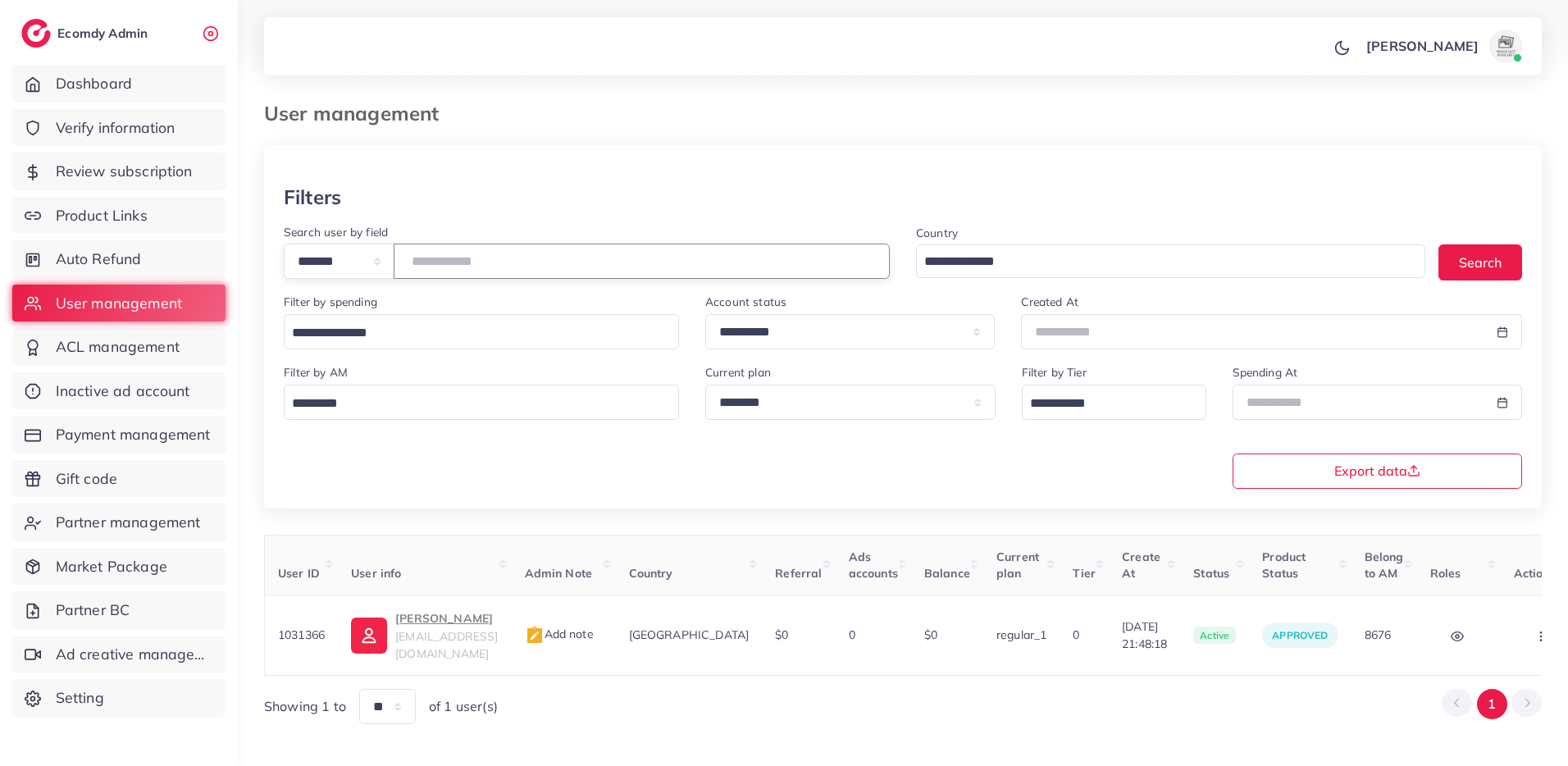
click at [462, 265] on input "*******" at bounding box center [641, 262] width 496 height 35
paste input "number"
click at [481, 259] on input "*******" at bounding box center [641, 262] width 496 height 35
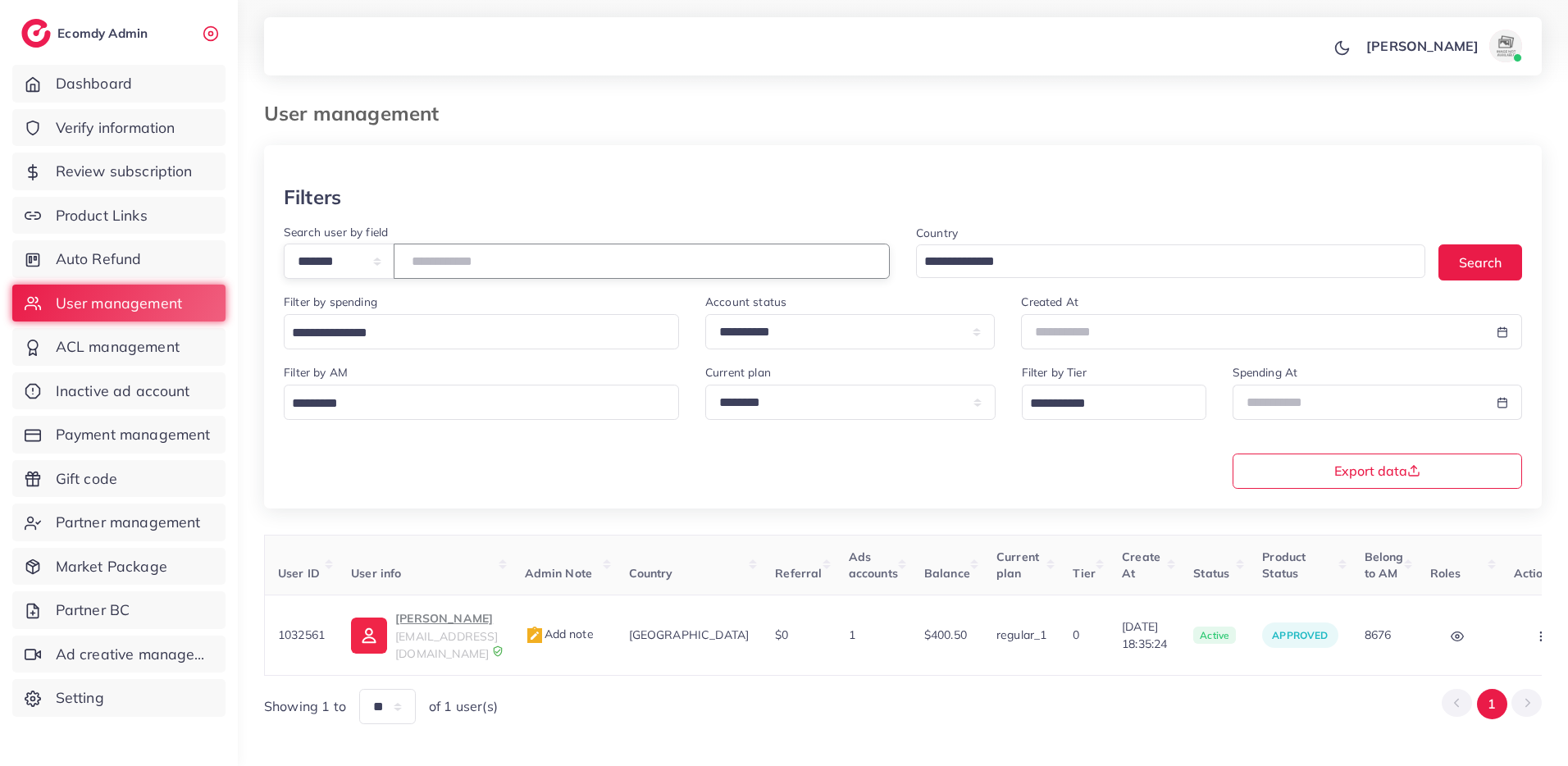
click at [463, 266] on input "*******" at bounding box center [641, 262] width 496 height 35
paste input "number"
click at [436, 266] on input "*******" at bounding box center [641, 262] width 496 height 35
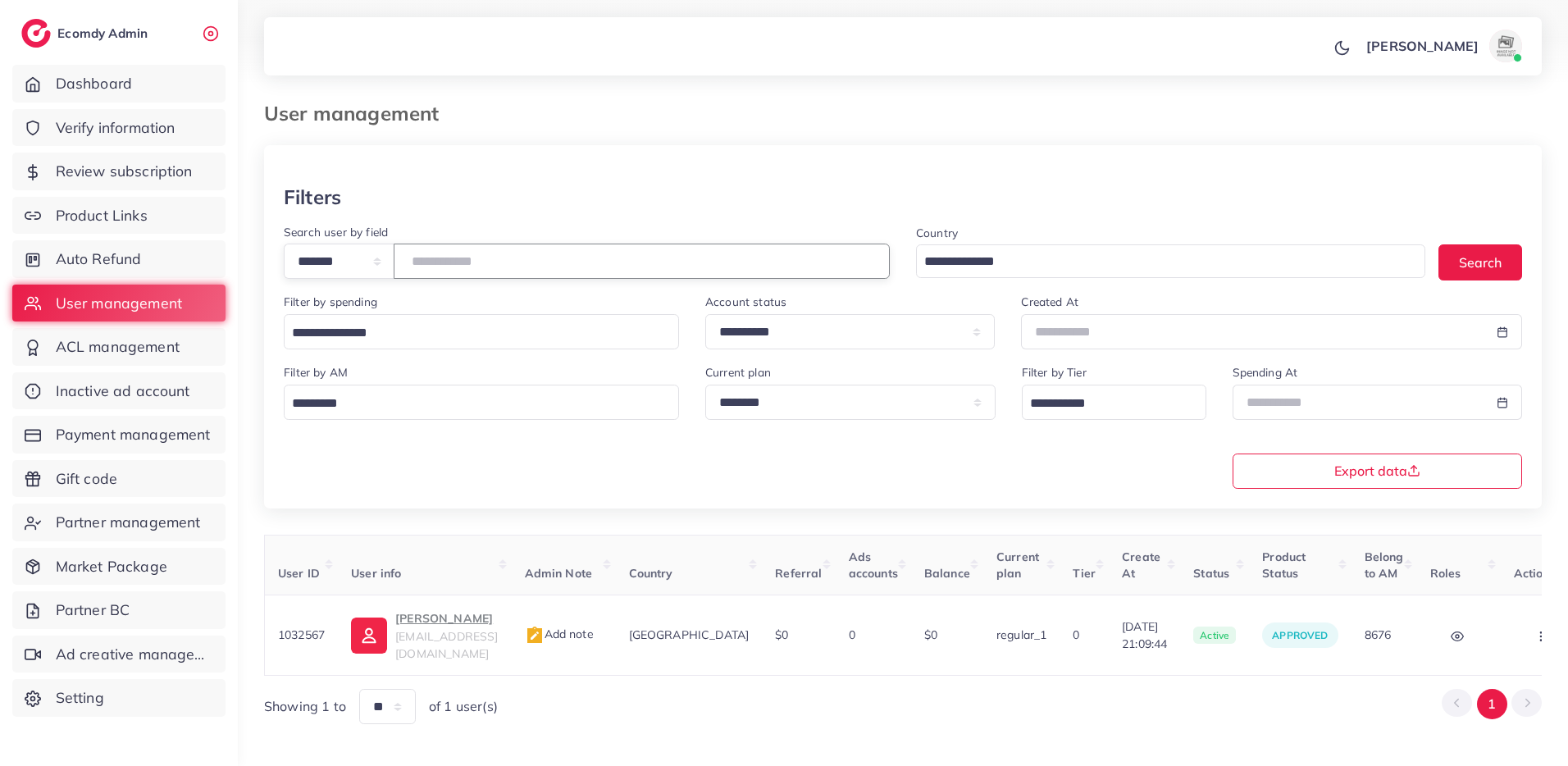
paste input "number"
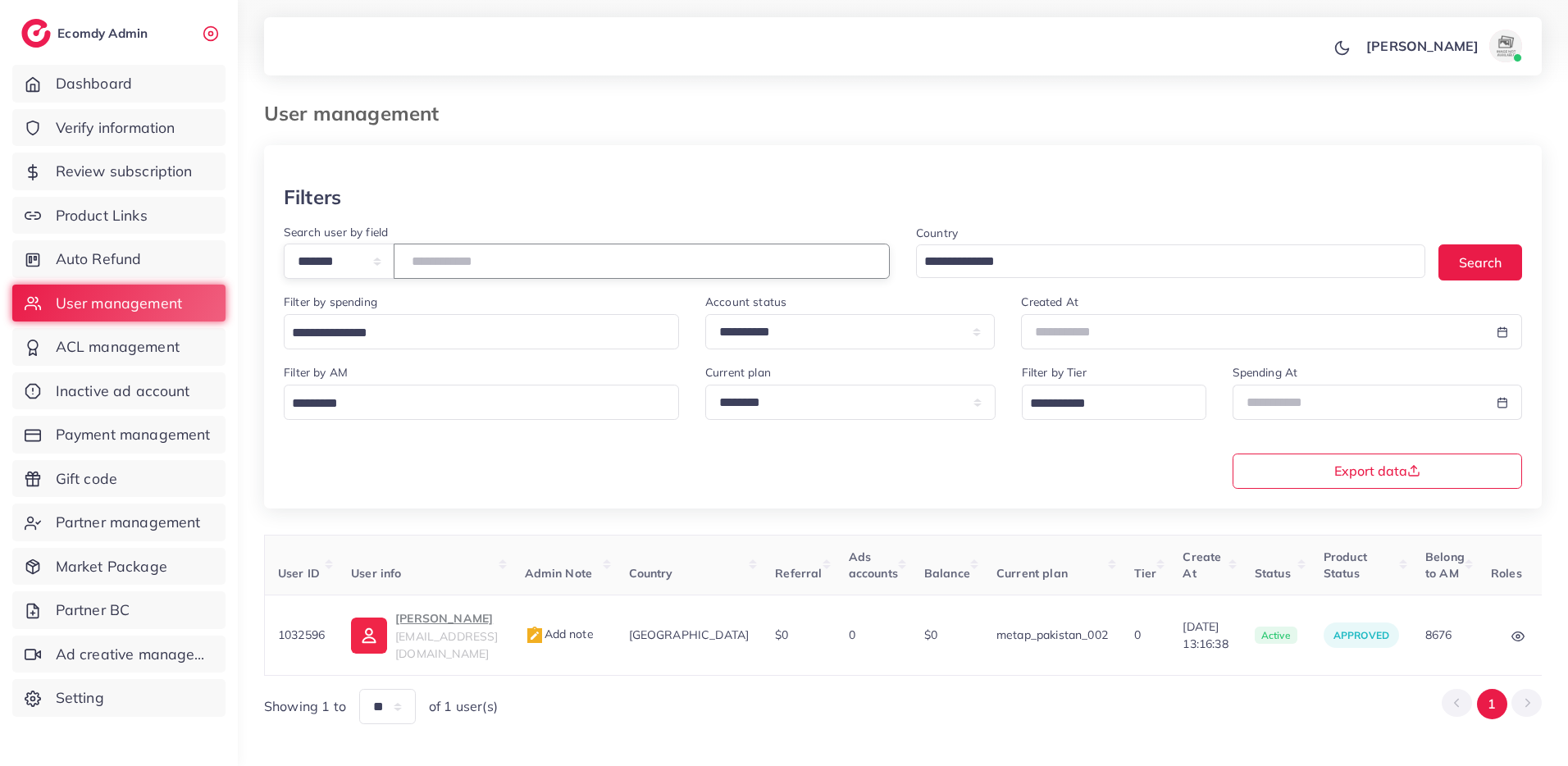
click at [452, 261] on input "*******" at bounding box center [641, 262] width 496 height 35
paste input "number"
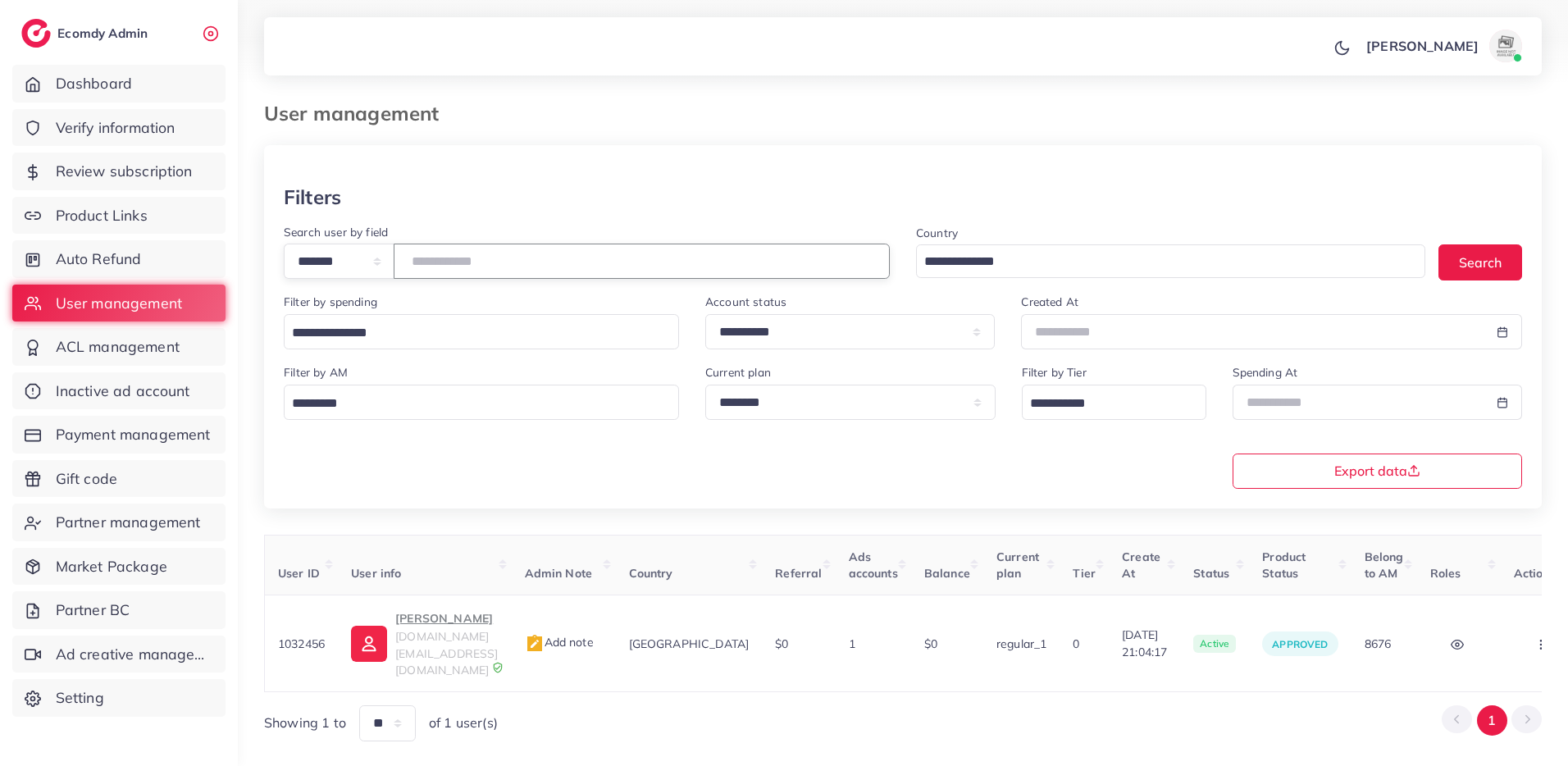
click at [639, 256] on input "*******" at bounding box center [641, 262] width 496 height 35
paste input "number"
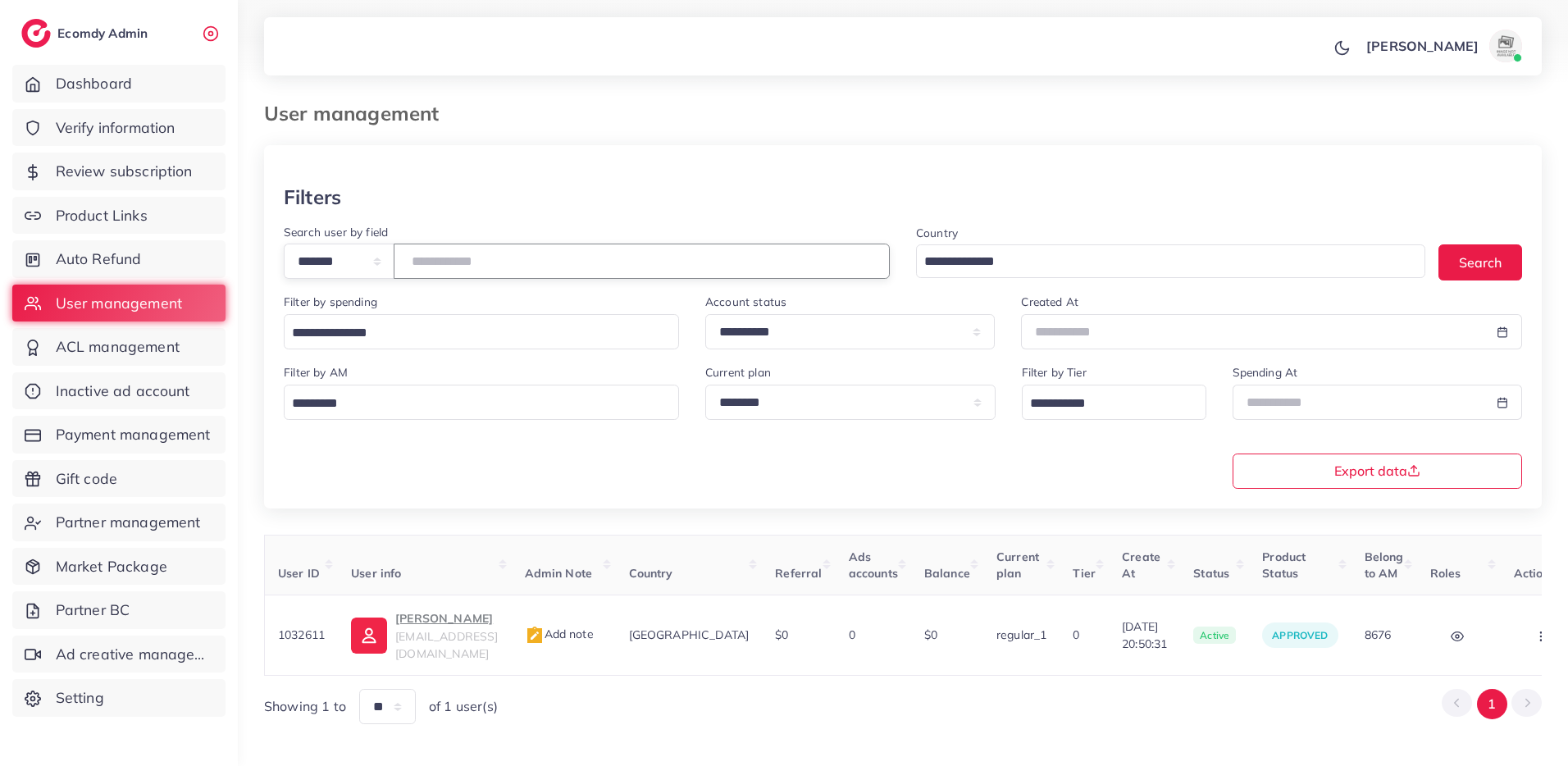
click at [456, 264] on input "*******" at bounding box center [641, 262] width 496 height 35
paste input "number"
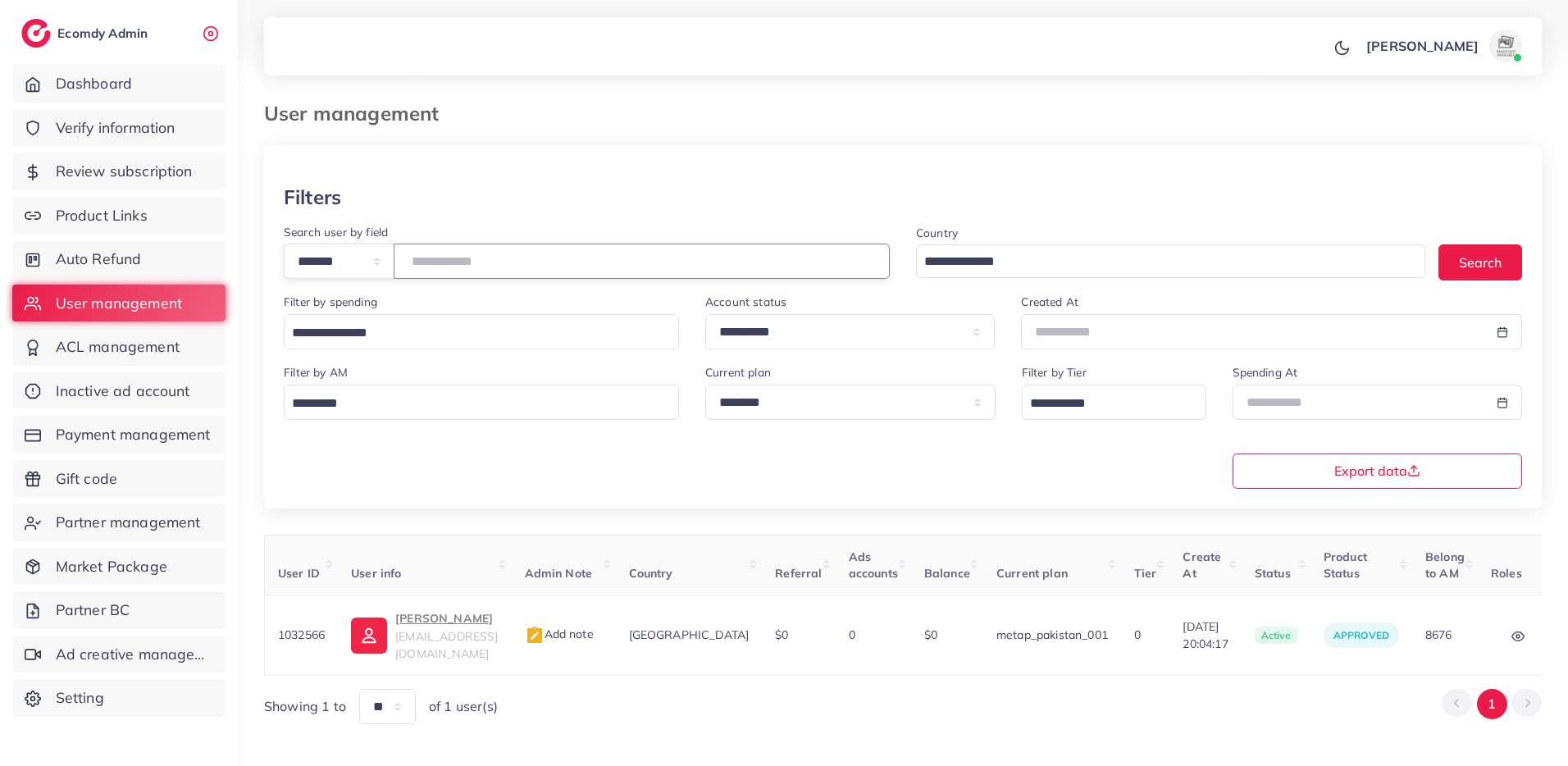
click at [487, 262] on input "*******" at bounding box center [641, 262] width 496 height 35
paste input "number"
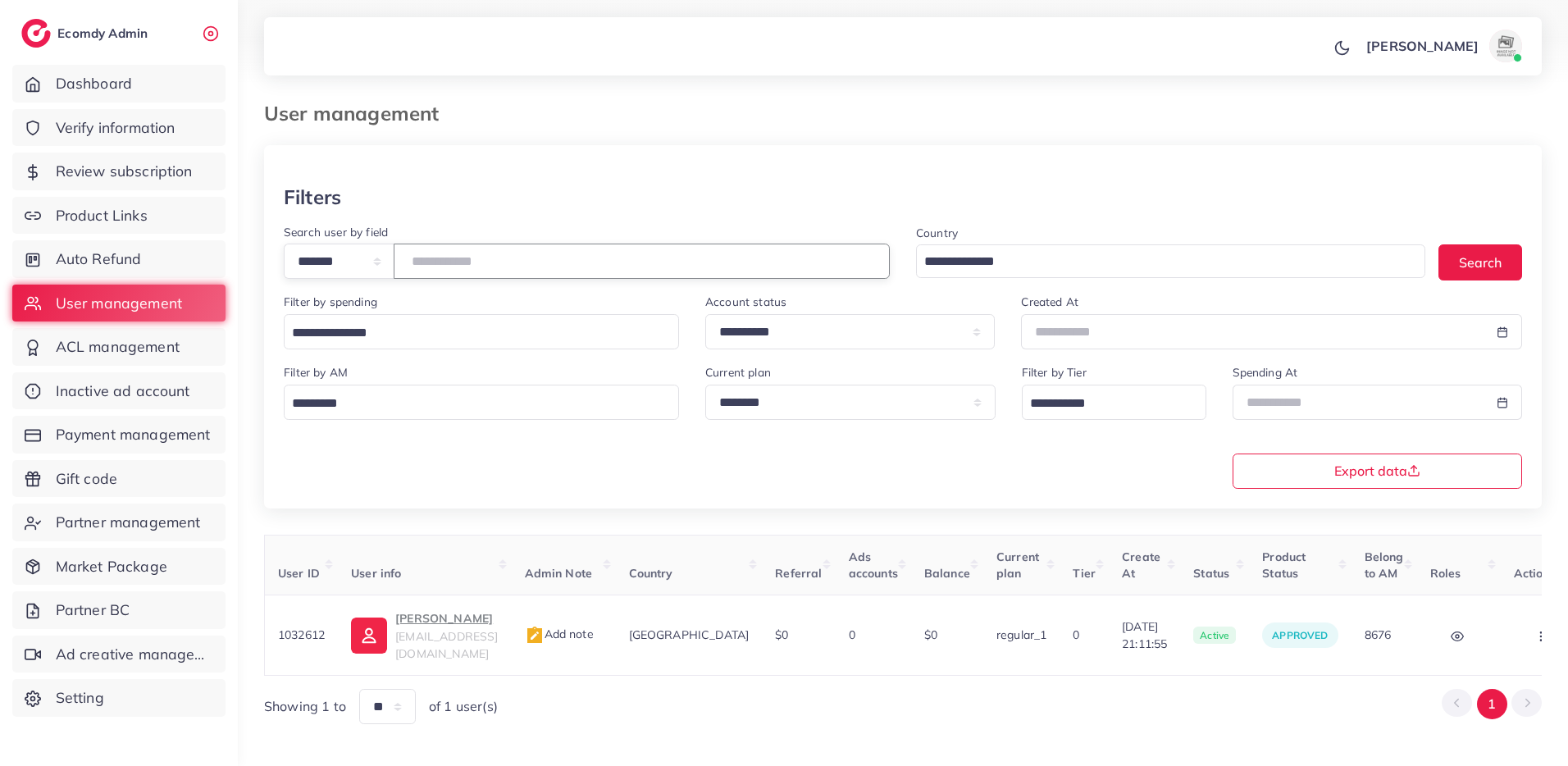
click at [461, 262] on input "*******" at bounding box center [641, 262] width 496 height 35
paste input "number"
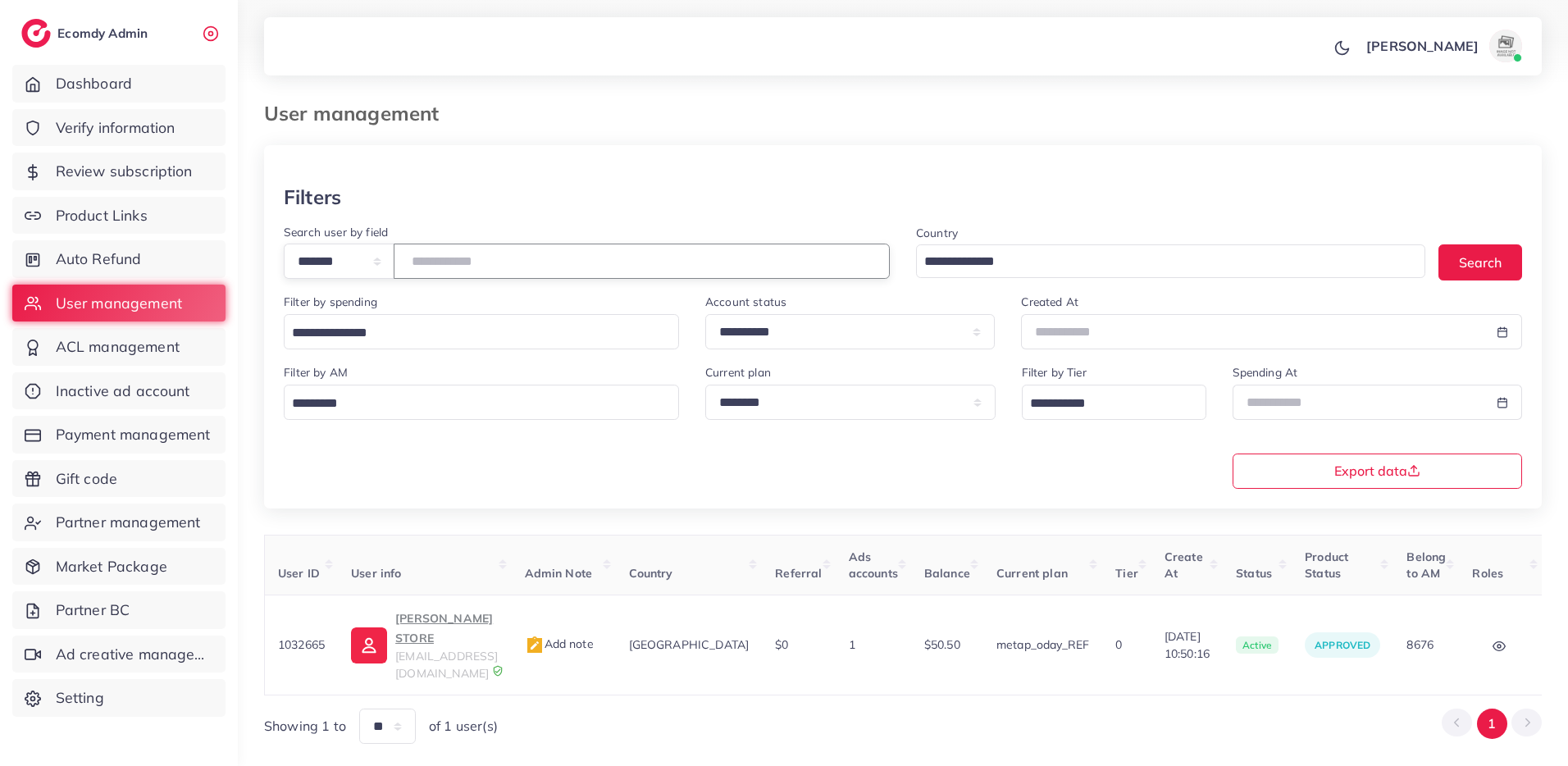
click at [443, 255] on input "*******" at bounding box center [641, 262] width 496 height 35
paste input "number"
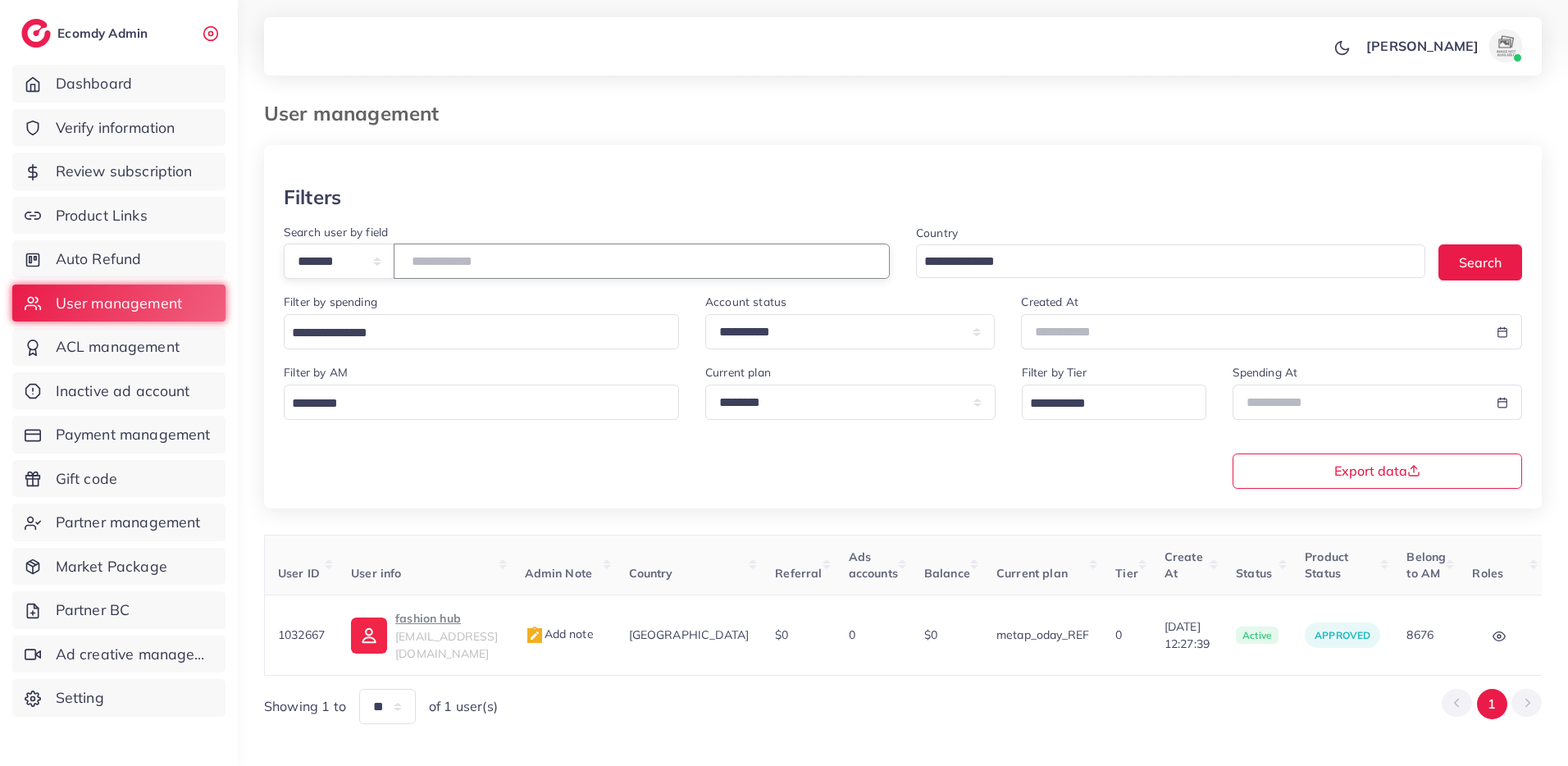
click at [428, 266] on input "*******" at bounding box center [641, 262] width 496 height 35
click at [429, 266] on input "*******" at bounding box center [641, 262] width 496 height 35
click at [431, 265] on input "*******" at bounding box center [641, 262] width 496 height 35
click at [433, 264] on input "*******" at bounding box center [641, 262] width 496 height 35
click at [435, 264] on input "*******" at bounding box center [641, 262] width 496 height 35
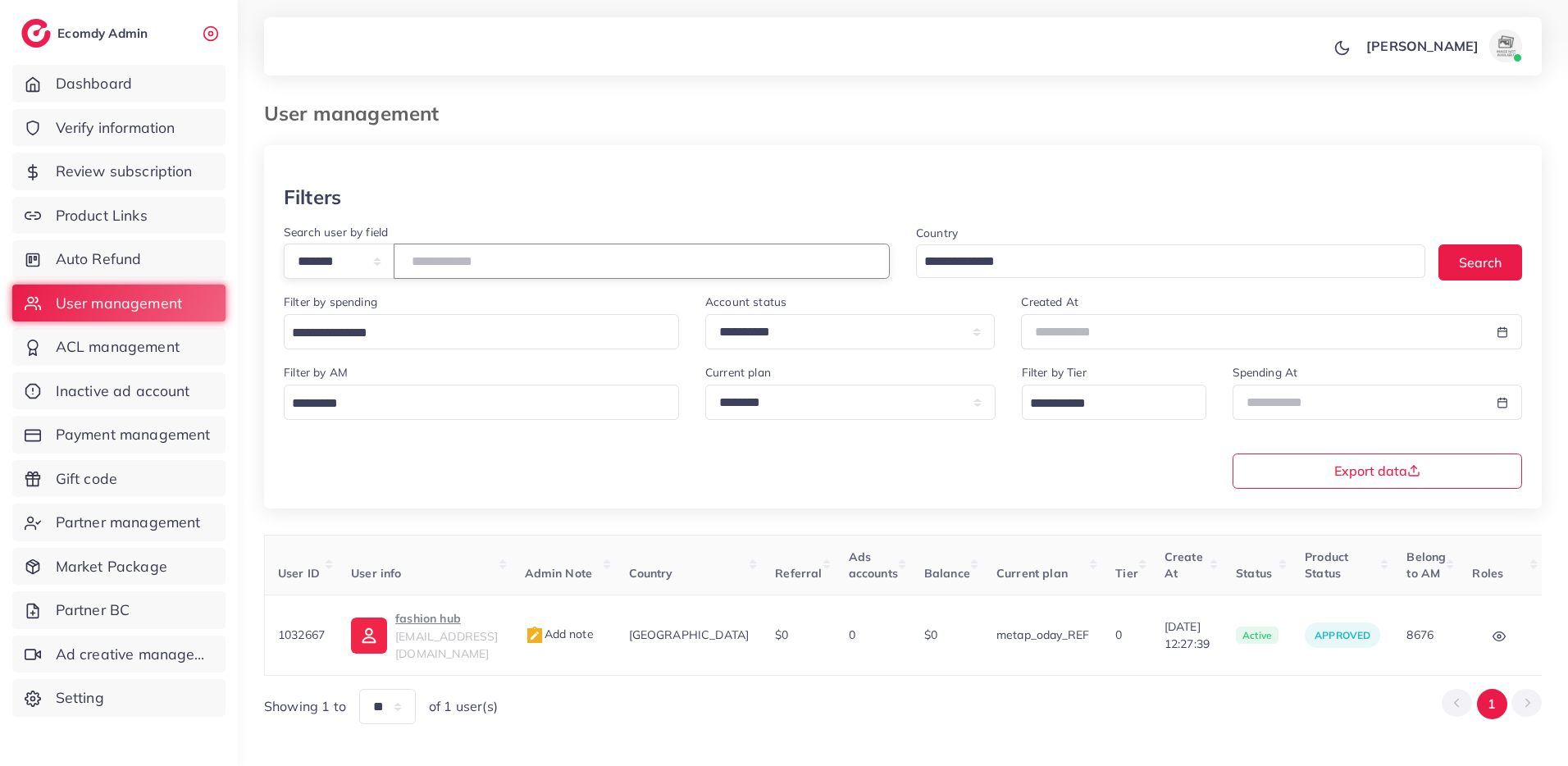
click at [439, 263] on input "*******" at bounding box center [641, 262] width 496 height 35
click at [446, 261] on input "*******" at bounding box center [641, 262] width 496 height 35
click at [471, 263] on input "*******" at bounding box center [641, 262] width 496 height 35
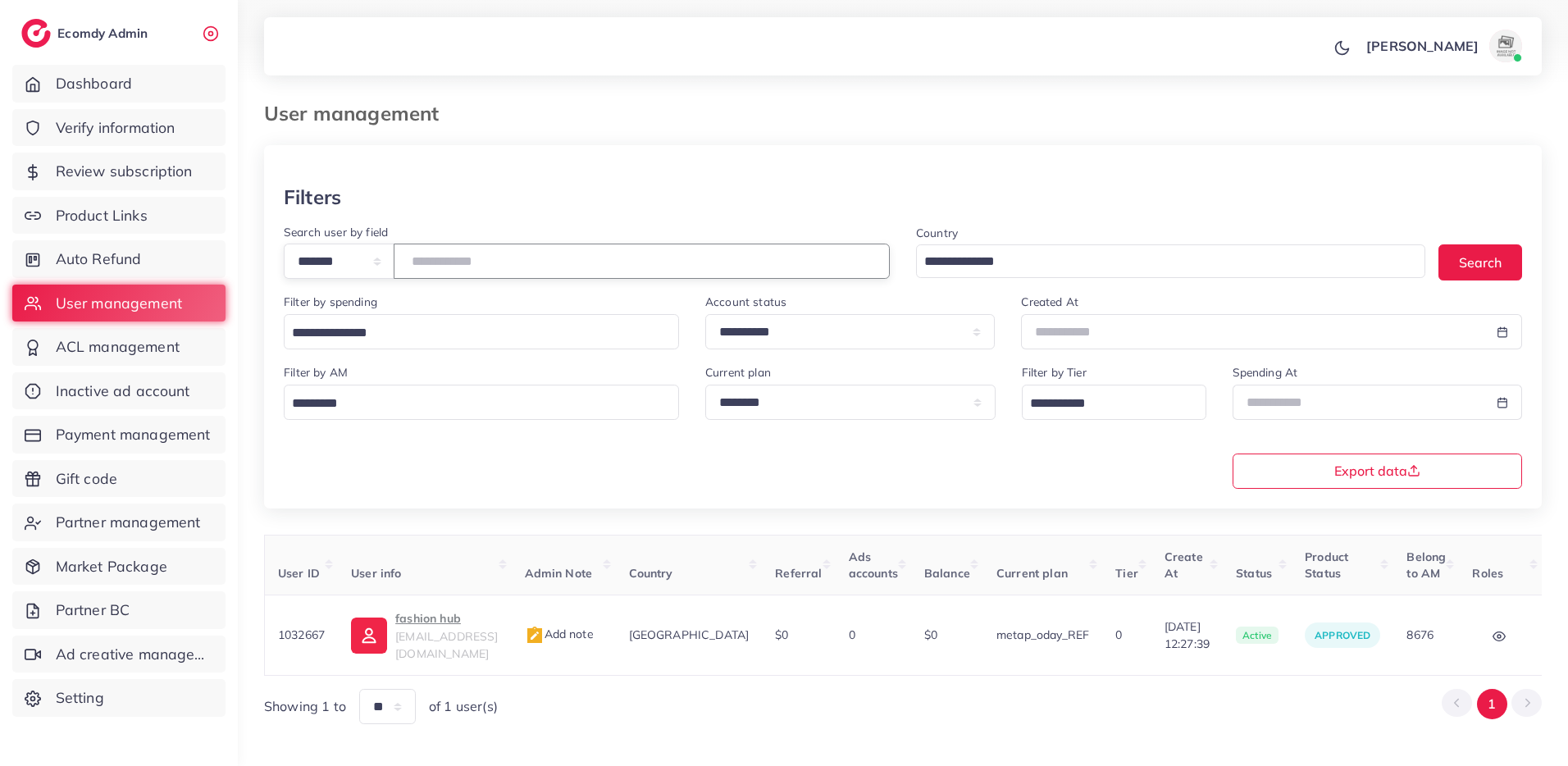
click at [471, 263] on input "*******" at bounding box center [641, 262] width 496 height 35
paste input "number"
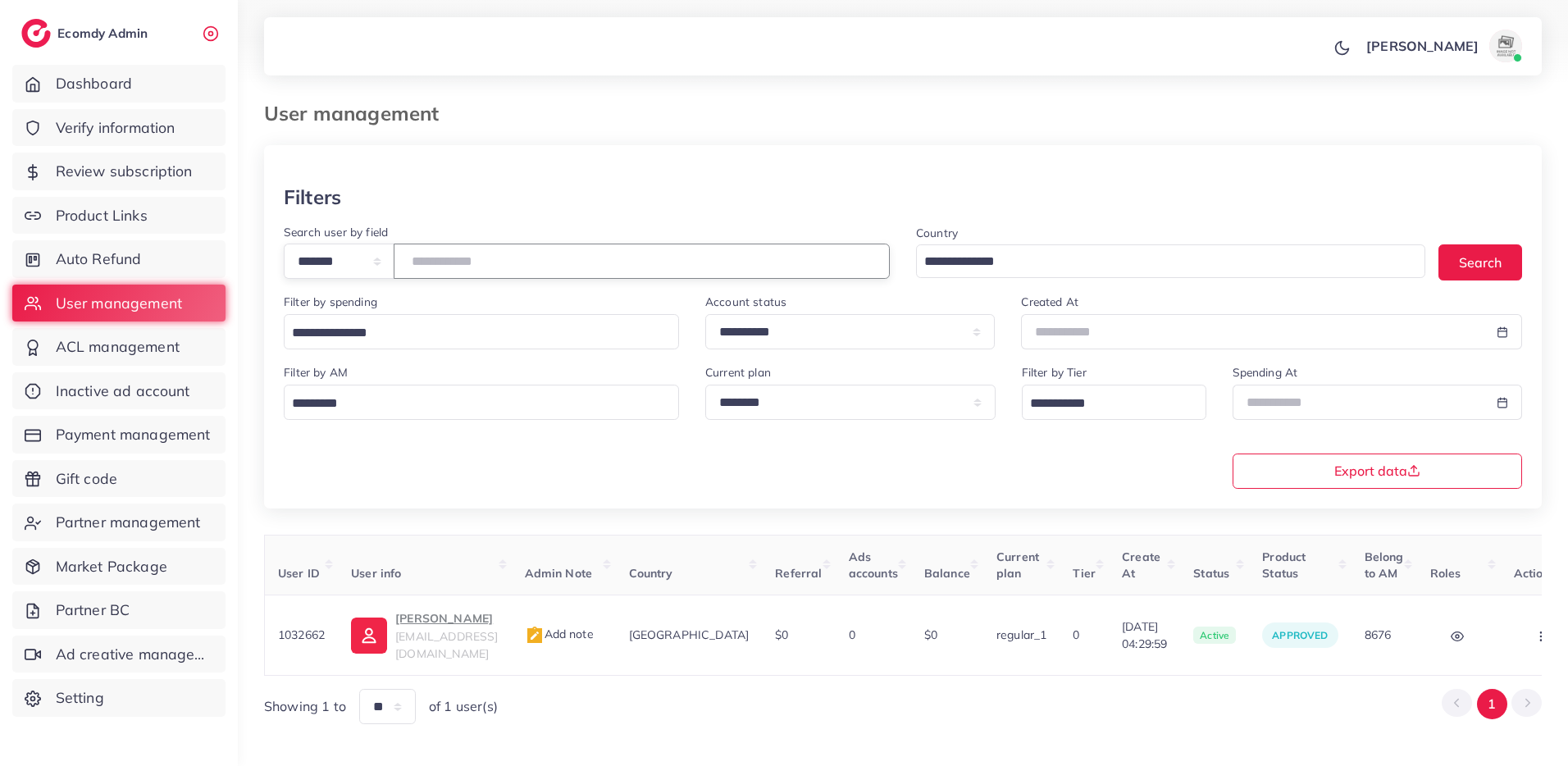
click at [450, 259] on input "*******" at bounding box center [641, 262] width 496 height 35
paste input "number"
click at [462, 253] on input "*******" at bounding box center [641, 262] width 496 height 35
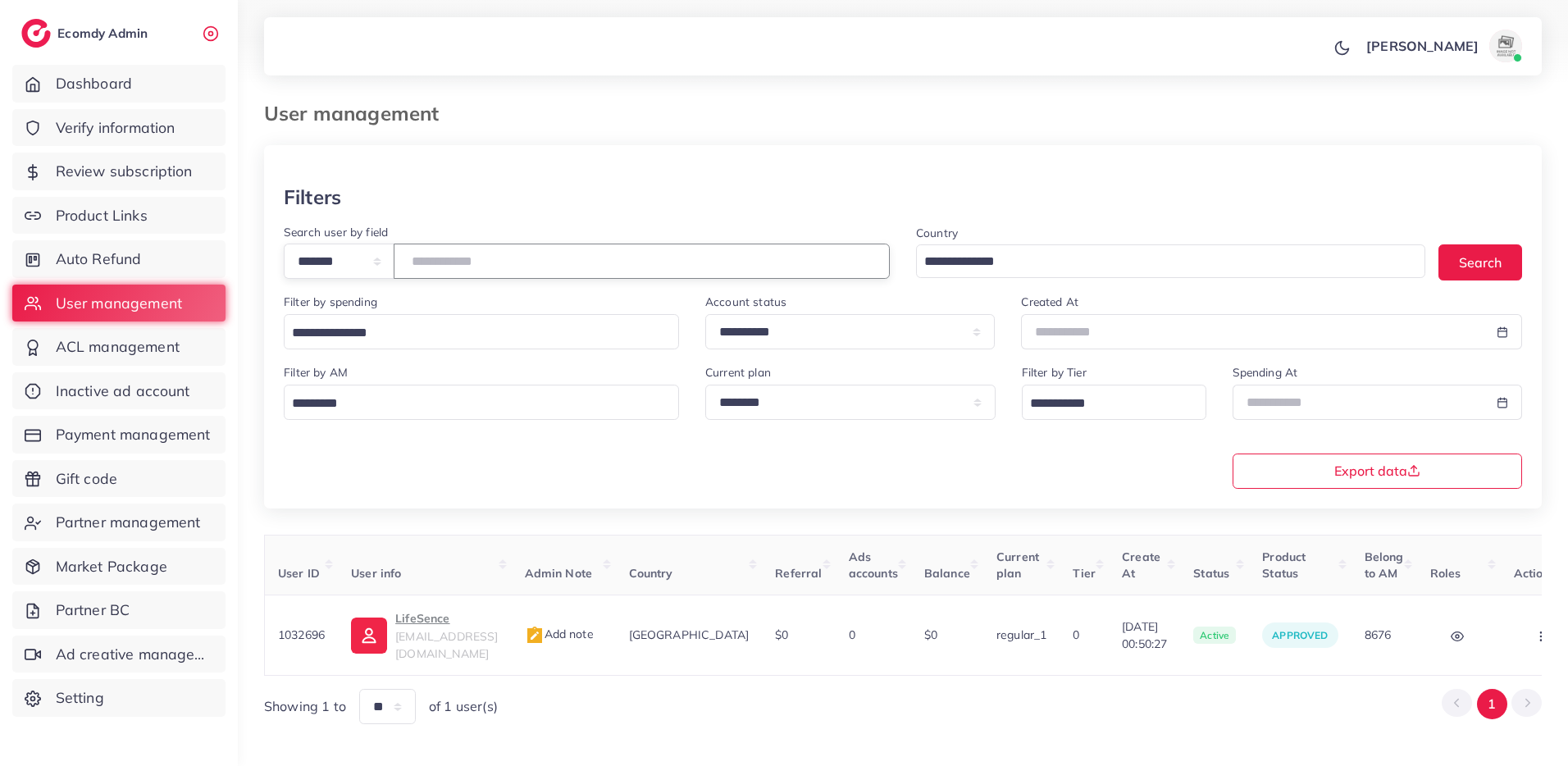
paste input "number"
click at [437, 262] on input "*******" at bounding box center [641, 262] width 496 height 35
paste input "number"
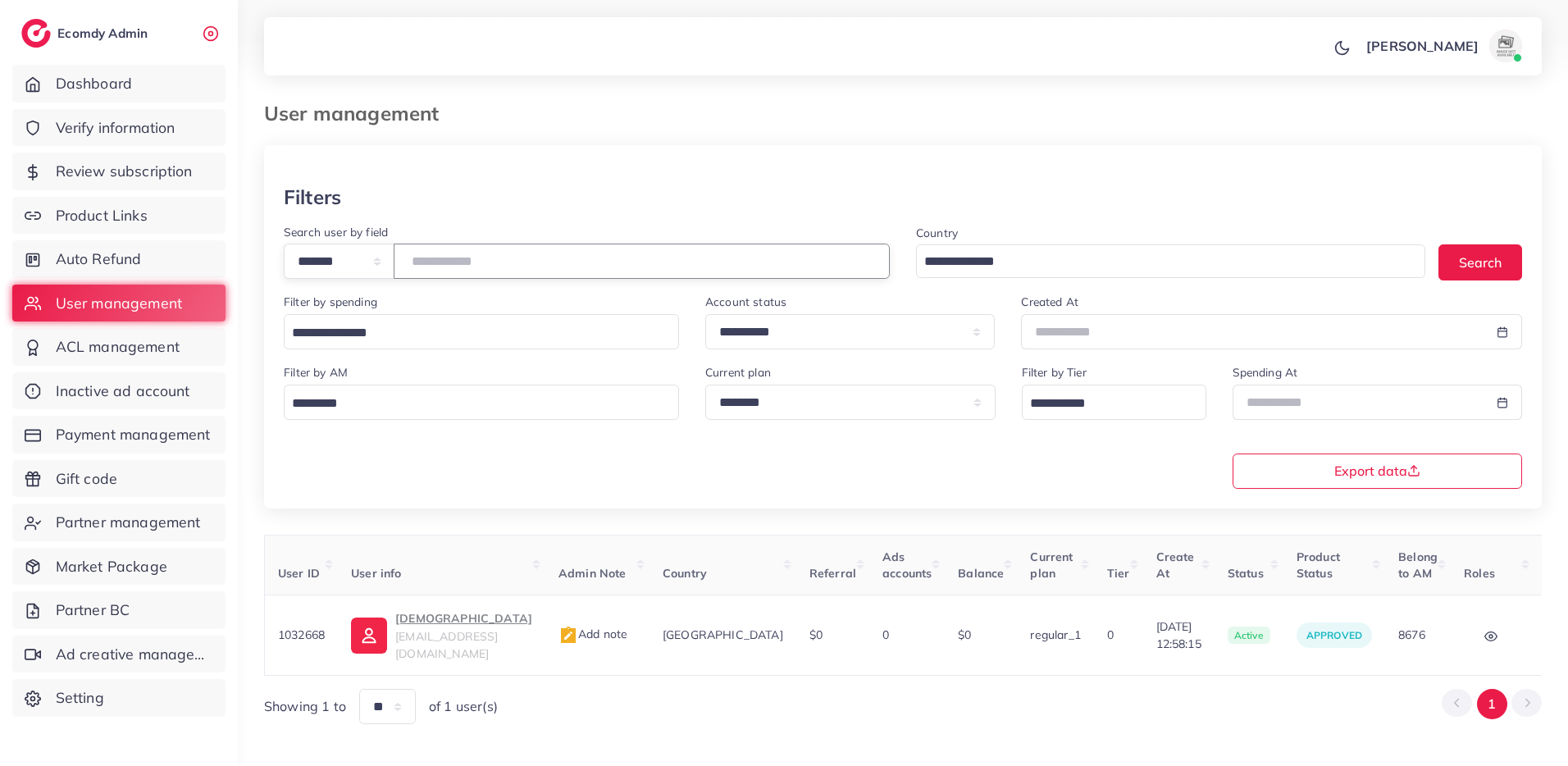
click at [476, 262] on input "*******" at bounding box center [641, 262] width 496 height 35
paste input "number"
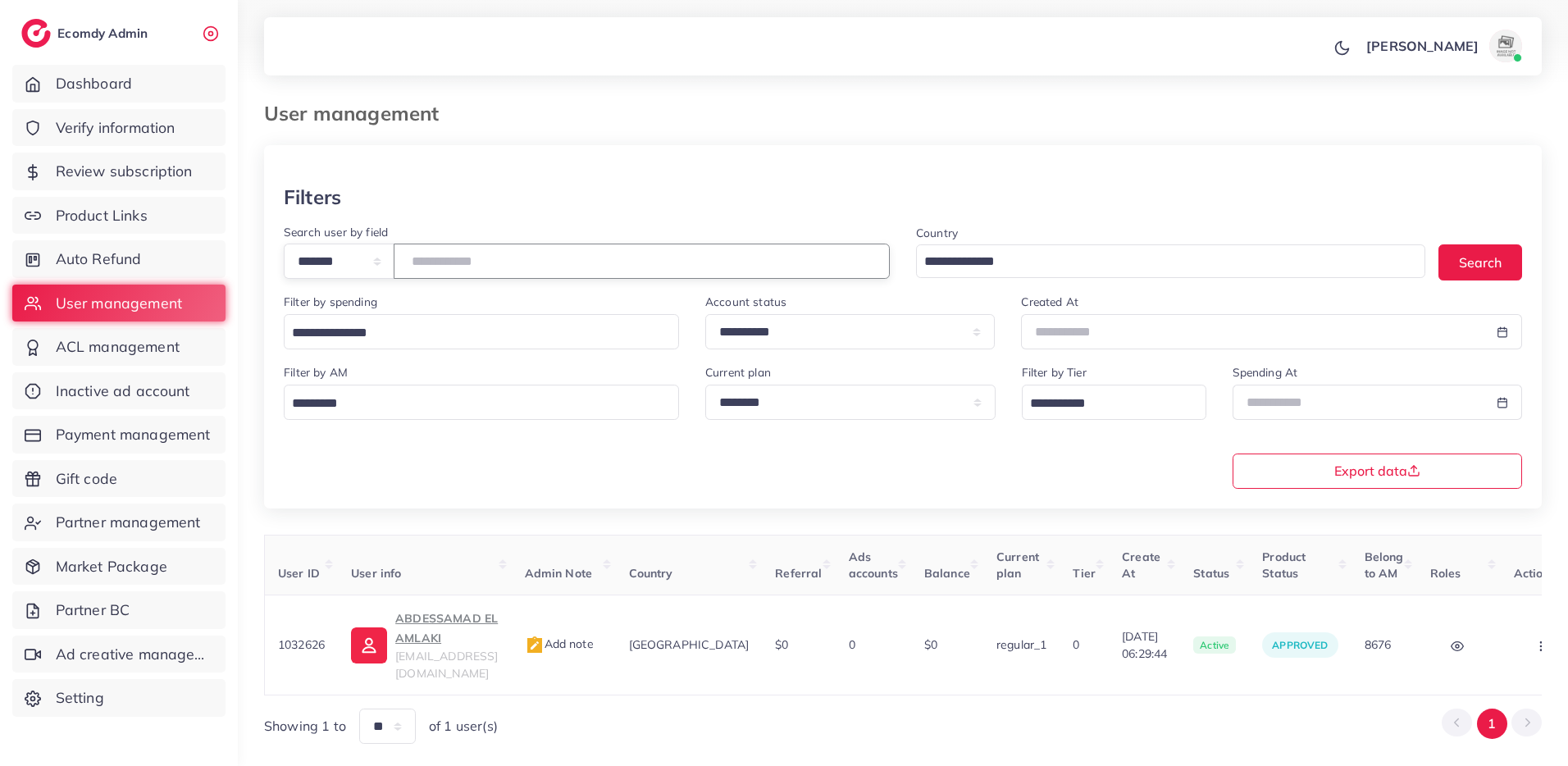
click at [460, 259] on input "*******" at bounding box center [641, 262] width 496 height 35
paste input "number"
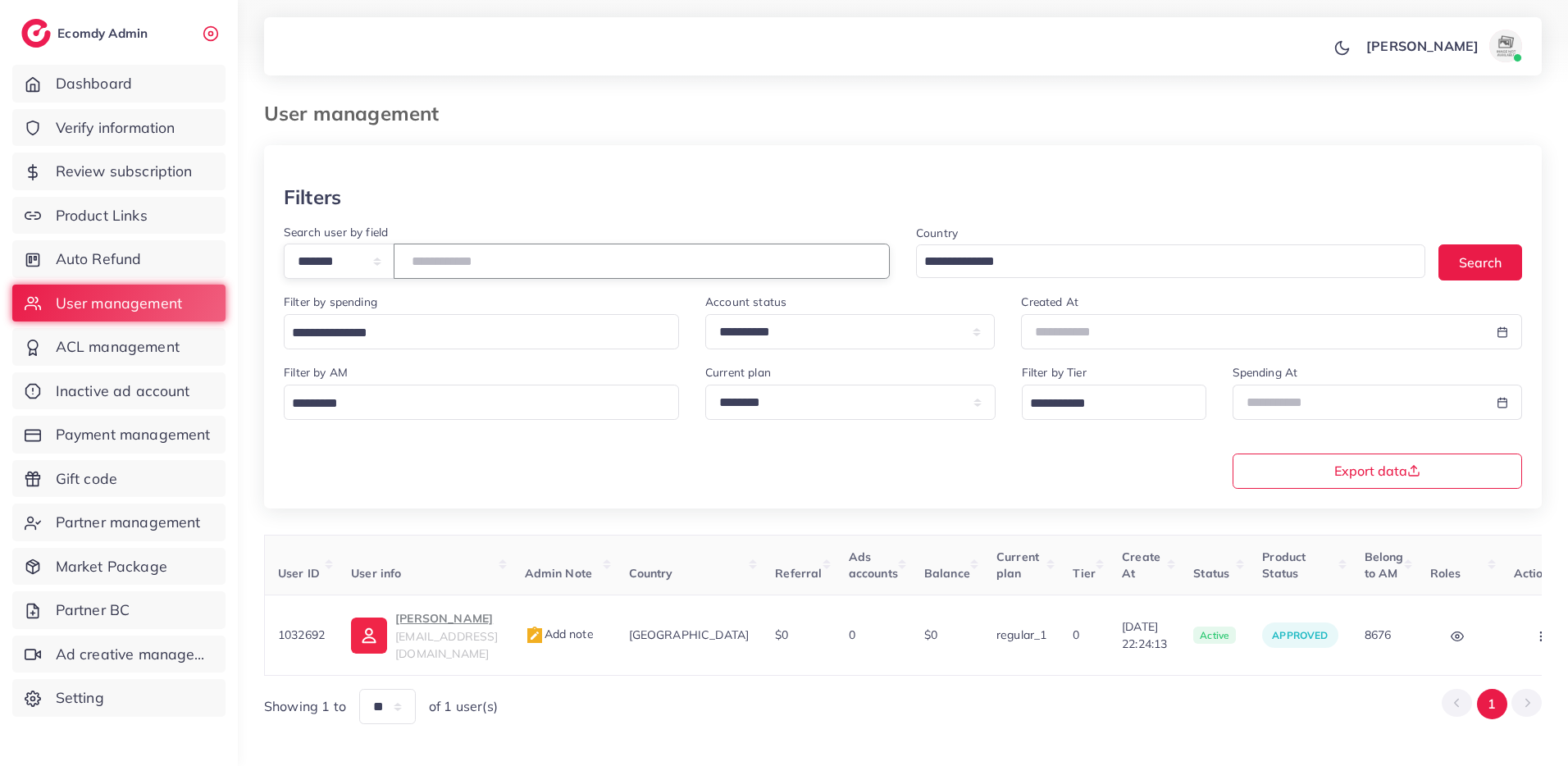
click at [465, 262] on input "*******" at bounding box center [641, 262] width 496 height 35
paste input "number"
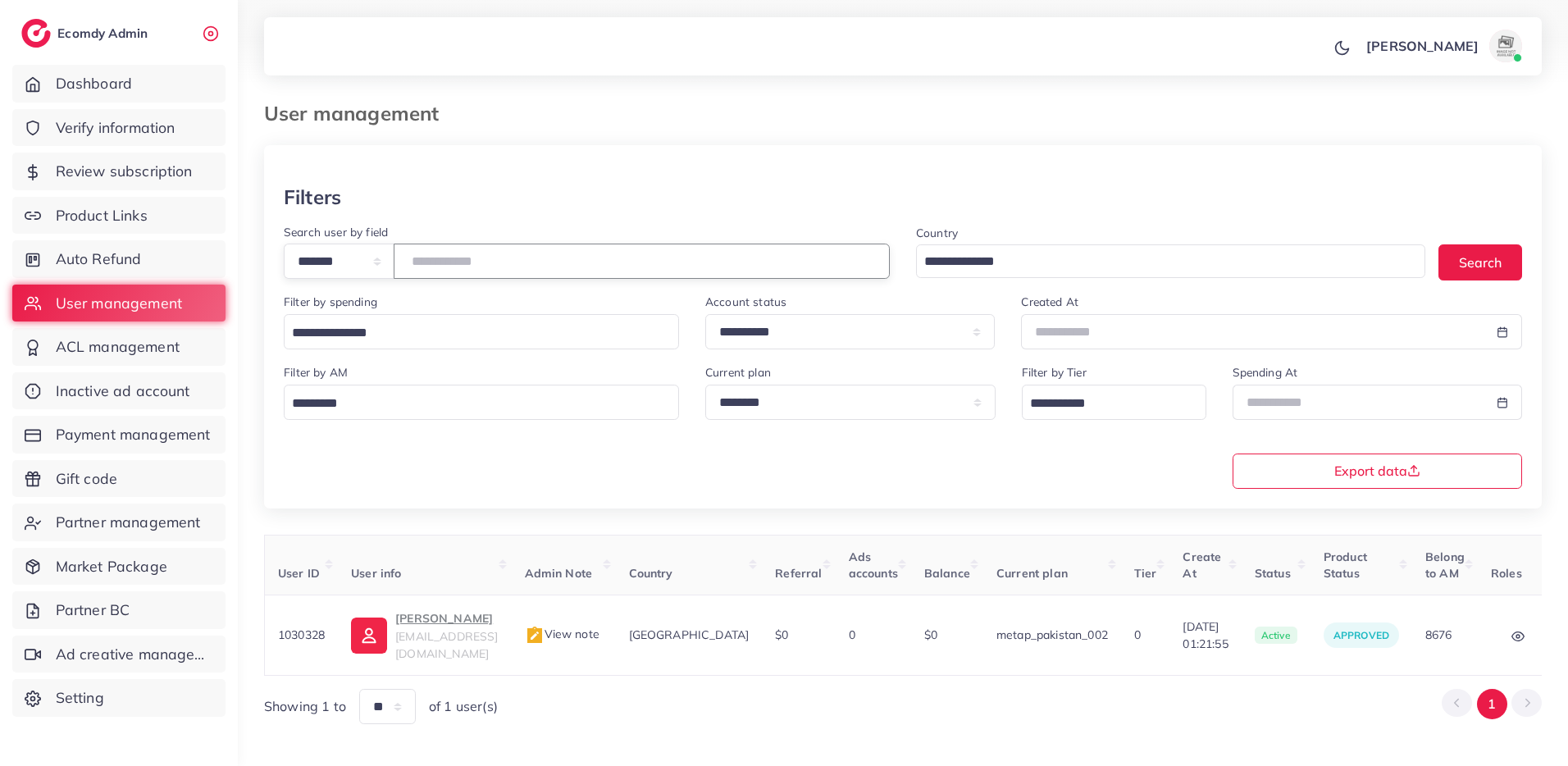
click at [476, 263] on input "*******" at bounding box center [641, 262] width 496 height 35
click at [475, 263] on input "*******" at bounding box center [641, 262] width 496 height 35
paste input "number"
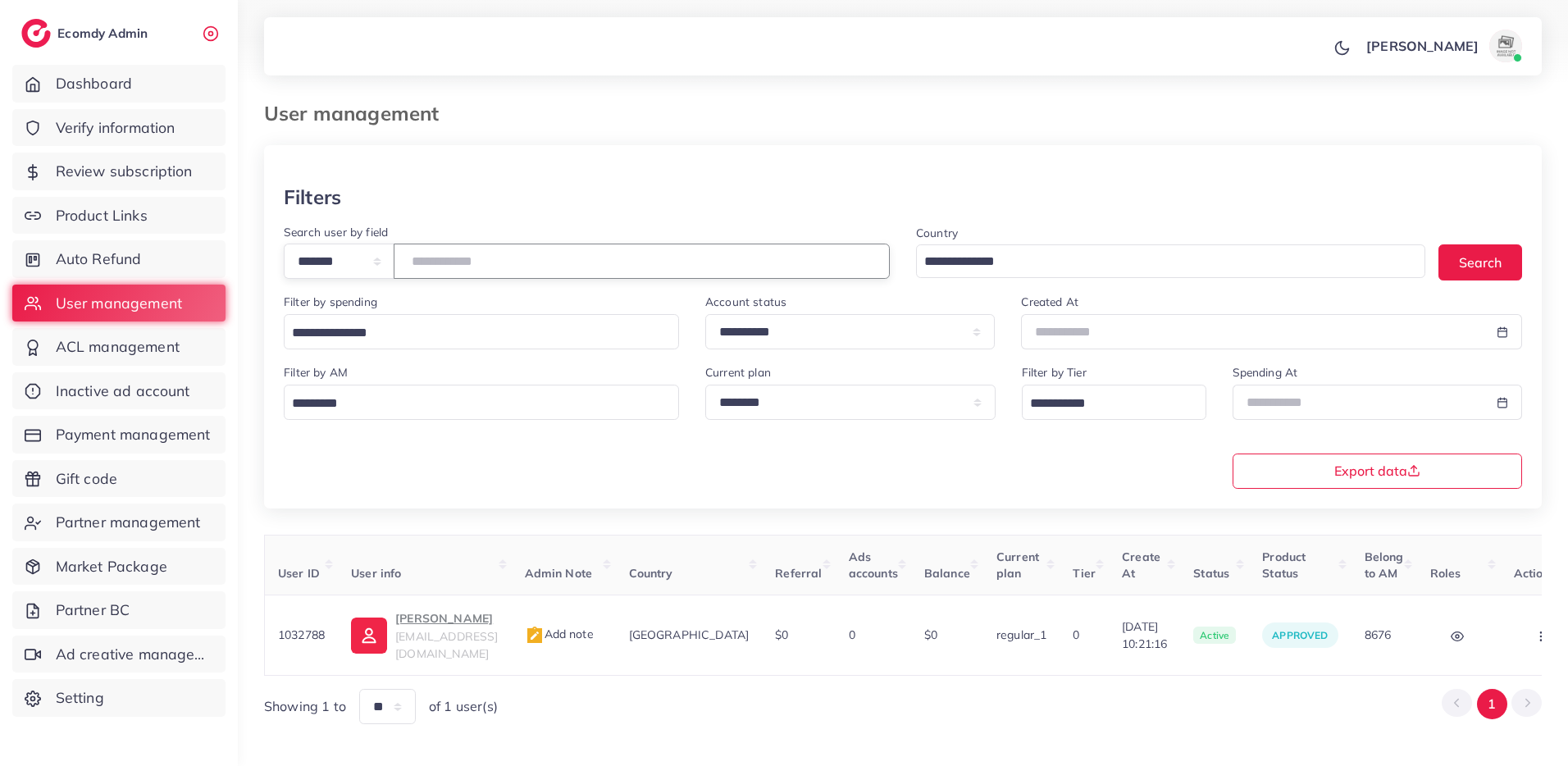
click at [469, 266] on input "*******" at bounding box center [641, 262] width 496 height 35
click at [468, 266] on input "*******" at bounding box center [641, 262] width 496 height 35
paste input "number"
click at [461, 257] on input "*******" at bounding box center [641, 262] width 496 height 35
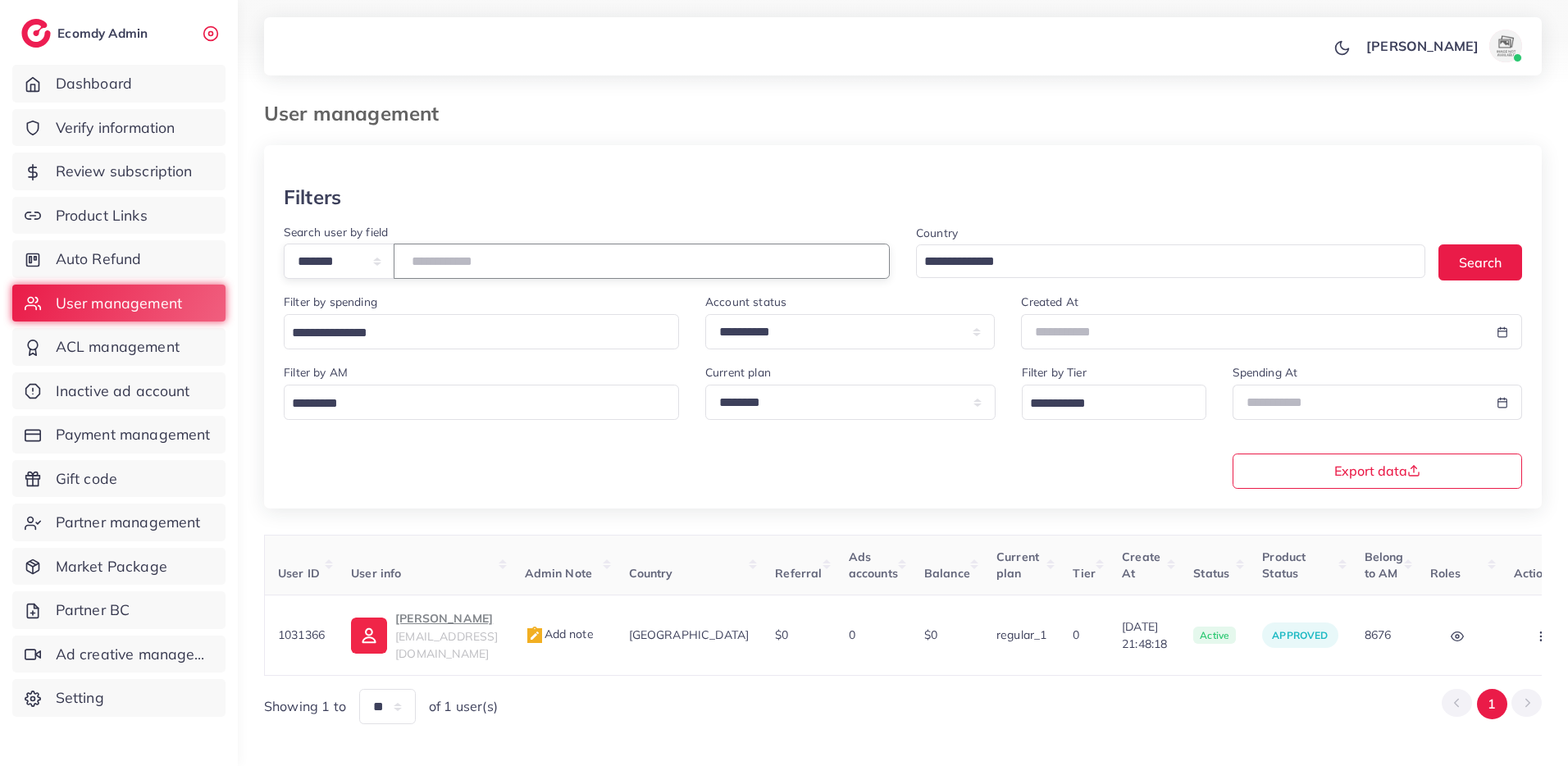
paste input "number"
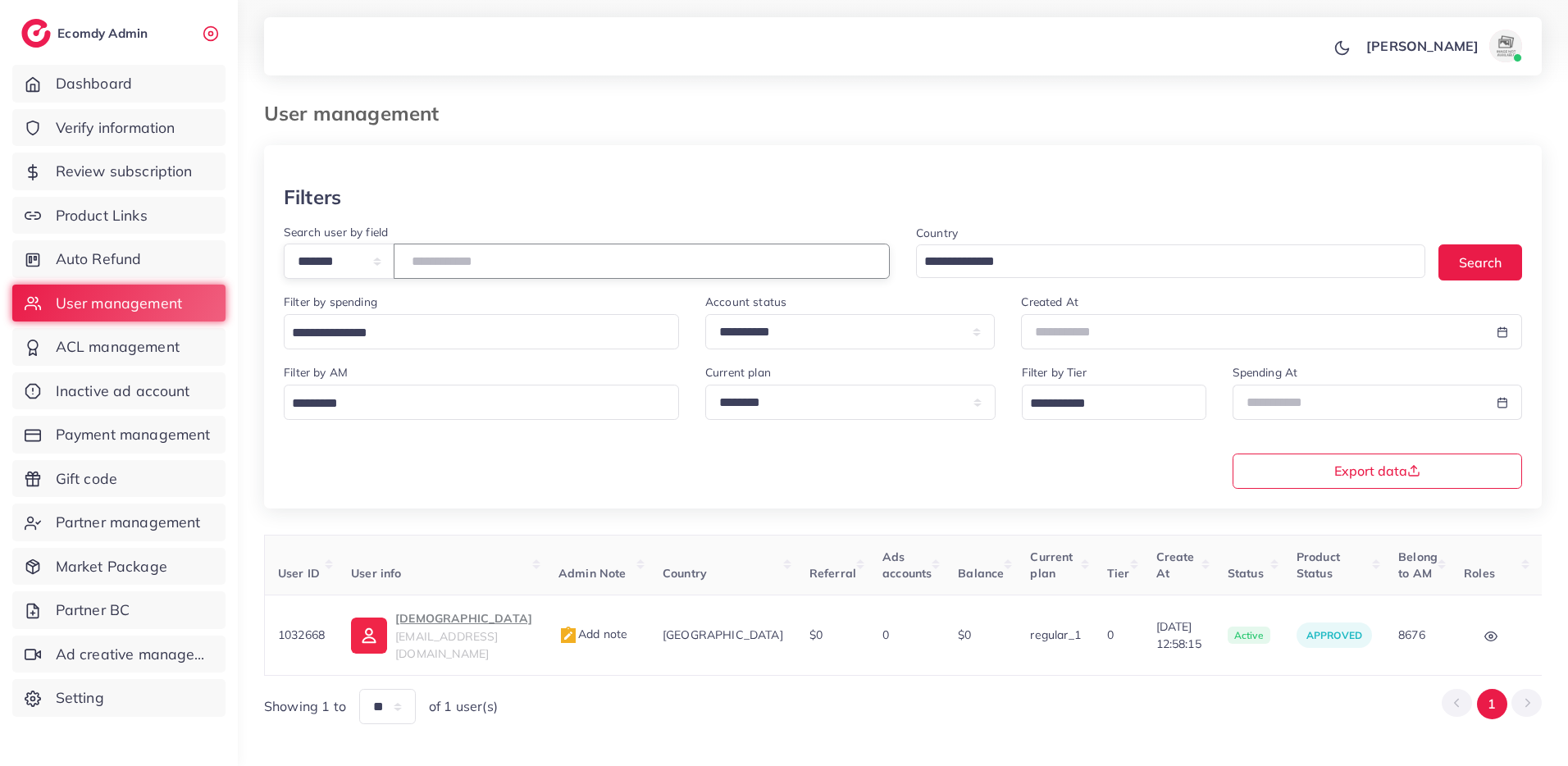
type input "*******"
click at [376, 260] on select "**********" at bounding box center [339, 262] width 111 height 35
click at [183, 250] on link "Auto Refund" at bounding box center [118, 259] width 213 height 38
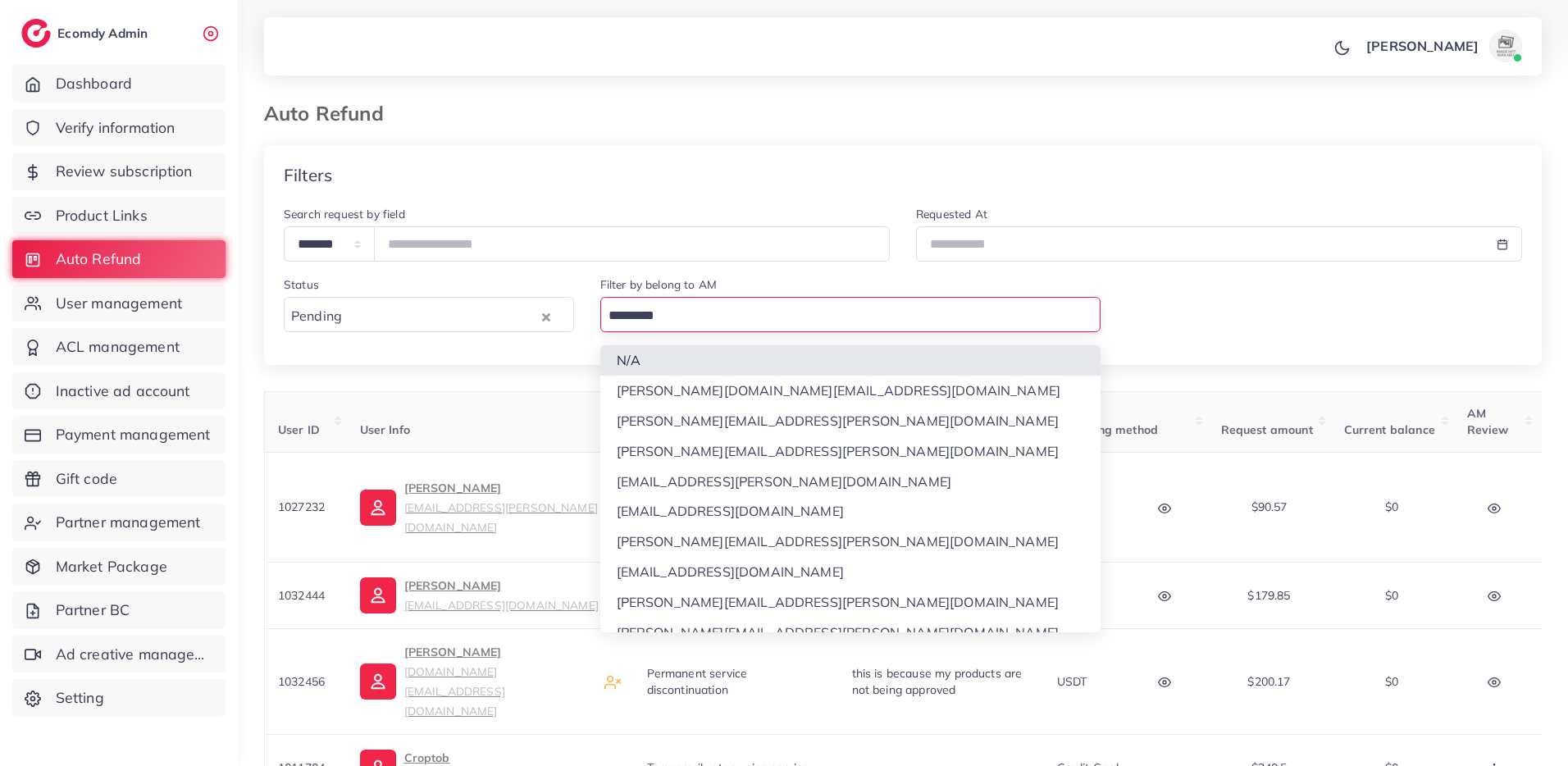
click at [661, 308] on input "Search for option" at bounding box center [841, 316] width 477 height 25
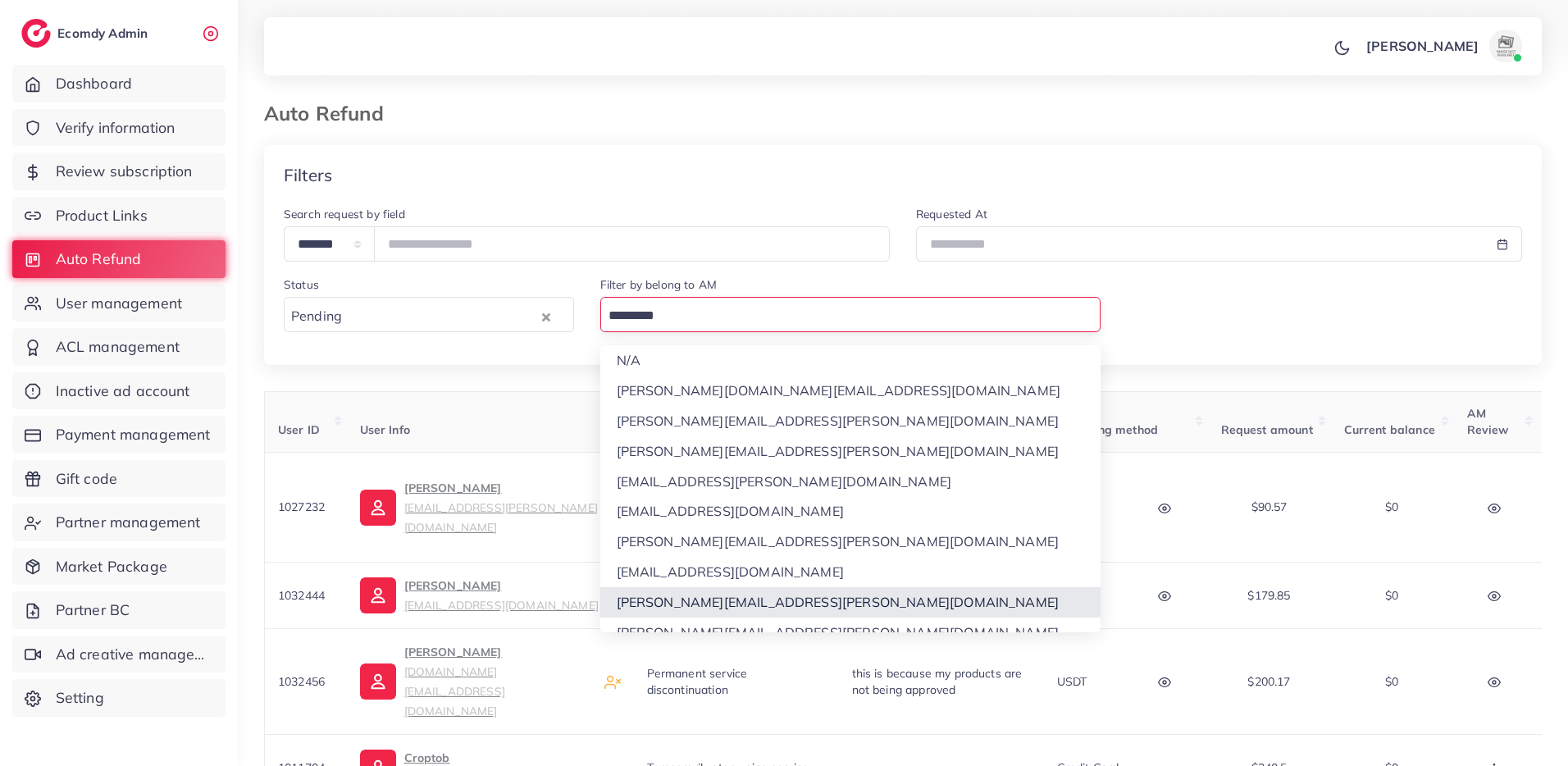
scroll to position [16, 0]
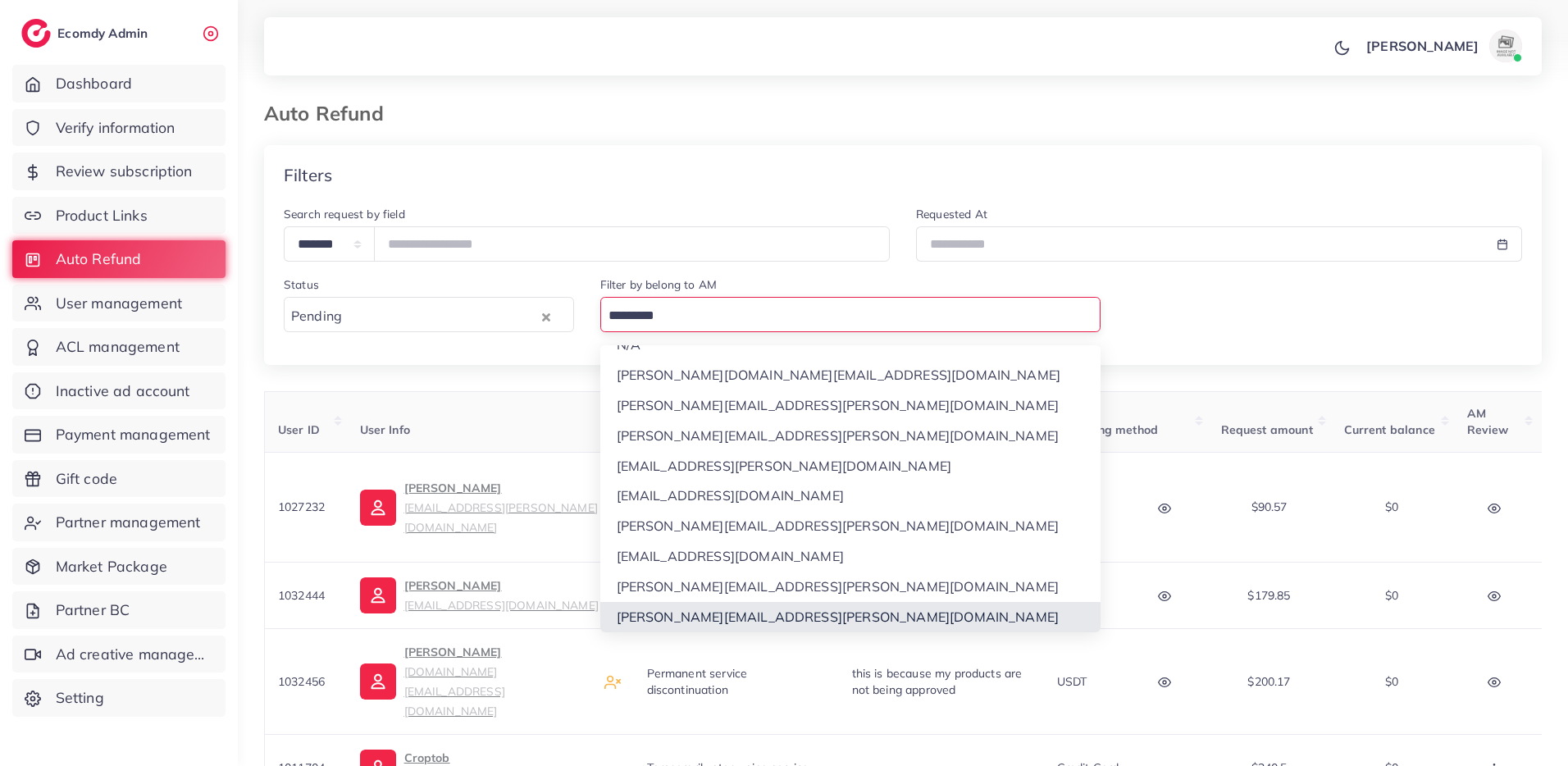
click at [710, 619] on div "**********" at bounding box center [903, 596] width 1278 height 901
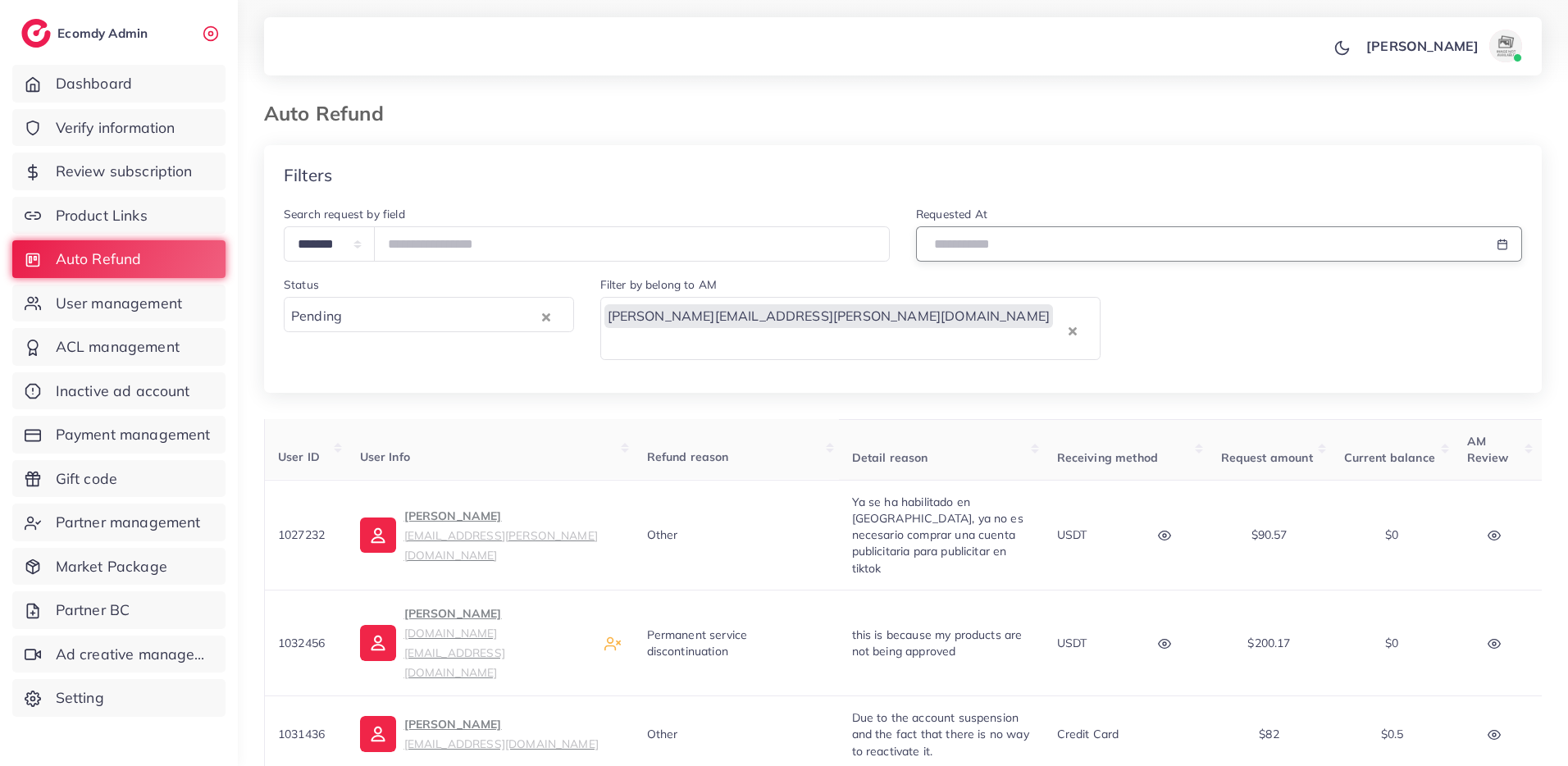
click at [950, 231] on input "text" at bounding box center [1199, 244] width 569 height 35
click at [970, 342] on span "1" at bounding box center [970, 337] width 32 height 32
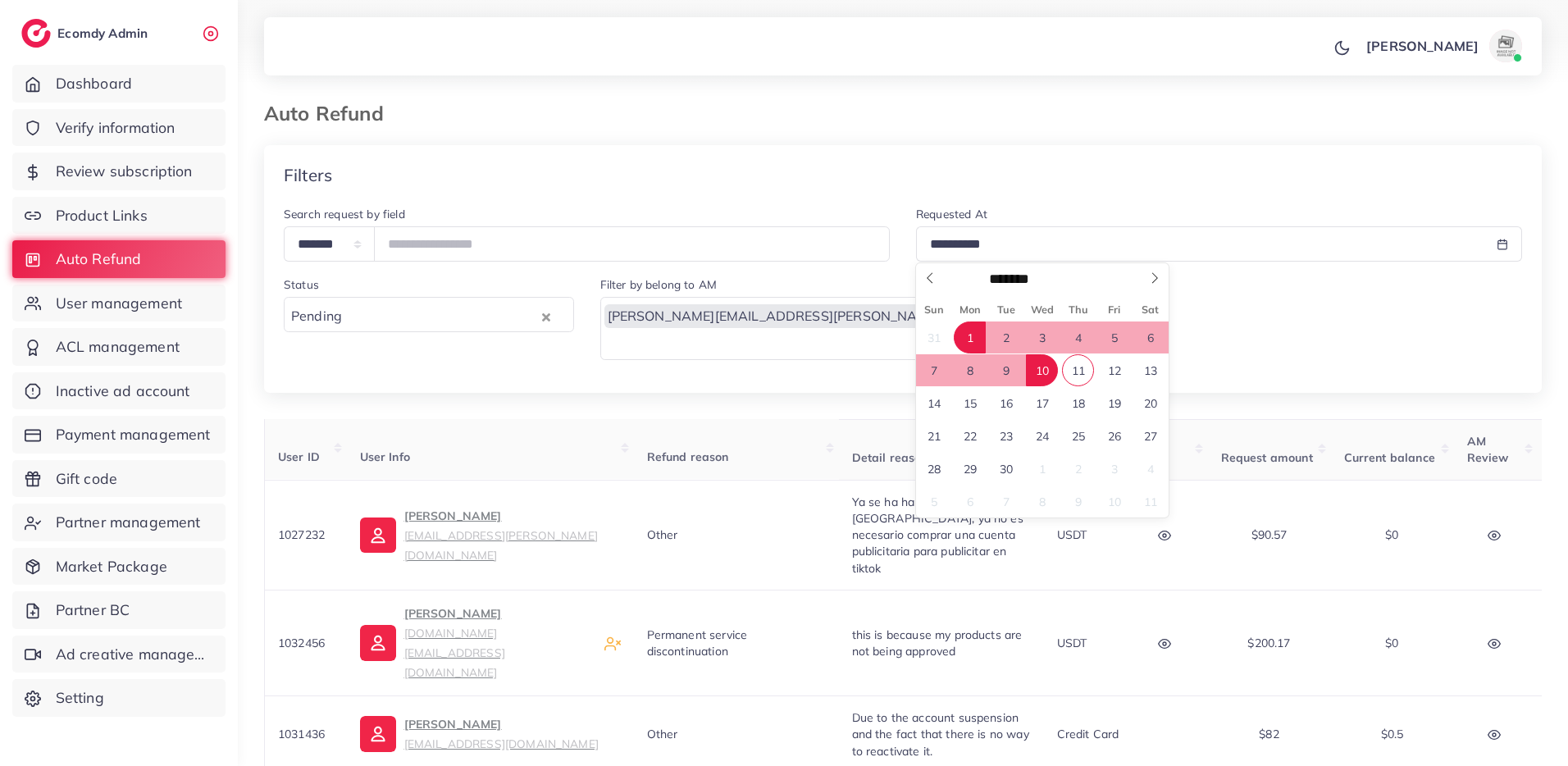
click at [1074, 362] on span "11" at bounding box center [1078, 370] width 32 height 32
type input "**********"
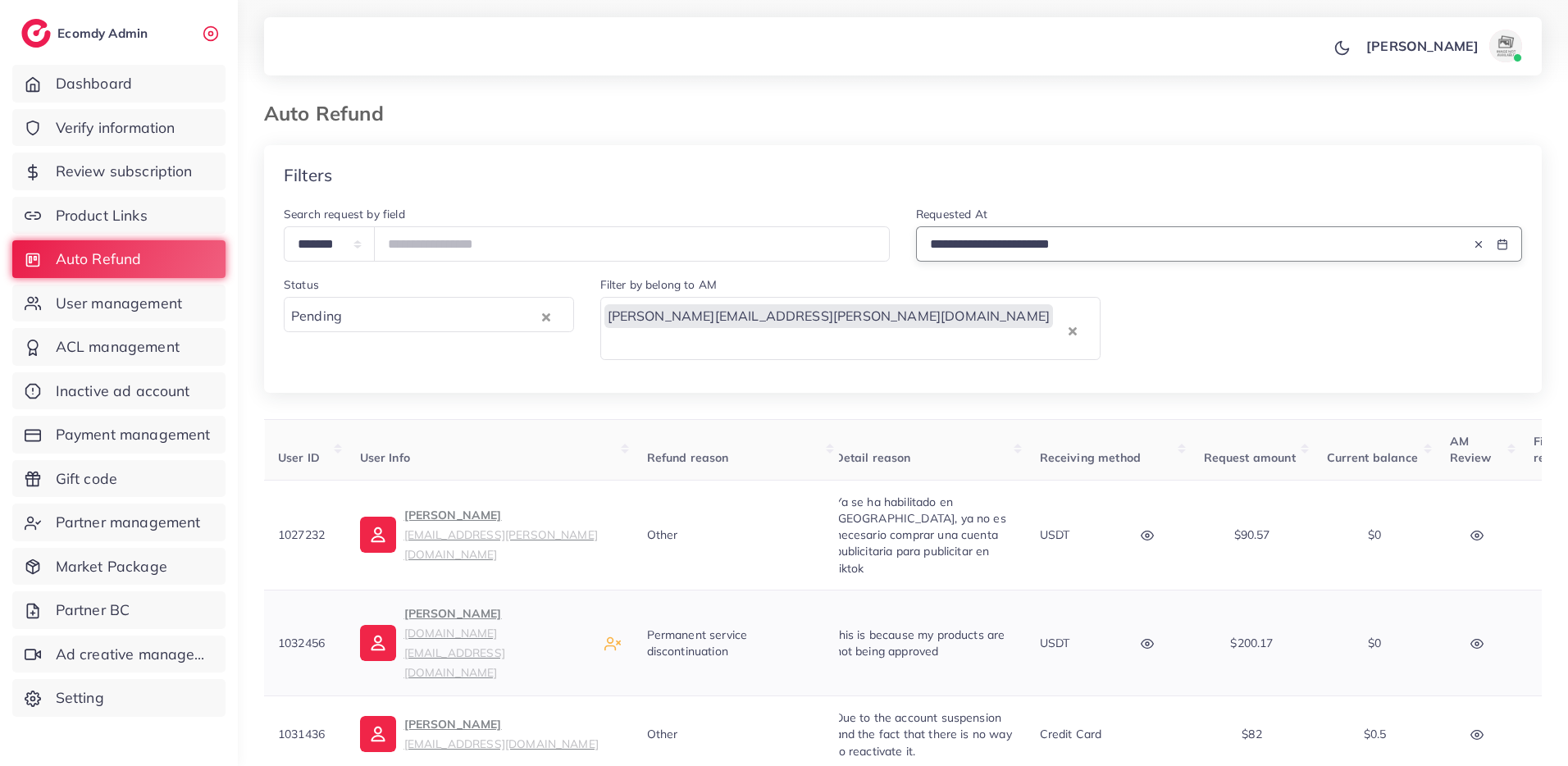
scroll to position [0, 0]
click at [299, 636] on span "1032456" at bounding box center [302, 643] width 47 height 15
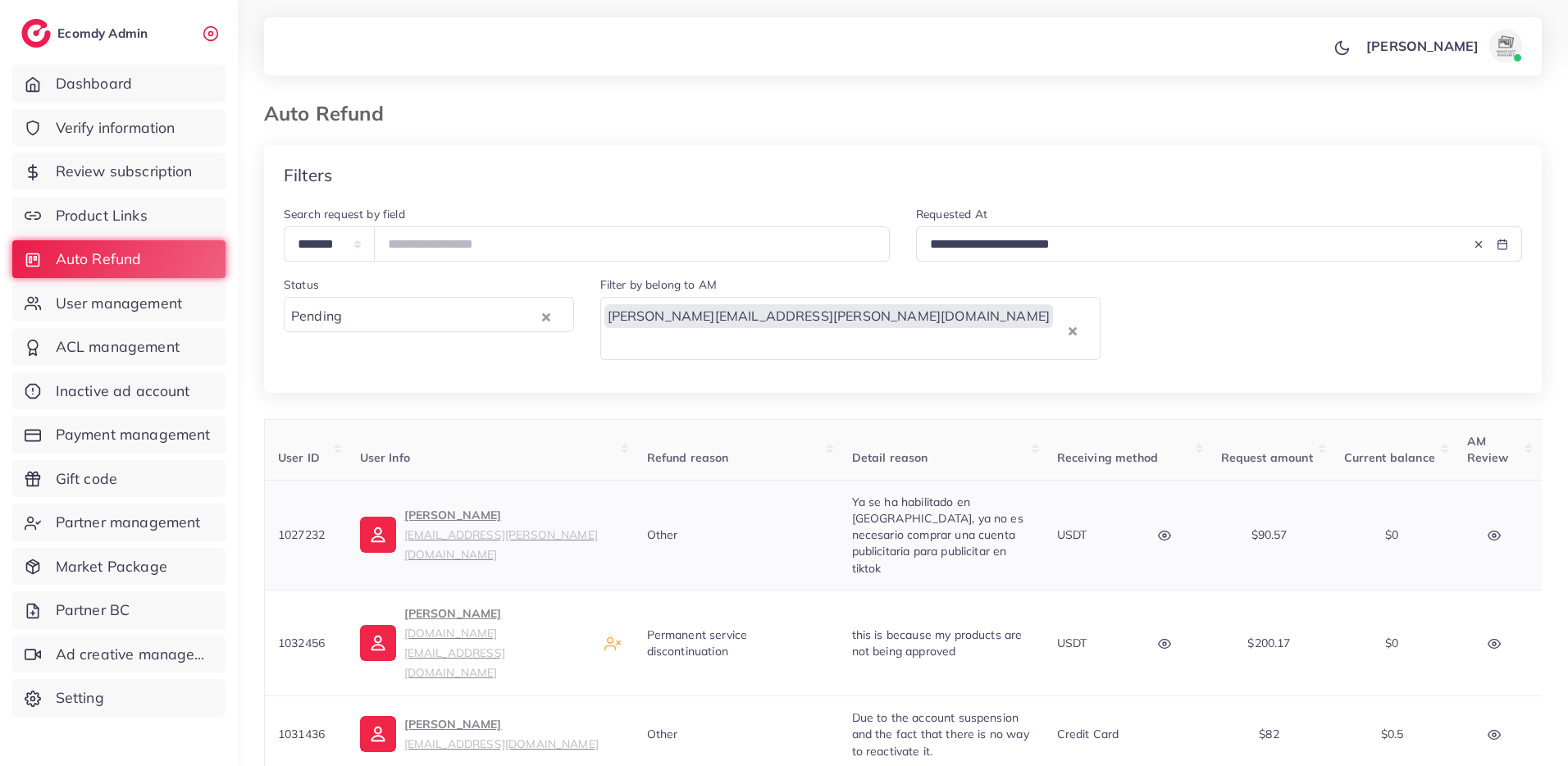
click at [302, 528] on span "1027232" at bounding box center [302, 535] width 47 height 15
click at [446, 505] on p "Ezequiel Torres tacosta.ezequiel@gmail.com" at bounding box center [512, 534] width 217 height 59
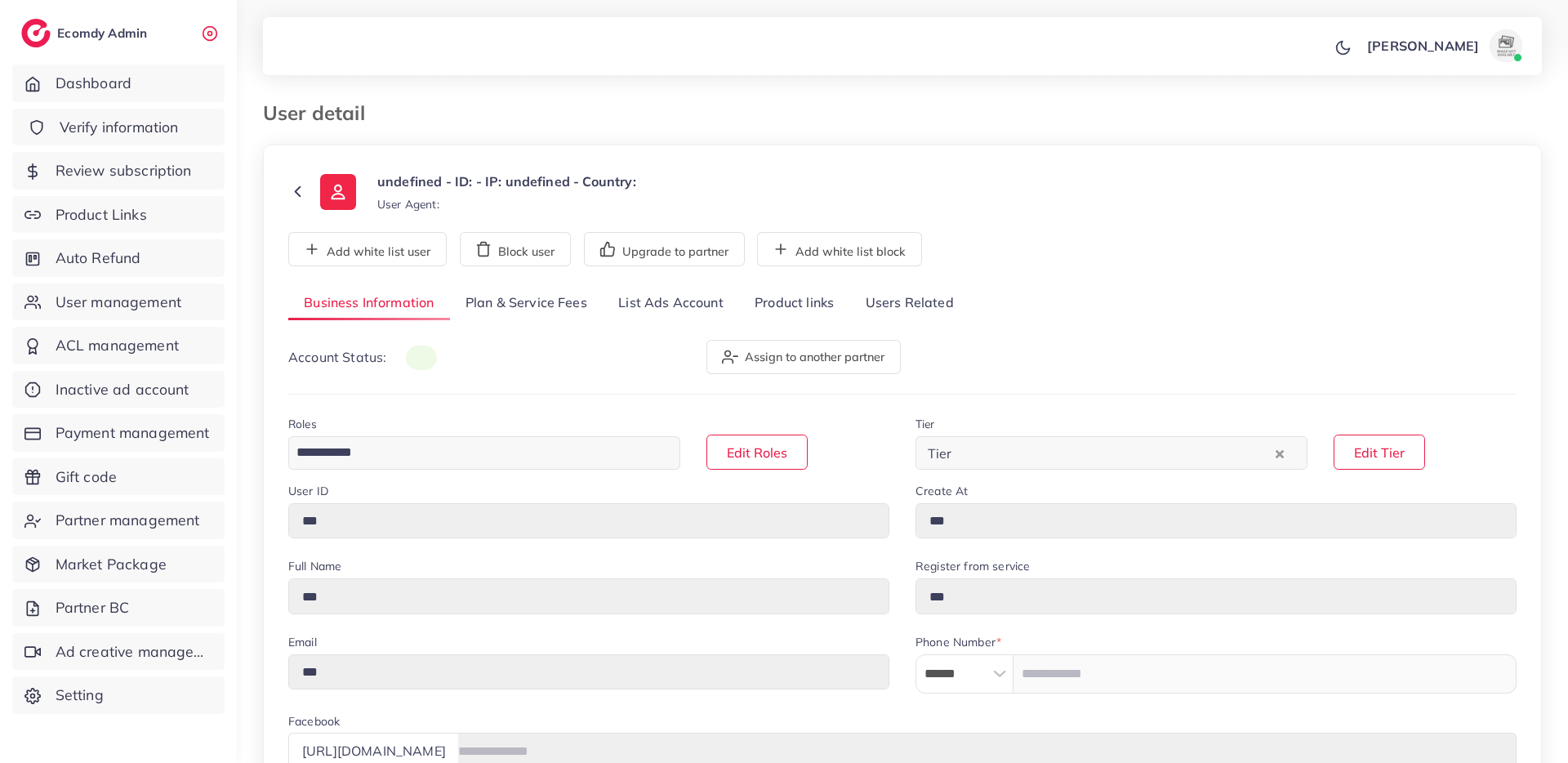
click at [92, 141] on link "Verify information" at bounding box center [118, 127] width 212 height 38
type input "*****"
type input "**********"
type input "****"
type input "**********"
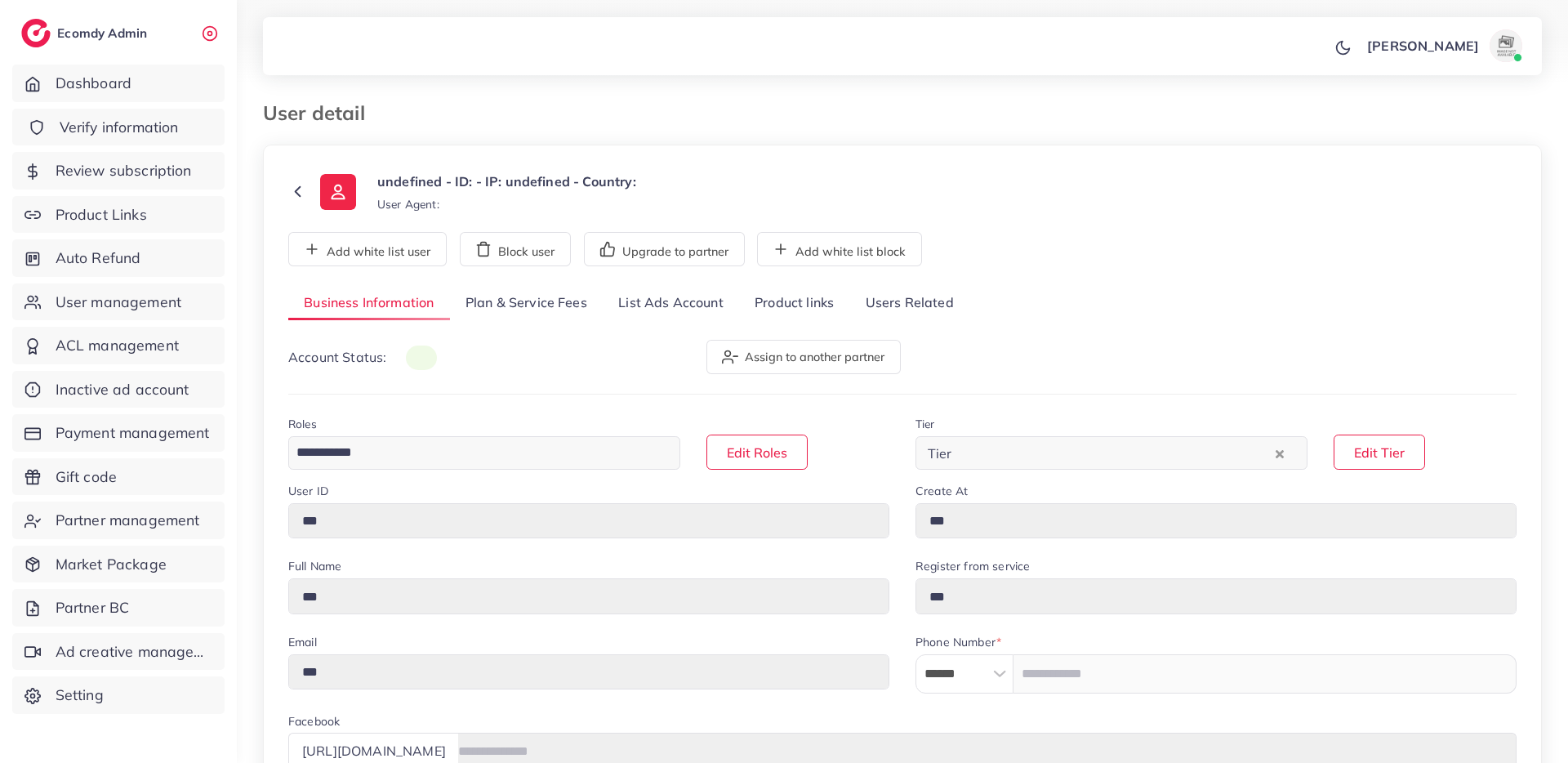
type input "******"
type input "**********"
select select "********"
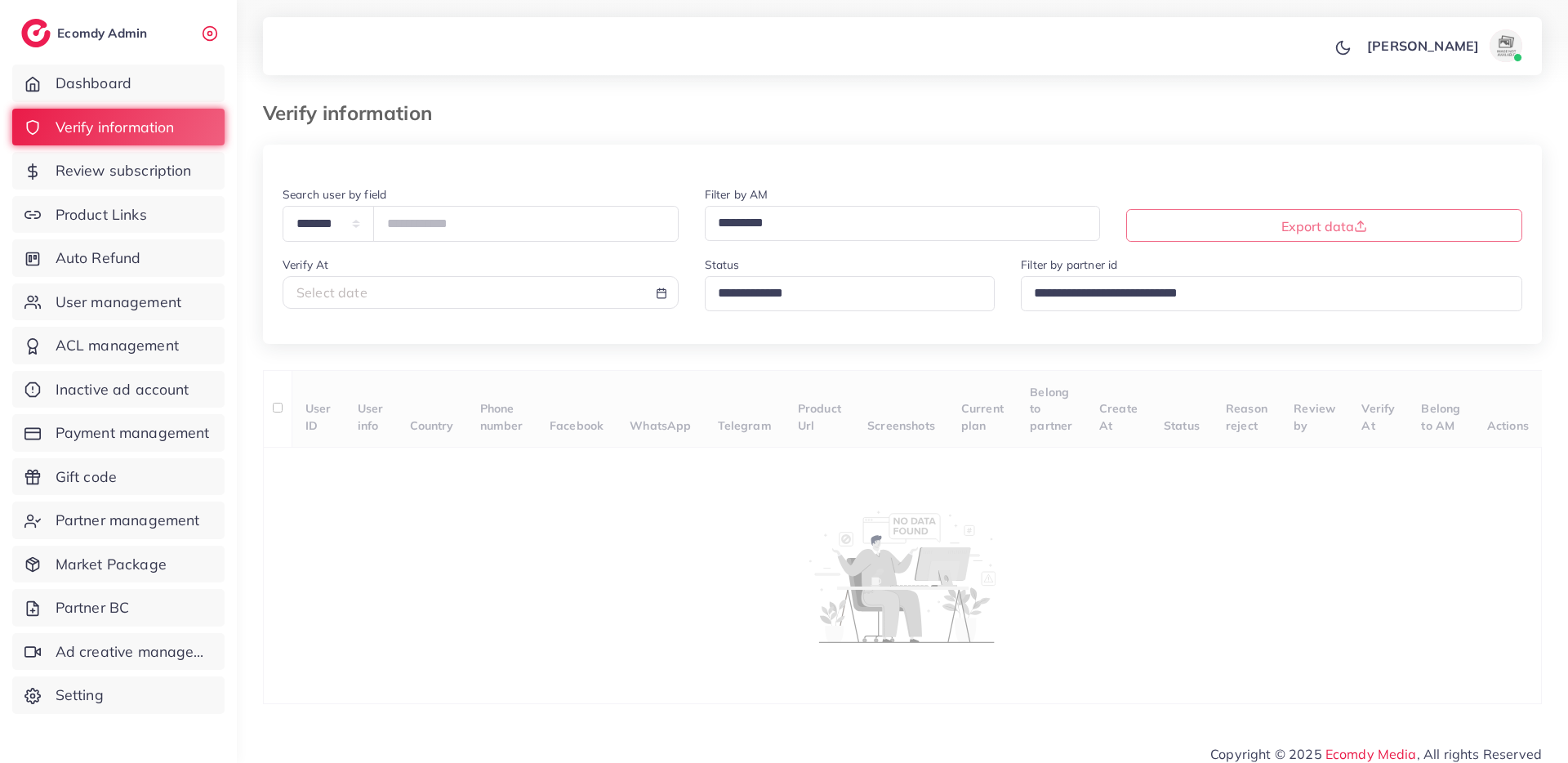
click at [412, 301] on div "Select date" at bounding box center [480, 293] width 368 height 19
select select "*"
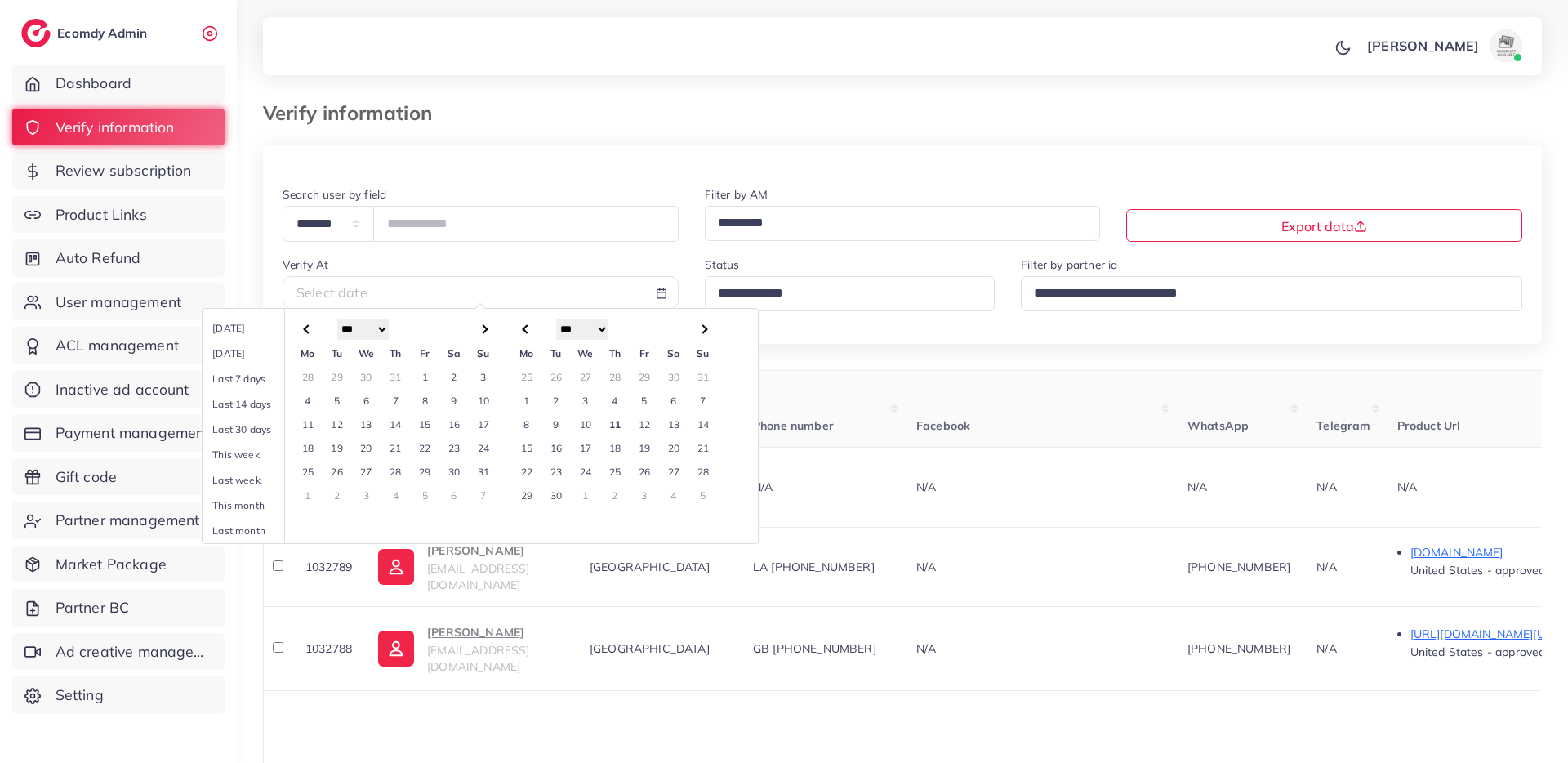
click at [531, 395] on td "1" at bounding box center [527, 401] width 30 height 24
click at [610, 422] on td "11" at bounding box center [615, 425] width 30 height 24
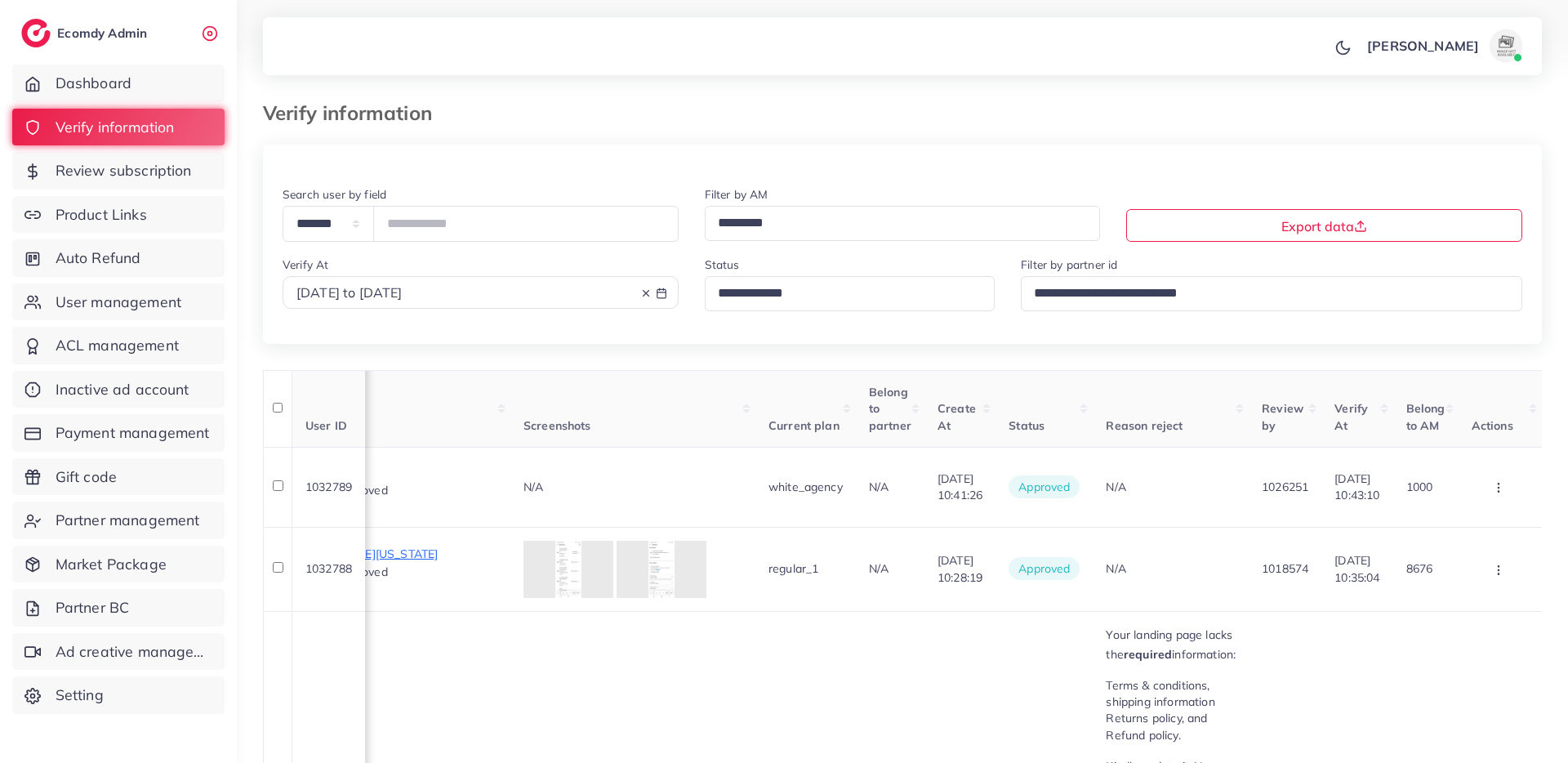
click at [821, 308] on div "Loading..." at bounding box center [851, 294] width 291 height 35
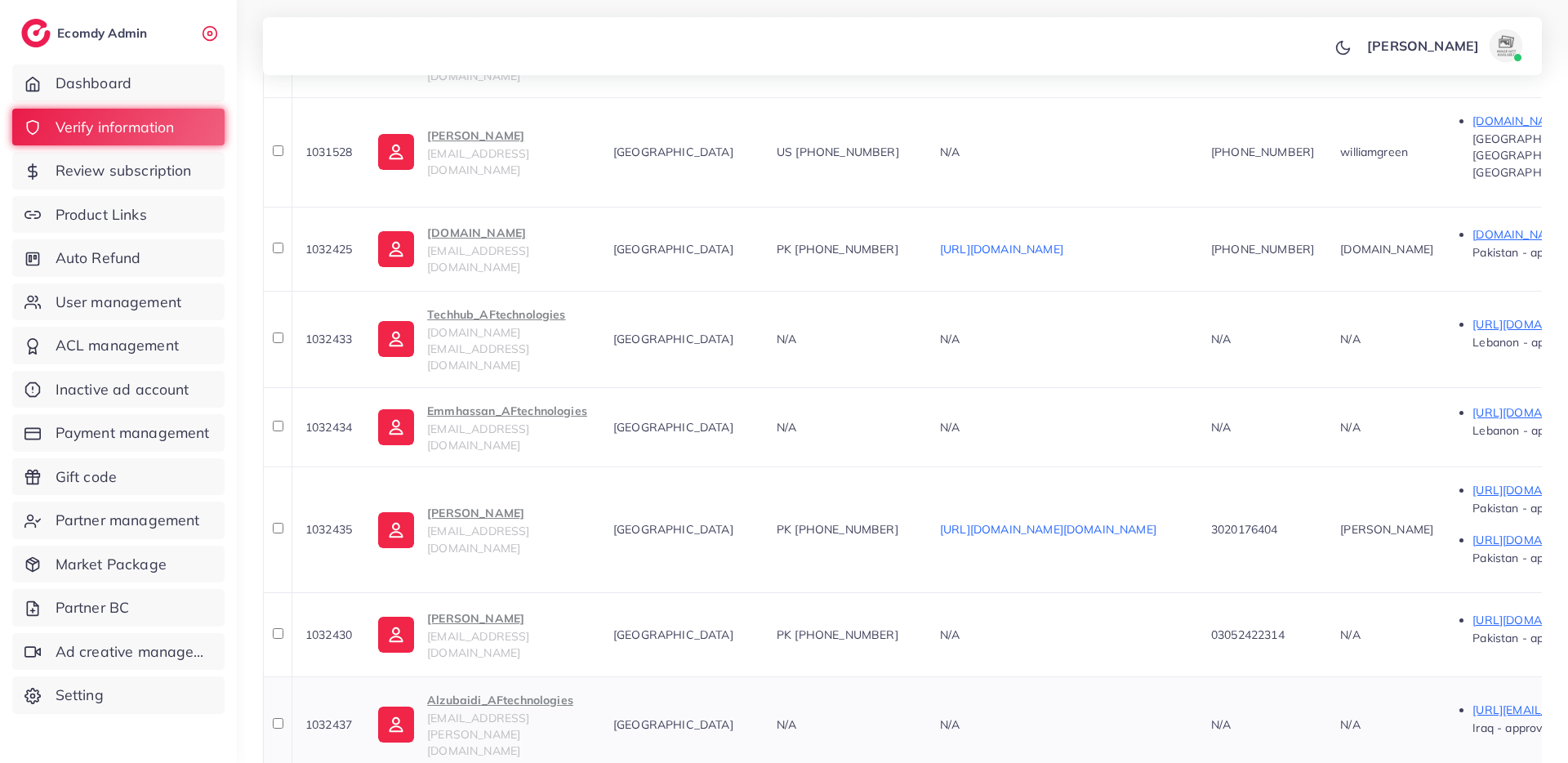
scroll to position [674, 0]
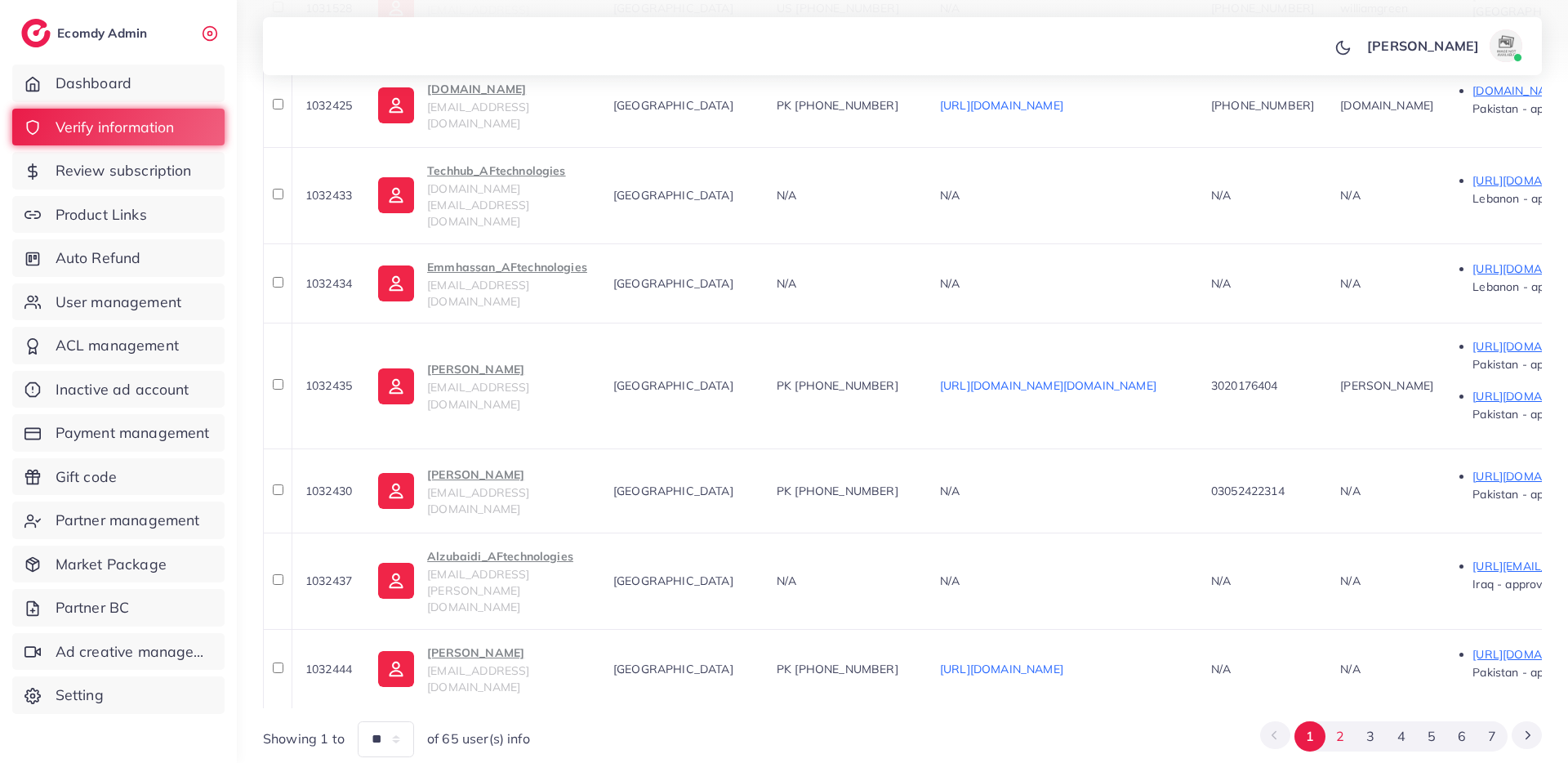
click at [1346, 721] on button "2" at bounding box center [1340, 736] width 31 height 31
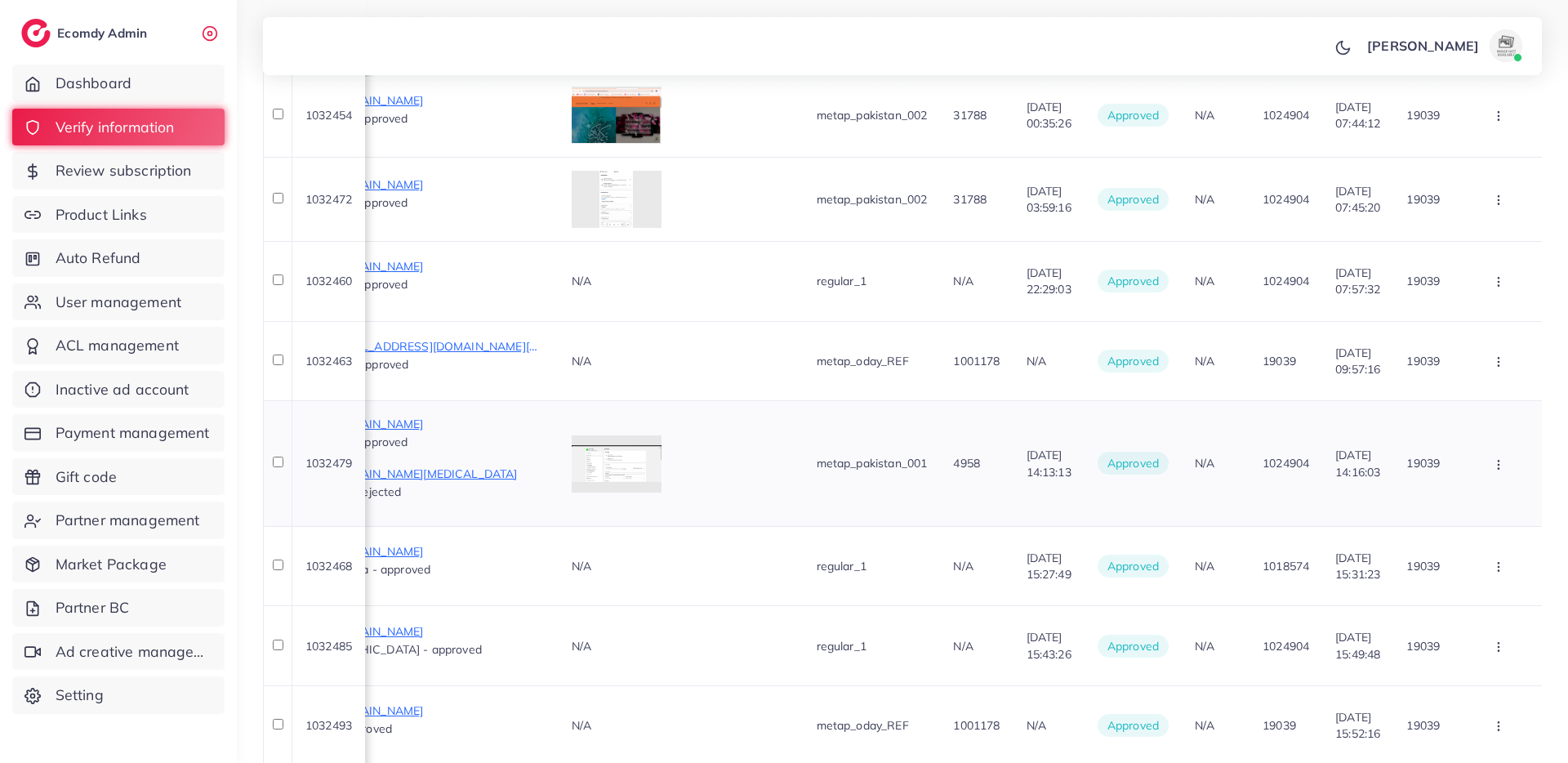
scroll to position [946, 0]
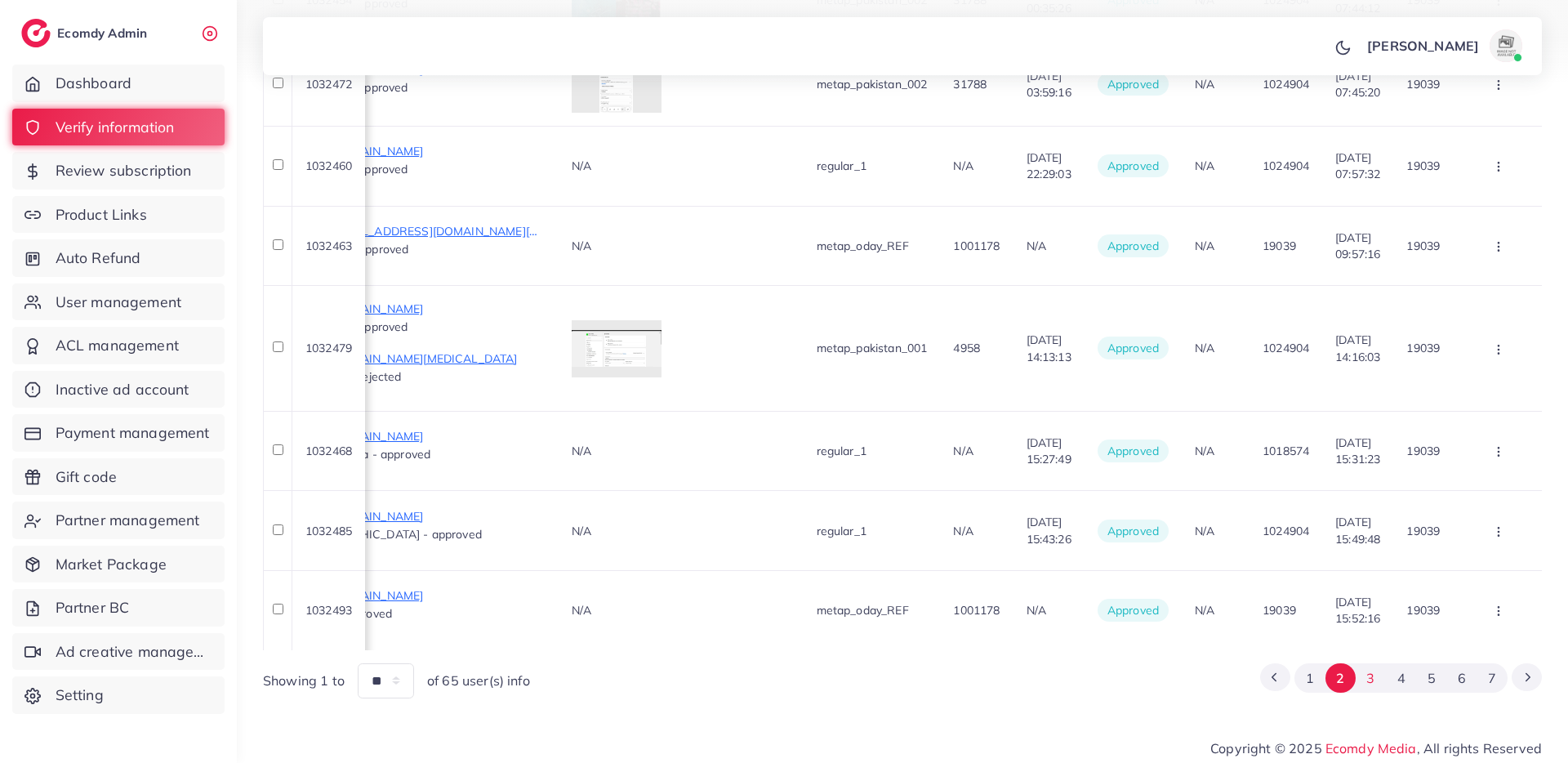
click at [1365, 664] on button "3" at bounding box center [1371, 679] width 31 height 31
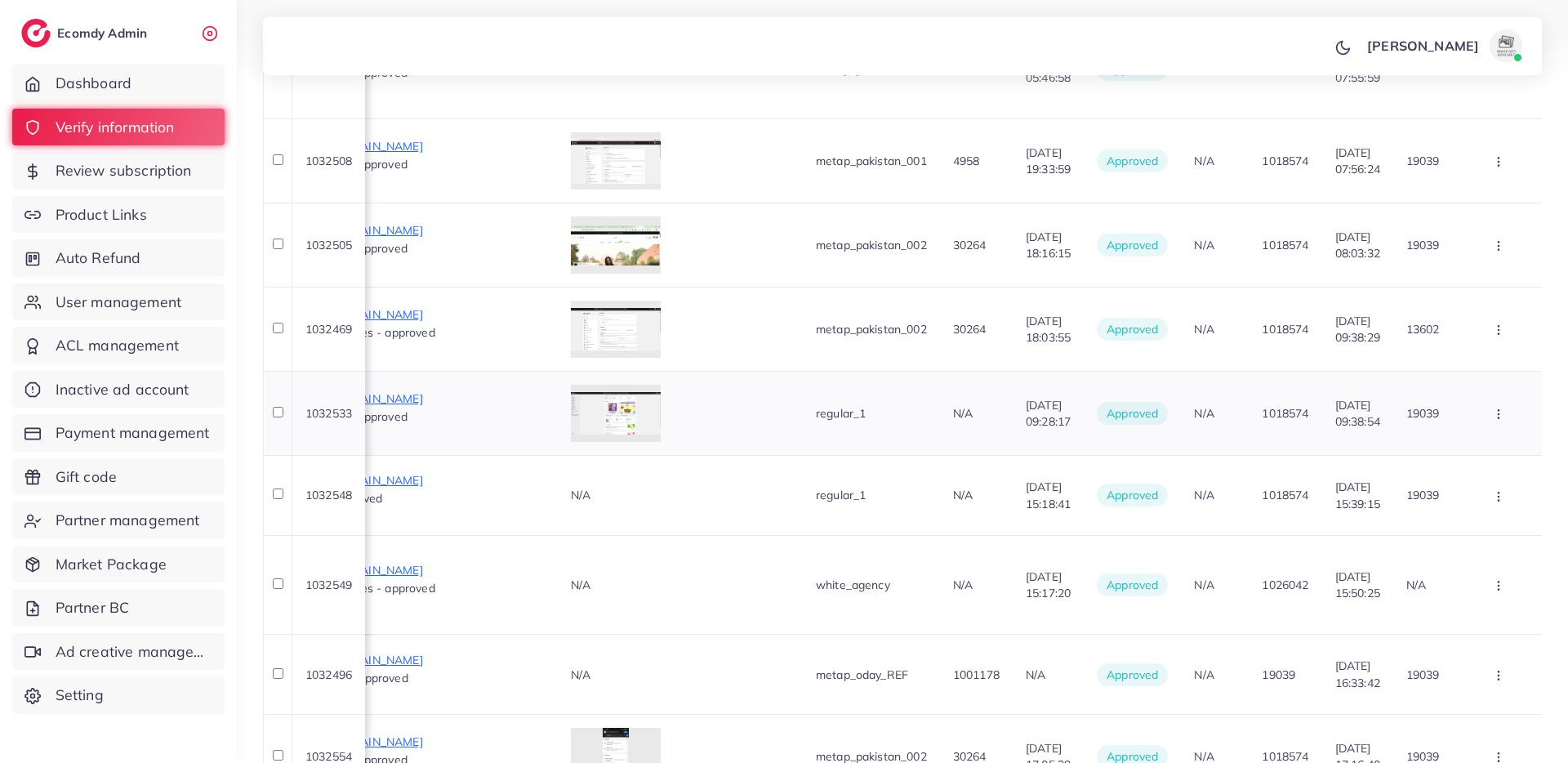
scroll to position [617, 0]
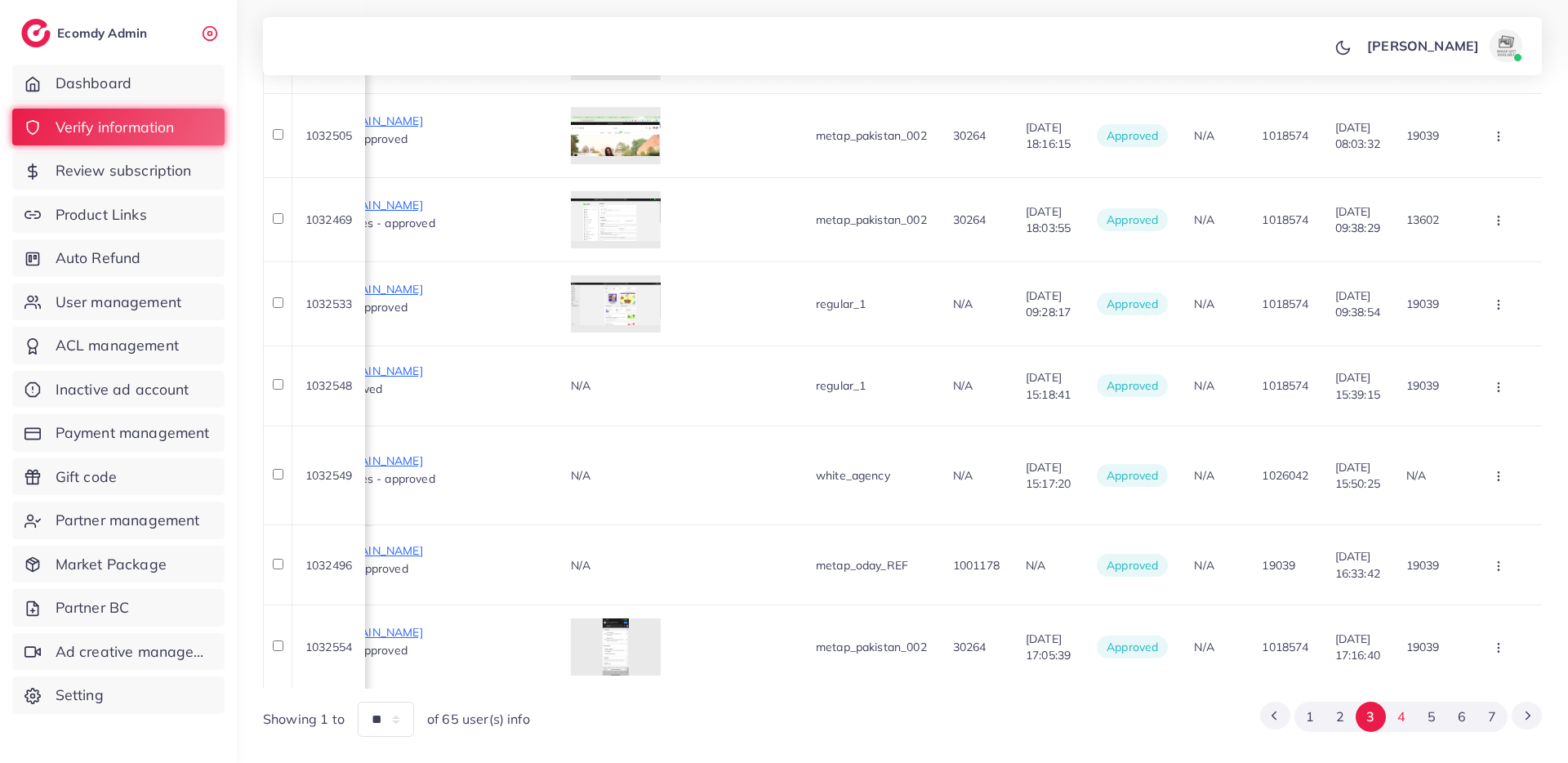
click at [1397, 702] on button "4" at bounding box center [1400, 717] width 31 height 31
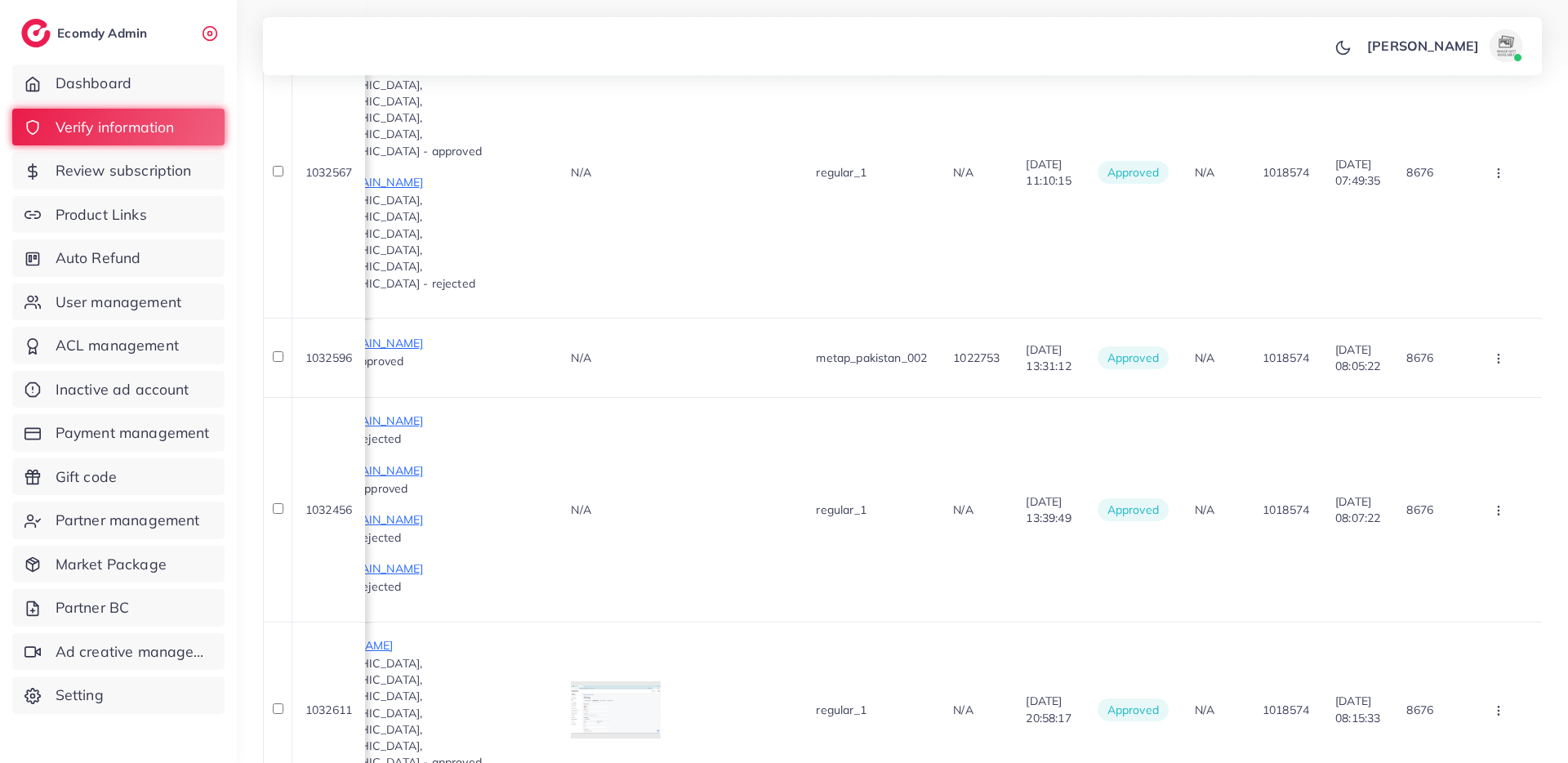
scroll to position [897, 0]
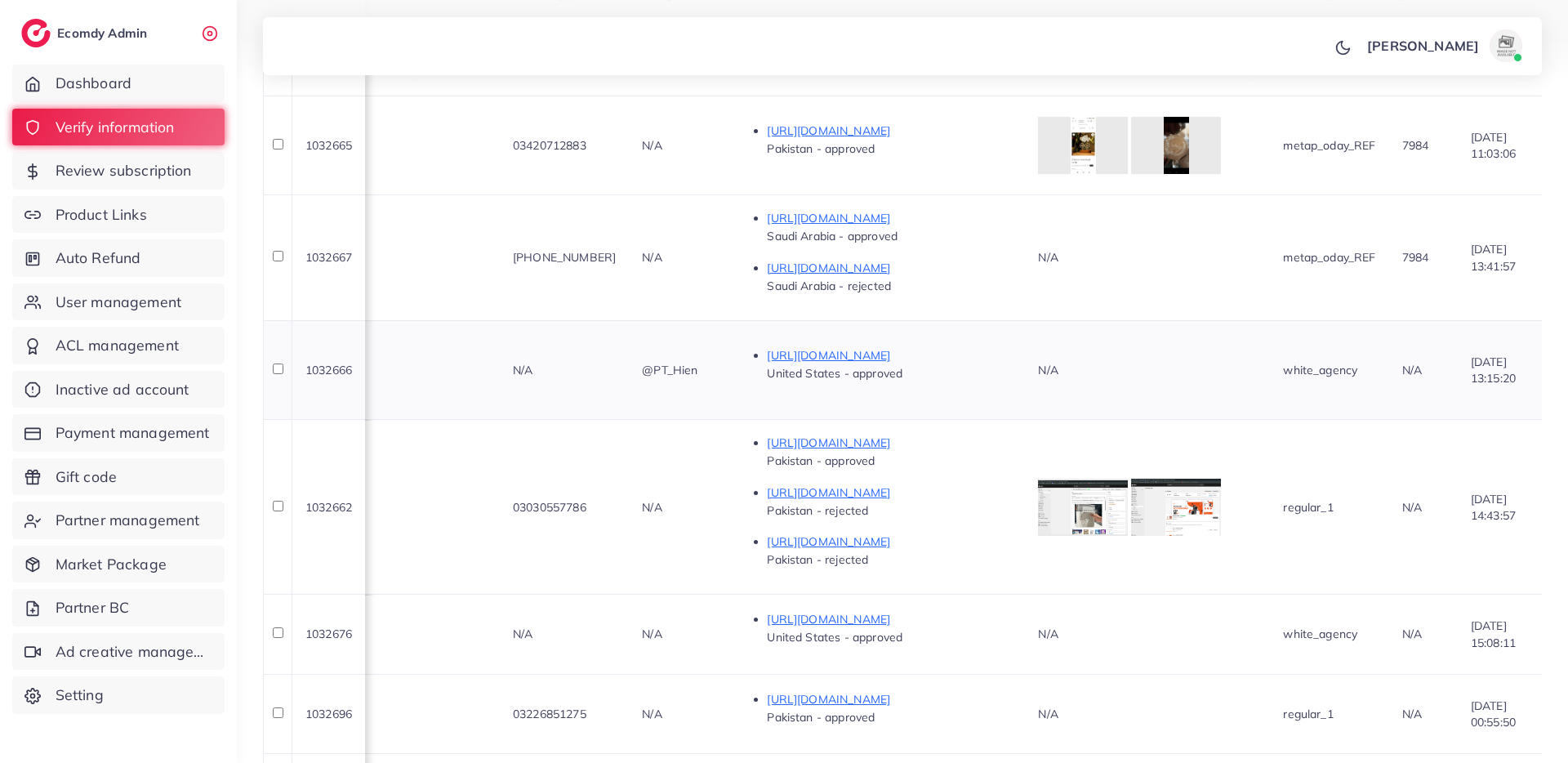
scroll to position [0, 0]
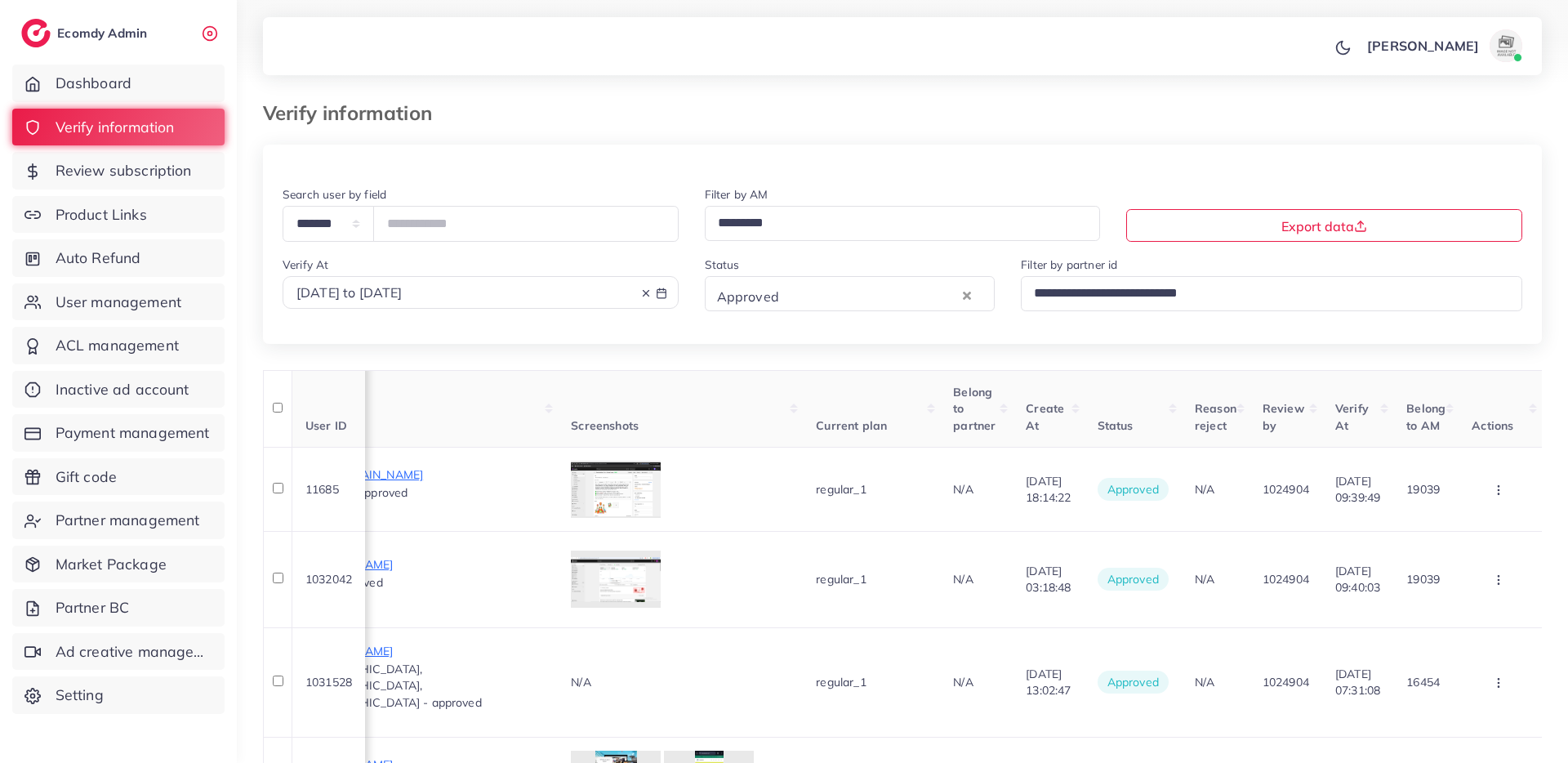
click at [402, 299] on span "[DATE] to [DATE]" at bounding box center [349, 293] width 107 height 17
select select "*"
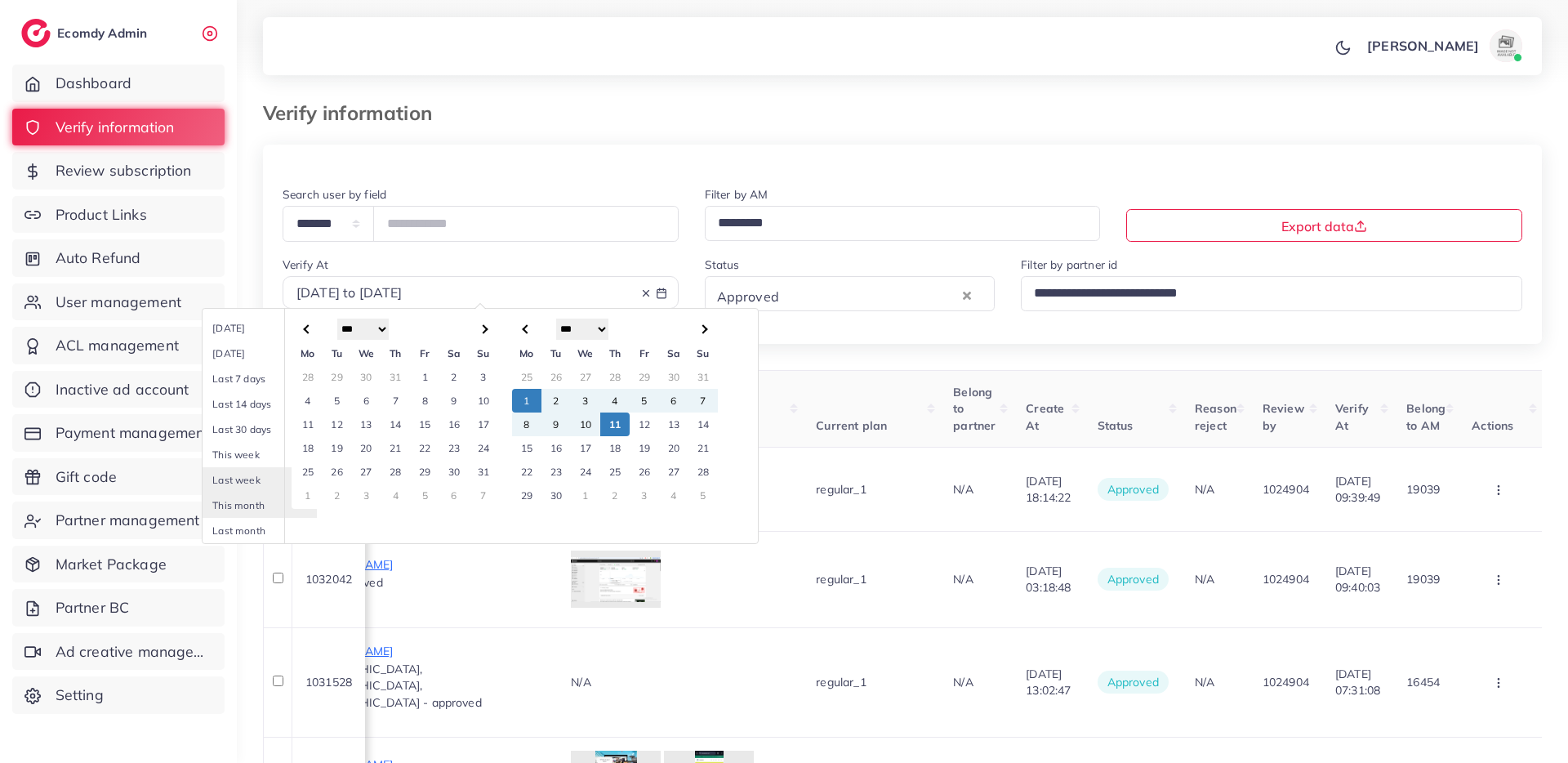
click at [644, 402] on td "5" at bounding box center [644, 401] width 30 height 24
click at [532, 429] on td "8" at bounding box center [527, 425] width 30 height 24
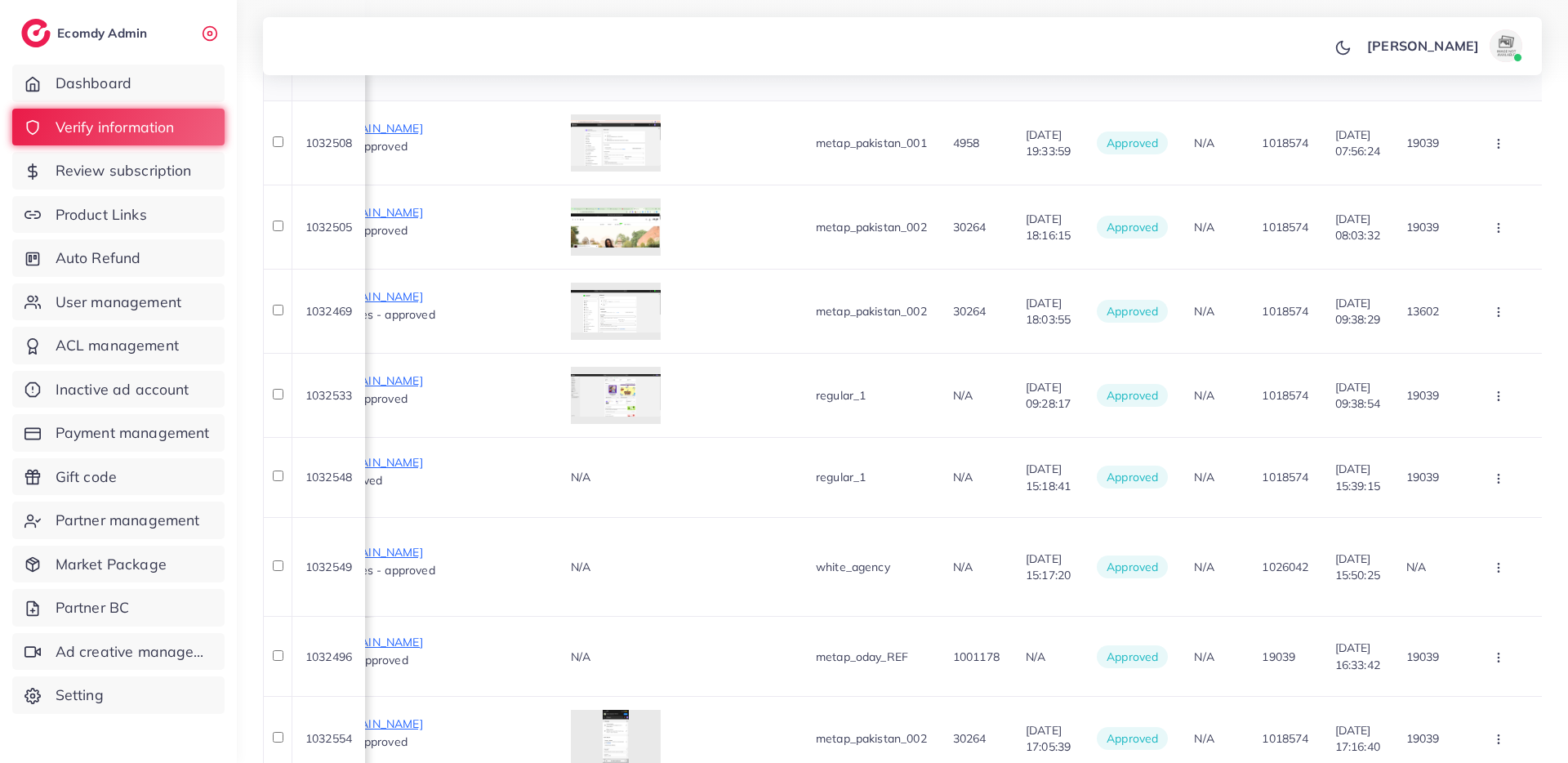
scroll to position [438, 0]
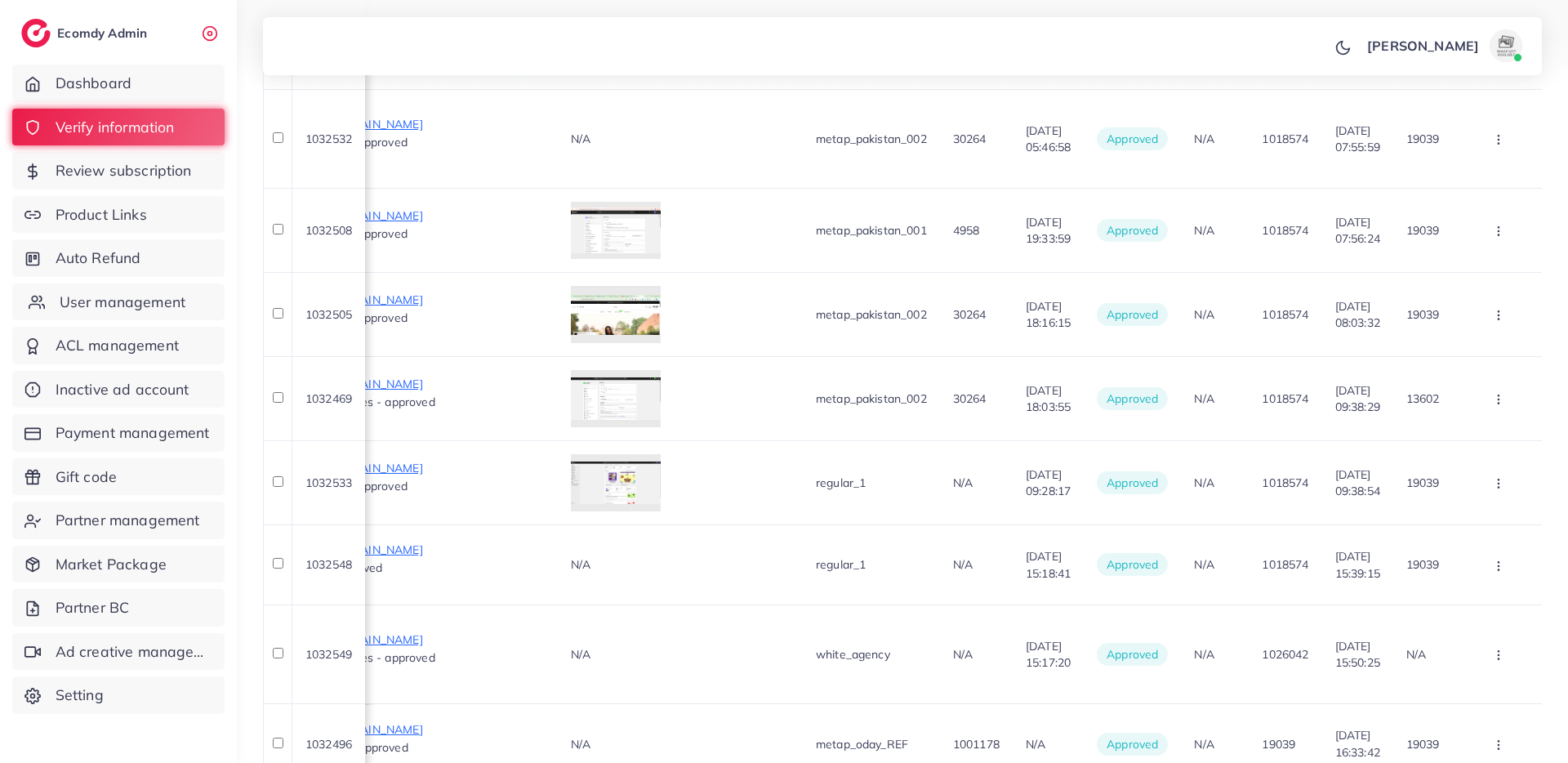
click at [151, 306] on span "User management" at bounding box center [122, 302] width 126 height 21
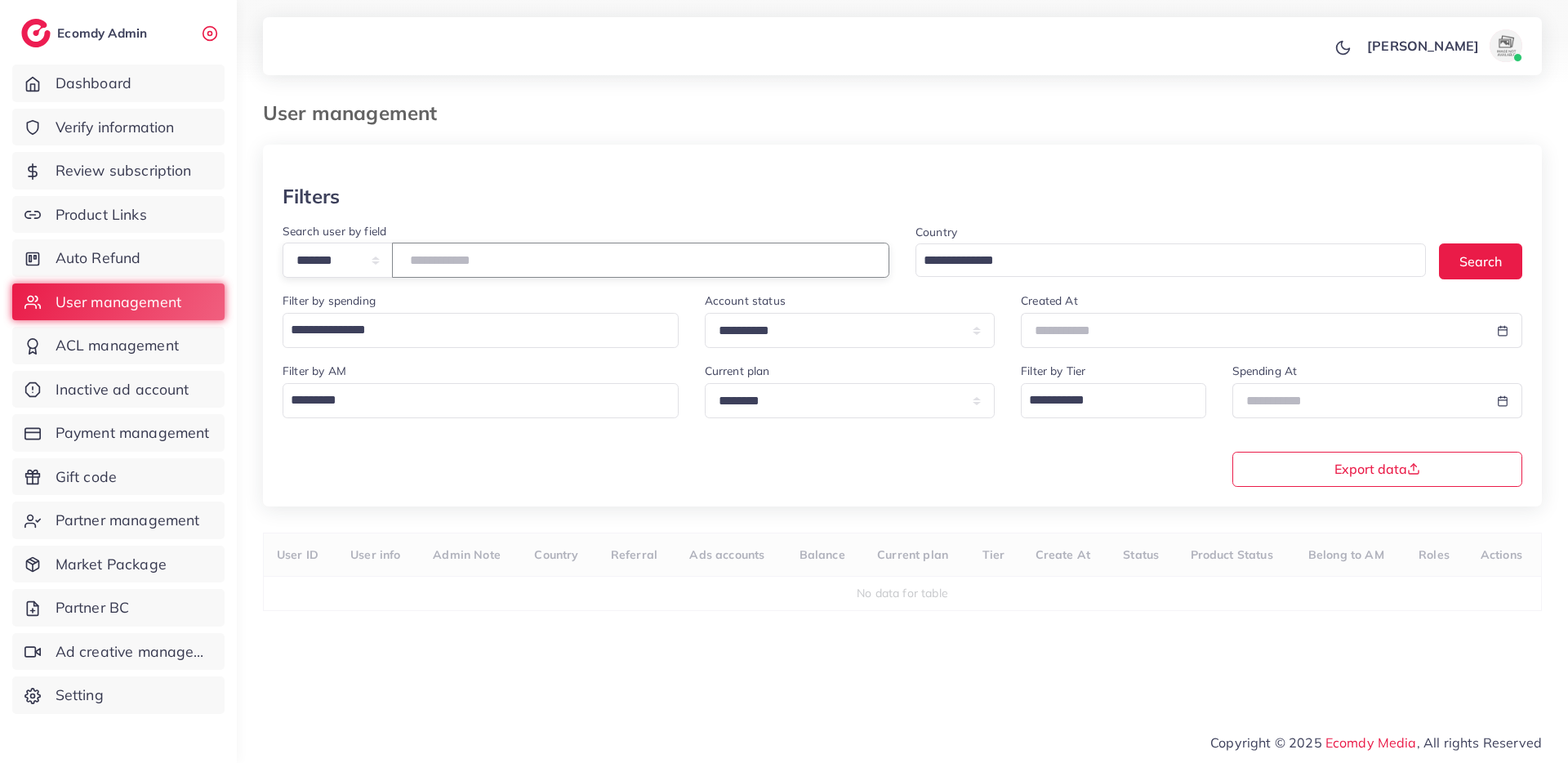
click at [496, 248] on input "number" at bounding box center [640, 261] width 498 height 35
type input "*******"
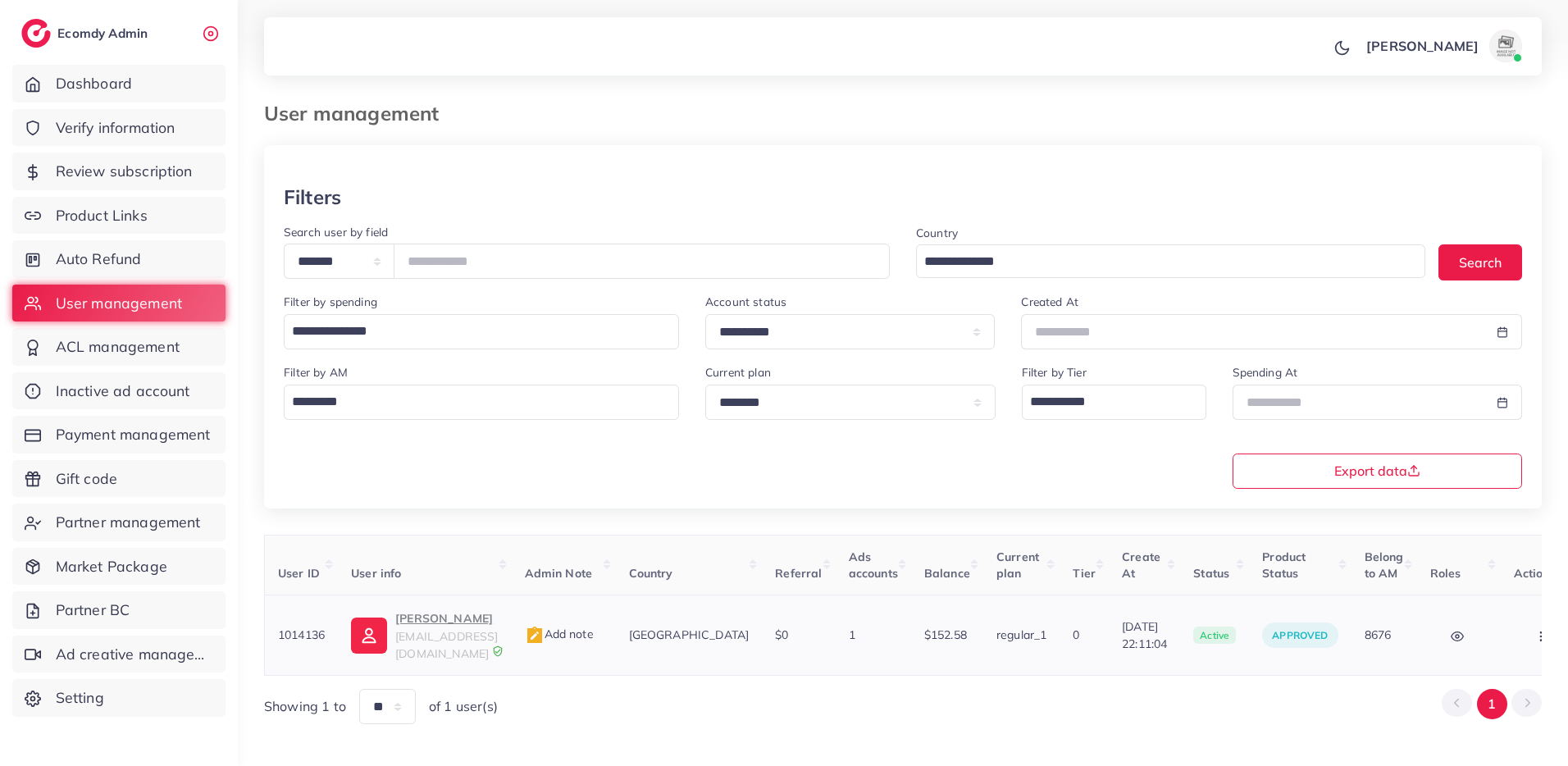
click at [455, 630] on span "[EMAIL_ADDRESS][DOMAIN_NAME]" at bounding box center [447, 644] width 102 height 31
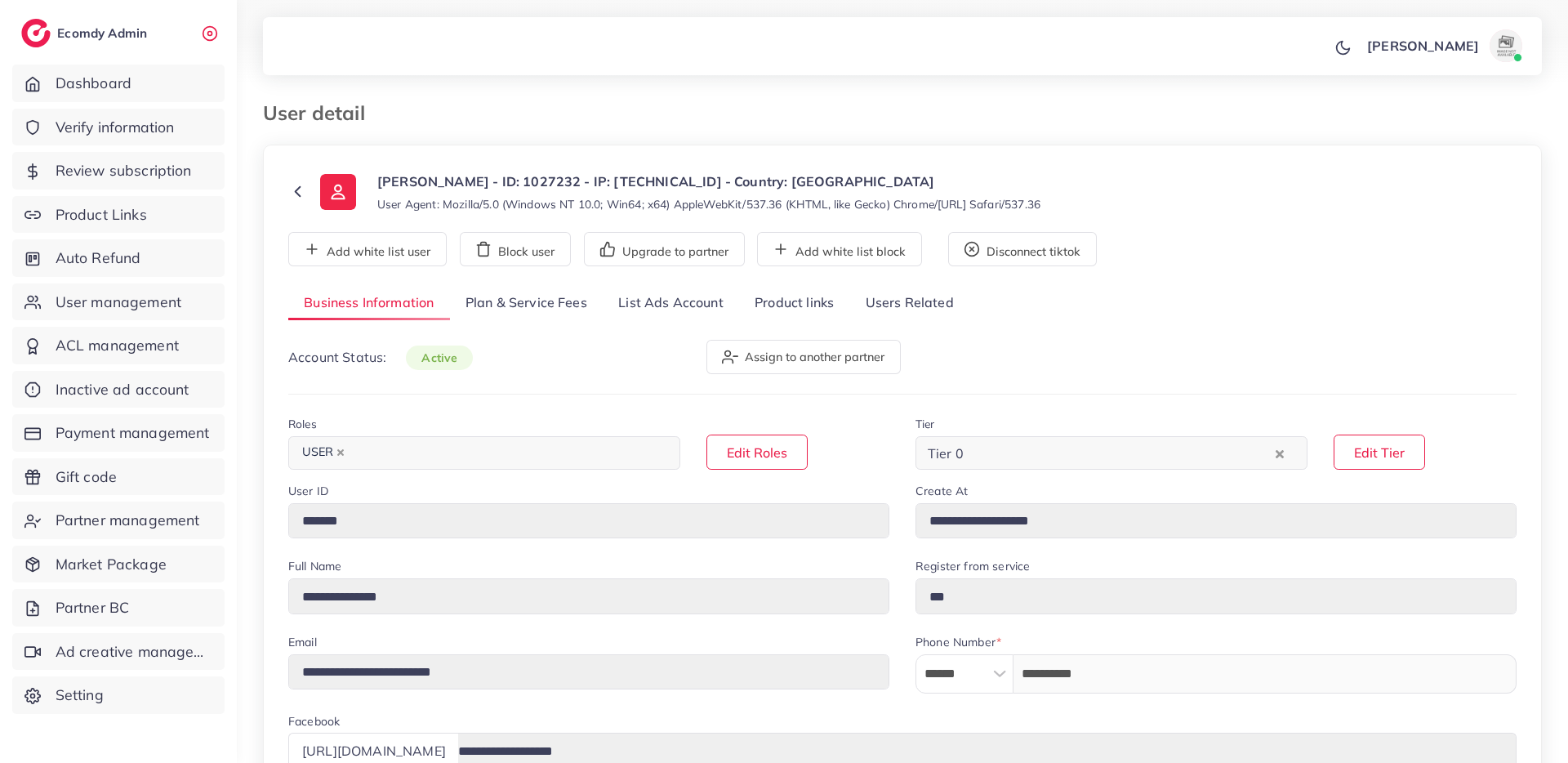
select select "*********"
click at [539, 312] on link "Plan & Service Fees" at bounding box center [526, 303] width 153 height 35
select select "********"
click at [694, 296] on link "List Ads Account" at bounding box center [670, 303] width 136 height 35
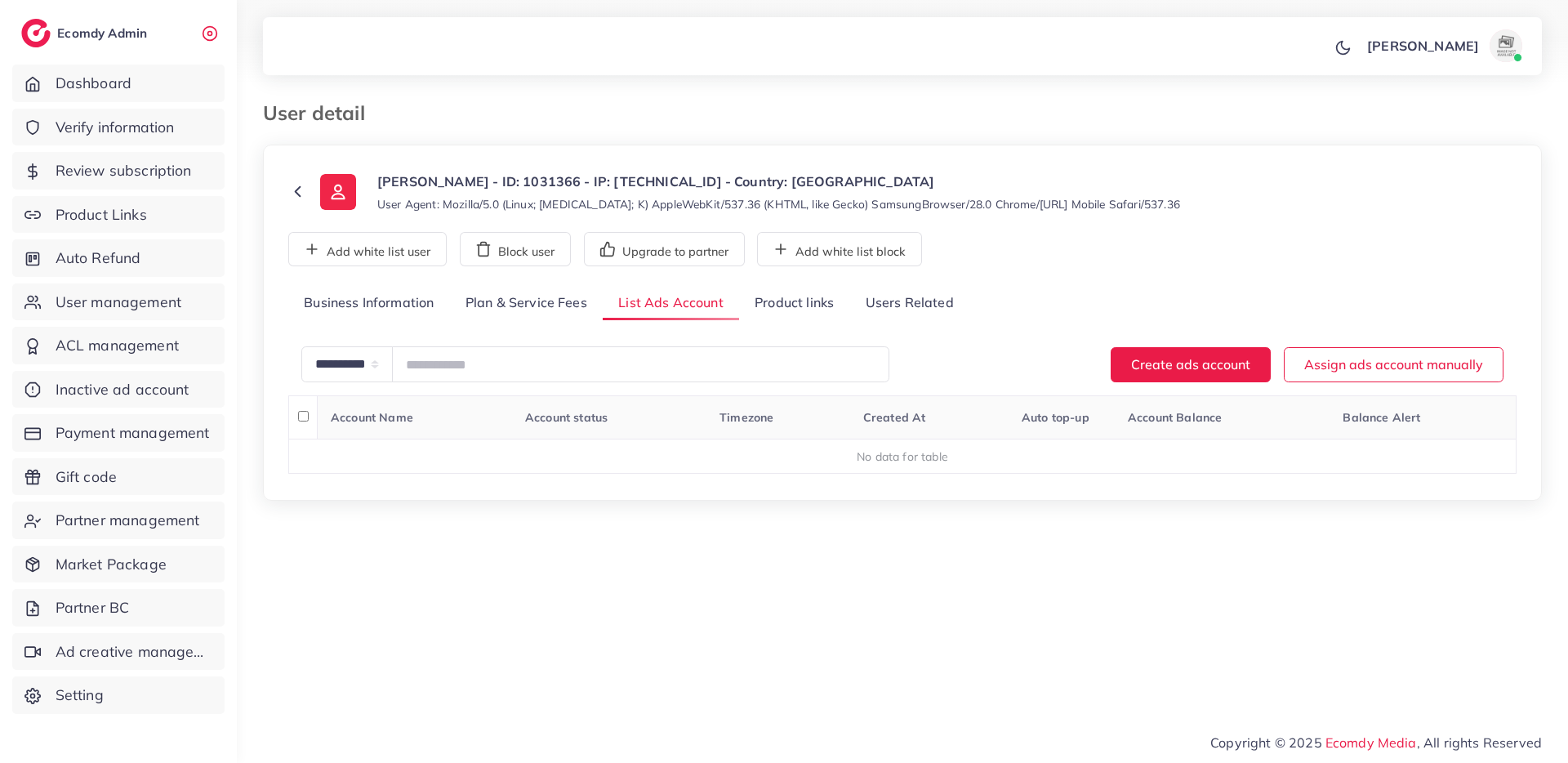
click at [562, 310] on link "Plan & Service Fees" at bounding box center [526, 303] width 153 height 35
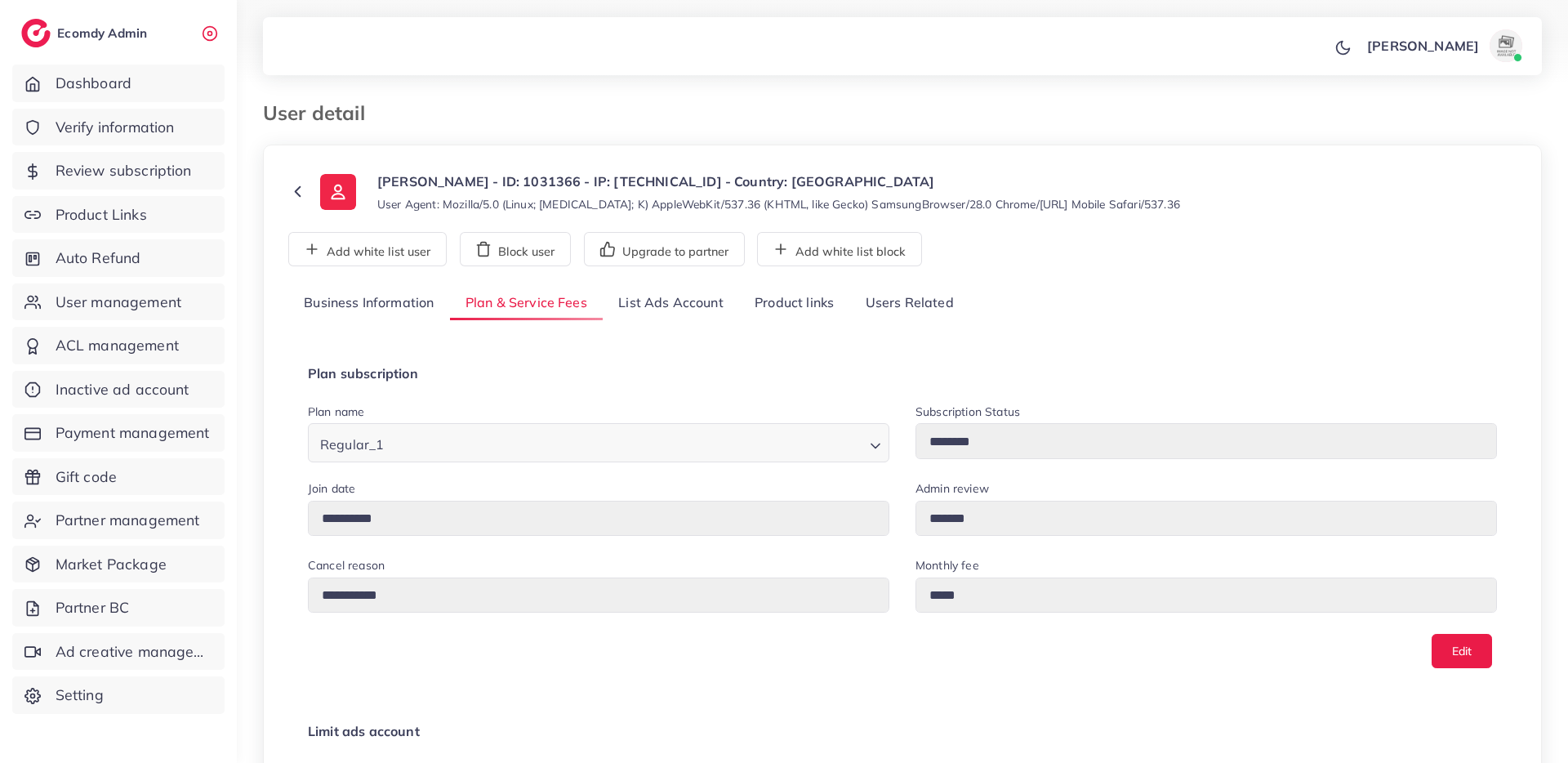
click at [399, 303] on link "Business Information" at bounding box center [369, 303] width 161 height 35
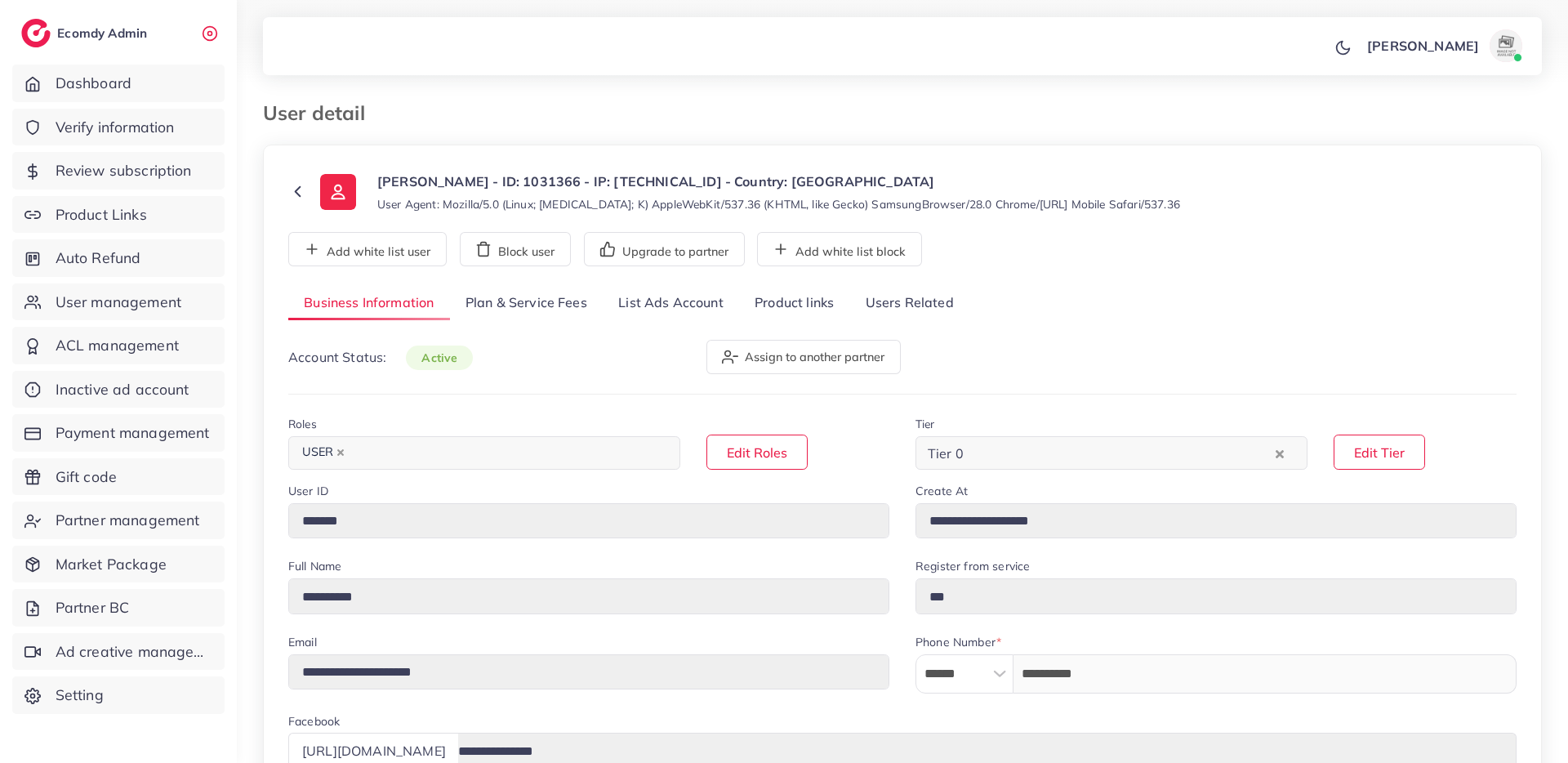
click at [505, 310] on link "Plan & Service Fees" at bounding box center [526, 303] width 153 height 35
select select "*****"
click at [556, 302] on link "Plan & Service Fees" at bounding box center [526, 303] width 153 height 35
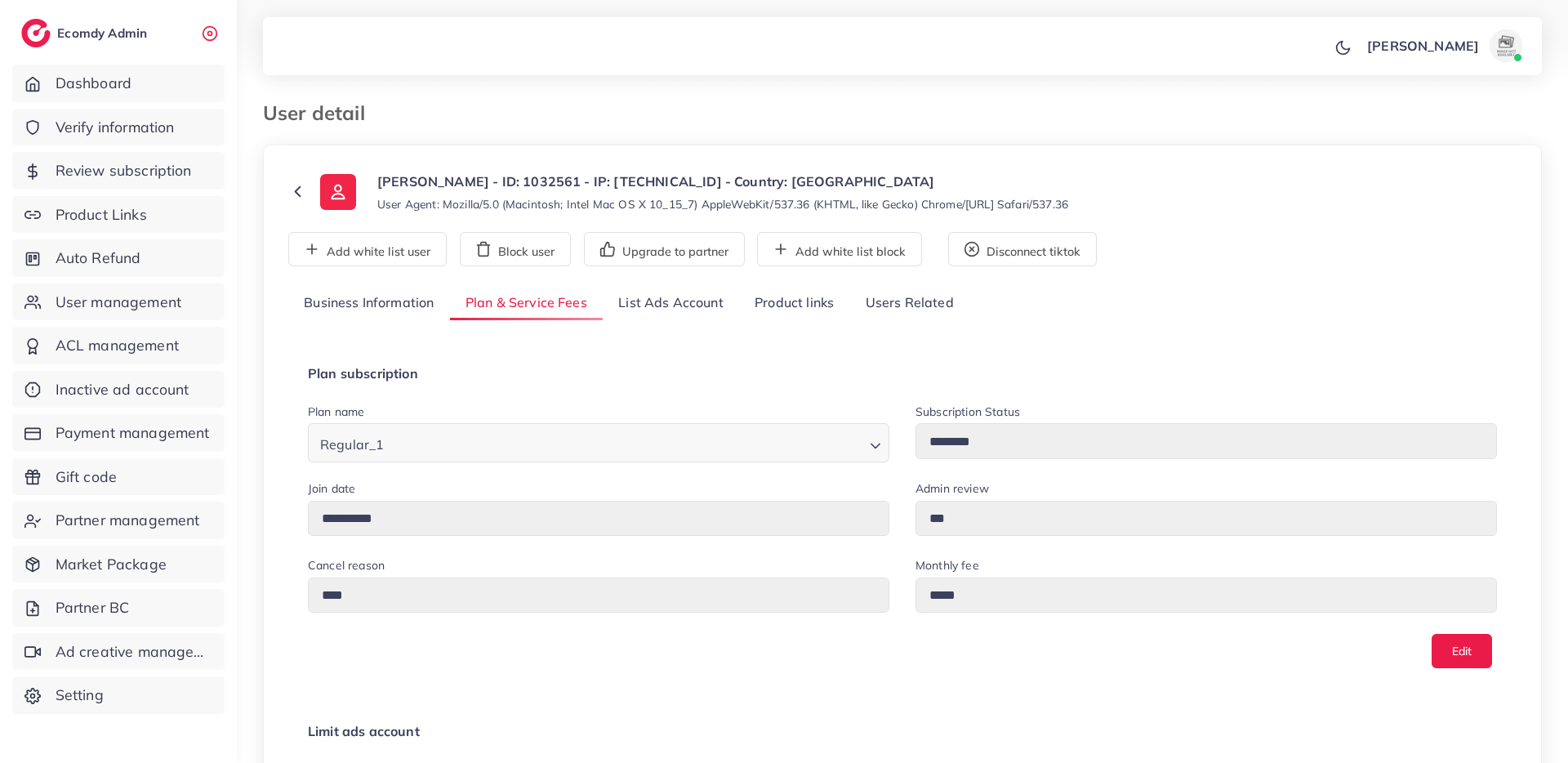
click at [638, 299] on link "List Ads Account" at bounding box center [670, 303] width 136 height 35
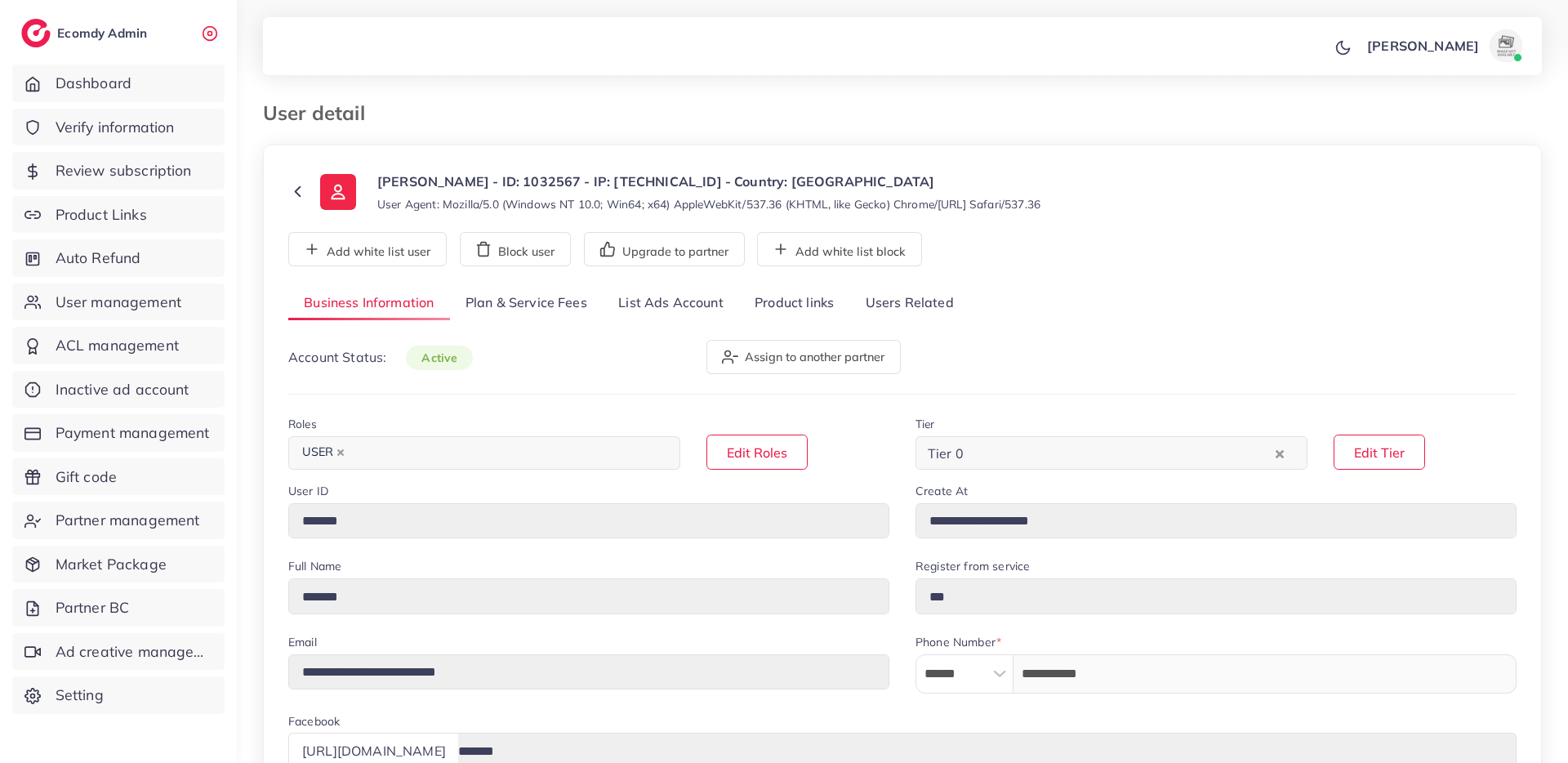
select select "******"
click at [686, 303] on link "List Ads Account" at bounding box center [670, 303] width 136 height 35
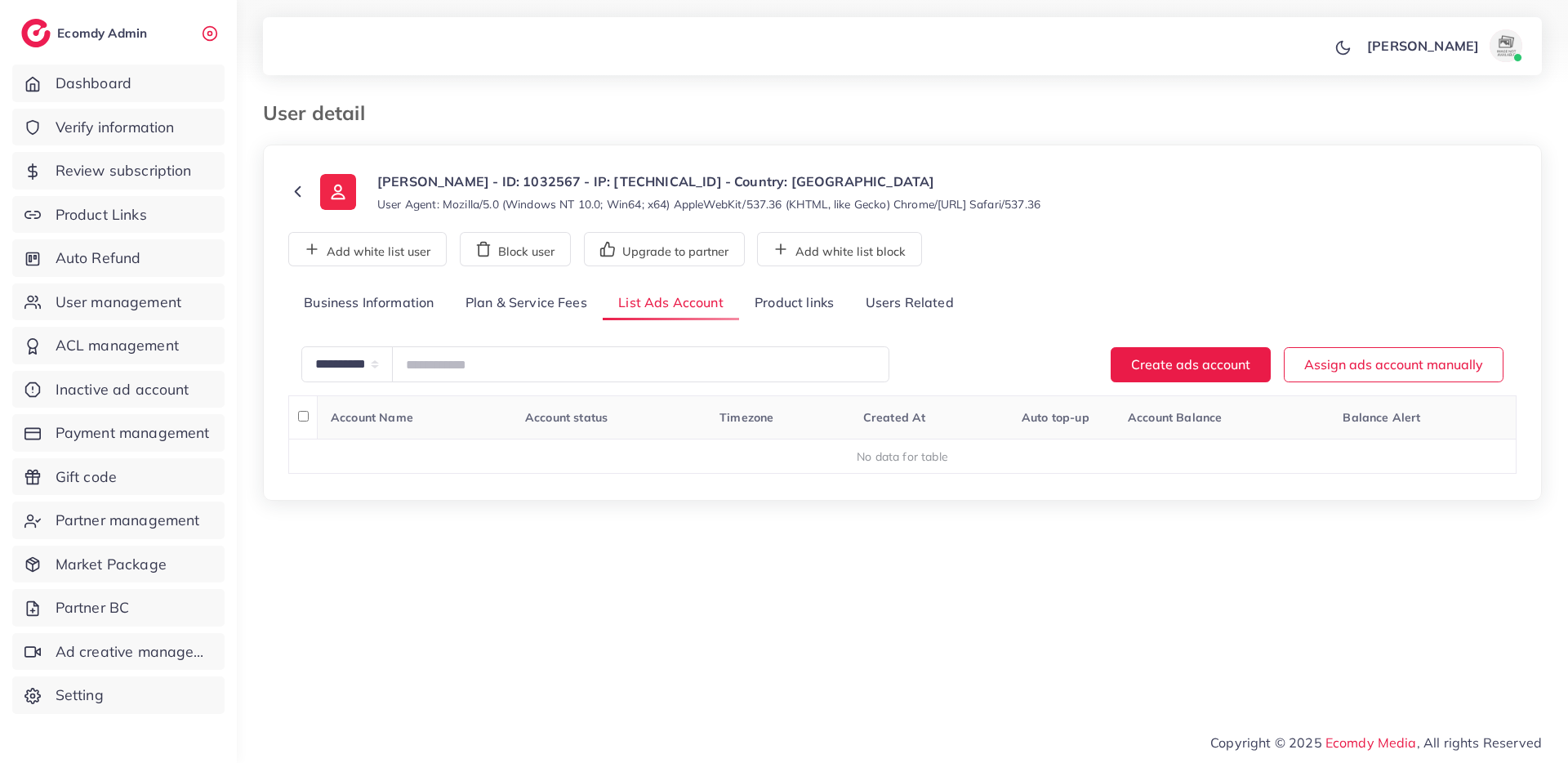
click at [581, 302] on link "Plan & Service Fees" at bounding box center [526, 303] width 153 height 35
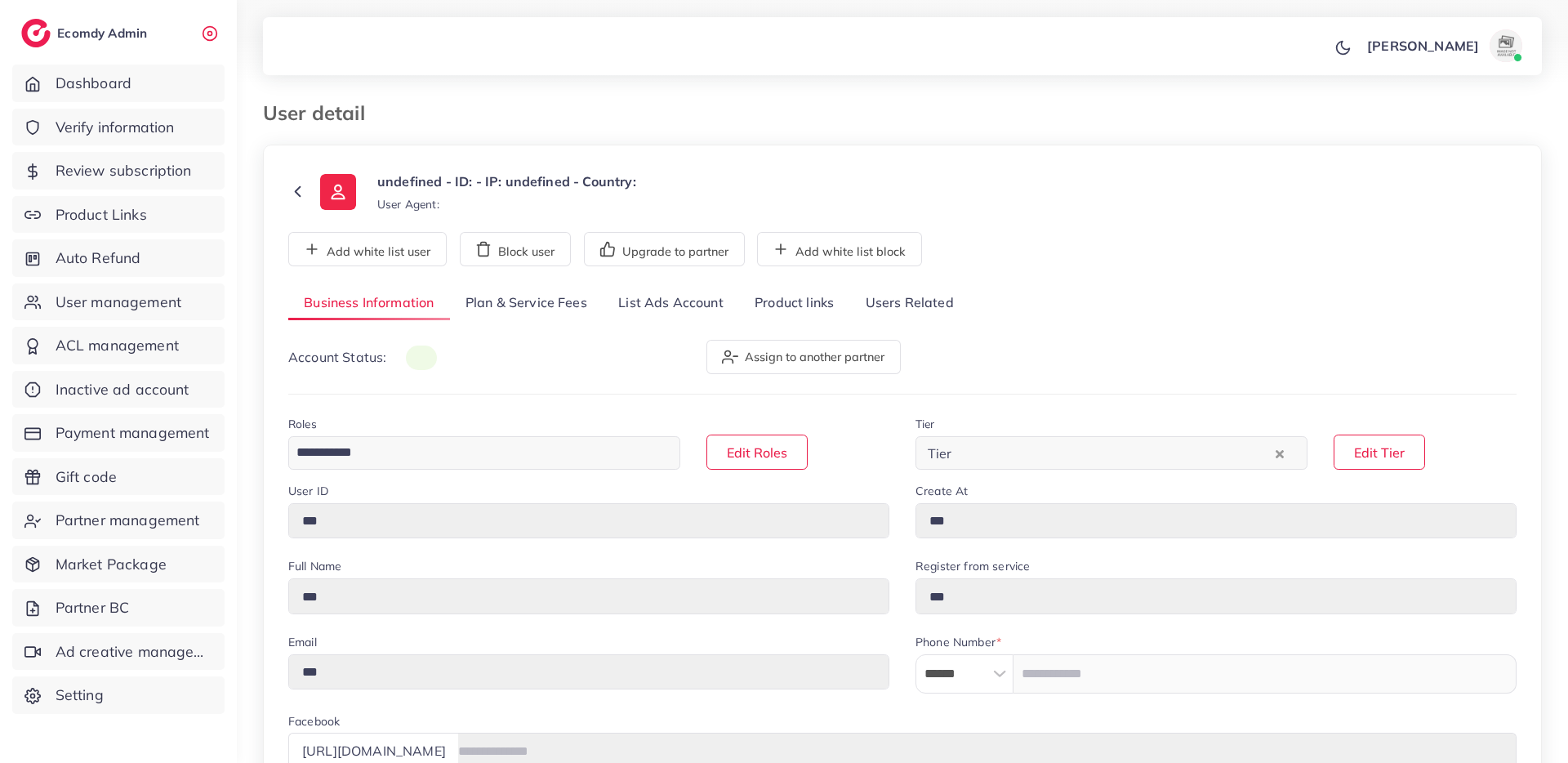
type input "*******"
type input "**********"
type input "*******"
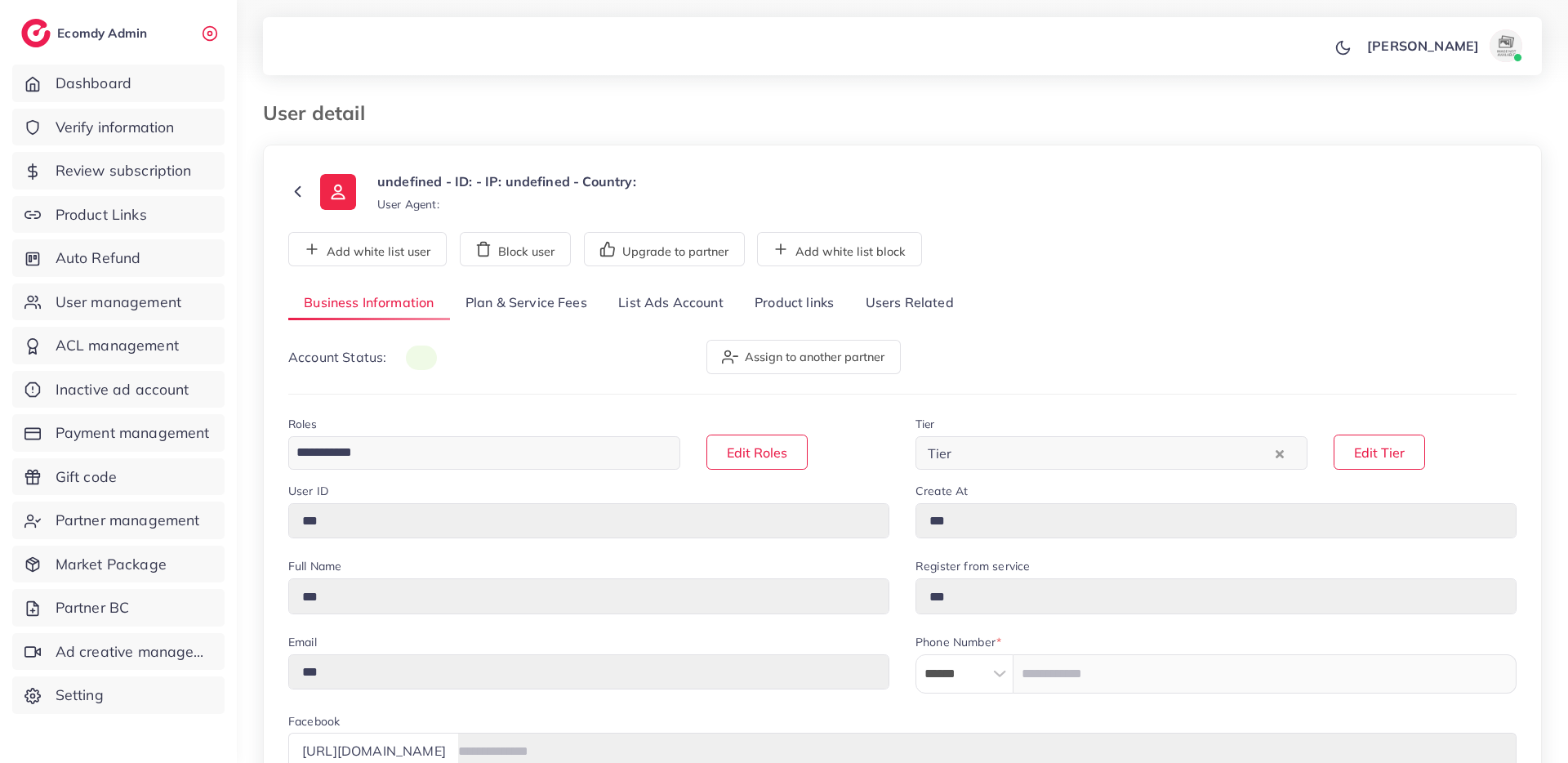
type input "**********"
select select "****"
type input "********"
type input "**********"
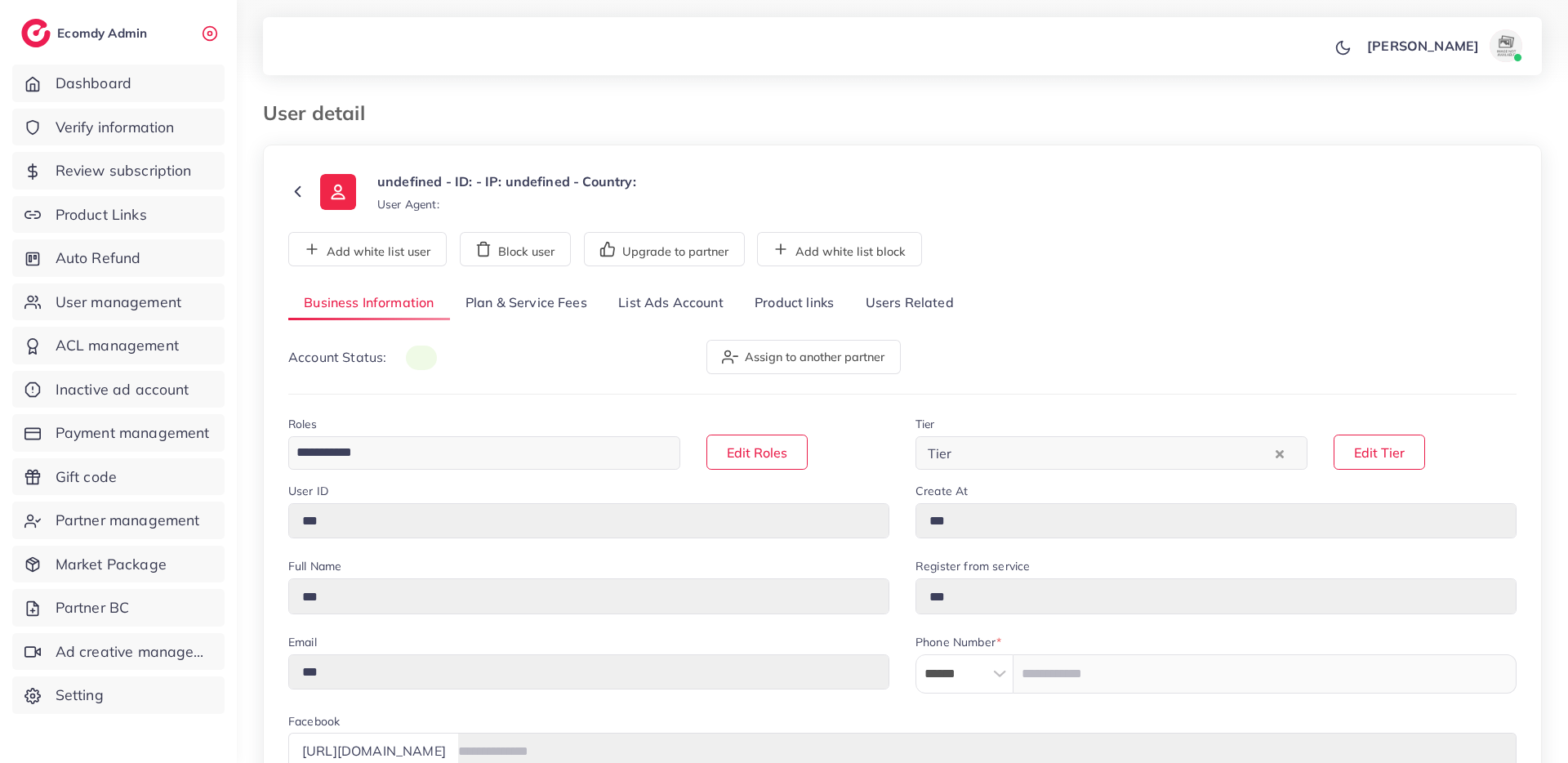
type input "*****"
type input "***"
type input "*"
click at [526, 287] on link "Plan & Service Fees" at bounding box center [526, 303] width 153 height 35
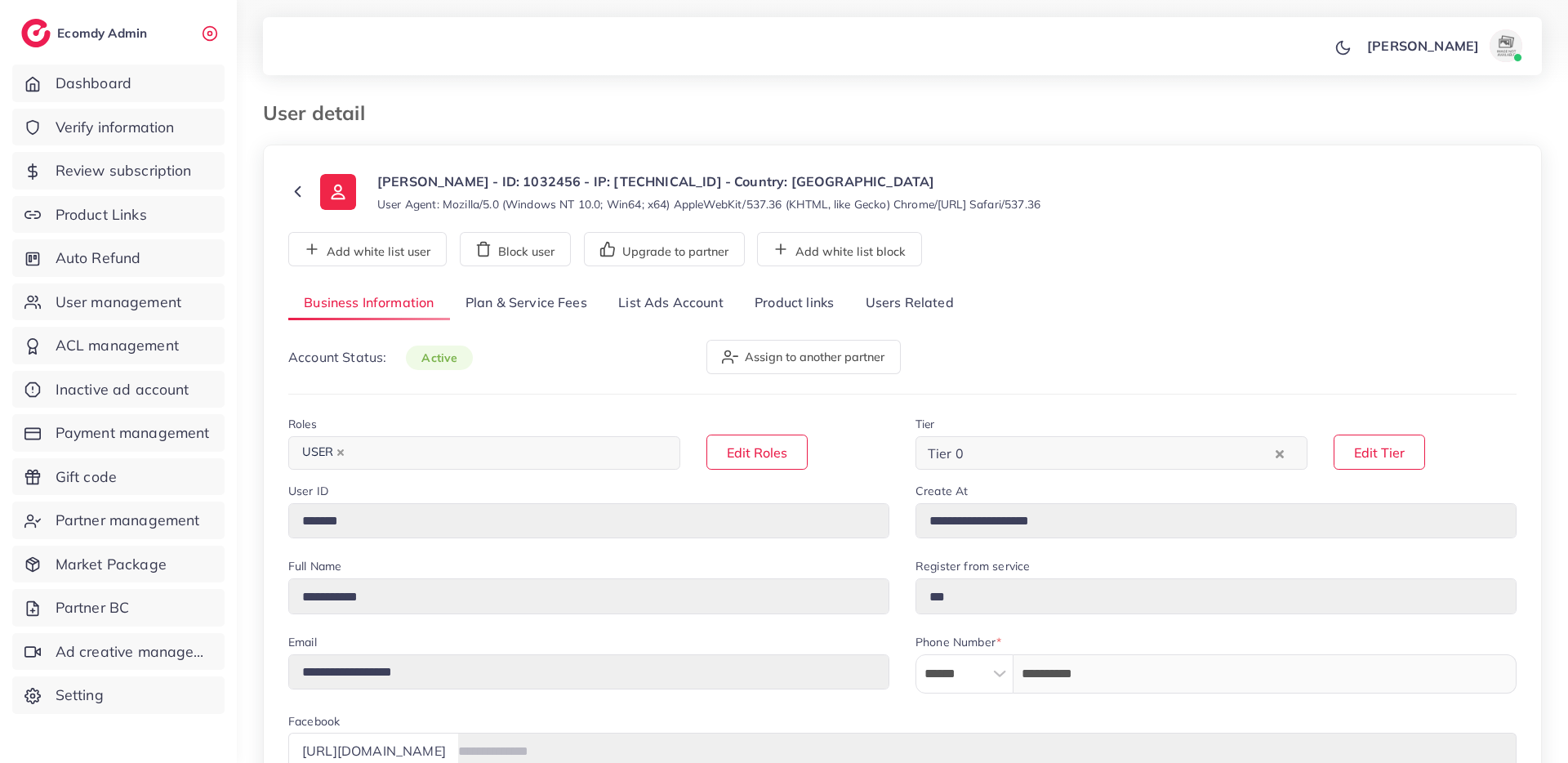
select select "********"
click at [577, 305] on link "Plan & Service Fees" at bounding box center [526, 303] width 153 height 35
select select "*******"
click at [553, 318] on link "Plan & Service Fees" at bounding box center [526, 303] width 153 height 35
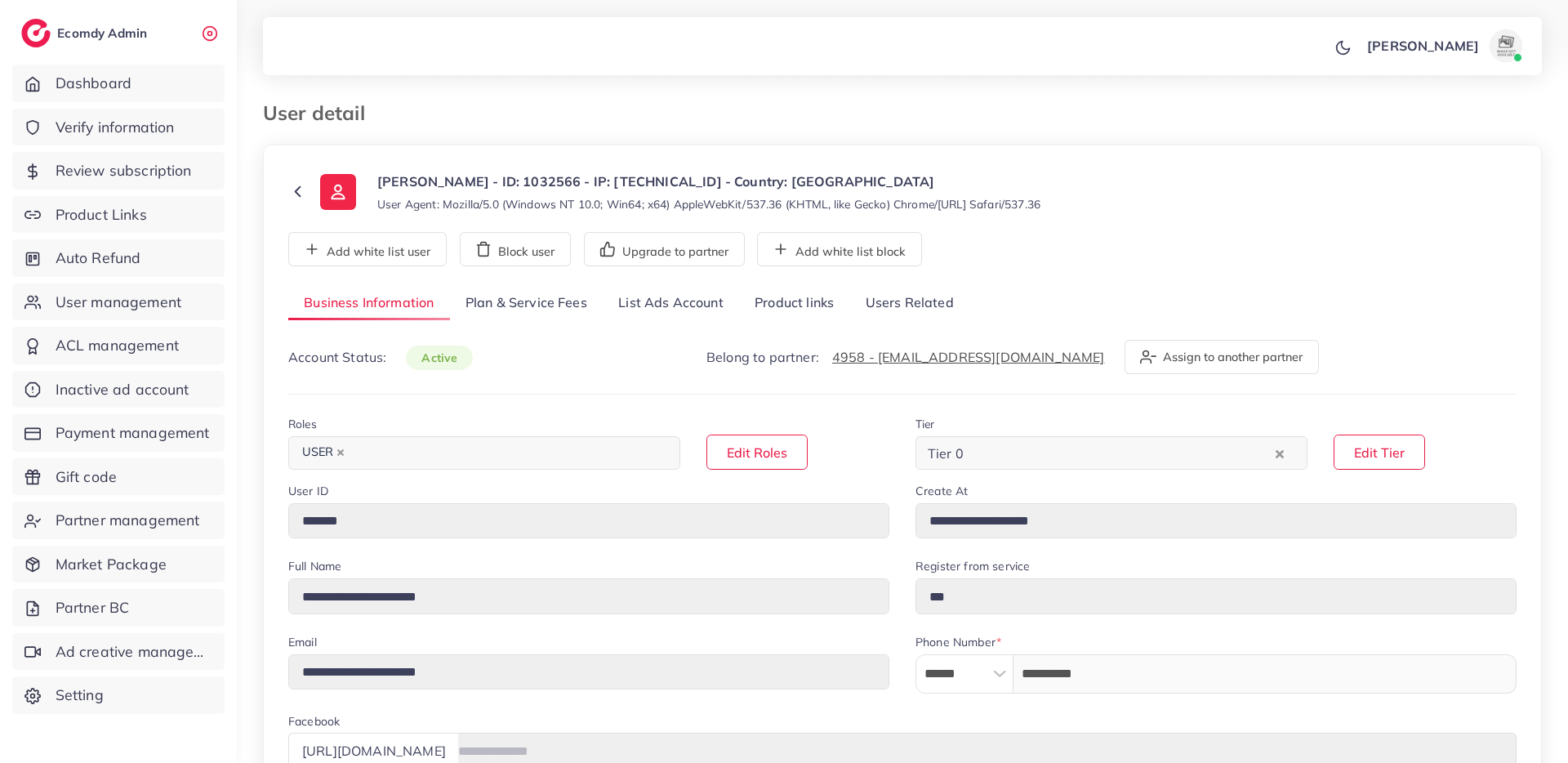
select select "********"
click at [548, 305] on link "Plan & Service Fees" at bounding box center [526, 303] width 153 height 35
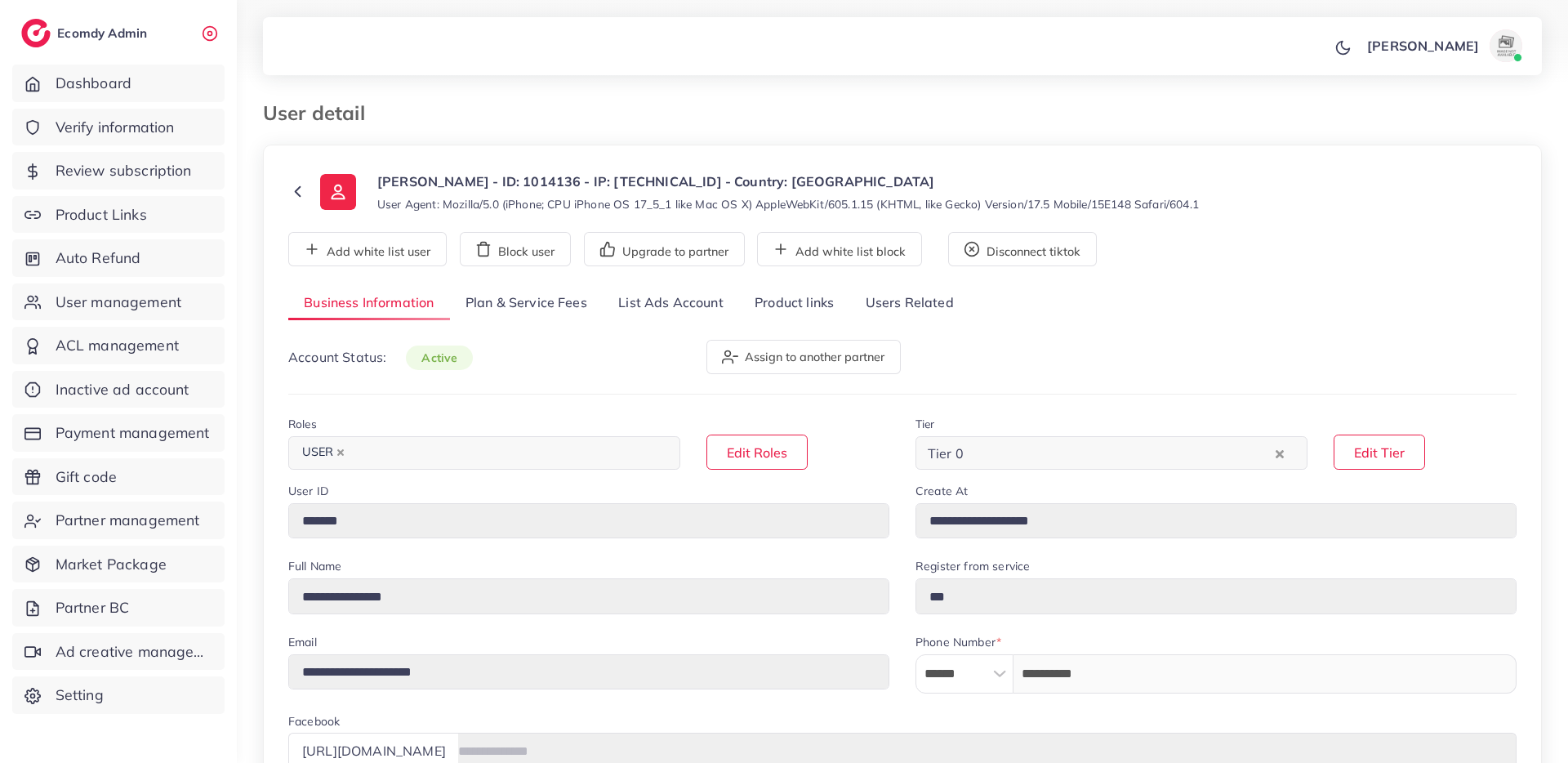
select select "********"
click at [651, 309] on link "List Ads Account" at bounding box center [670, 303] width 136 height 35
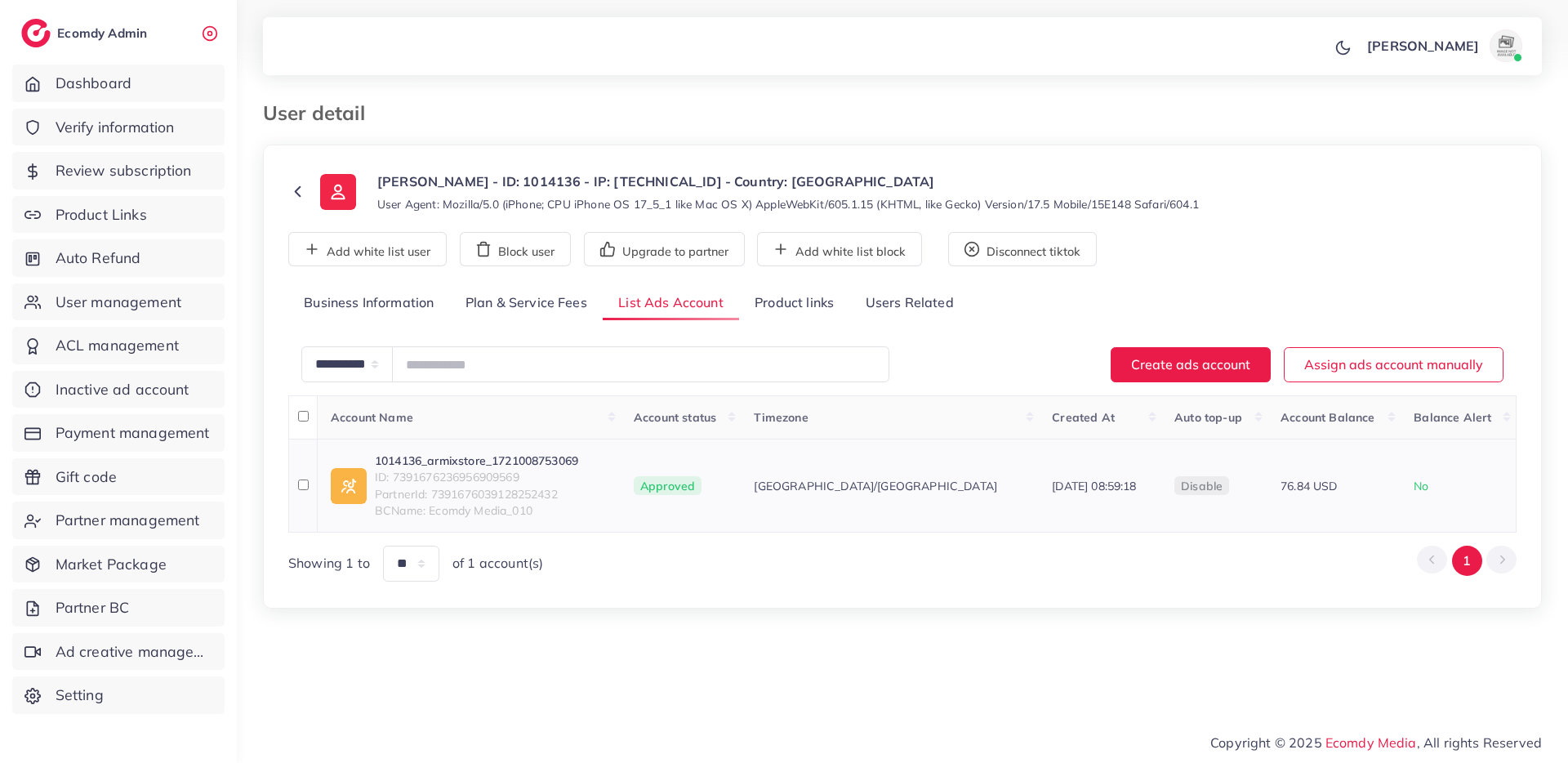
click at [505, 457] on link "1014136_armixstore_1721008753069" at bounding box center [475, 461] width 203 height 17
